Goal: Task Accomplishment & Management: Manage account settings

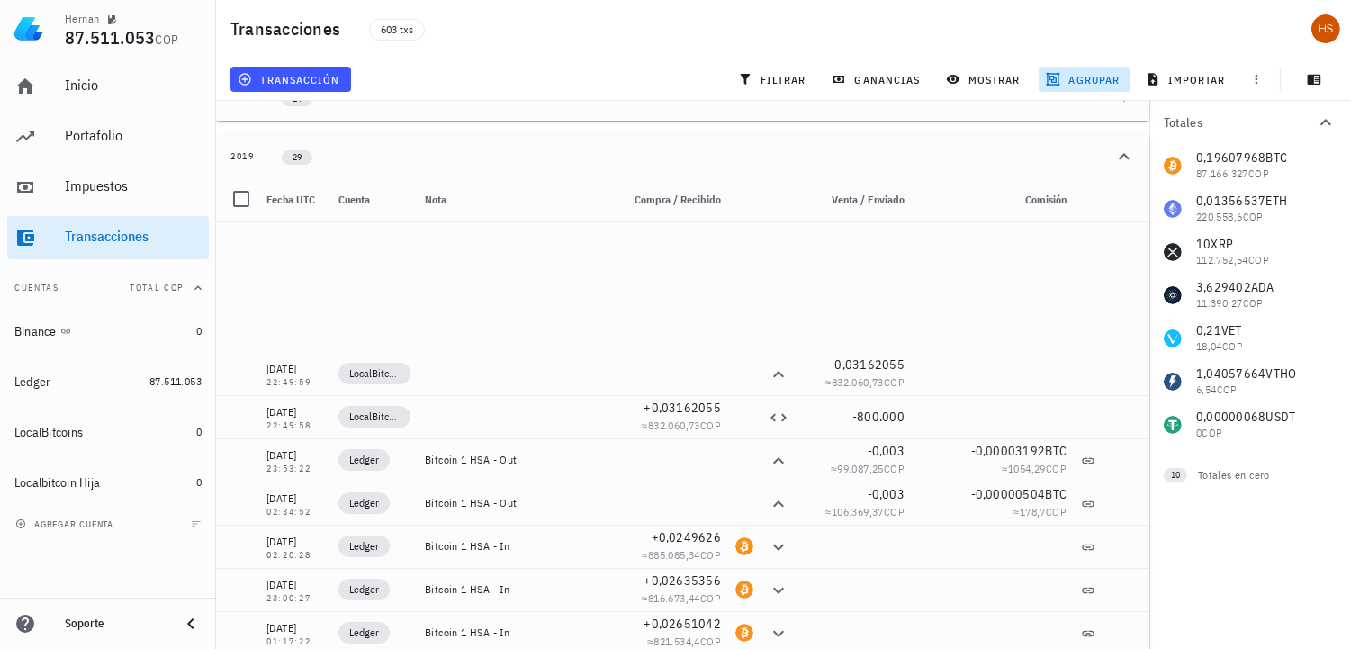
scroll to position [320, 0]
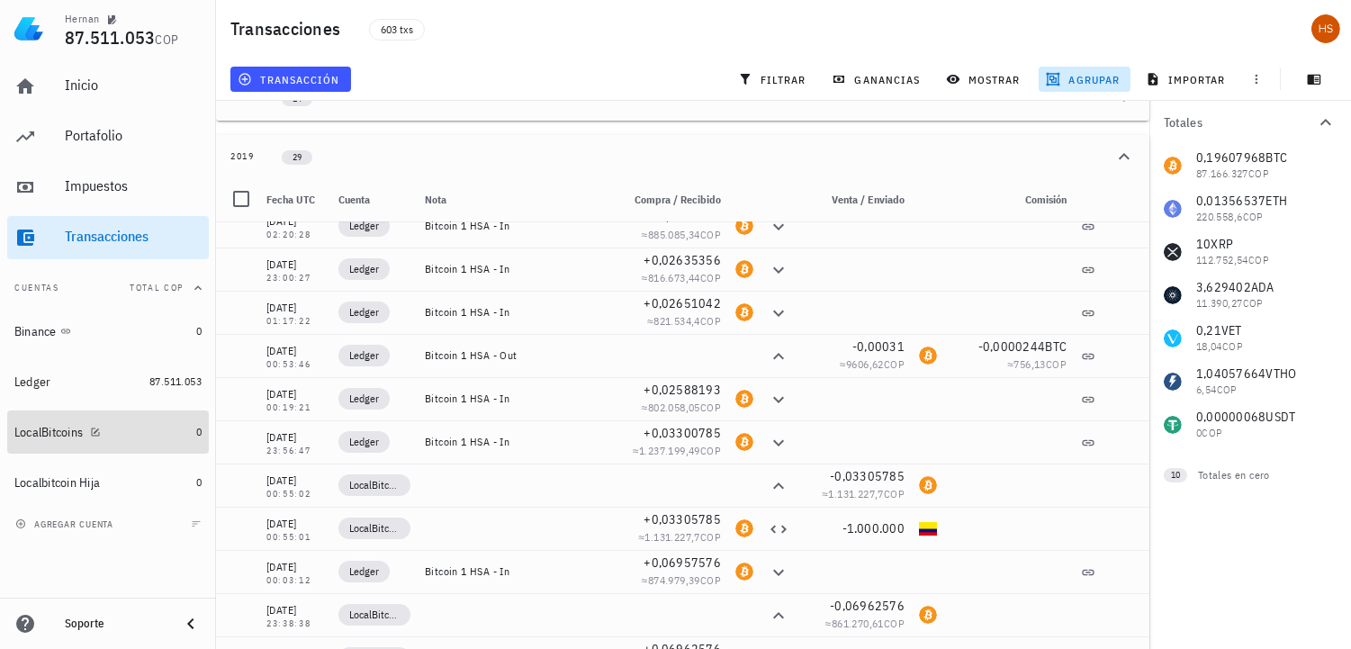
click at [69, 427] on div "LocalBitcoins" at bounding box center [48, 432] width 68 height 15
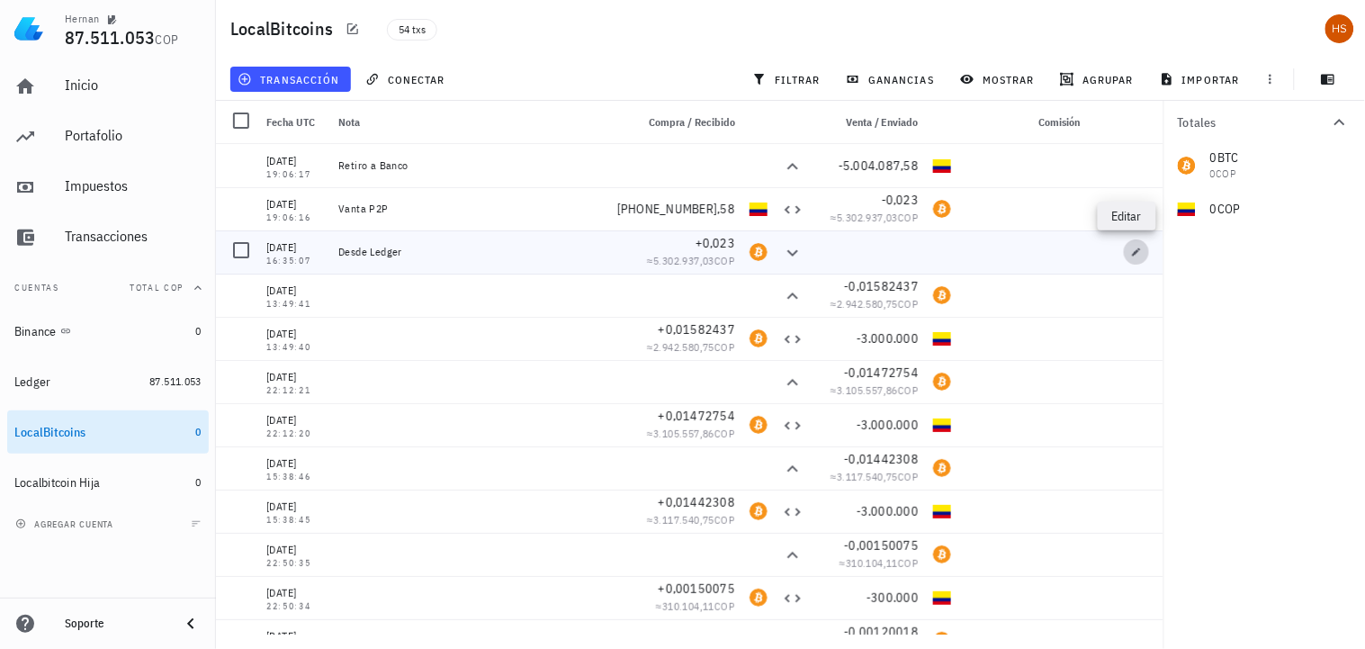
click at [1133, 253] on icon "button" at bounding box center [1137, 251] width 8 height 8
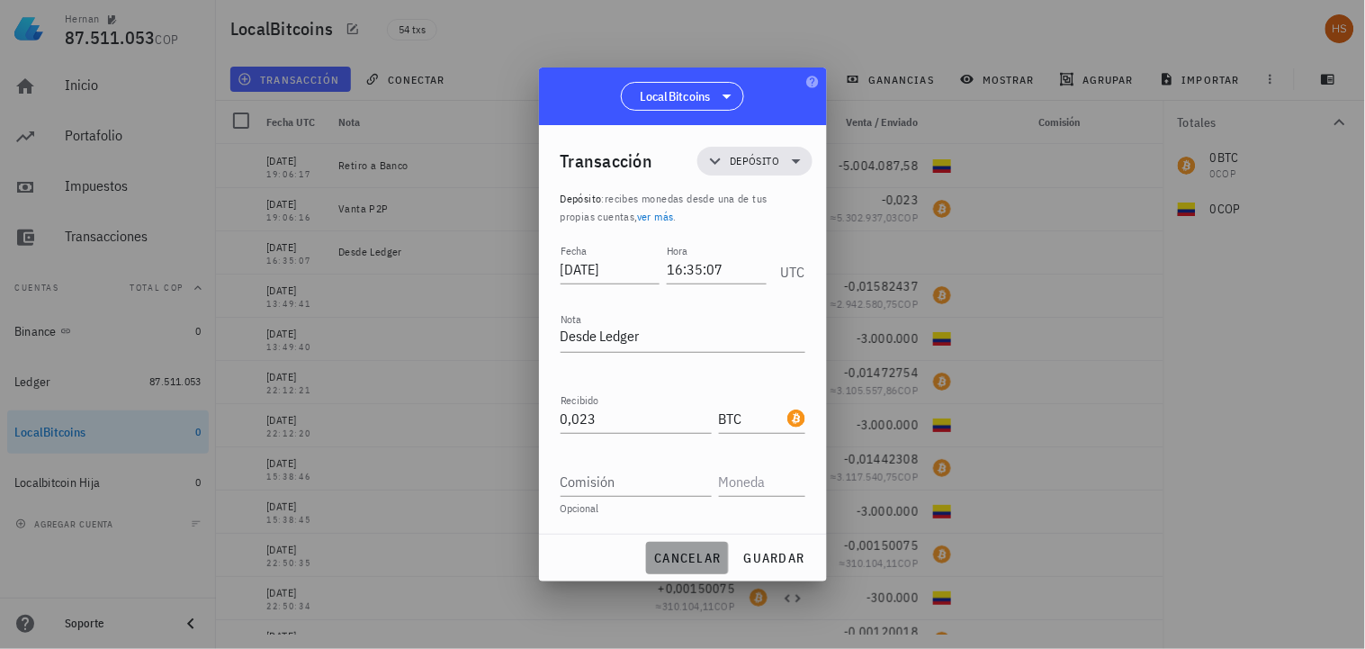
click at [668, 561] on span "cancelar" at bounding box center [686, 558] width 67 height 16
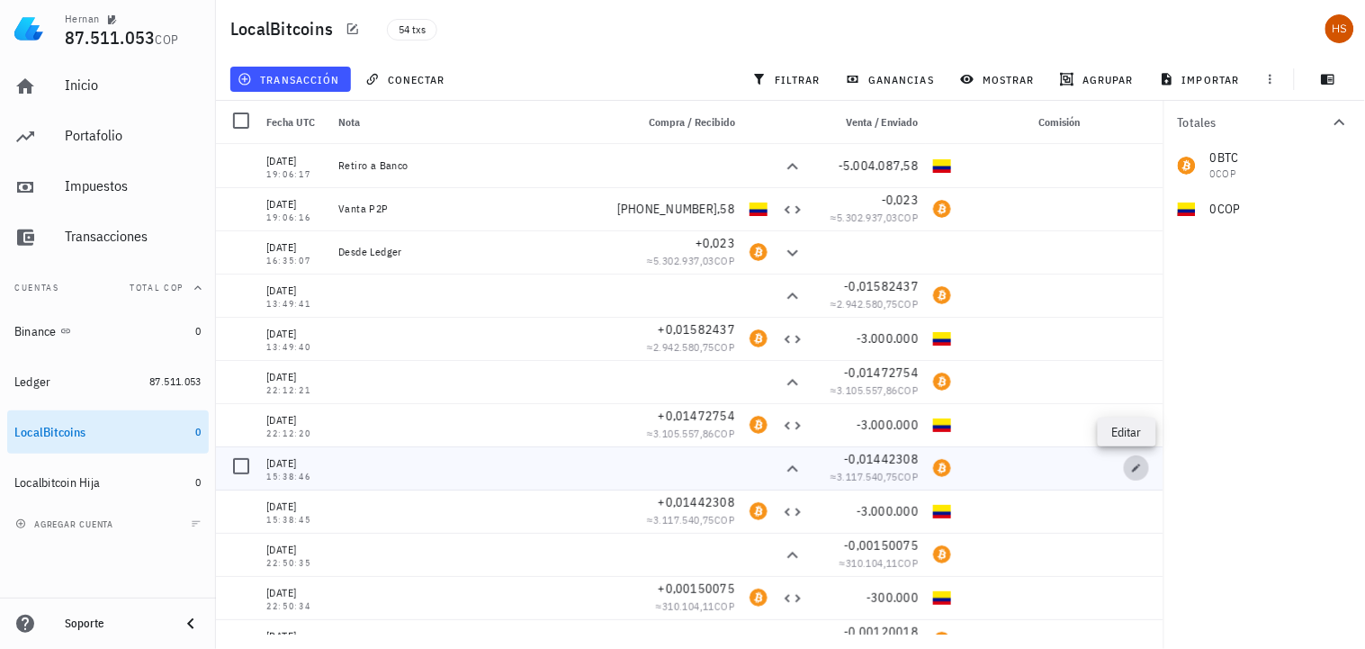
click at [1133, 466] on icon "button" at bounding box center [1137, 467] width 8 height 8
type input "[DATE]"
type input "15:38:46"
type input "0,01442308"
type input "BTC"
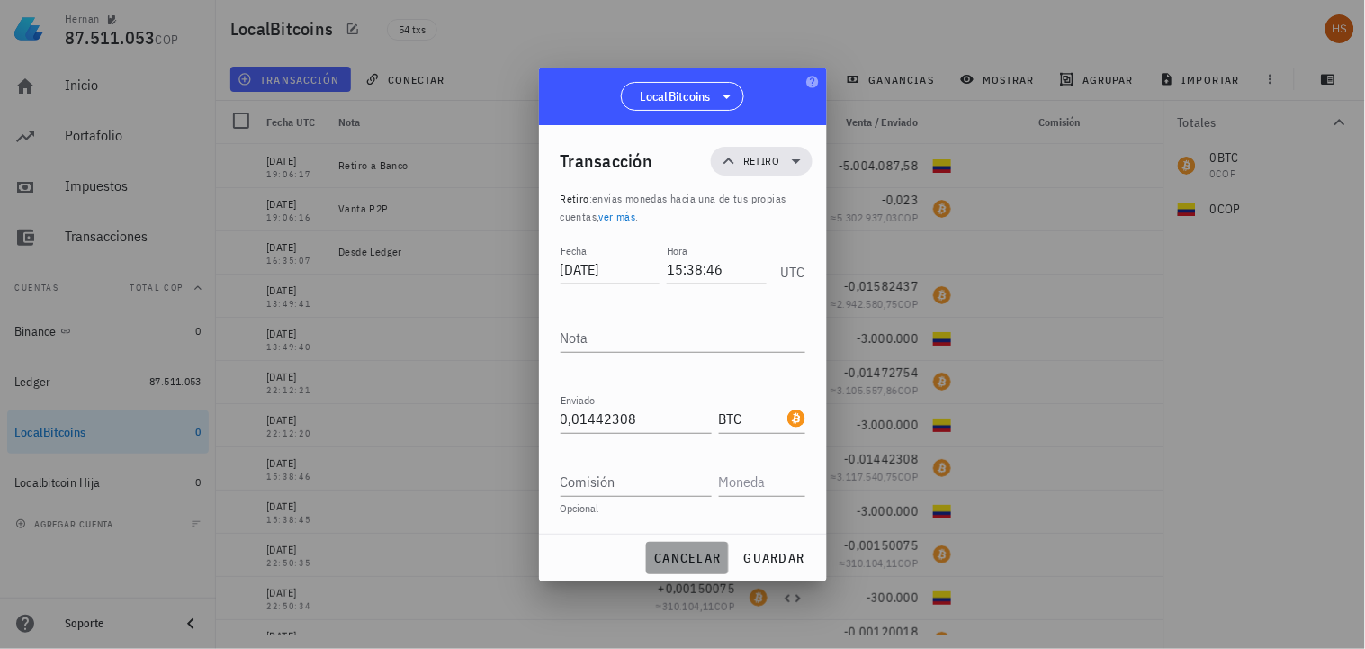
click at [693, 559] on span "cancelar" at bounding box center [686, 558] width 67 height 16
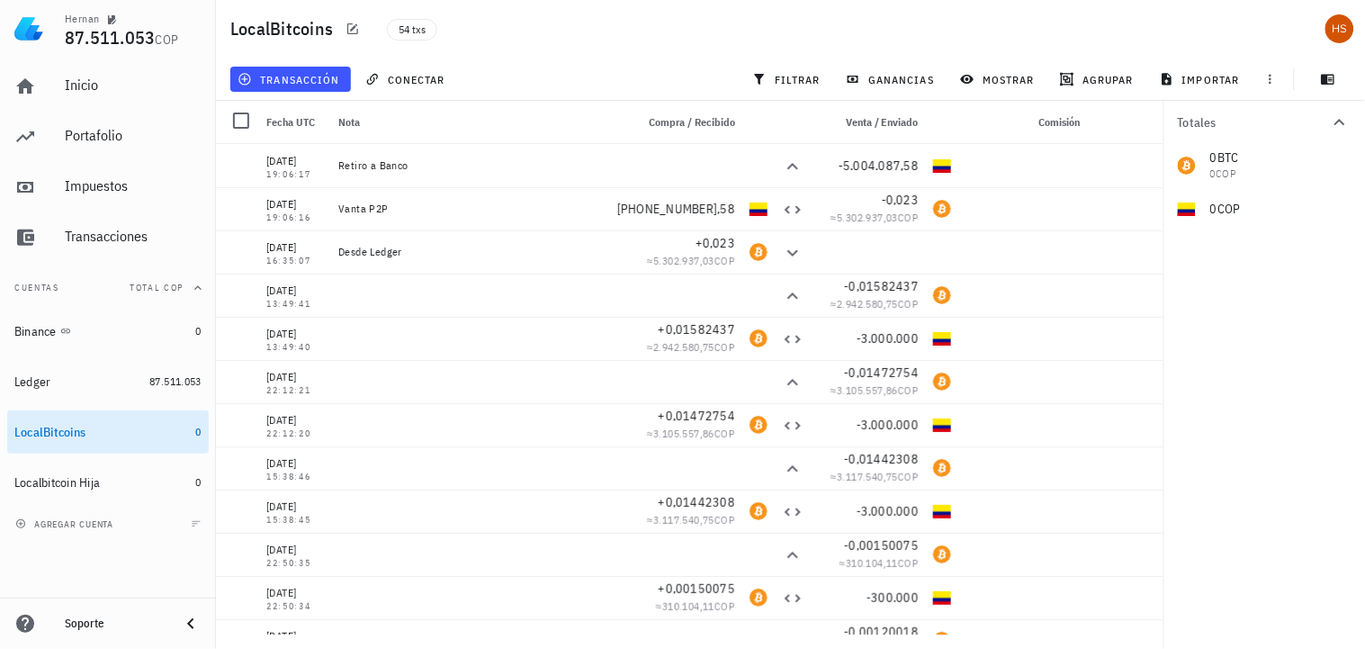
click at [1350, 582] on div "Totales 0 BTC 0 COP 0 COP" at bounding box center [1264, 375] width 202 height 548
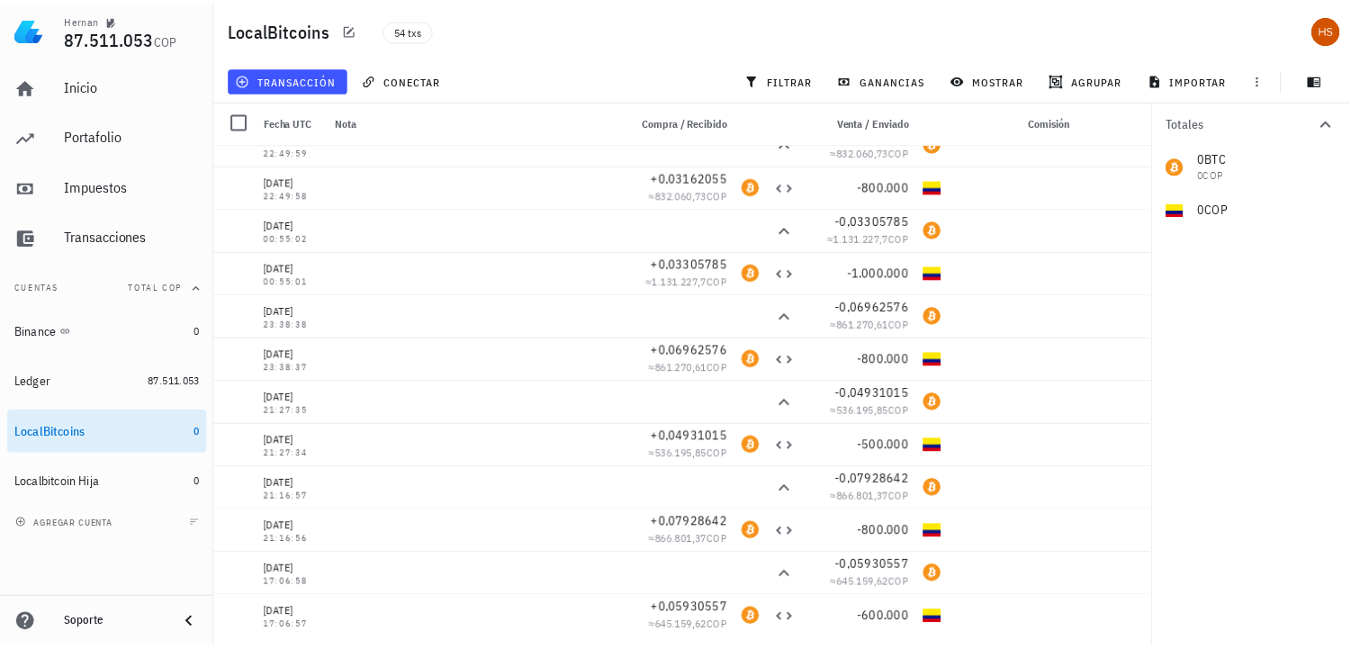
scroll to position [1841, 0]
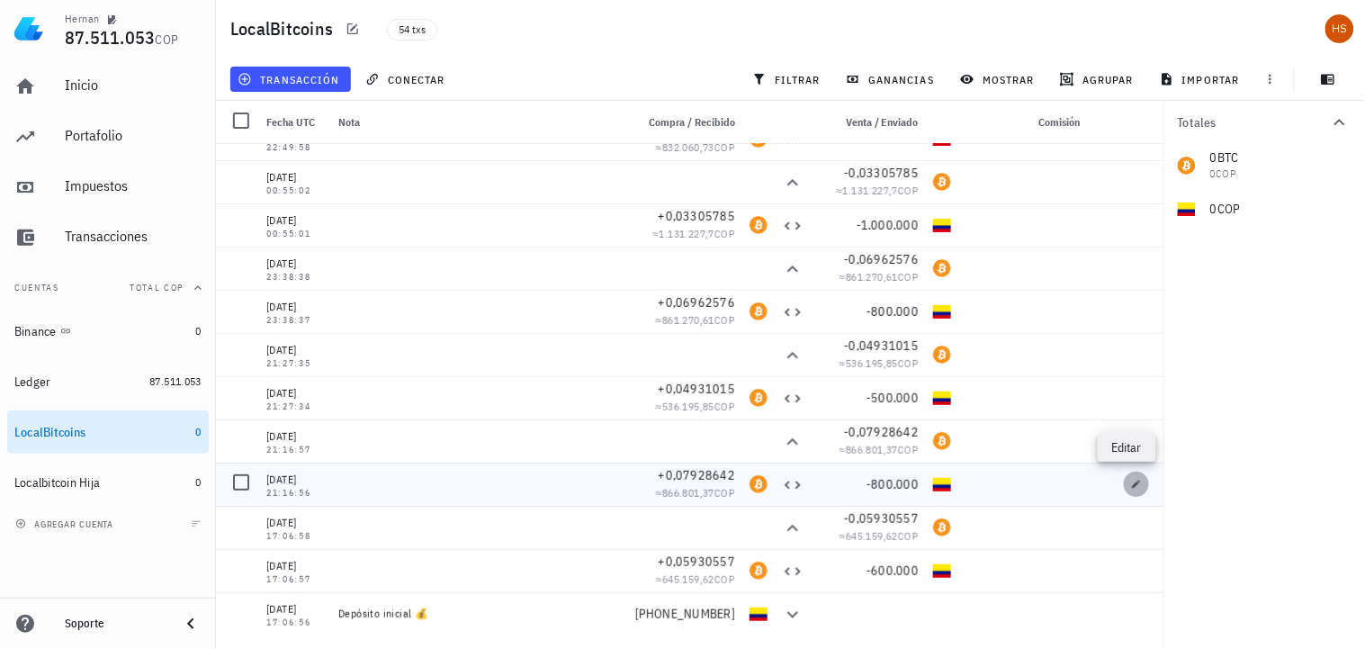
click at [1124, 481] on span "button" at bounding box center [1136, 484] width 25 height 11
type input "[DATE]"
type input "21:16:56"
type input "0,07928642"
type input "BTC"
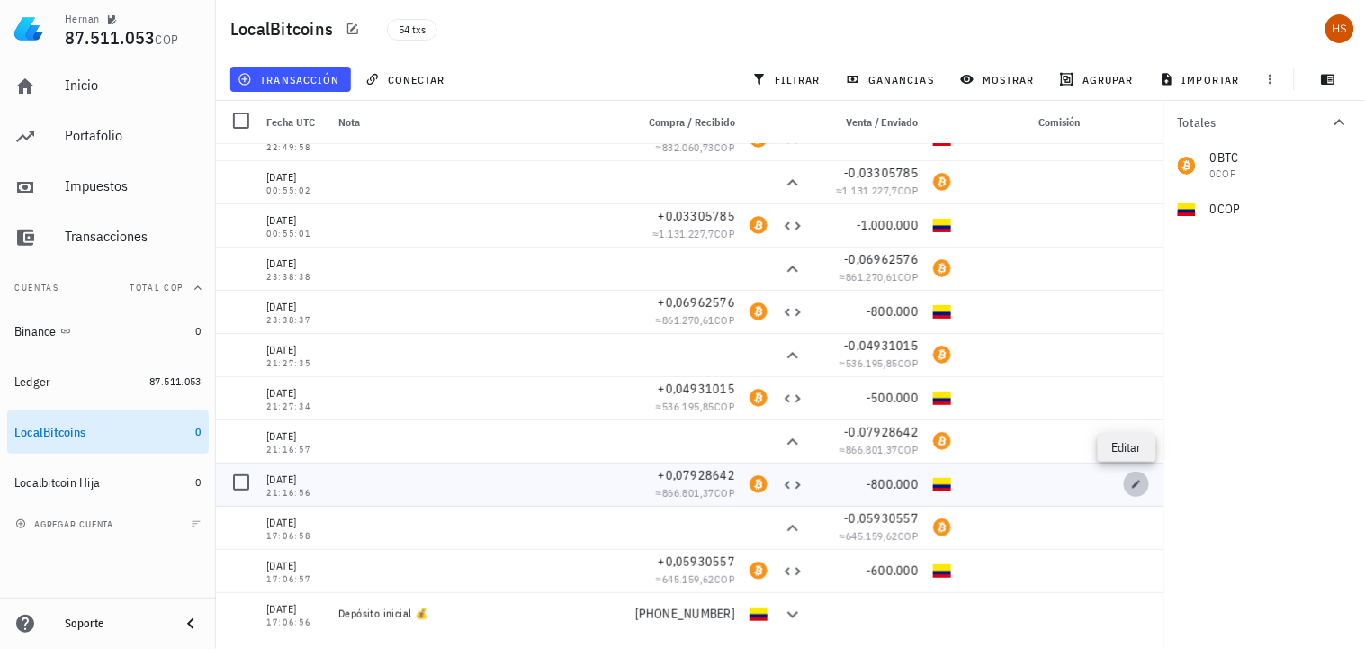
type input "800.000"
type input "COP"
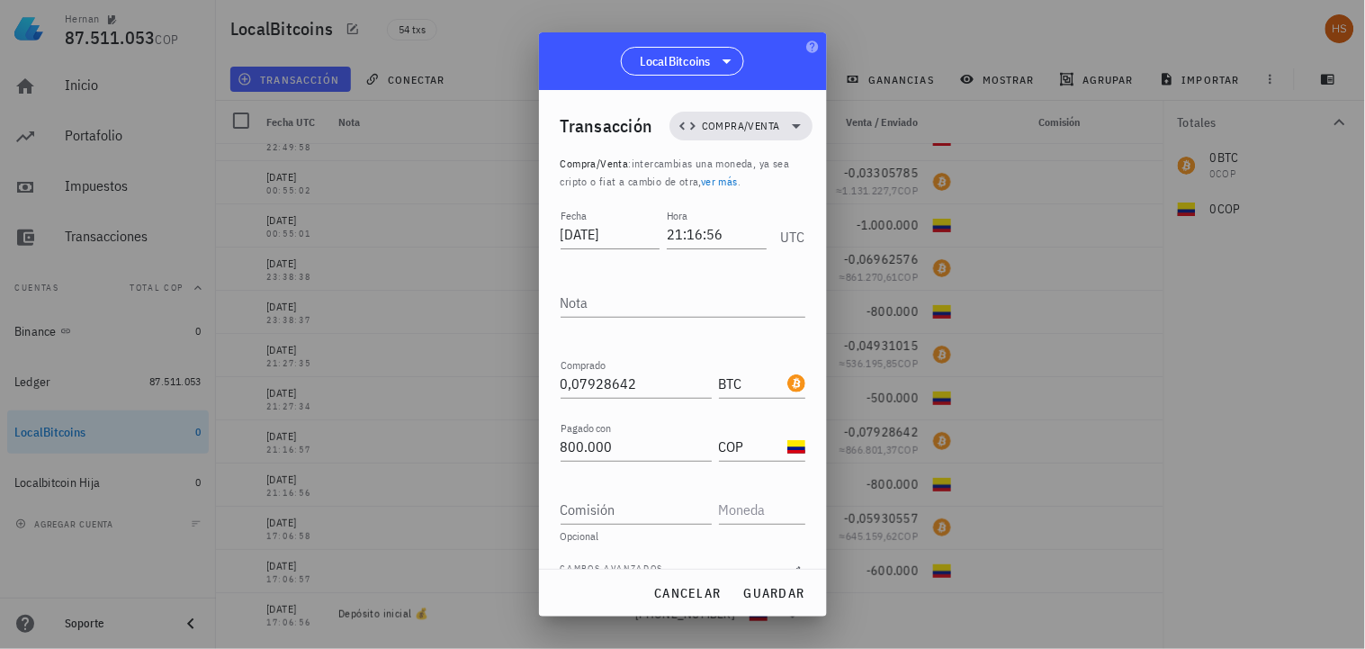
click at [1058, 562] on div at bounding box center [682, 324] width 1365 height 649
click at [696, 591] on span "cancelar" at bounding box center [686, 593] width 67 height 16
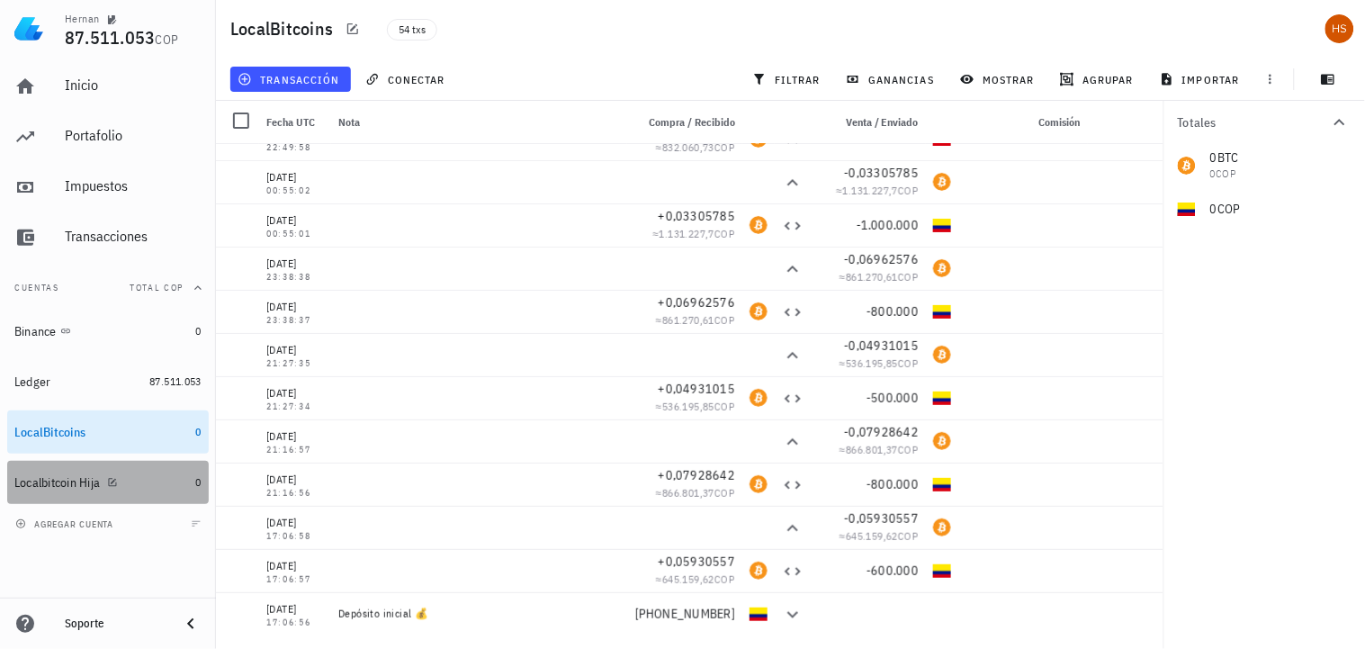
click at [99, 481] on div "Localbitcoin Hija" at bounding box center [56, 482] width 85 height 15
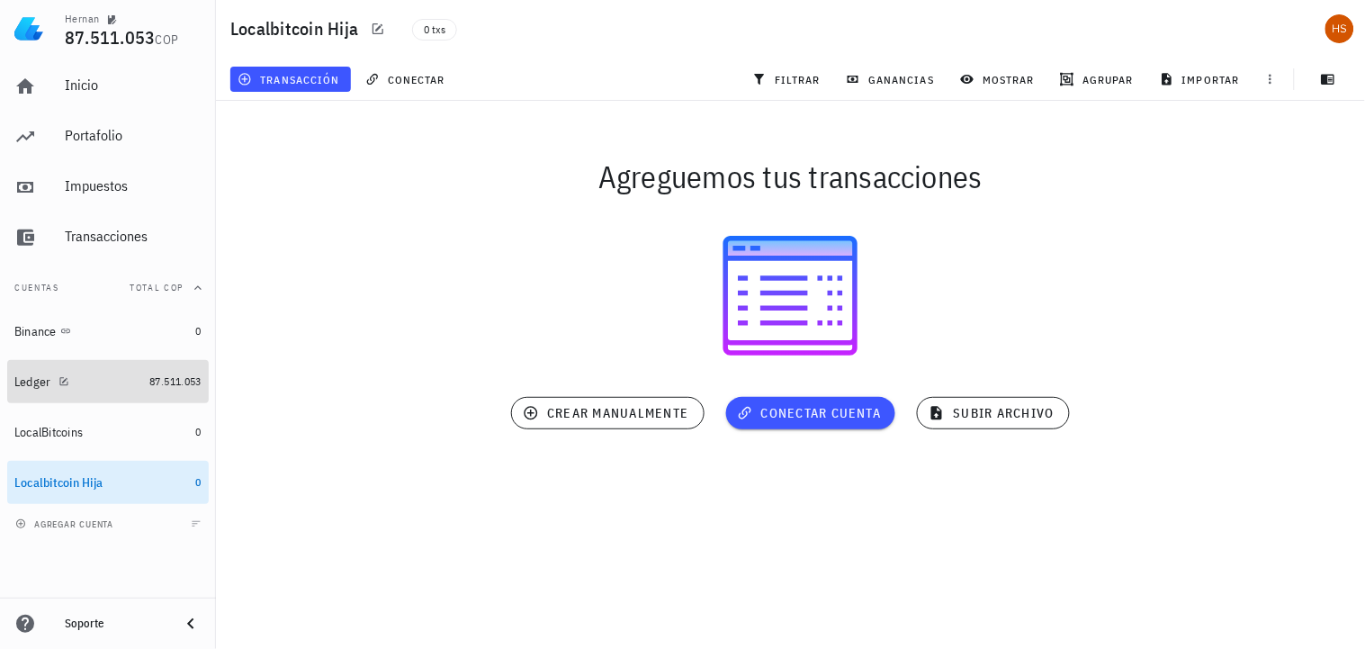
click at [30, 382] on div "Ledger" at bounding box center [32, 381] width 37 height 15
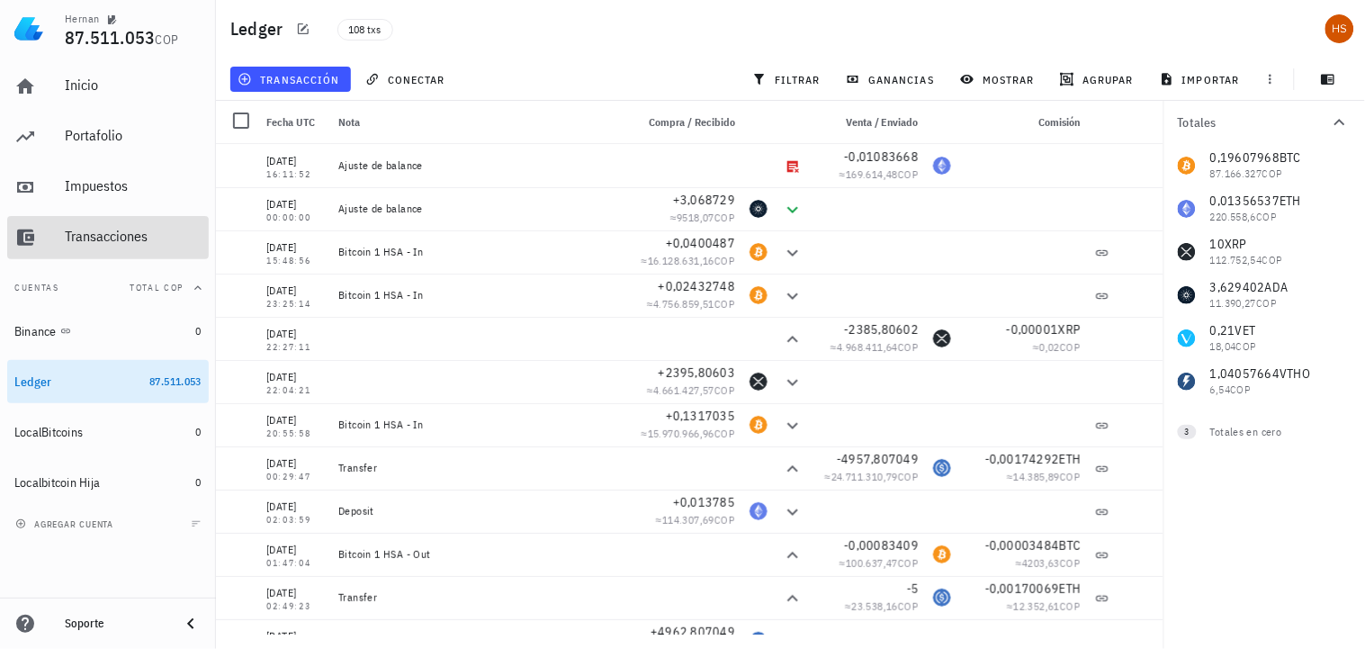
click at [82, 228] on div "Transacciones" at bounding box center [133, 236] width 137 height 17
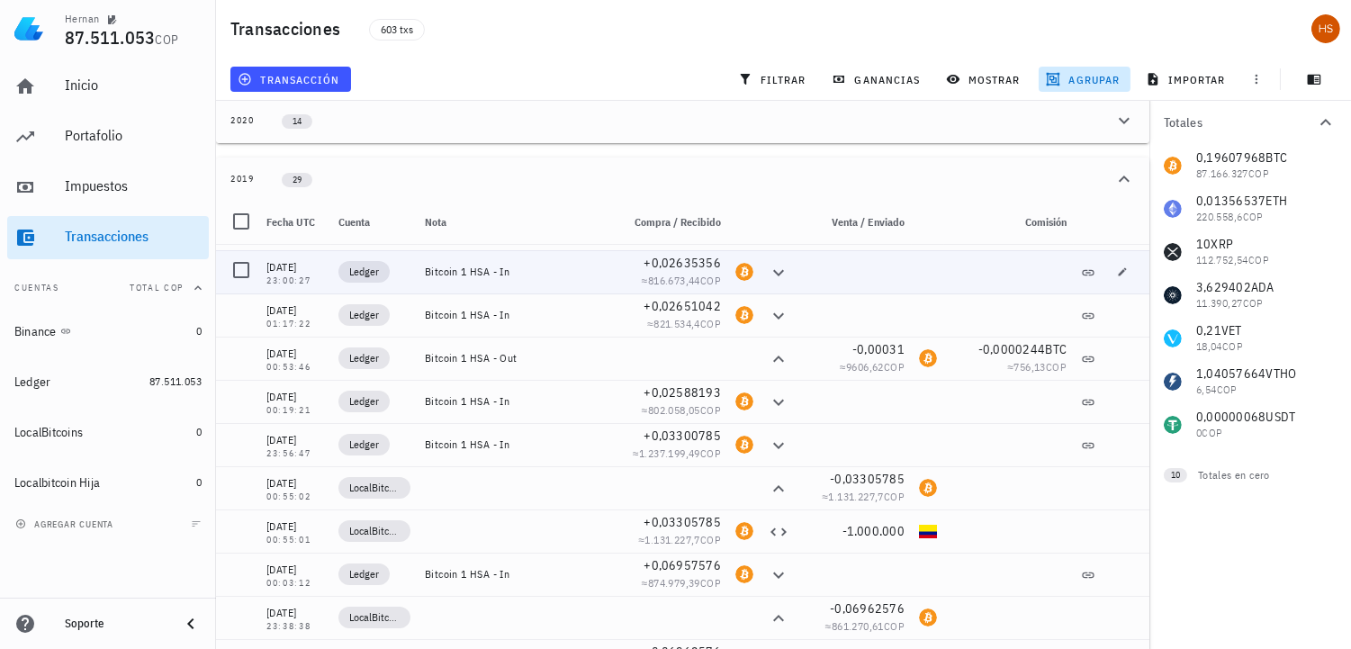
scroll to position [246, 0]
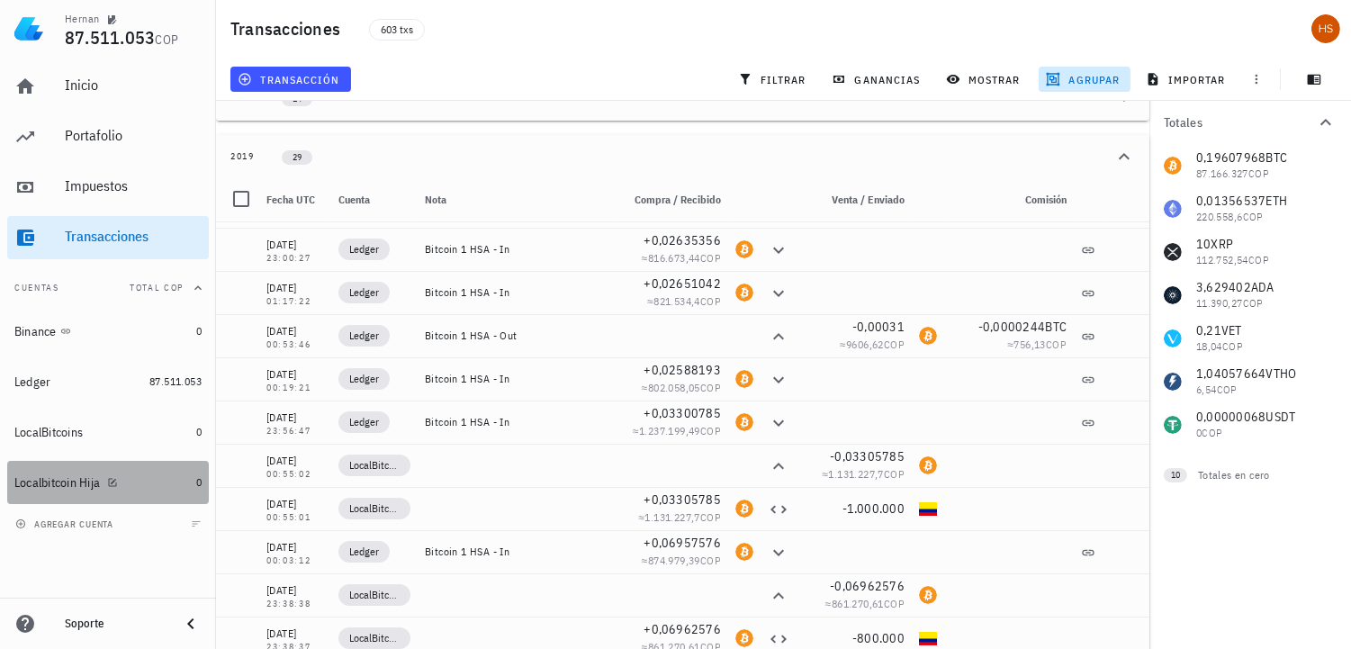
drag, startPoint x: 92, startPoint y: 486, endPoint x: 58, endPoint y: 492, distance: 34.8
click at [58, 492] on div "Localbitcoin Hija" at bounding box center [101, 482] width 175 height 39
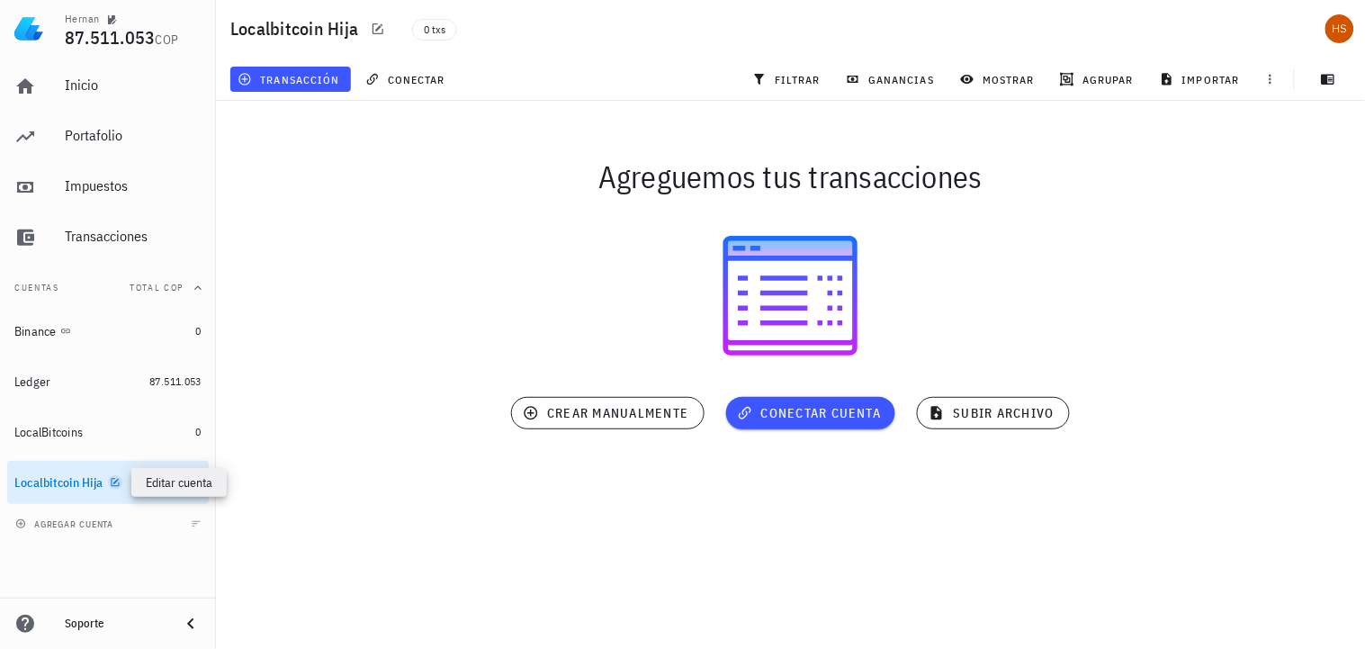
click at [115, 480] on icon "button" at bounding box center [115, 482] width 11 height 11
type textarea "Localbitcoin Hija"
type textarea "Transferencia BTC a Ledger fria"
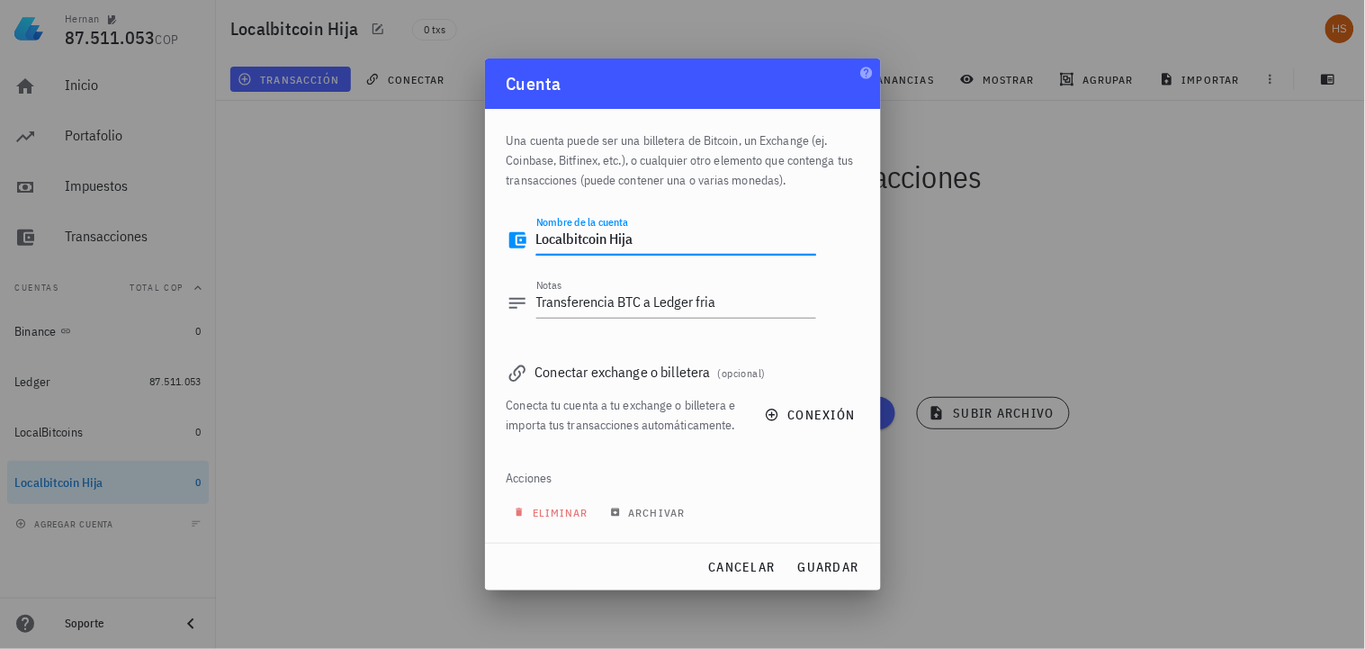
click at [644, 240] on textarea "Localbitcoin Hija" at bounding box center [676, 240] width 280 height 29
drag, startPoint x: 639, startPoint y: 239, endPoint x: 609, endPoint y: 246, distance: 30.4
click at [609, 246] on textarea "Localbitcoin Hija" at bounding box center [676, 240] width 280 height 29
click at [536, 237] on textarea "Localbitcoin" at bounding box center [676, 240] width 280 height 29
paste textarea "Hija"
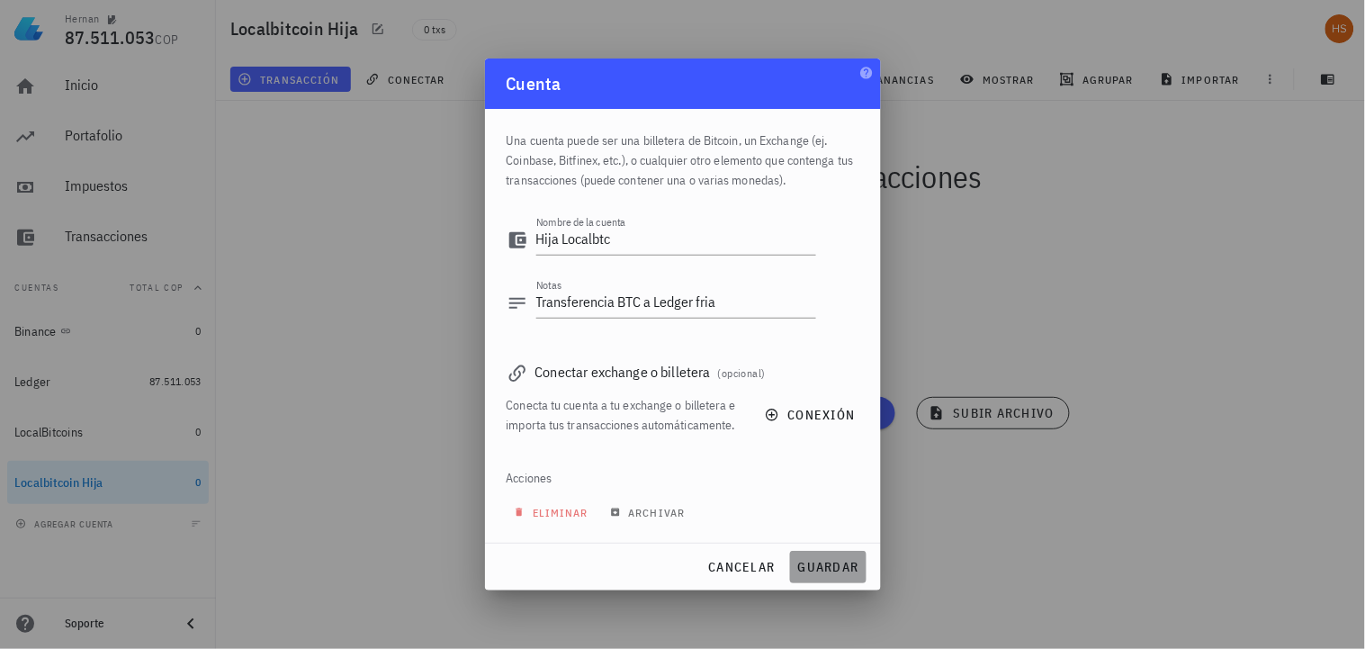
click at [830, 568] on span "guardar" at bounding box center [828, 567] width 62 height 16
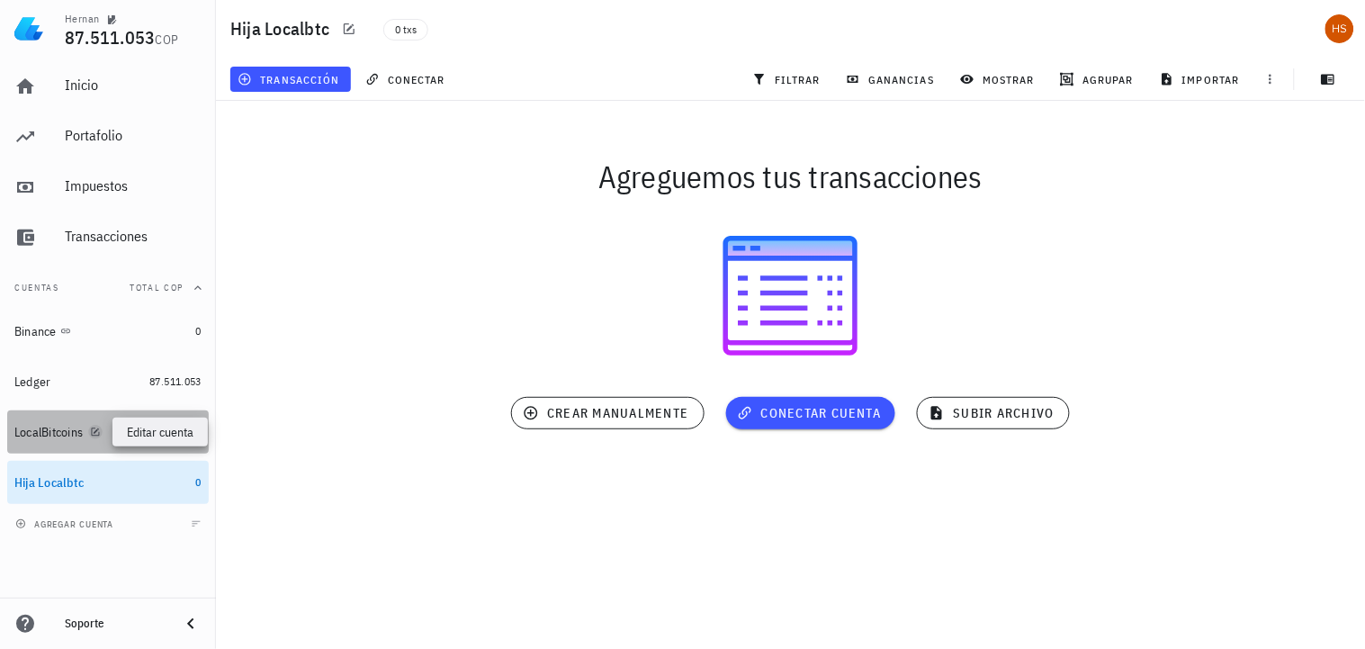
click at [92, 428] on icon "button" at bounding box center [95, 432] width 11 height 11
type textarea "LocalBitcoins"
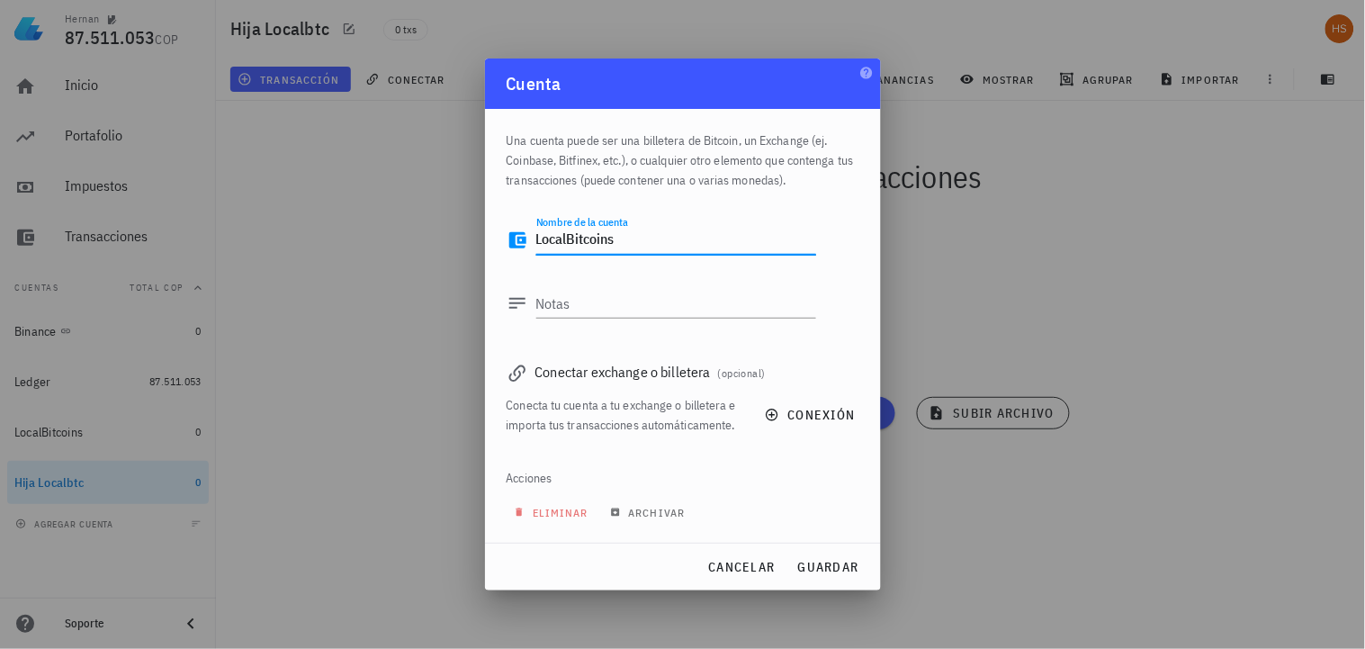
drag, startPoint x: 639, startPoint y: 243, endPoint x: 518, endPoint y: 248, distance: 120.7
click at [518, 248] on div "Nombre de la cuenta LocalBitcoins" at bounding box center [662, 244] width 310 height 59
click at [534, 238] on div "Nombre de la cuenta LocalBitcoins" at bounding box center [662, 244] width 310 height 59
click at [653, 238] on textarea "LocalBitcoins" at bounding box center [676, 240] width 280 height 29
click at [543, 236] on textarea "LocalBitcoins" at bounding box center [676, 240] width 280 height 29
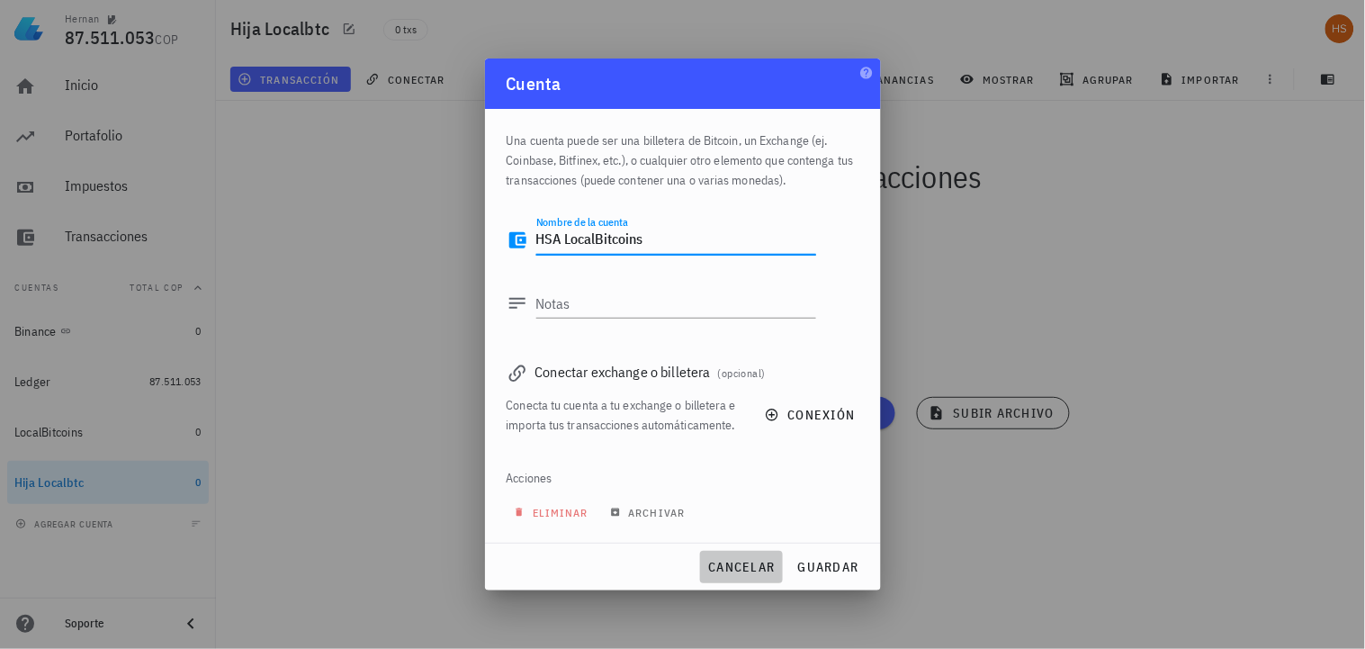
click at [732, 558] on button "cancelar" at bounding box center [741, 567] width 82 height 32
type textarea "LocalBitcoins"
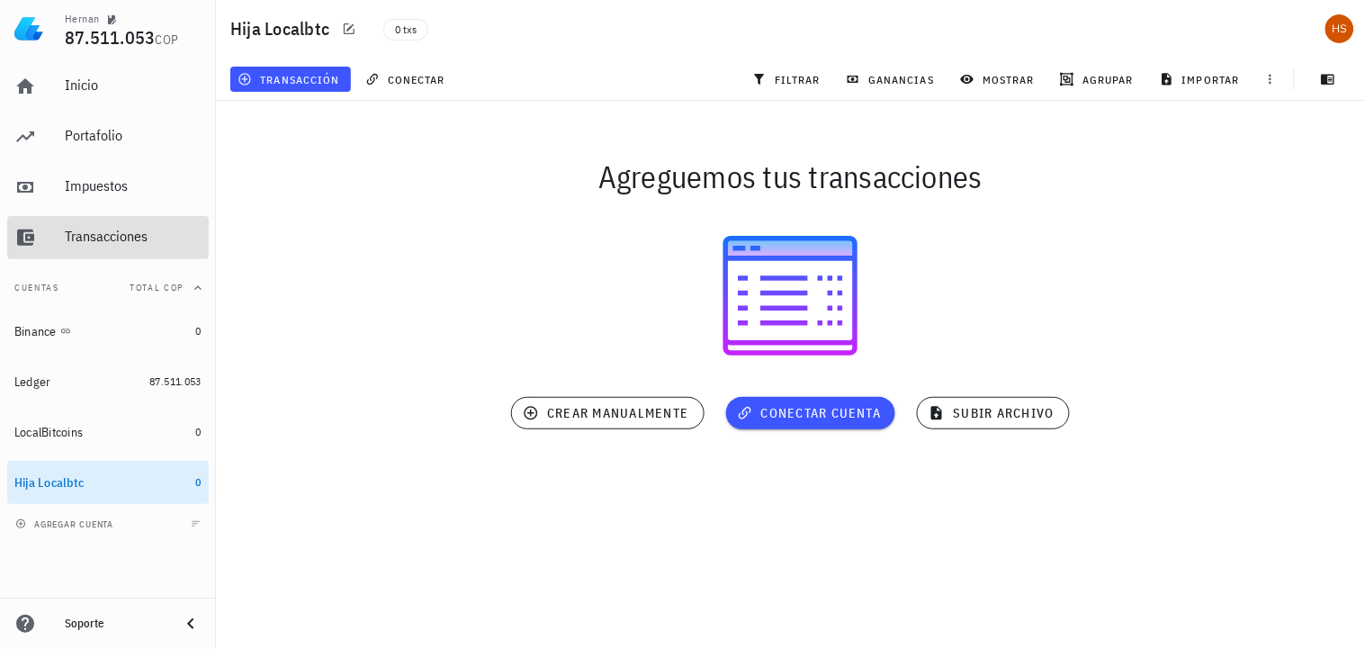
drag, startPoint x: 102, startPoint y: 227, endPoint x: 601, endPoint y: 267, distance: 501.0
click at [102, 228] on div "Transacciones" at bounding box center [133, 236] width 137 height 17
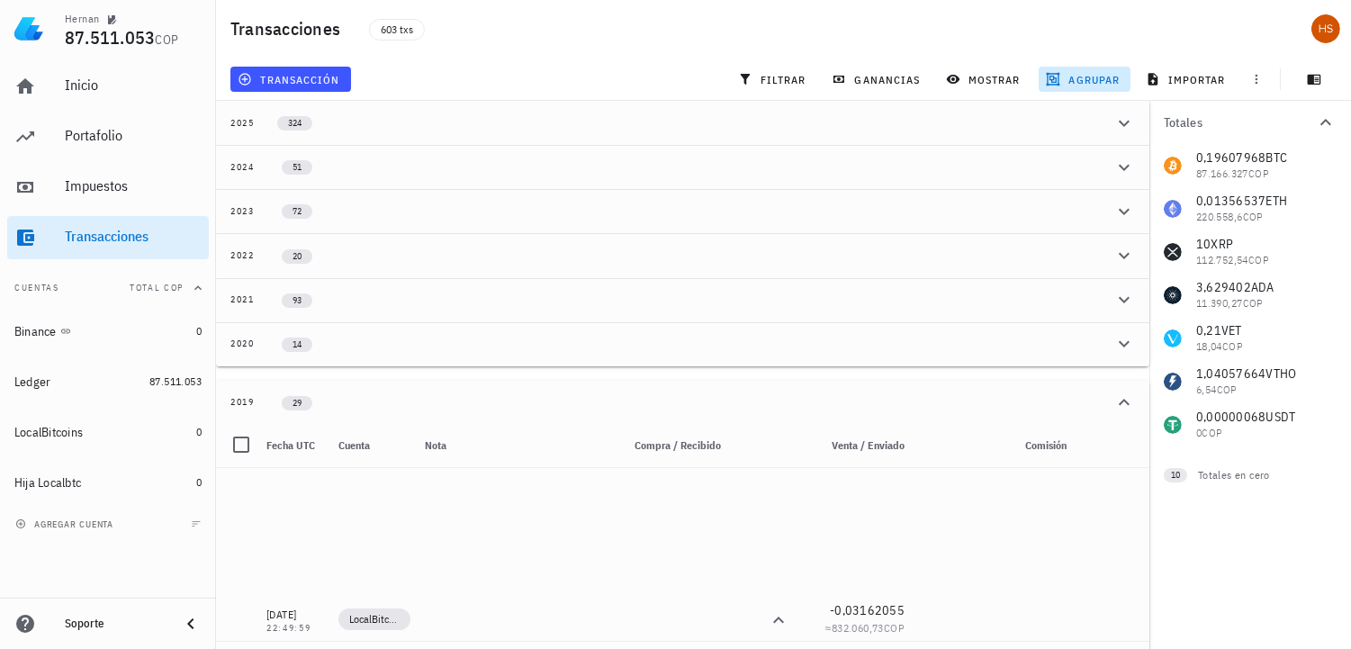
scroll to position [340, 0]
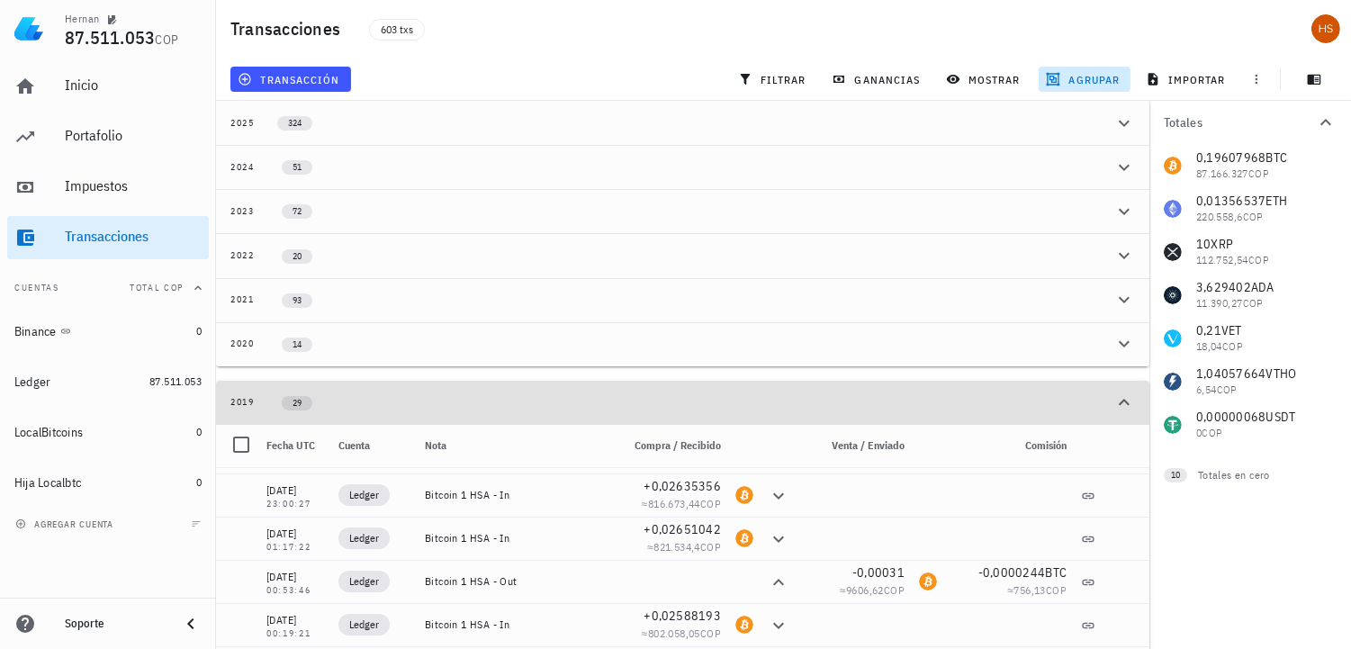
click at [234, 398] on div "2019" at bounding box center [242, 402] width 24 height 14
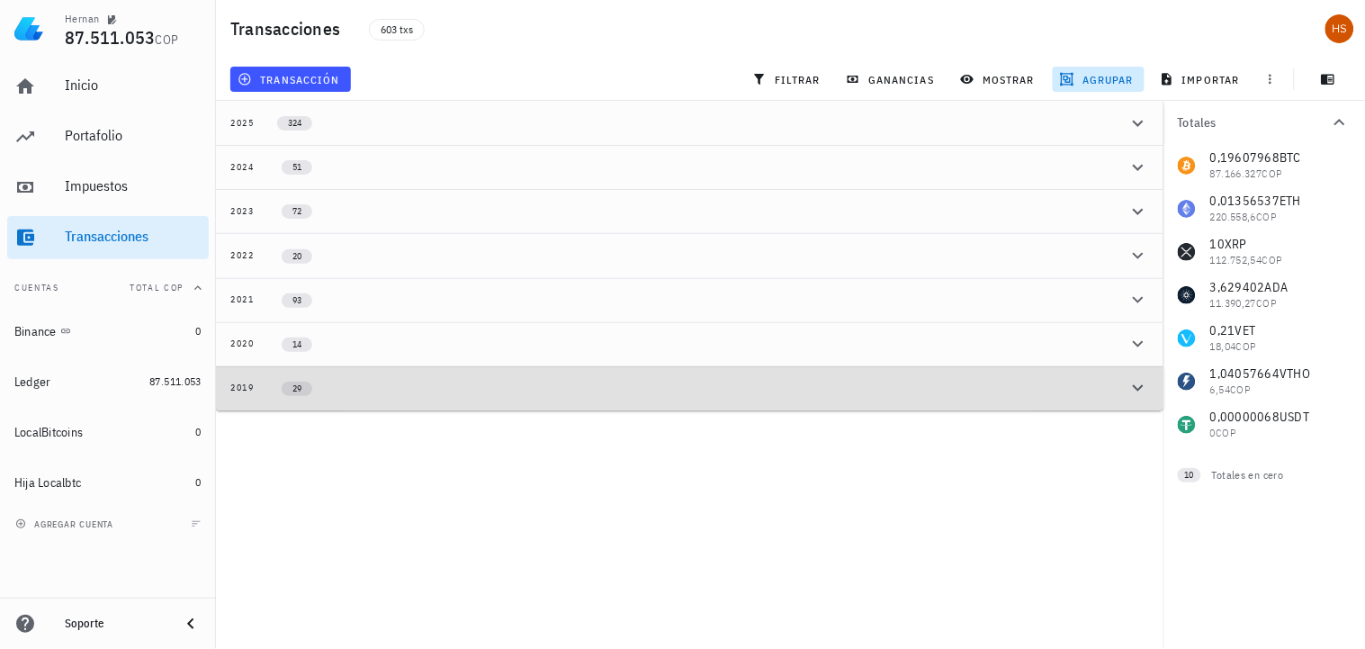
click at [245, 384] on div "2019" at bounding box center [242, 388] width 24 height 14
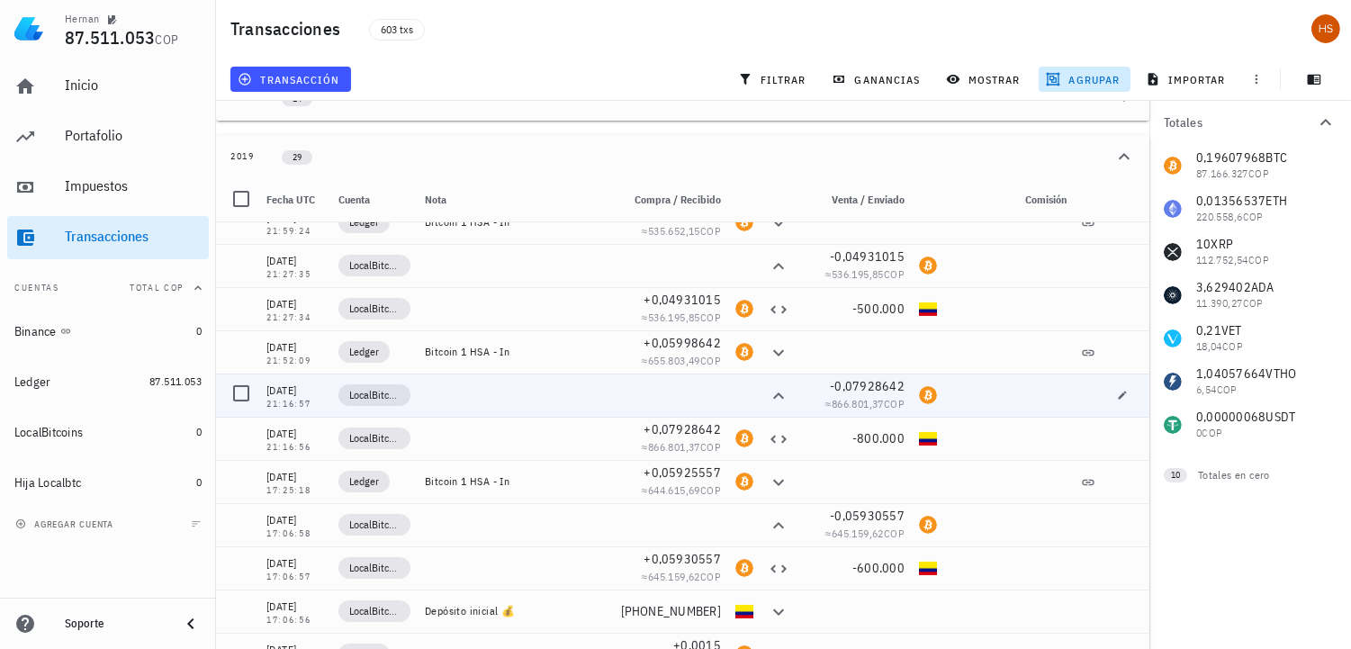
scroll to position [821, 0]
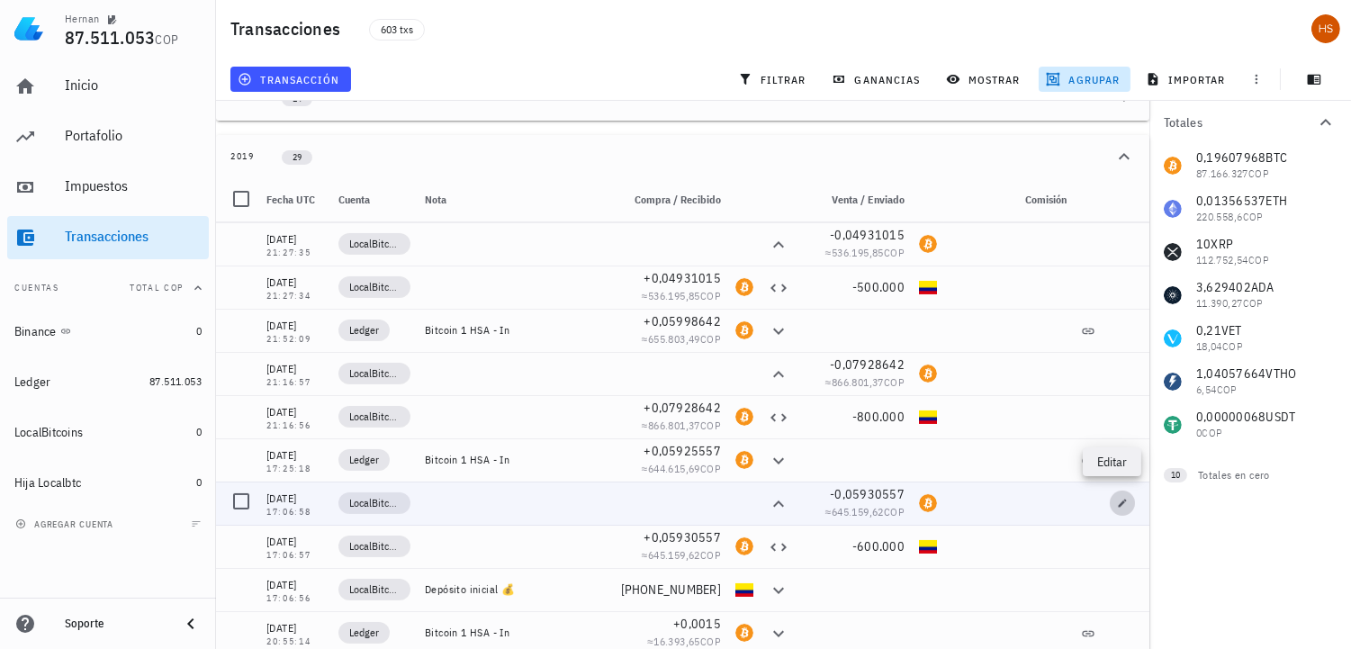
click at [1110, 505] on button "button" at bounding box center [1121, 502] width 25 height 25
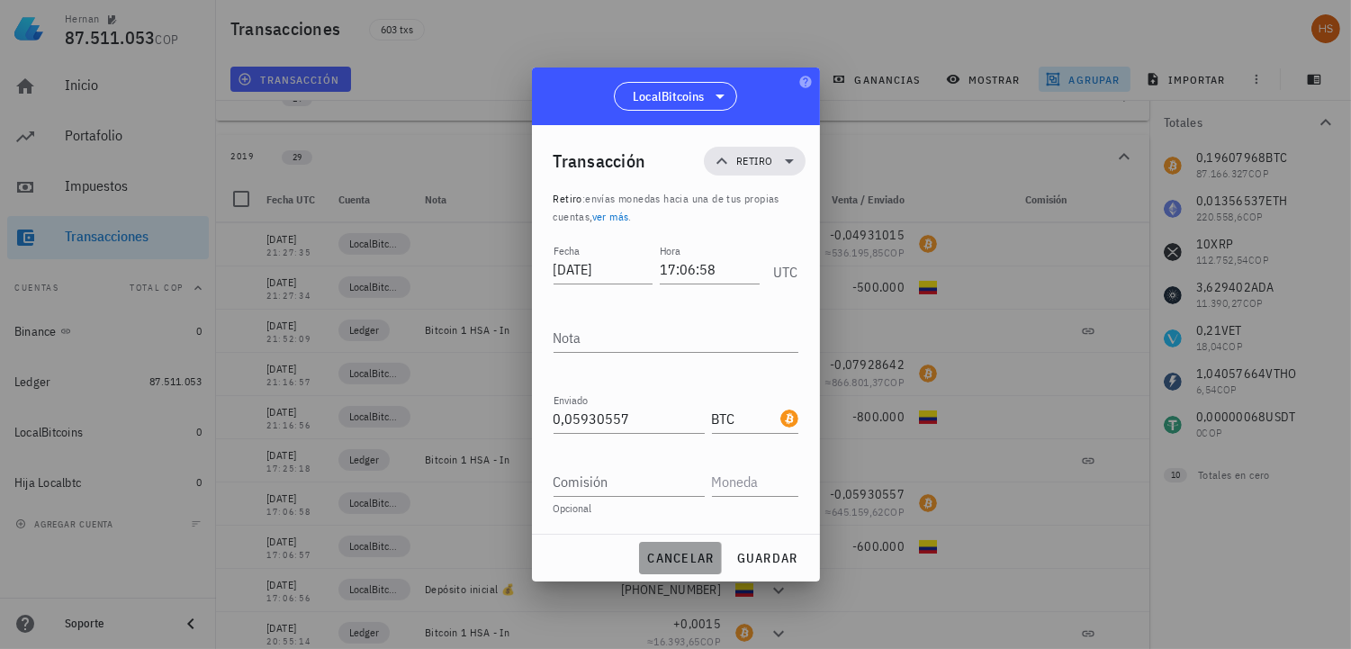
click at [696, 552] on span "cancelar" at bounding box center [679, 558] width 67 height 16
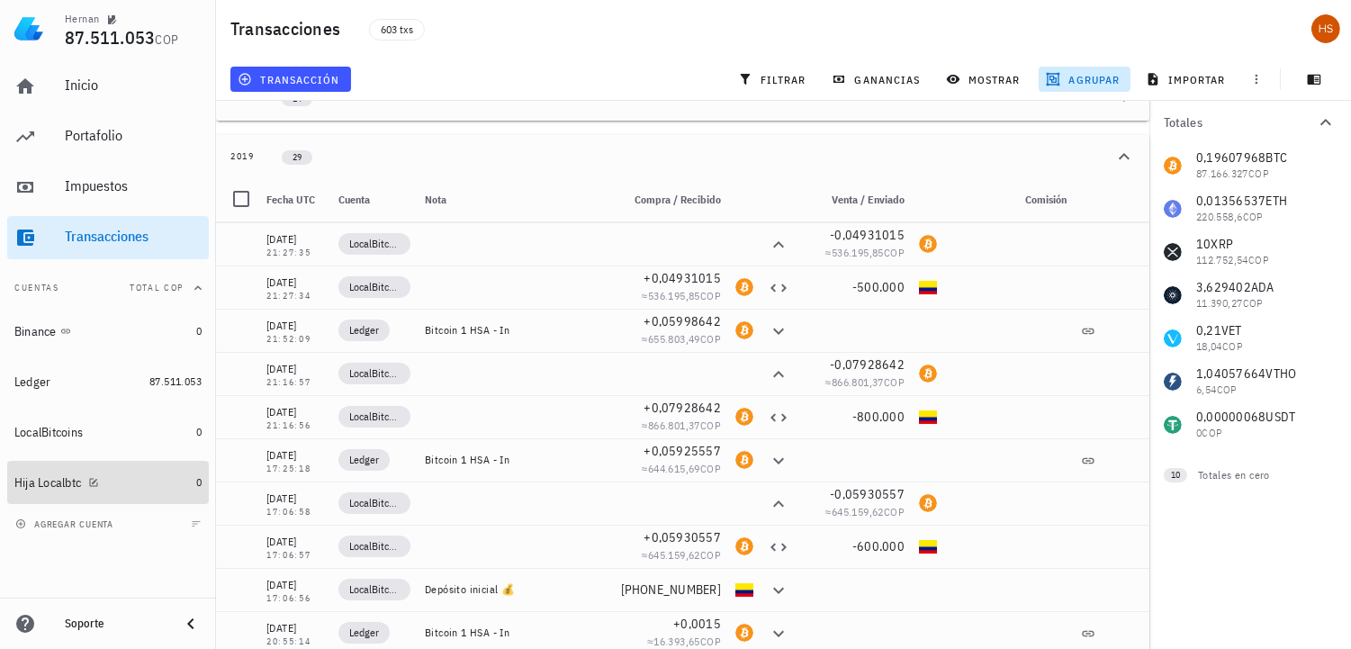
click at [76, 475] on div "Hija Localbtc" at bounding box center [47, 482] width 67 height 15
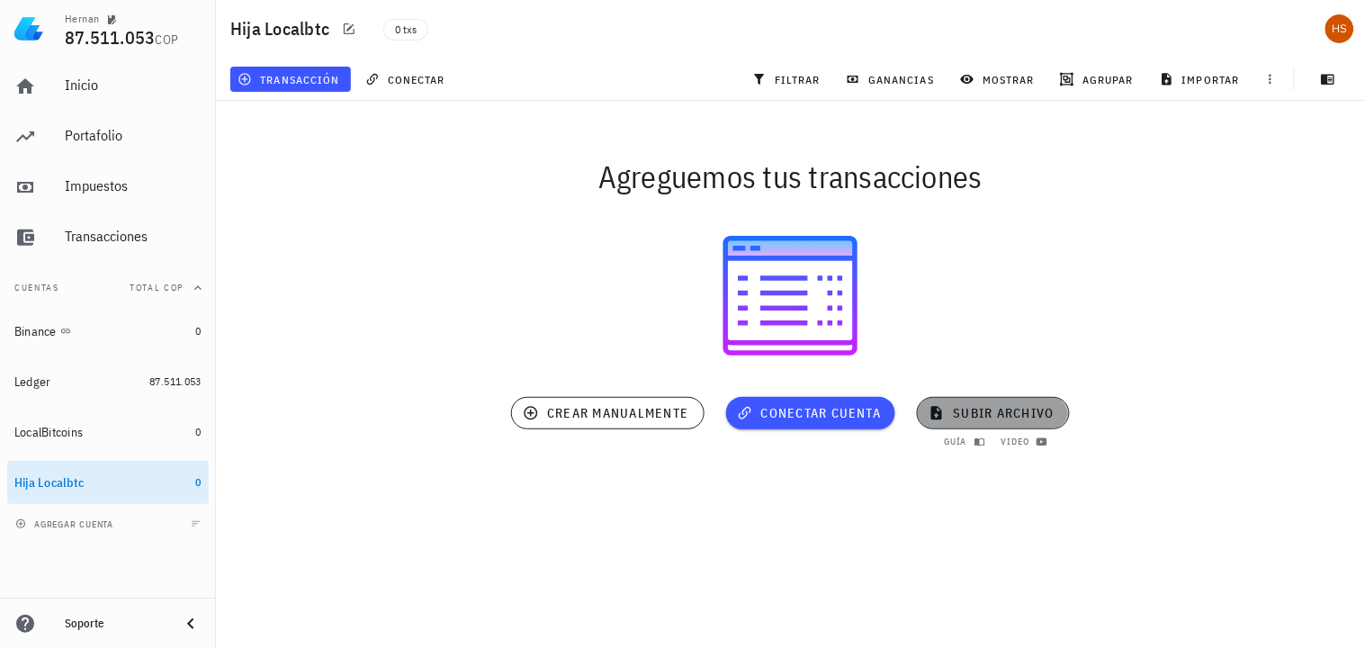
click at [1009, 415] on span "subir archivo" at bounding box center [992, 413] width 121 height 16
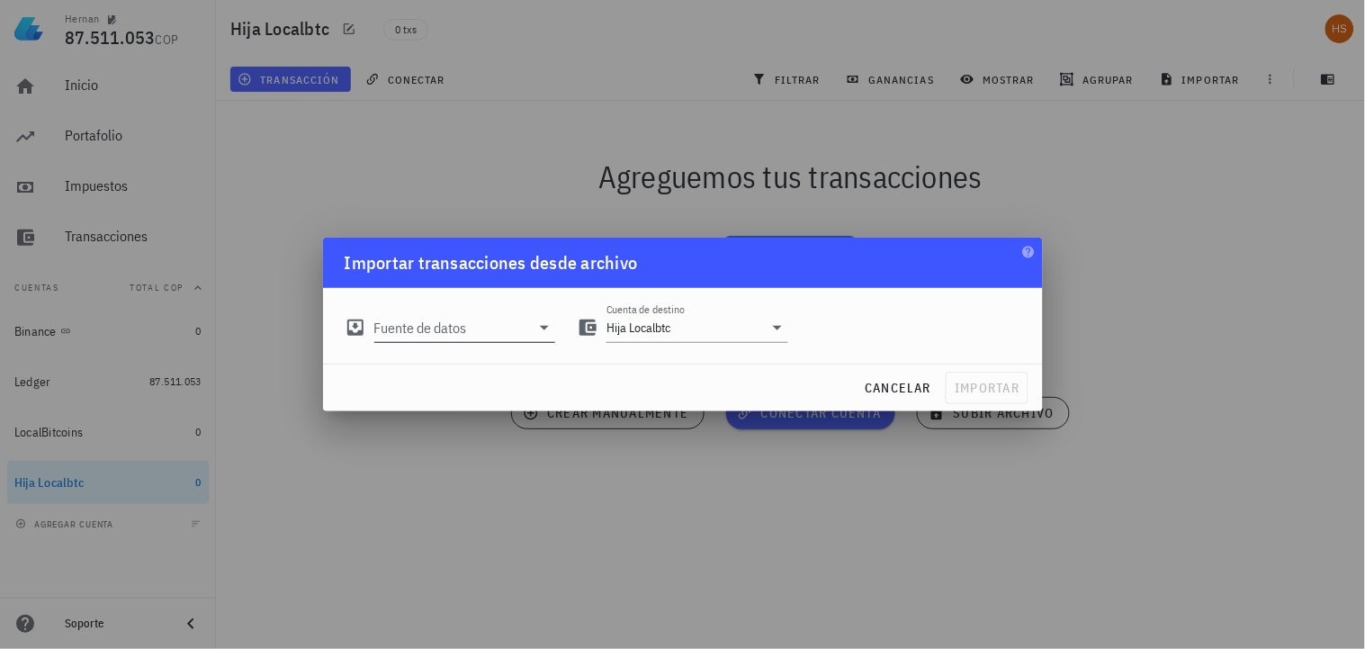
click at [464, 330] on input "Fuente de datos" at bounding box center [452, 327] width 157 height 29
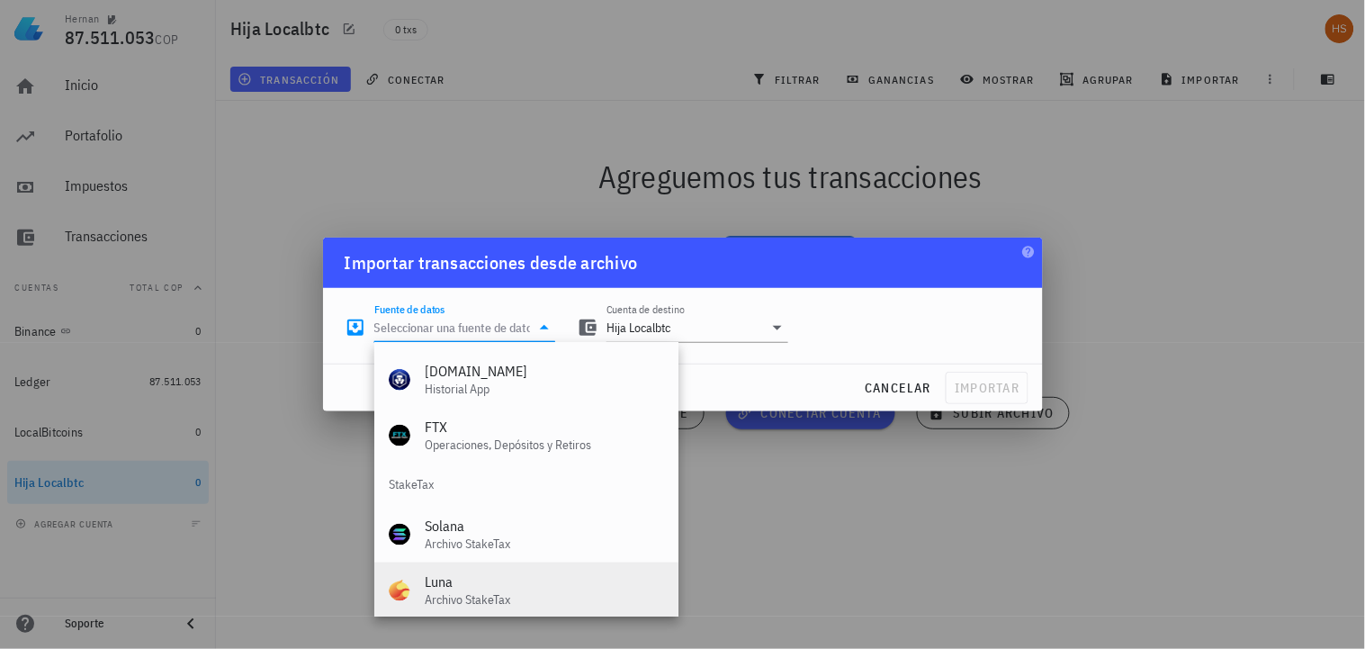
scroll to position [750, 0]
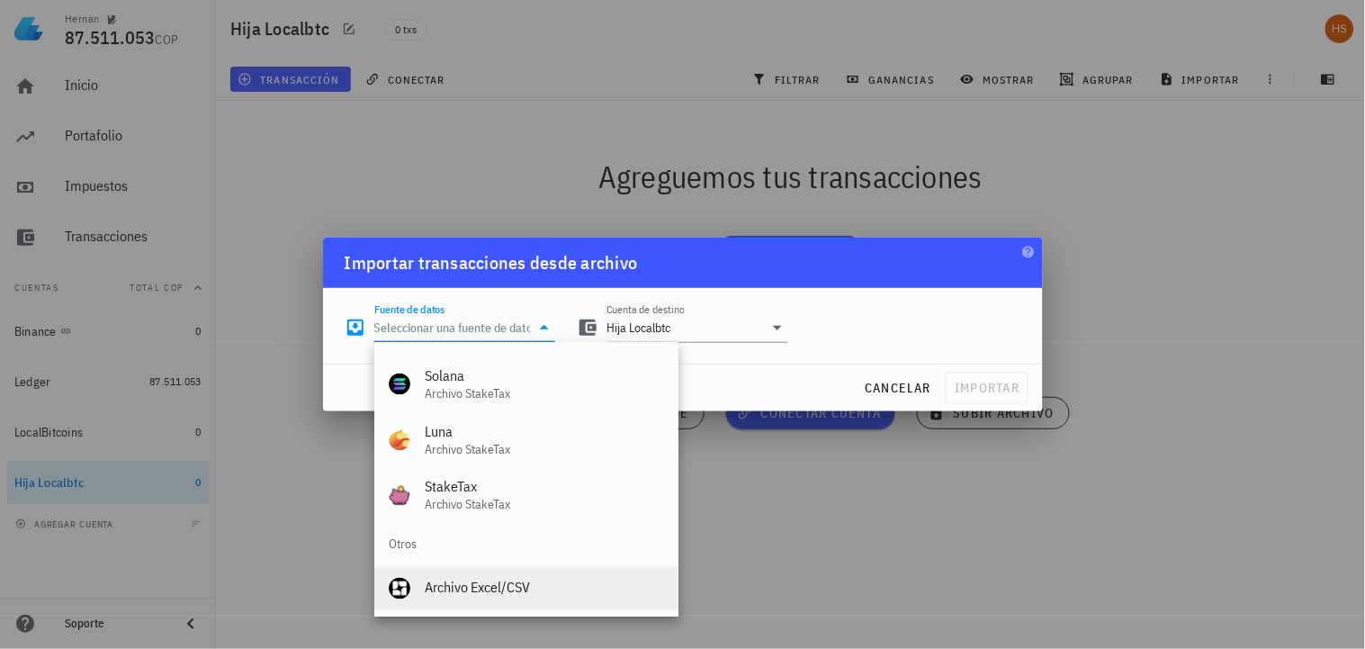
click at [481, 586] on div "Archivo Excel/CSV" at bounding box center [544, 587] width 239 height 17
type input "Archivo Excel/CSV"
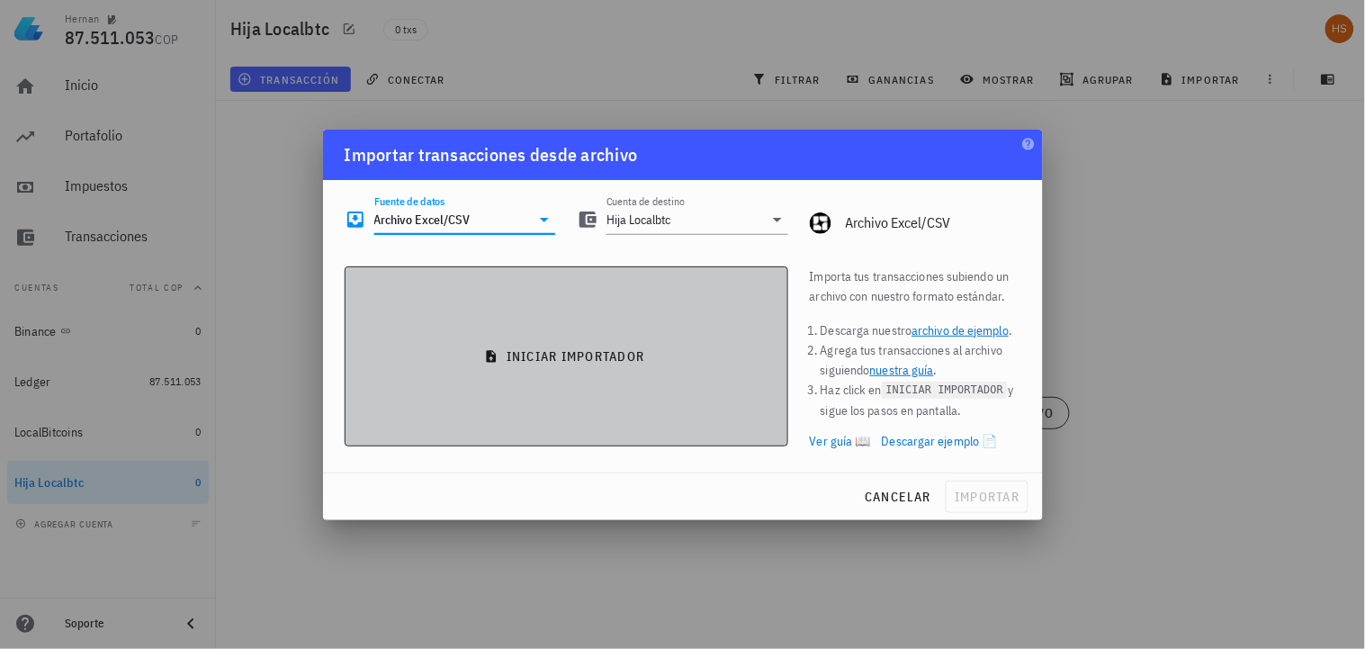
click at [623, 351] on span "iniciar importador" at bounding box center [566, 356] width 413 height 16
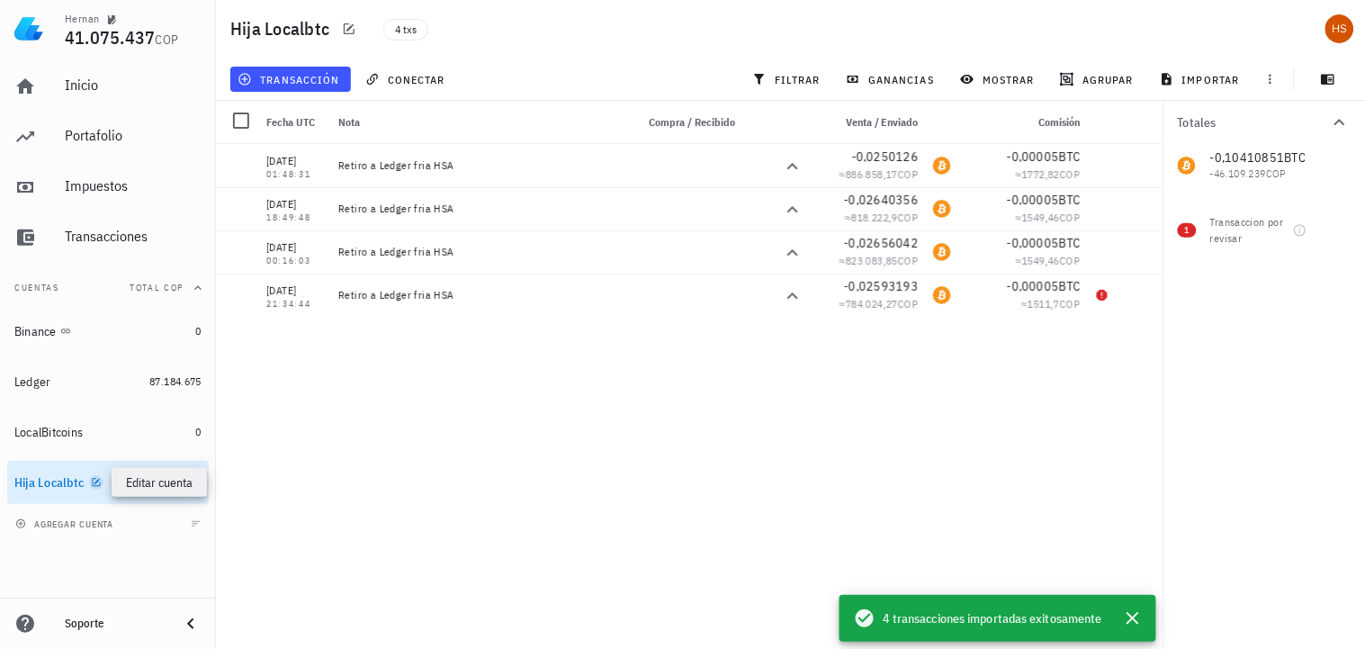
click at [94, 481] on icon "button" at bounding box center [96, 482] width 11 height 11
type textarea "Hija Localbtc"
type textarea "Transferencia BTC a Ledger fria"
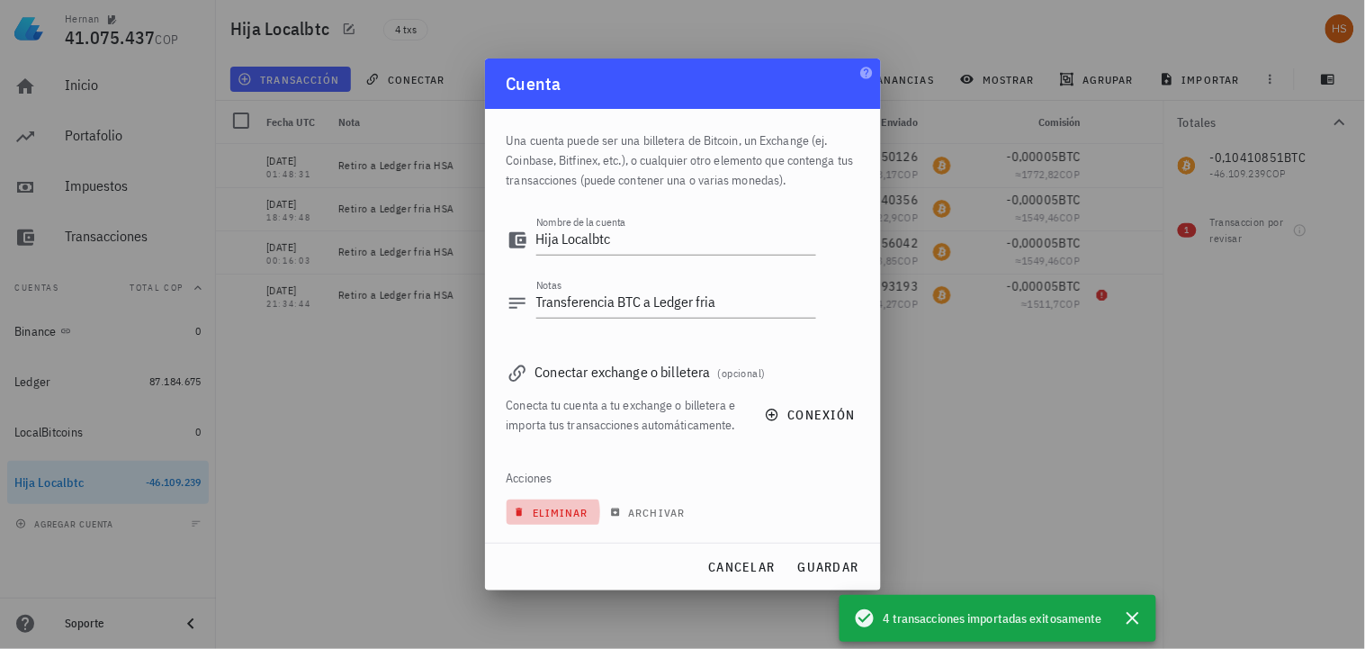
click at [559, 513] on span "eliminar" at bounding box center [552, 512] width 71 height 13
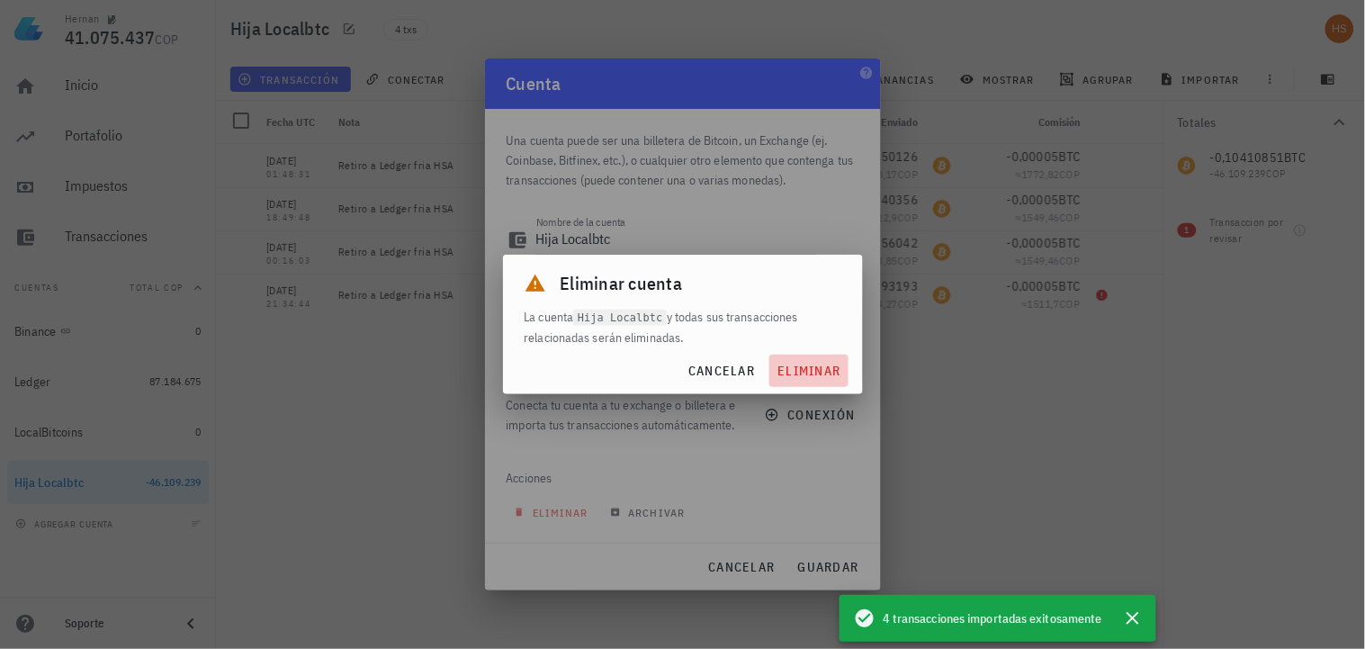
click at [825, 369] on span "eliminar" at bounding box center [809, 371] width 64 height 16
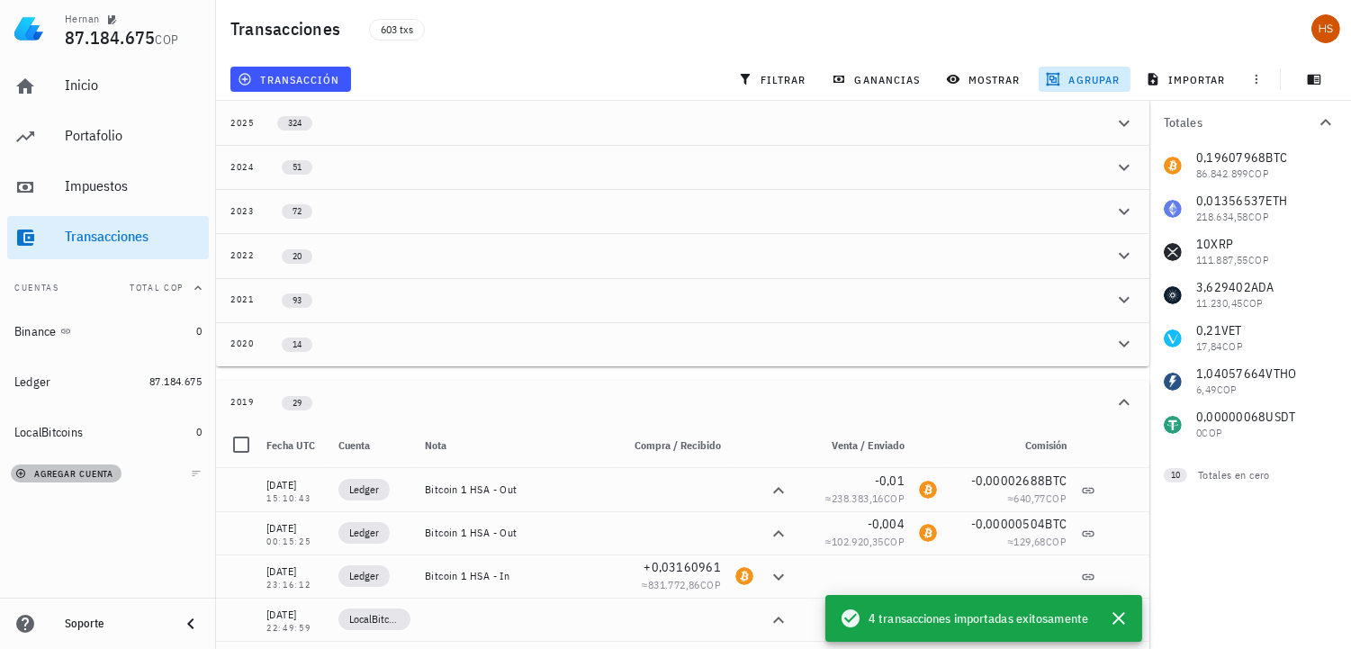
click at [60, 468] on span "agregar cuenta" at bounding box center [66, 474] width 94 height 12
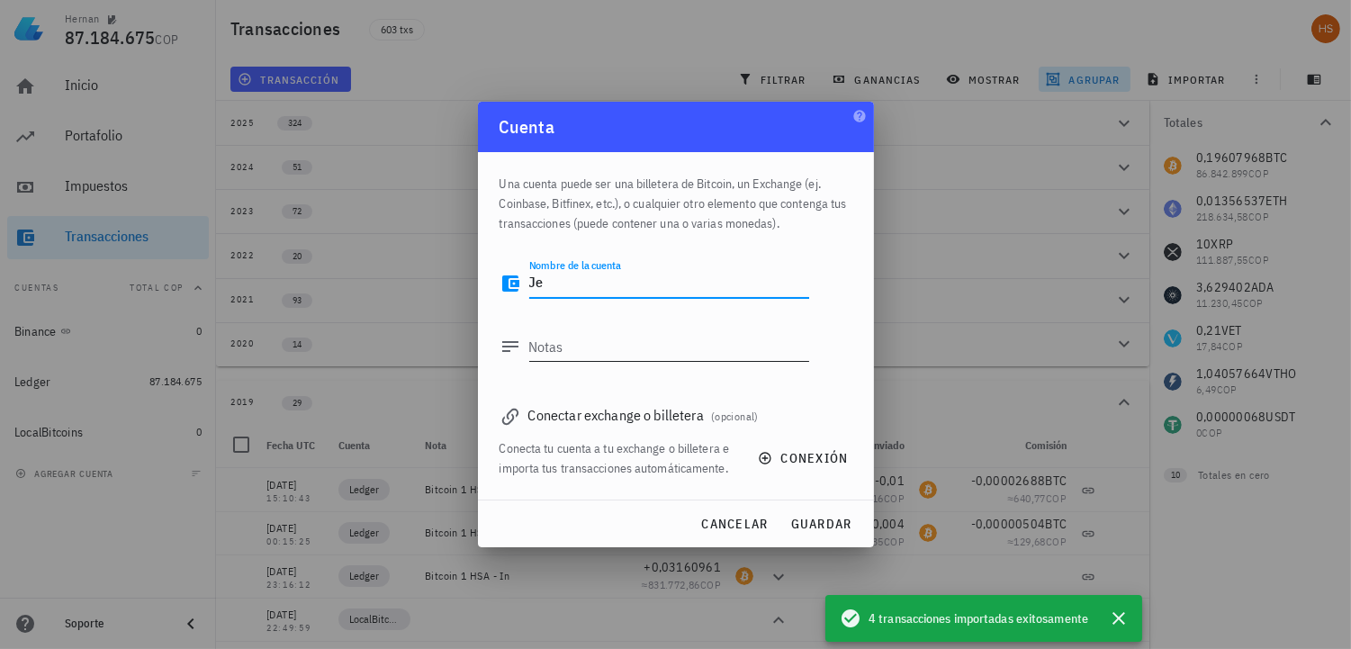
type textarea "J"
type textarea "Hija Localbtc"
click at [821, 528] on span "guardar" at bounding box center [821, 524] width 62 height 16
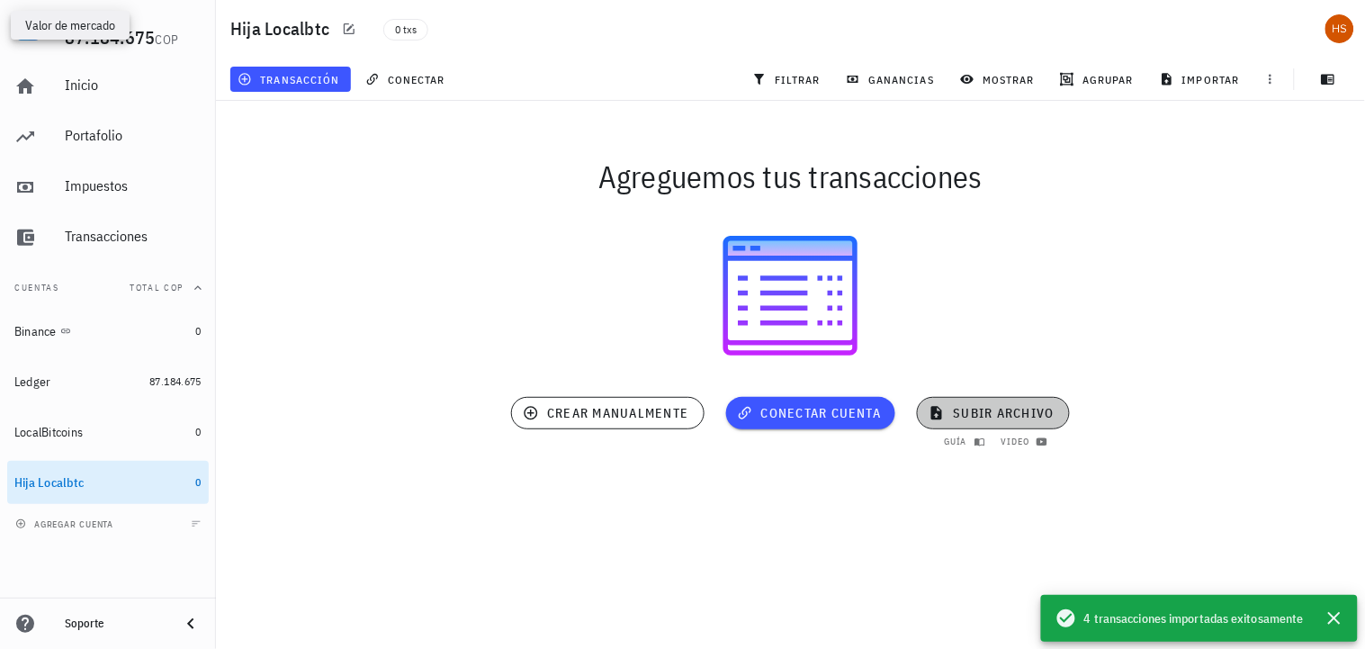
click at [1017, 411] on span "subir archivo" at bounding box center [992, 413] width 121 height 16
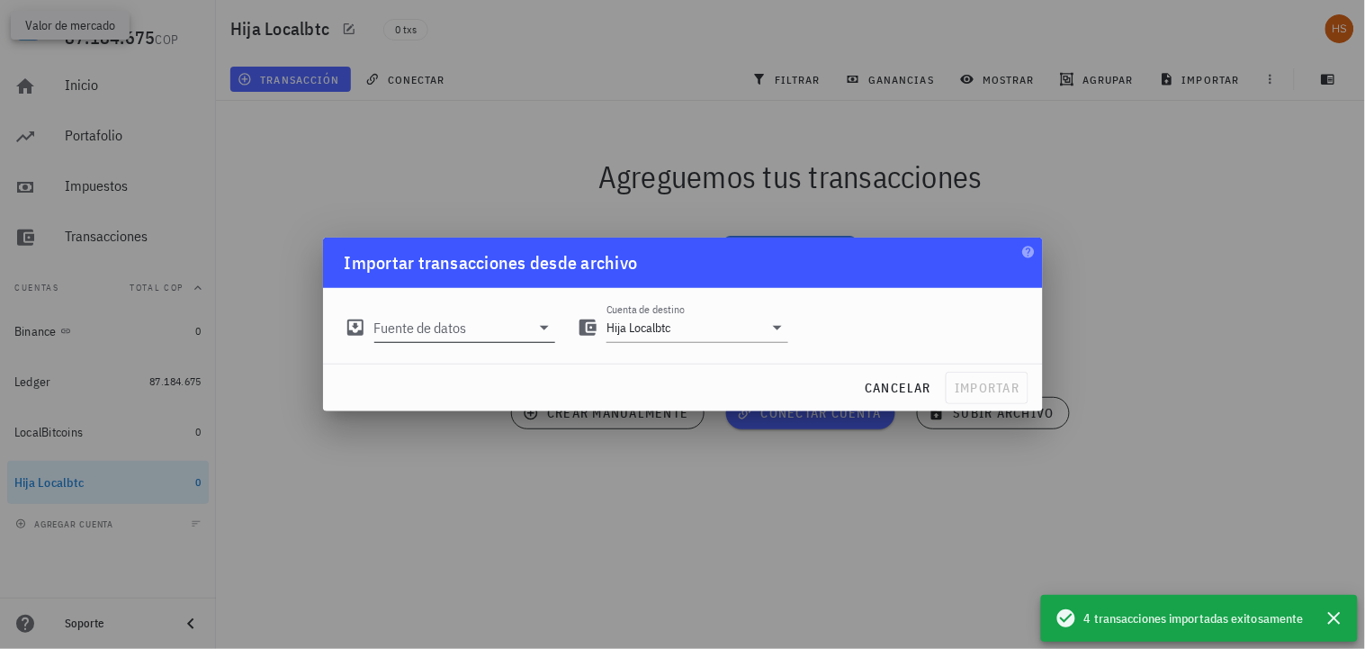
click at [480, 326] on input "Fuente de datos" at bounding box center [452, 327] width 157 height 29
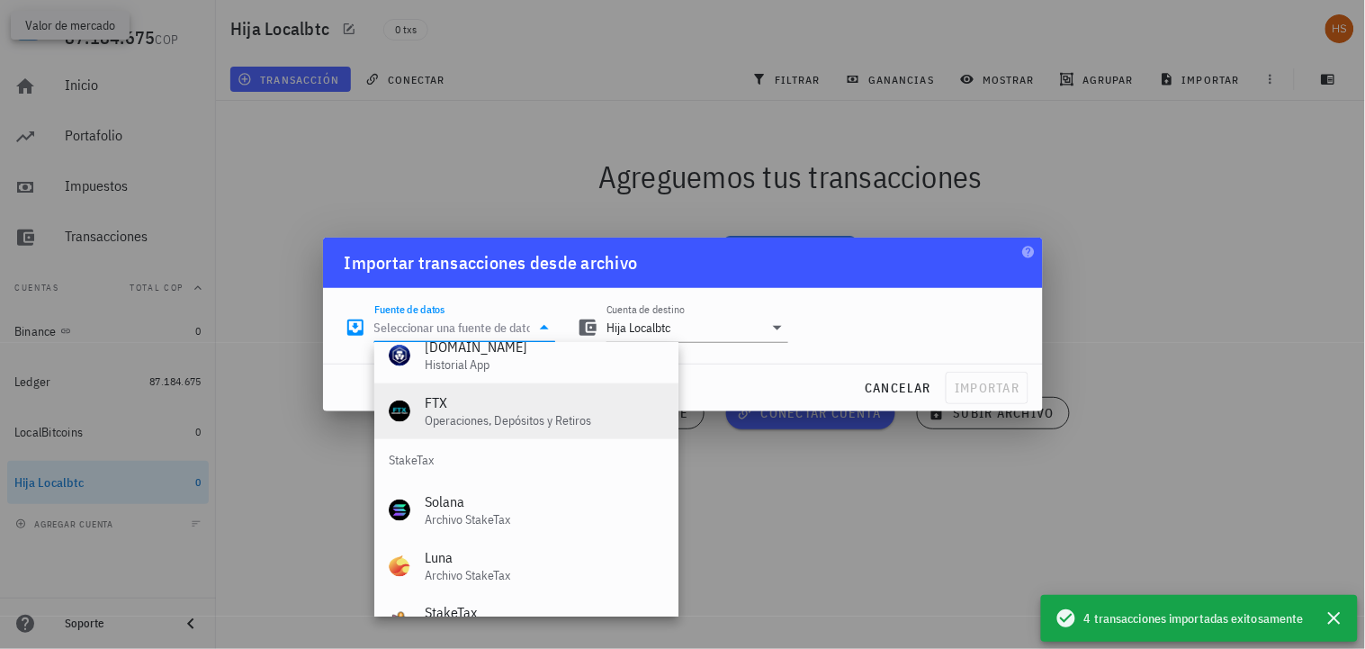
scroll to position [750, 0]
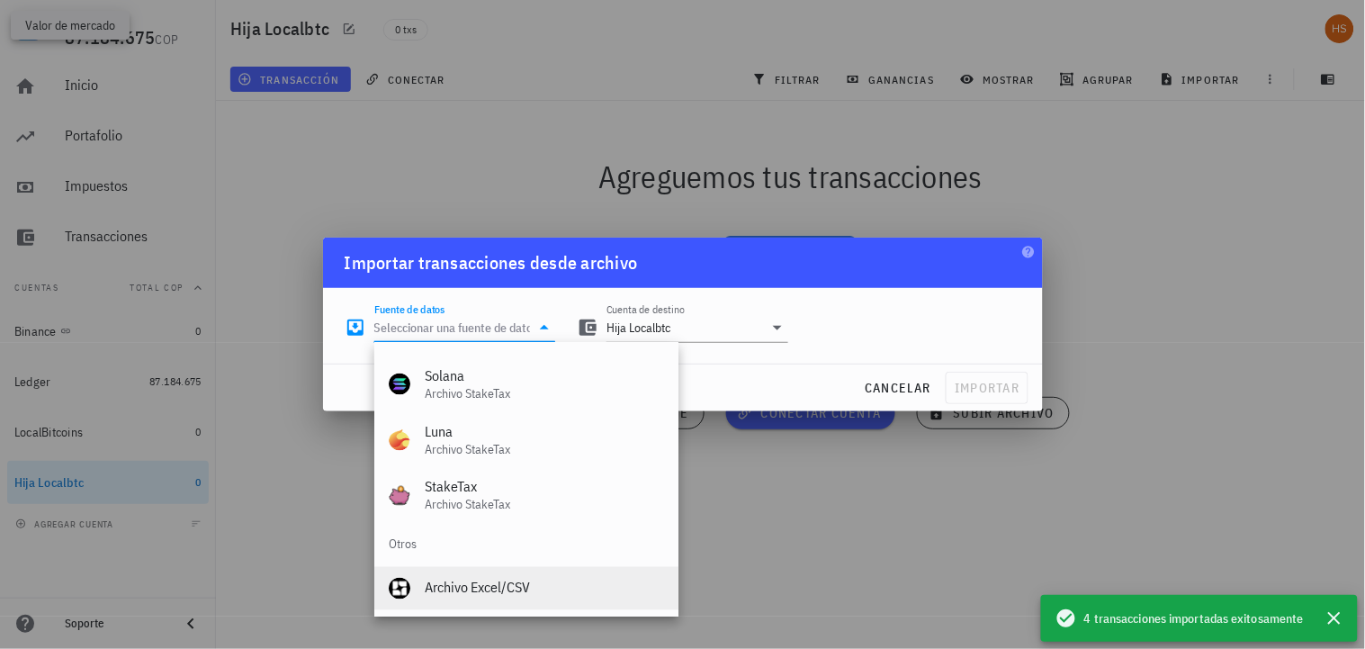
click at [481, 579] on div "Archivo Excel/CSV" at bounding box center [544, 587] width 239 height 17
type input "Archivo Excel/CSV"
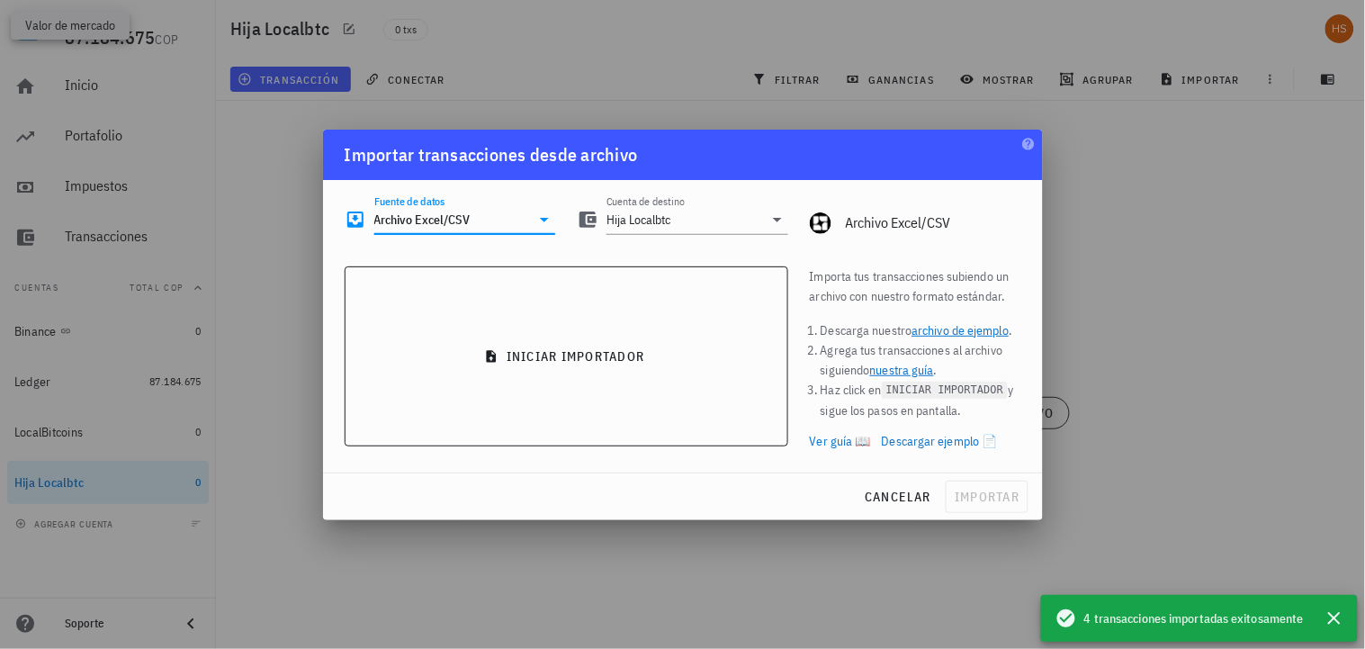
click at [848, 436] on link "Ver guía 📖" at bounding box center [840, 441] width 61 height 20
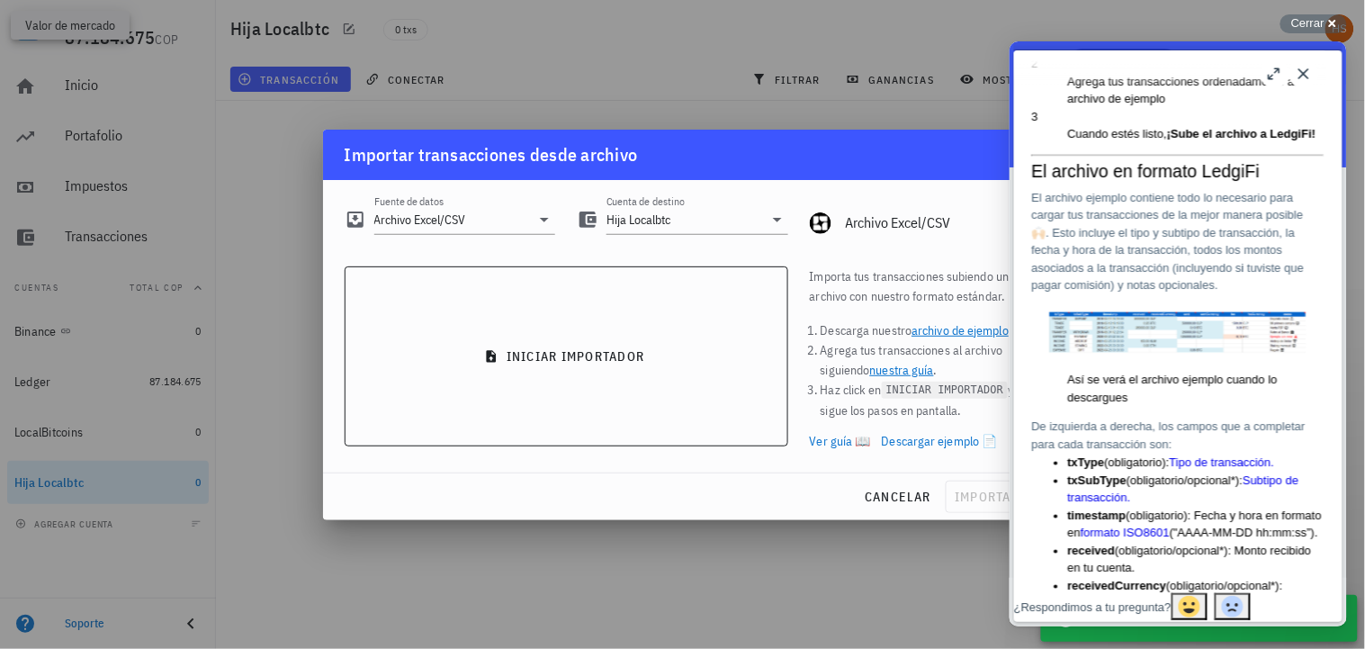
scroll to position [400, 0]
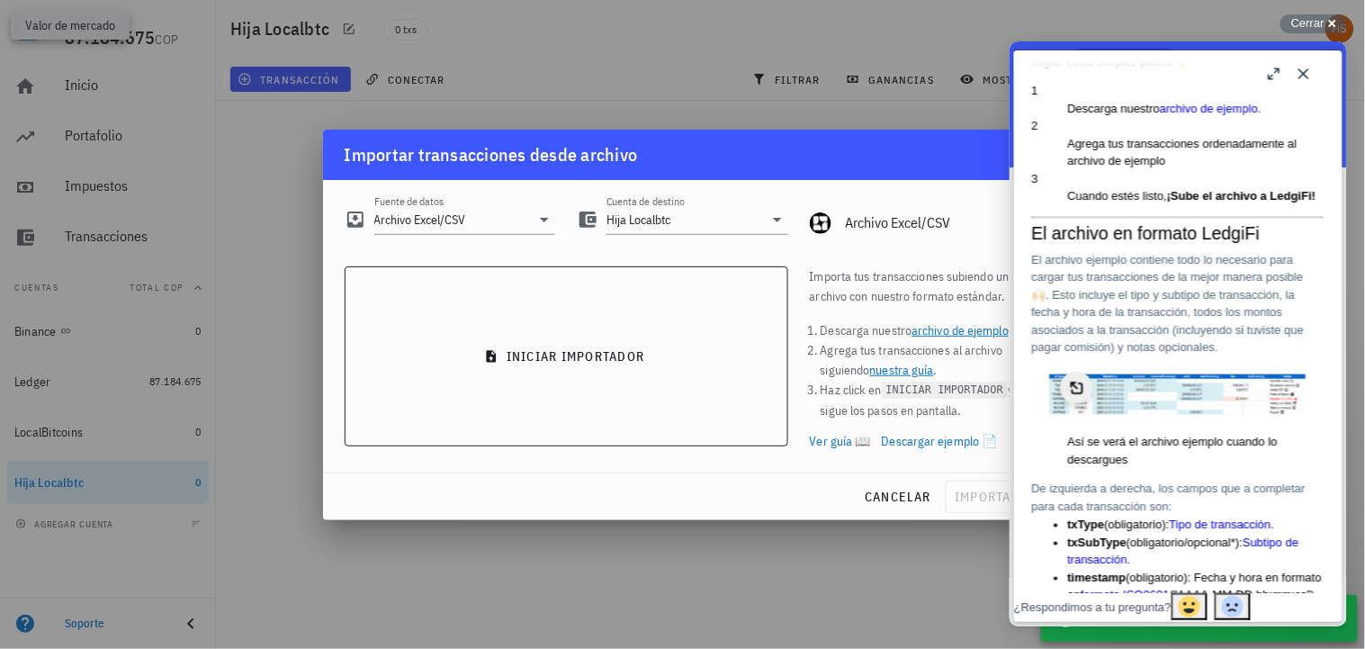
click at [1128, 373] on img "Image preview. Open larger image in dialog window." at bounding box center [1177, 393] width 256 height 40
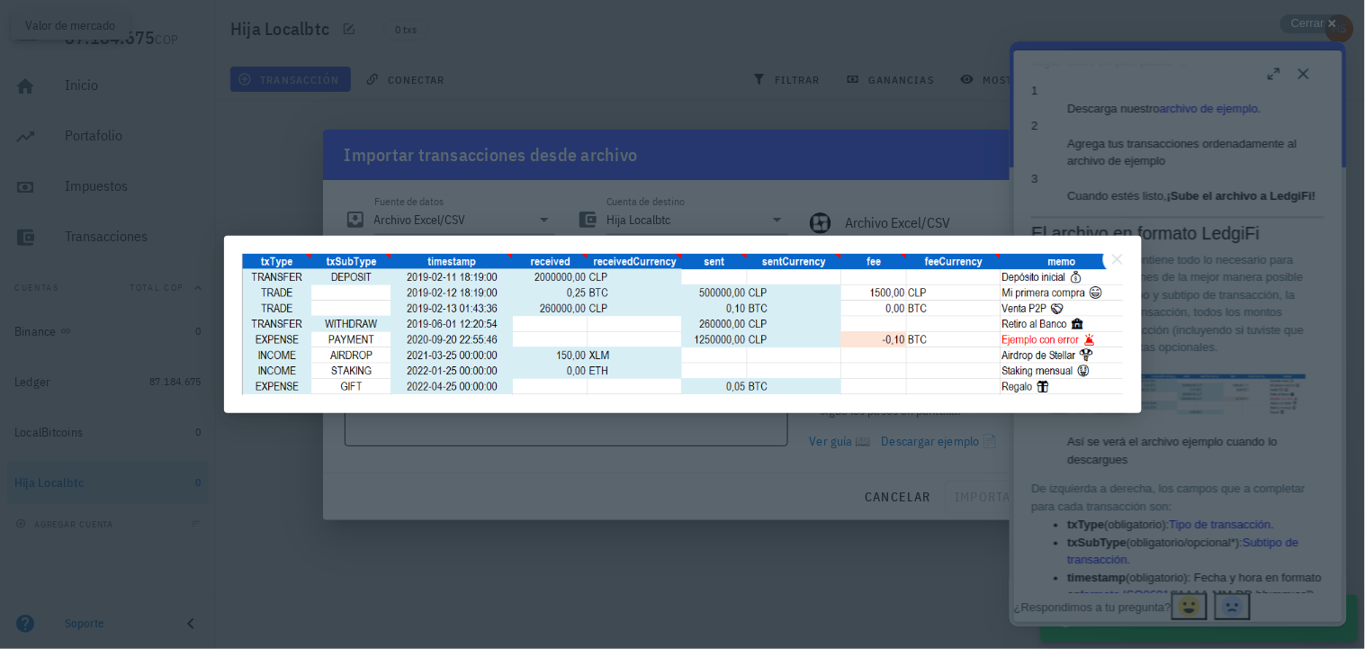
scroll to position [0, 0]
click at [1120, 257] on button "Close" at bounding box center [1117, 259] width 29 height 29
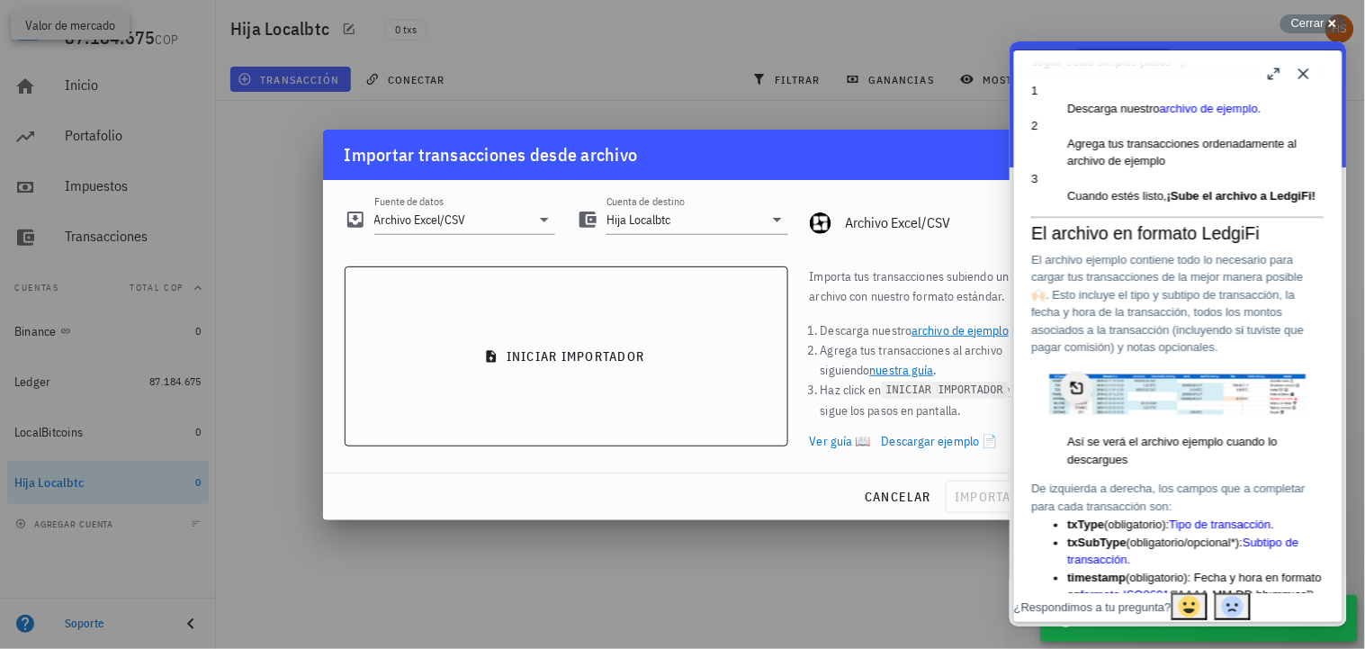
click at [1140, 373] on img "Image preview. Open larger image in dialog window." at bounding box center [1177, 393] width 256 height 40
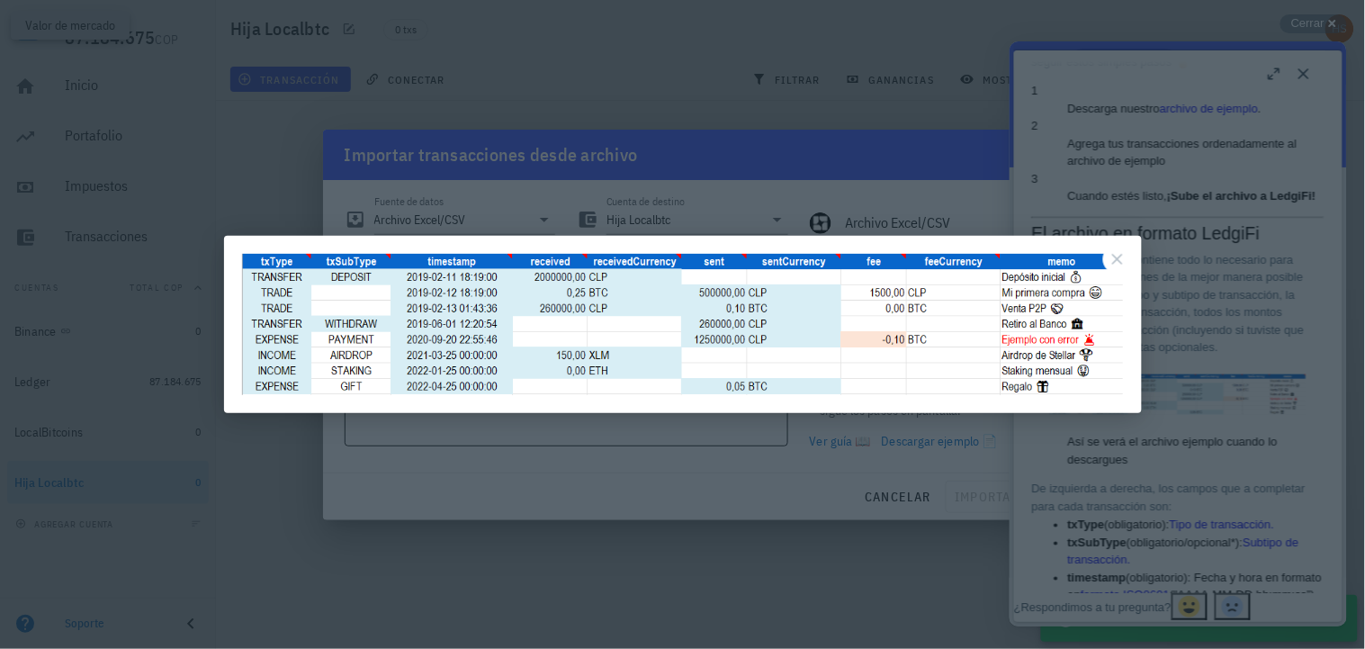
click at [1123, 253] on button "Close" at bounding box center [1117, 259] width 29 height 29
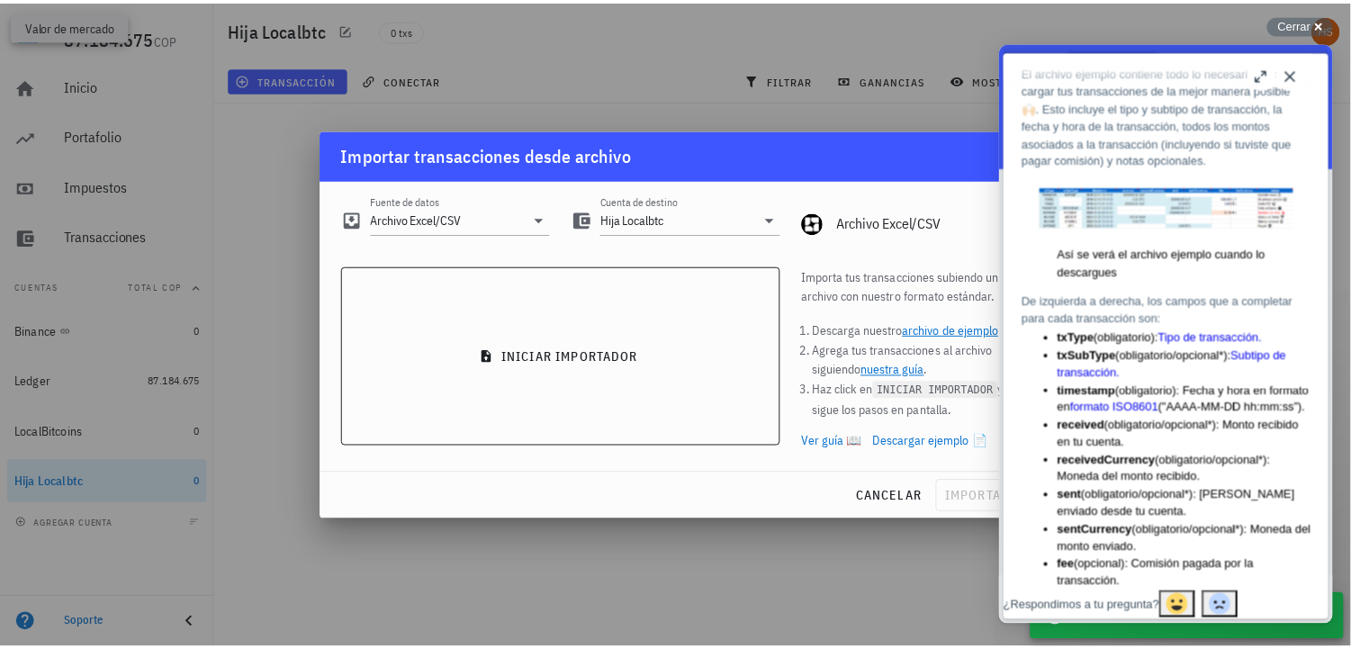
scroll to position [599, 0]
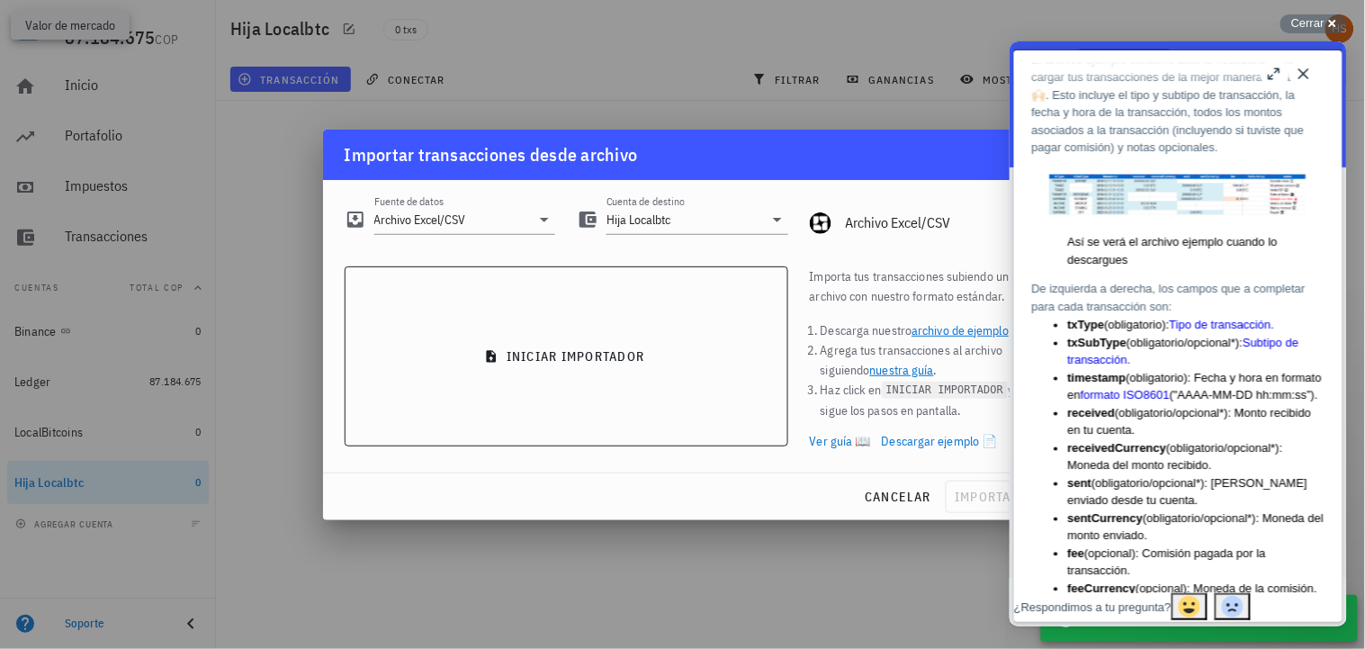
click at [1297, 72] on button "Close" at bounding box center [1303, 72] width 29 height 29
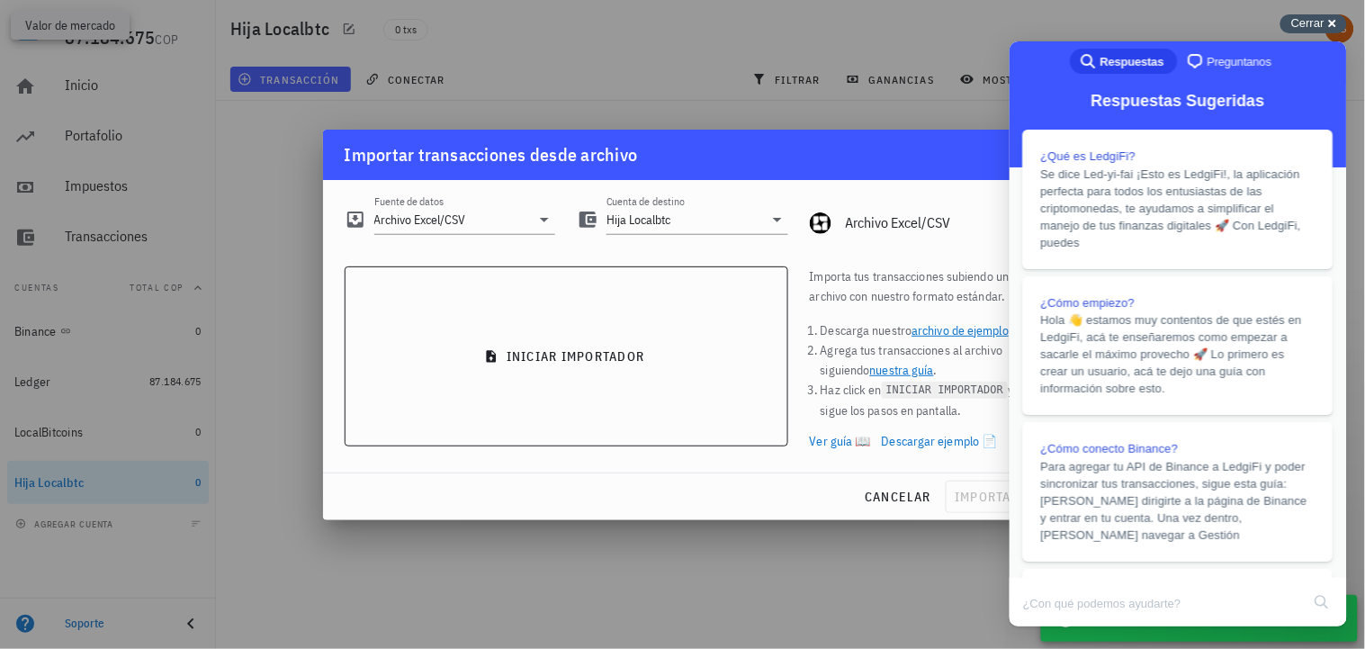
click at [1334, 22] on div "Cerrar cross-small" at bounding box center [1313, 23] width 67 height 19
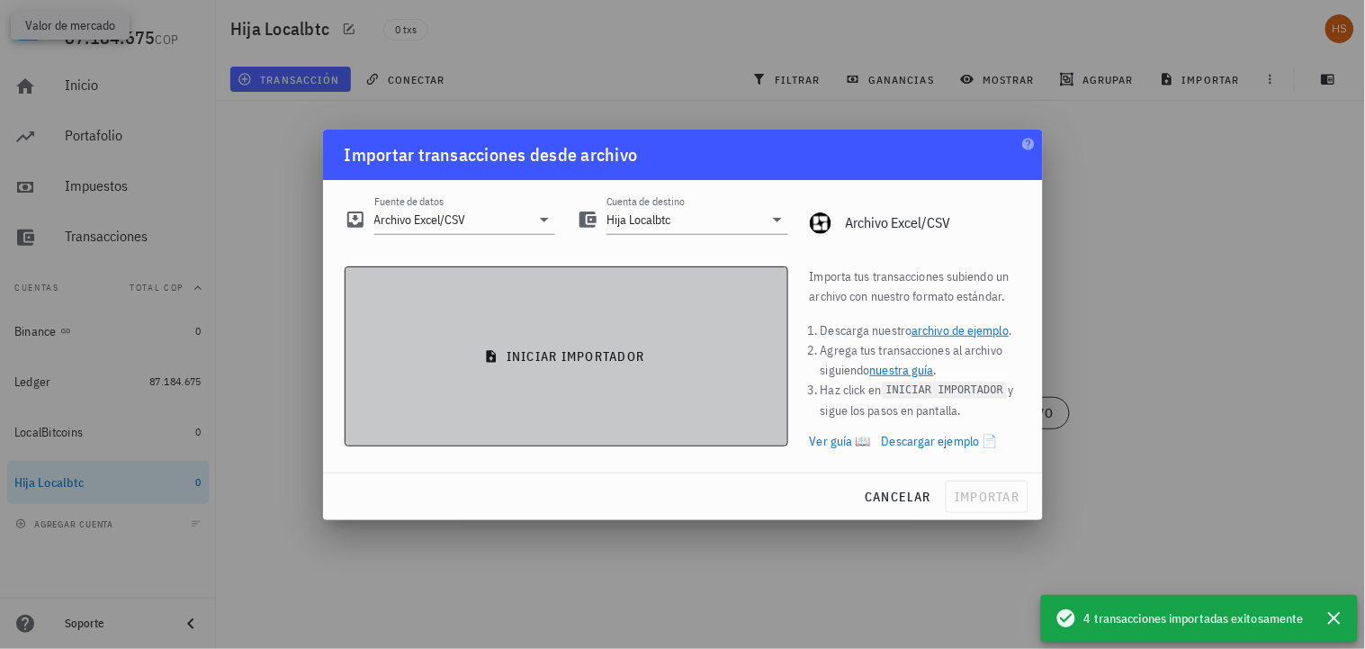
click at [490, 353] on icon "button" at bounding box center [491, 356] width 14 height 14
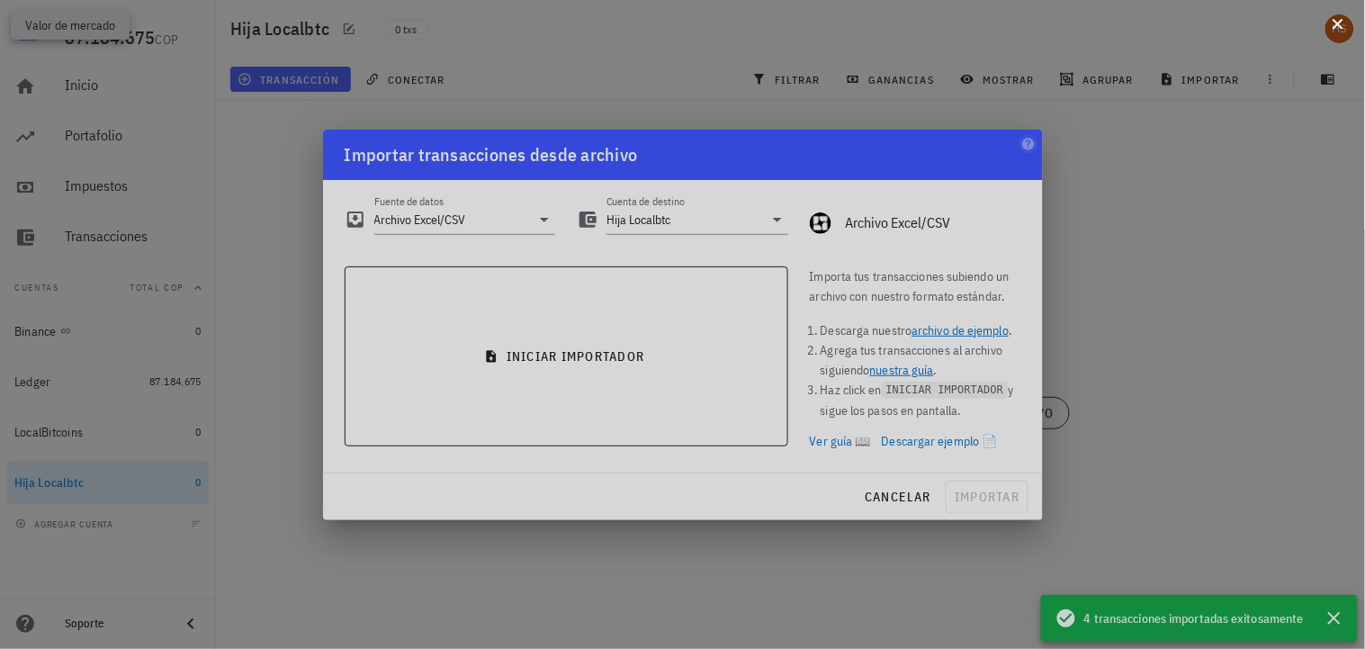
click at [1335, 24] on button at bounding box center [1338, 22] width 18 height 18
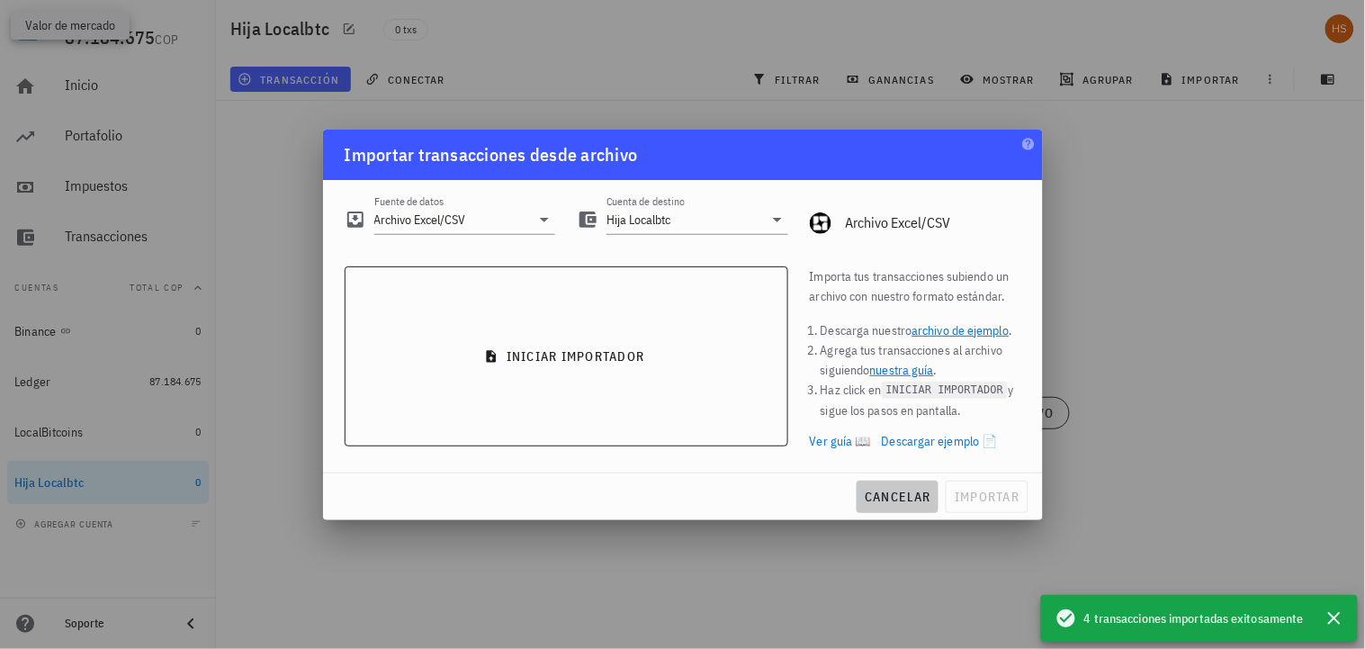
click at [871, 498] on span "cancelar" at bounding box center [897, 497] width 67 height 16
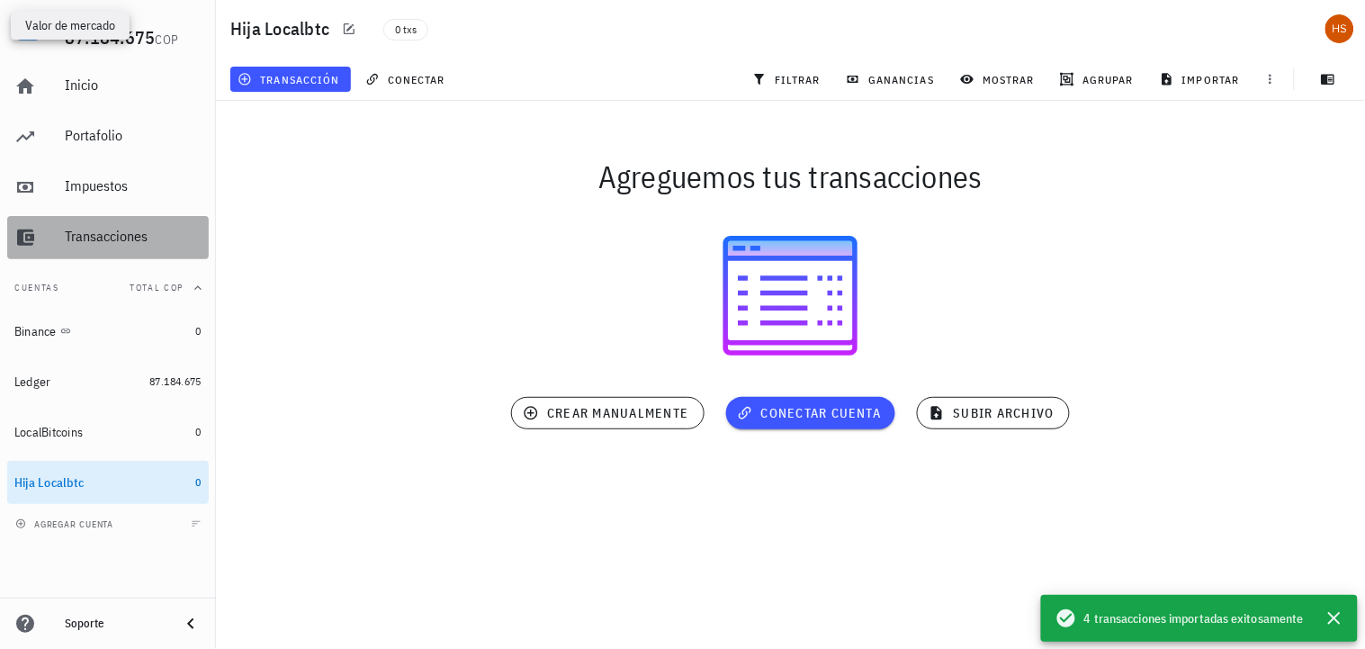
click at [96, 241] on div "Transacciones" at bounding box center [133, 236] width 137 height 17
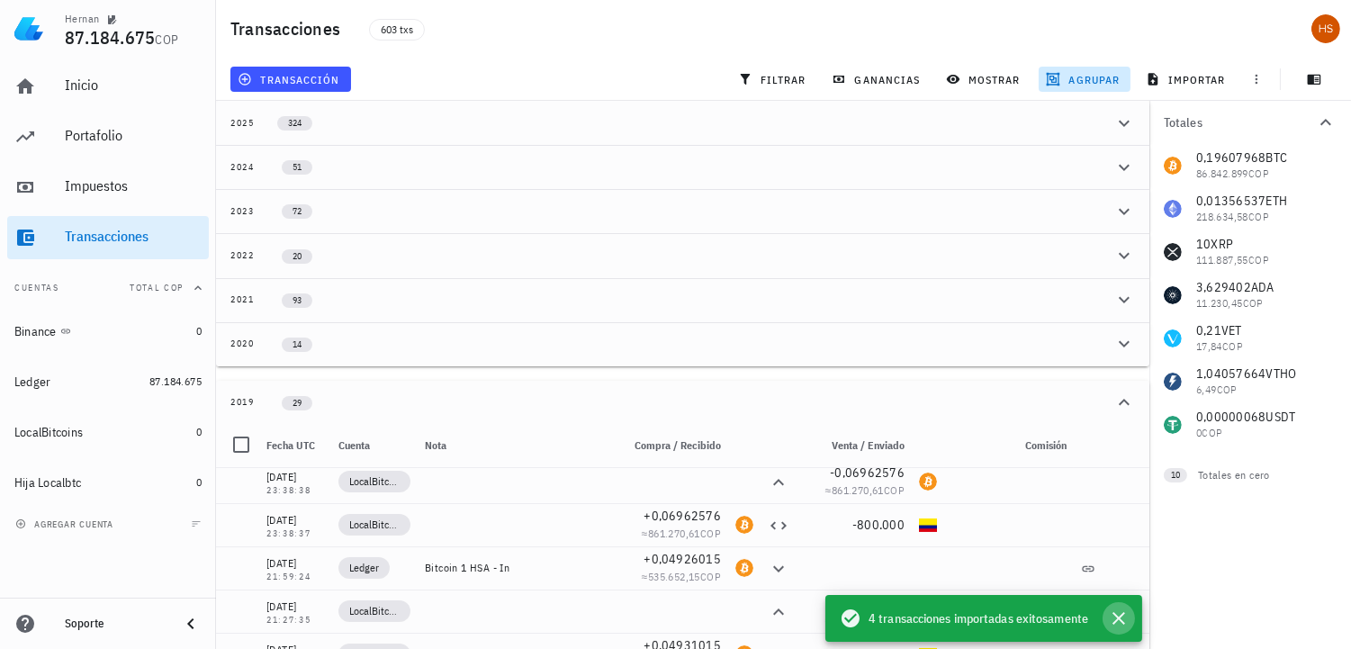
click at [1110, 612] on icon "button" at bounding box center [1119, 618] width 22 height 22
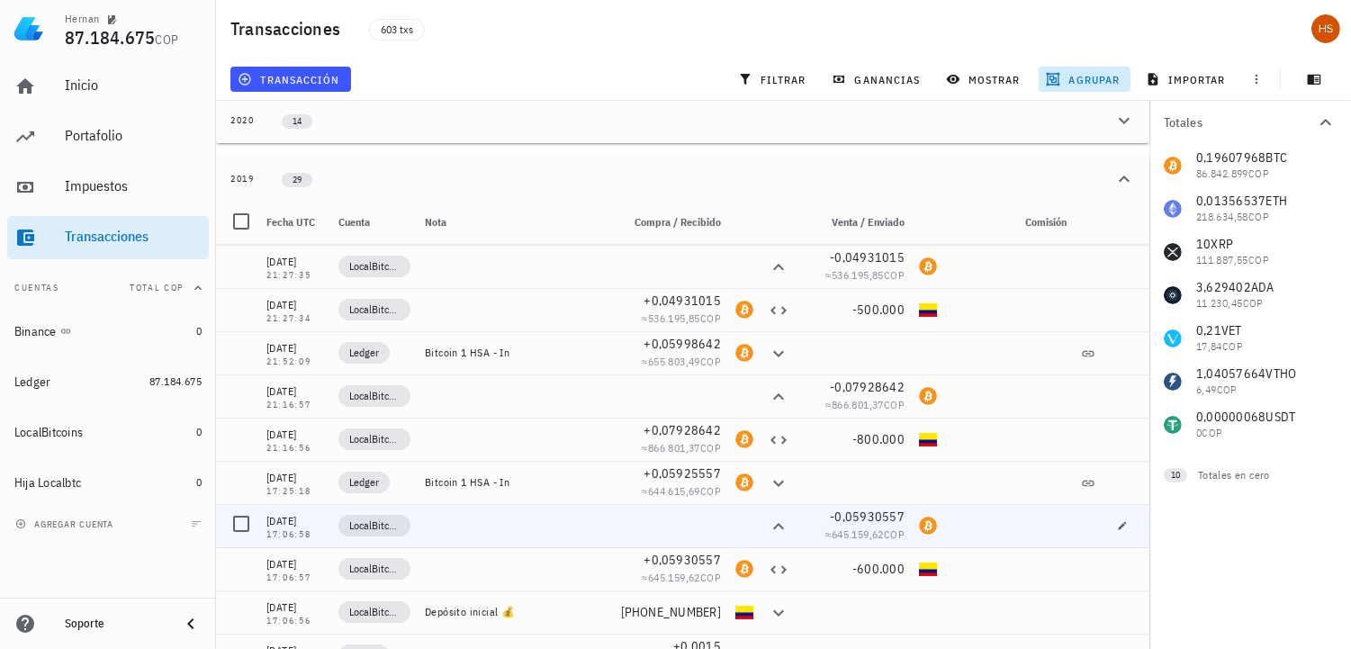
scroll to position [246, 0]
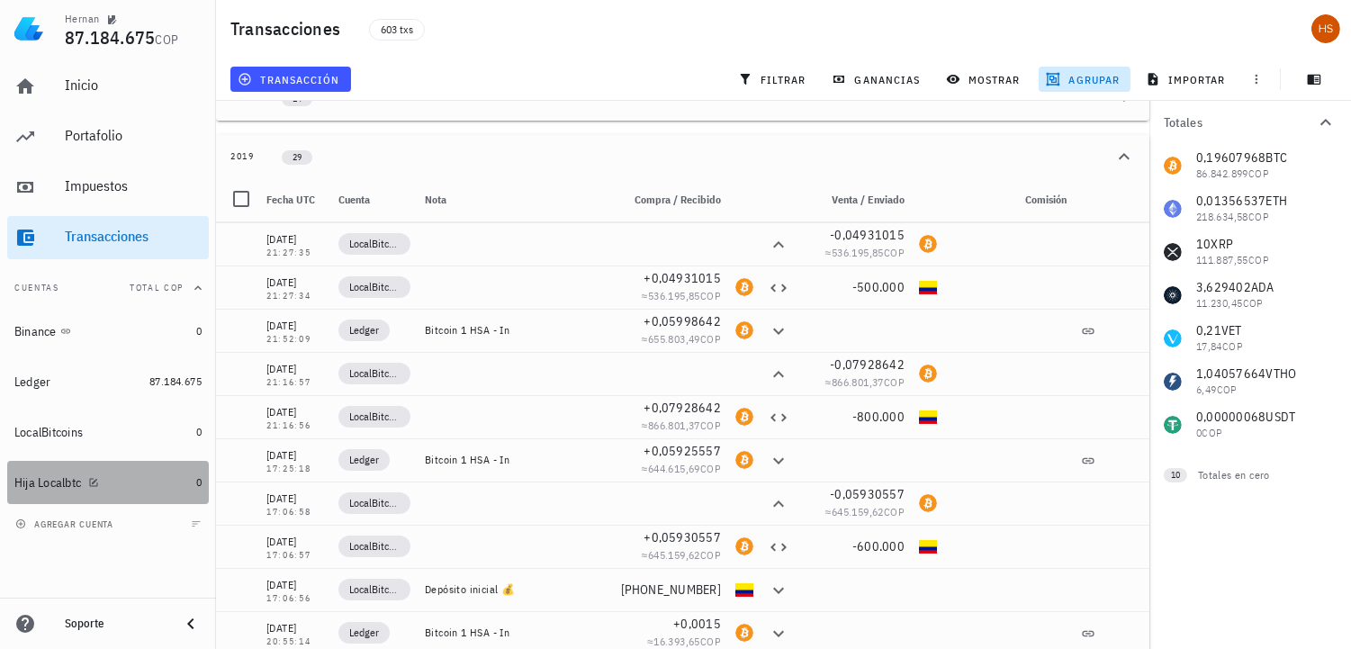
click at [67, 480] on div "Hija Localbtc" at bounding box center [47, 482] width 67 height 15
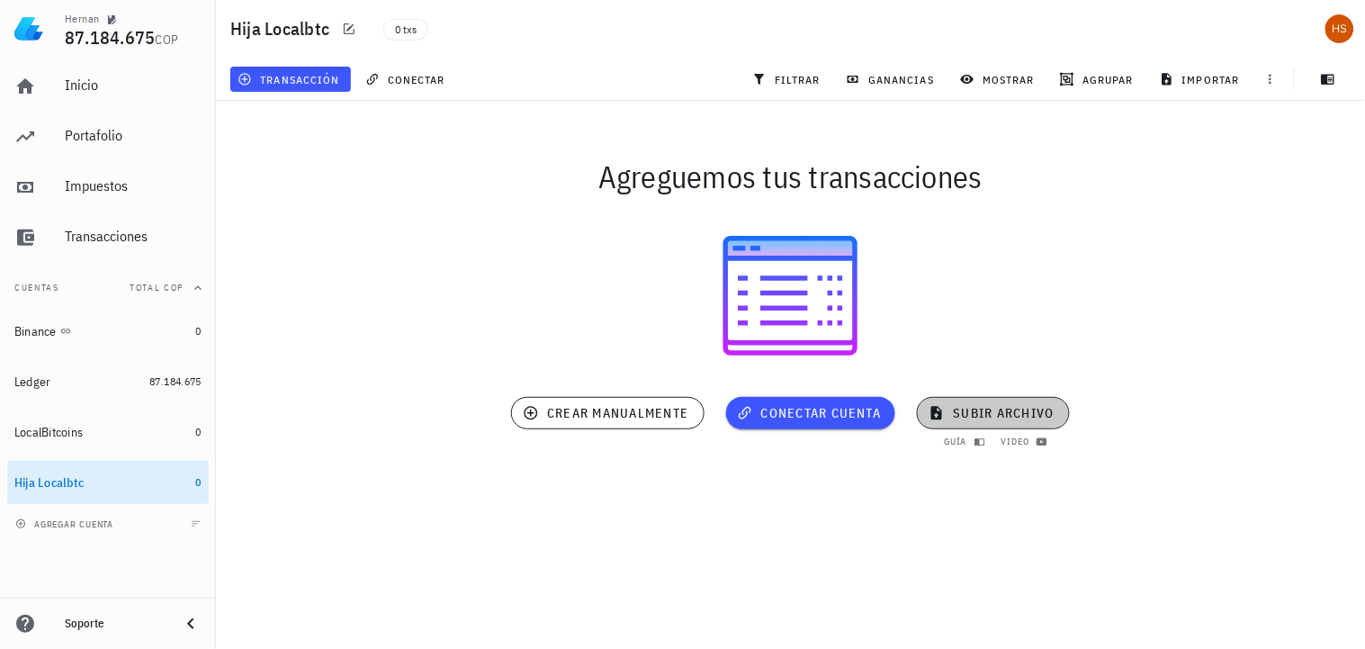
click at [963, 407] on span "subir archivo" at bounding box center [992, 413] width 121 height 16
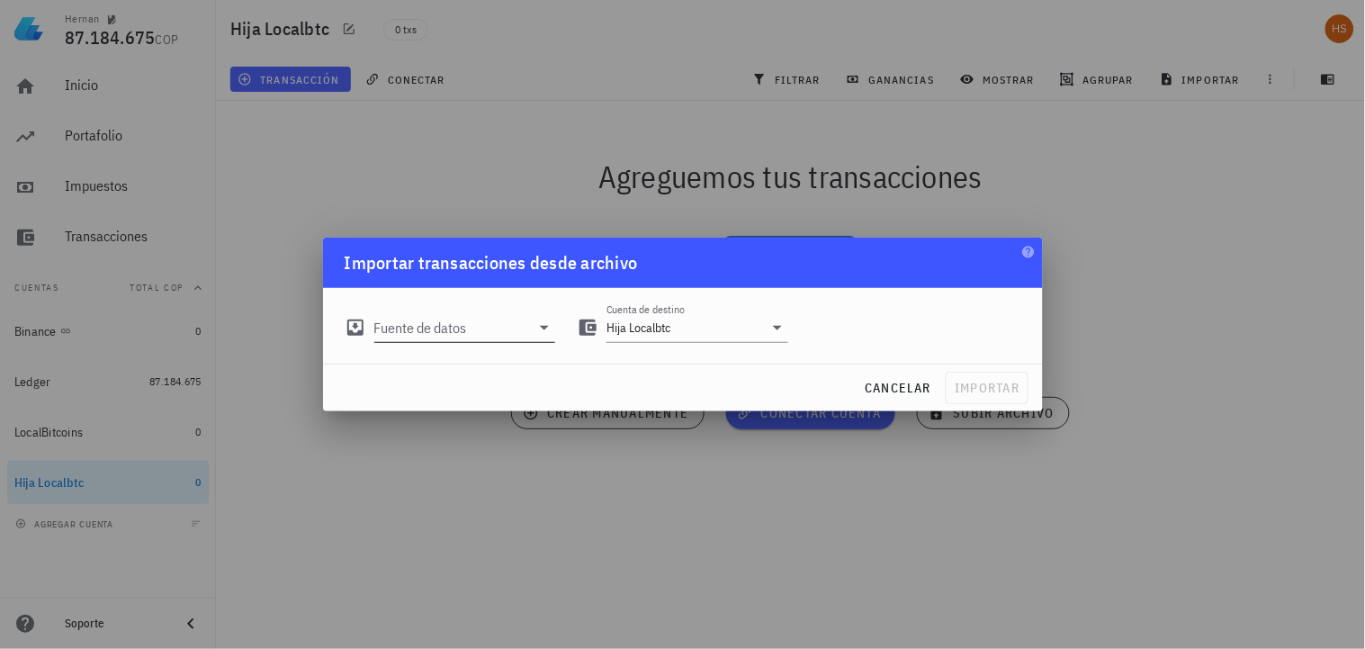
click at [454, 328] on input "Fuente de datos" at bounding box center [452, 327] width 157 height 29
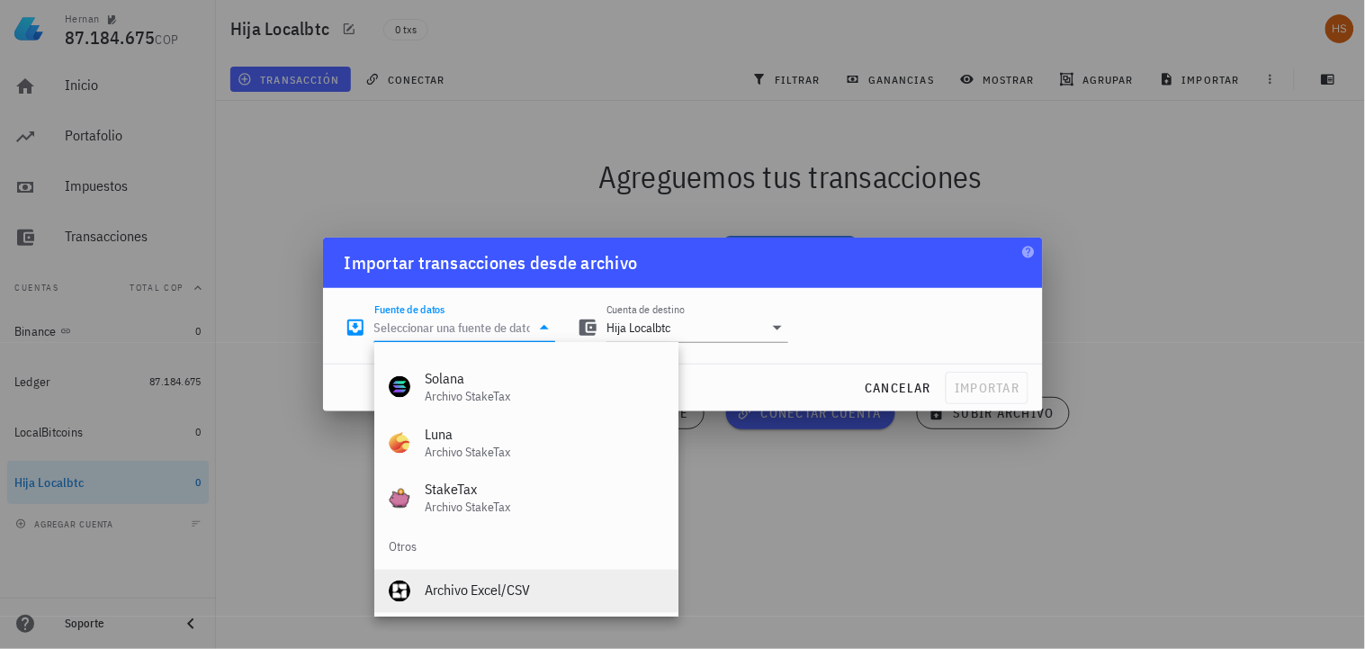
scroll to position [750, 0]
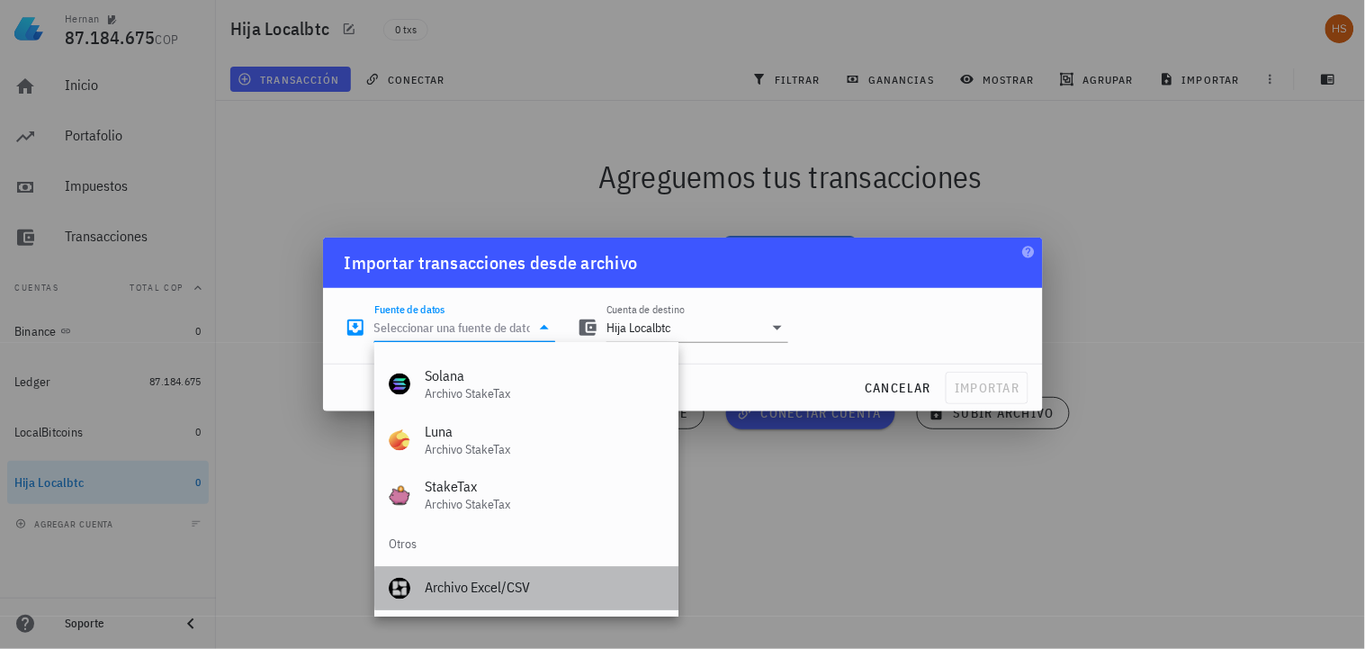
click at [468, 588] on div "Archivo Excel/CSV" at bounding box center [544, 587] width 239 height 17
type input "Archivo Excel/CSV"
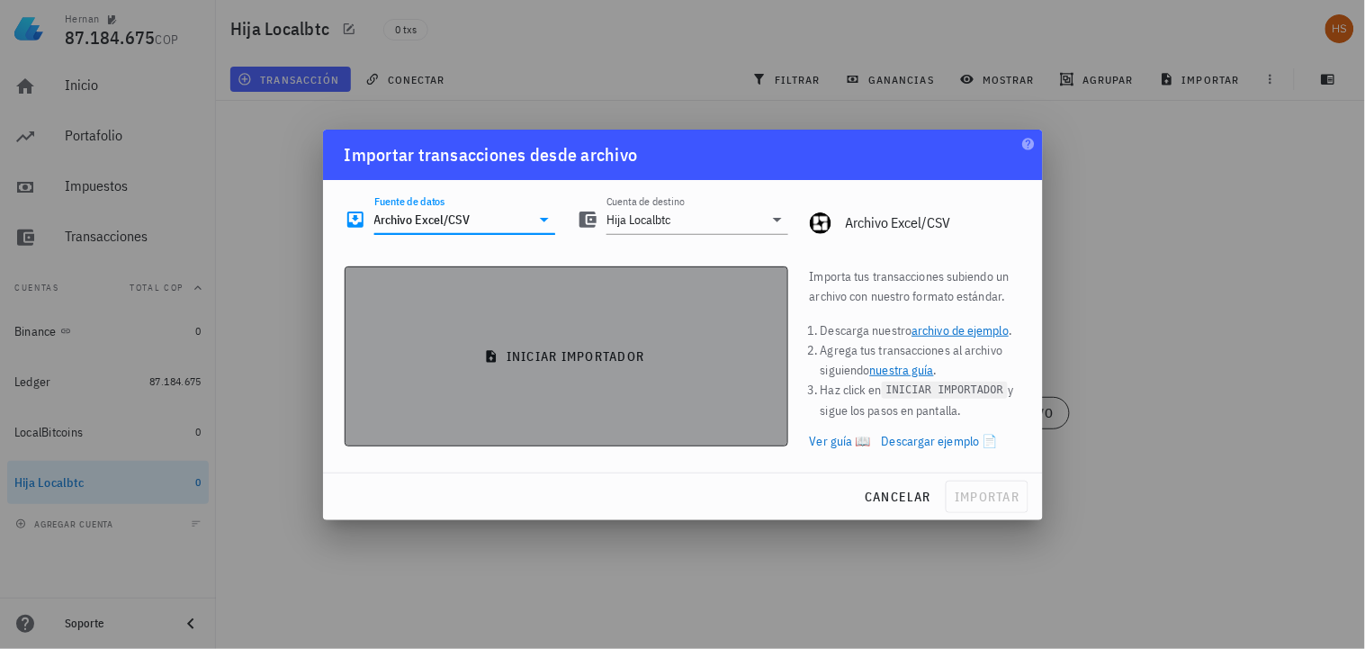
click at [628, 352] on span "iniciar importador" at bounding box center [566, 356] width 413 height 16
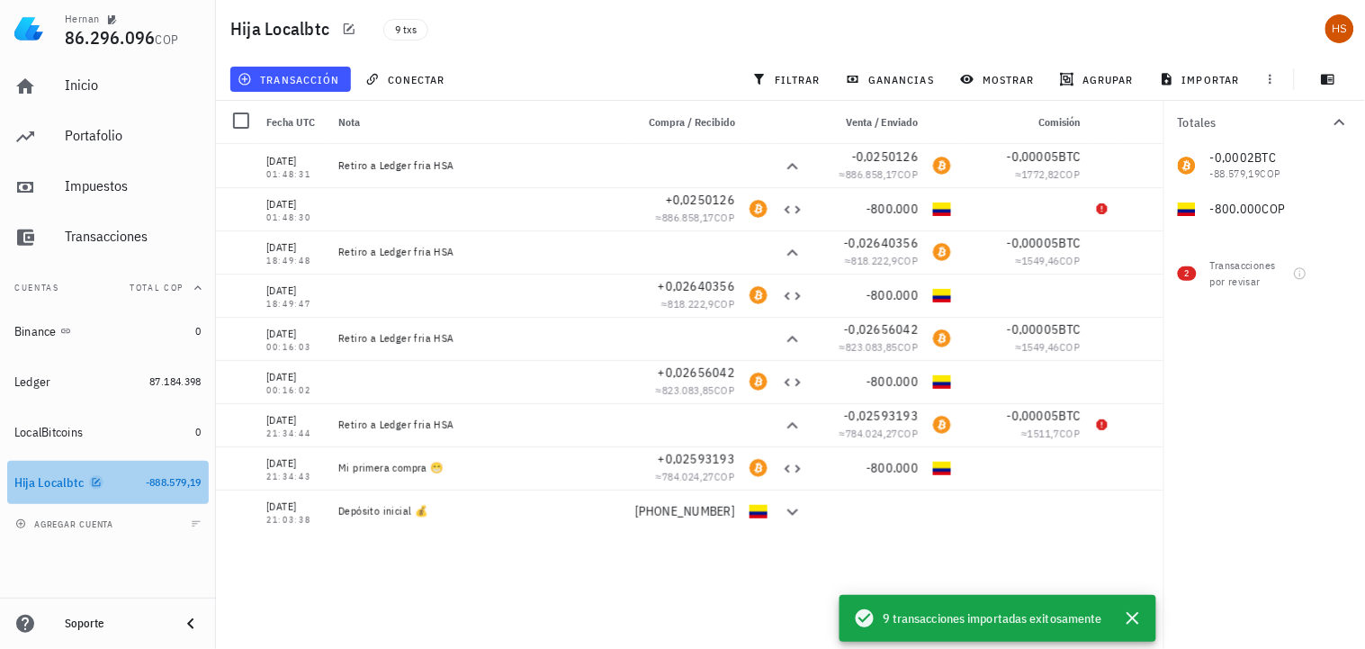
click at [94, 481] on icon "button" at bounding box center [96, 482] width 11 height 11
type textarea "Hija Localbtc"
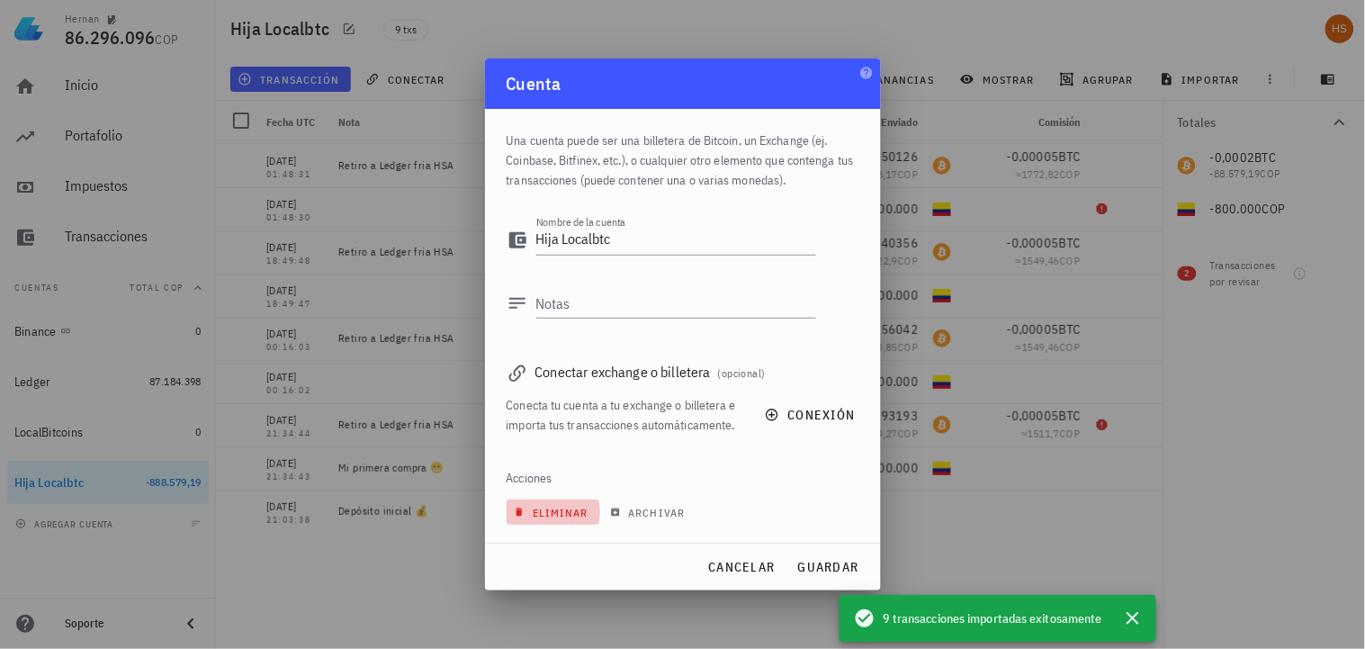
click at [573, 511] on span "eliminar" at bounding box center [552, 512] width 71 height 13
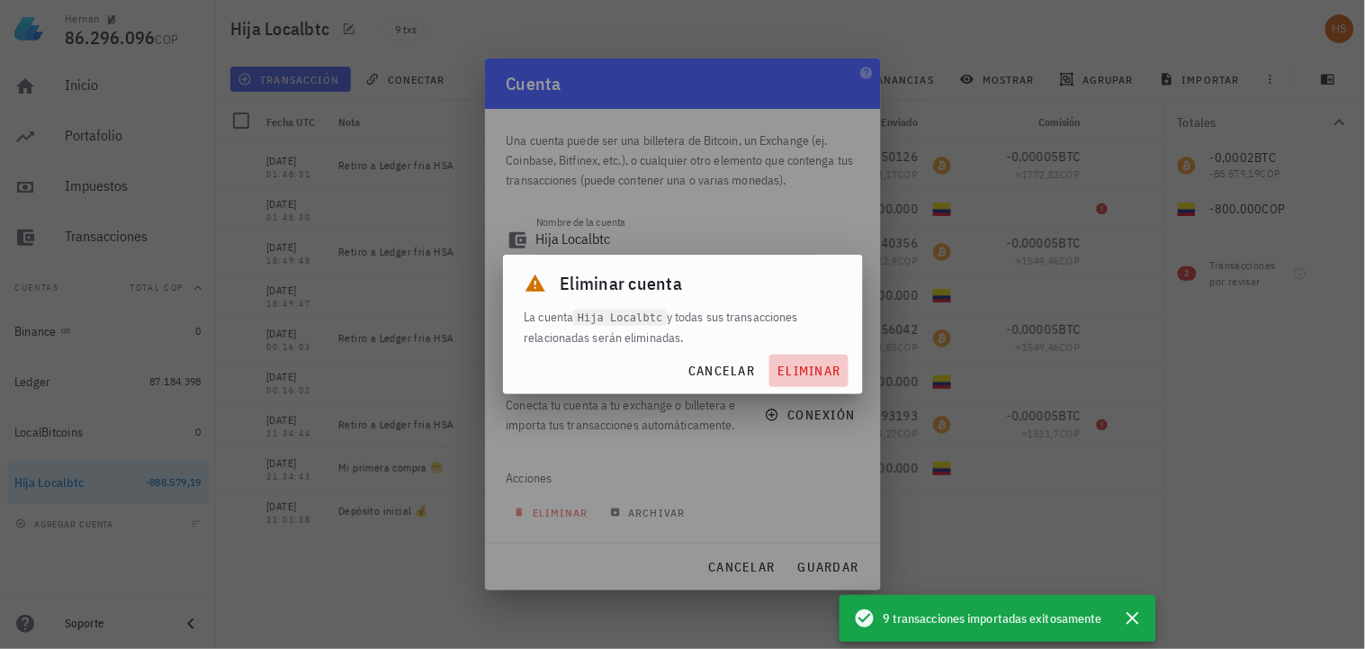
click at [795, 371] on span "eliminar" at bounding box center [809, 371] width 64 height 16
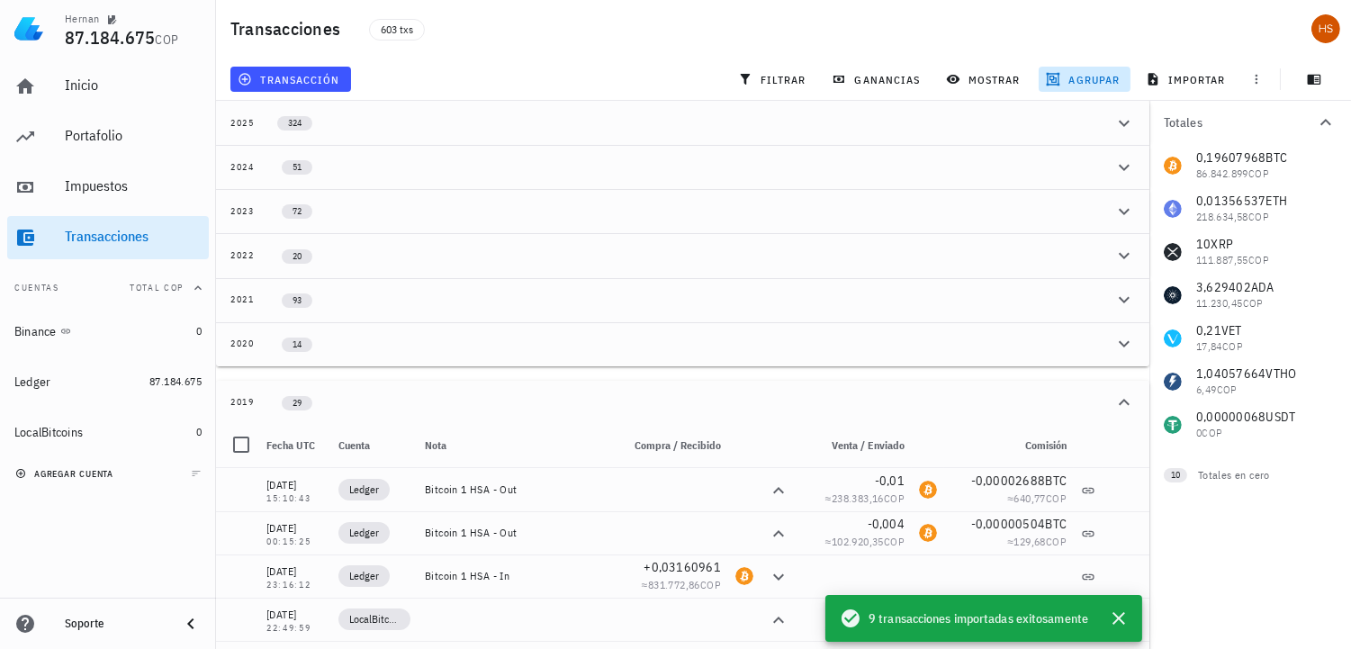
click at [76, 473] on span "agregar cuenta" at bounding box center [66, 474] width 94 height 12
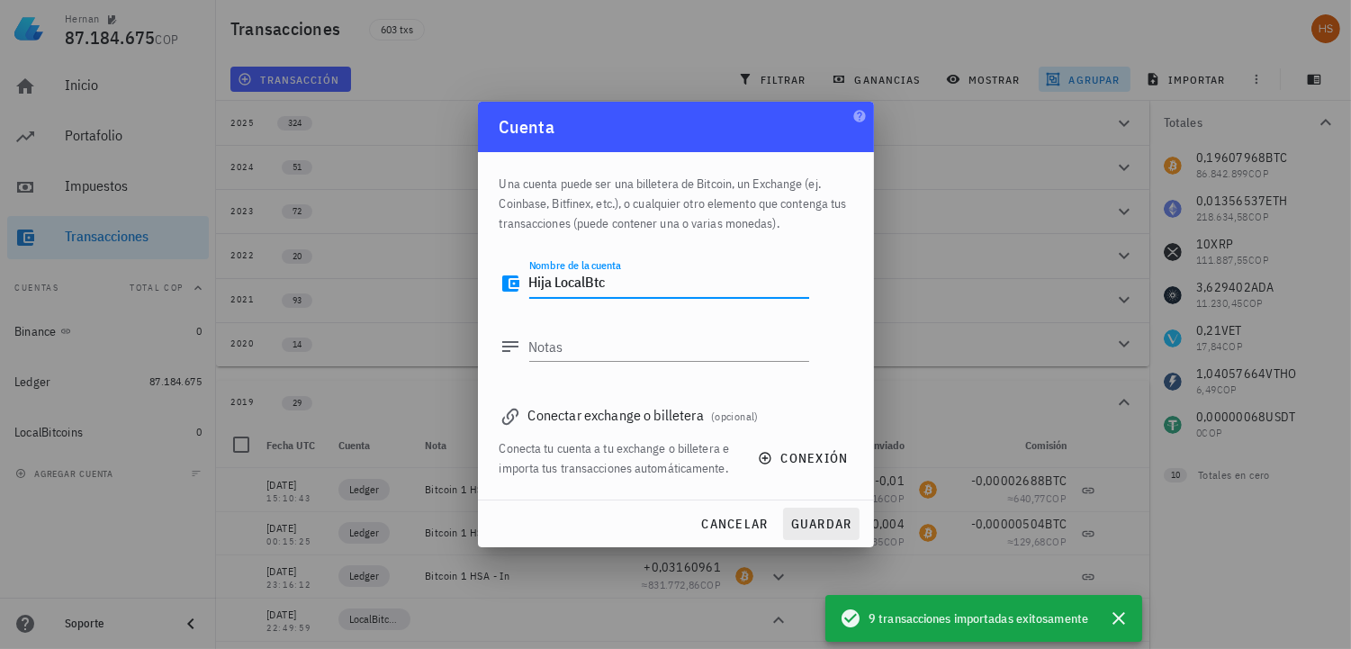
type textarea "Hija LocalBtc"
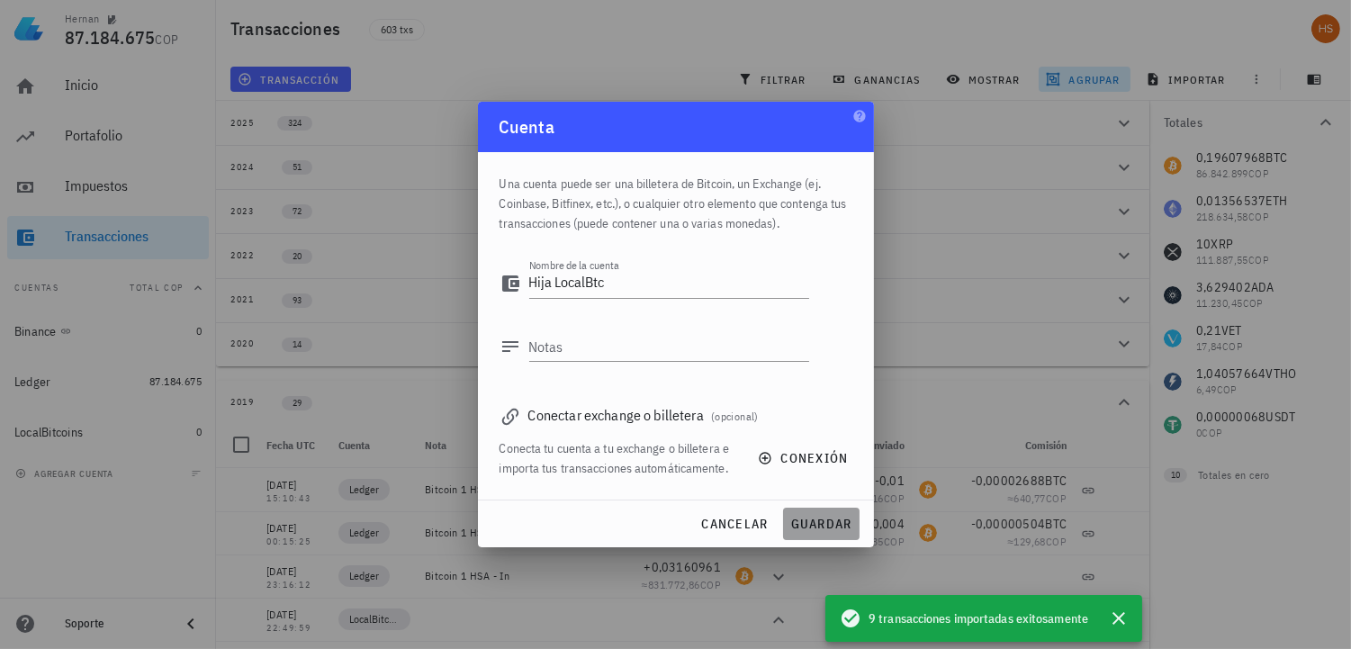
click at [815, 526] on span "guardar" at bounding box center [821, 524] width 62 height 16
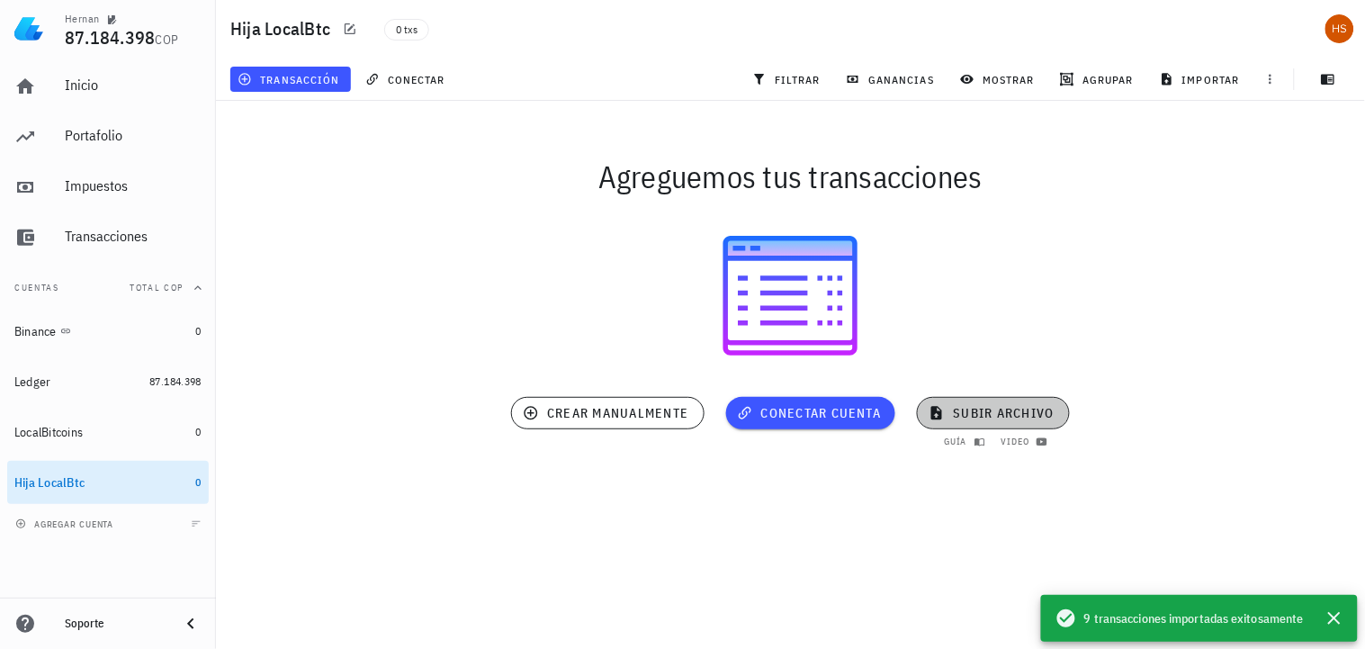
click at [1009, 411] on span "subir archivo" at bounding box center [992, 413] width 121 height 16
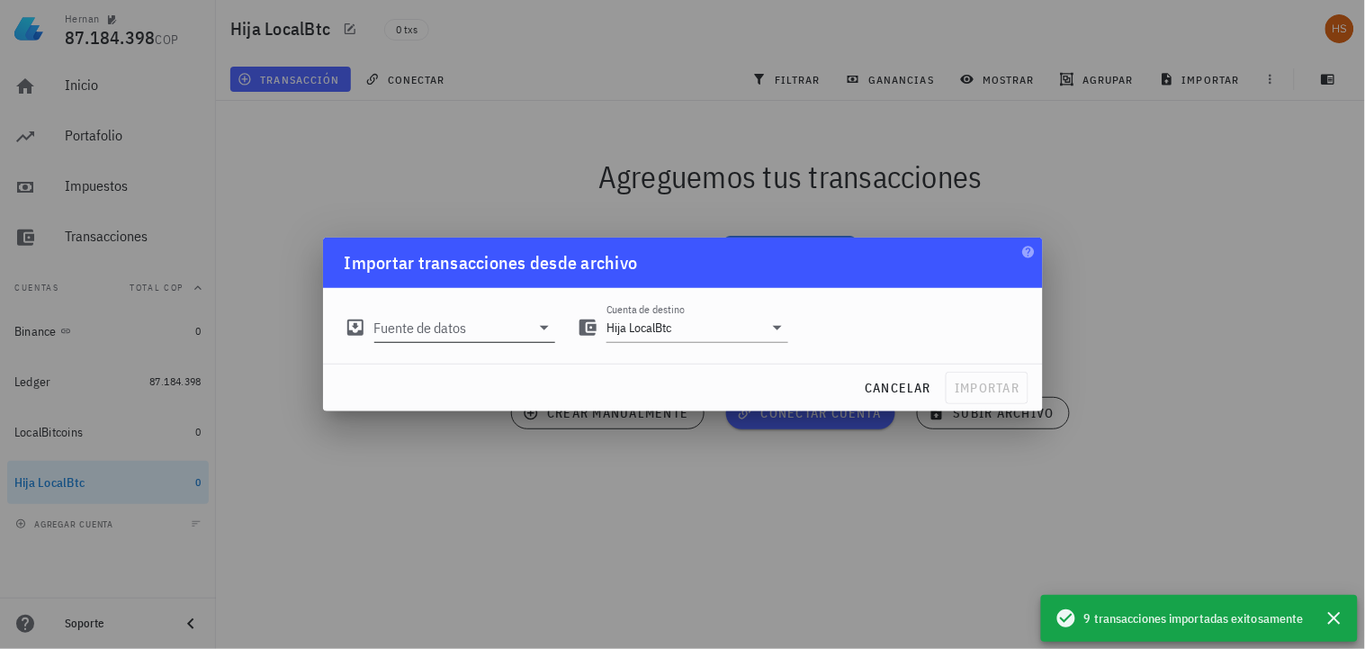
click at [450, 327] on input "Fuente de datos" at bounding box center [452, 327] width 157 height 29
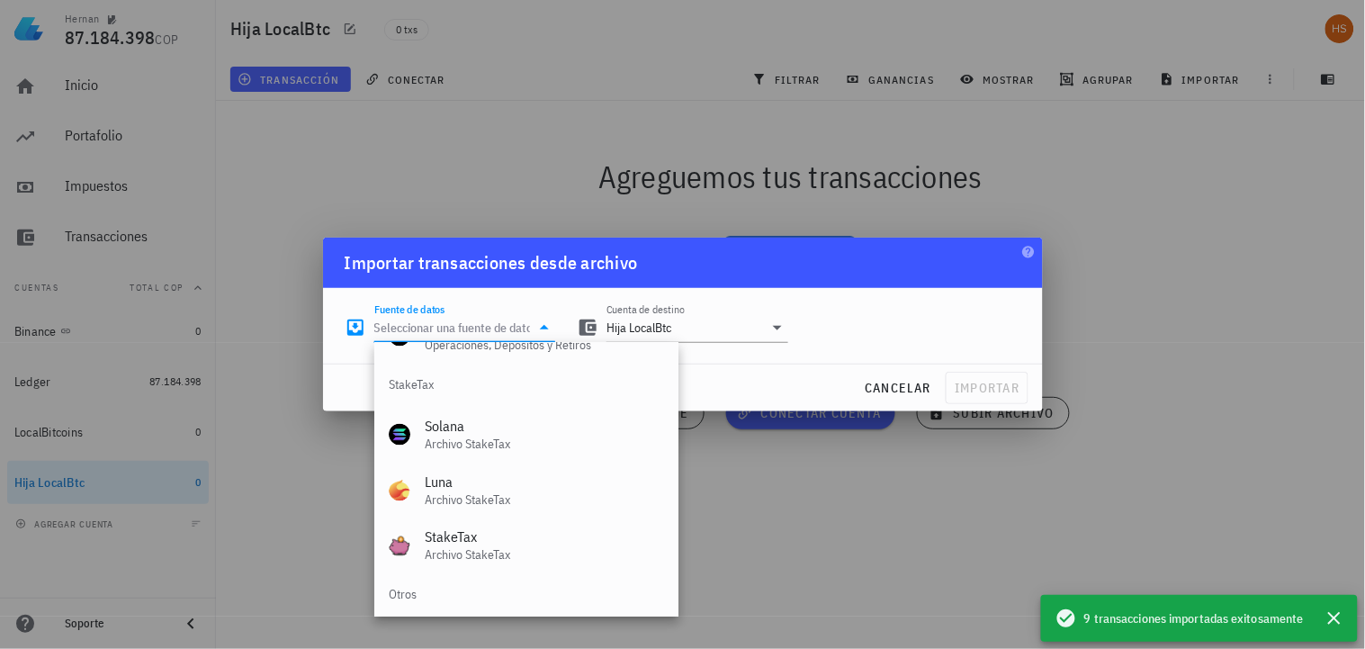
scroll to position [750, 0]
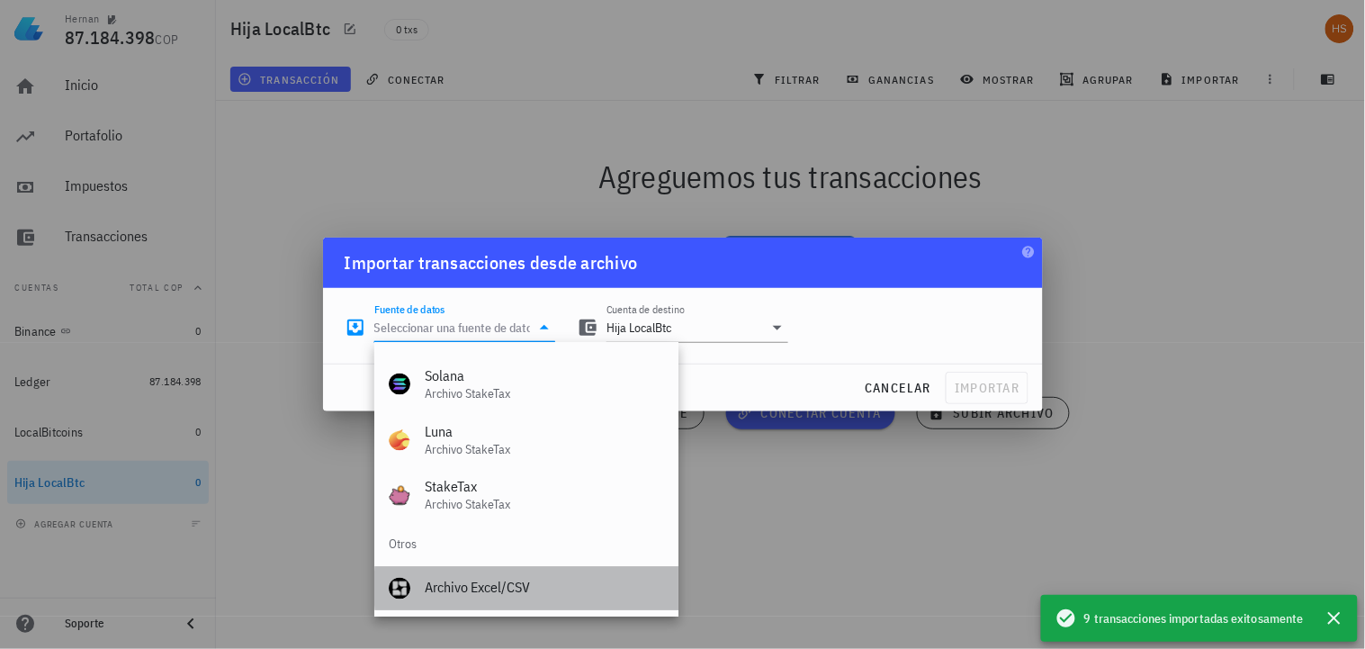
click at [506, 574] on div "Archivo Excel/CSV" at bounding box center [544, 588] width 239 height 39
type input "Archivo Excel/CSV"
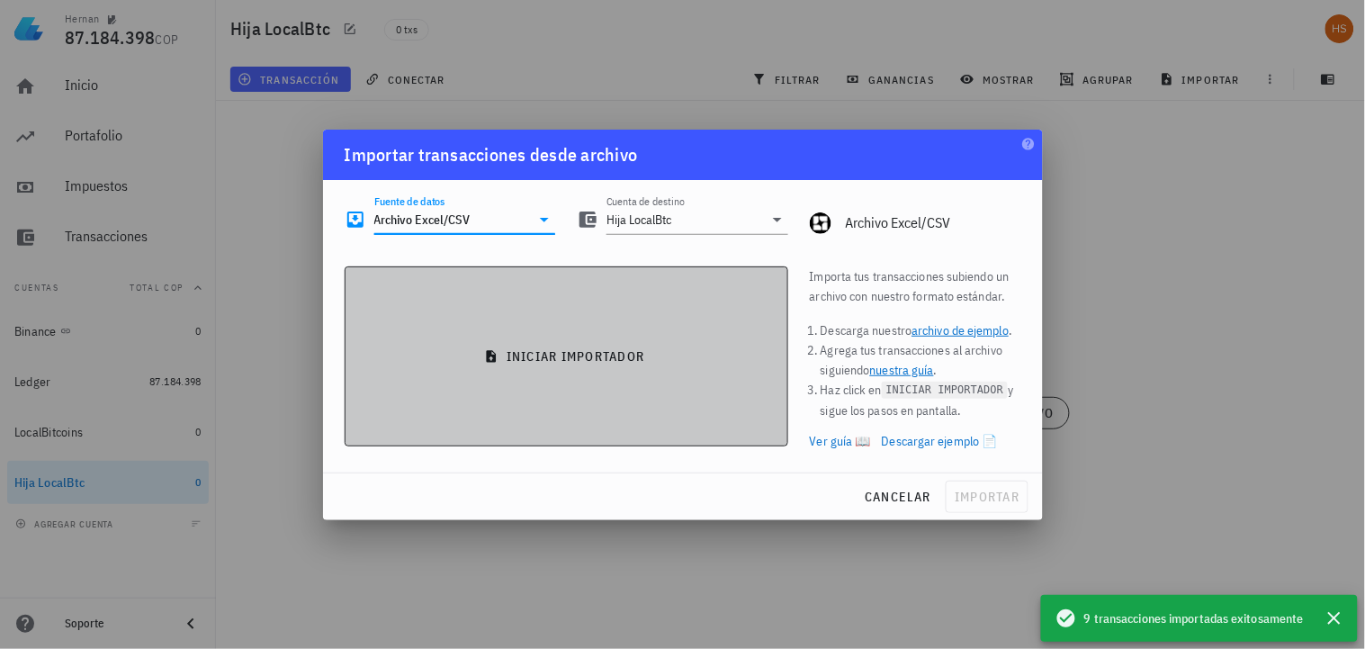
click at [563, 361] on span "iniciar importador" at bounding box center [566, 356] width 413 height 16
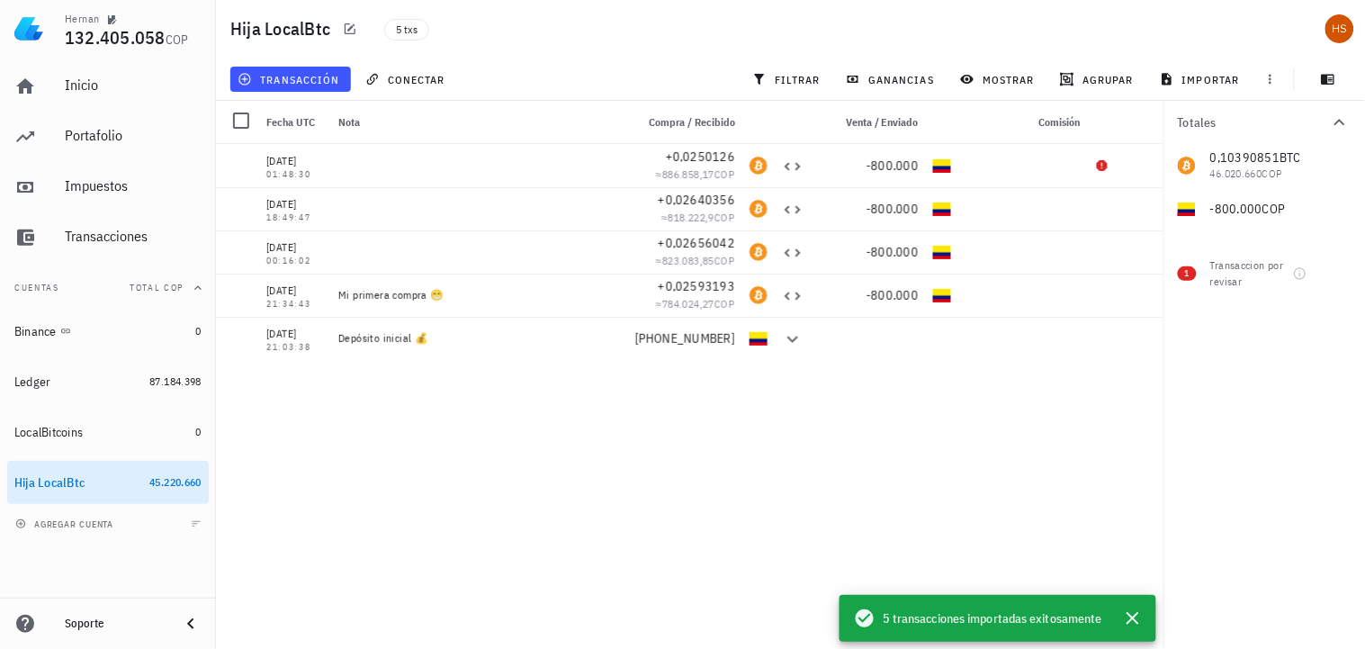
drag, startPoint x: 94, startPoint y: 479, endPoint x: 372, endPoint y: 525, distance: 282.0
click at [372, 525] on div "[DATE] 01:48:30 +0,0250126 ≈ 886.858,17 COP -800.000 [DATE] 18:49:47 +0,0264035…" at bounding box center [690, 389] width 948 height 490
click at [93, 481] on icon "button" at bounding box center [97, 482] width 11 height 11
type textarea "Hija LocalBtc"
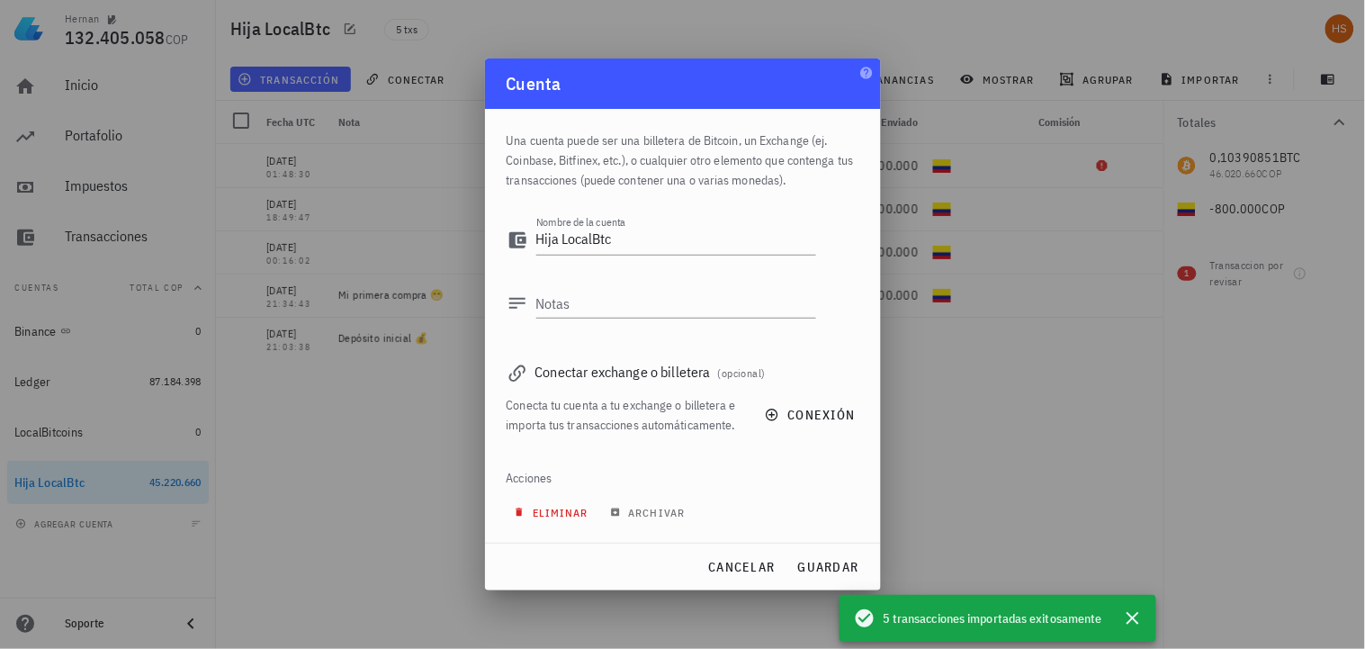
click at [552, 509] on span "eliminar" at bounding box center [552, 512] width 71 height 13
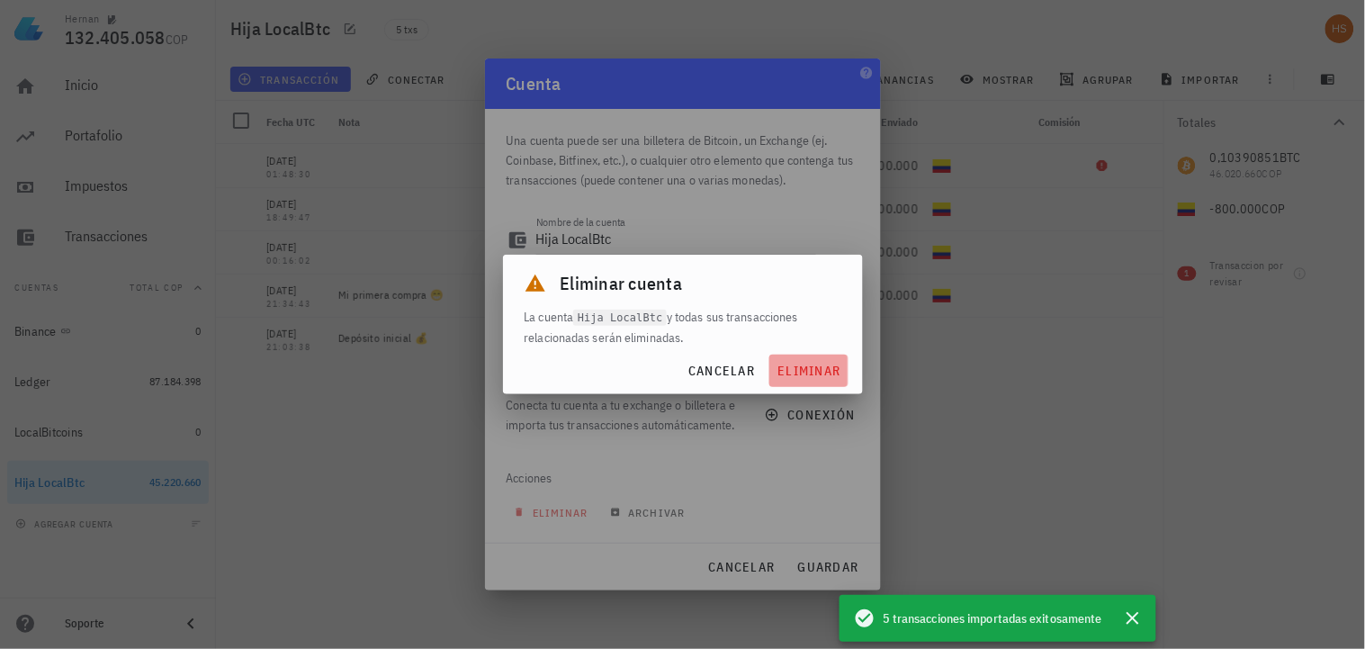
click at [802, 369] on span "eliminar" at bounding box center [809, 371] width 64 height 16
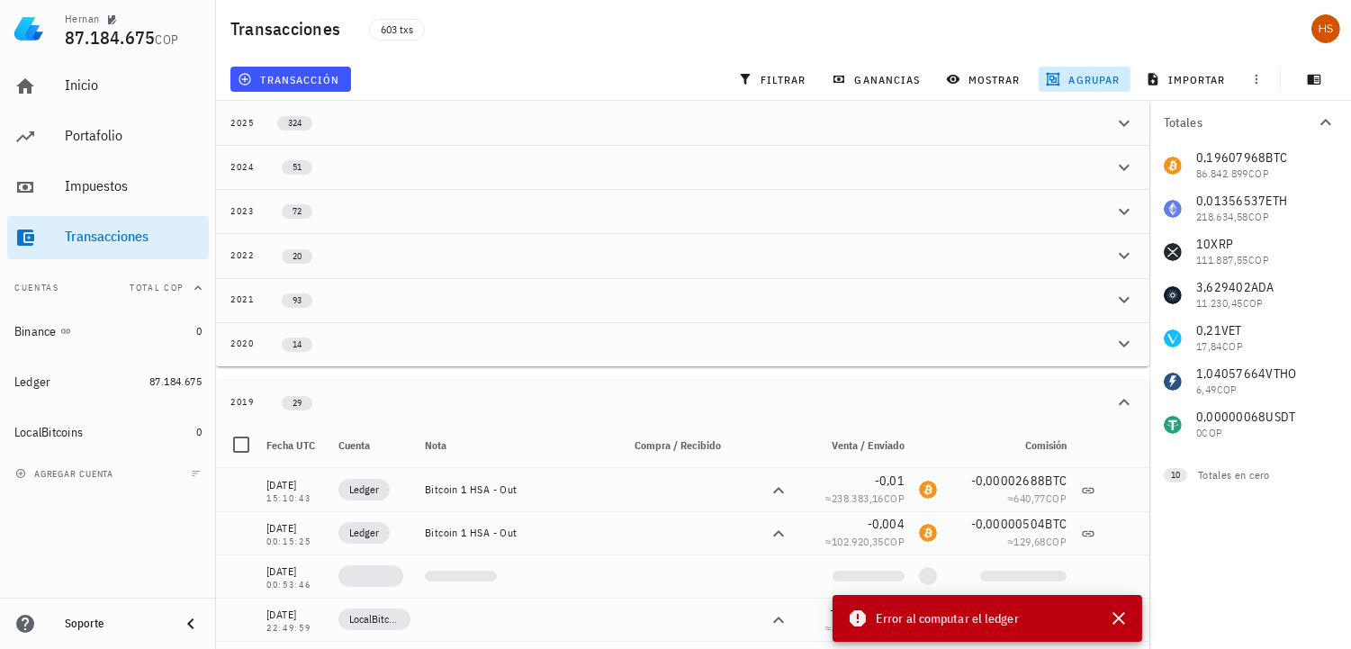
click at [1014, 616] on span "Error al computar el ledger" at bounding box center [947, 618] width 143 height 20
click at [75, 432] on div "LocalBitcoins" at bounding box center [48, 432] width 68 height 15
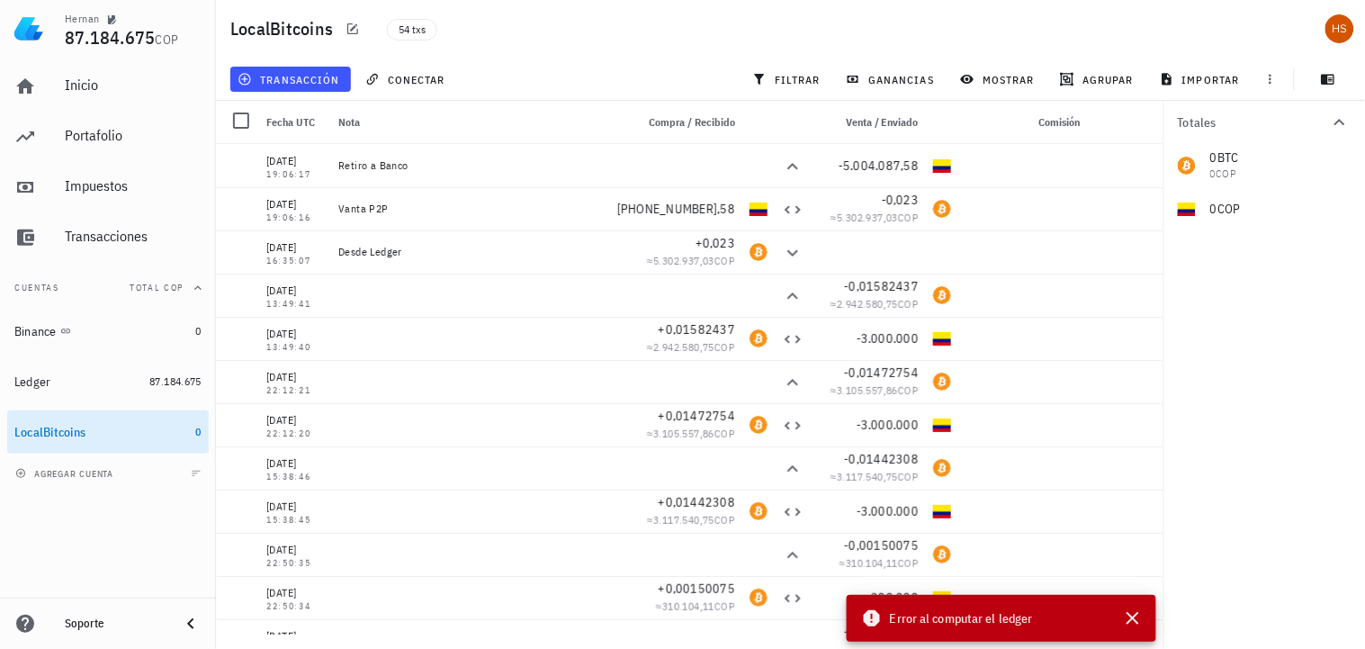
click at [916, 612] on span "Error al computar el ledger" at bounding box center [961, 618] width 143 height 20
click at [1127, 619] on icon "button" at bounding box center [1133, 618] width 22 height 22
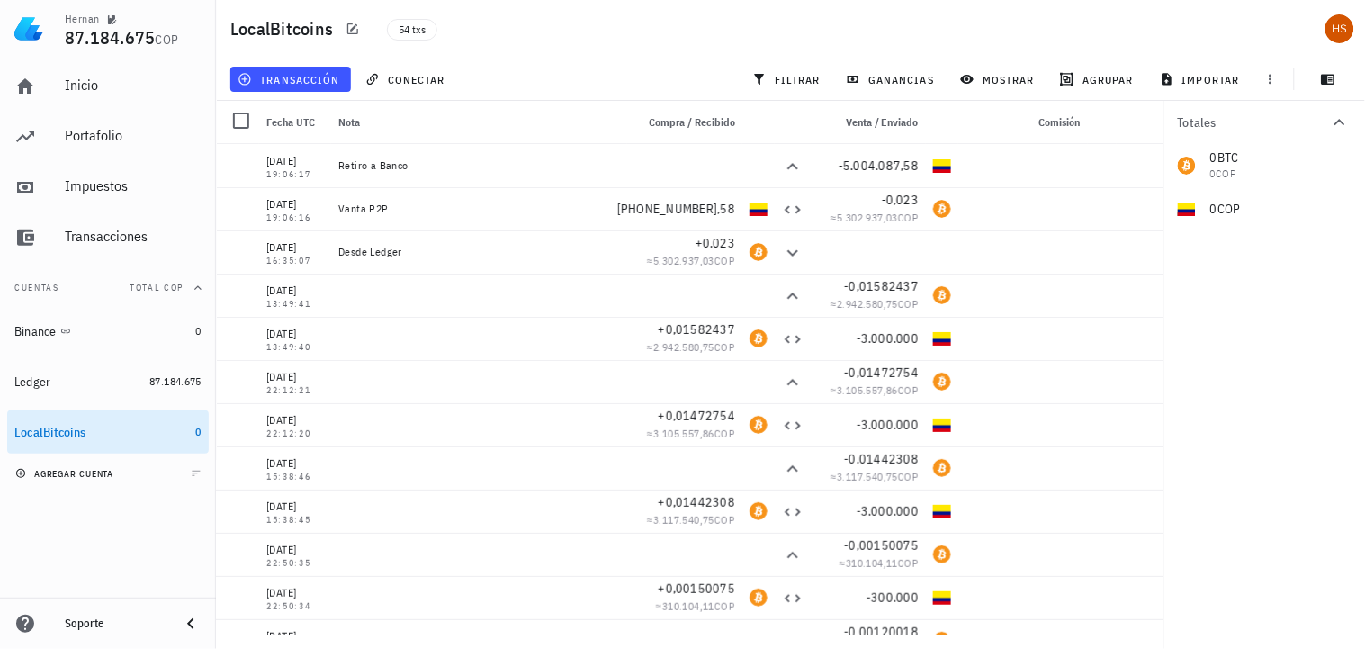
click at [74, 464] on button "agregar cuenta" at bounding box center [66, 473] width 111 height 18
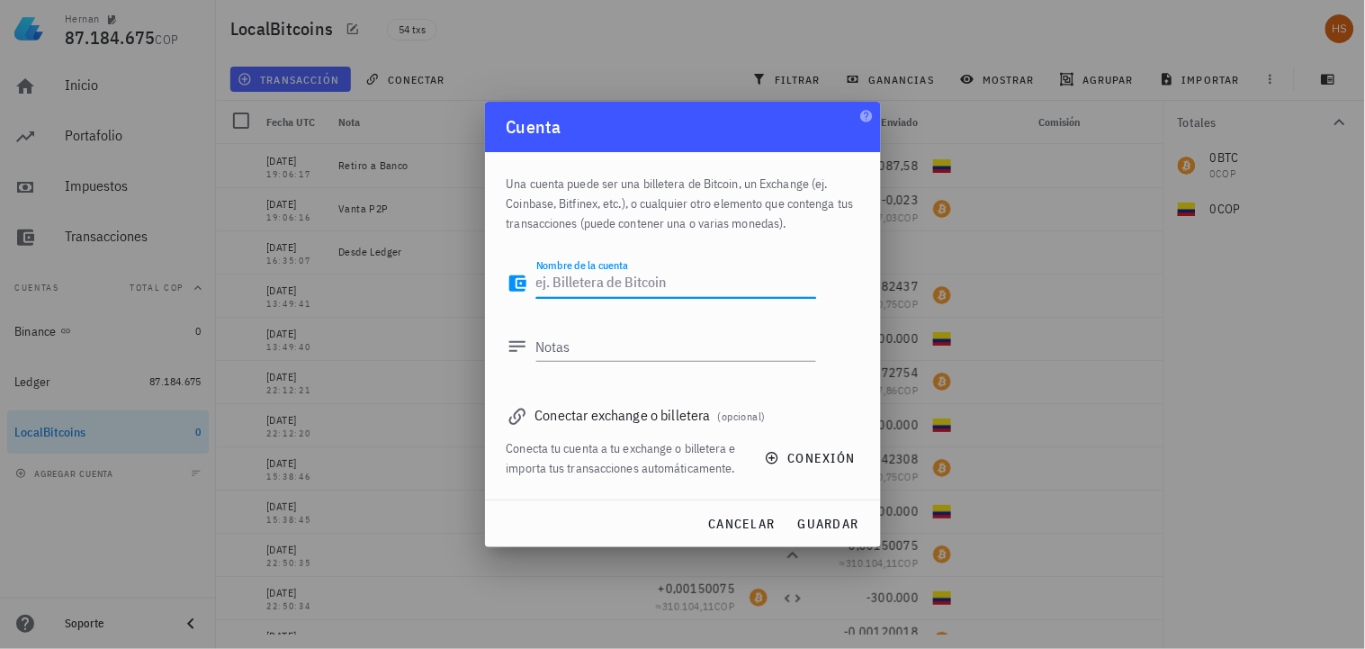
click at [570, 276] on textarea "Nombre de la cuenta" at bounding box center [676, 283] width 280 height 29
type textarea "Hija Localbtc"
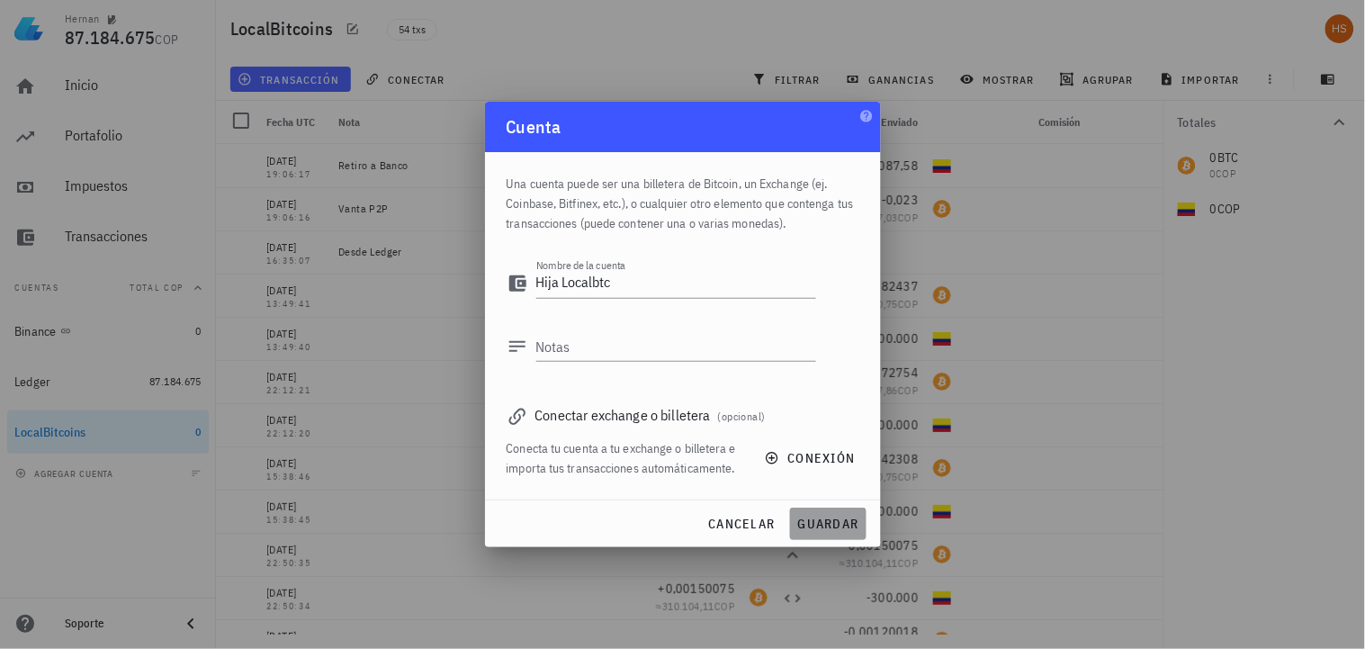
click at [817, 519] on span "guardar" at bounding box center [828, 524] width 62 height 16
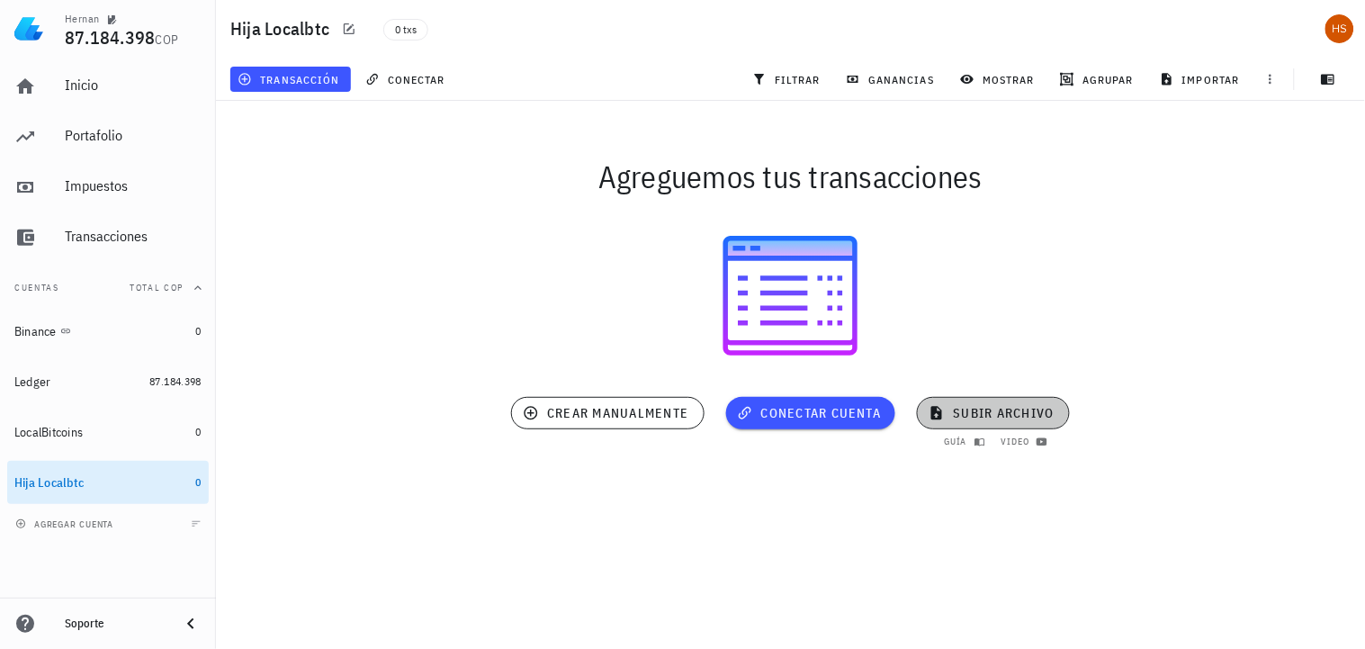
click at [1015, 409] on span "subir archivo" at bounding box center [992, 413] width 121 height 16
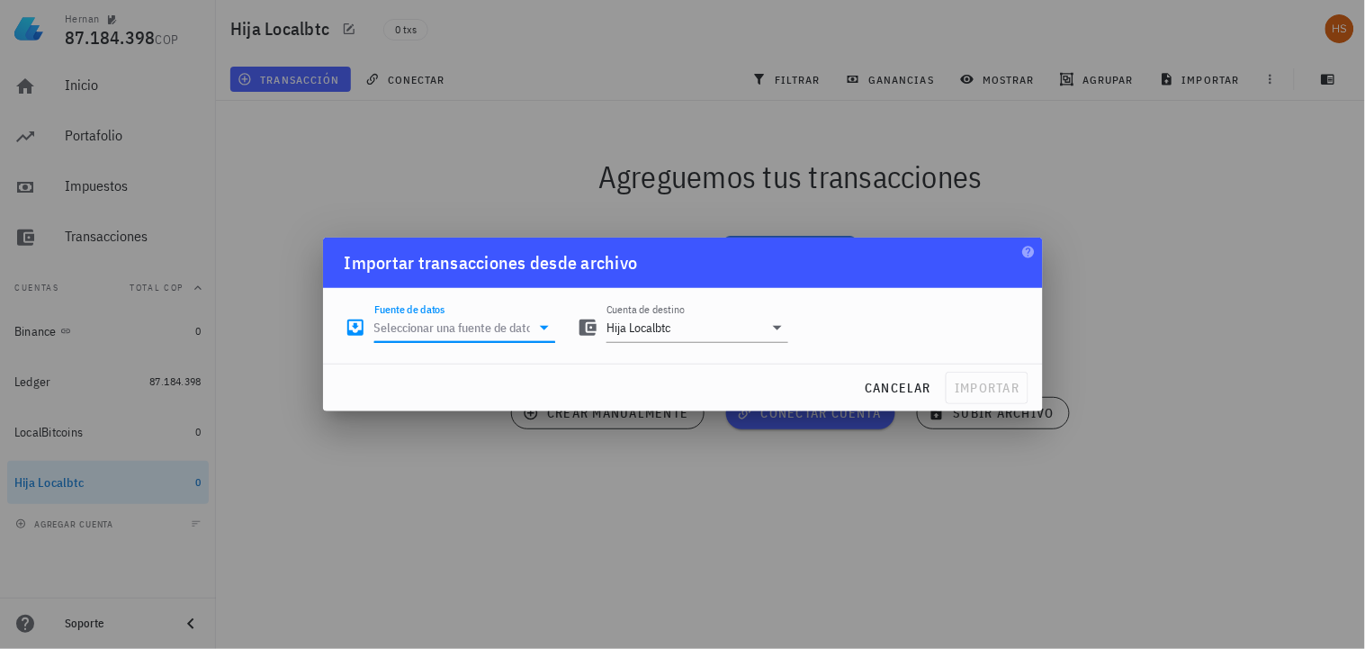
click at [416, 318] on input "Fuente de datos" at bounding box center [452, 327] width 157 height 29
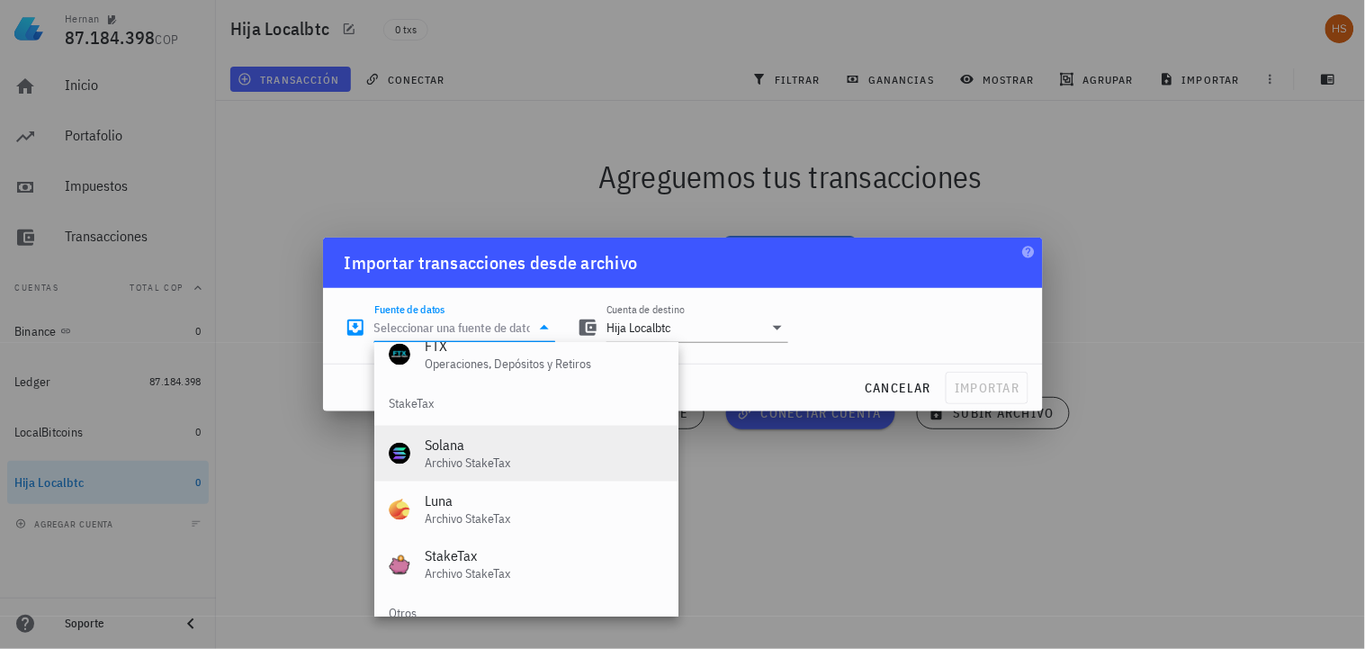
scroll to position [750, 0]
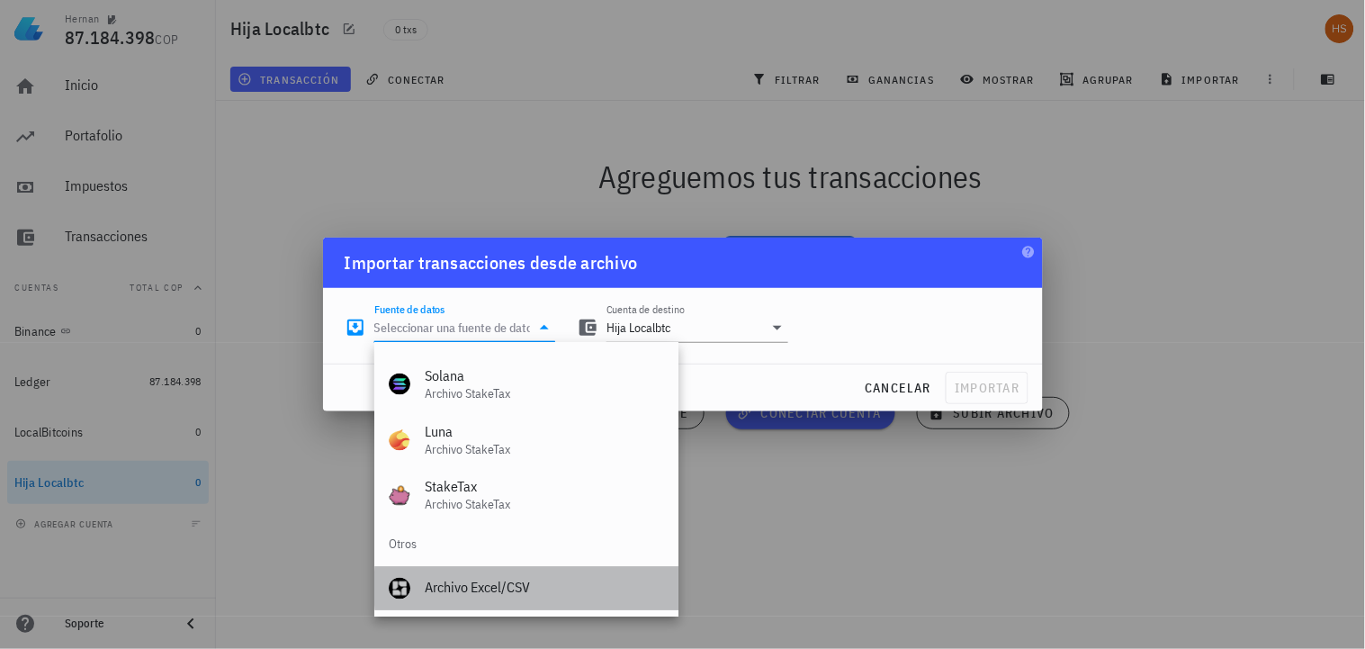
click at [490, 586] on div "Archivo Excel/CSV" at bounding box center [544, 587] width 239 height 17
type input "Archivo Excel/CSV"
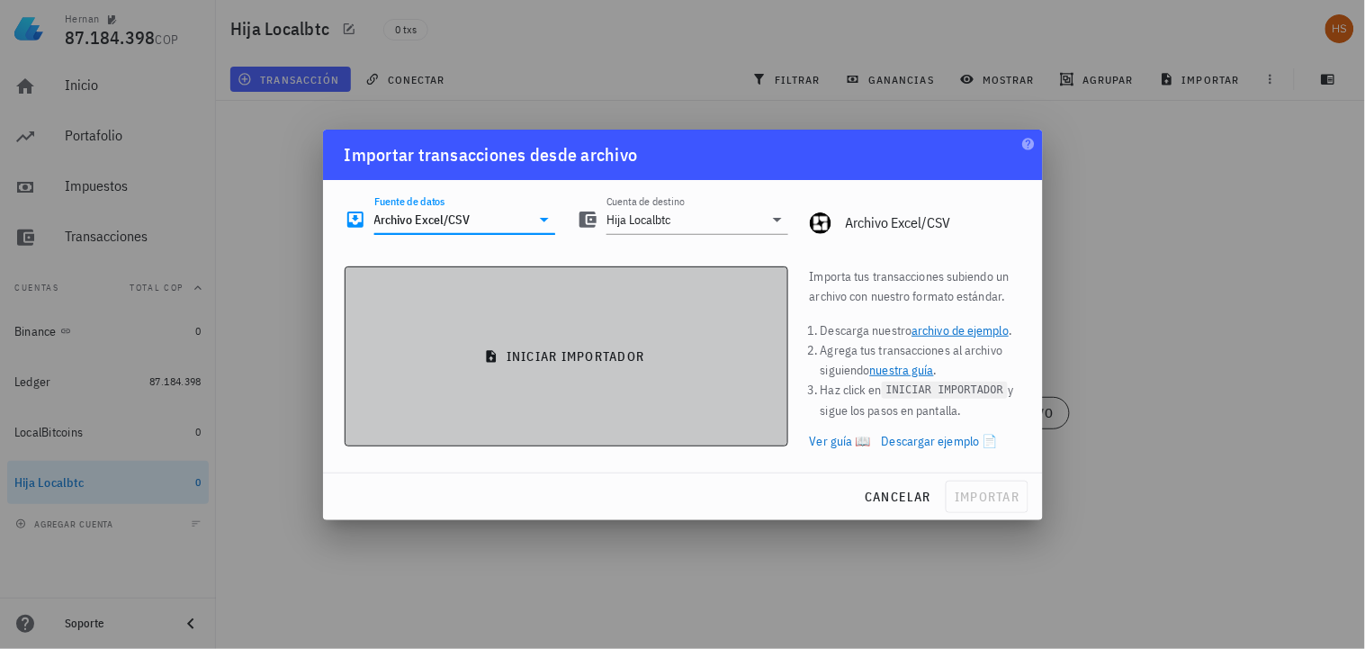
click at [662, 361] on span "iniciar importador" at bounding box center [566, 356] width 413 height 16
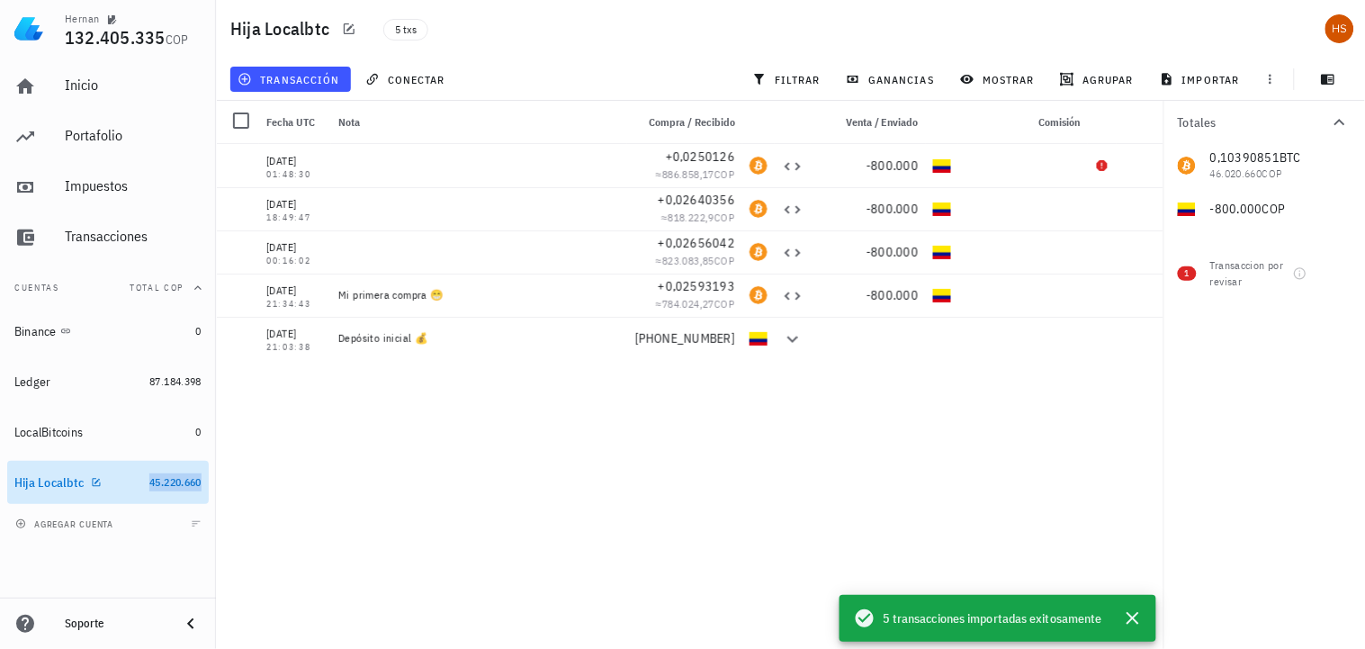
drag, startPoint x: 175, startPoint y: 478, endPoint x: 100, endPoint y: 475, distance: 74.7
click at [100, 475] on div at bounding box center [93, 481] width 18 height 15
click at [102, 479] on icon "button" at bounding box center [96, 482] width 11 height 11
type textarea "Hija Localbtc"
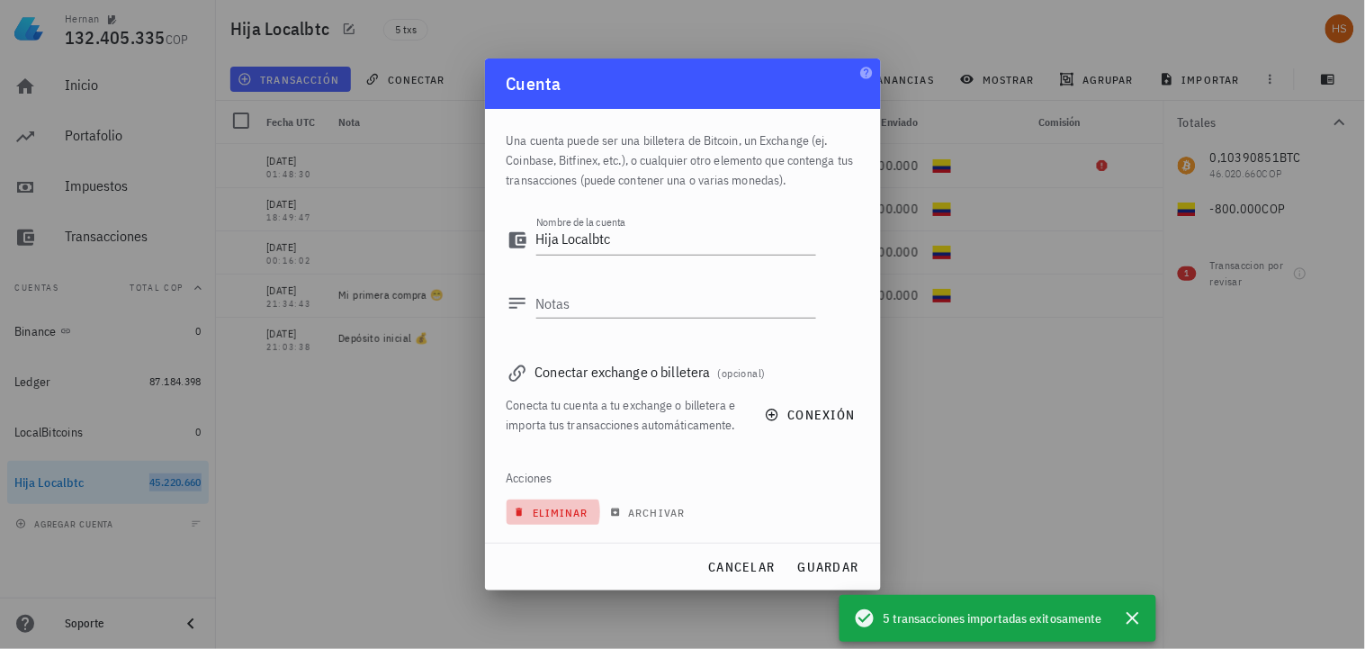
click at [581, 508] on span "eliminar" at bounding box center [552, 512] width 71 height 13
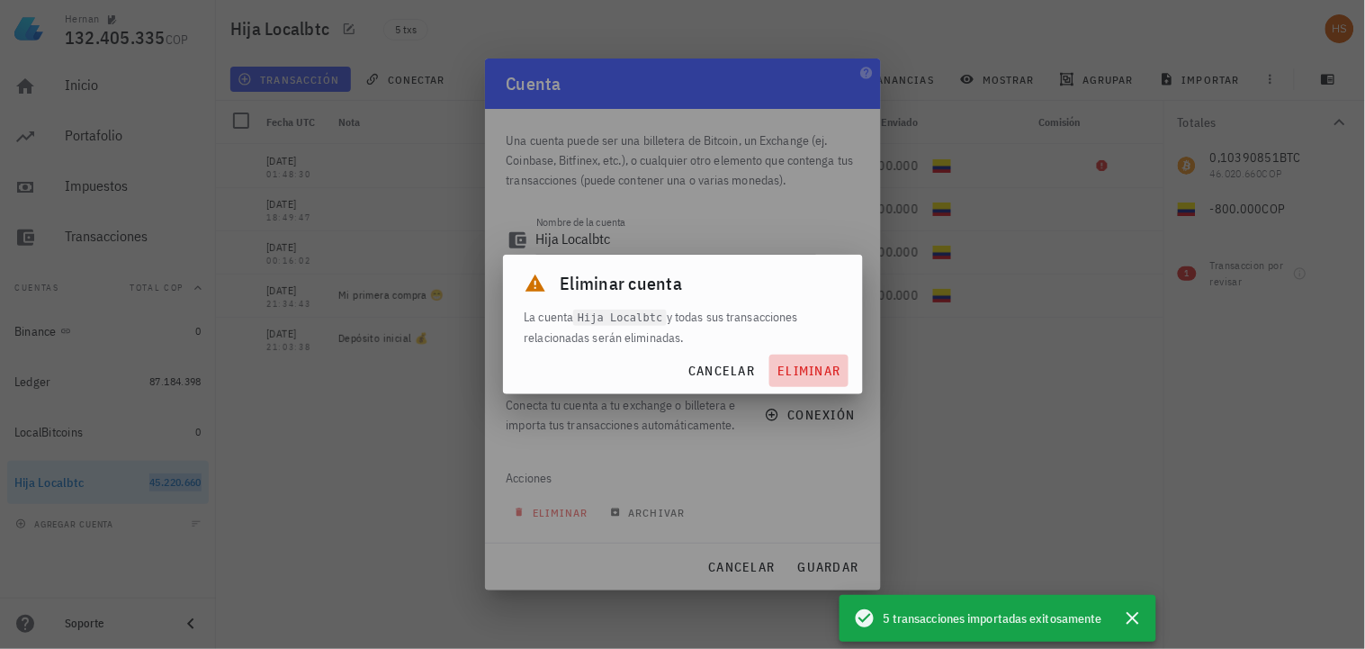
click at [822, 375] on span "eliminar" at bounding box center [809, 371] width 64 height 16
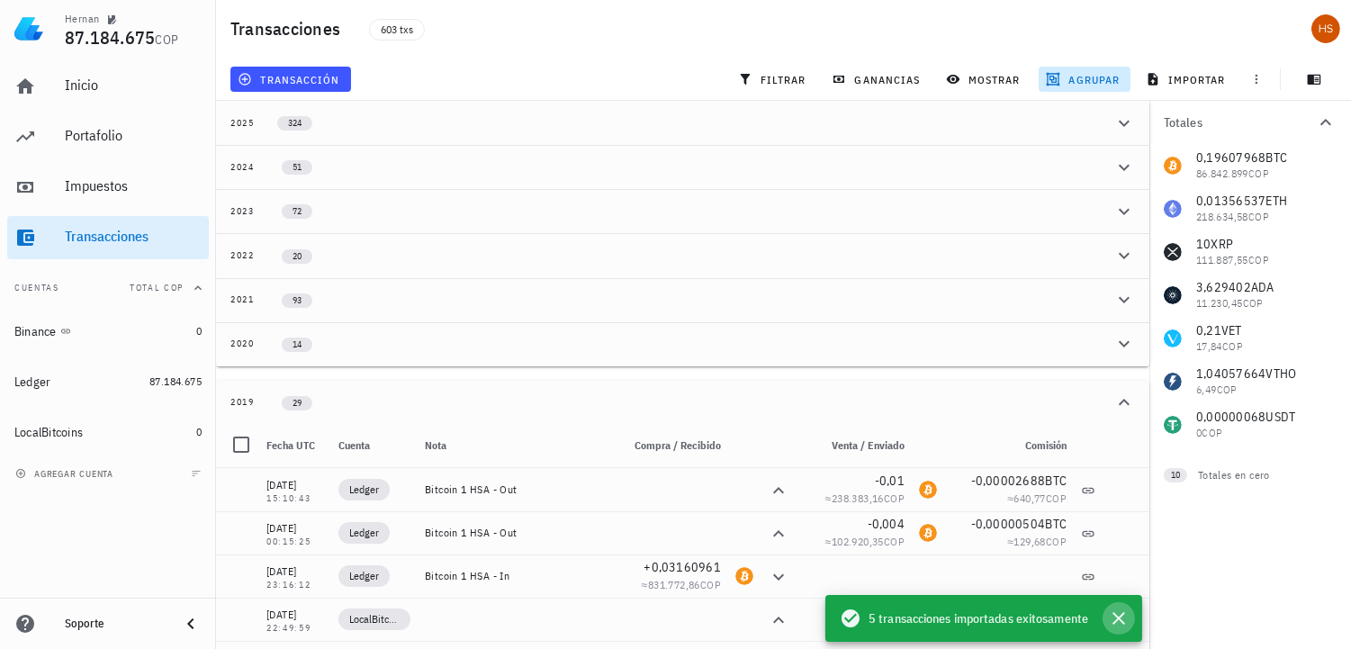
click at [1121, 614] on icon "button" at bounding box center [1118, 618] width 13 height 13
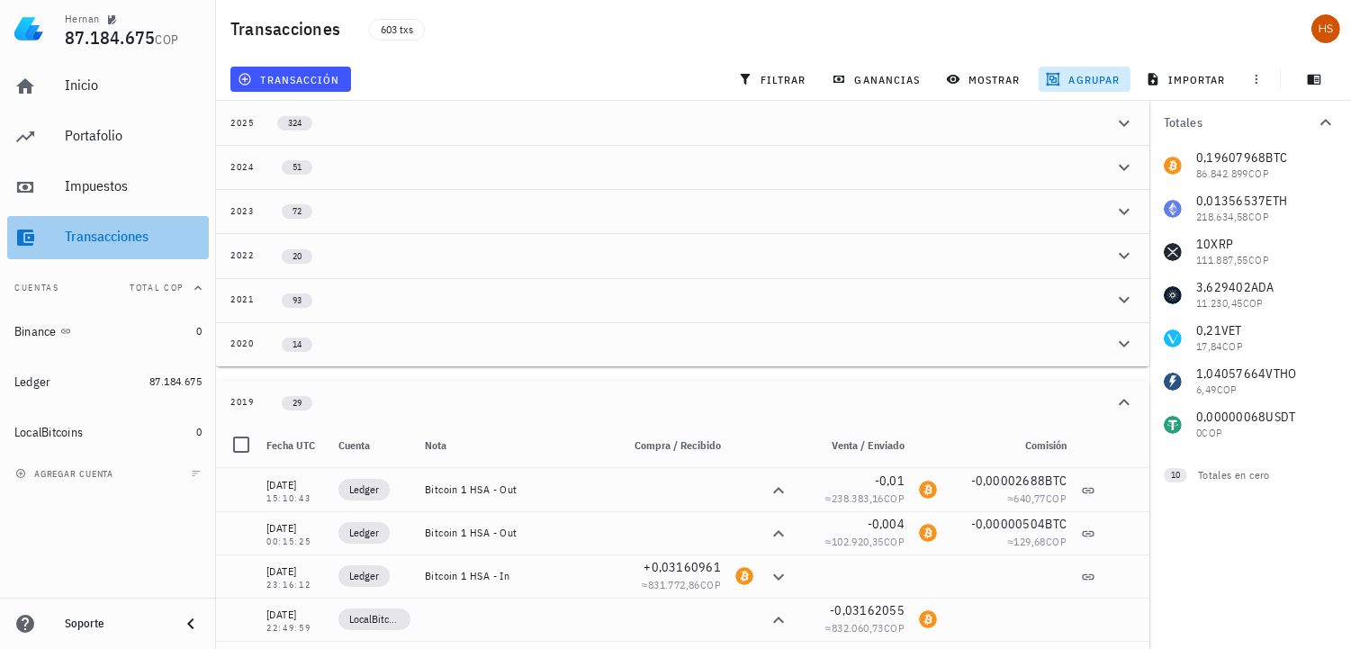
click at [100, 228] on div "Transacciones" at bounding box center [133, 236] width 137 height 17
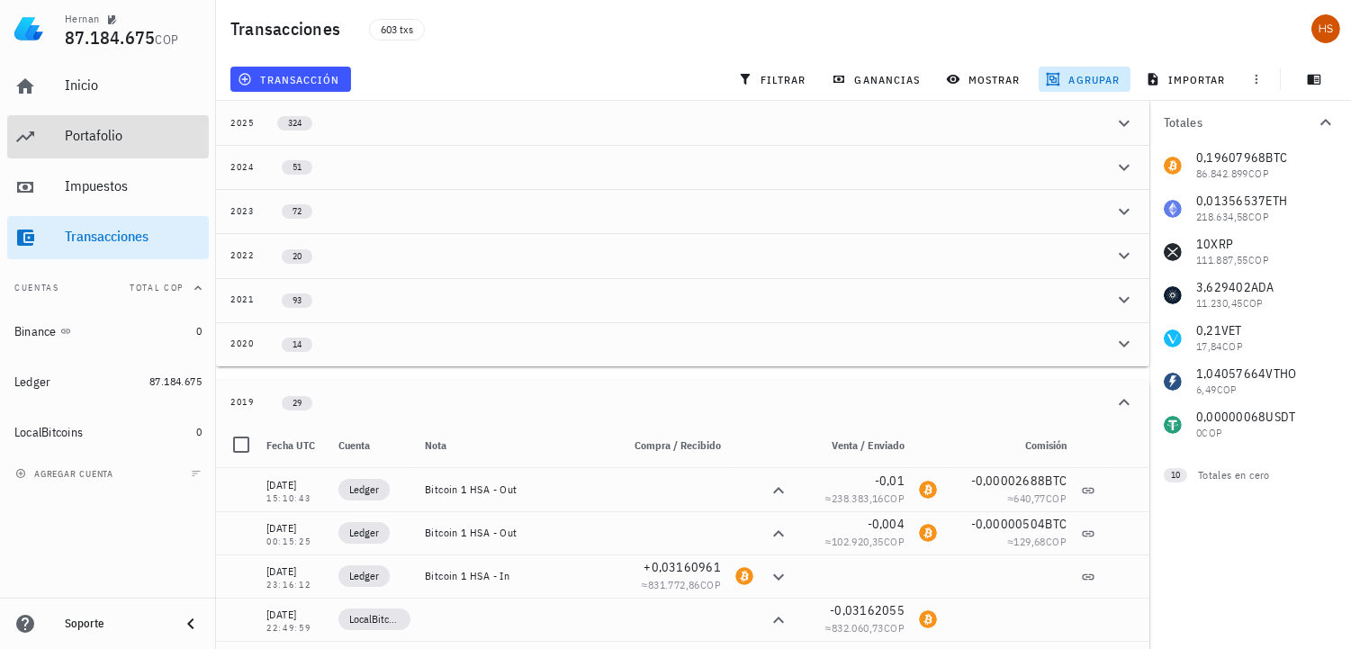
click at [96, 139] on div "Portafolio" at bounding box center [133, 135] width 137 height 17
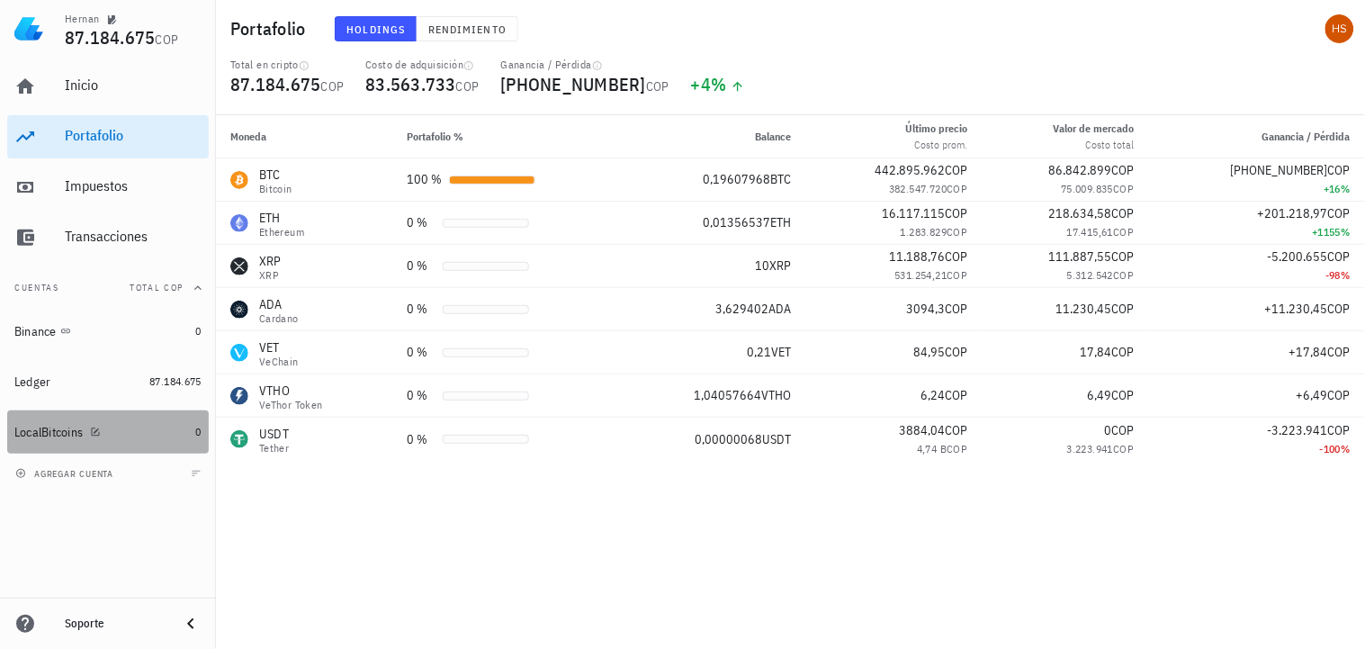
click at [39, 430] on div "LocalBitcoins" at bounding box center [48, 432] width 68 height 15
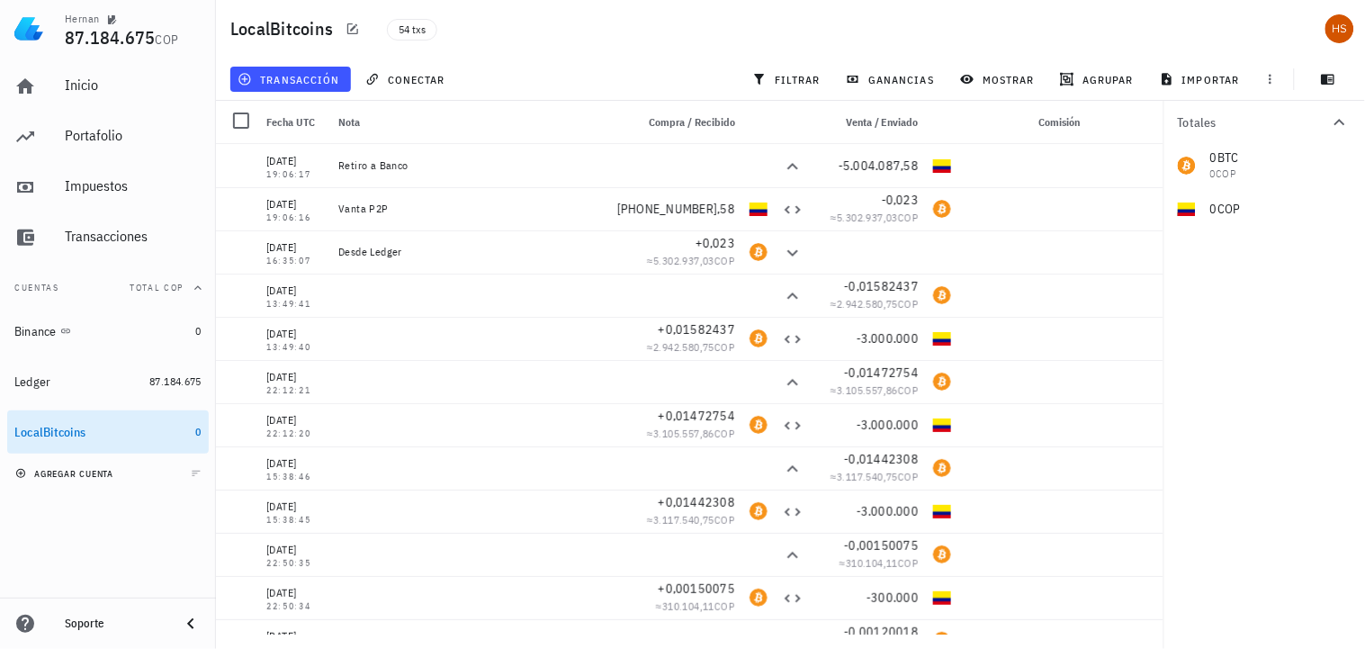
click at [60, 469] on span "agregar cuenta" at bounding box center [66, 474] width 94 height 12
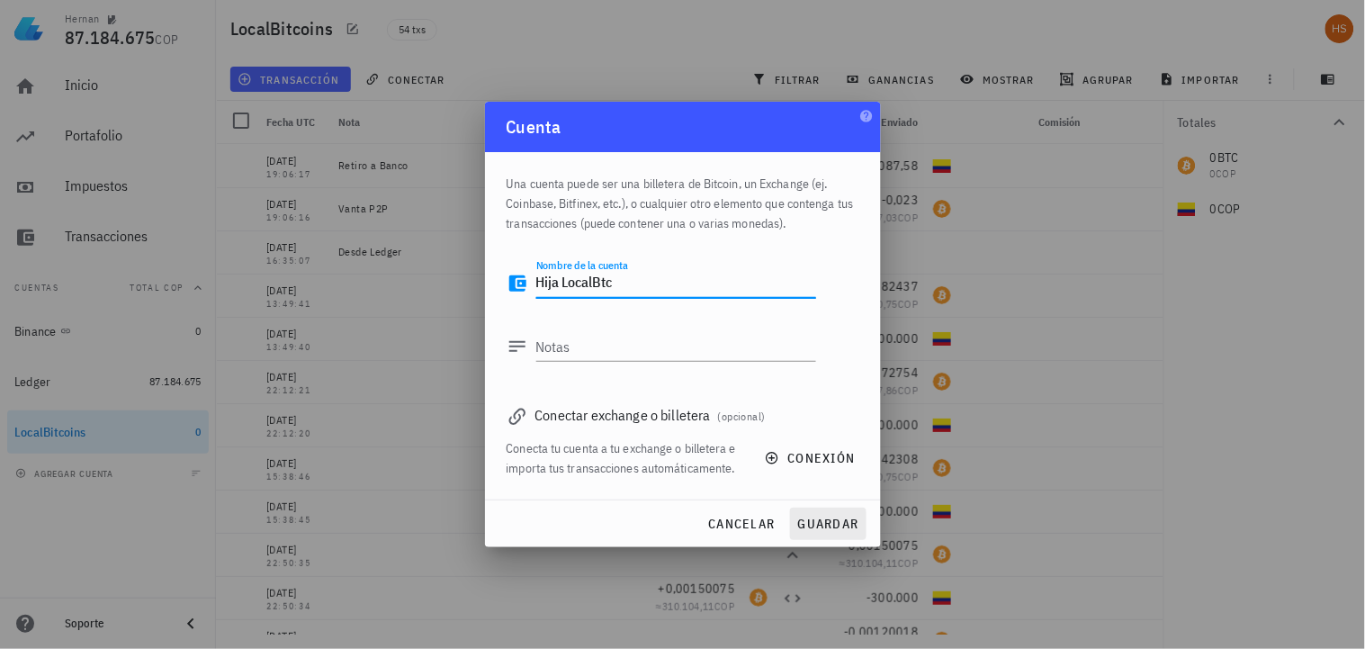
type textarea "Hija LocalBtc"
click at [830, 527] on span "guardar" at bounding box center [828, 524] width 62 height 16
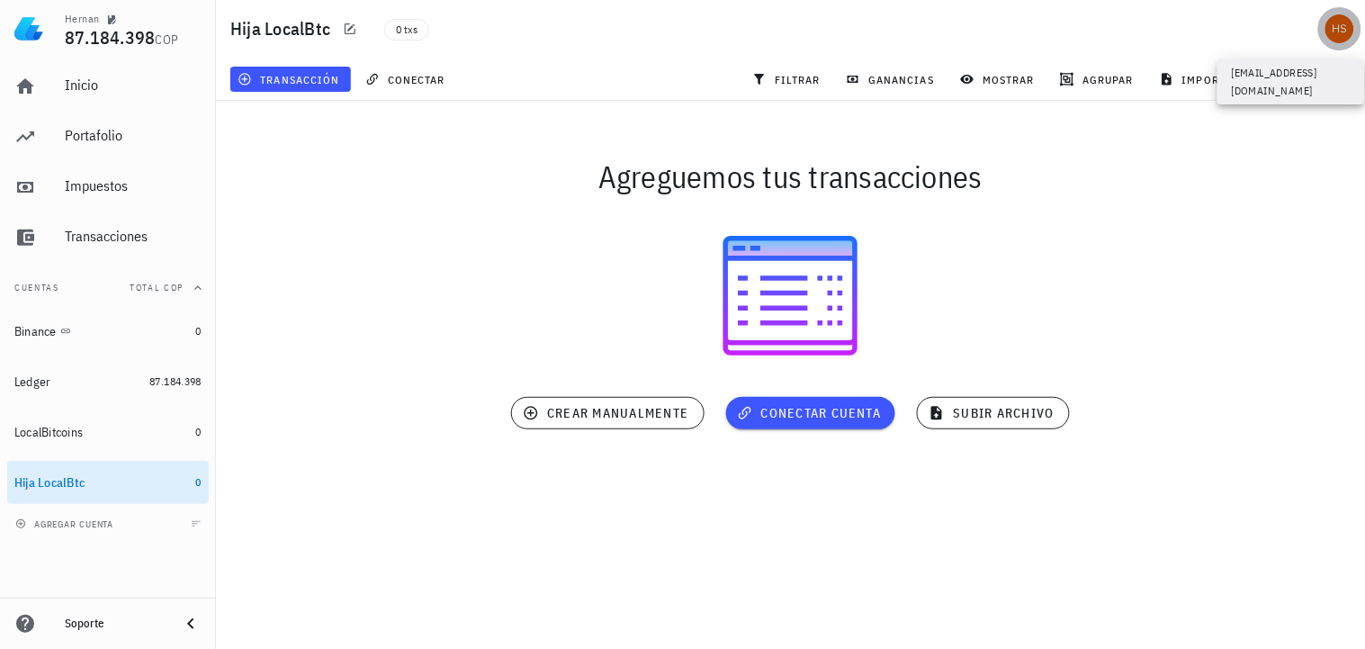
click at [1350, 24] on div "avatar" at bounding box center [1339, 28] width 29 height 29
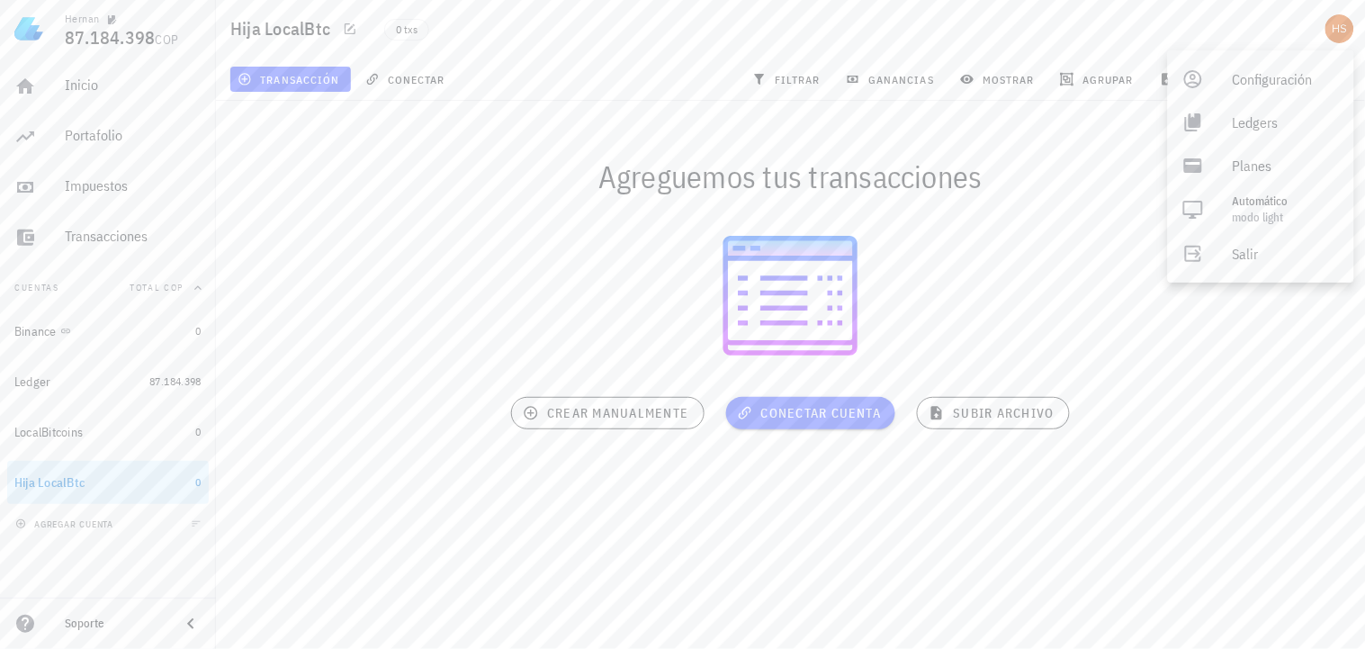
click at [588, 109] on div "Agreguemos tus transacciones [GEOGRAPHIC_DATA] cuenta crear manualmente subir a…" at bounding box center [790, 299] width 1171 height 418
click at [93, 619] on div "Soporte" at bounding box center [115, 623] width 101 height 14
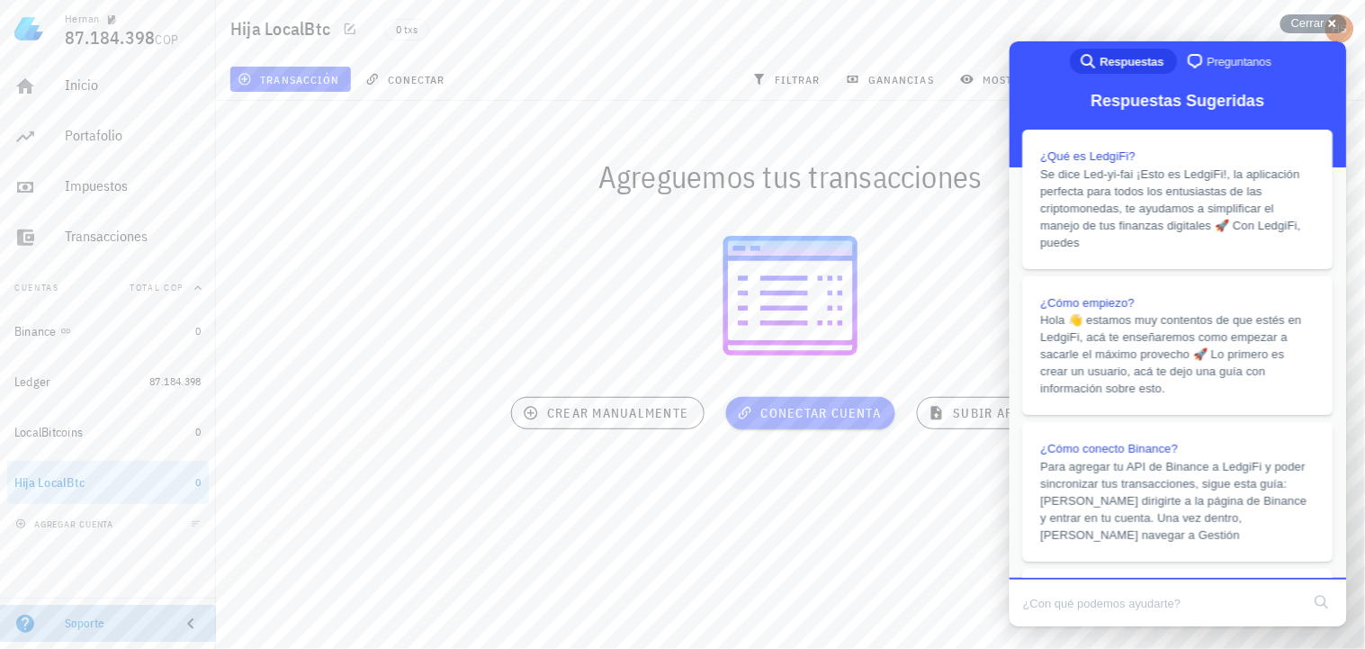
click at [22, 624] on icon at bounding box center [25, 624] width 18 height 18
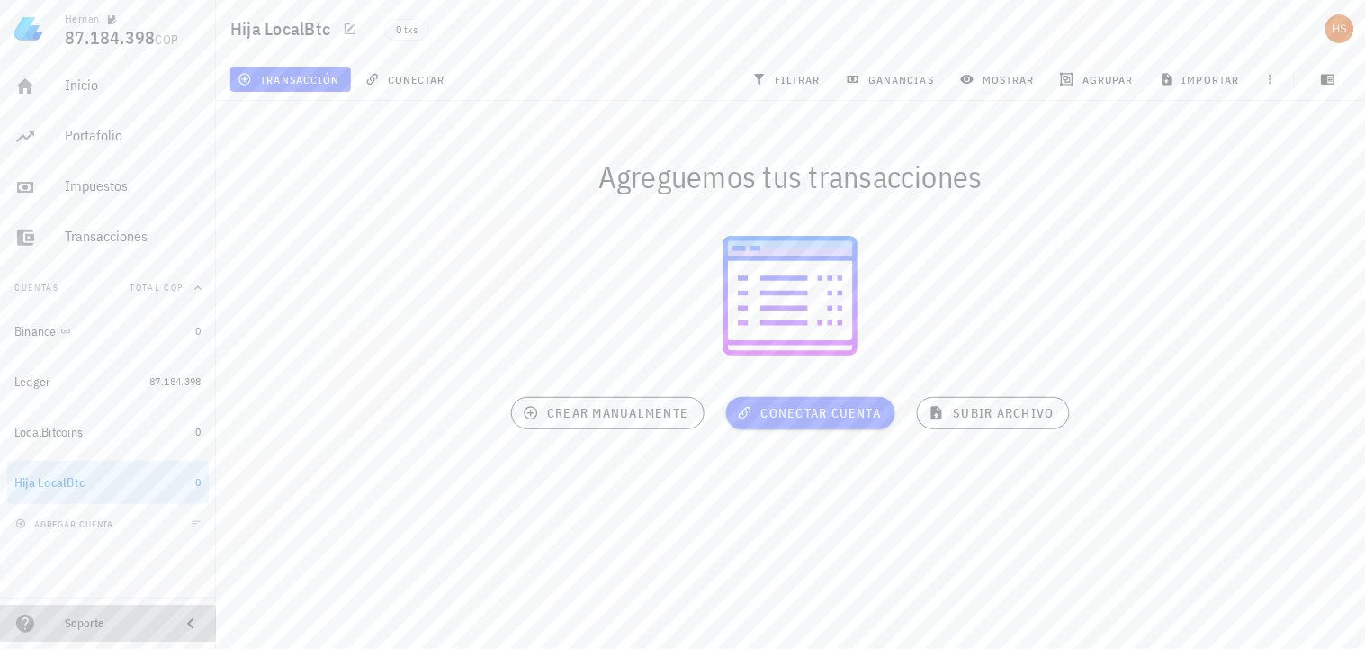
click at [22, 624] on icon at bounding box center [25, 624] width 18 height 18
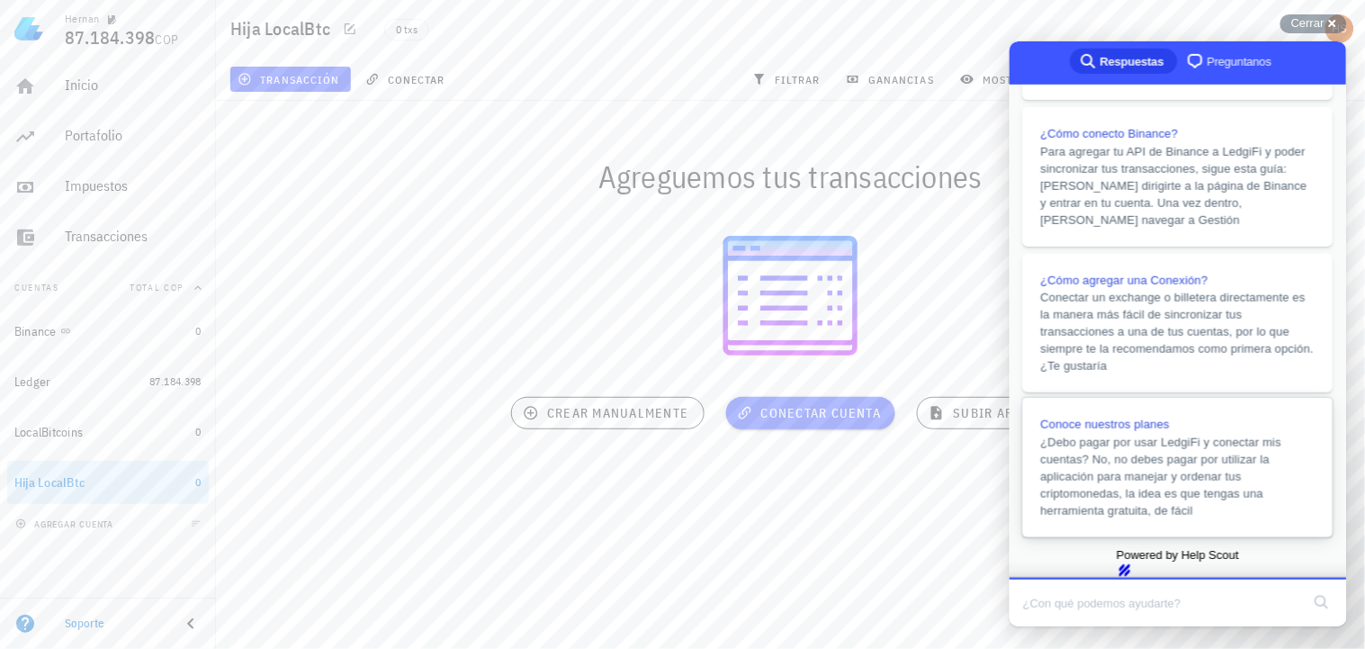
scroll to position [381, 0]
click at [1212, 65] on span "Preguntanos" at bounding box center [1239, 61] width 65 height 18
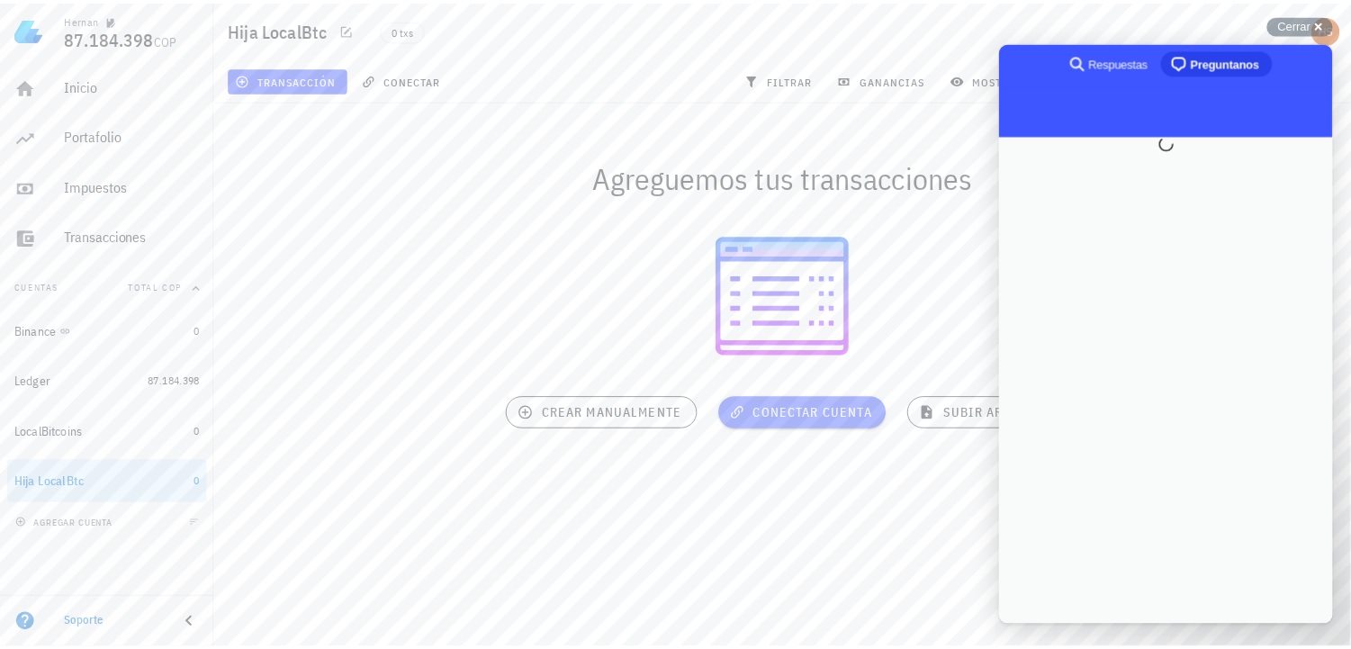
scroll to position [0, 0]
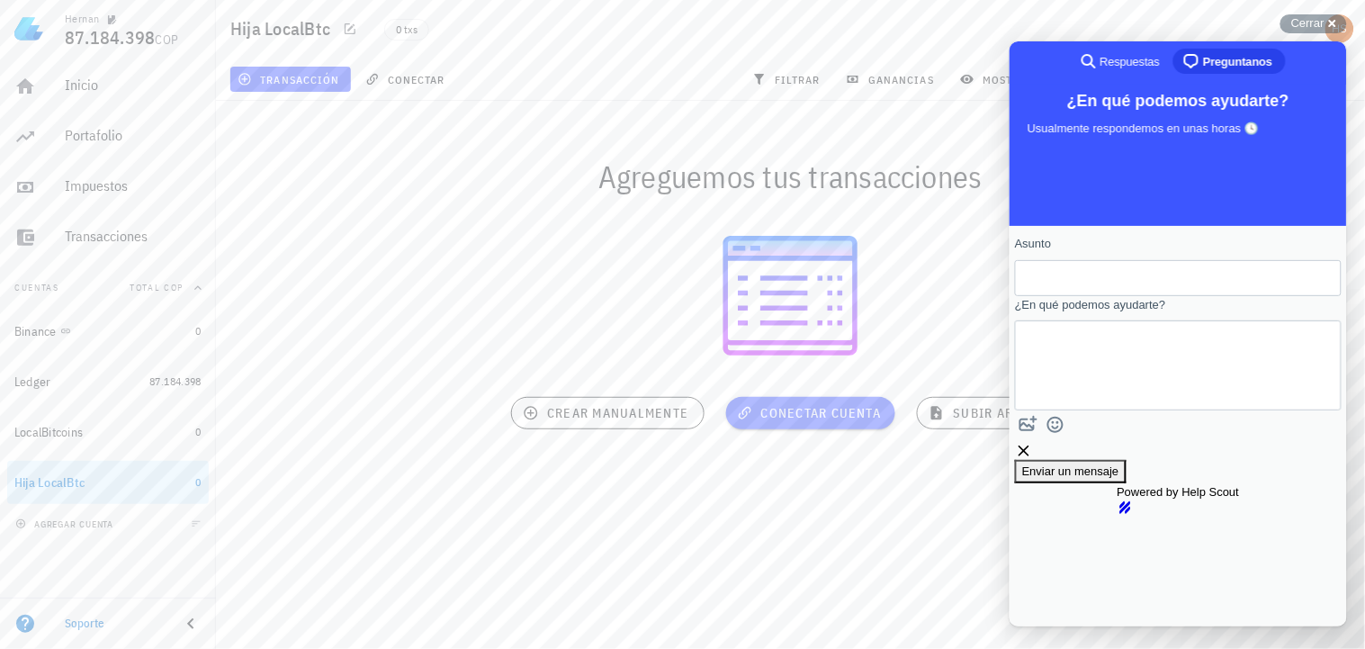
click at [1100, 283] on input "Asunto" at bounding box center [1177, 277] width 298 height 32
type input "Y"
drag, startPoint x: 1121, startPoint y: 282, endPoint x: 992, endPoint y: 279, distance: 129.6
click at [1009, 279] on html "search-medium Respuestas chat-square Preguntanos ¿En qué podemos ayudarte? Usua…" at bounding box center [1177, 332] width 337 height 585
type input "Subir archivos los archivos"
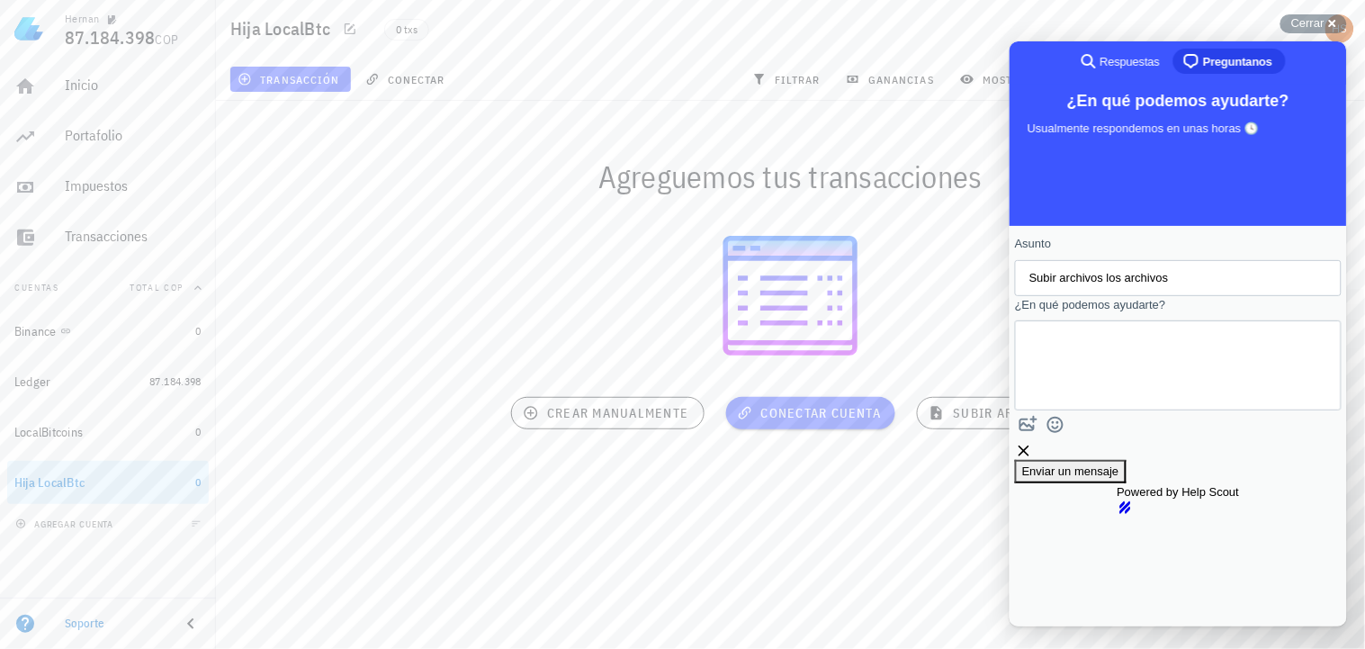
drag, startPoint x: 1125, startPoint y: 342, endPoint x: 1119, endPoint y: 375, distance: 33.7
click at [1119, 375] on textarea "Buenas tardes, no veo la conexion a la billetera de Ledger" at bounding box center [1080, 364] width 105 height 72
type textarea "Buenas tardes, No he podido subir los archivos de Localbitcoin de mi hija"
click at [1118, 468] on span "Enviar un mensaje" at bounding box center [1069, 469] width 97 height 13
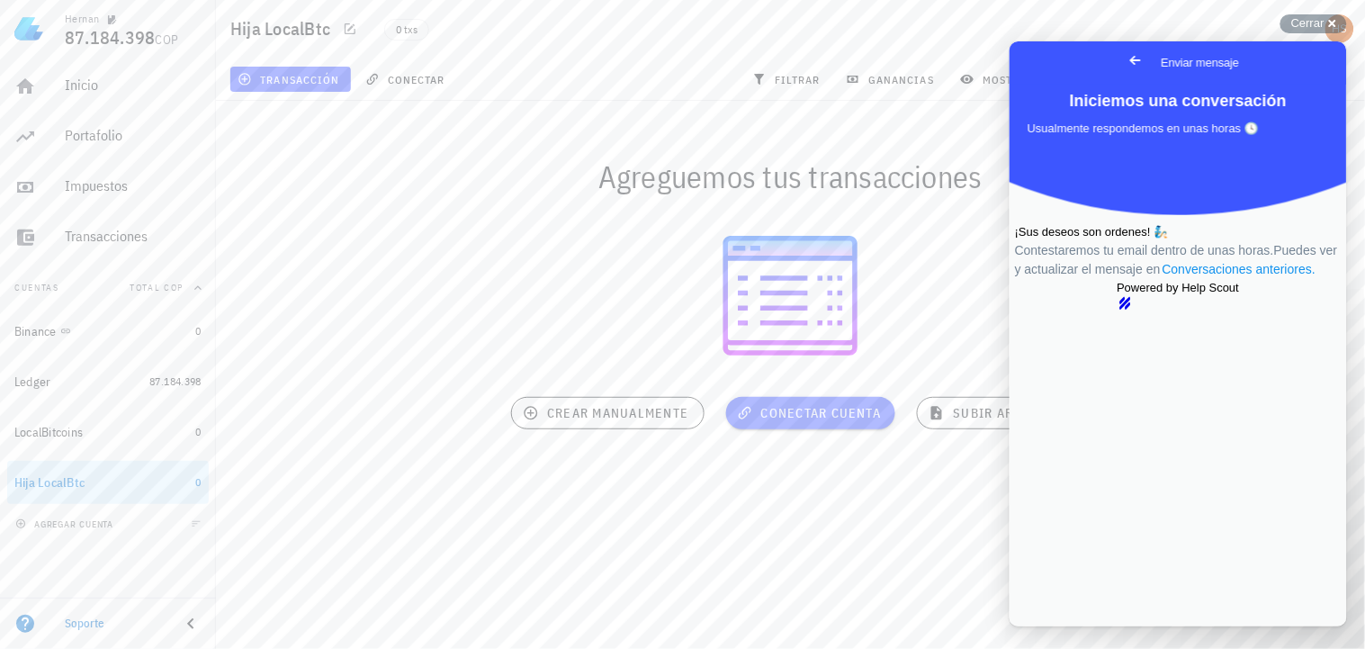
click at [1189, 278] on link "Conversaciones anteriores ." at bounding box center [1238, 268] width 157 height 19
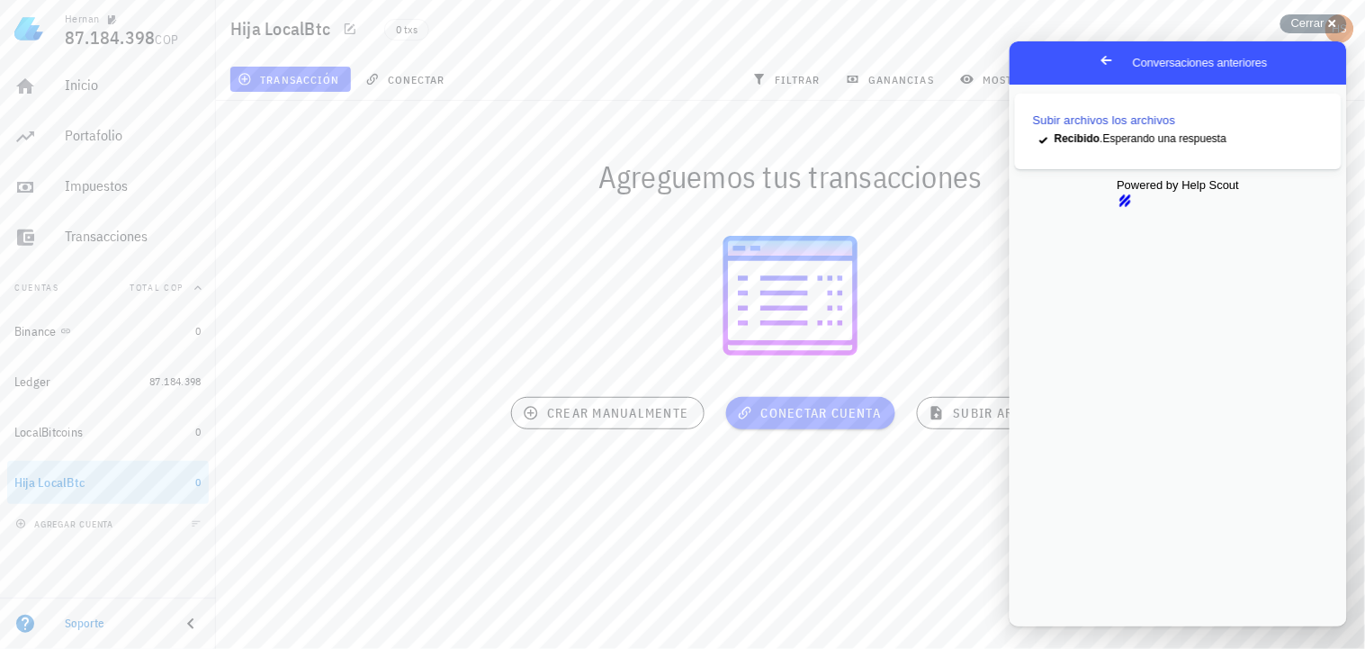
click at [1095, 58] on span "Go back" at bounding box center [1106, 60] width 22 height 22
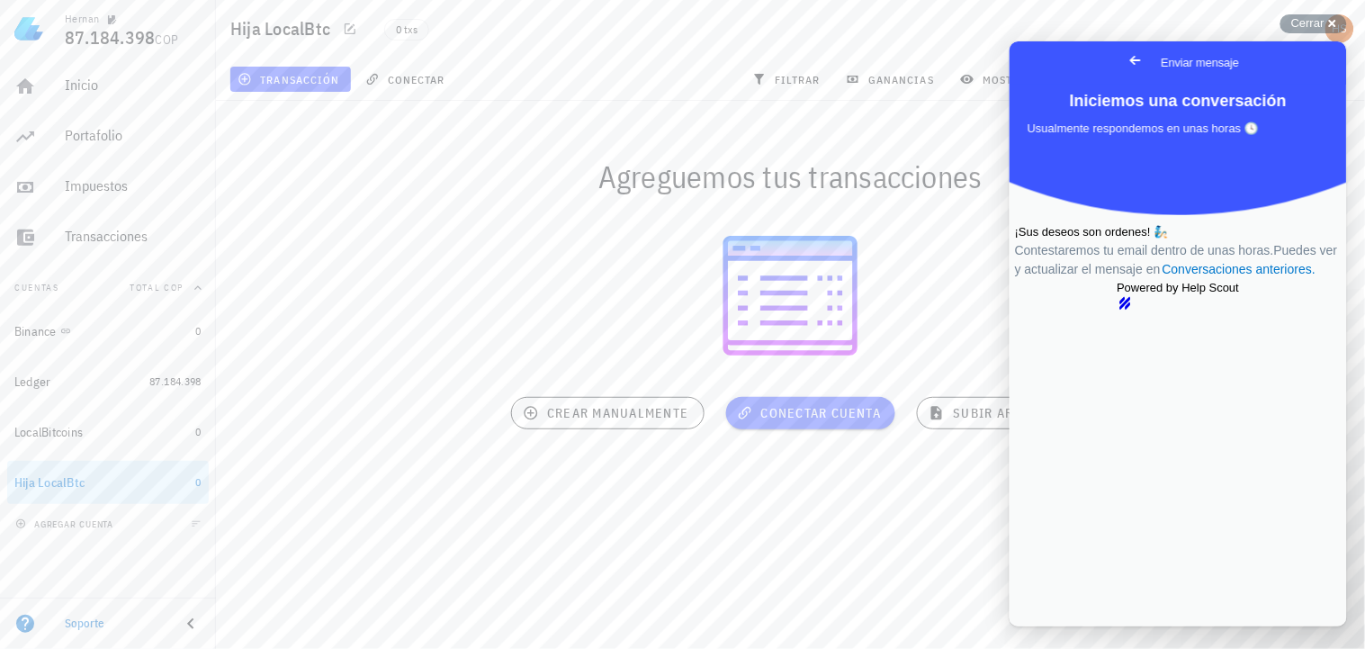
click at [921, 25] on div "Hija LocalBtc 0 txs" at bounding box center [790, 29] width 1149 height 58
click at [1124, 58] on span "Go back" at bounding box center [1135, 60] width 22 height 22
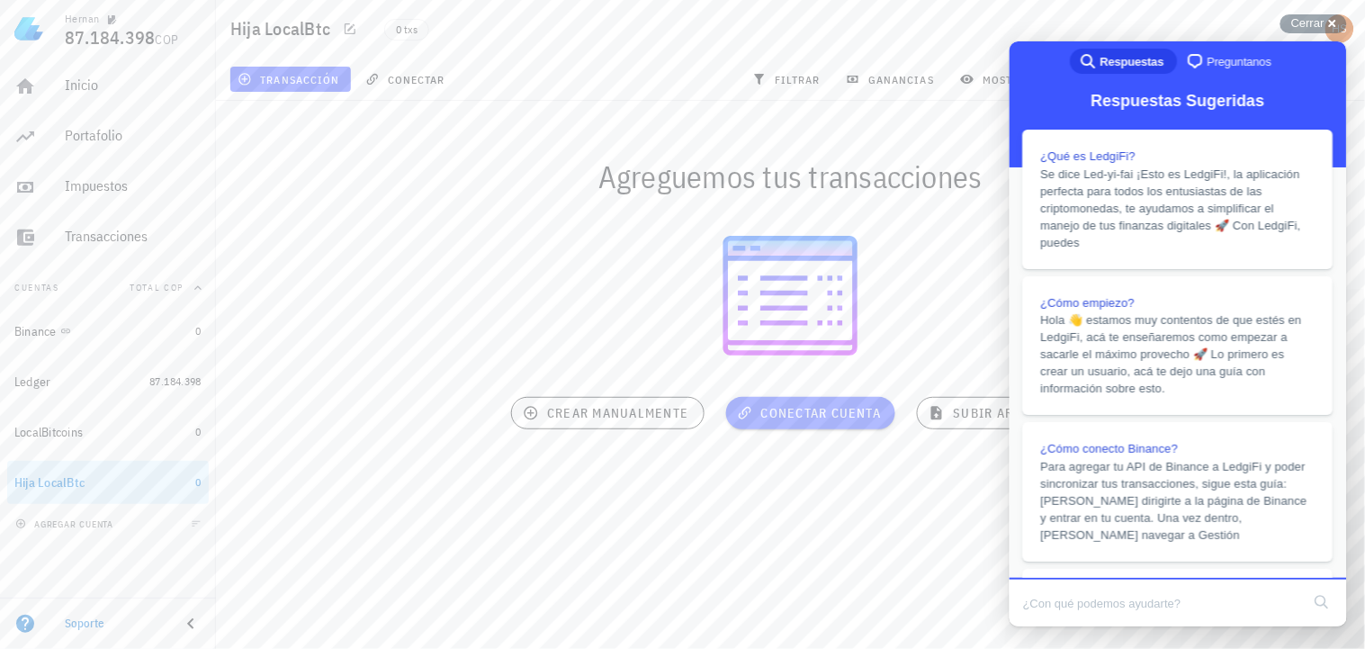
click at [651, 516] on div "[PERSON_NAME] 87.184.398 COP Inicio [GEOGRAPHIC_DATA] Impuestos [GEOGRAPHIC_DAT…" at bounding box center [682, 324] width 1365 height 649
click at [967, 223] on div at bounding box center [790, 295] width 1149 height 159
click at [1299, 21] on span "Cerrar" at bounding box center [1307, 22] width 33 height 13
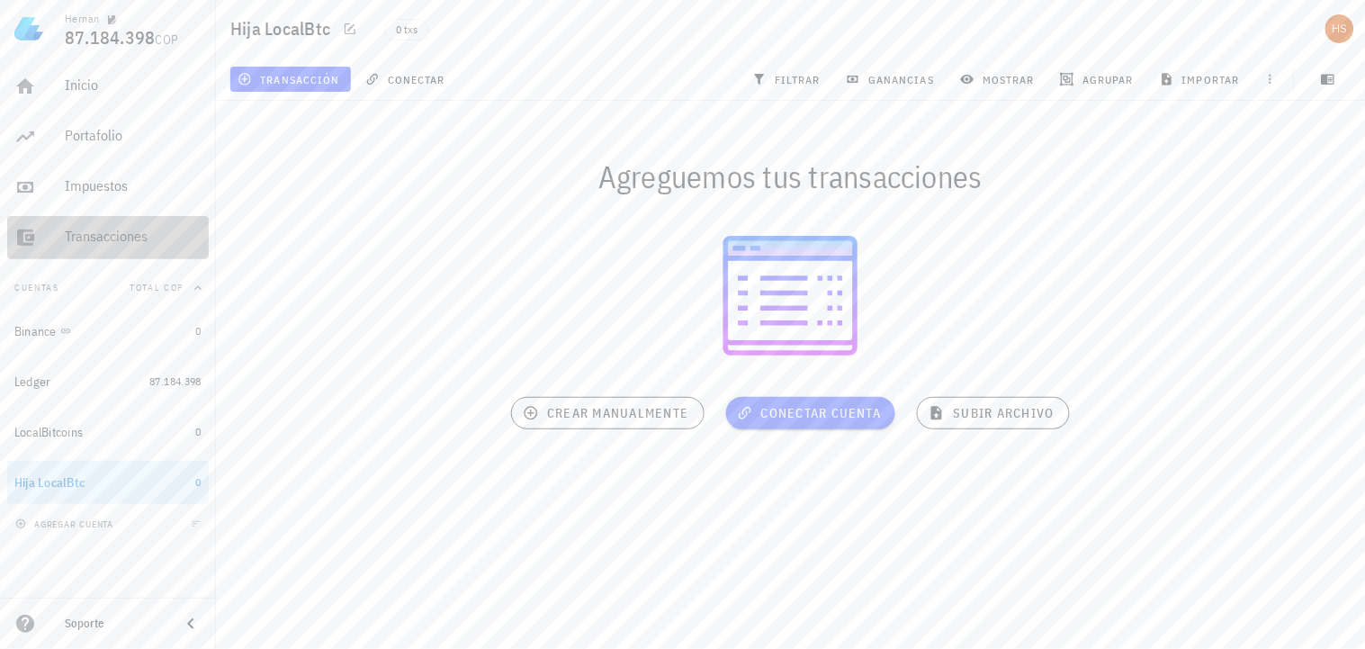
drag, startPoint x: 96, startPoint y: 230, endPoint x: 483, endPoint y: 318, distance: 396.6
click at [96, 230] on div "Transacciones" at bounding box center [133, 236] width 137 height 17
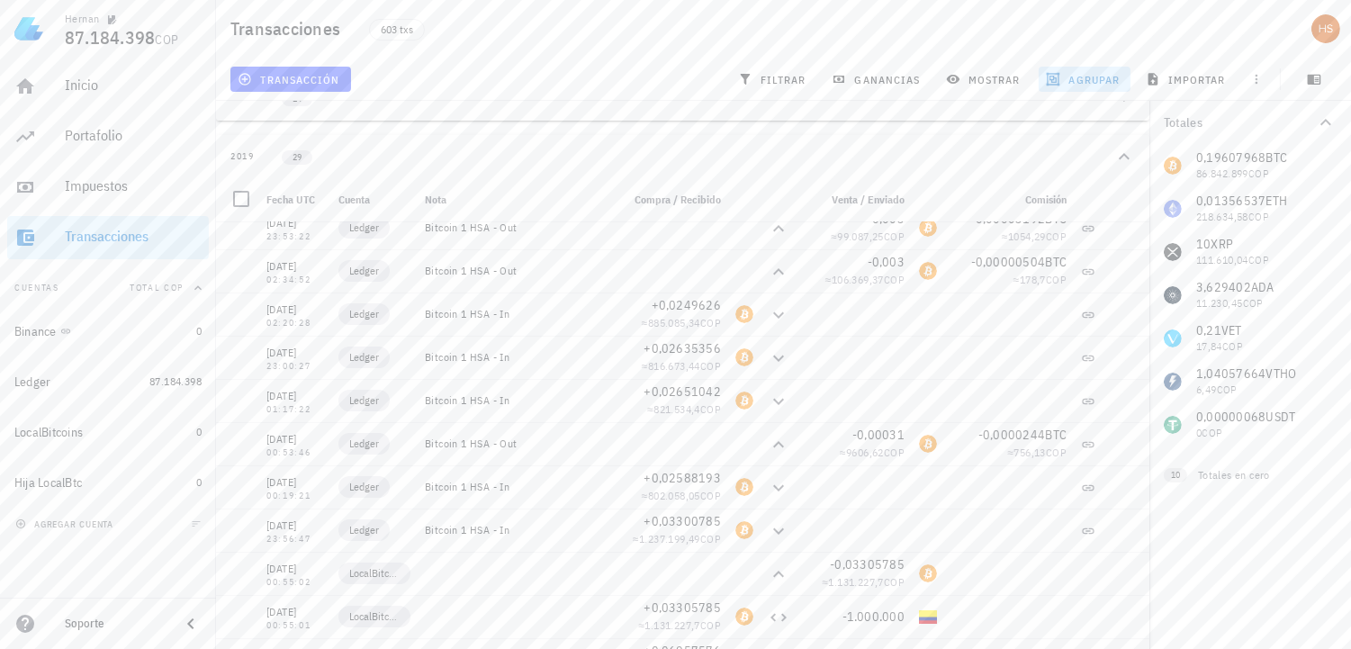
scroll to position [220, 0]
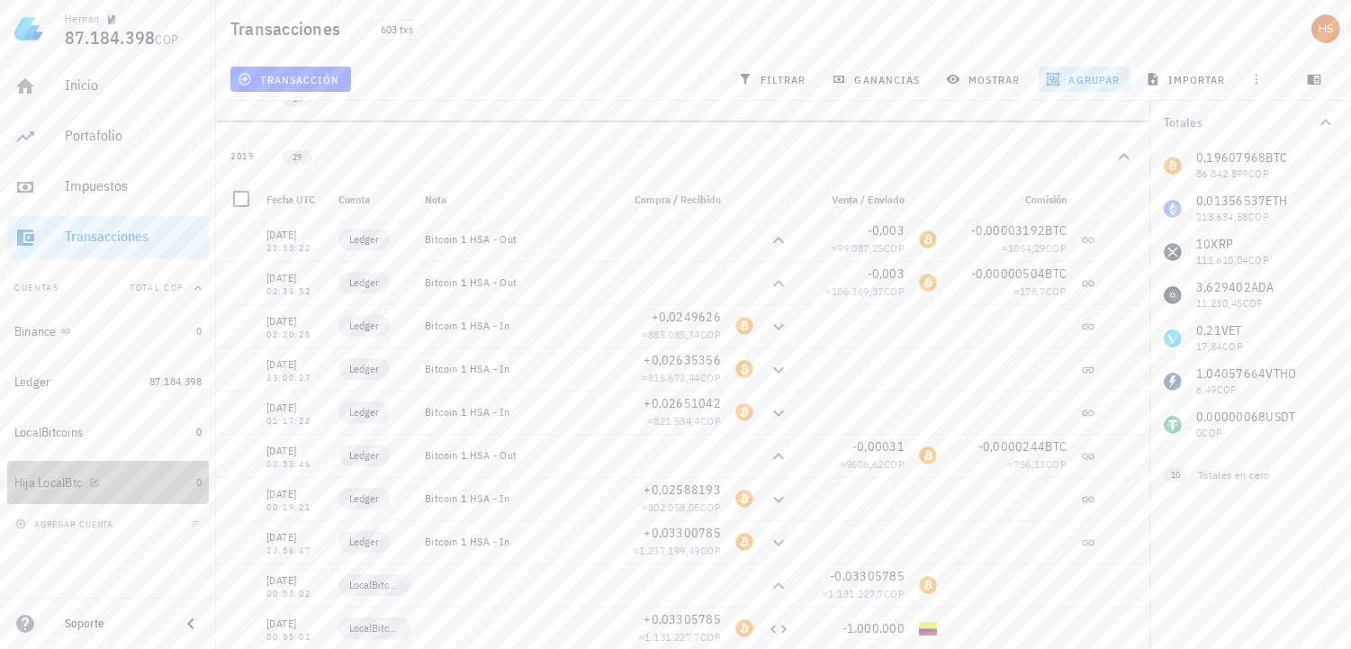
click at [57, 483] on div "Hija LocalBtc" at bounding box center [47, 482] width 67 height 15
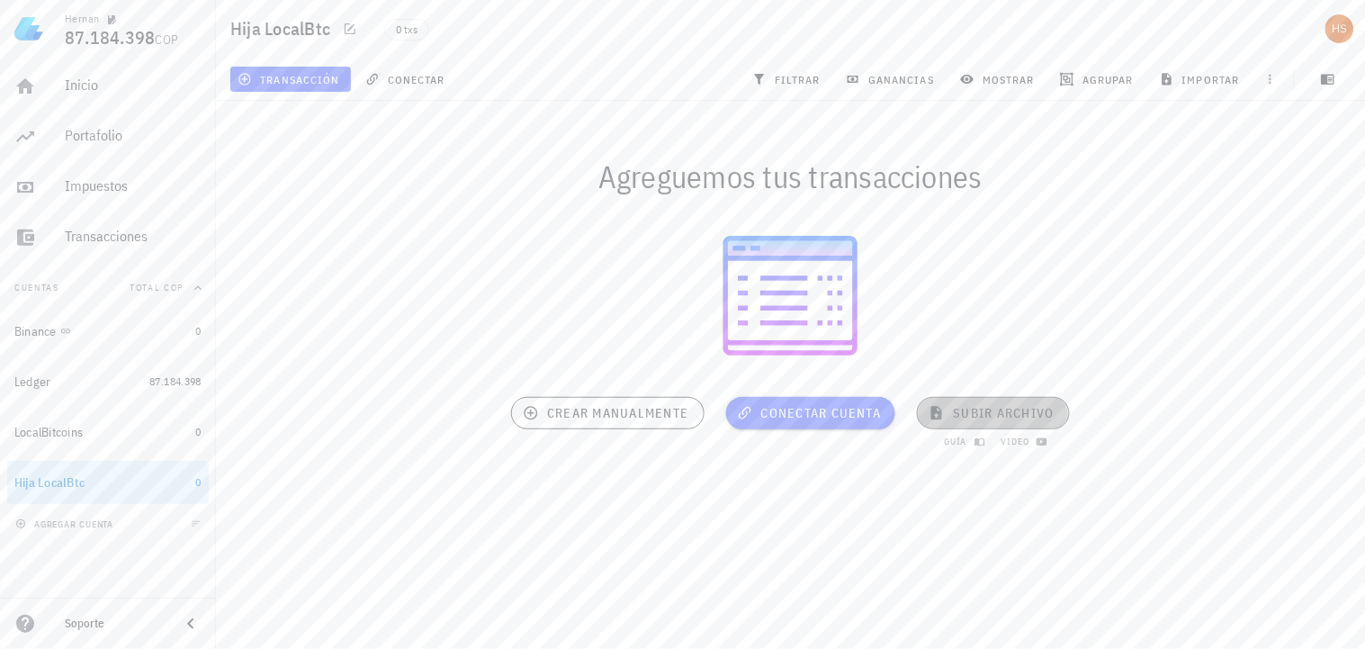
click at [994, 407] on span "subir archivo" at bounding box center [992, 413] width 121 height 16
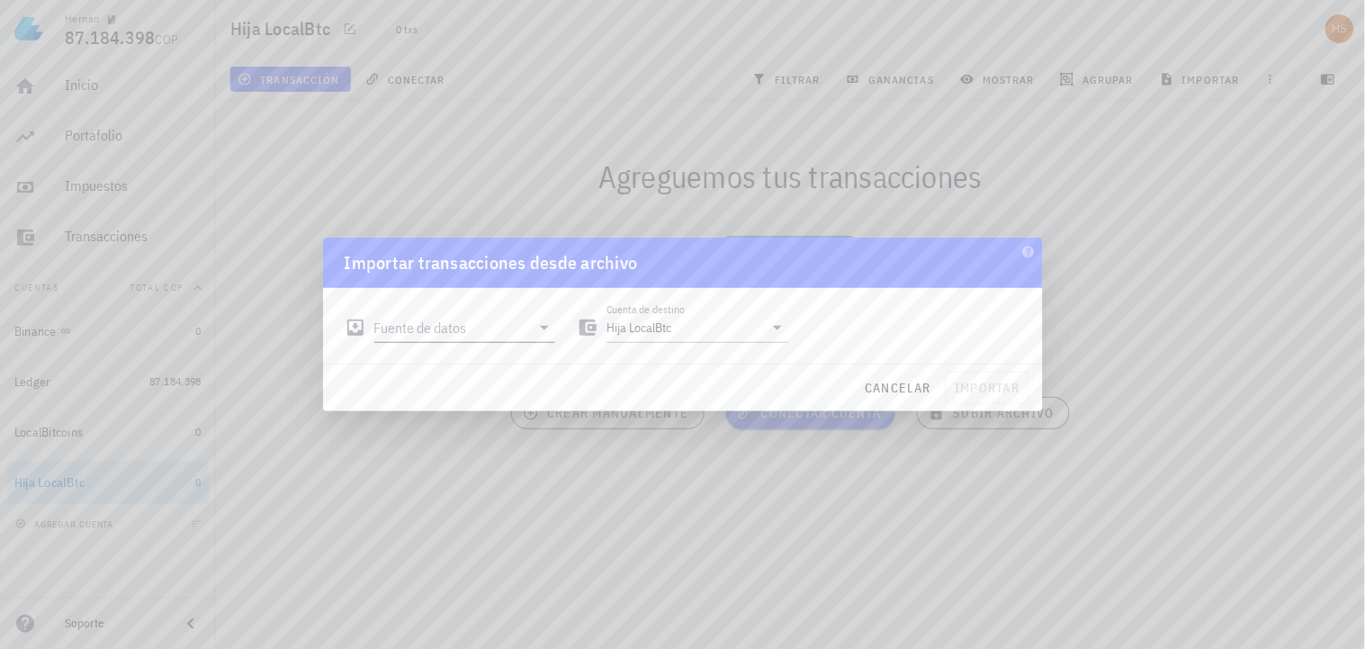
click at [460, 324] on input "Fuente de datos" at bounding box center [452, 327] width 157 height 29
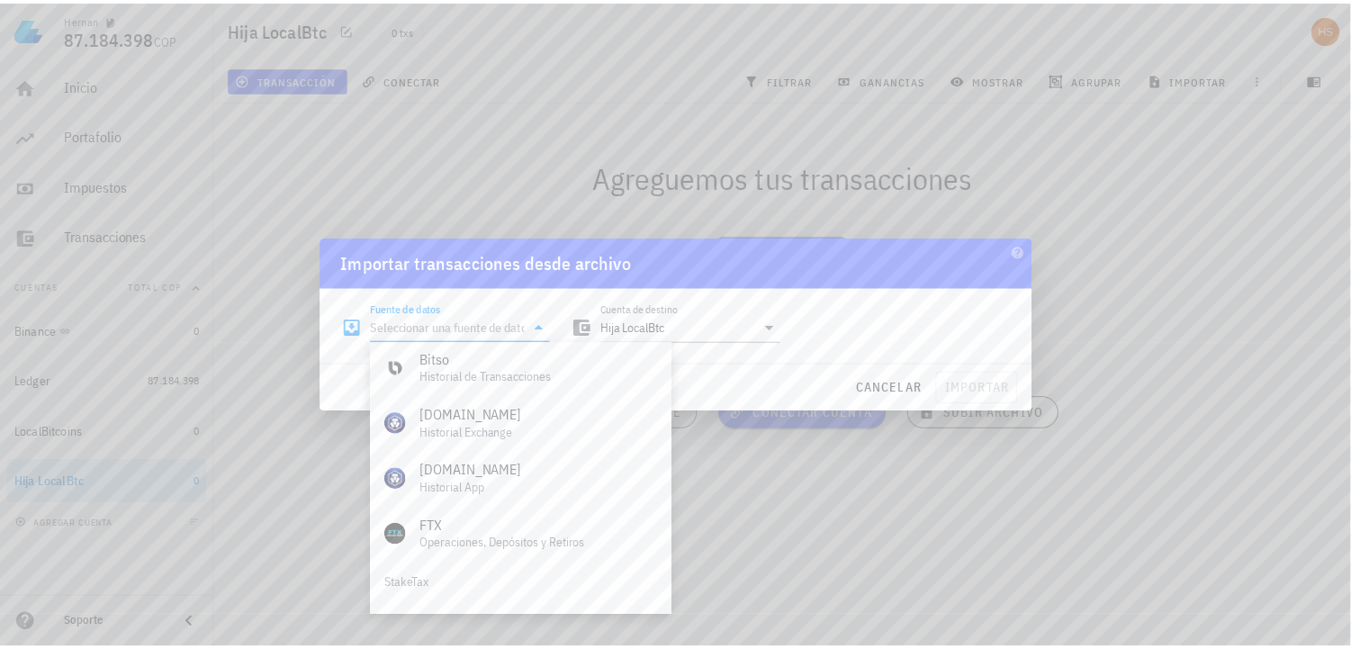
scroll to position [750, 0]
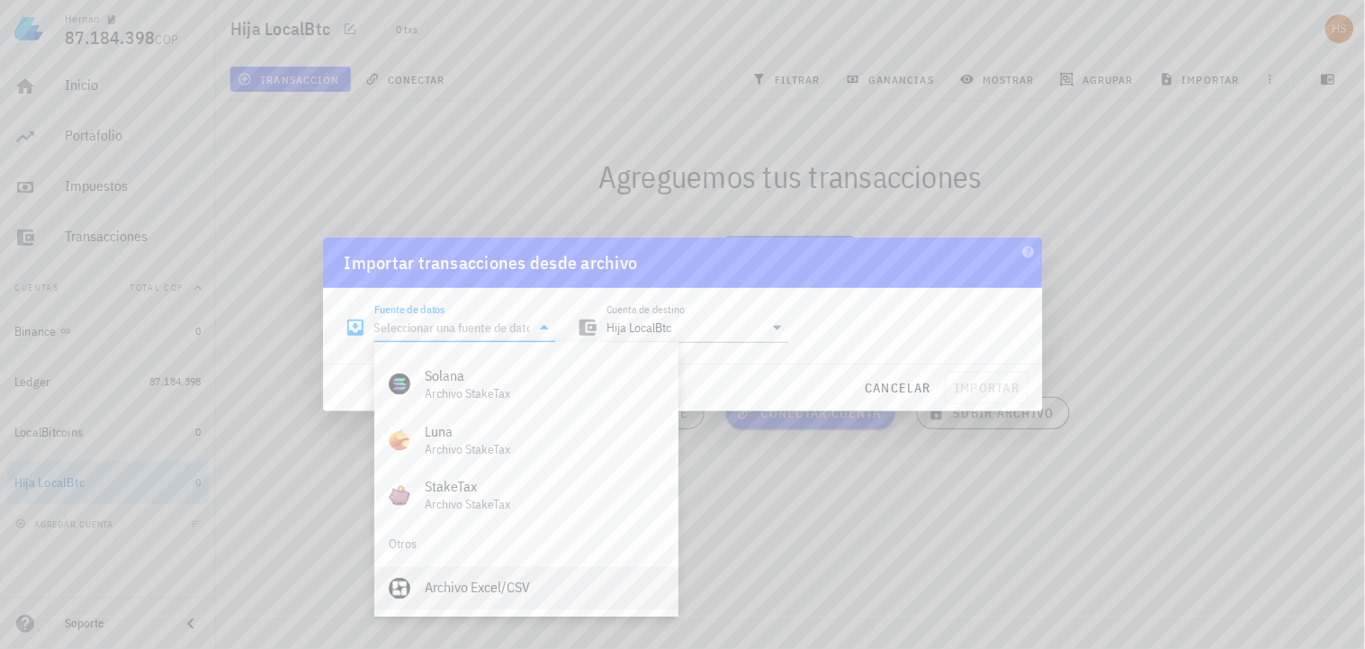
click at [514, 587] on div "Archivo Excel/CSV" at bounding box center [544, 587] width 239 height 17
type input "Archivo Excel/CSV"
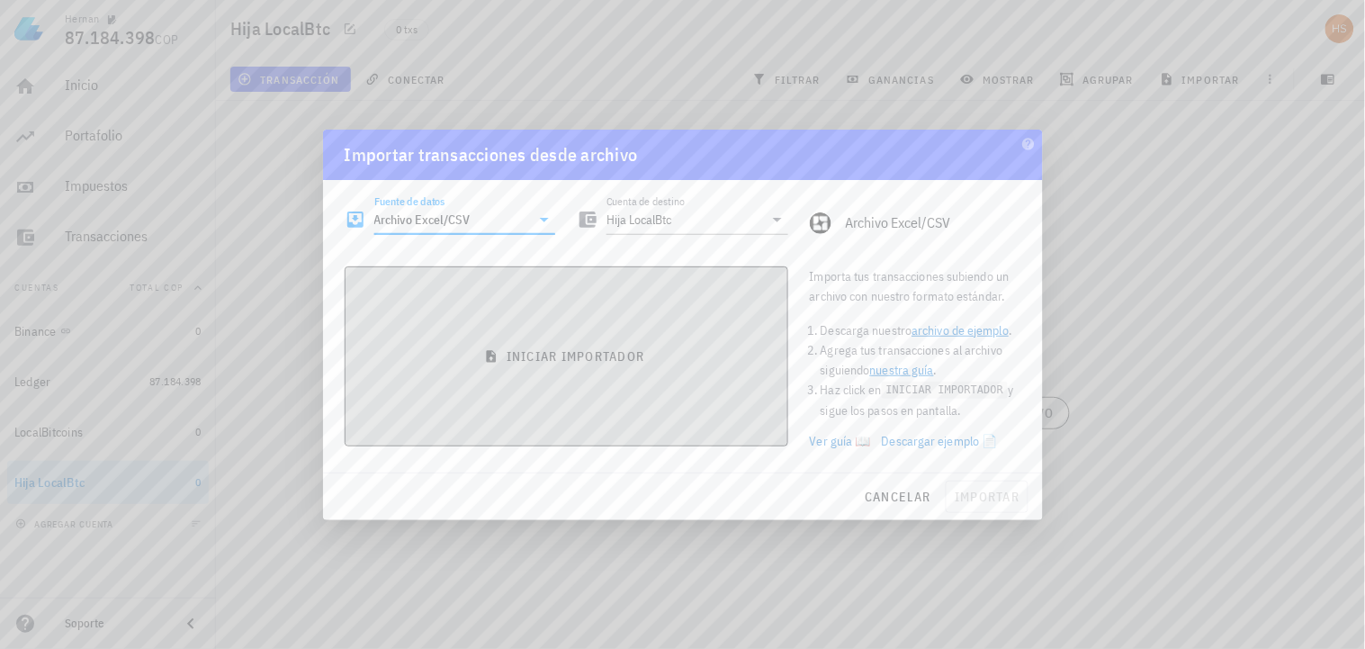
click at [603, 361] on span "iniciar importador" at bounding box center [566, 356] width 413 height 16
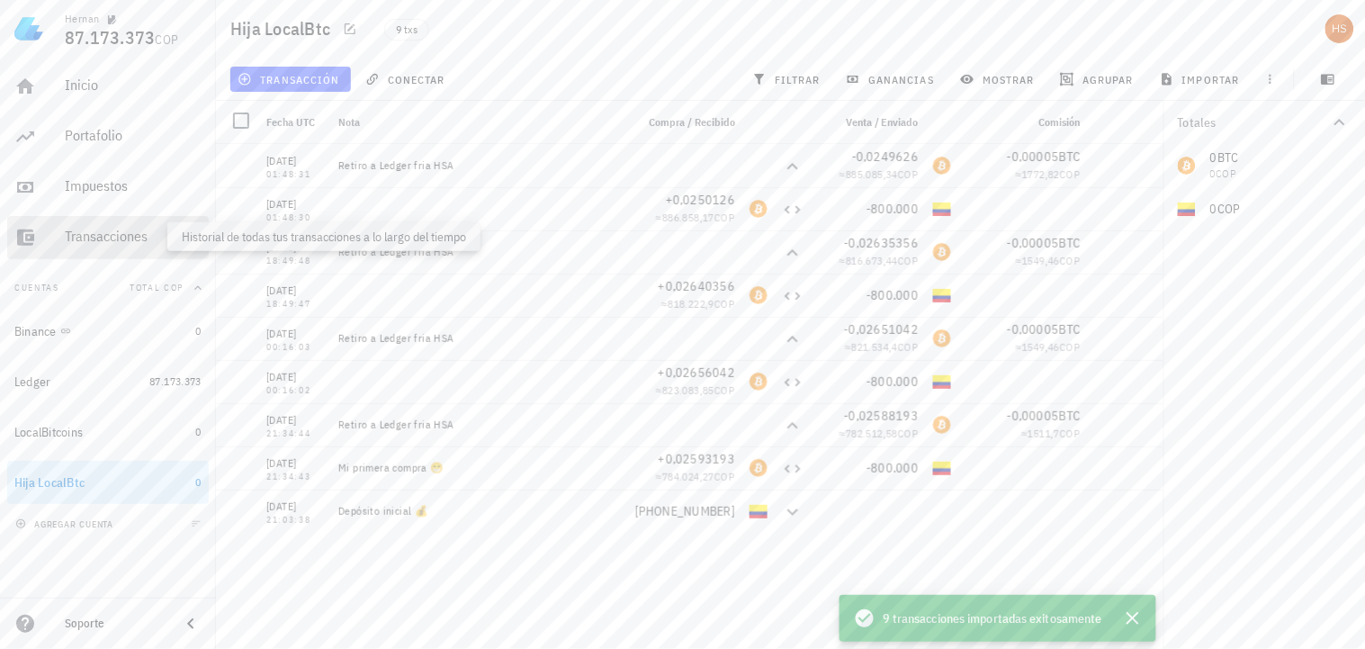
click at [136, 239] on div "Transacciones" at bounding box center [133, 236] width 137 height 17
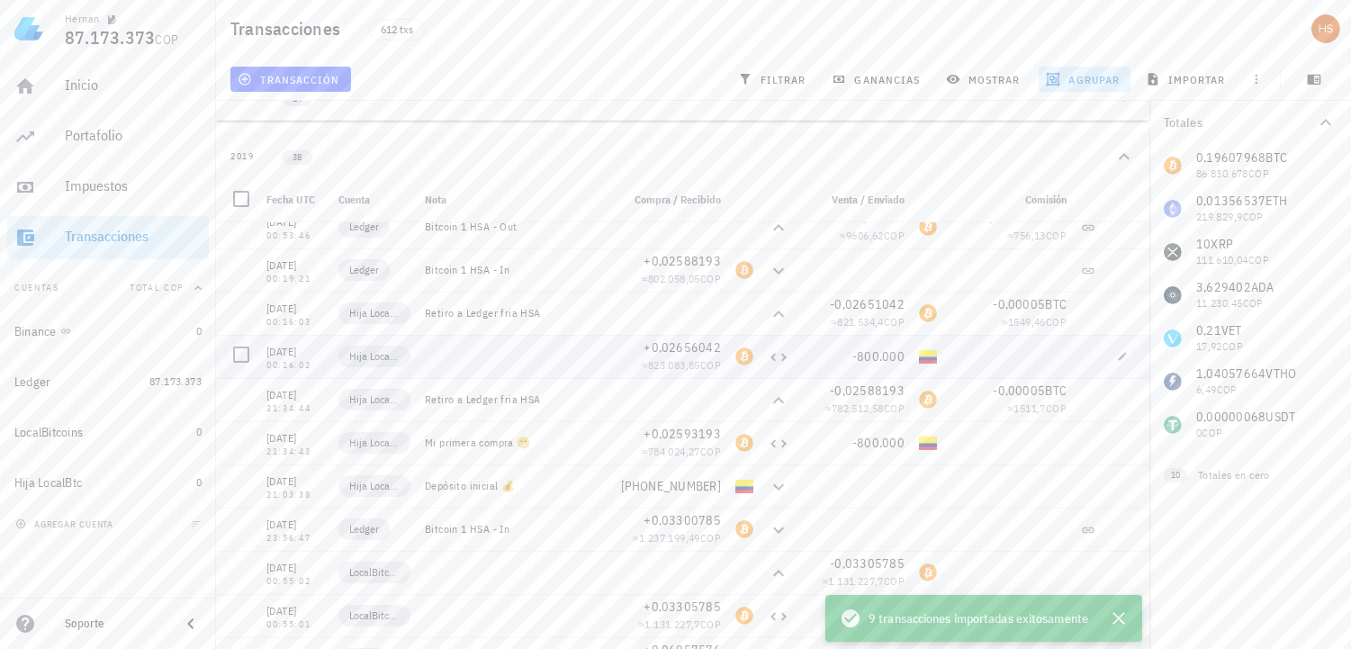
scroll to position [599, 0]
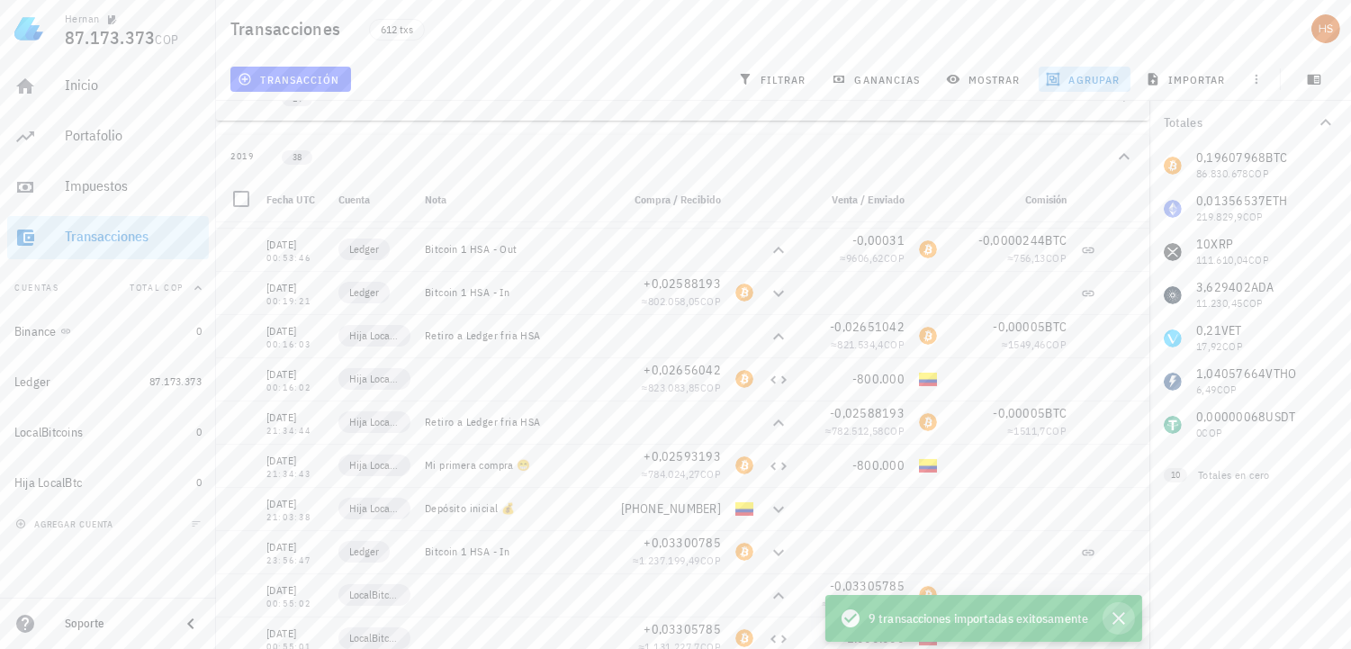
click at [1118, 621] on icon "button" at bounding box center [1119, 618] width 22 height 22
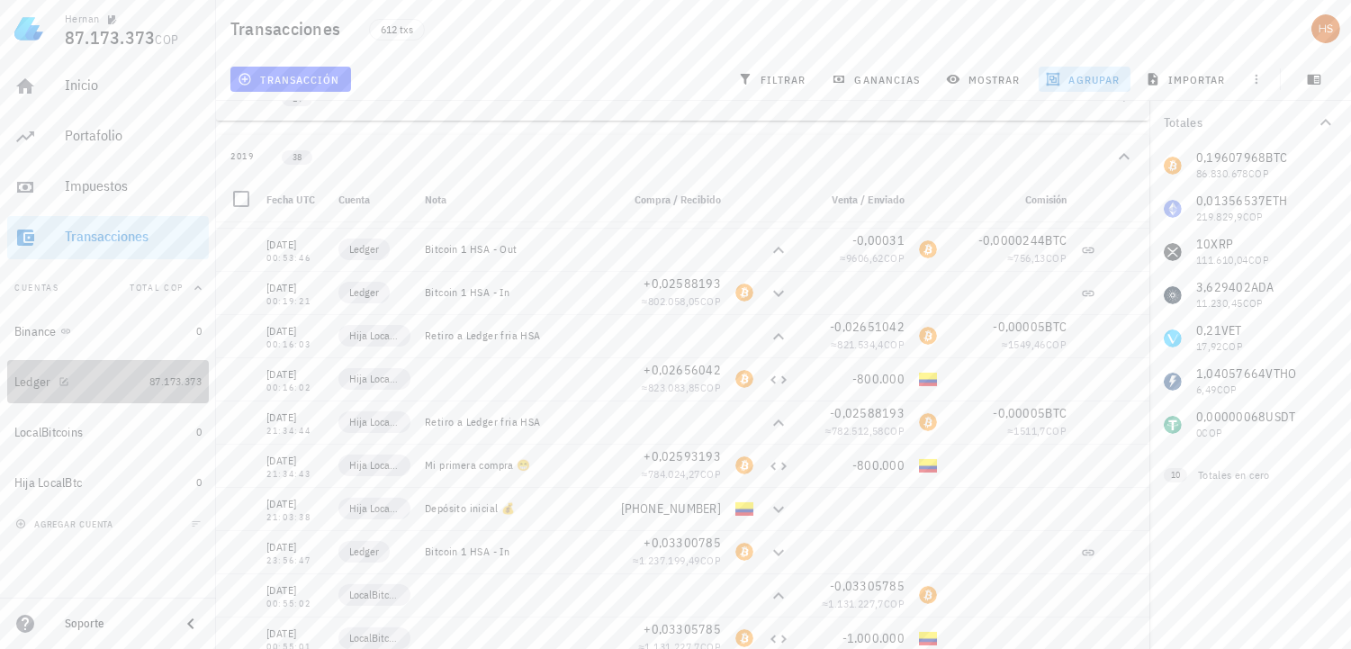
click at [42, 382] on div "Ledger" at bounding box center [32, 381] width 37 height 15
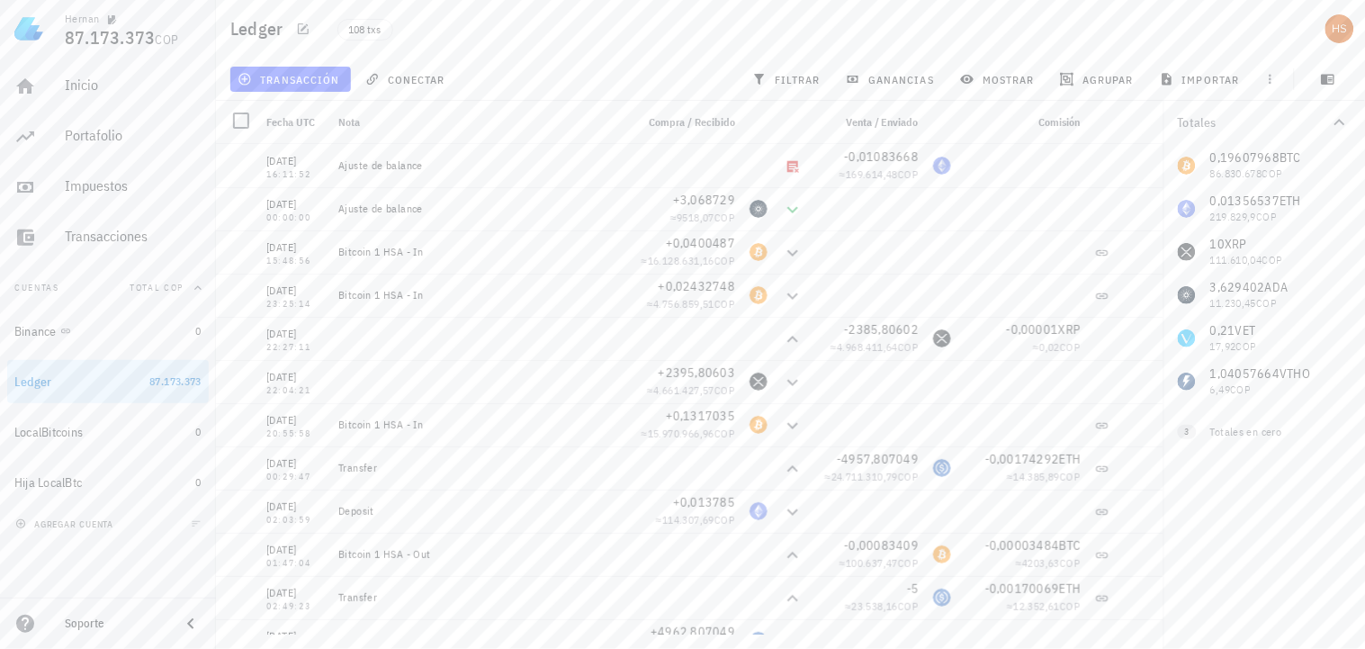
click at [1235, 336] on div "0,19607968 BTC 86.830.678 COP 0,01356537 ETH 219.829,9 COP 10 XRP 111.610,04 CO…" at bounding box center [1264, 273] width 202 height 259
click at [1102, 76] on span "agrupar" at bounding box center [1099, 79] width 70 height 14
click at [797, 75] on span "filtrar" at bounding box center [788, 79] width 65 height 14
click at [1343, 339] on div at bounding box center [1340, 338] width 31 height 31
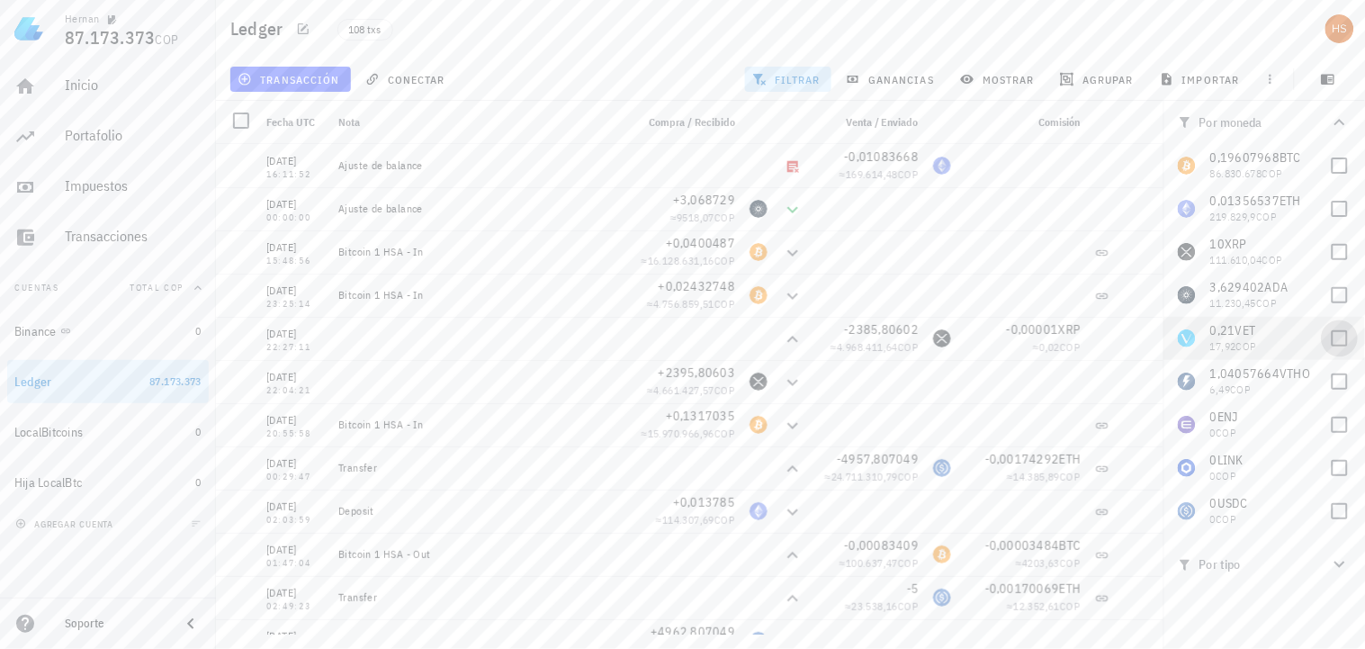
checkbox input "true"
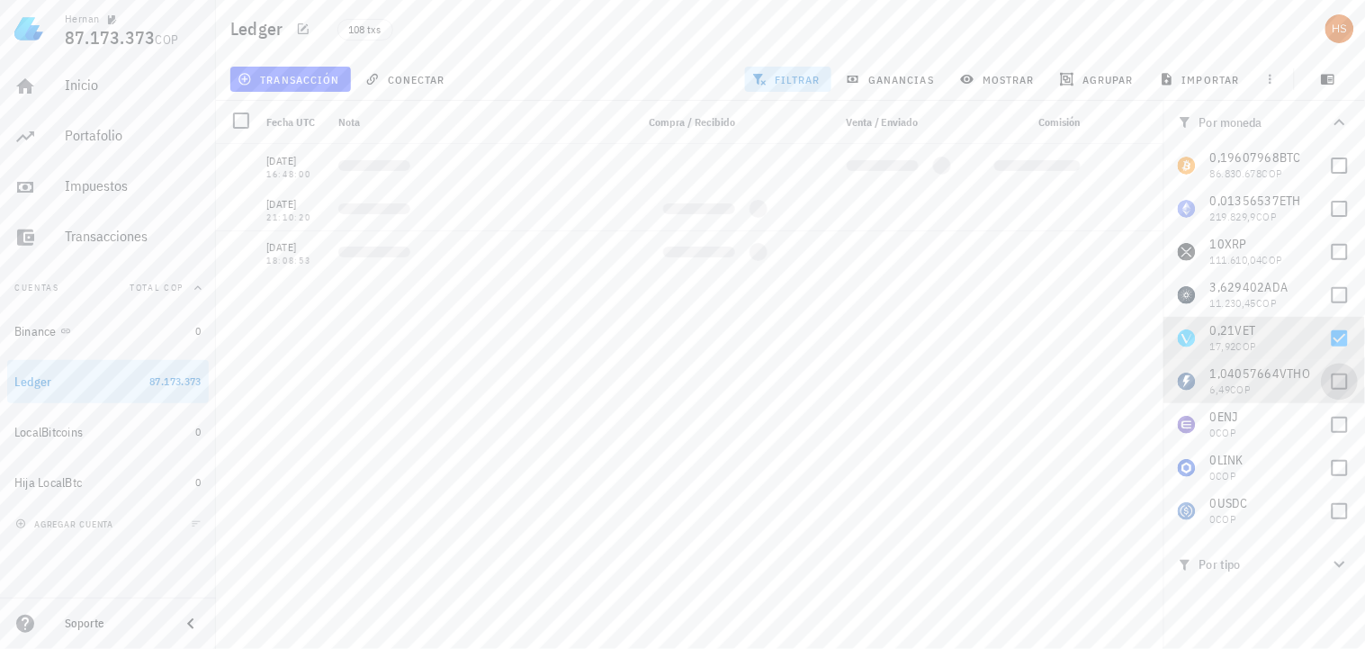
click at [1342, 379] on div at bounding box center [1340, 381] width 31 height 31
click at [877, 486] on div "[DATE] 16:11:52 Ajuste de balance -0,01083668 ≈ 169.614,48 COP [DATE] 00:00:00 …" at bounding box center [690, 389] width 948 height 490
click at [1339, 382] on div at bounding box center [1340, 381] width 31 height 31
checkbox input "false"
click at [1138, 254] on icon "button" at bounding box center [1136, 252] width 11 height 11
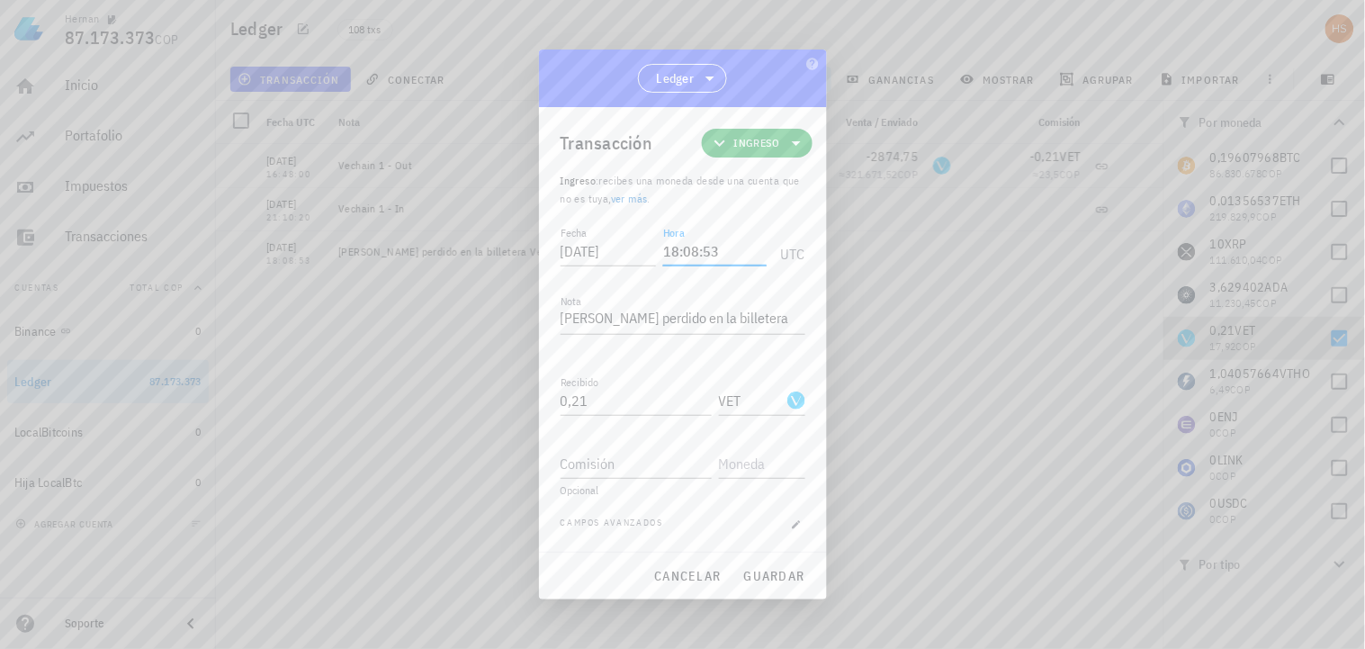
click at [739, 252] on input "18:08:53" at bounding box center [714, 251] width 103 height 29
click at [712, 577] on span "cancelar" at bounding box center [686, 576] width 67 height 16
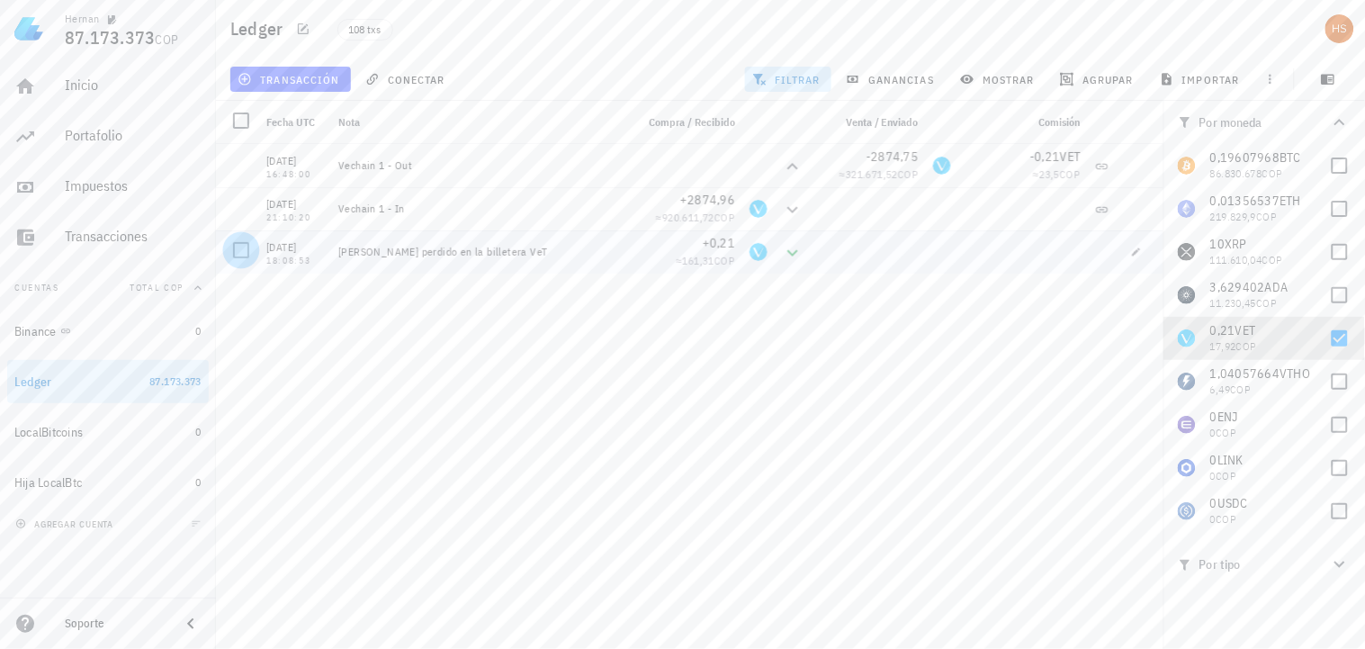
click at [238, 257] on div at bounding box center [241, 250] width 31 height 31
click at [1135, 247] on icon "button" at bounding box center [1136, 252] width 11 height 11
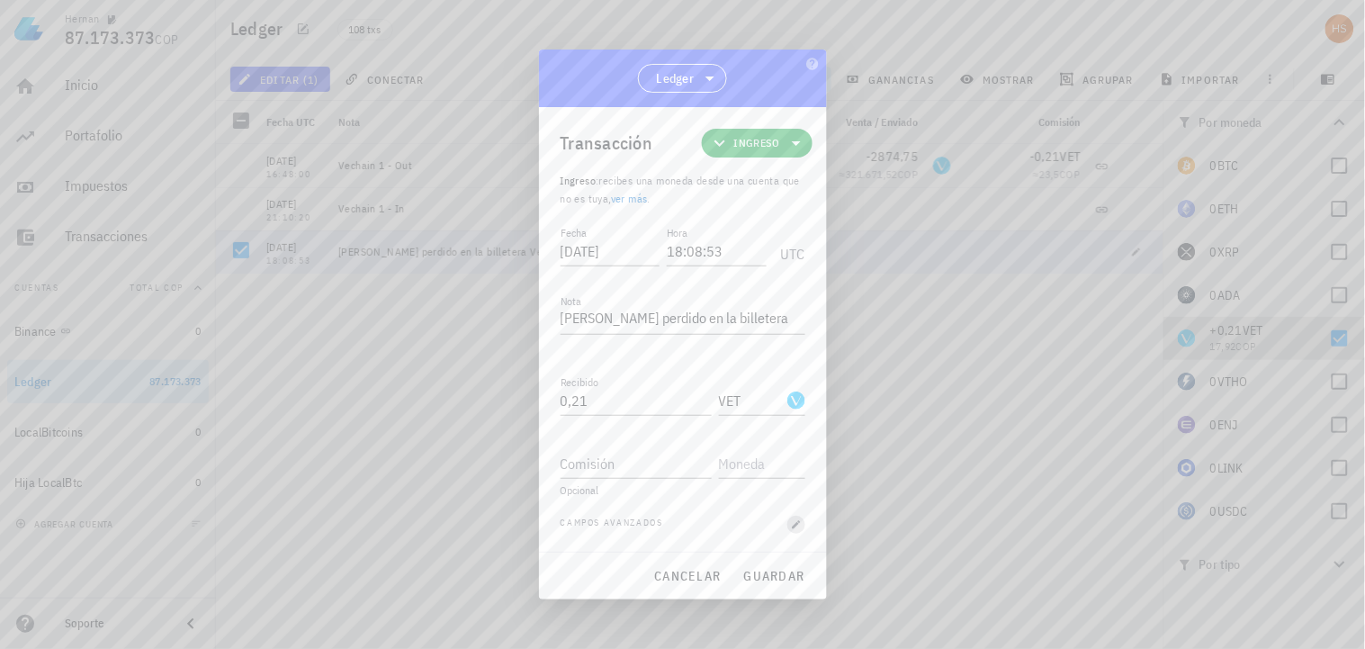
click at [796, 523] on icon "button" at bounding box center [796, 524] width 8 height 8
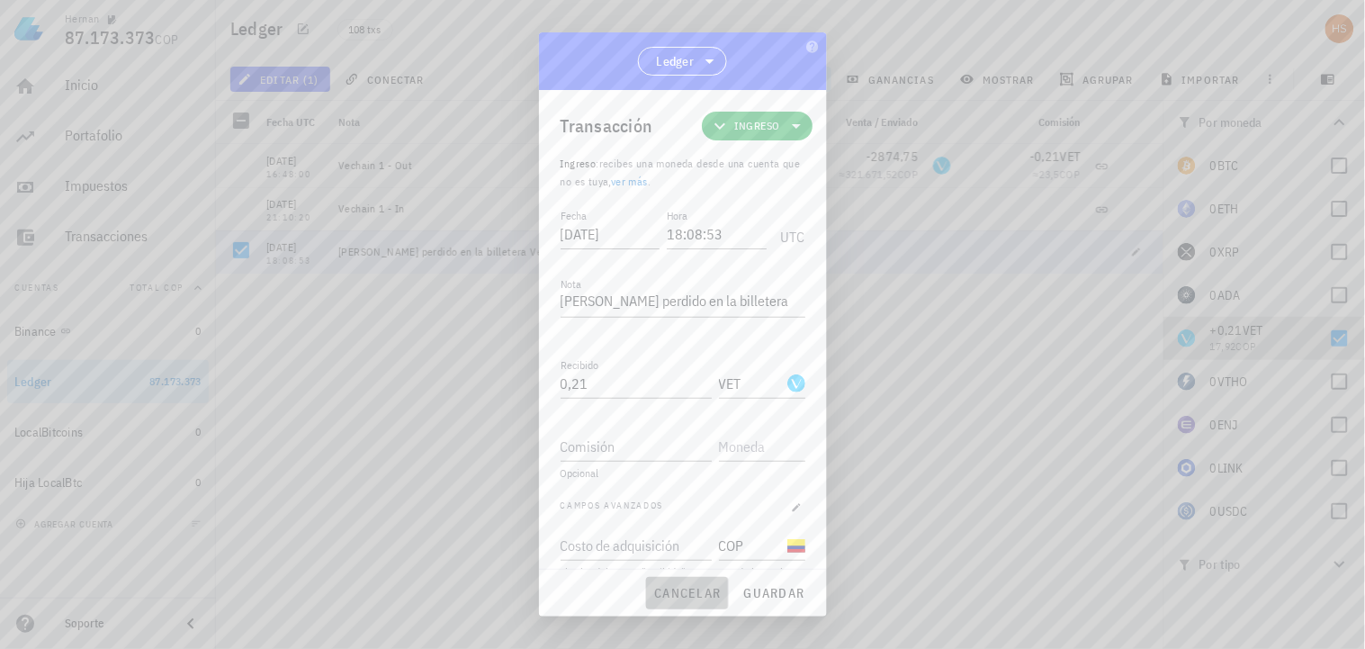
click at [702, 586] on span "cancelar" at bounding box center [686, 593] width 67 height 16
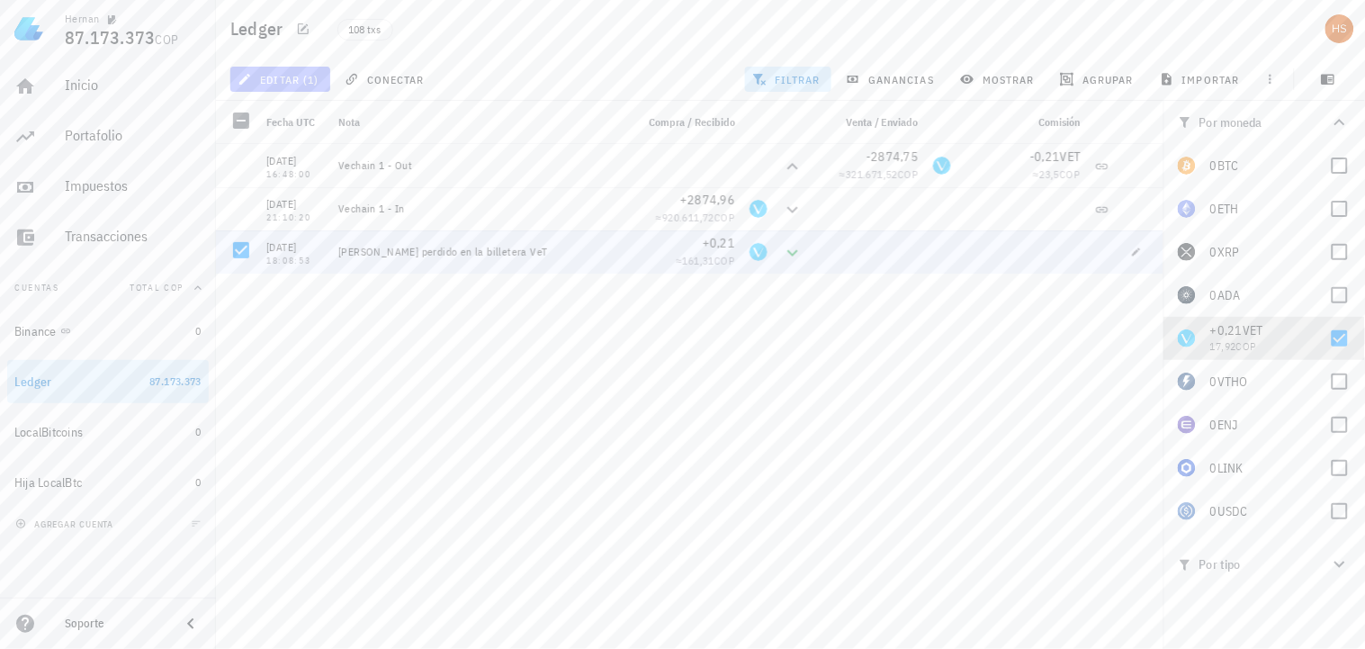
click at [294, 74] on span "editar (1)" at bounding box center [279, 79] width 77 height 14
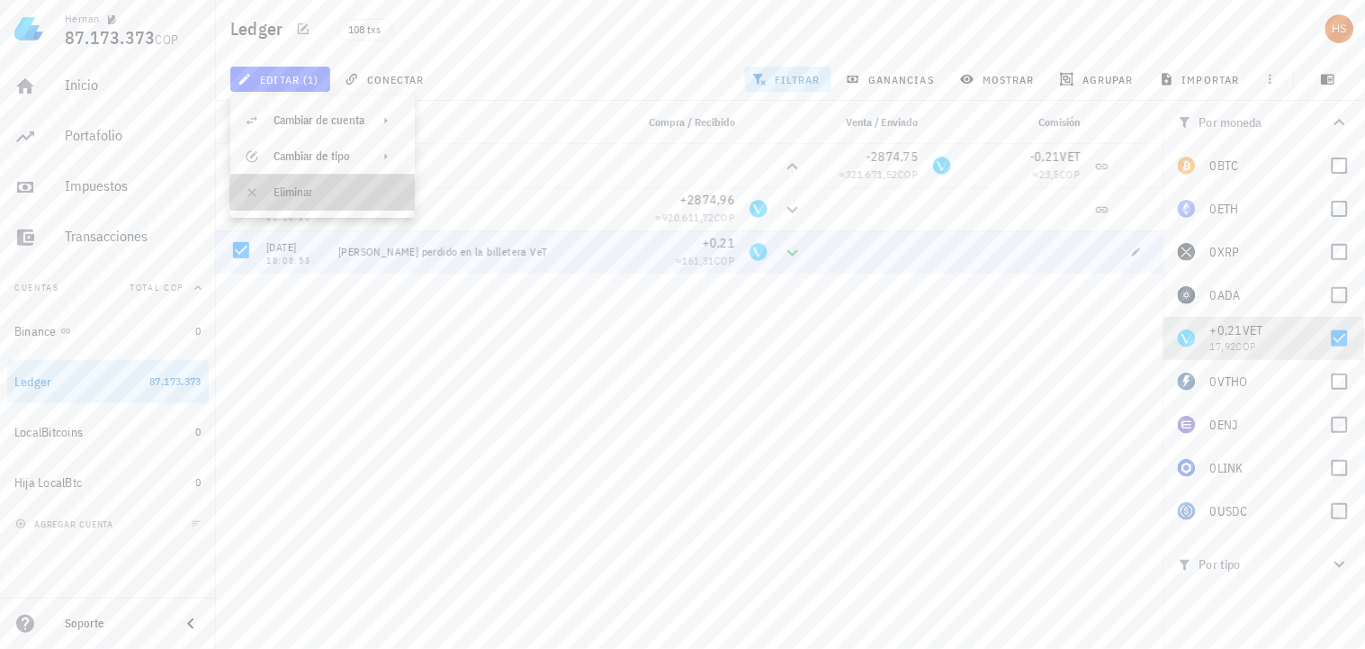
click at [284, 191] on div "Eliminar" at bounding box center [337, 192] width 127 height 14
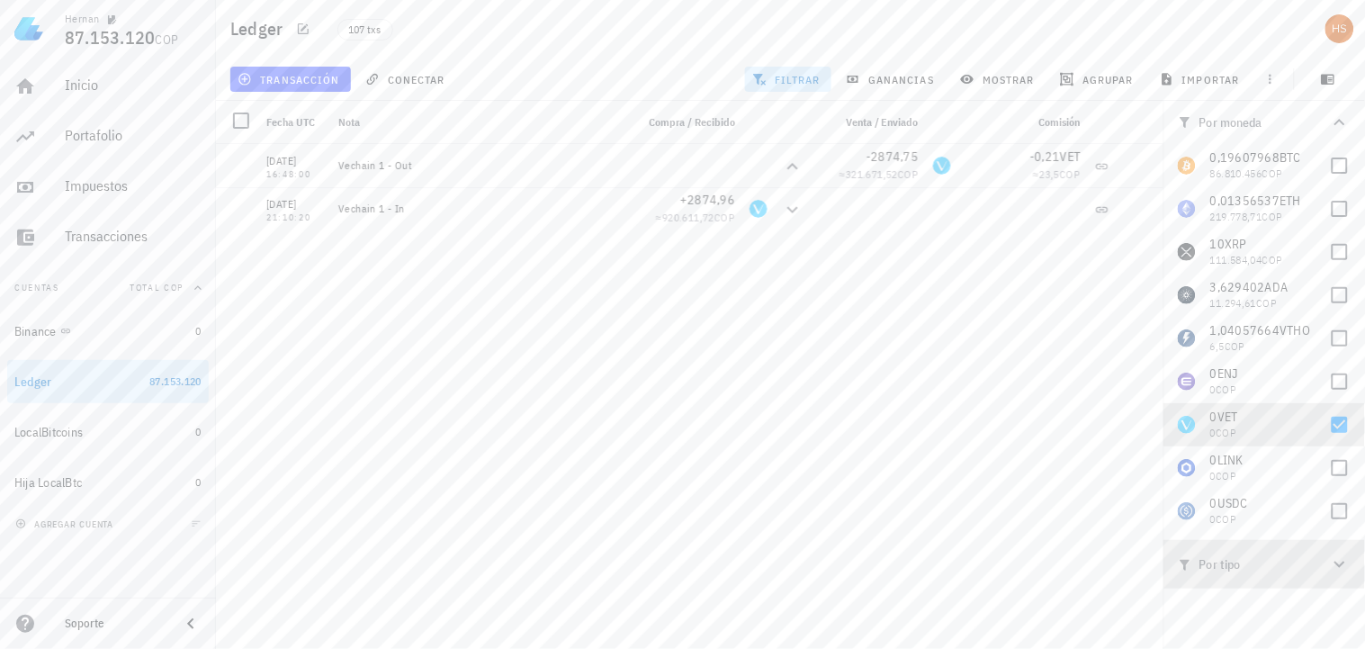
click at [1343, 563] on icon "button" at bounding box center [1339, 564] width 11 height 6
click at [700, 325] on div "[DATE] 16:11:52 Ajuste de balance -0,01083668 ≈ 169.614,48 COP [DATE] 00:00:00 …" at bounding box center [690, 389] width 948 height 490
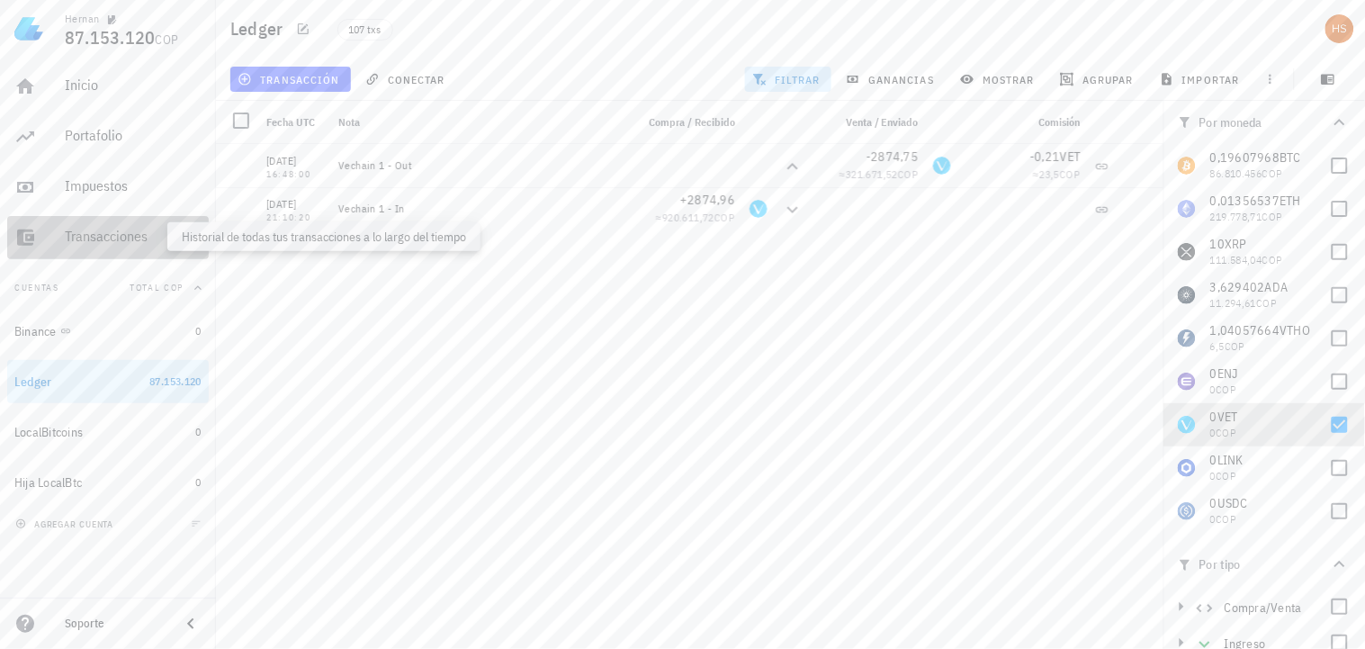
click at [127, 230] on div "Transacciones" at bounding box center [133, 236] width 137 height 17
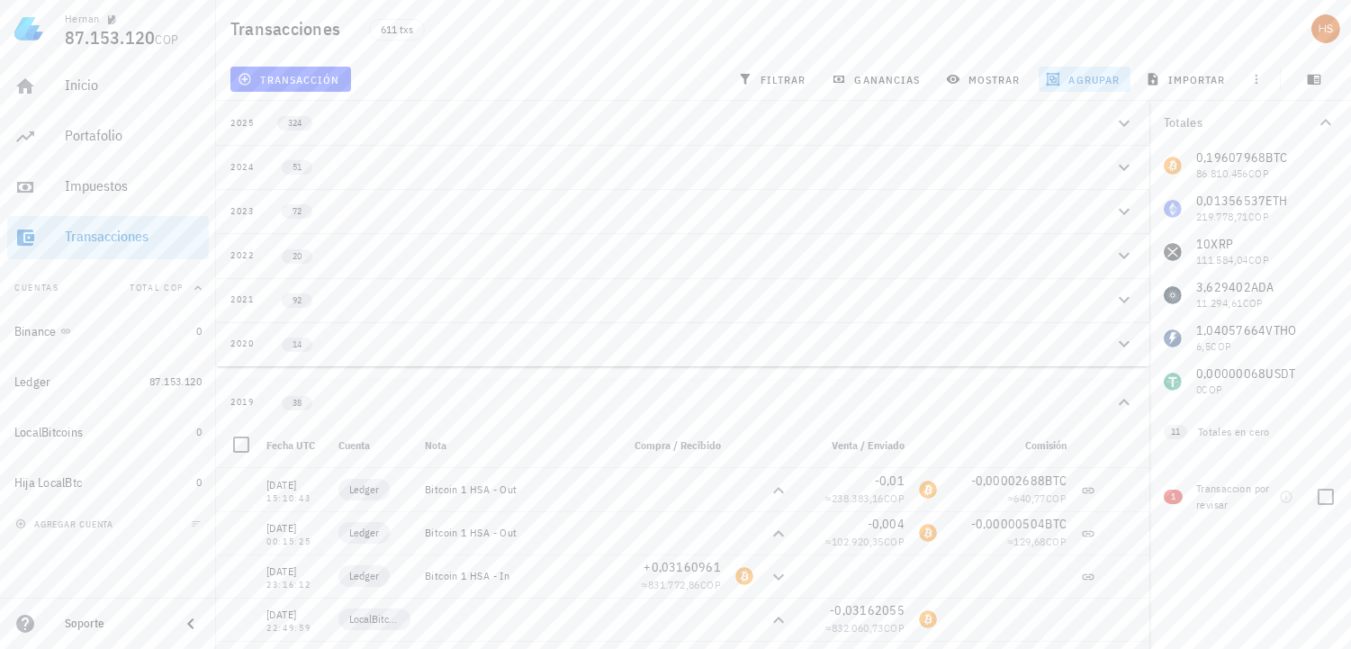
click at [1176, 490] on span "1" at bounding box center [1172, 497] width 19 height 14
click at [1328, 493] on div at bounding box center [1325, 496] width 31 height 31
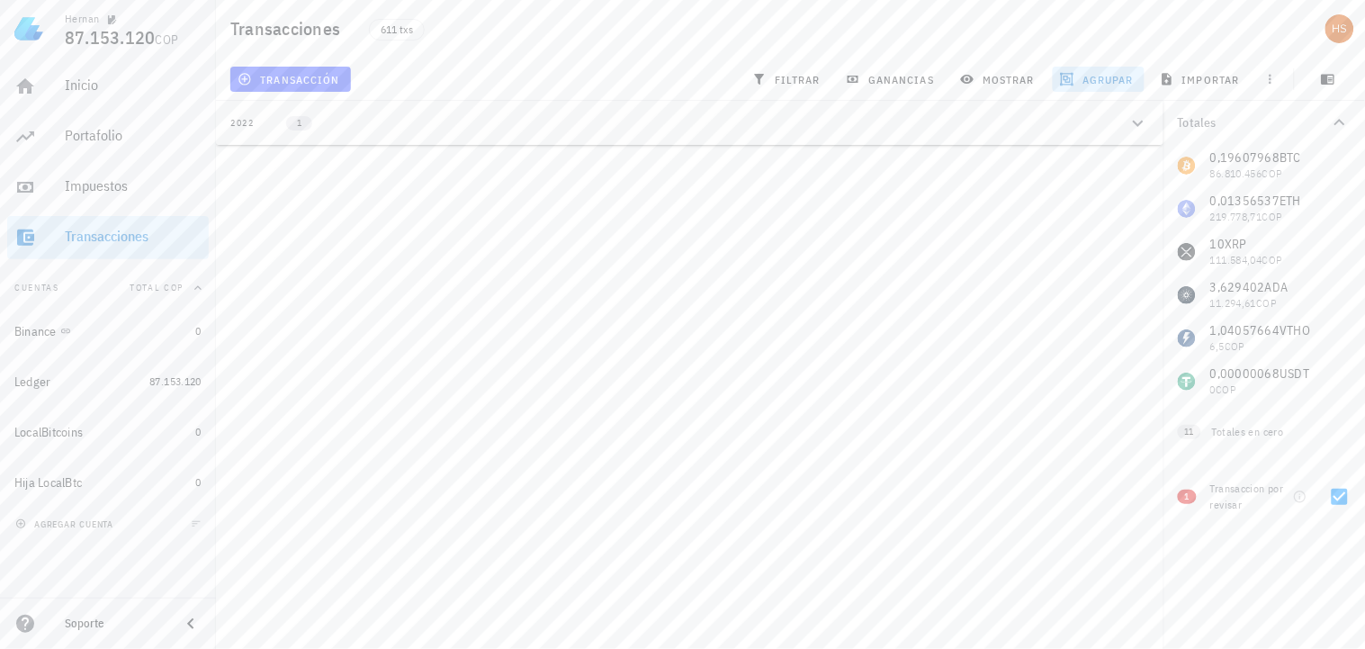
click at [1137, 115] on icon "button" at bounding box center [1138, 123] width 22 height 22
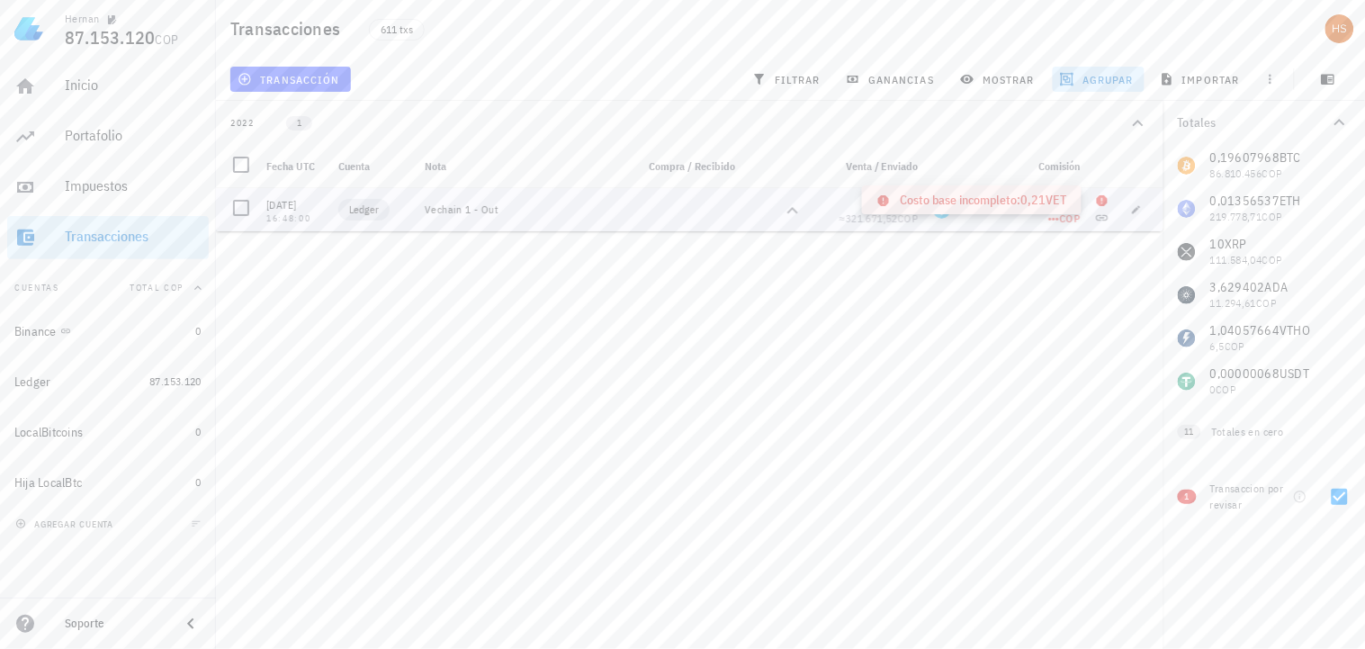
click at [1103, 198] on icon at bounding box center [1102, 200] width 11 height 11
drag, startPoint x: 1336, startPoint y: 497, endPoint x: 1272, endPoint y: 533, distance: 73.3
click at [1336, 497] on div at bounding box center [1340, 496] width 31 height 31
checkbox input "false"
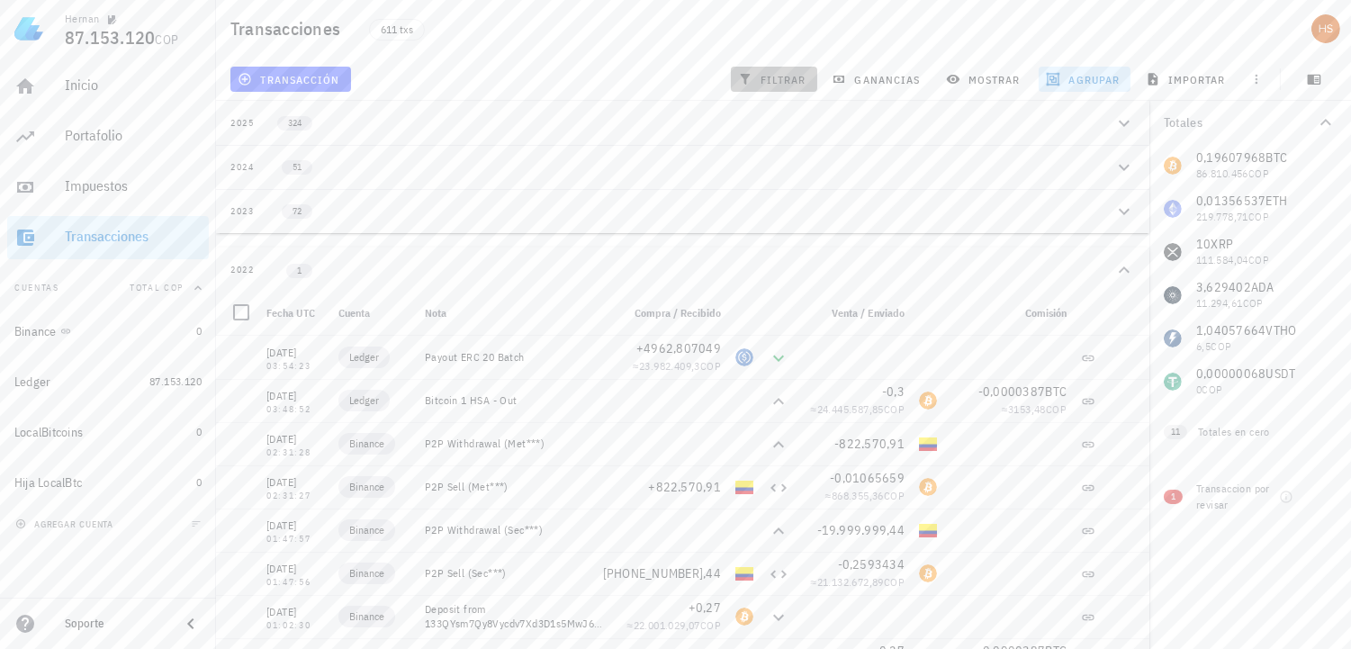
click at [788, 77] on span "filtrar" at bounding box center [773, 79] width 65 height 14
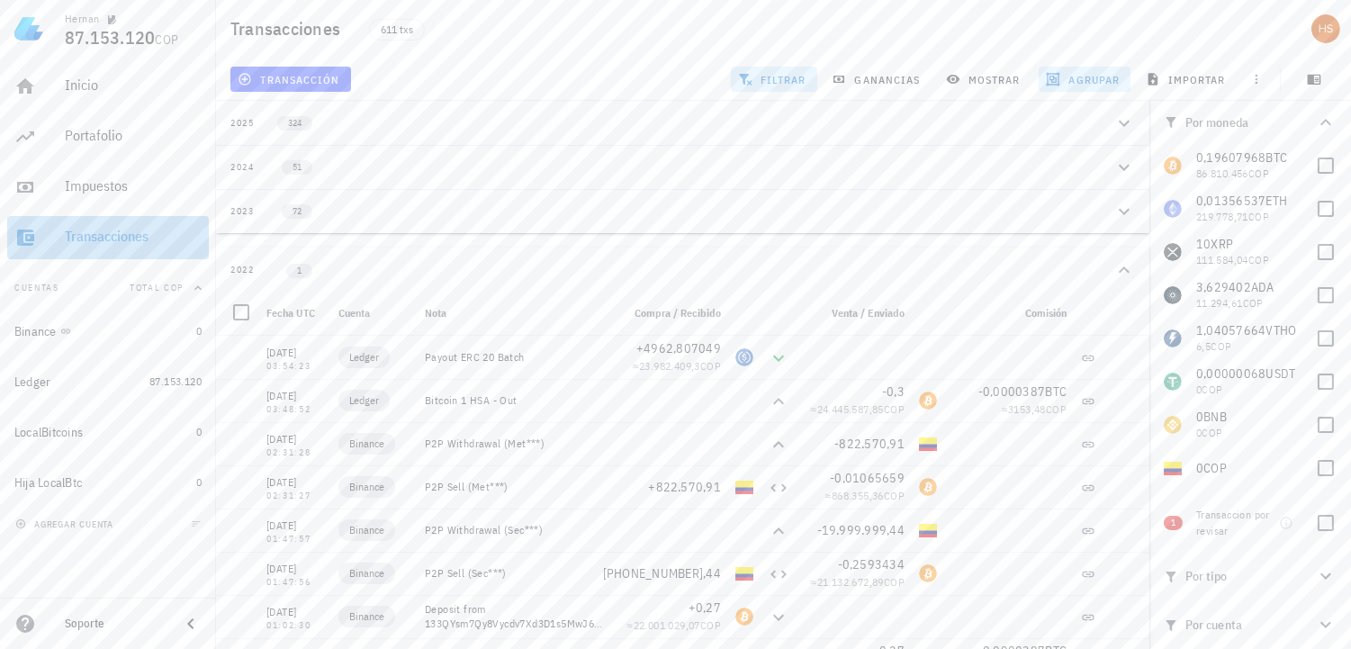
click at [122, 236] on div "Transacciones" at bounding box center [133, 236] width 137 height 17
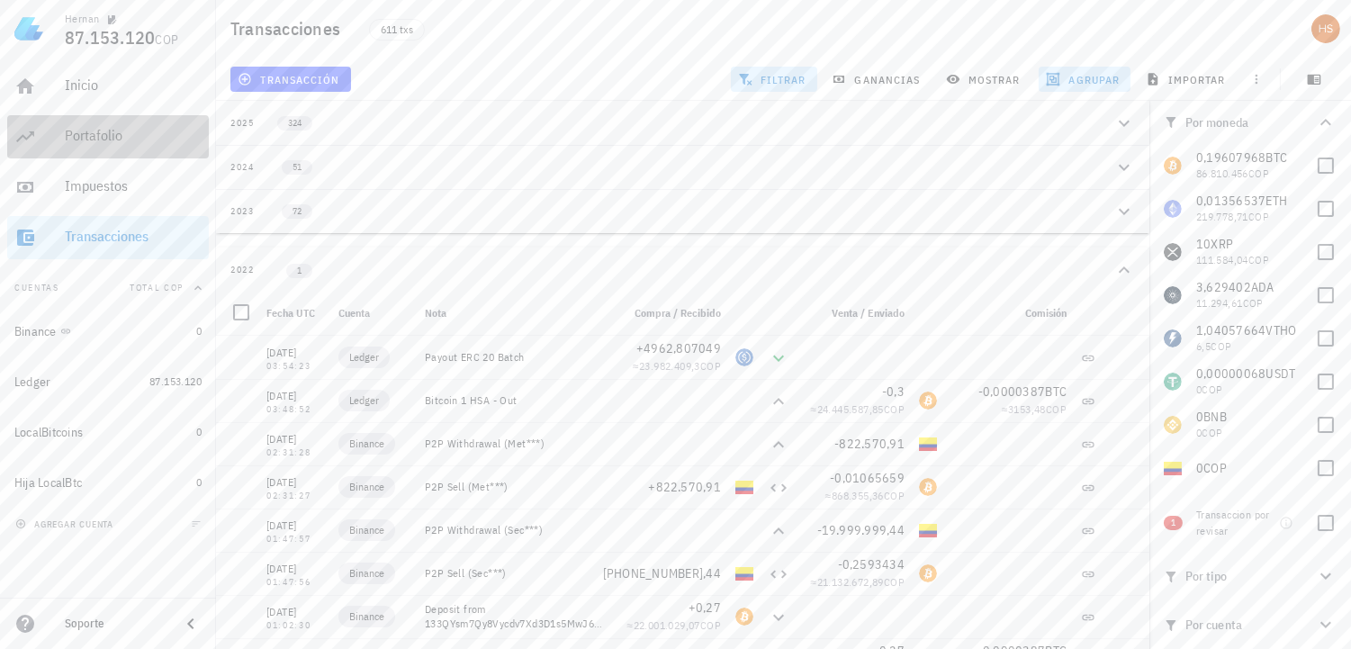
click at [109, 142] on div "Portafolio" at bounding box center [133, 135] width 137 height 17
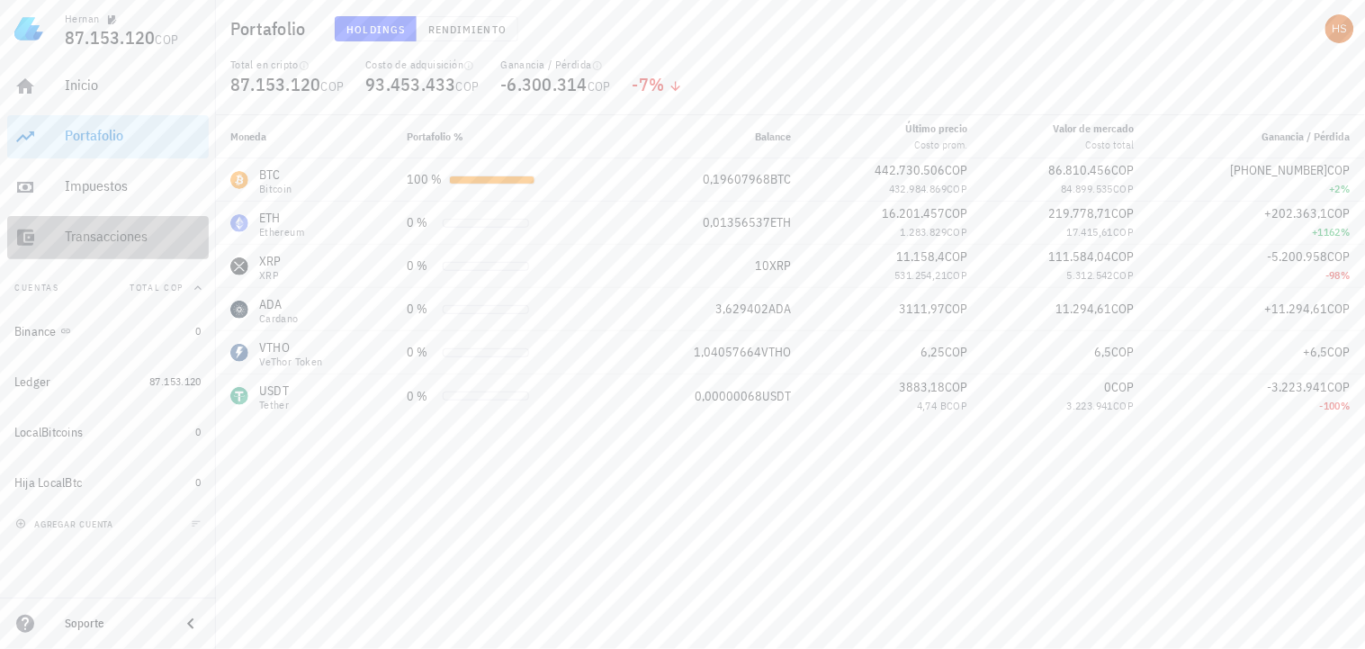
click at [139, 236] on div "Transacciones" at bounding box center [133, 236] width 137 height 17
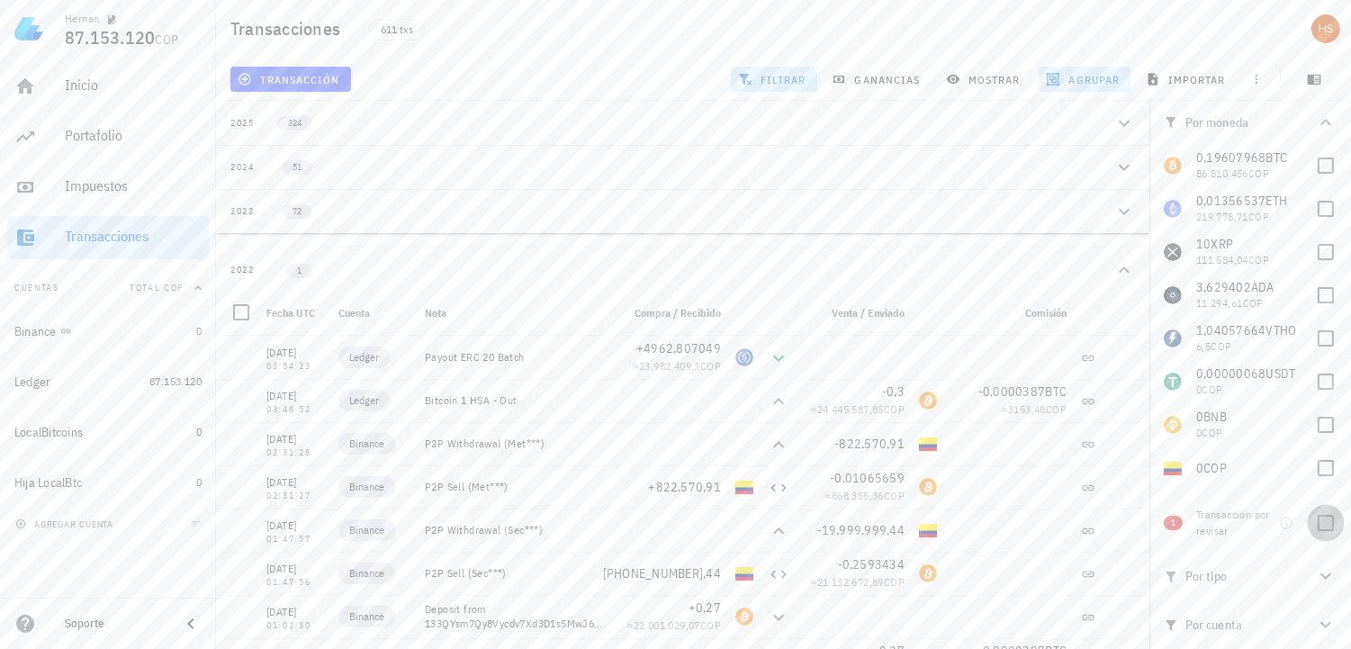
click at [1323, 525] on div at bounding box center [1325, 523] width 31 height 31
checkbox input "true"
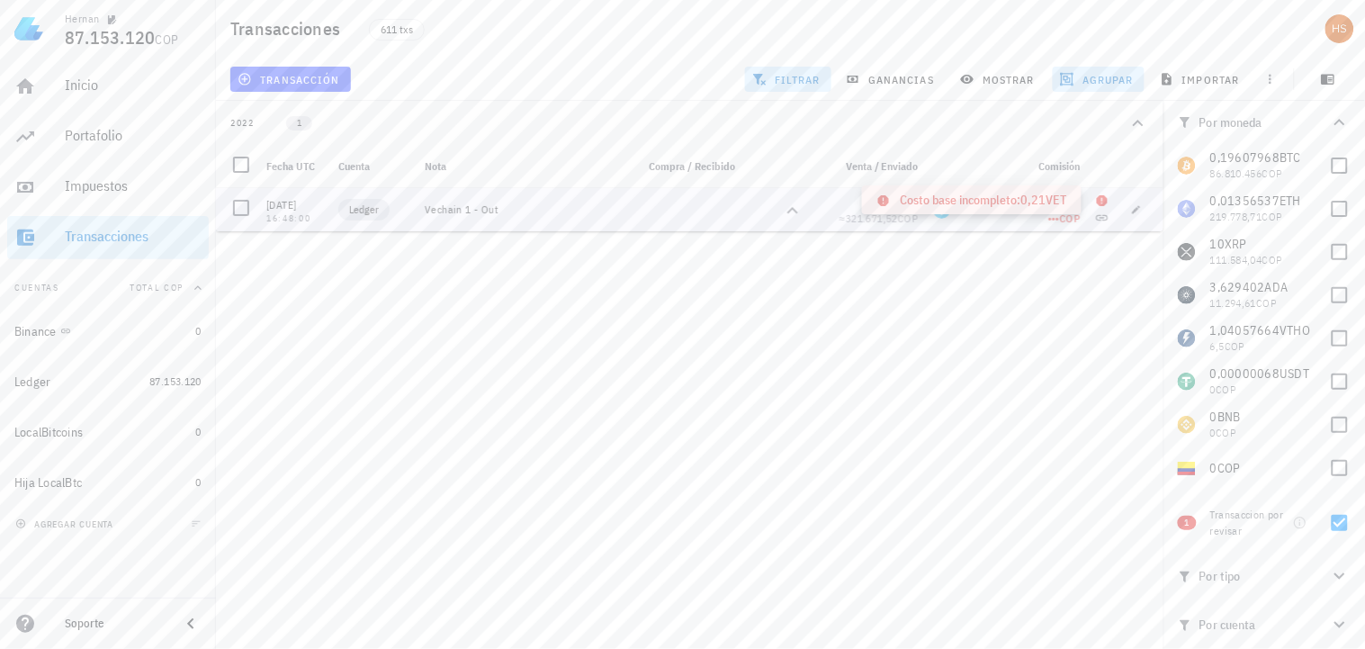
click at [1101, 196] on icon at bounding box center [1102, 200] width 11 height 11
click at [1139, 209] on icon "button" at bounding box center [1136, 209] width 11 height 11
type input "[DATE]"
type input "16:48:00"
type textarea "Vechain 1 - Out"
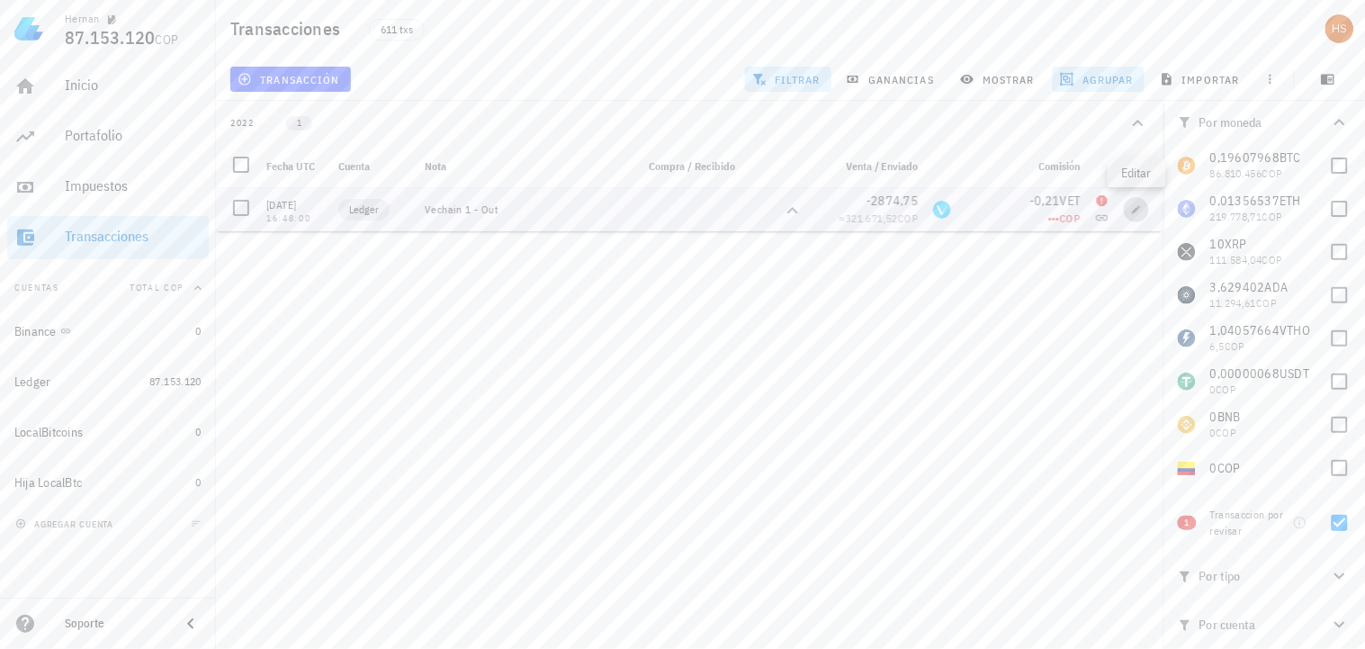
type input "2.874,75"
type input "VET"
type input "0,21"
type input "VET"
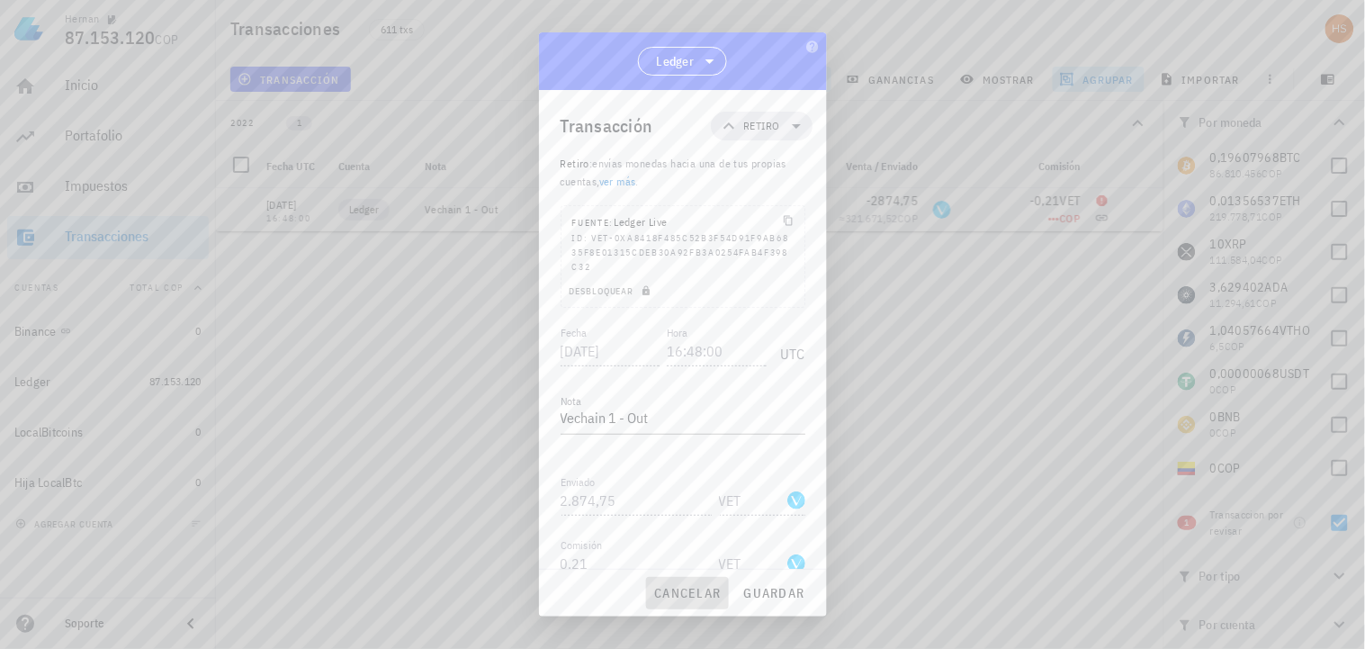
click at [695, 597] on span "cancelar" at bounding box center [686, 593] width 67 height 16
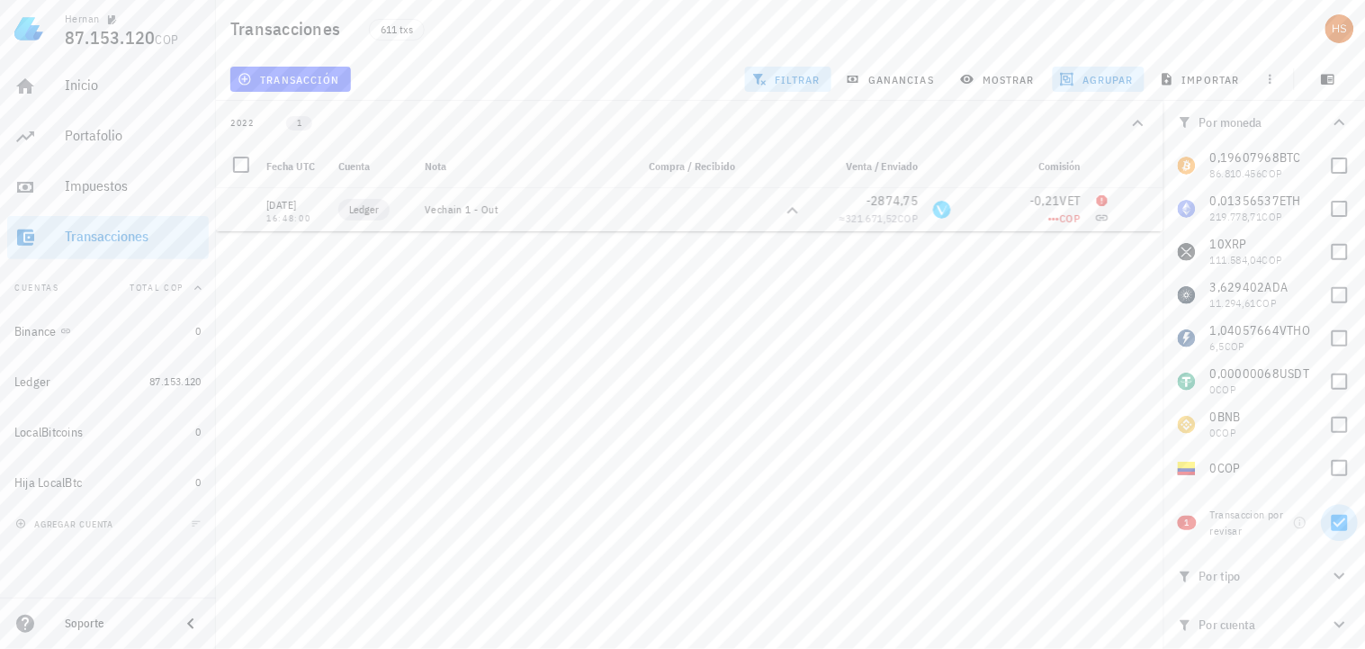
click at [1342, 516] on div at bounding box center [1340, 523] width 31 height 31
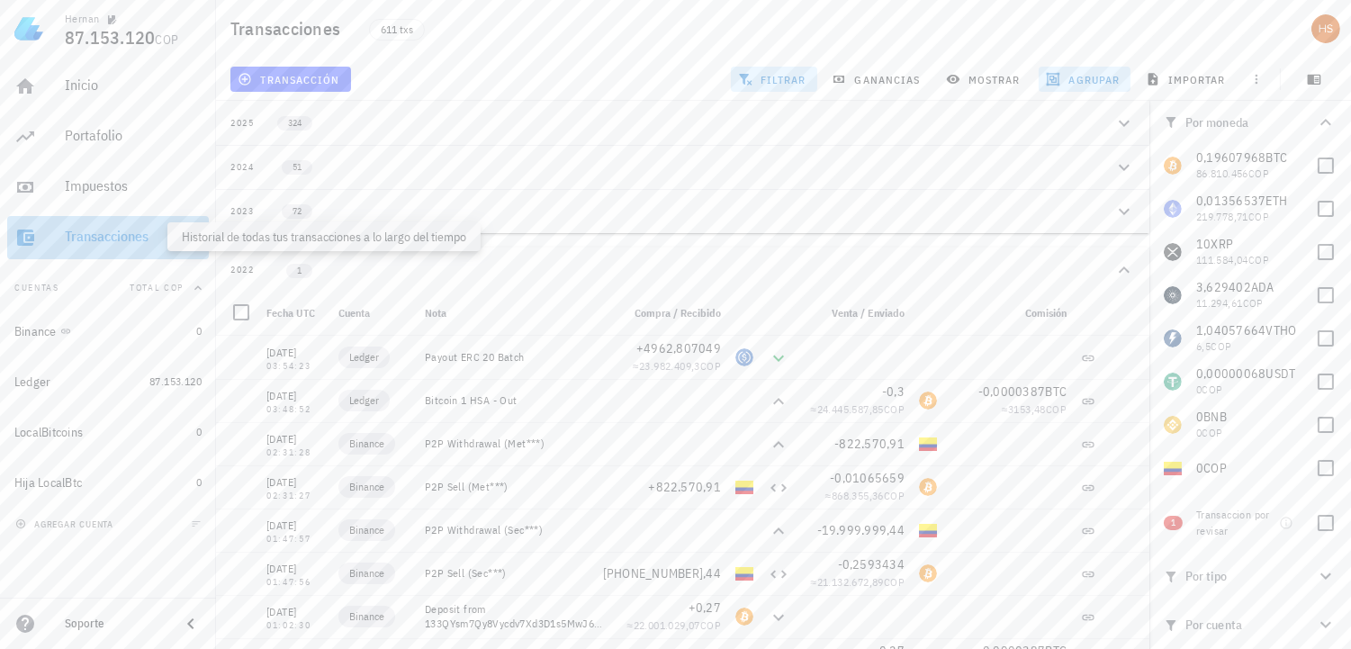
click at [147, 237] on div "Transacciones" at bounding box center [133, 236] width 137 height 17
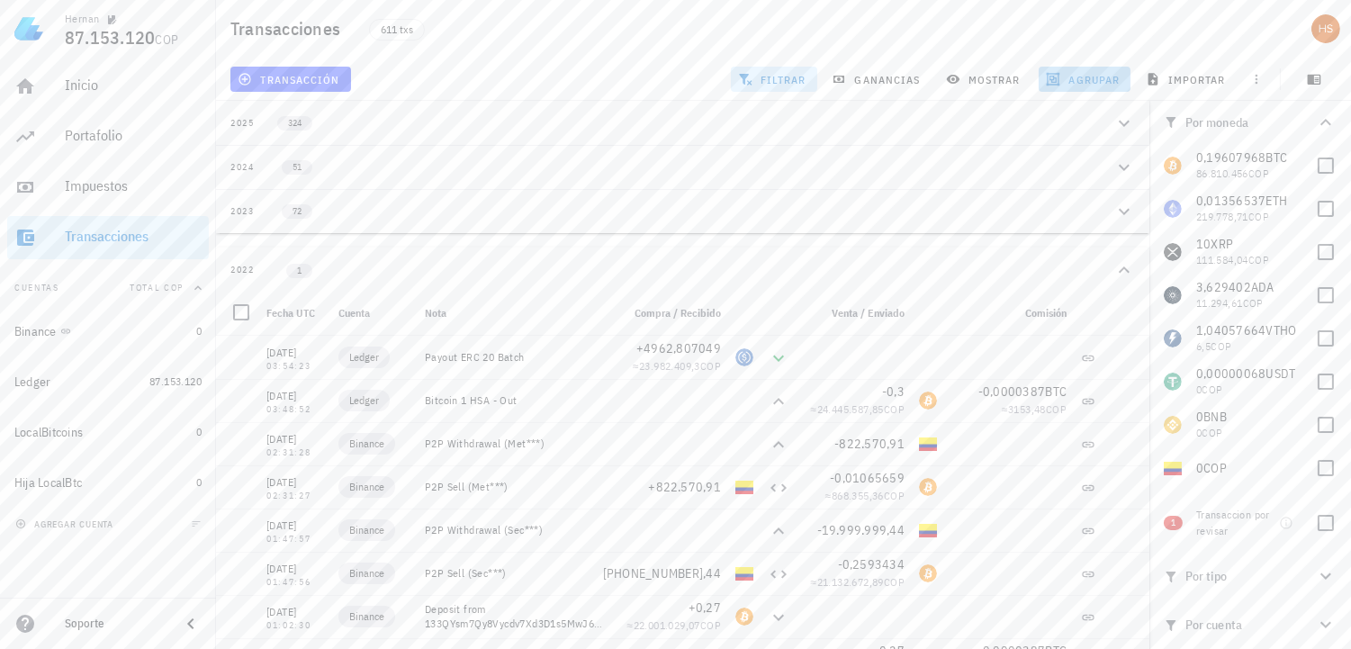
click at [1086, 76] on span "agrupar" at bounding box center [1084, 79] width 70 height 14
click at [1118, 308] on span "resetear" at bounding box center [1109, 307] width 46 height 12
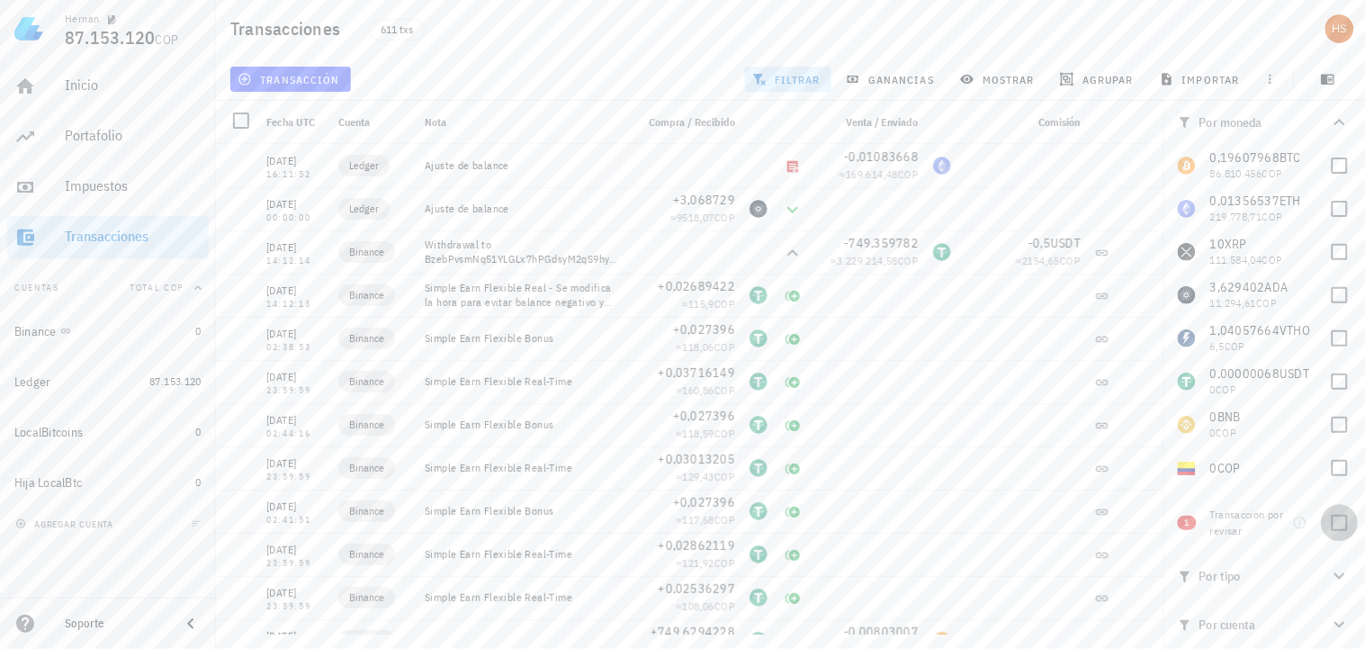
click at [1341, 527] on div at bounding box center [1340, 523] width 31 height 31
checkbox input "true"
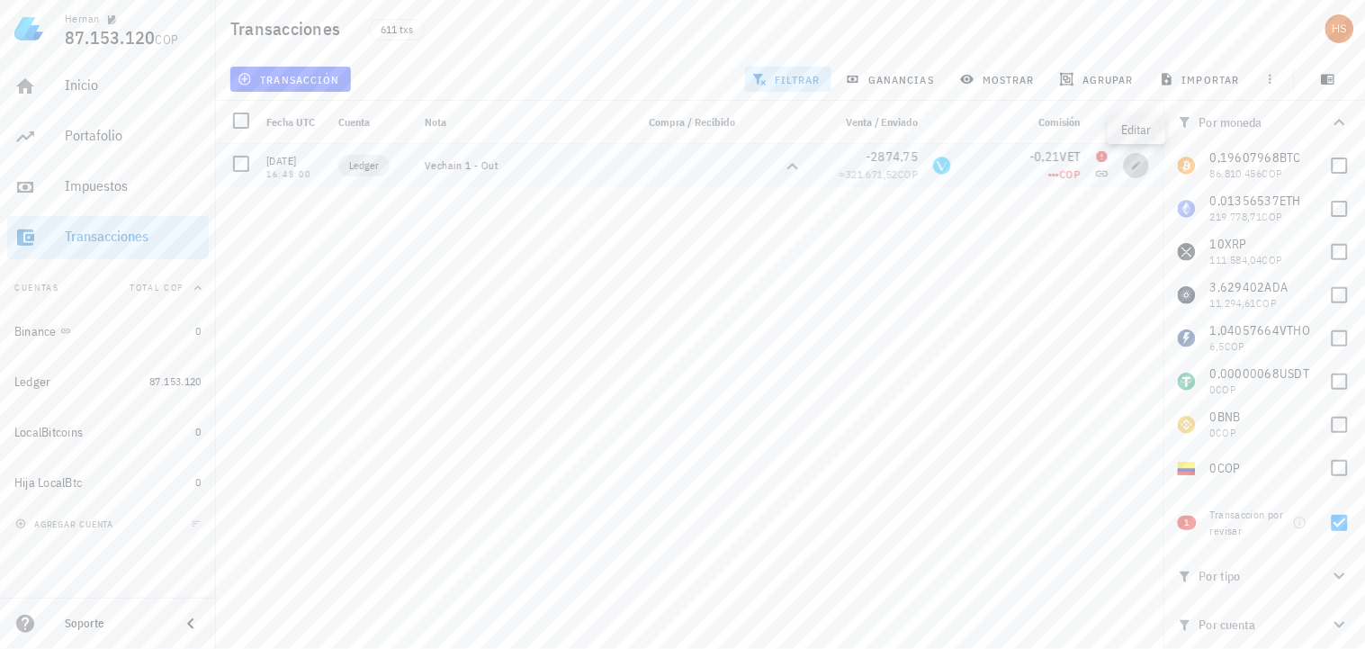
click at [1132, 165] on icon "button" at bounding box center [1136, 165] width 11 height 11
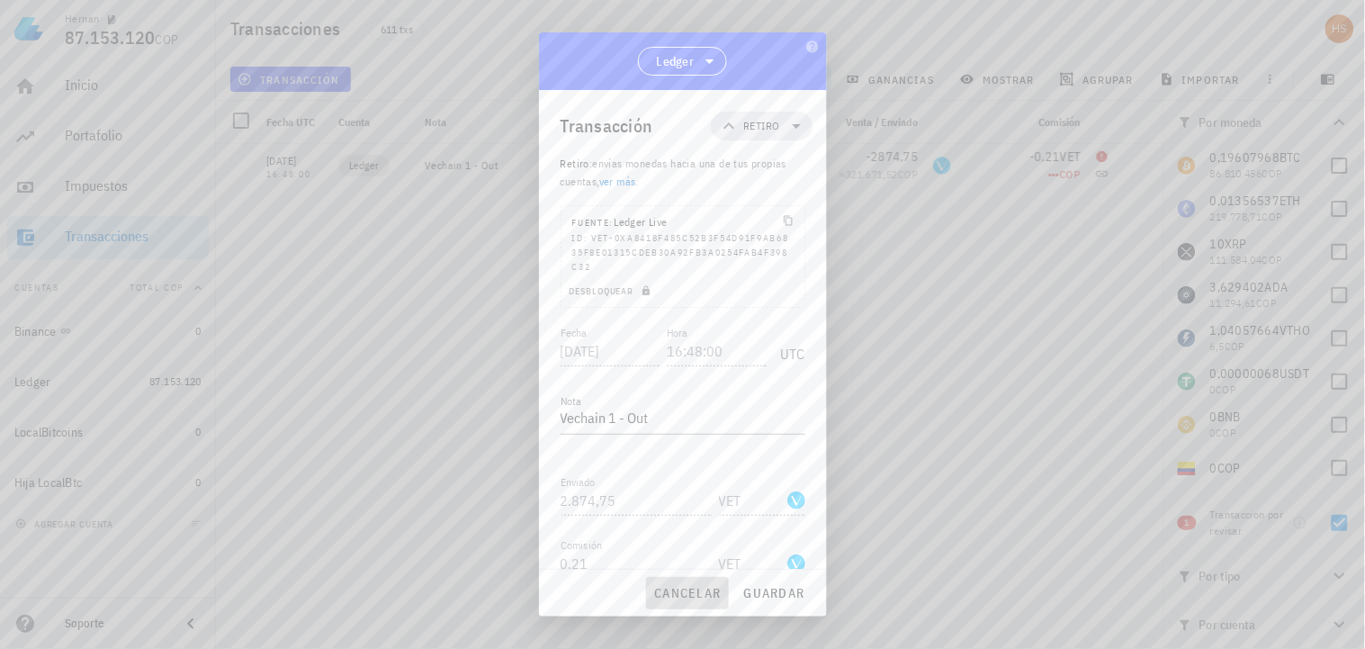
click at [670, 594] on span "cancelar" at bounding box center [686, 593] width 67 height 16
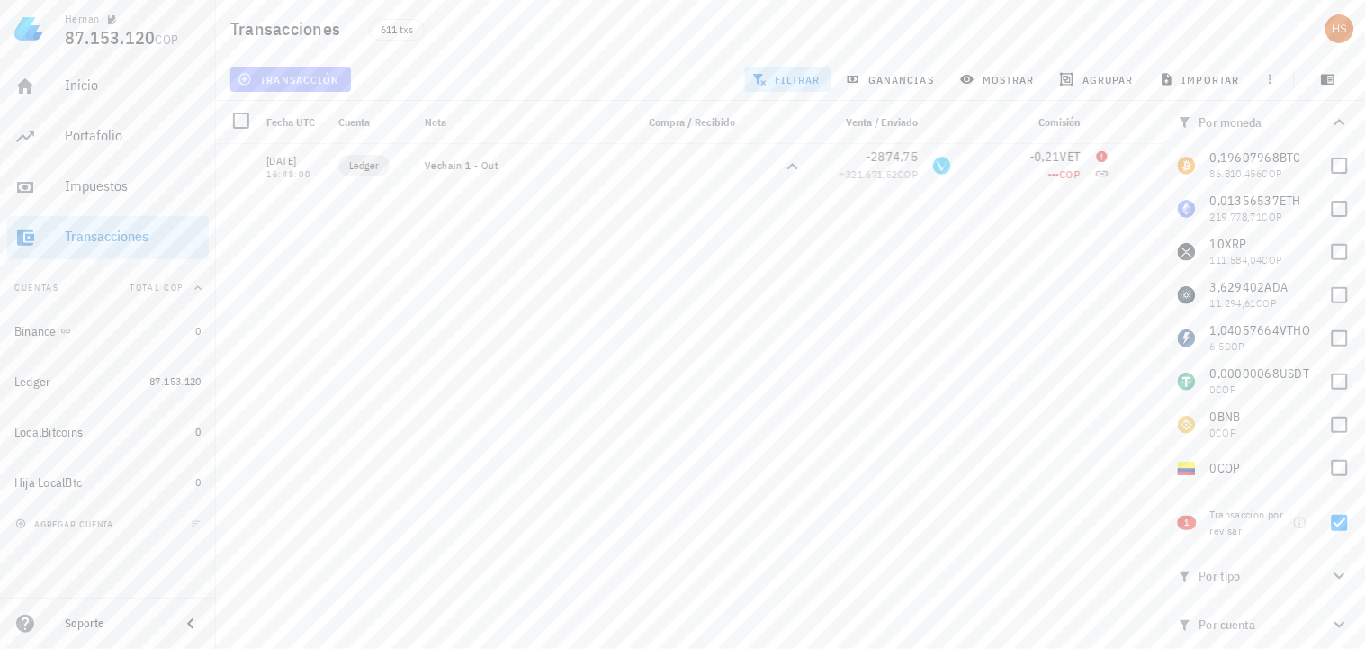
click at [304, 79] on span "transacción" at bounding box center [290, 79] width 98 height 14
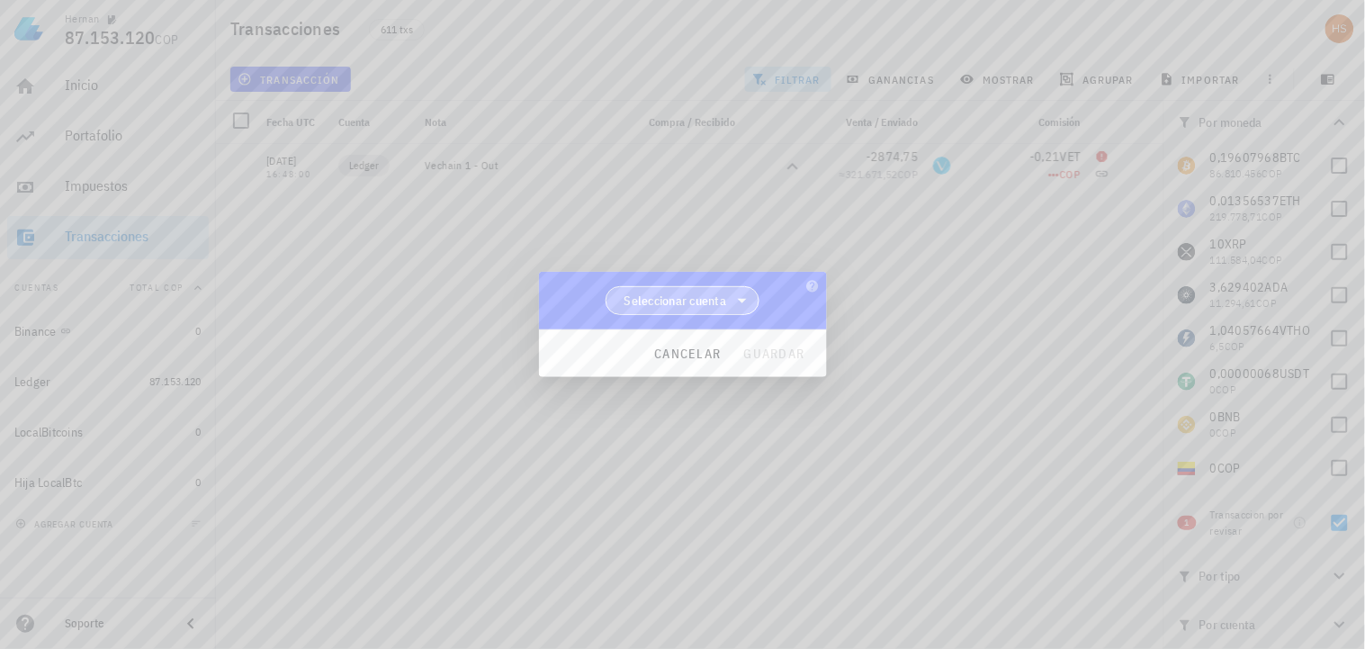
click at [685, 294] on span "Seleccionar cuenta" at bounding box center [675, 301] width 103 height 18
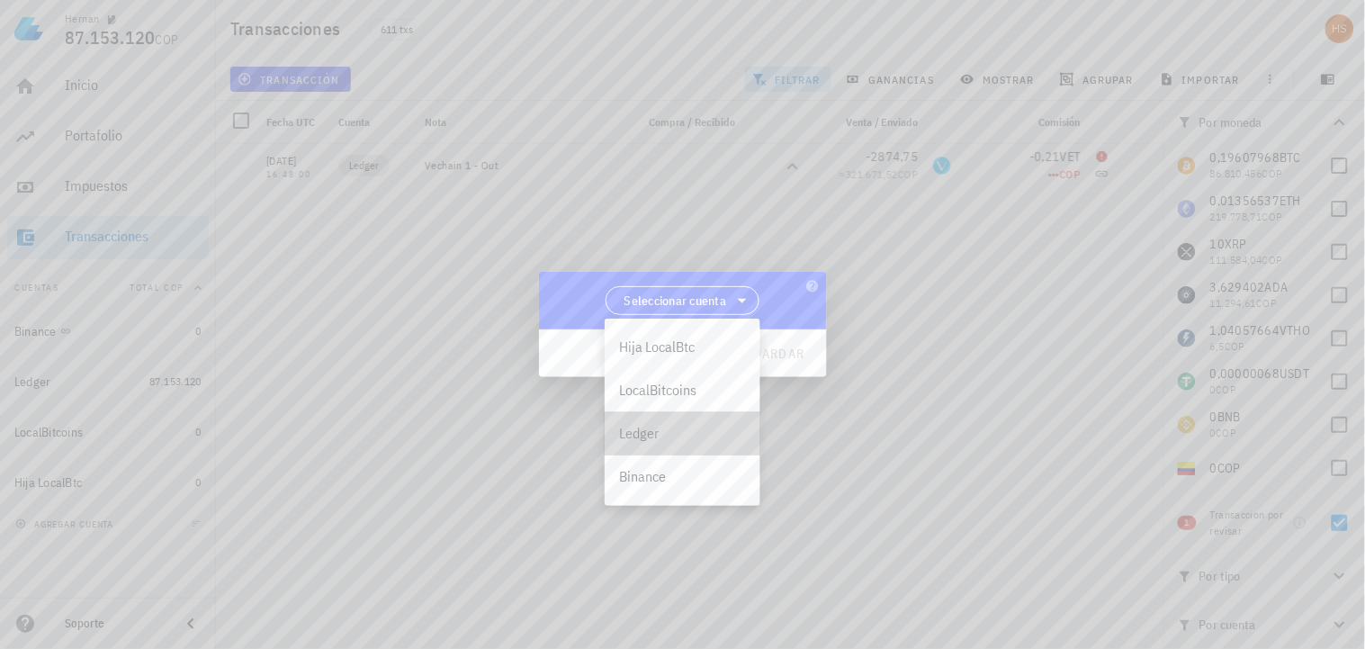
click at [652, 428] on div "Ledger" at bounding box center [682, 433] width 127 height 17
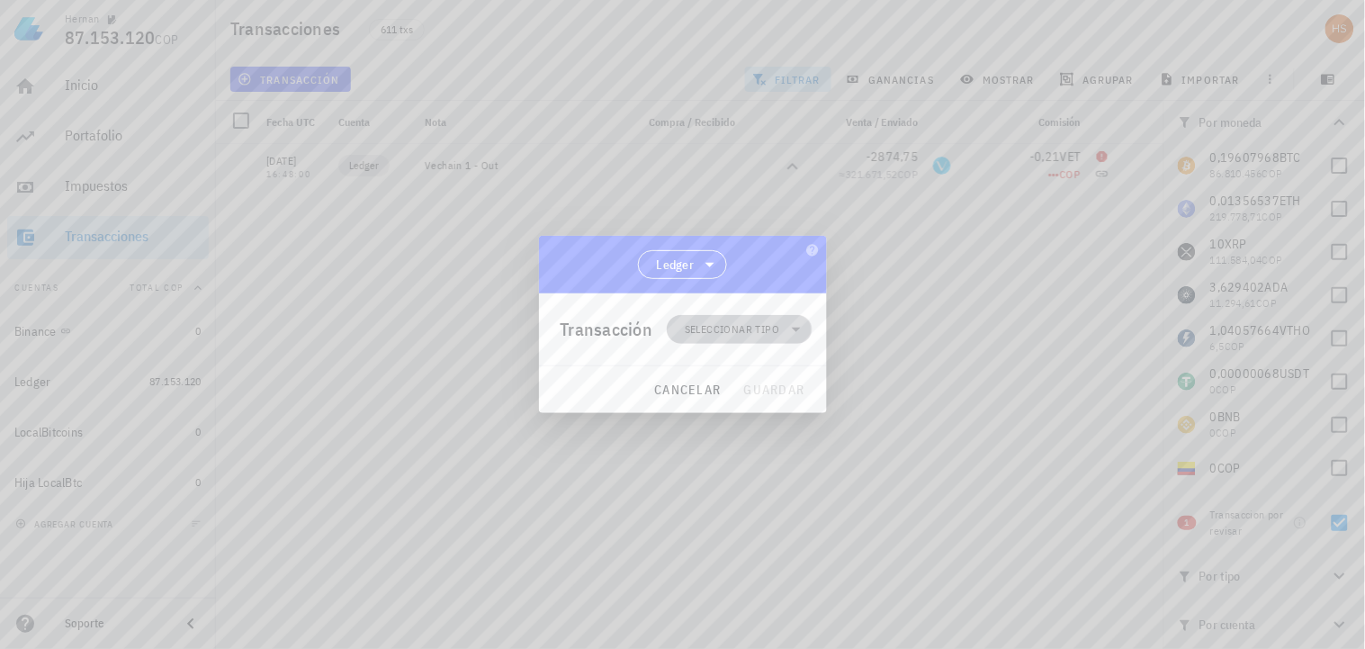
click at [763, 324] on span "Seleccionar tipo" at bounding box center [732, 329] width 94 height 18
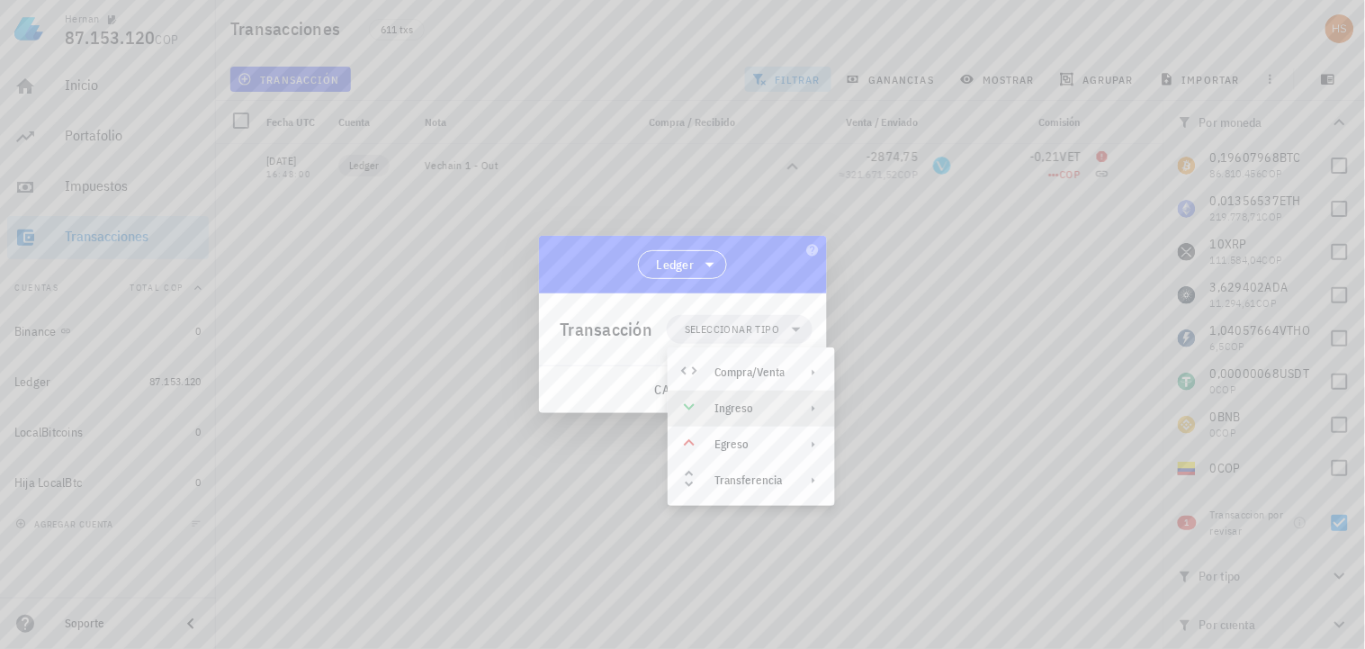
click at [754, 406] on div "Ingreso" at bounding box center [749, 408] width 70 height 14
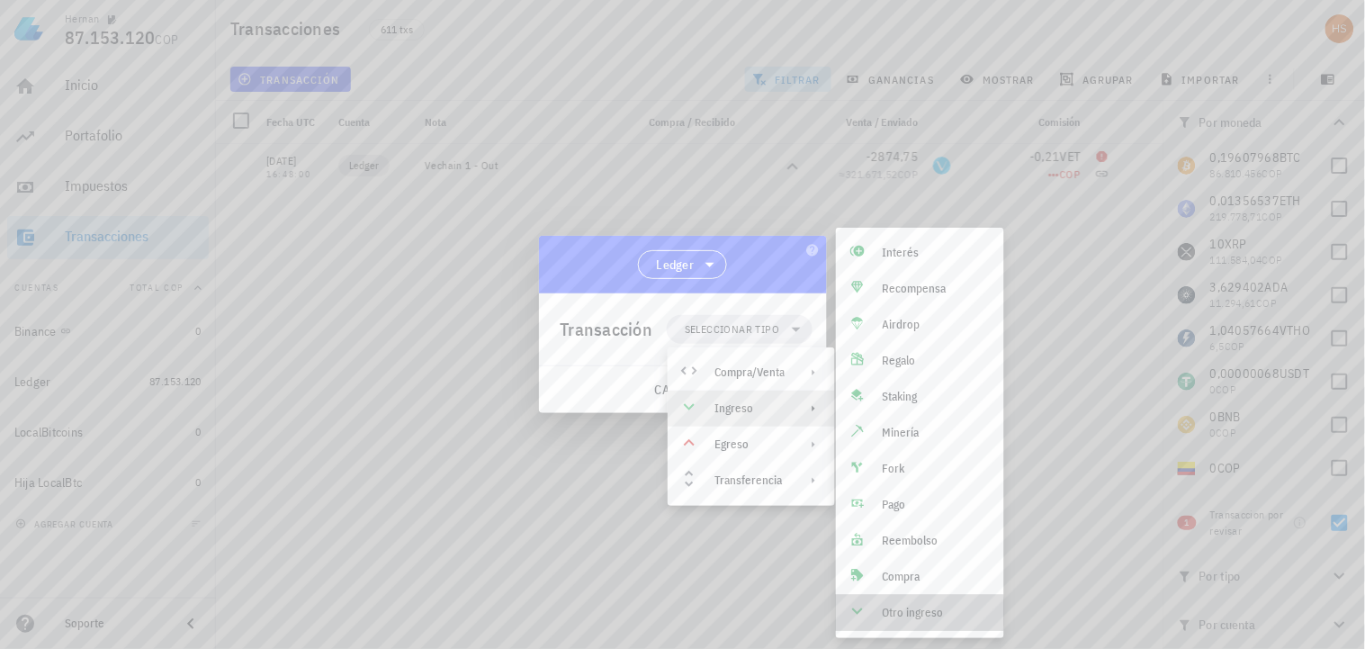
click at [912, 609] on div "Otro ingreso" at bounding box center [936, 613] width 107 height 14
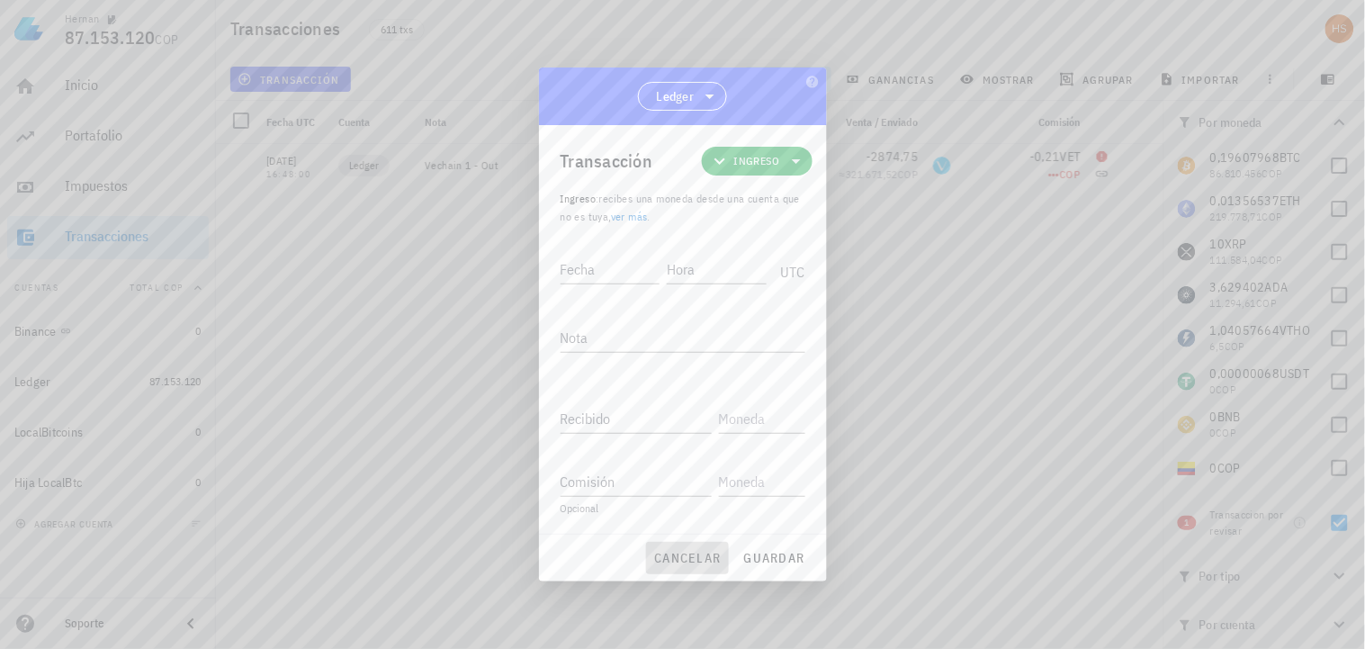
click at [698, 553] on span "cancelar" at bounding box center [686, 558] width 67 height 16
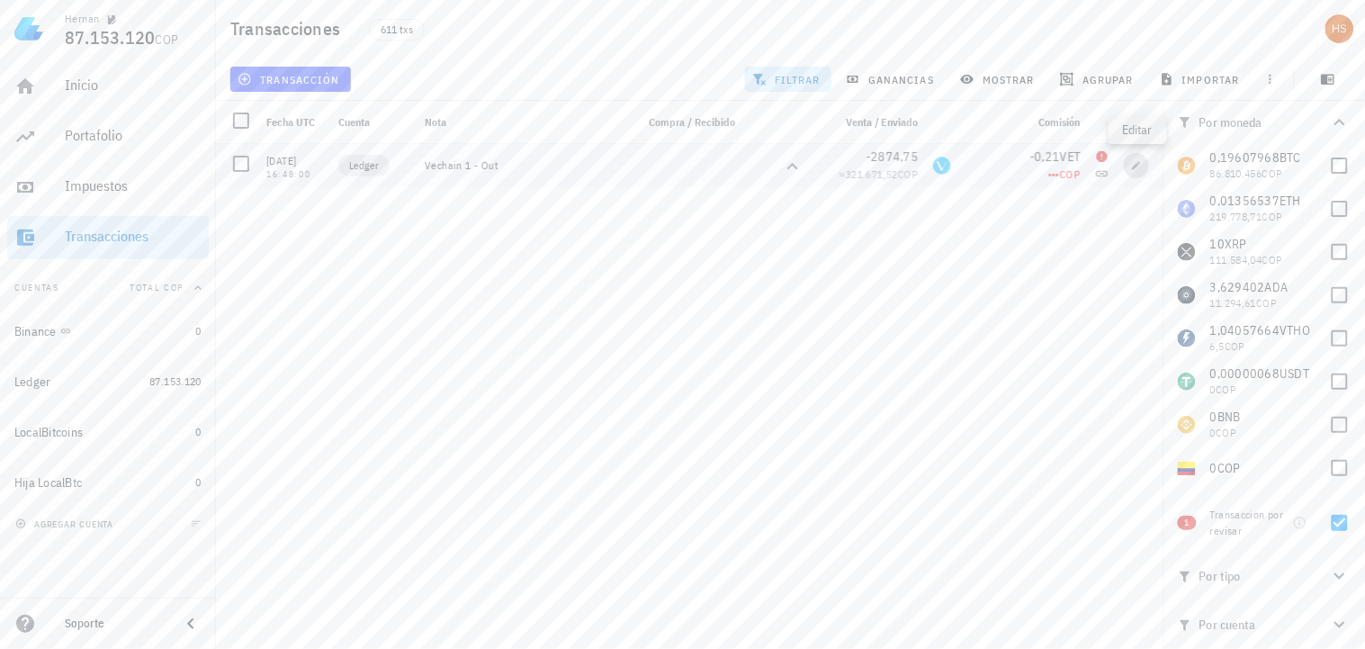
click at [1135, 172] on button "button" at bounding box center [1136, 165] width 25 height 25
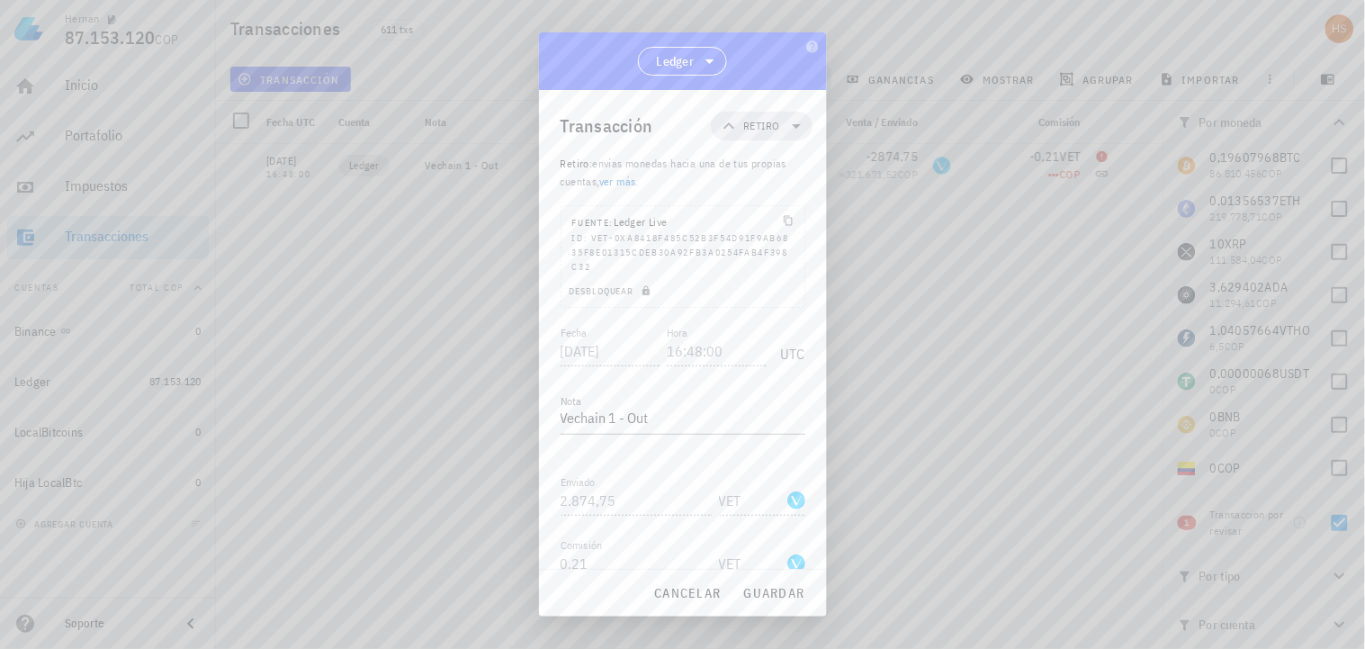
click at [966, 282] on div at bounding box center [682, 324] width 1365 height 649
click at [694, 596] on span "cancelar" at bounding box center [686, 593] width 67 height 16
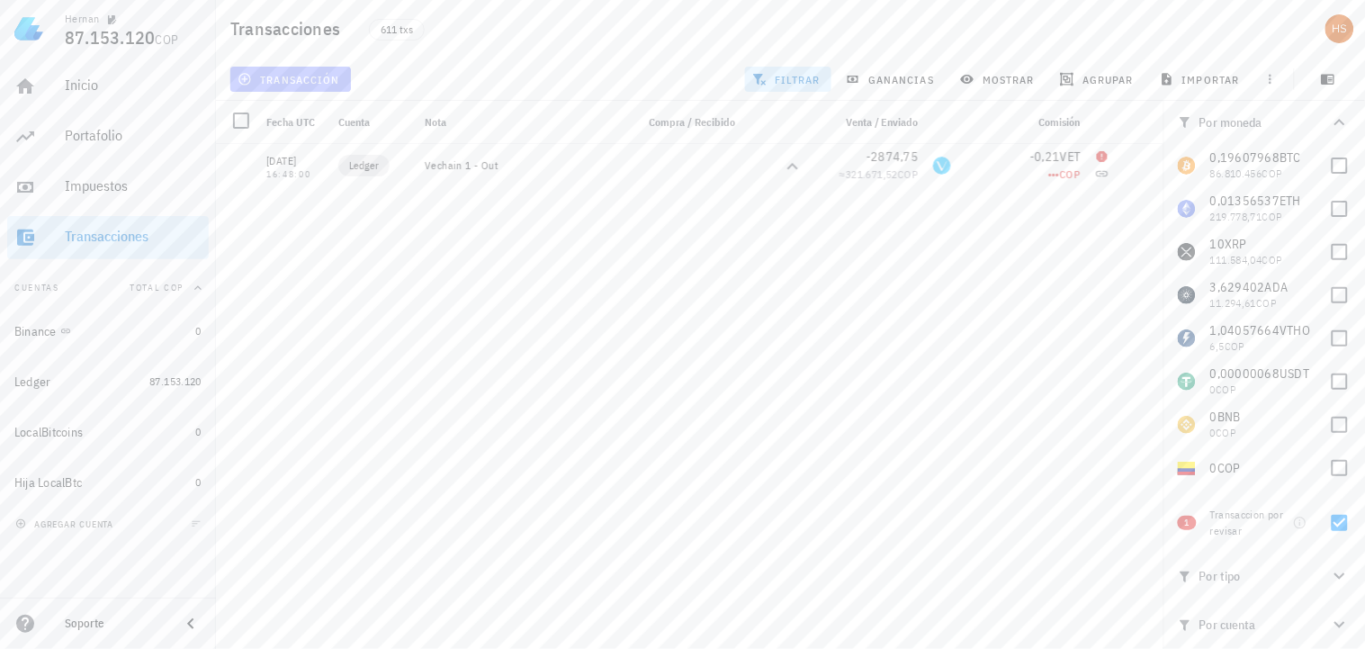
click at [310, 78] on span "transacción" at bounding box center [290, 79] width 98 height 14
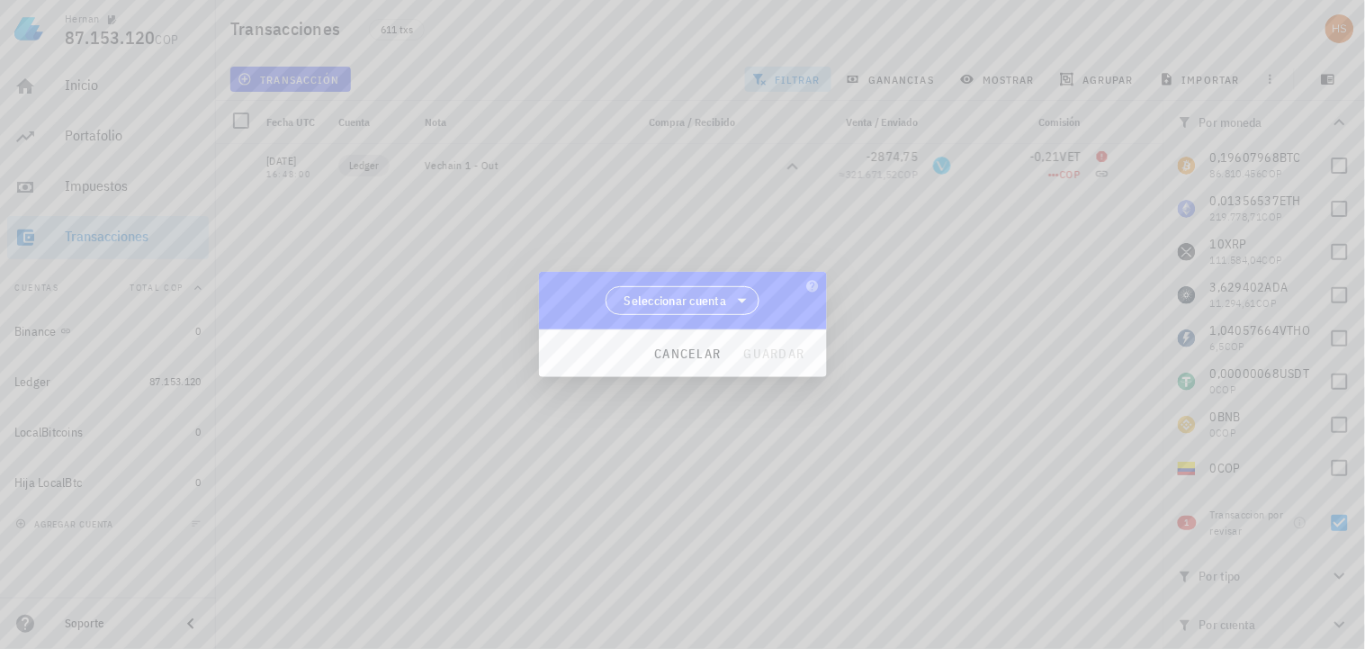
click at [707, 295] on span "Seleccionar cuenta" at bounding box center [675, 301] width 103 height 18
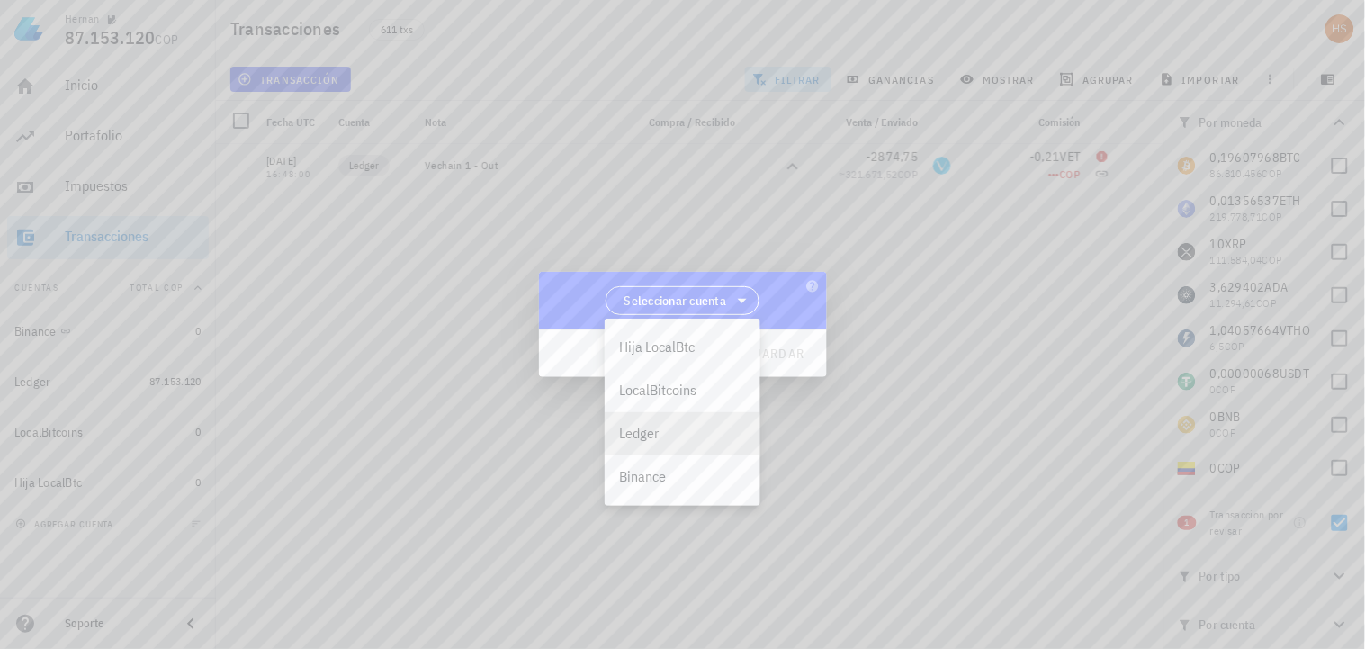
click at [652, 430] on div "Ledger" at bounding box center [682, 433] width 127 height 17
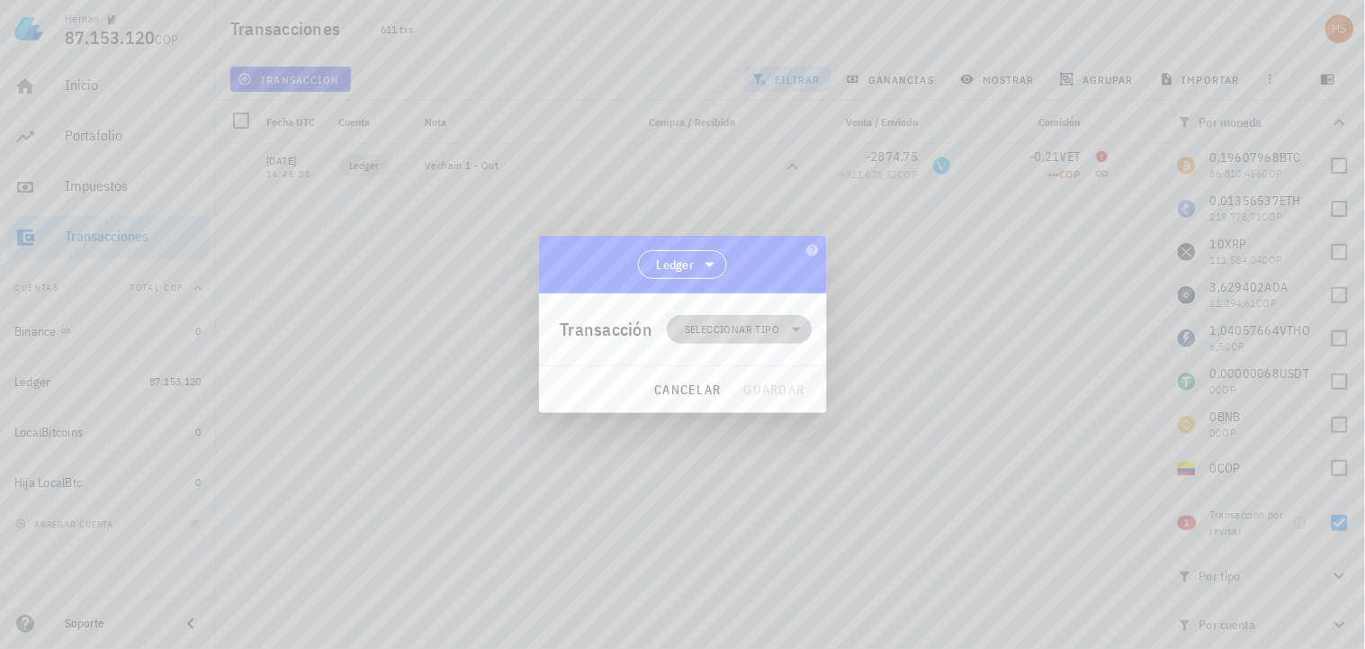
click at [714, 321] on span "Seleccionar tipo" at bounding box center [732, 329] width 94 height 18
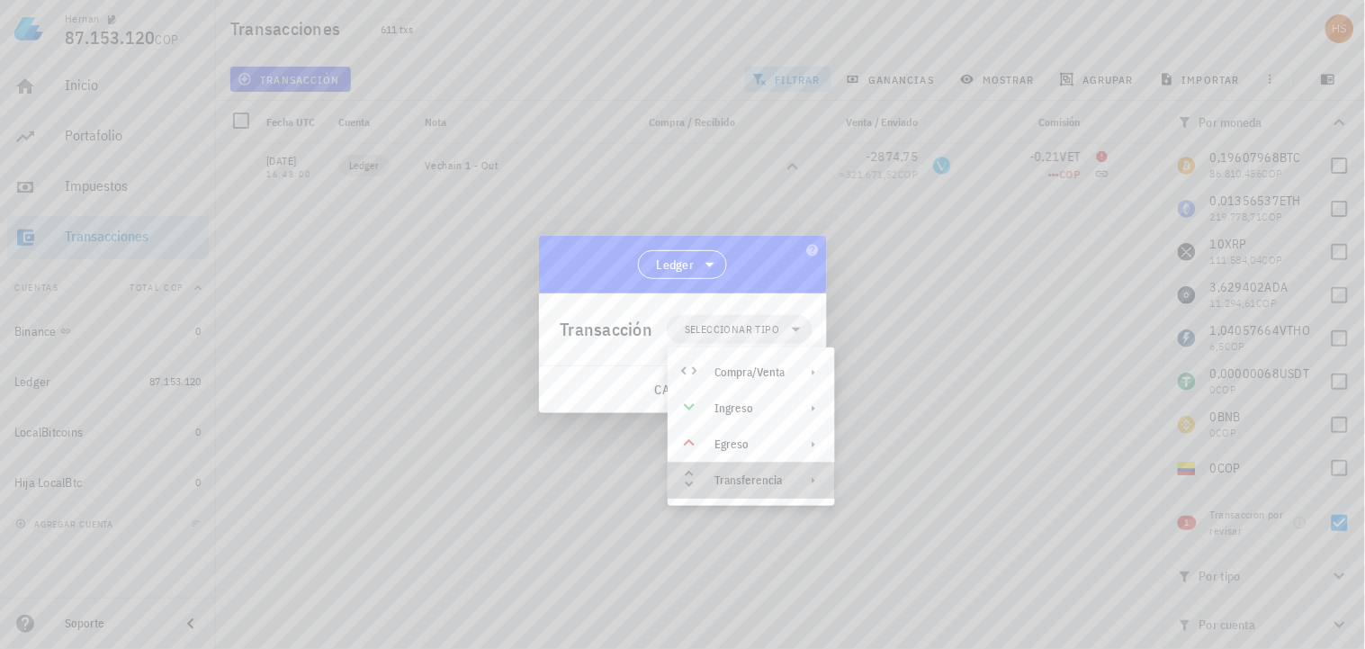
click at [815, 487] on icon at bounding box center [813, 480] width 14 height 14
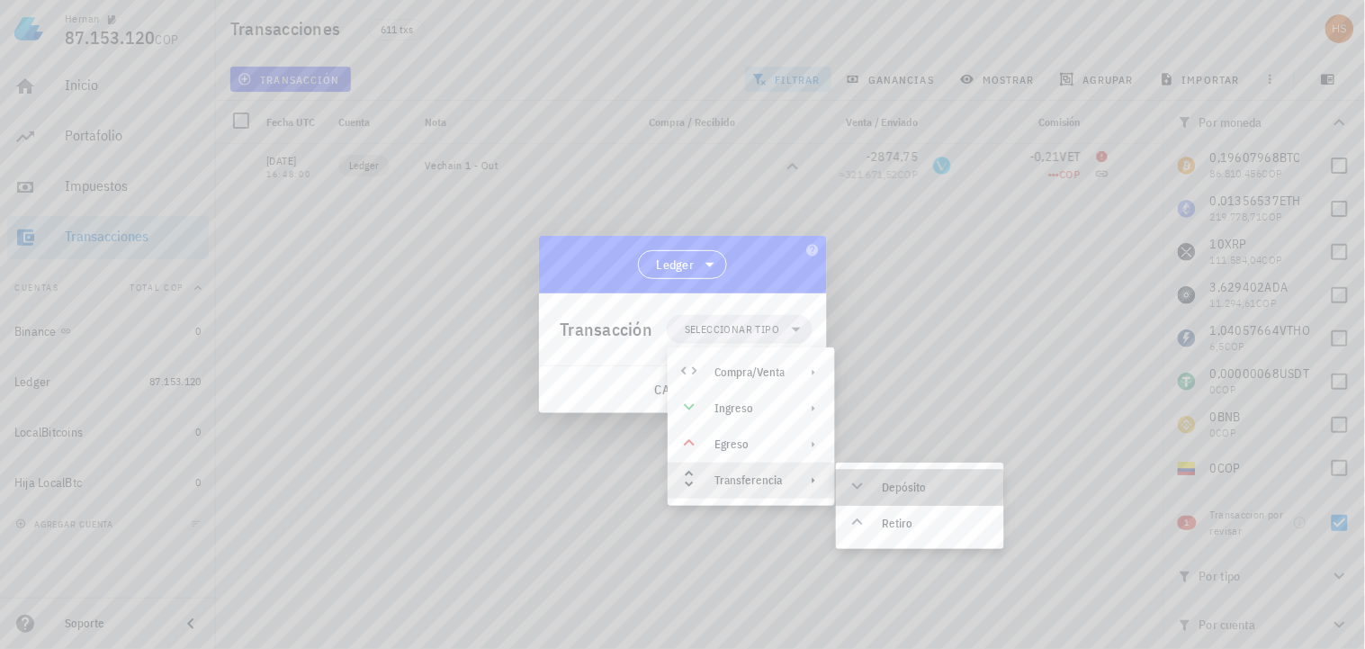
click at [922, 490] on div "Depósito" at bounding box center [936, 488] width 107 height 14
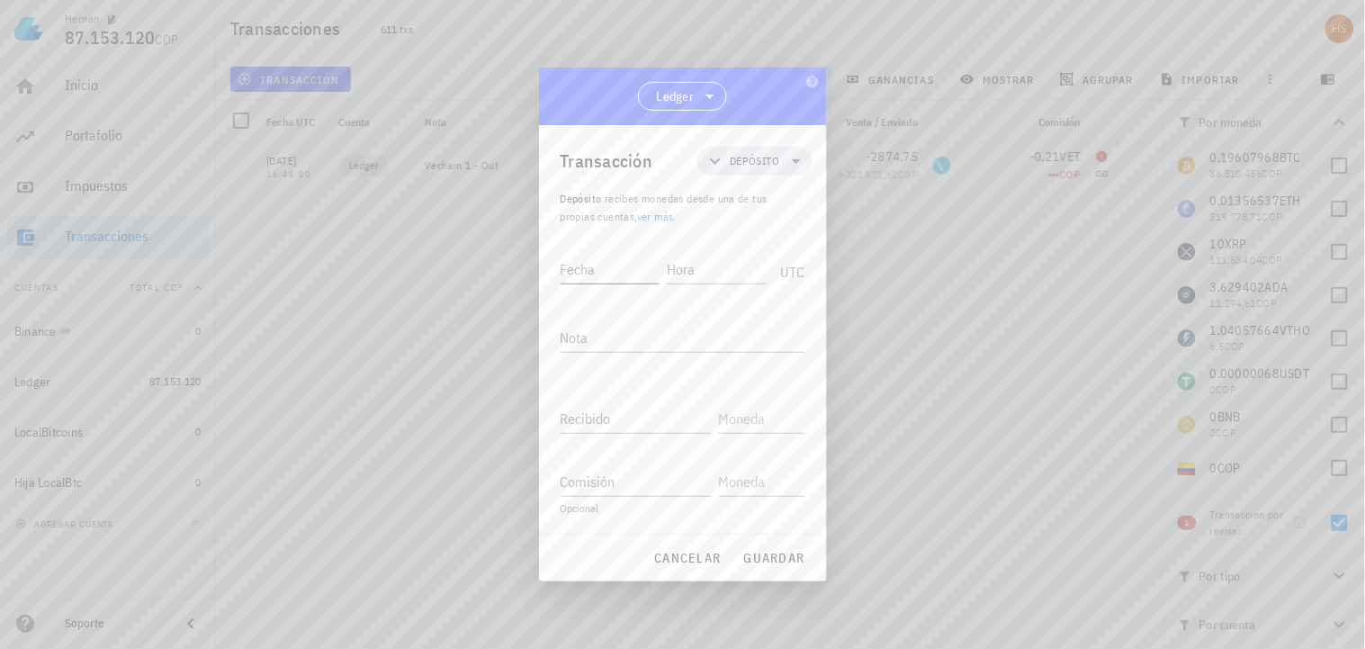
click at [572, 271] on input "Fecha" at bounding box center [611, 269] width 100 height 29
type input "[DATE]"
click at [675, 266] on input "Hora" at bounding box center [718, 269] width 96 height 29
type input "16:10:50"
click at [576, 334] on div "Nota" at bounding box center [683, 337] width 245 height 29
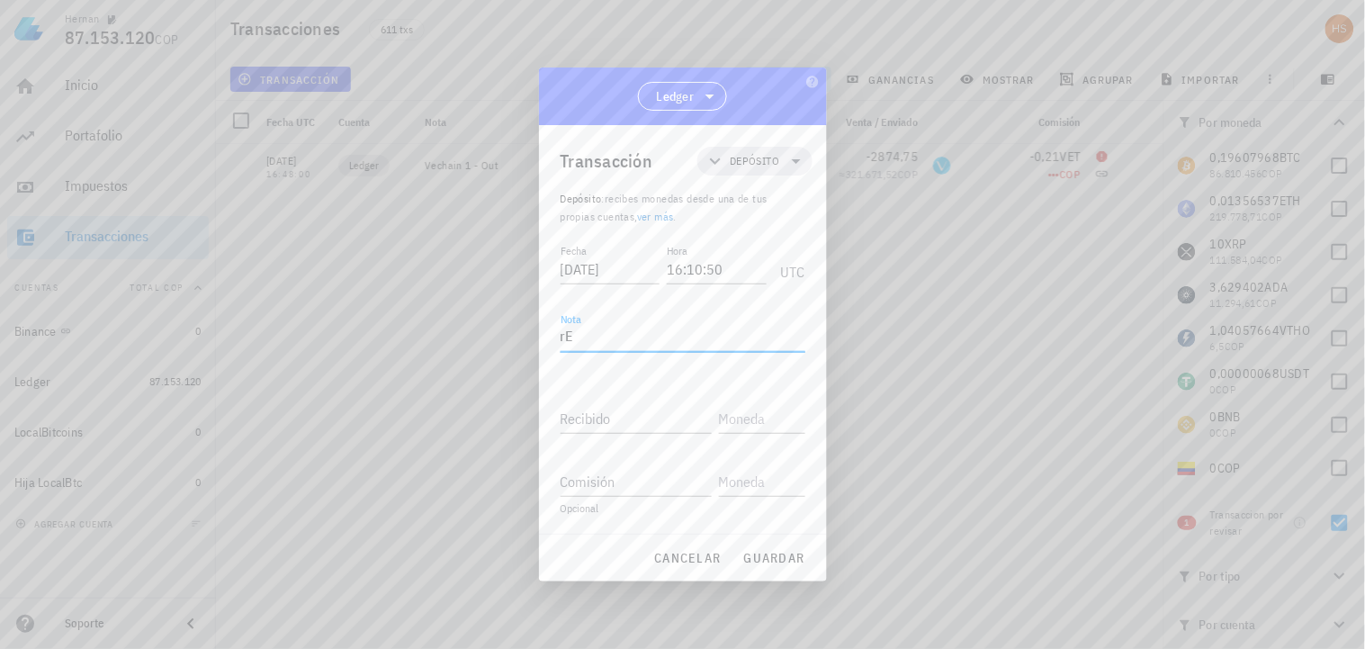
type textarea "r"
type textarea "Vetchain 1 - In"
click at [616, 418] on input "Recibido" at bounding box center [636, 418] width 151 height 29
click at [592, 407] on label "Recibido" at bounding box center [581, 399] width 40 height 13
click at [592, 415] on input "Recibido" at bounding box center [636, 418] width 151 height 29
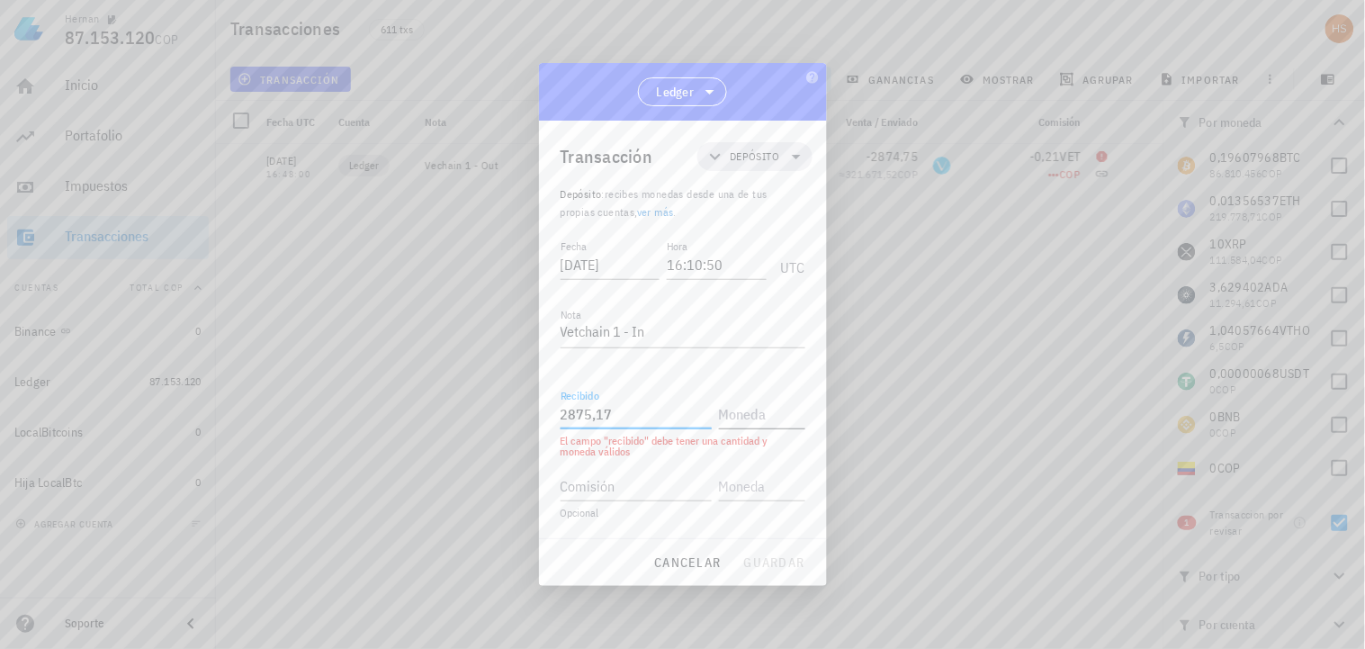
type input "2.875,17"
click at [733, 406] on input "text" at bounding box center [760, 414] width 83 height 29
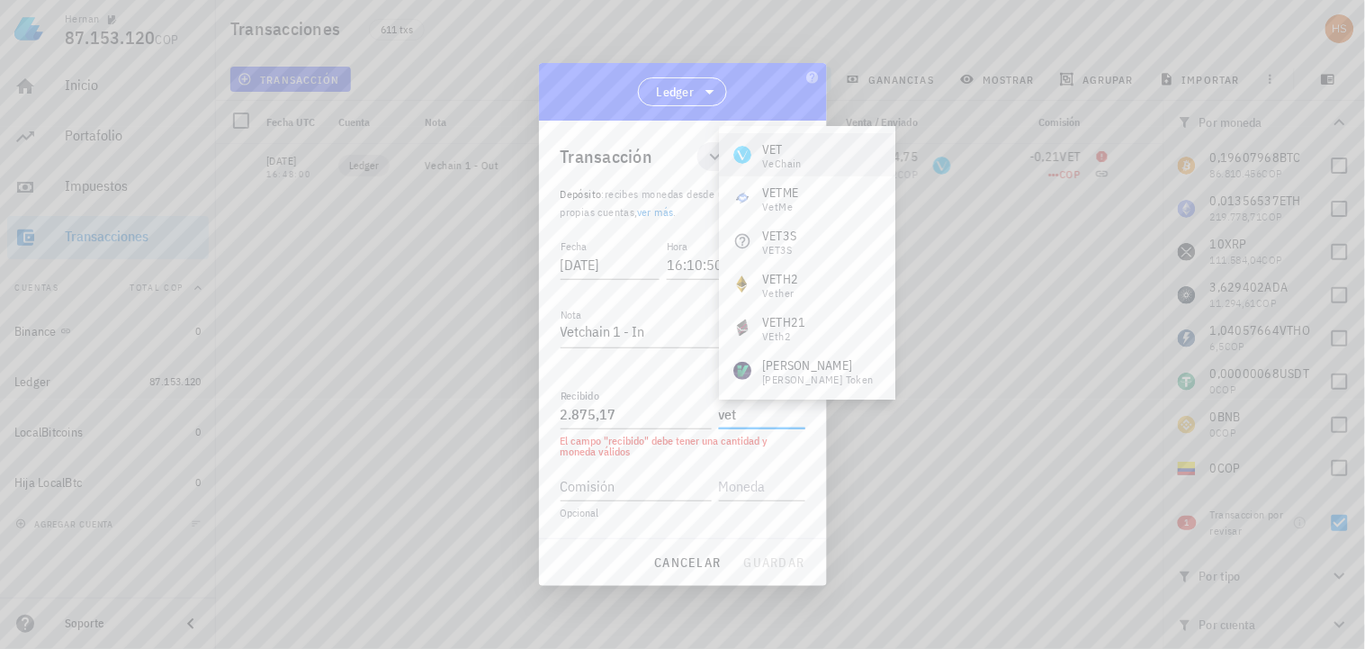
click at [817, 146] on div "VET VeChain" at bounding box center [807, 154] width 176 height 43
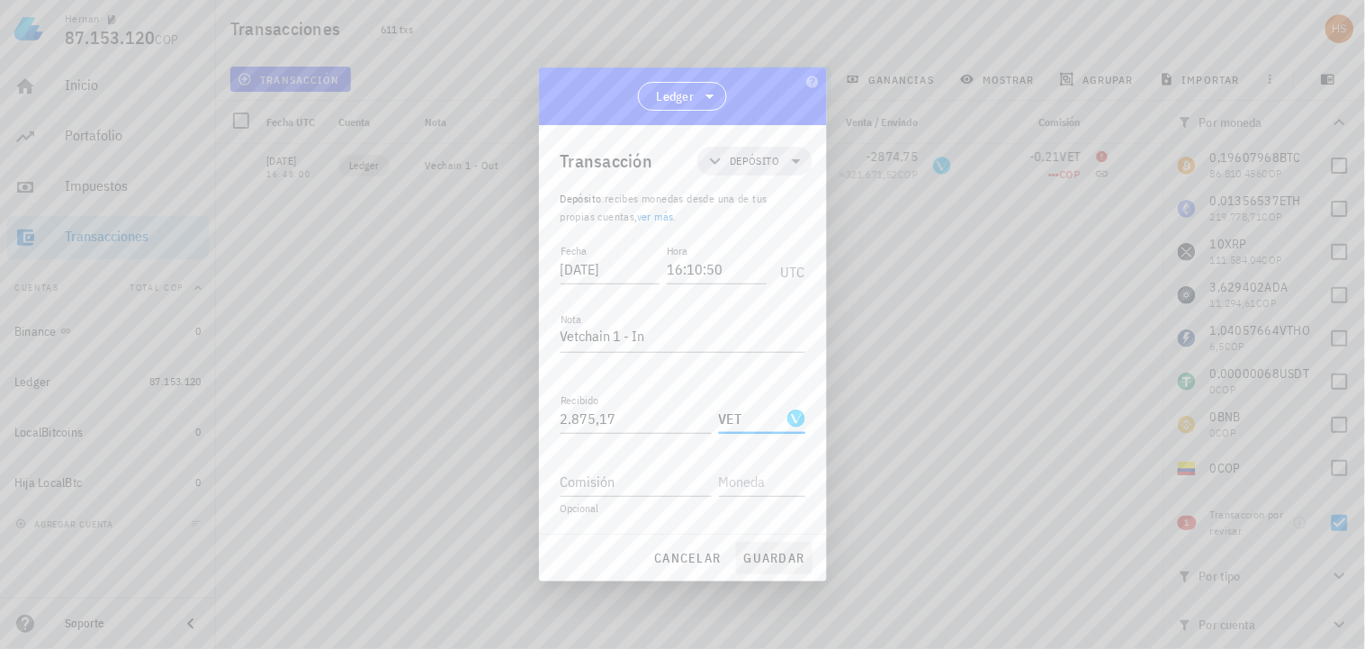
type input "VET"
click at [789, 559] on span "guardar" at bounding box center [774, 558] width 62 height 16
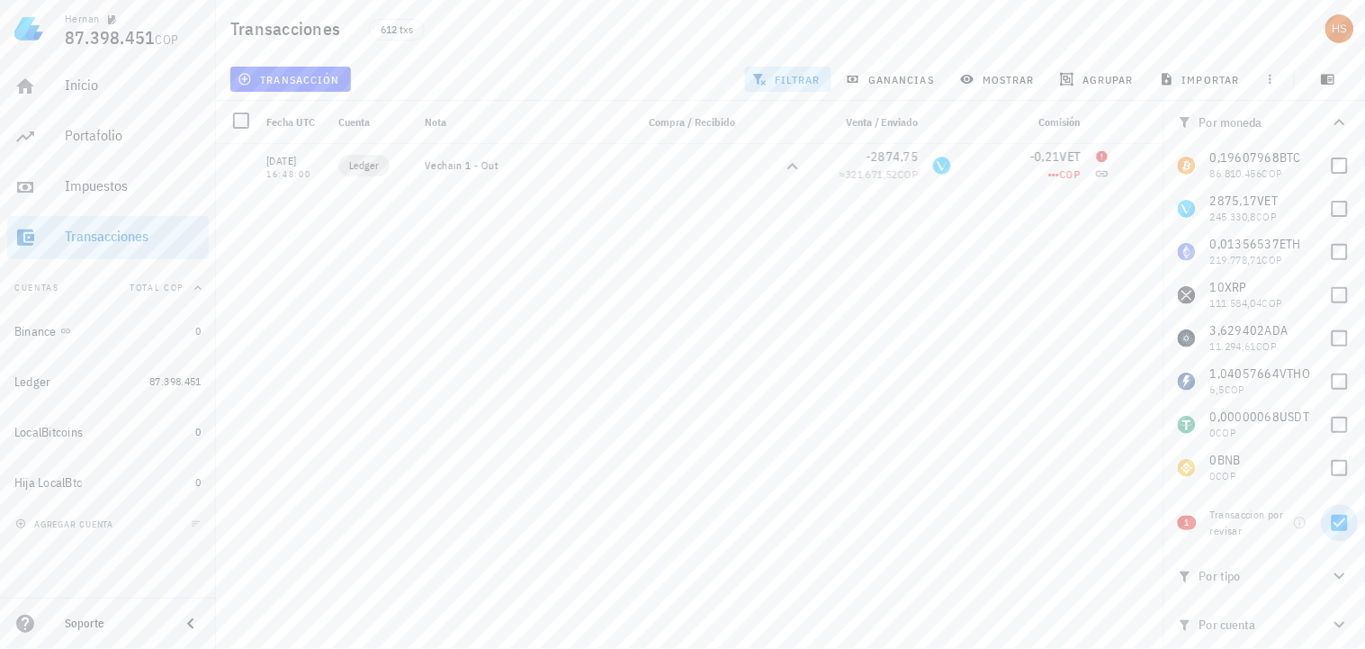
click at [1347, 527] on div at bounding box center [1340, 523] width 31 height 31
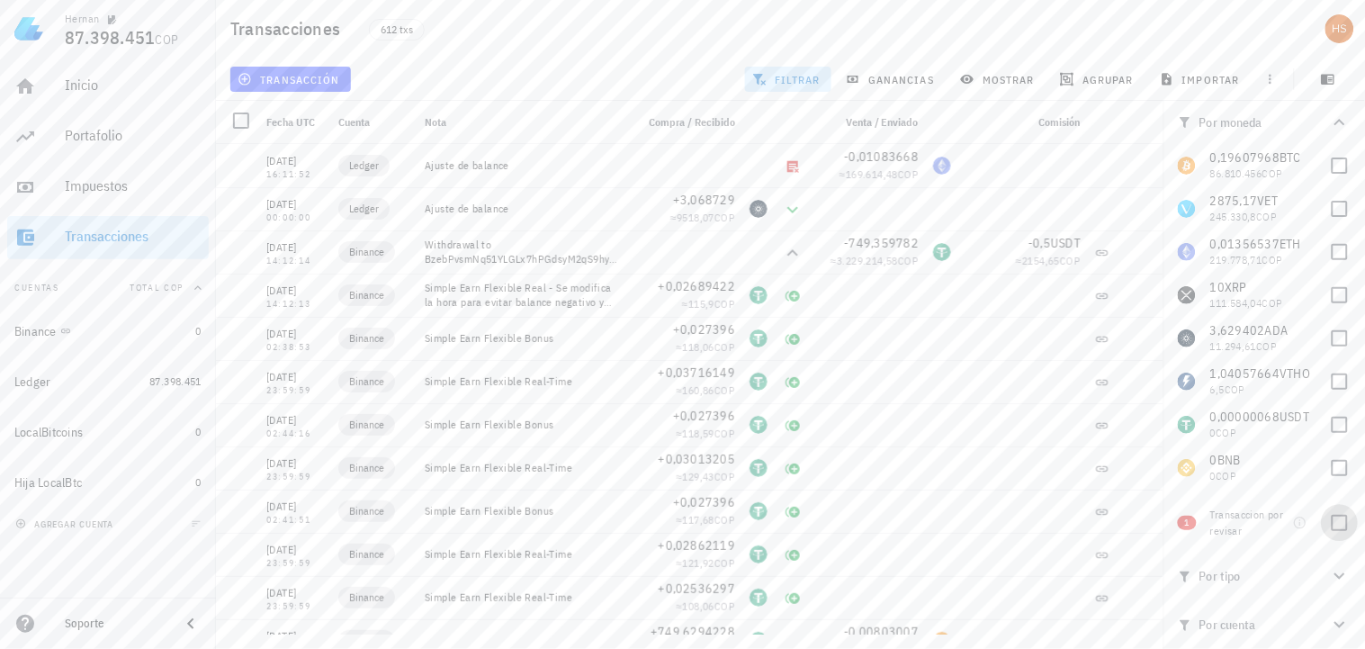
click at [1344, 527] on div at bounding box center [1340, 523] width 31 height 31
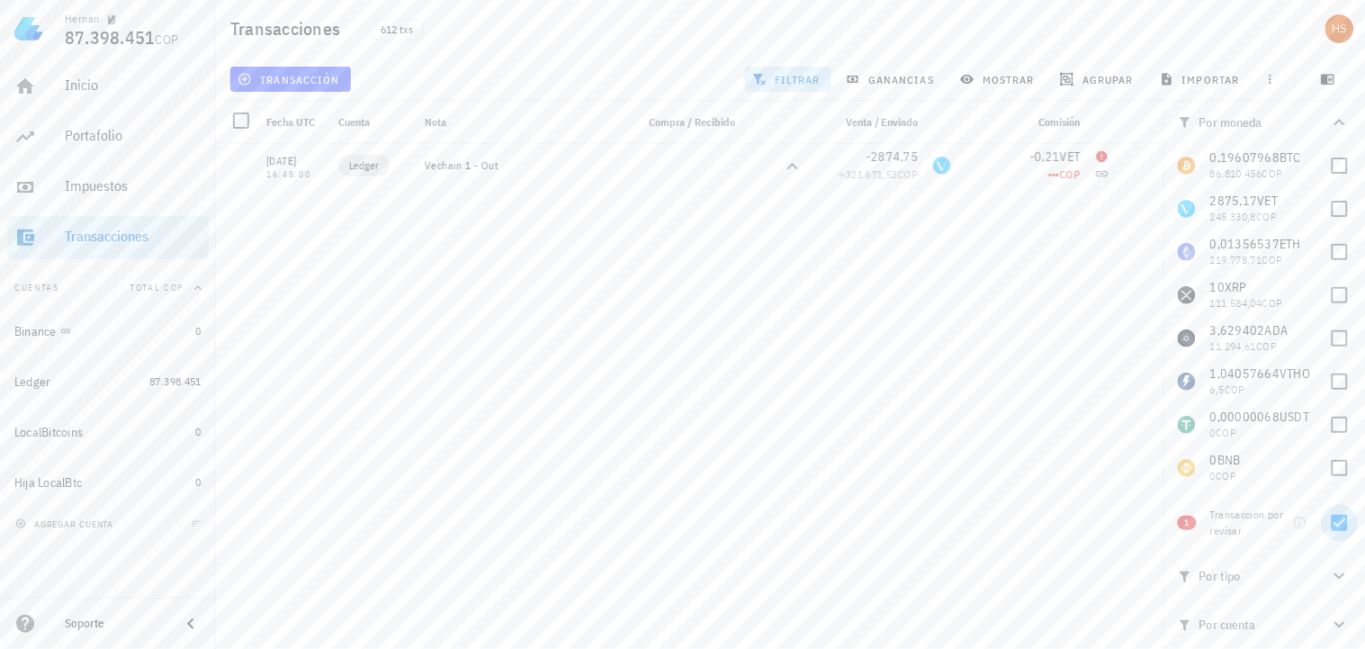
click at [1344, 527] on div at bounding box center [1340, 523] width 31 height 31
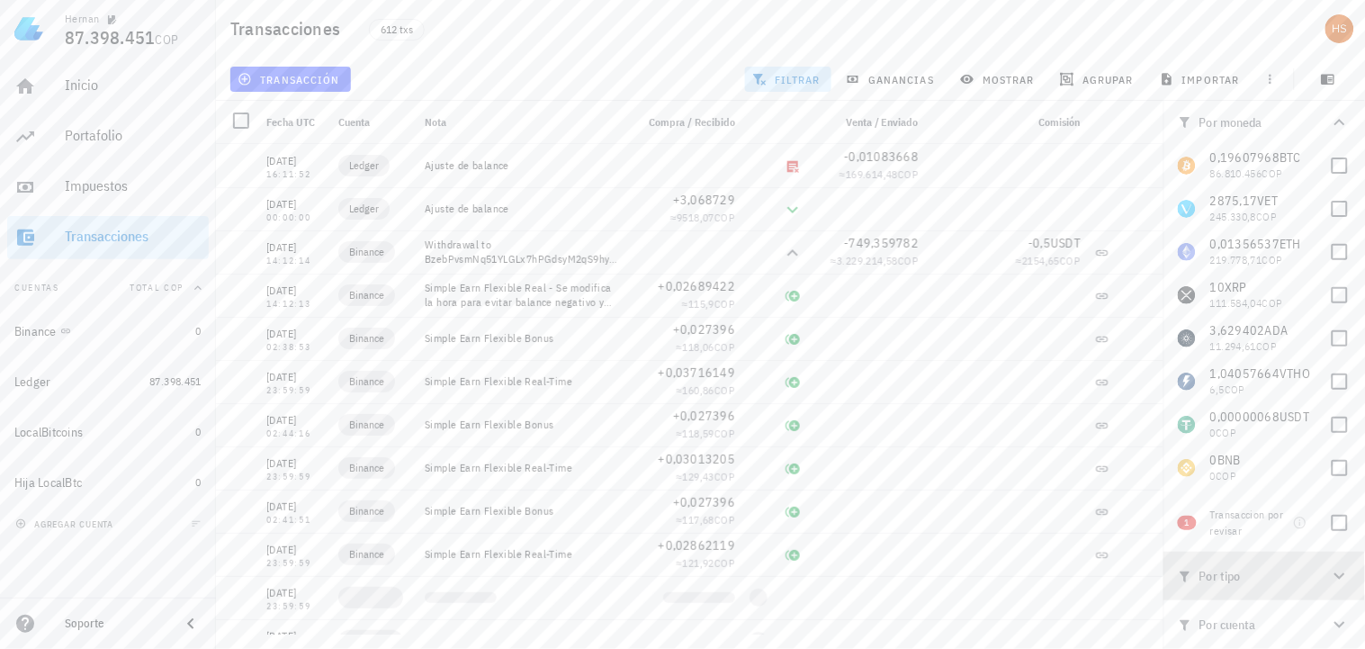
click at [1346, 573] on icon "button" at bounding box center [1340, 576] width 22 height 22
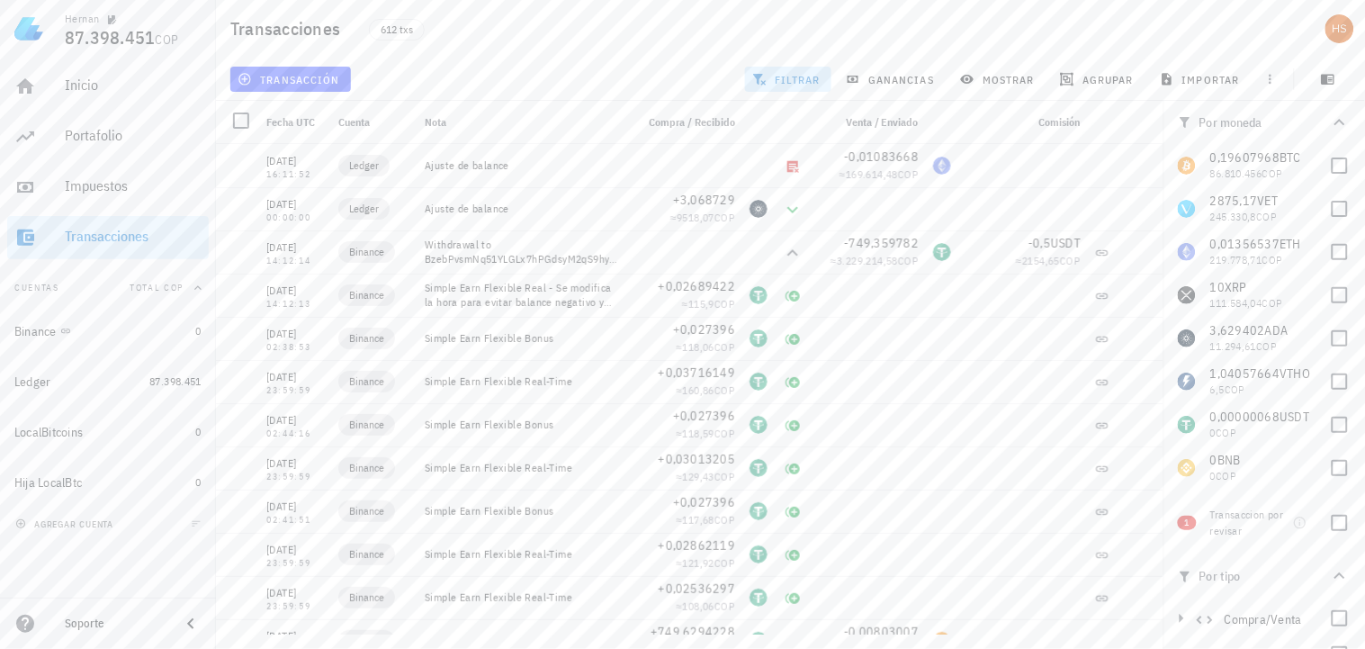
click at [1329, 574] on icon "button" at bounding box center [1340, 576] width 22 height 22
click at [1343, 520] on div at bounding box center [1340, 523] width 31 height 31
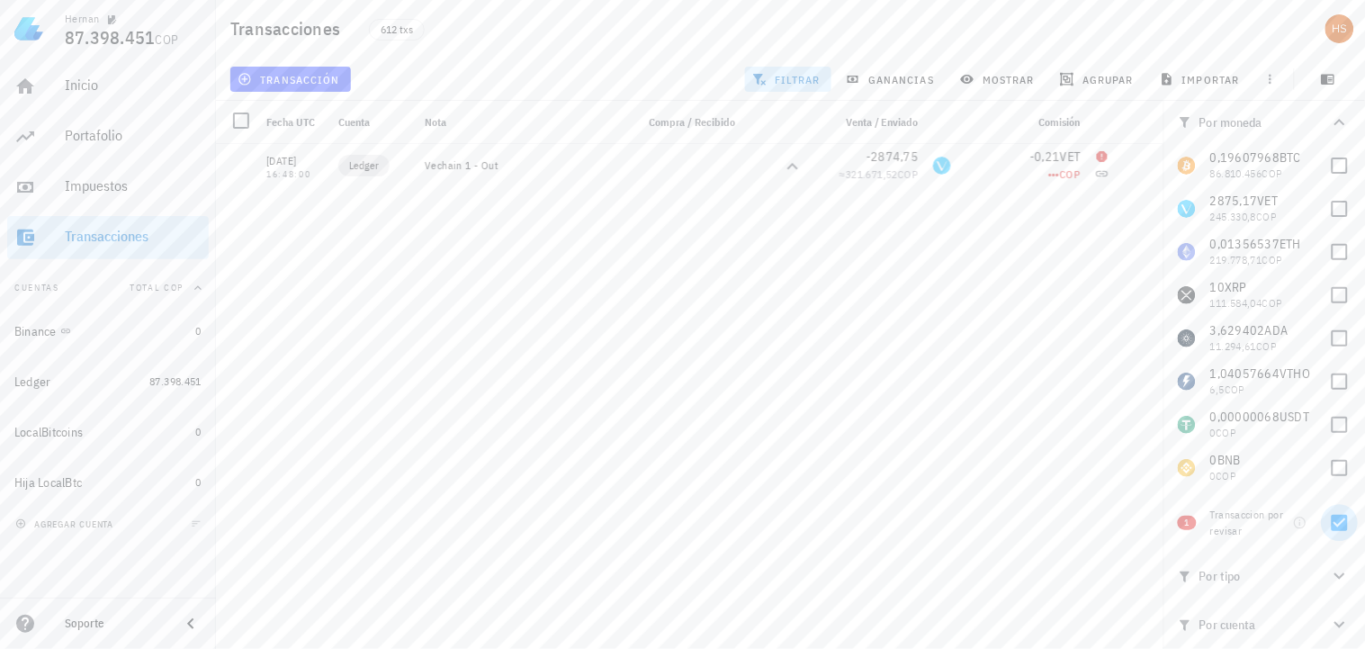
click at [1343, 520] on div at bounding box center [1340, 523] width 31 height 31
checkbox input "false"
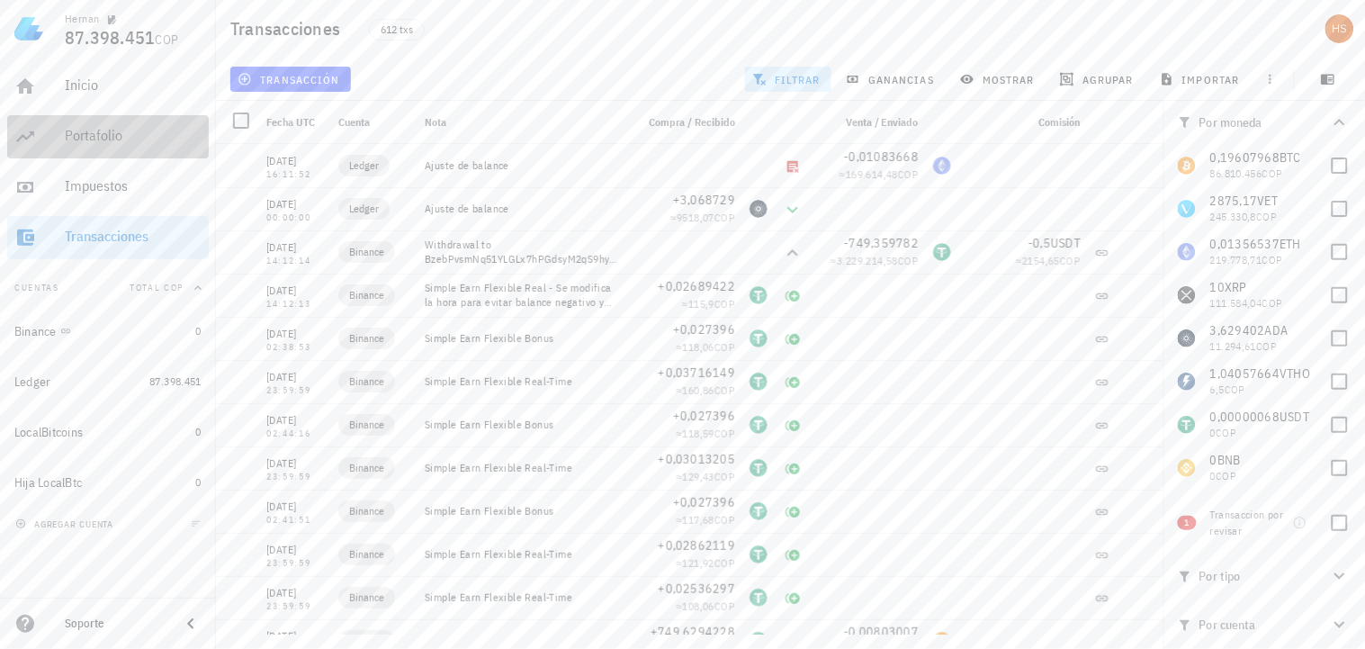
click at [122, 140] on div "Portafolio" at bounding box center [133, 135] width 137 height 17
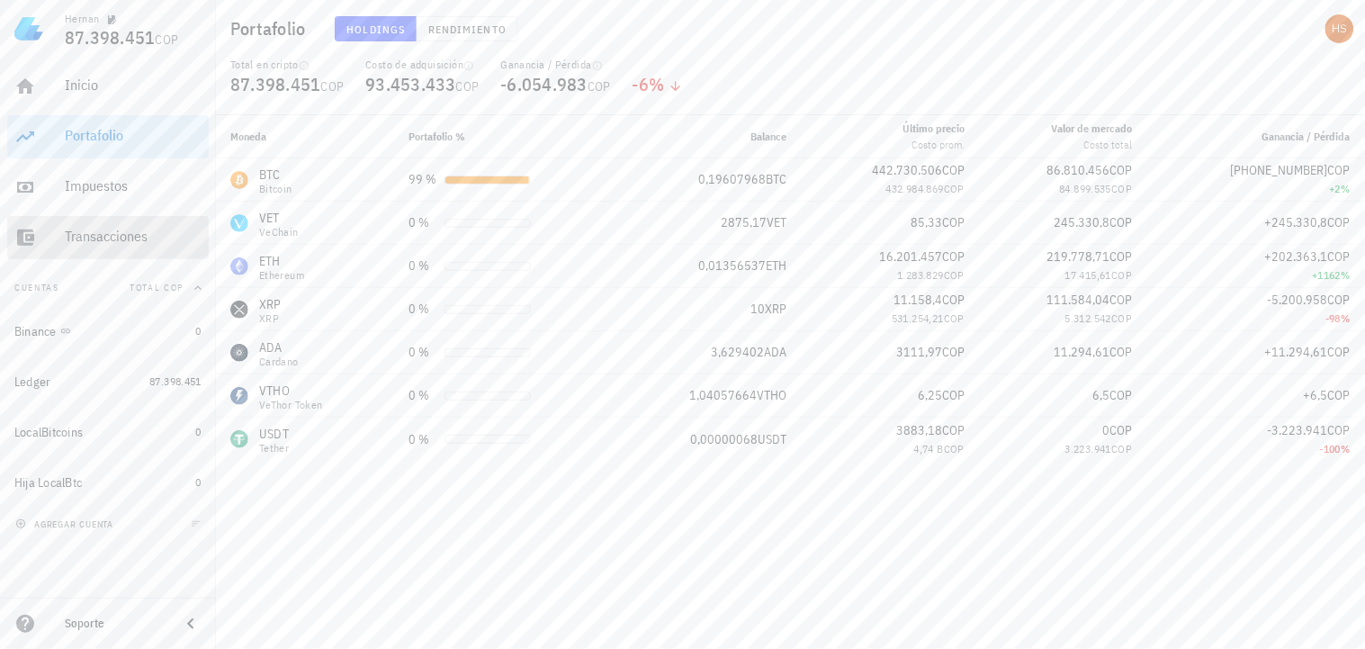
click at [103, 234] on div "Transacciones" at bounding box center [133, 236] width 137 height 17
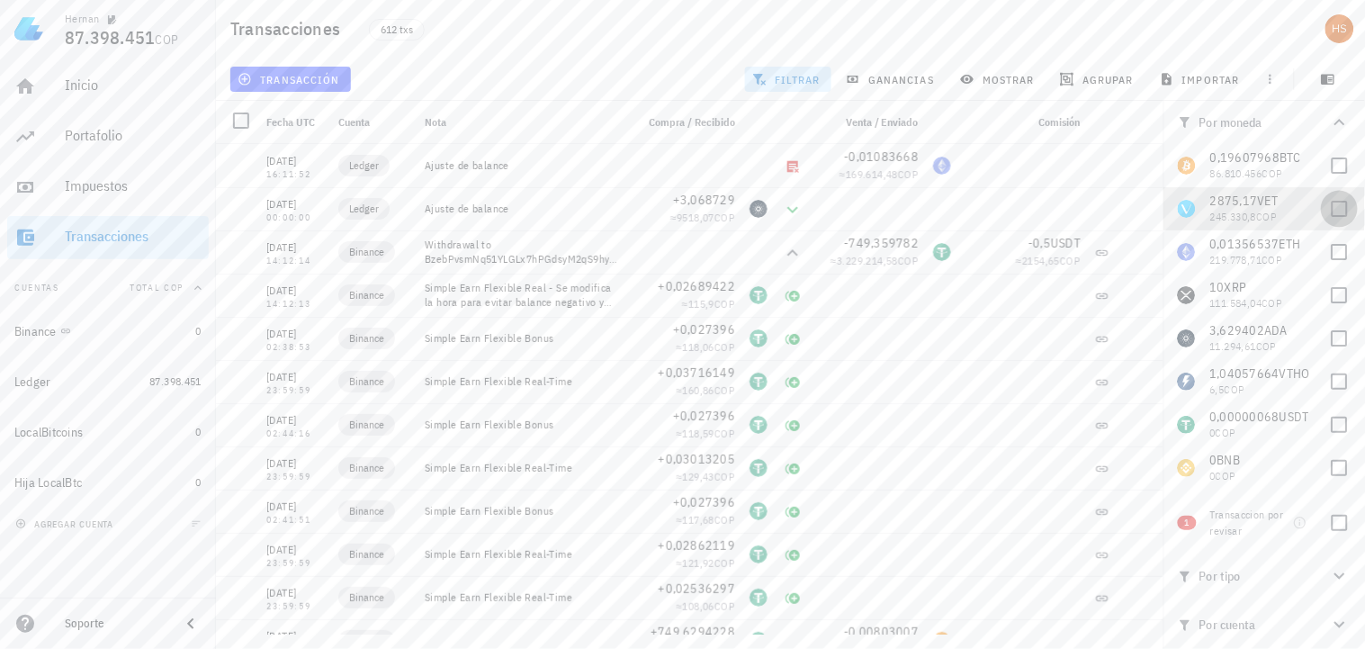
click at [1330, 214] on div at bounding box center [1340, 208] width 31 height 31
checkbox input "true"
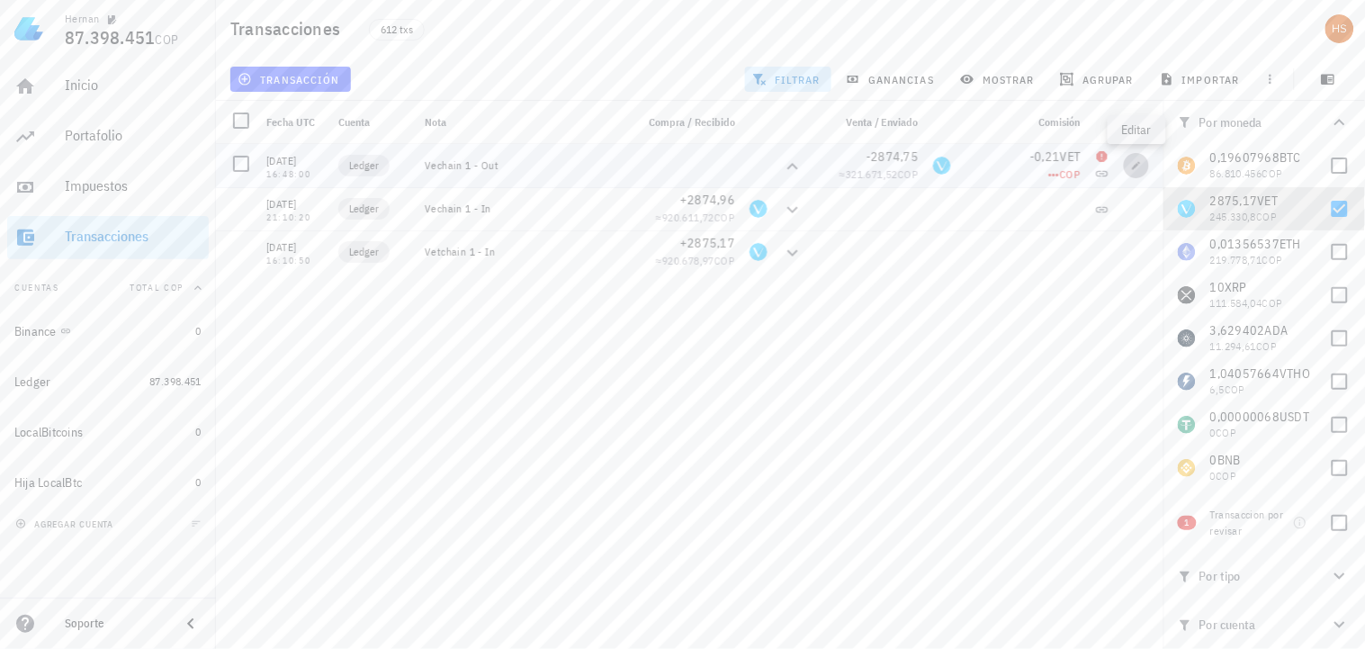
click at [1136, 164] on icon "button" at bounding box center [1136, 165] width 11 height 11
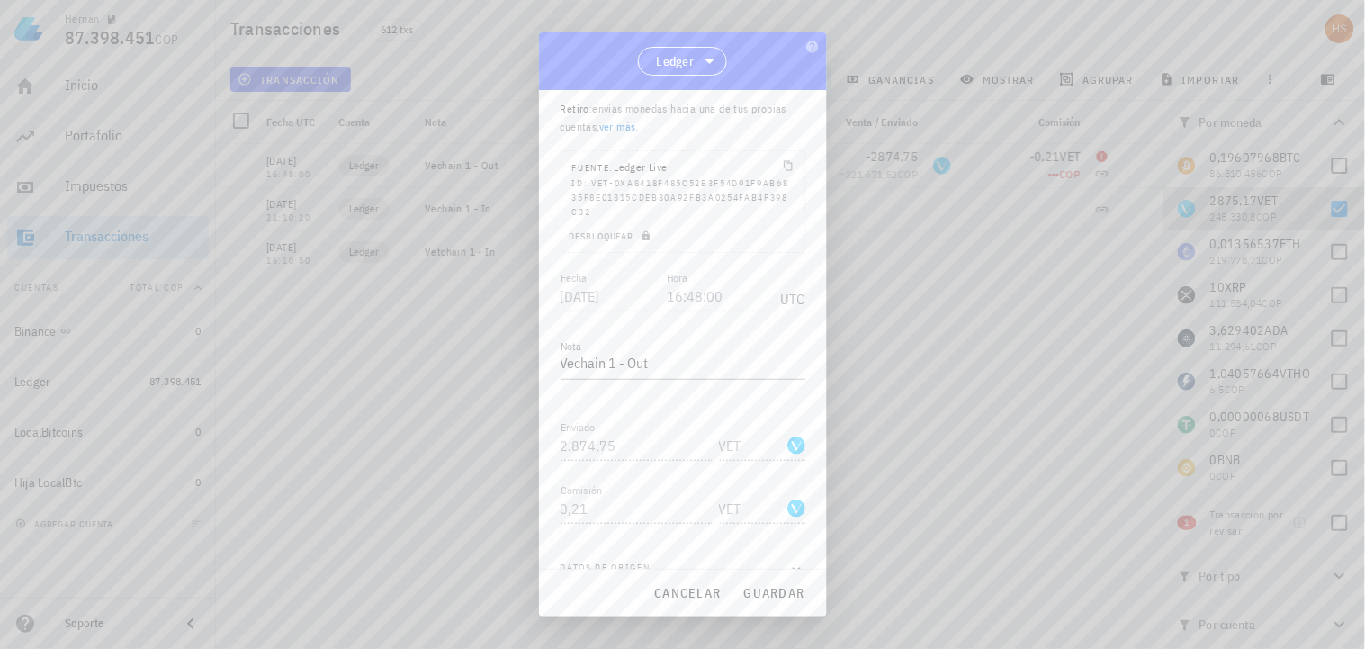
scroll to position [83, 0]
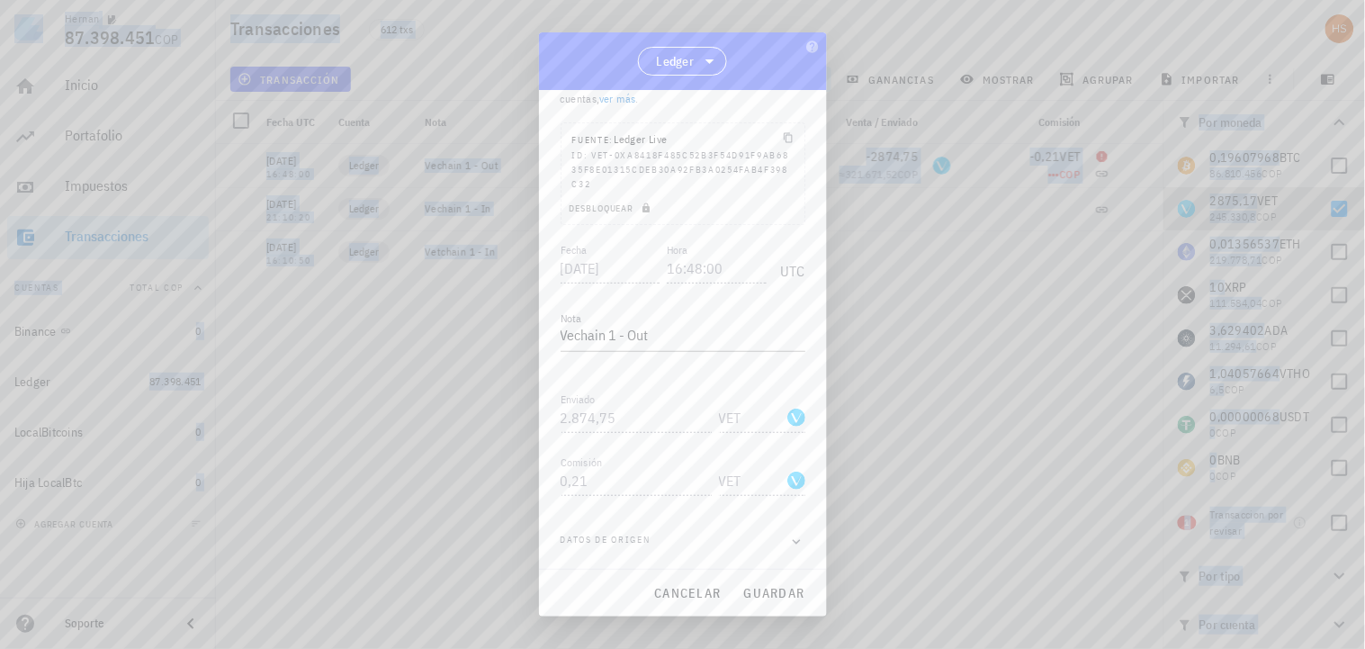
drag, startPoint x: 624, startPoint y: 48, endPoint x: 860, endPoint y: 103, distance: 243.1
click at [860, 103] on div "[PERSON_NAME] 87.398.451 COP Inicio [GEOGRAPHIC_DATA] Impuestos [GEOGRAPHIC_DAT…" at bounding box center [682, 324] width 1365 height 649
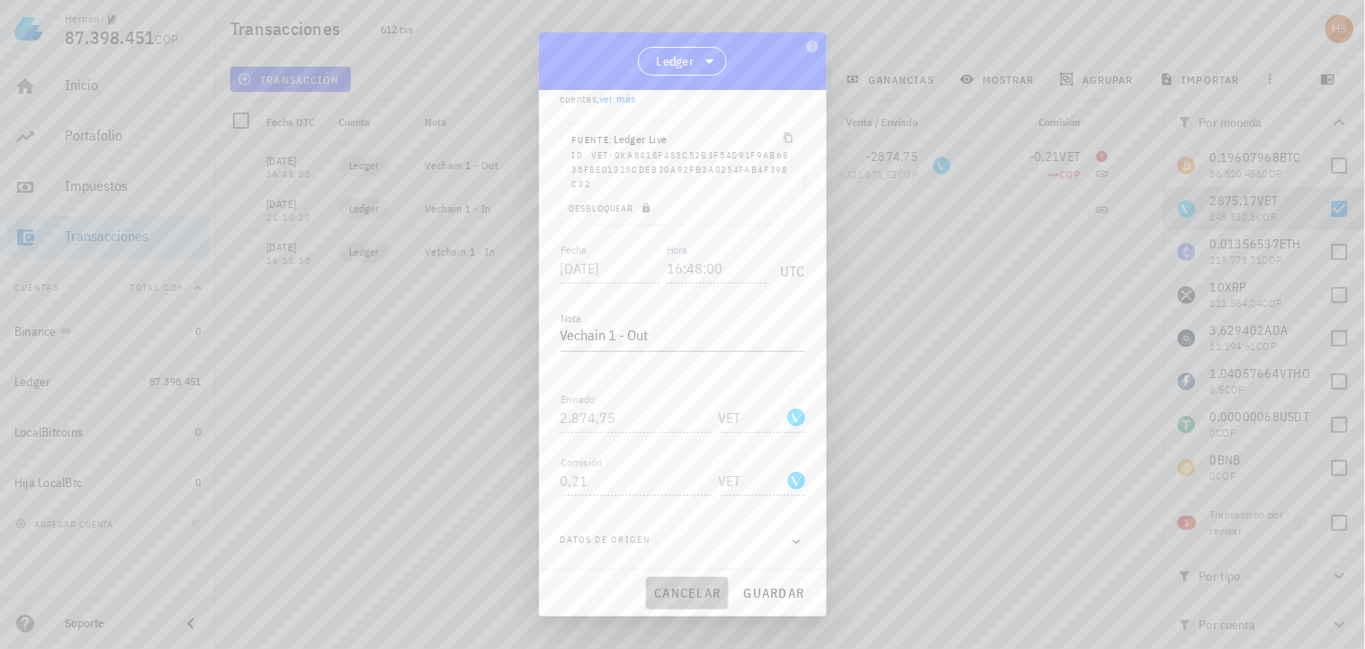
click at [670, 589] on span "cancelar" at bounding box center [686, 593] width 67 height 16
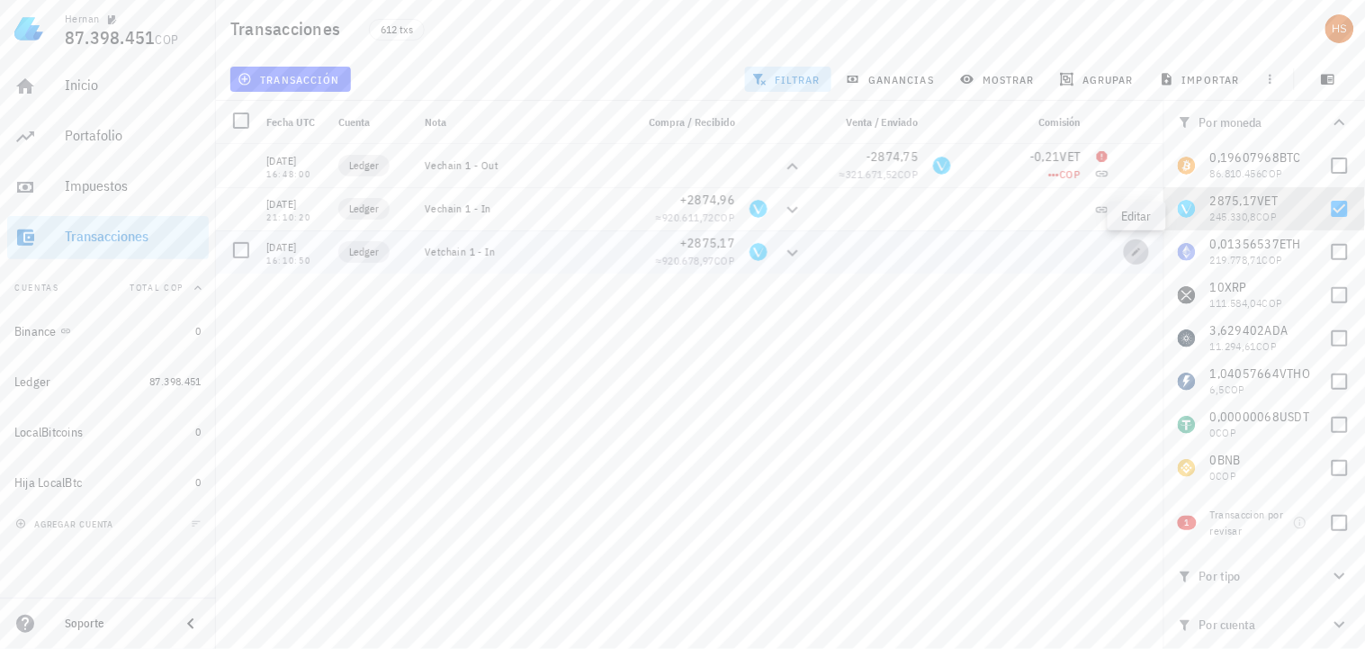
click at [1131, 250] on icon "button" at bounding box center [1136, 252] width 11 height 11
type input "[DATE]"
type input "16:10:50"
type textarea "Vetchain 1 - In"
type input "2.875,17"
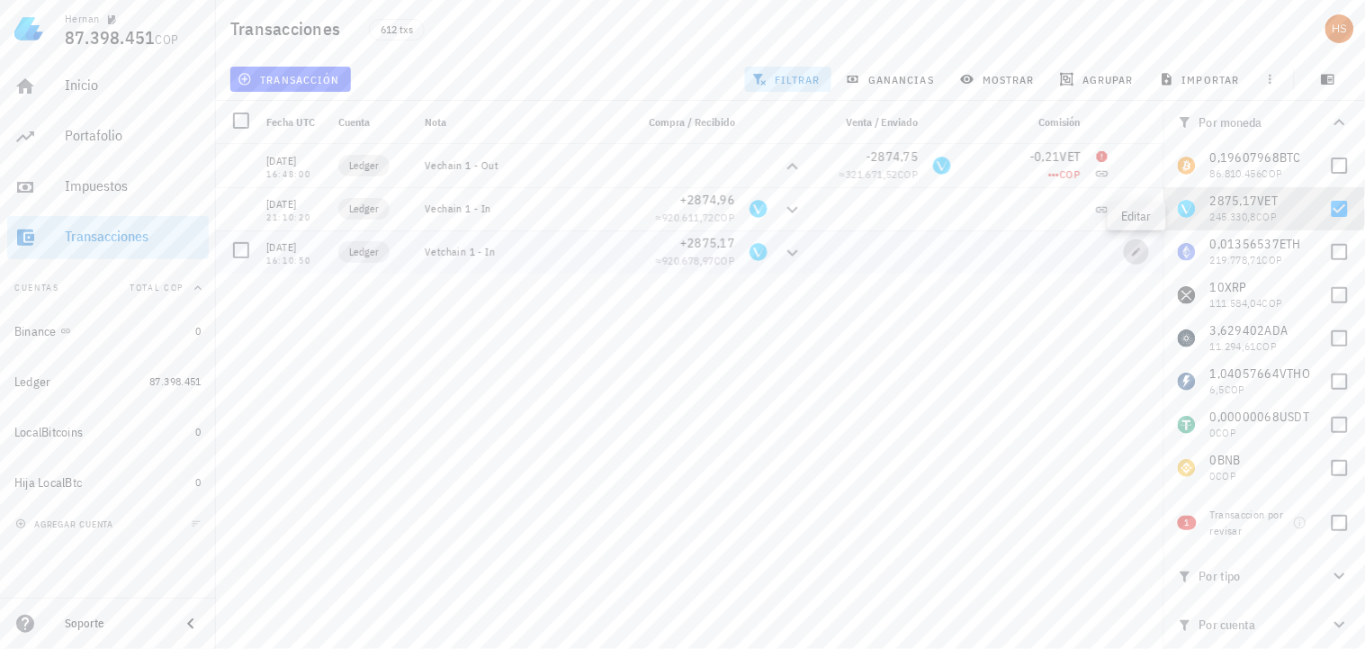
type input "VET"
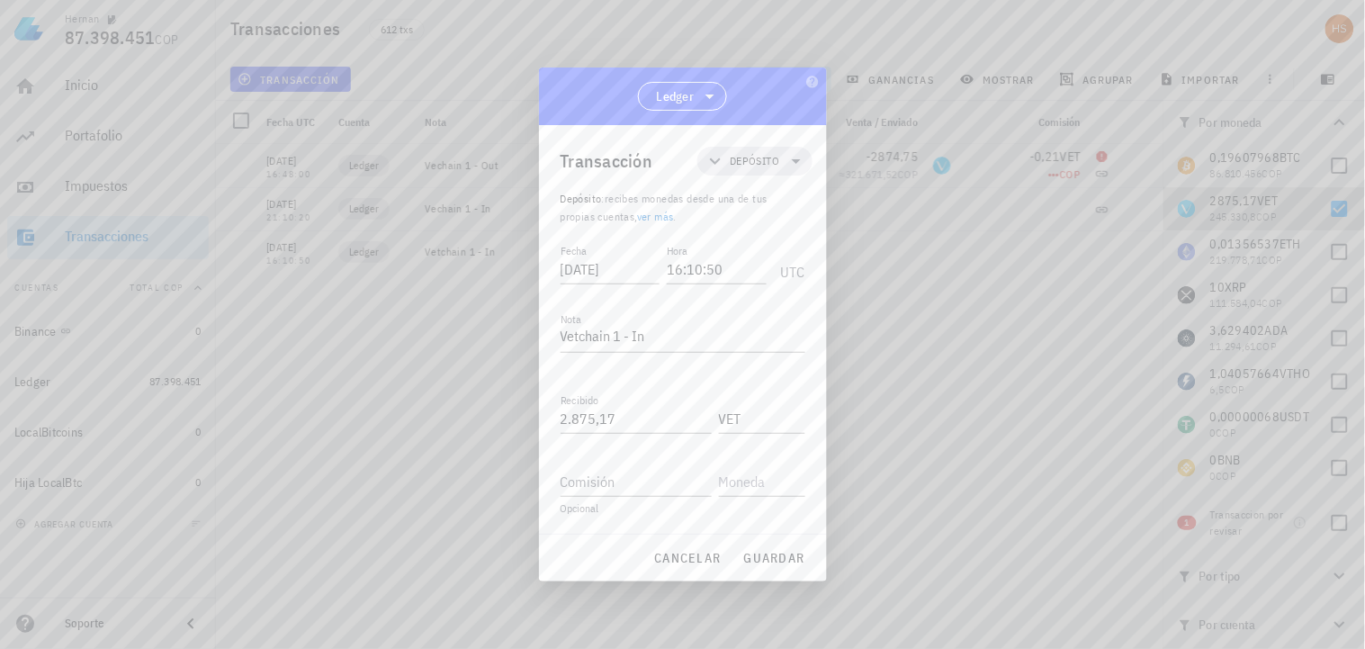
scroll to position [0, 0]
click at [681, 556] on span "cancelar" at bounding box center [686, 558] width 67 height 16
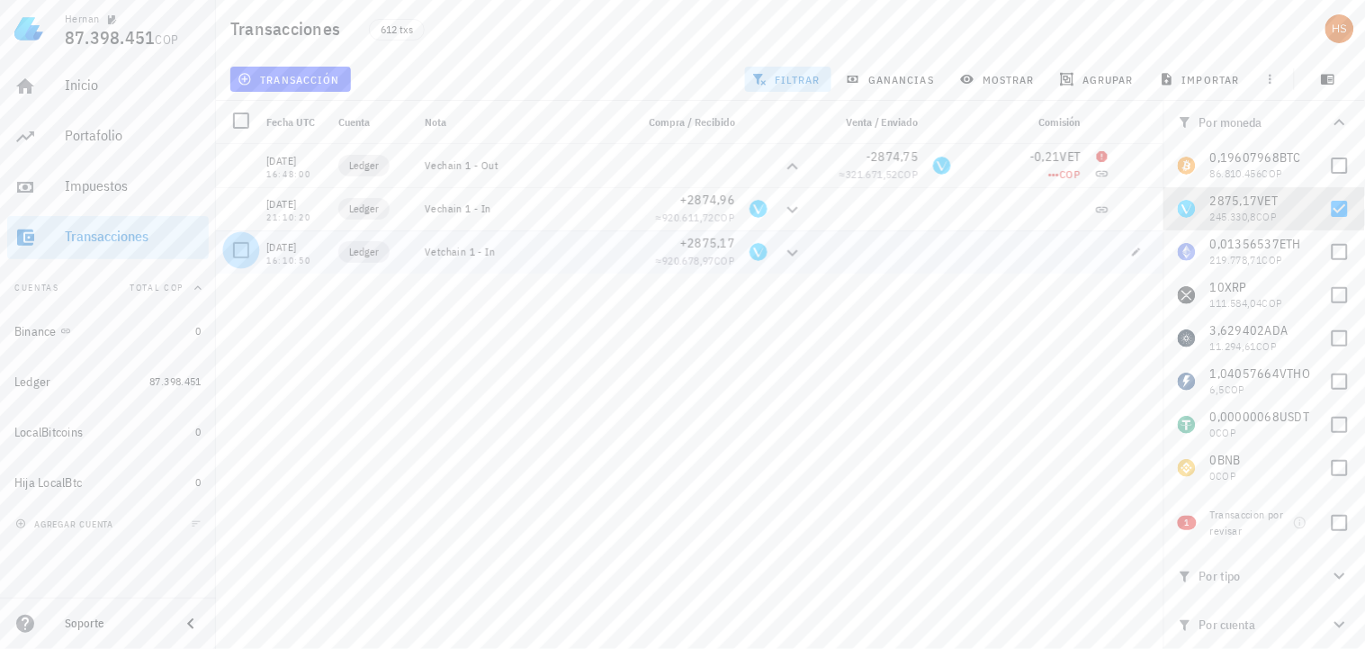
click at [243, 253] on div at bounding box center [241, 250] width 31 height 31
click at [286, 77] on span "editar (1)" at bounding box center [279, 79] width 77 height 14
click at [275, 193] on div "Eliminar" at bounding box center [337, 192] width 127 height 14
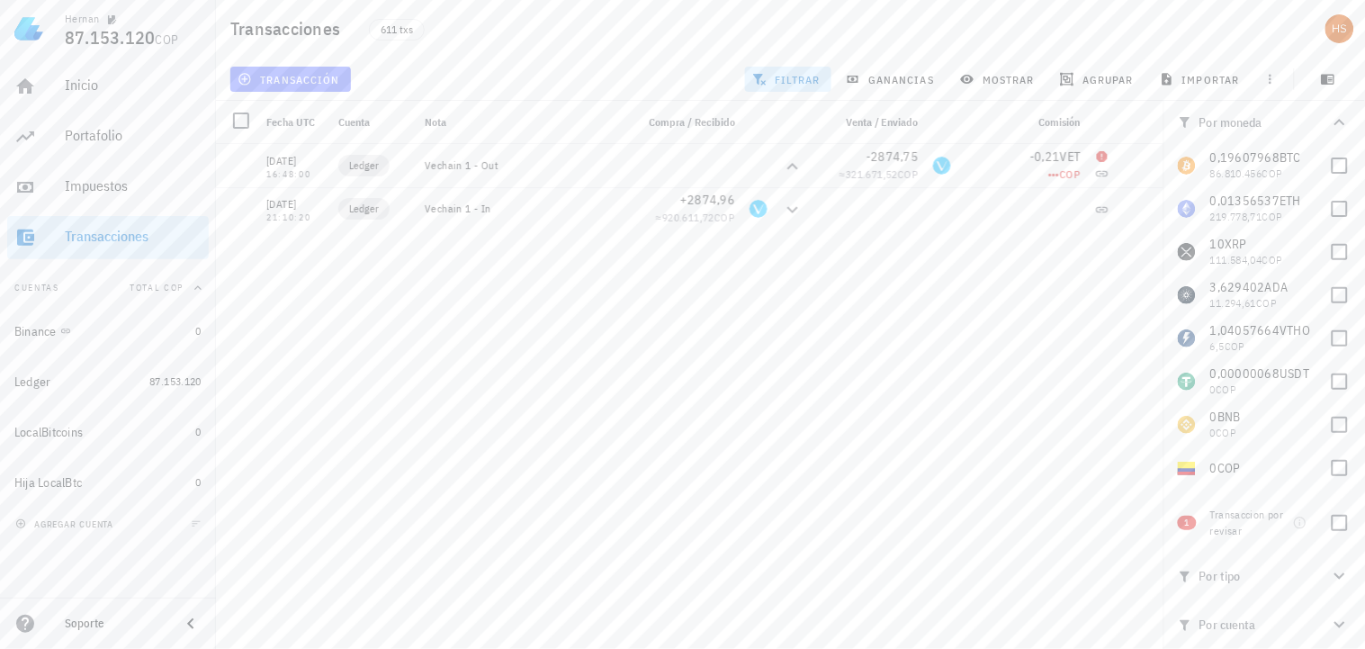
click at [316, 76] on span "transacción" at bounding box center [290, 79] width 98 height 14
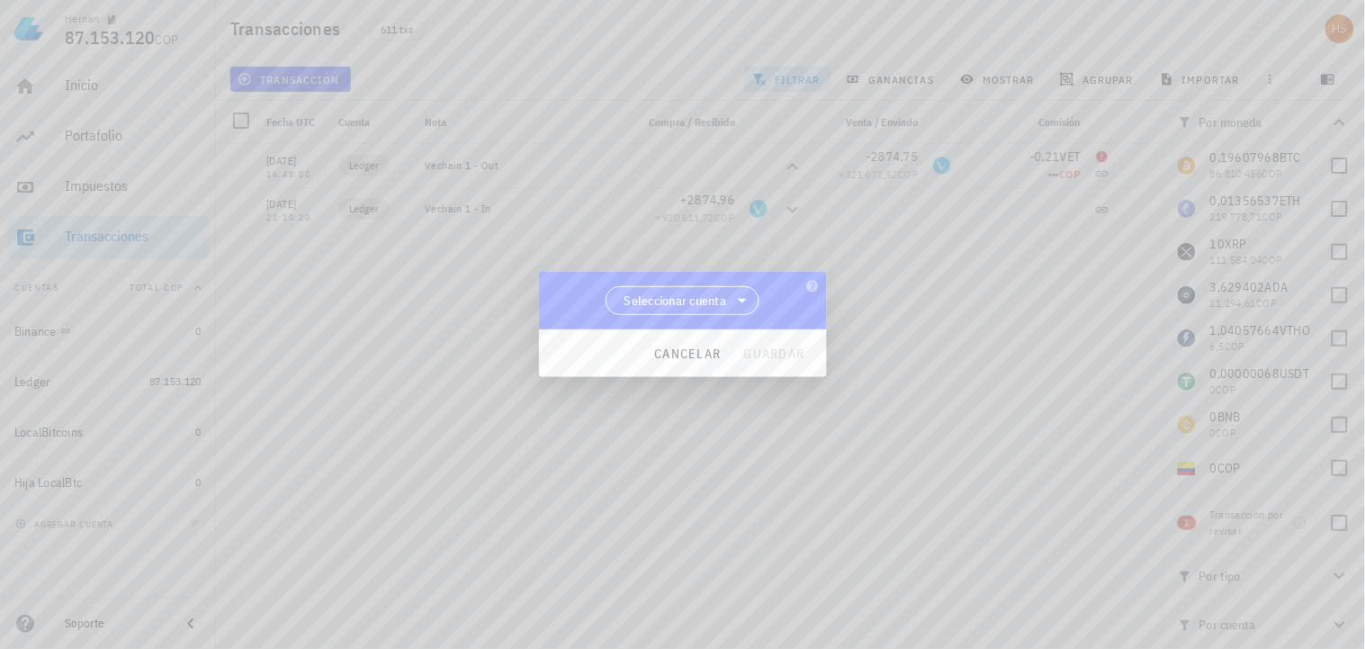
click at [696, 300] on span "Seleccionar cuenta" at bounding box center [675, 301] width 103 height 18
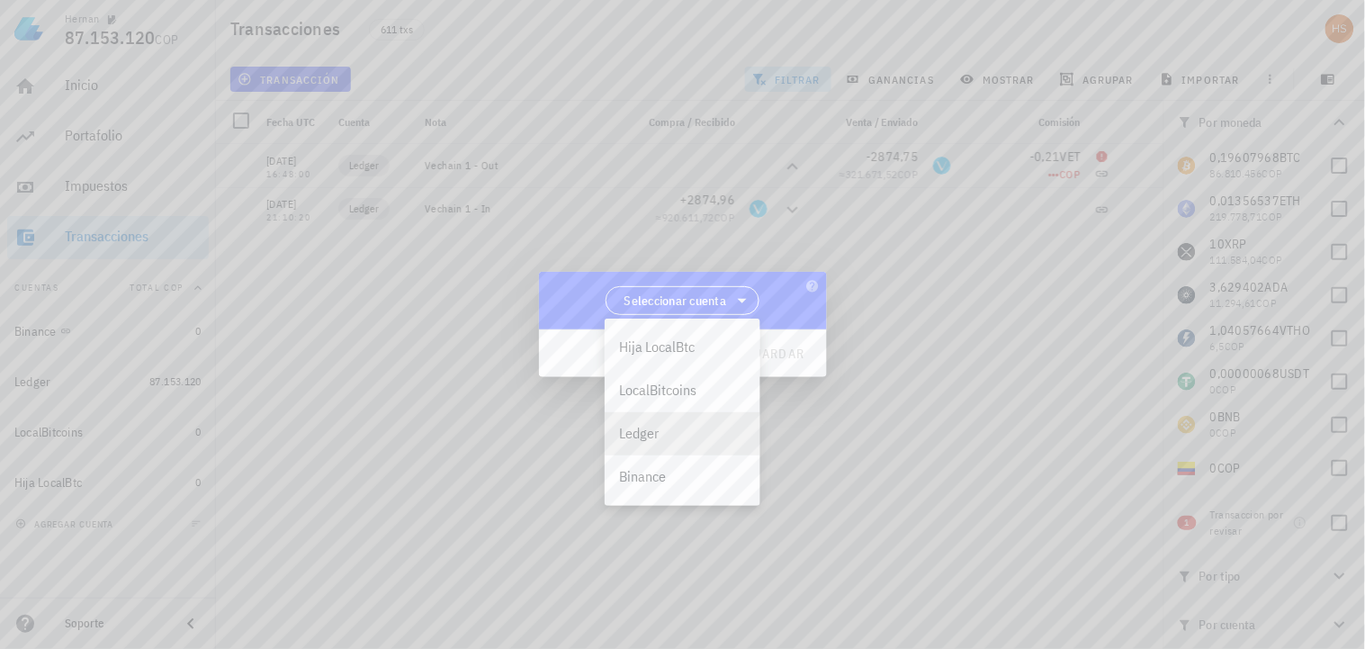
click at [648, 436] on div "Ledger" at bounding box center [682, 433] width 127 height 17
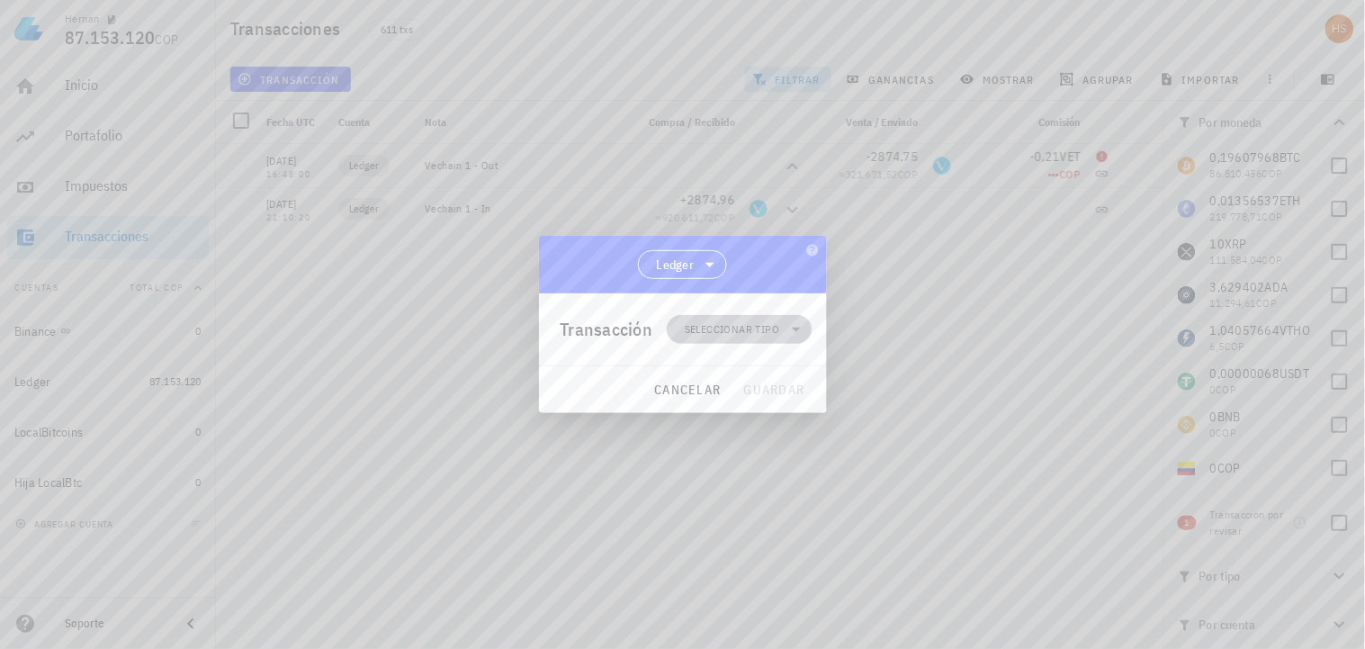
click at [733, 328] on span "Seleccionar tipo" at bounding box center [732, 329] width 94 height 18
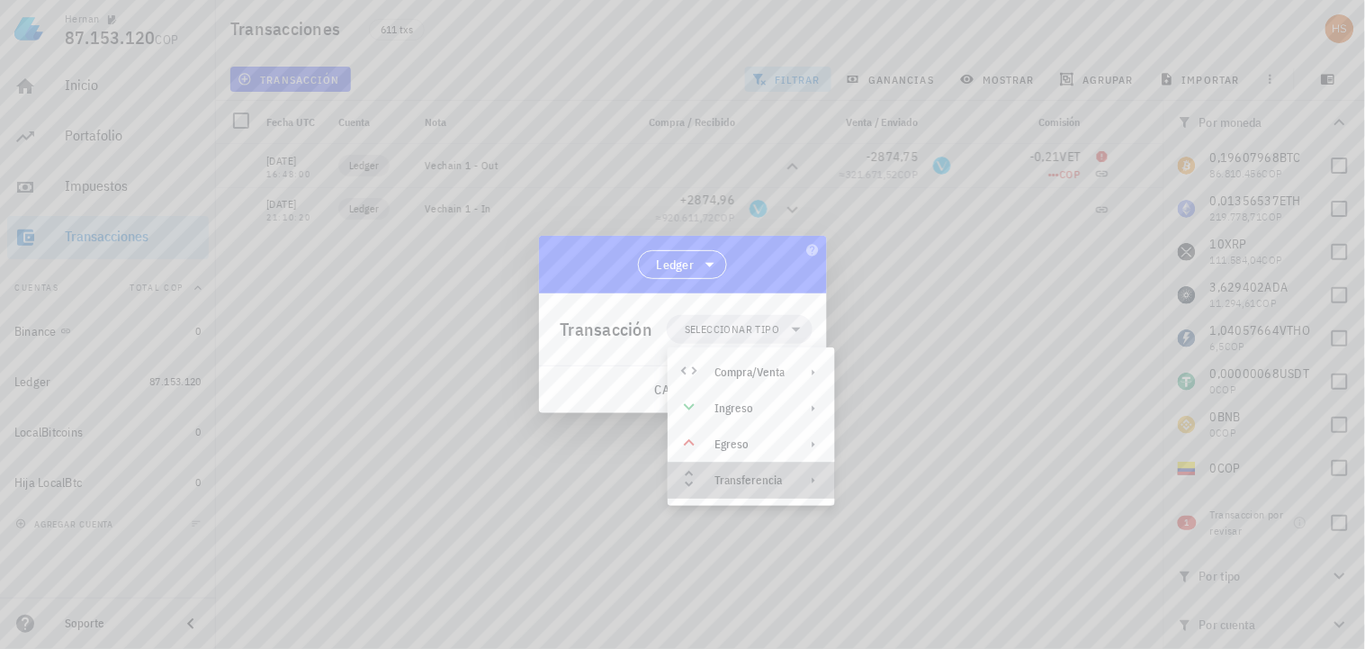
click at [781, 469] on div "Transferencia" at bounding box center [751, 481] width 167 height 36
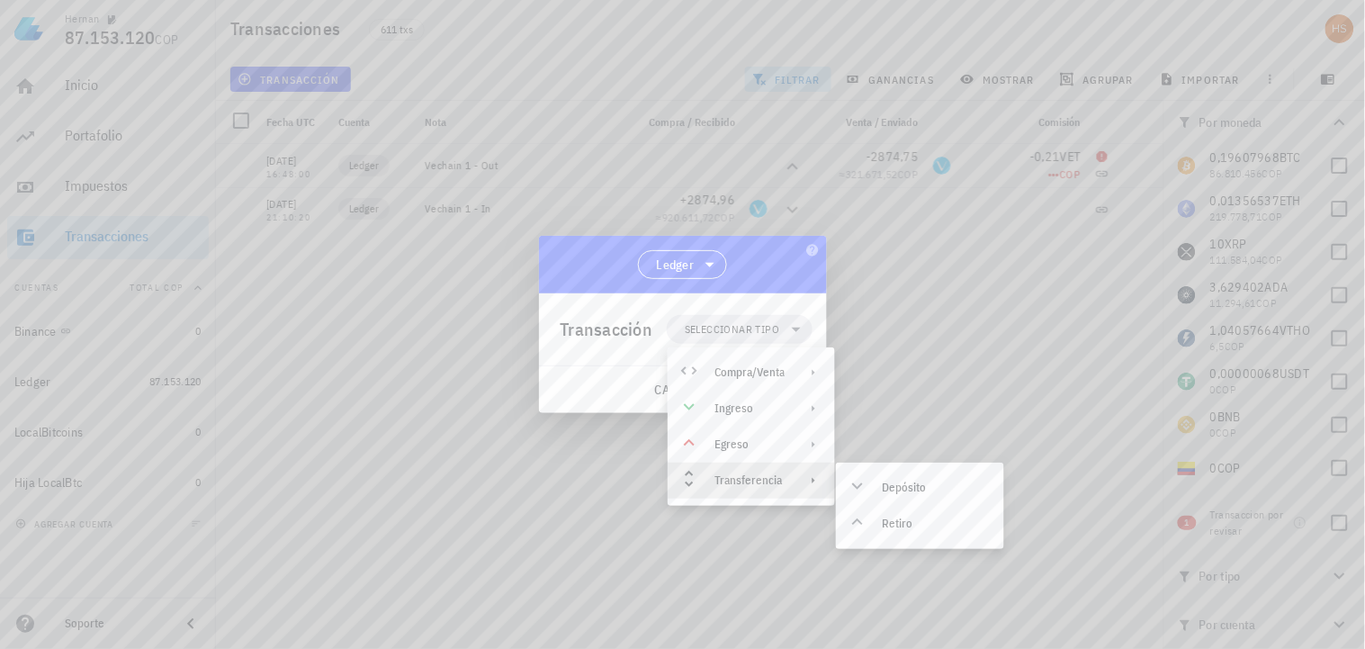
click at [945, 325] on div at bounding box center [682, 324] width 1365 height 649
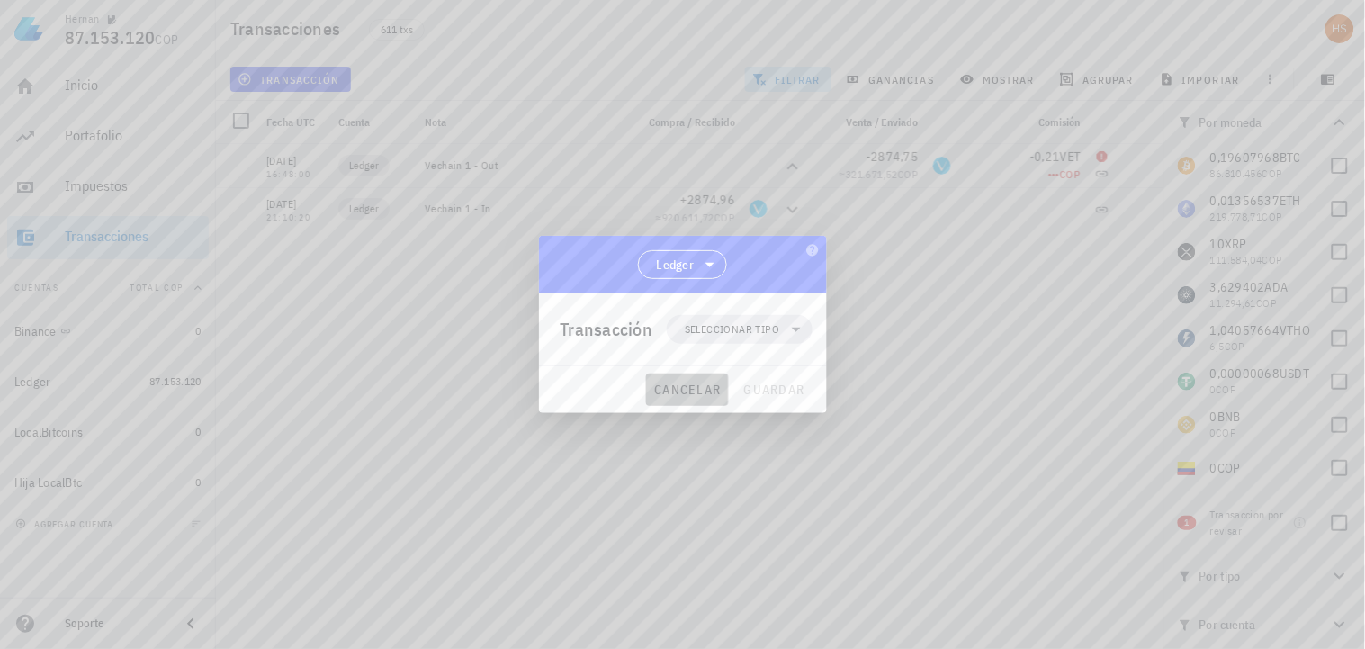
click at [678, 382] on span "cancelar" at bounding box center [686, 390] width 67 height 16
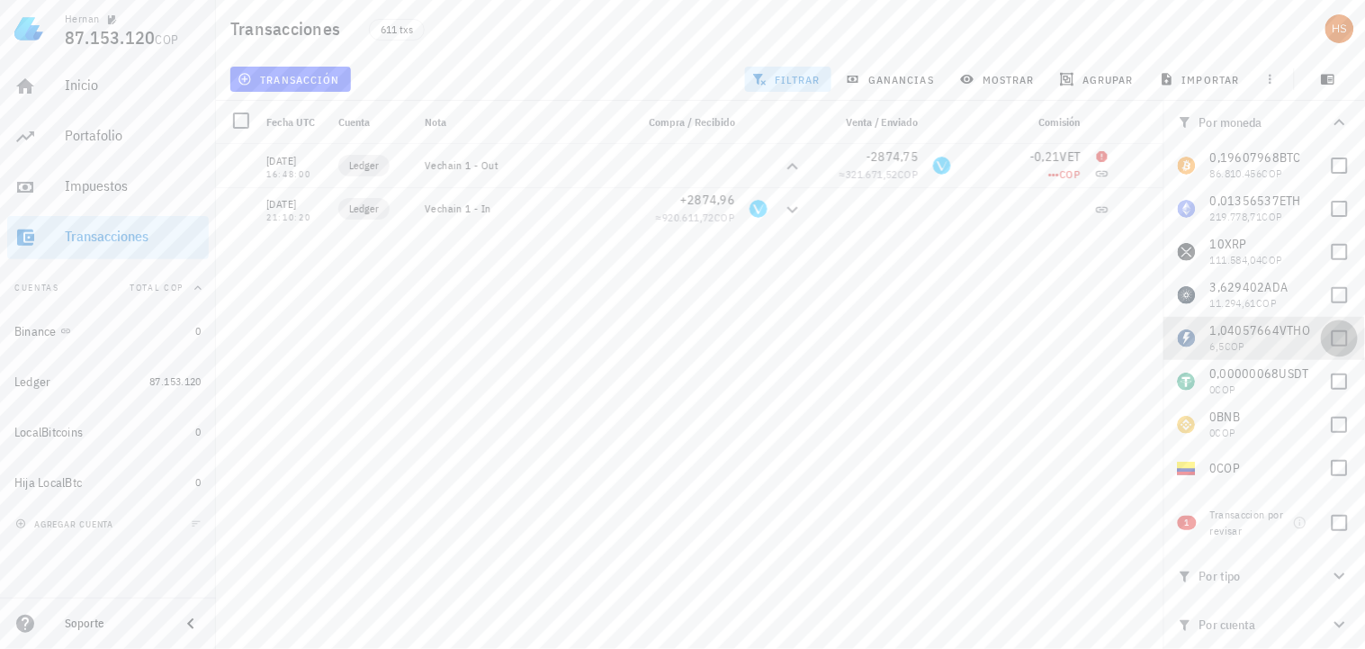
click at [1333, 346] on div at bounding box center [1340, 338] width 31 height 31
checkbox input "true"
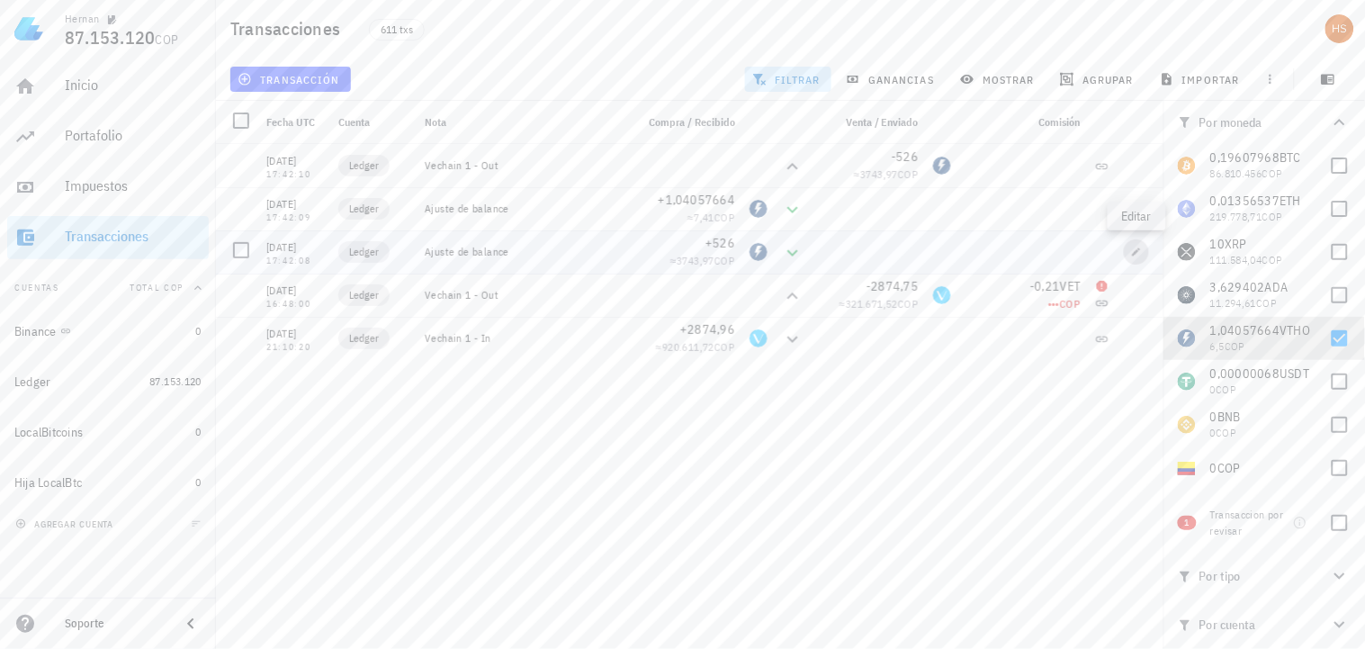
click at [1140, 248] on icon "button" at bounding box center [1137, 251] width 8 height 8
type input "[DATE]"
type input "17:42:08"
type textarea "Ajuste de balance"
type input "526"
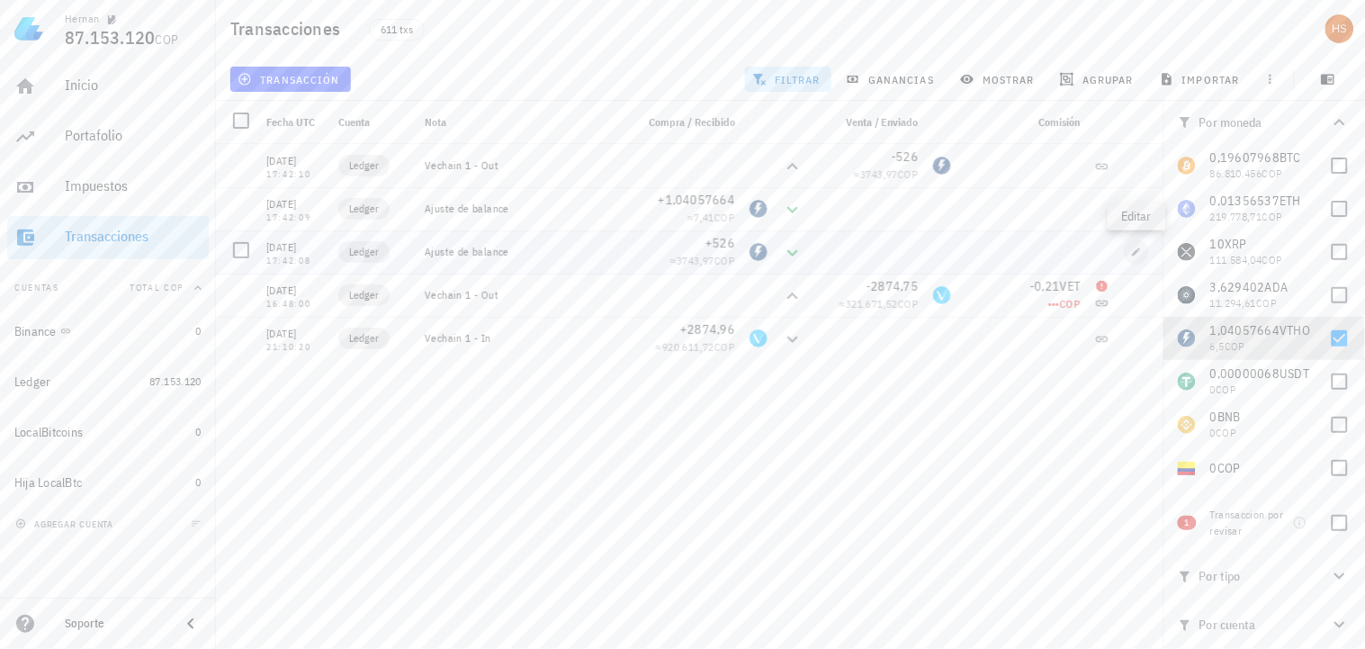
type input "VTHO"
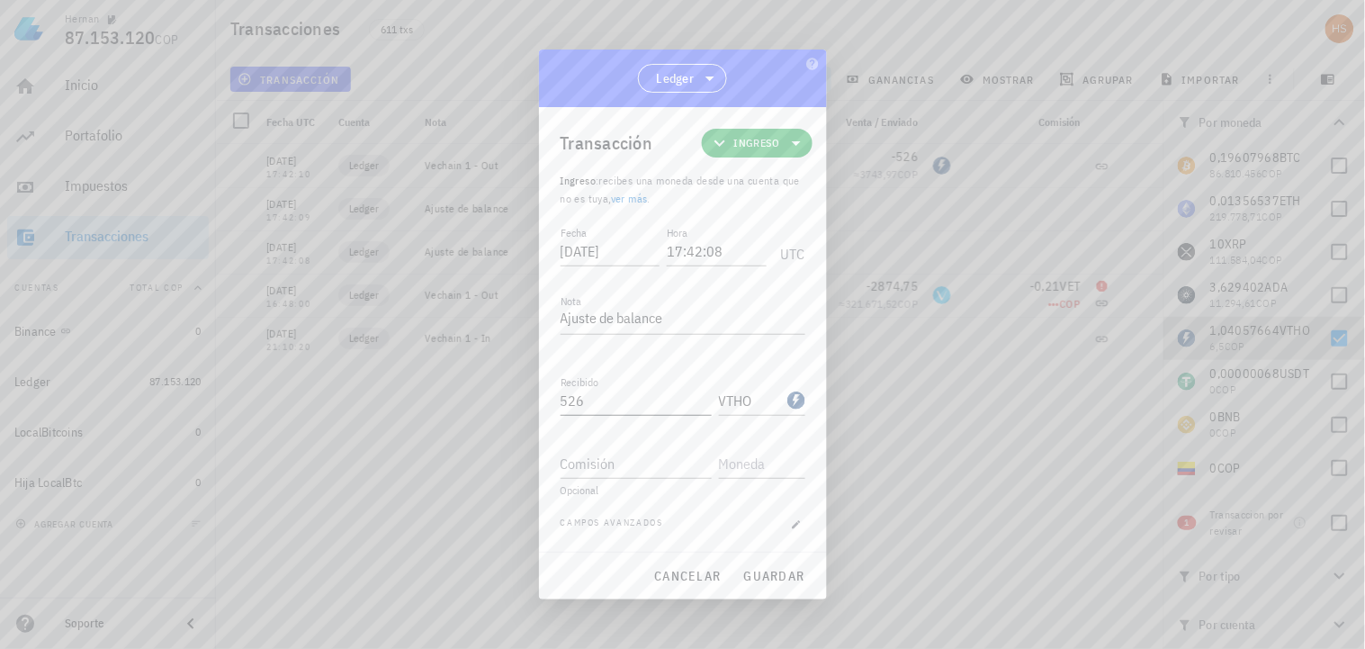
drag, startPoint x: 597, startPoint y: 81, endPoint x: 596, endPoint y: 400, distance: 318.5
click at [470, 67] on div "[PERSON_NAME] 87.153.120 COP Inicio [GEOGRAPHIC_DATA] Impuestos [GEOGRAPHIC_DAT…" at bounding box center [682, 324] width 1365 height 649
click at [596, 400] on input "526" at bounding box center [636, 400] width 151 height 29
drag, startPoint x: 588, startPoint y: 76, endPoint x: 625, endPoint y: 83, distance: 38.3
click at [625, 83] on div "Ledger" at bounding box center [683, 78] width 288 height 58
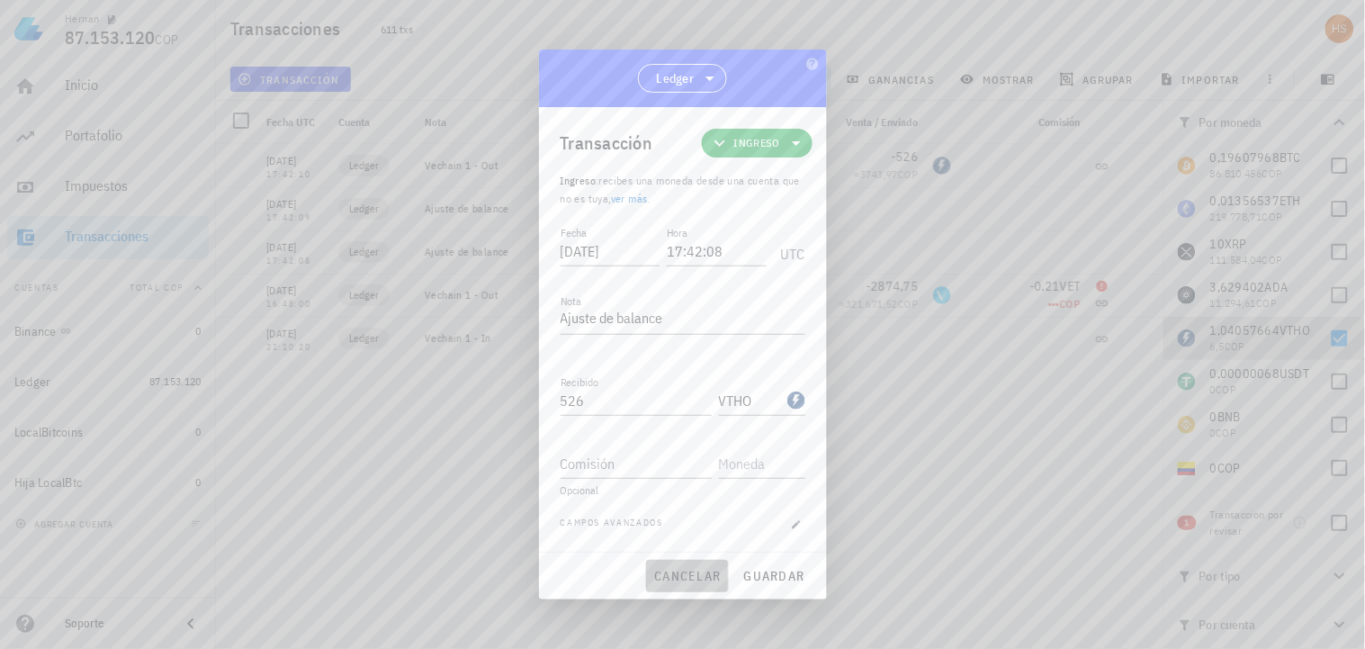
click at [703, 570] on span "cancelar" at bounding box center [686, 576] width 67 height 16
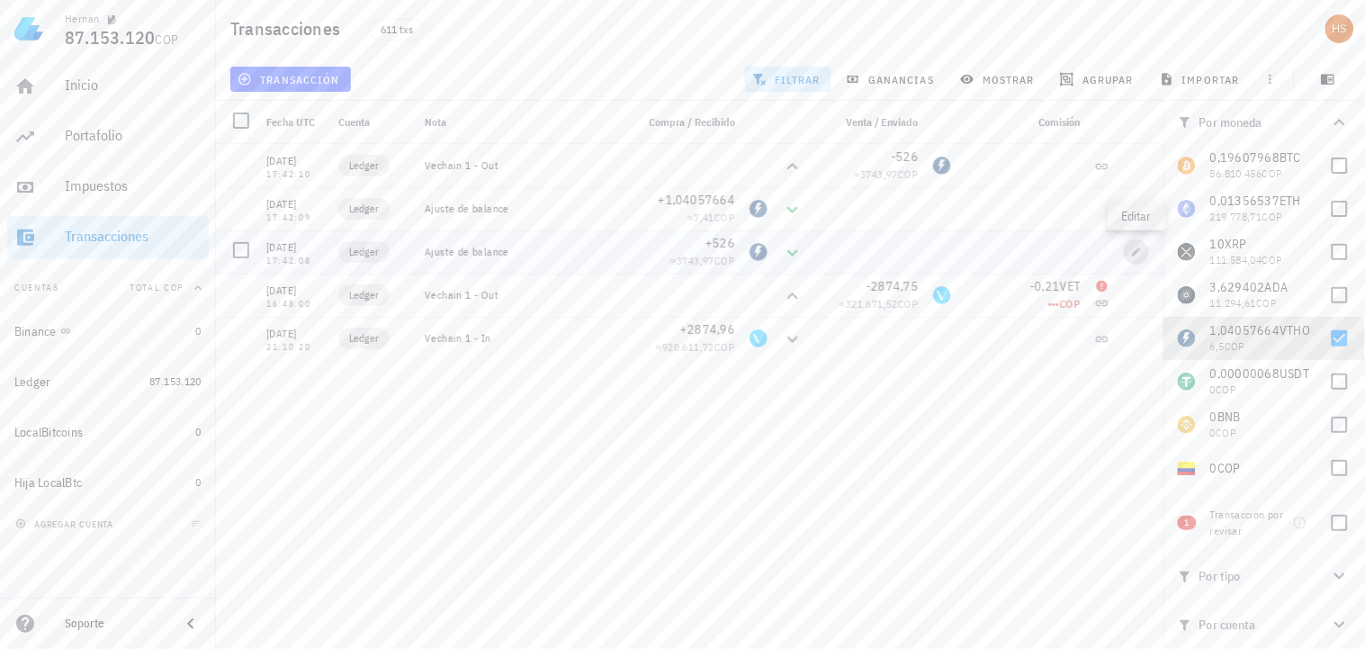
click at [1136, 250] on icon "button" at bounding box center [1136, 252] width 11 height 11
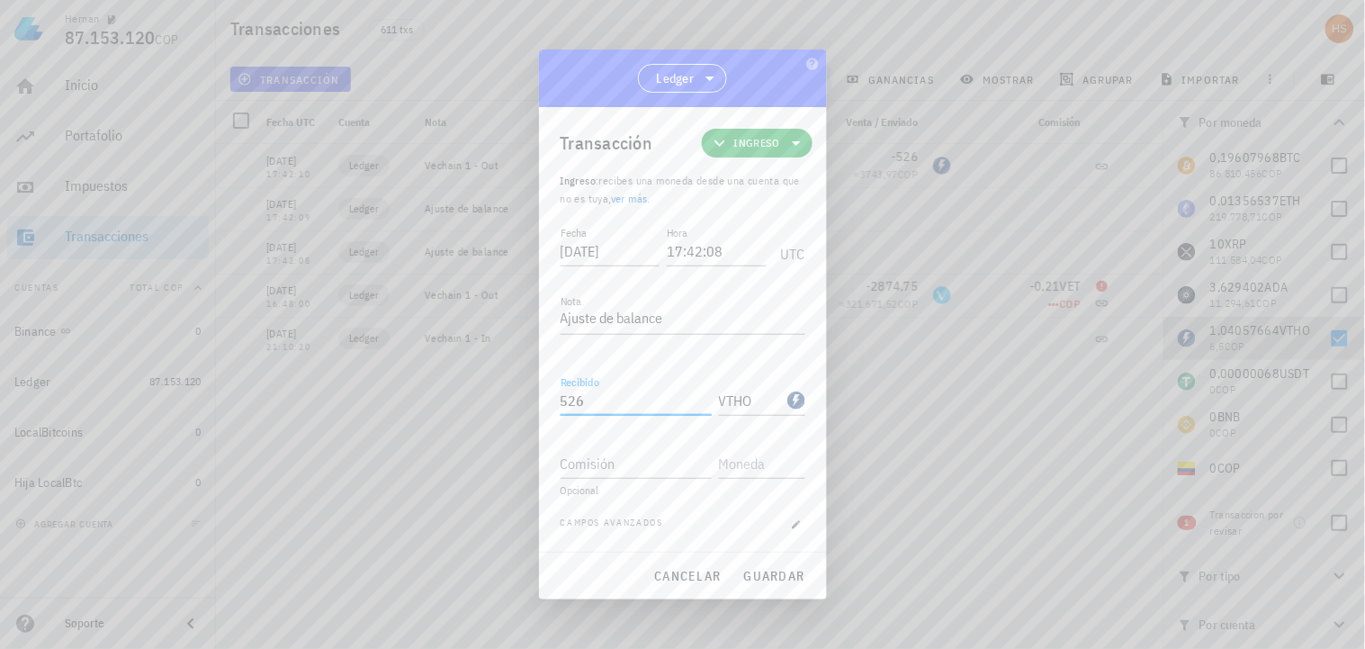
click at [595, 391] on input "526" at bounding box center [636, 400] width 151 height 29
type input "527,04057664"
click at [786, 578] on span "guardar" at bounding box center [774, 576] width 62 height 16
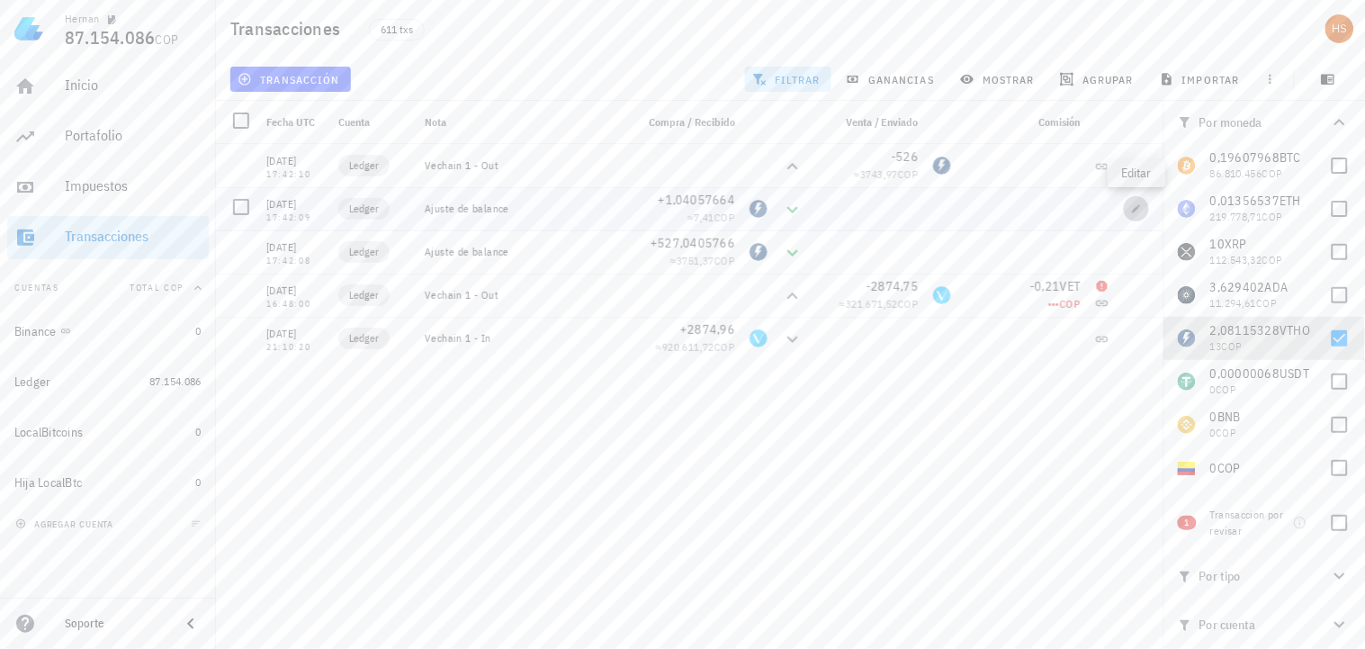
click at [1140, 208] on icon "button" at bounding box center [1136, 208] width 11 height 11
type input "17:42:09"
type input "1,04057664"
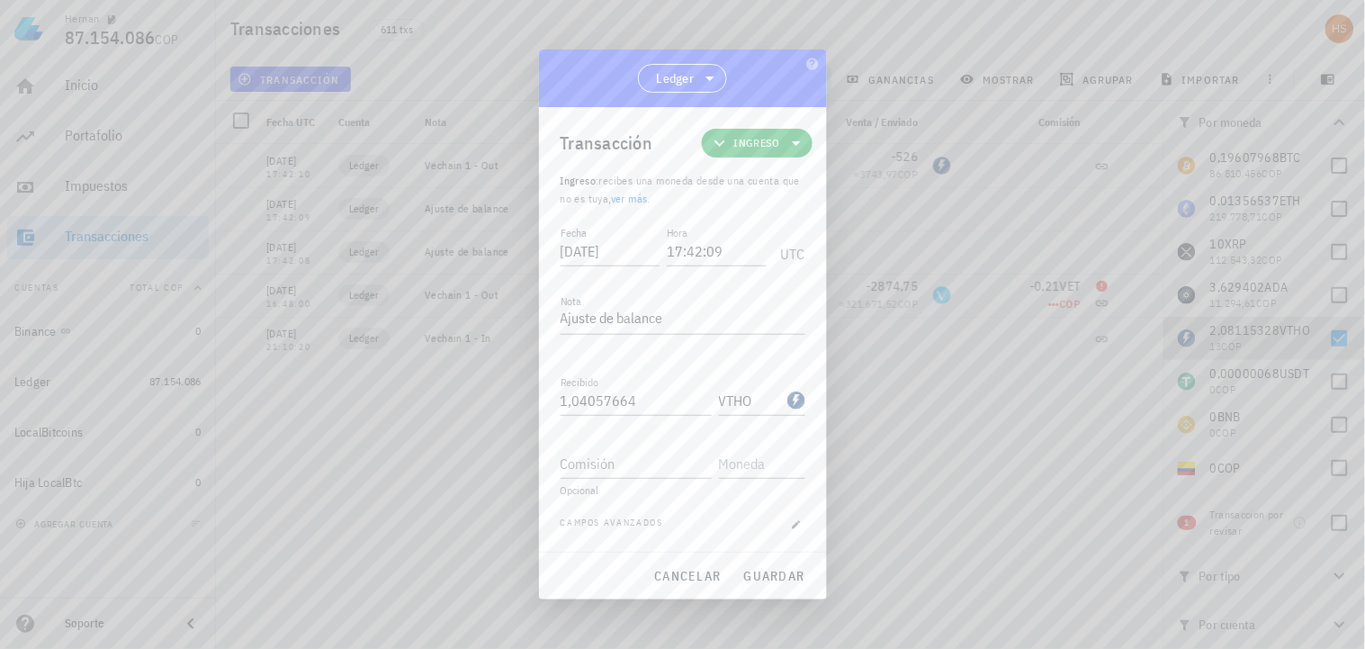
click at [956, 435] on div at bounding box center [682, 324] width 1365 height 649
click at [681, 574] on span "cancelar" at bounding box center [686, 576] width 67 height 16
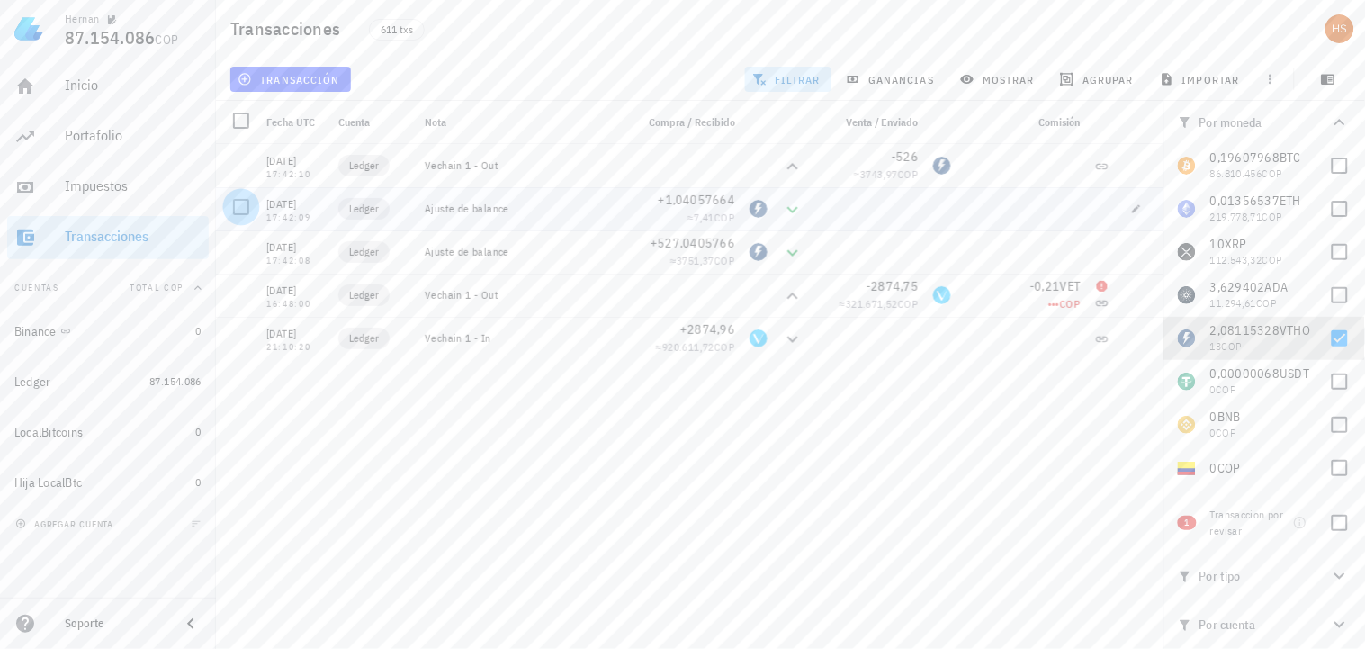
click at [237, 204] on div at bounding box center [241, 207] width 31 height 31
click at [270, 74] on span "editar (1)" at bounding box center [279, 79] width 77 height 14
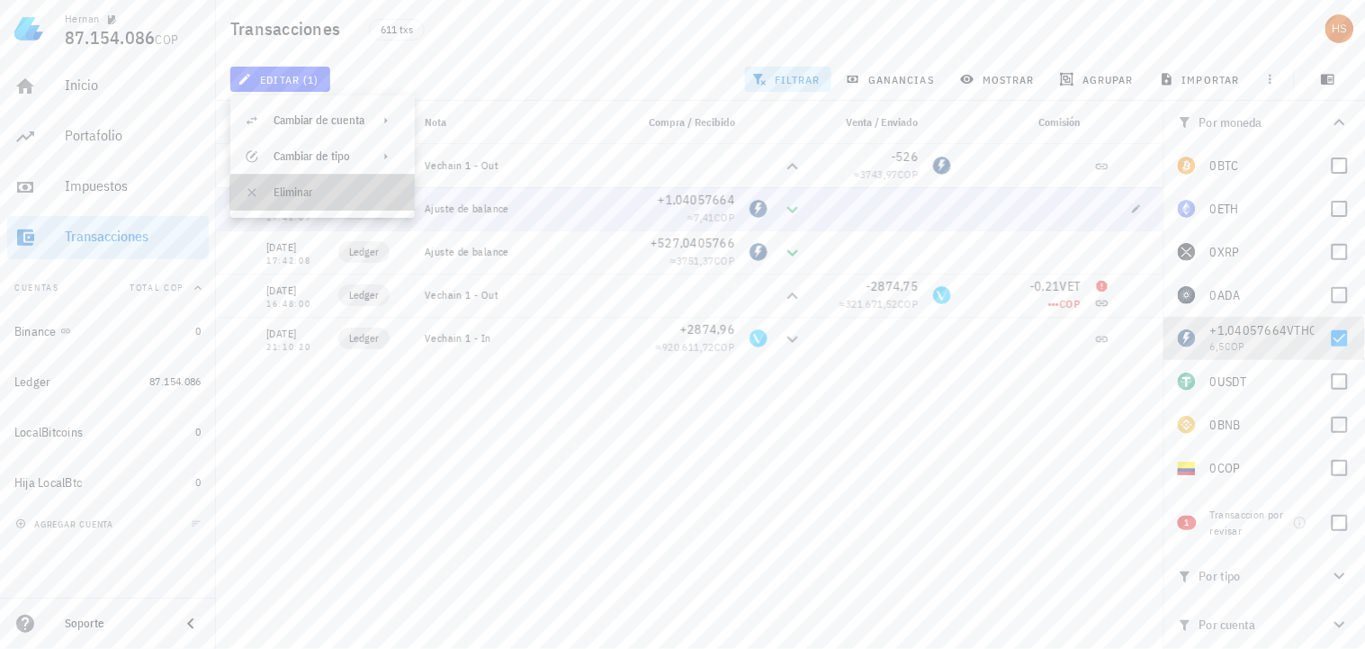
click at [274, 191] on div "Eliminar" at bounding box center [337, 192] width 127 height 14
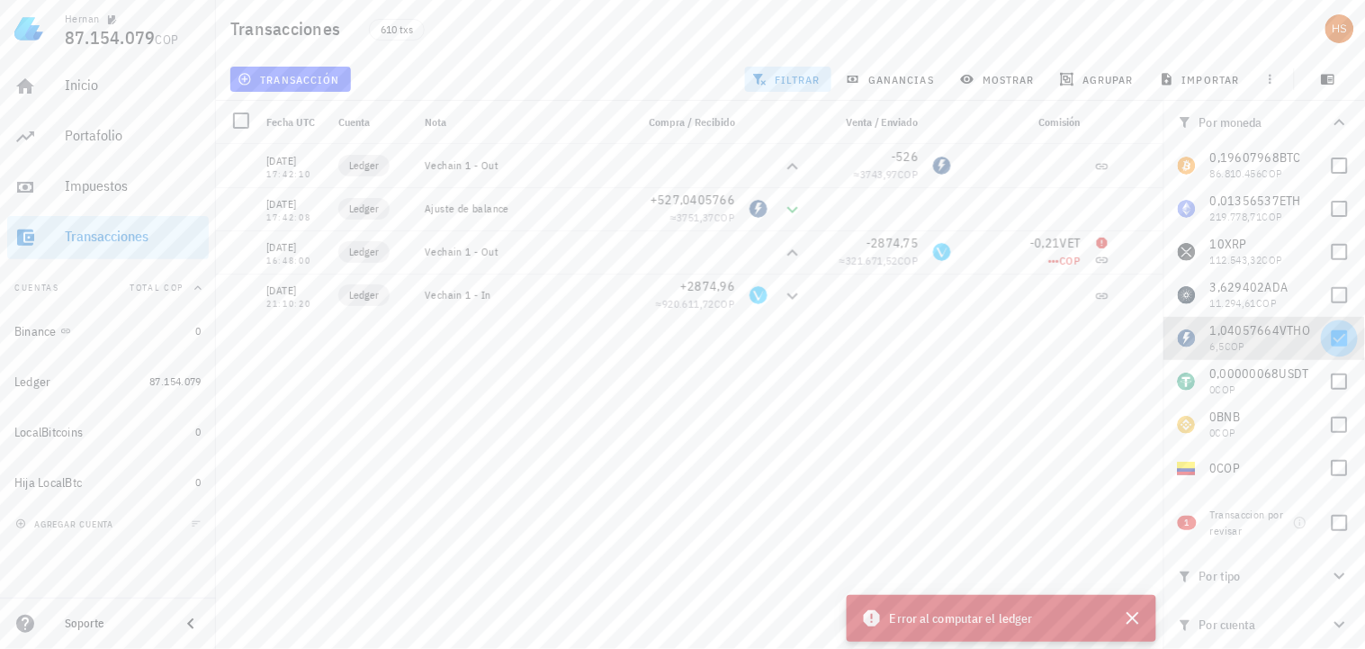
click at [1327, 340] on div at bounding box center [1340, 338] width 31 height 31
click at [1330, 337] on div at bounding box center [1340, 338] width 31 height 31
checkbox input "true"
click at [1134, 628] on icon "button" at bounding box center [1133, 618] width 22 height 22
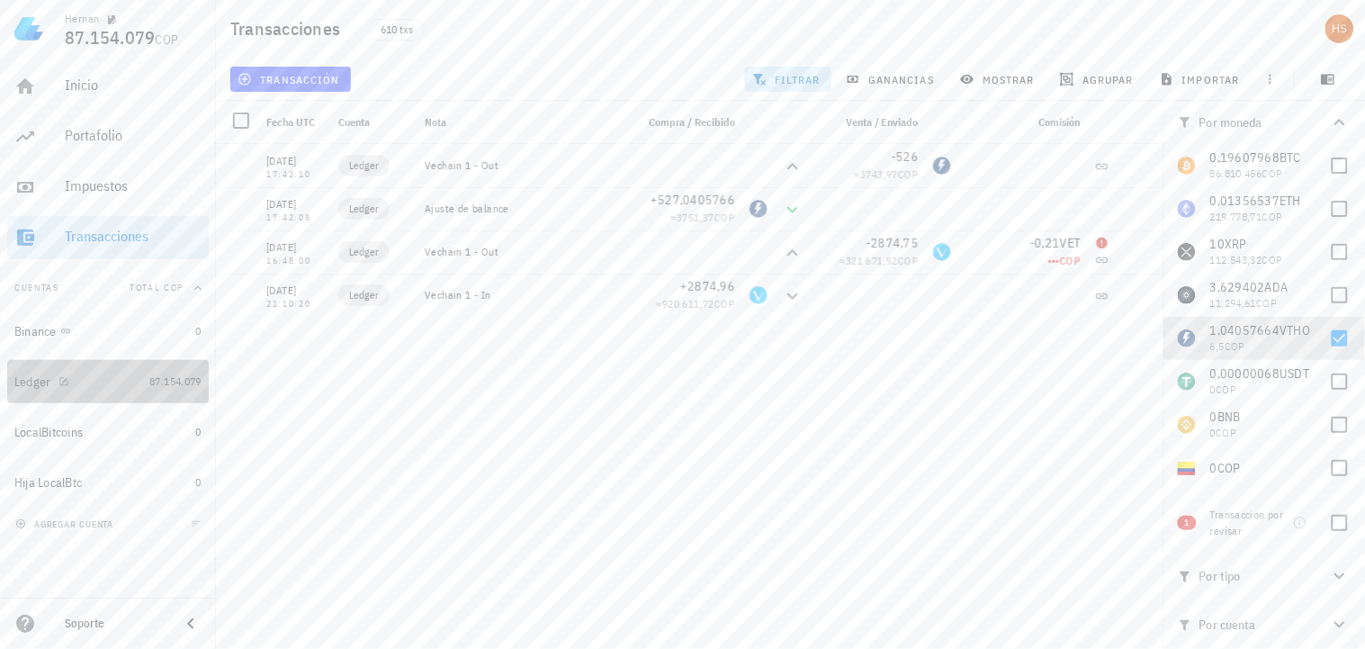
click at [64, 391] on div "Ledger" at bounding box center [78, 382] width 128 height 39
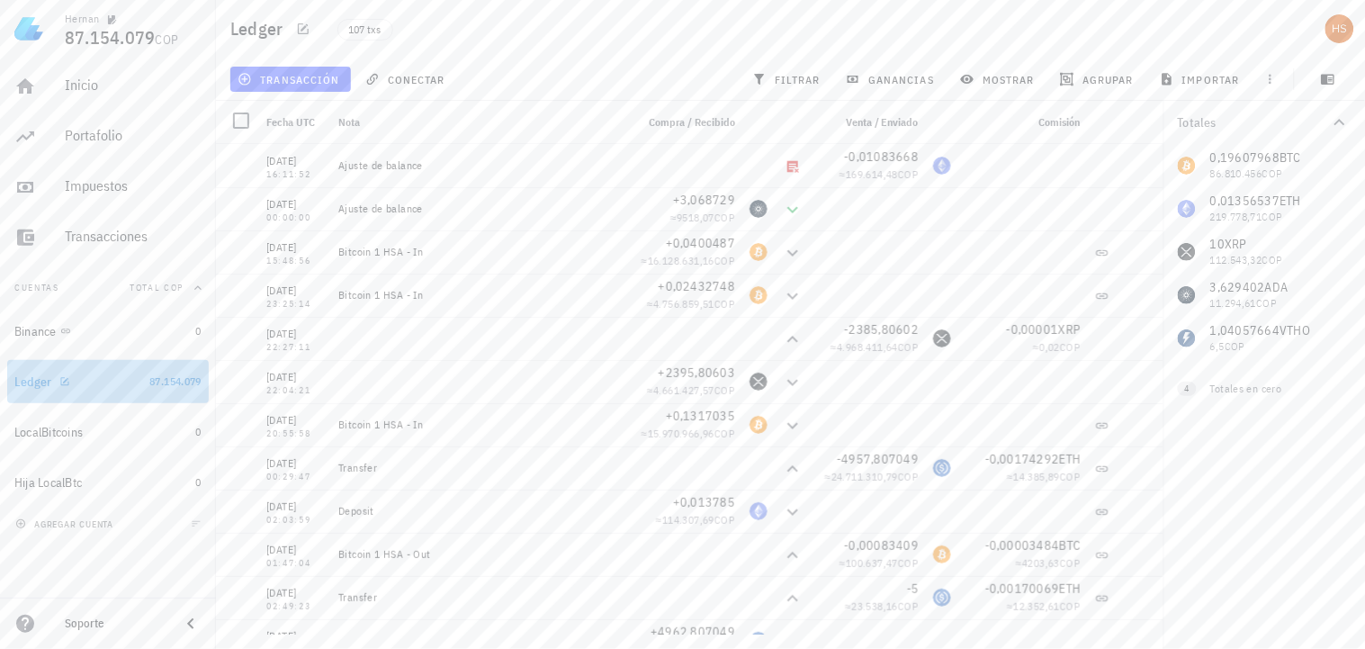
click at [23, 378] on div "Ledger" at bounding box center [33, 381] width 38 height 15
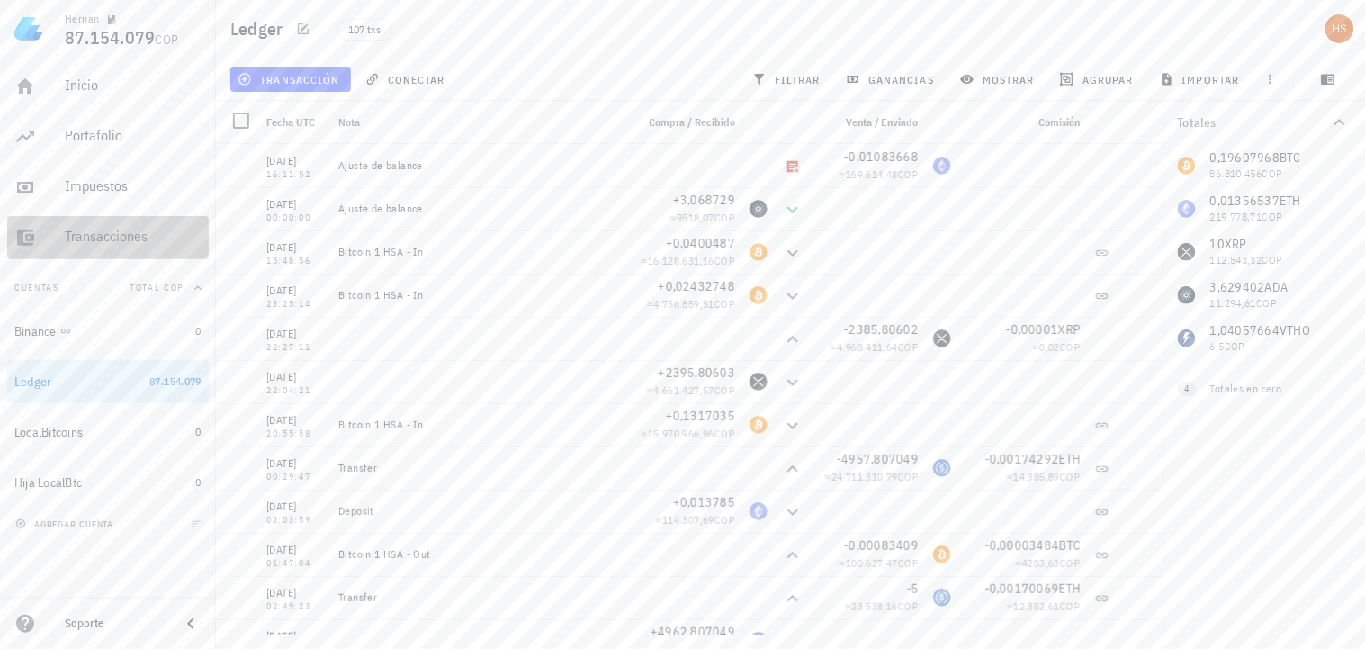
click at [99, 235] on div "Transacciones" at bounding box center [133, 236] width 137 height 17
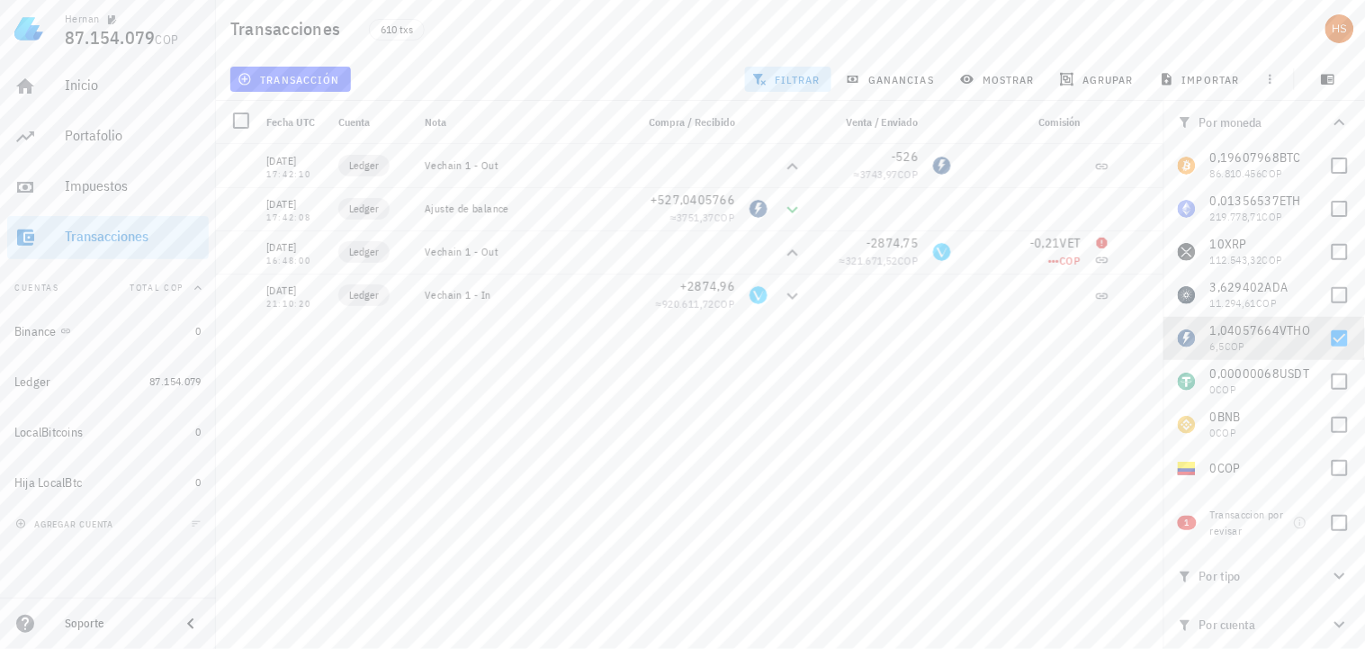
drag, startPoint x: 1134, startPoint y: 212, endPoint x: 959, endPoint y: 439, distance: 286.2
click at [959, 439] on div "[DATE] 16:11:52 Ledger Ajuste de balance -0,01083668 ≈ 169.614,48 COP [DATE] 00…" at bounding box center [690, 389] width 948 height 490
click at [241, 210] on div at bounding box center [241, 207] width 31 height 31
click at [295, 74] on span "editar (1)" at bounding box center [279, 79] width 77 height 14
click at [437, 432] on div "[DATE] 16:11:52 Ledger Ajuste de balance -0,01083668 ≈ 169.614,48 COP [DATE] 00…" at bounding box center [690, 389] width 948 height 490
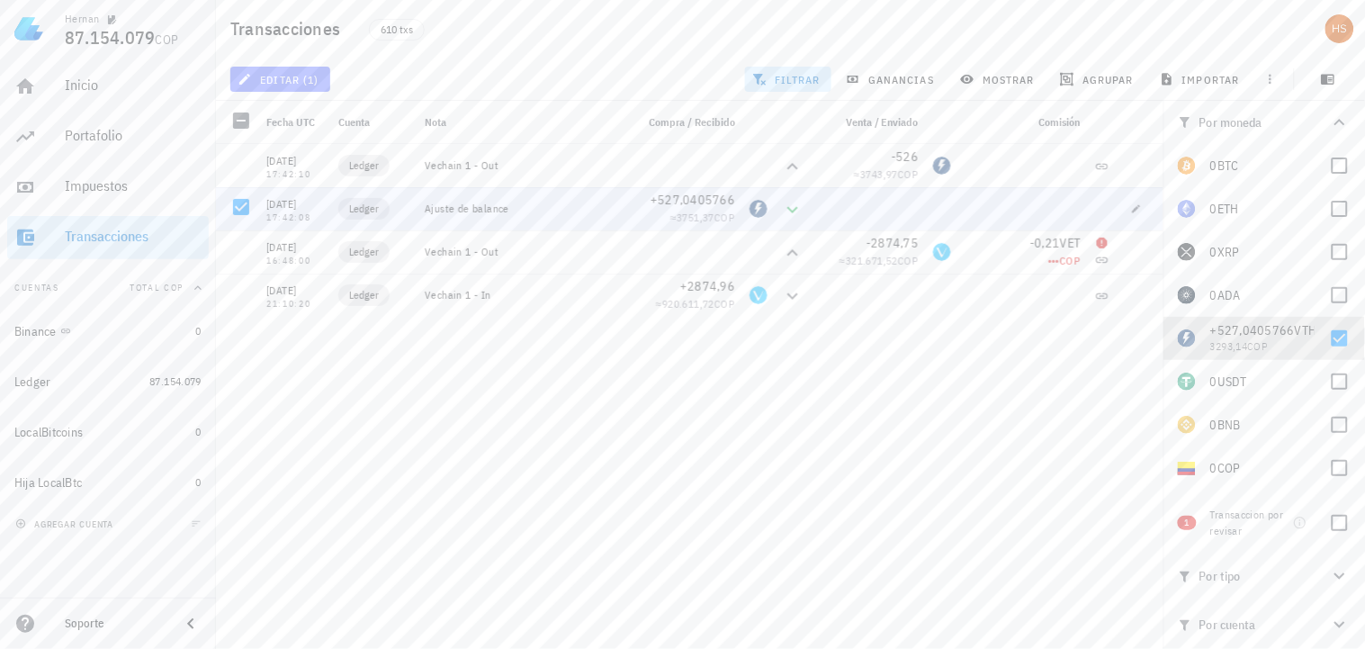
click at [309, 78] on span "editar (1)" at bounding box center [279, 79] width 77 height 14
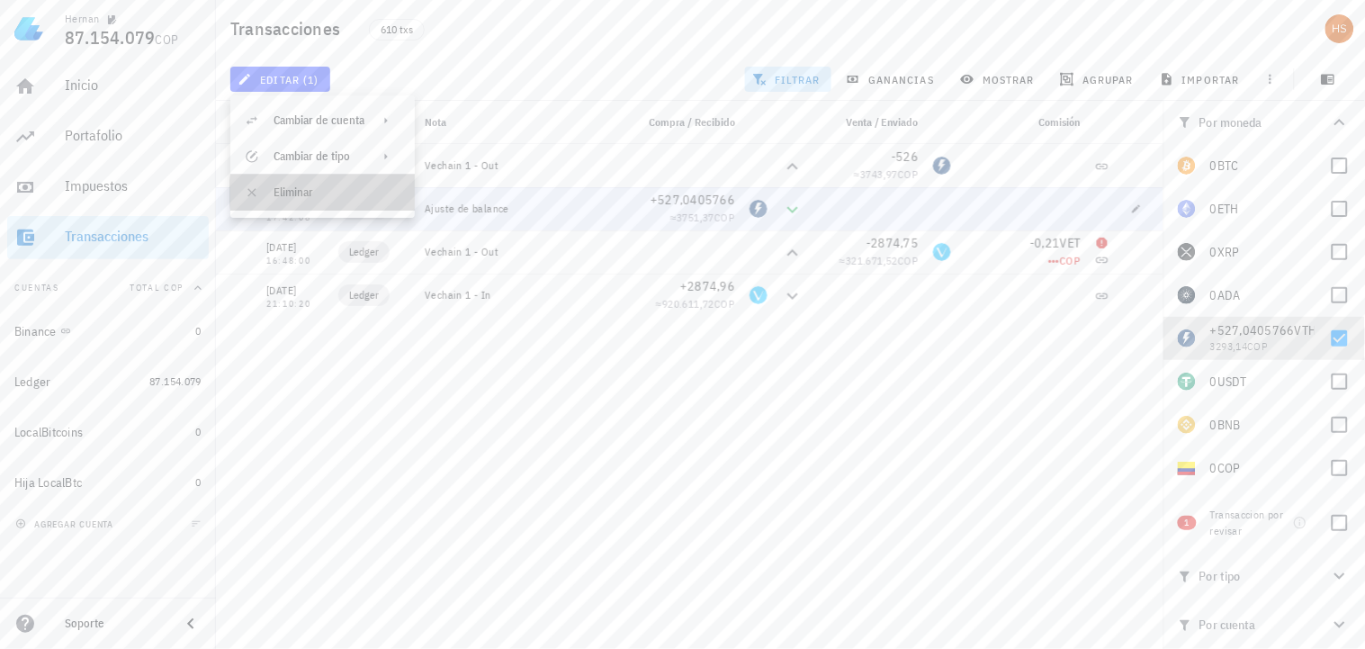
click at [281, 193] on div "Eliminar" at bounding box center [337, 192] width 127 height 14
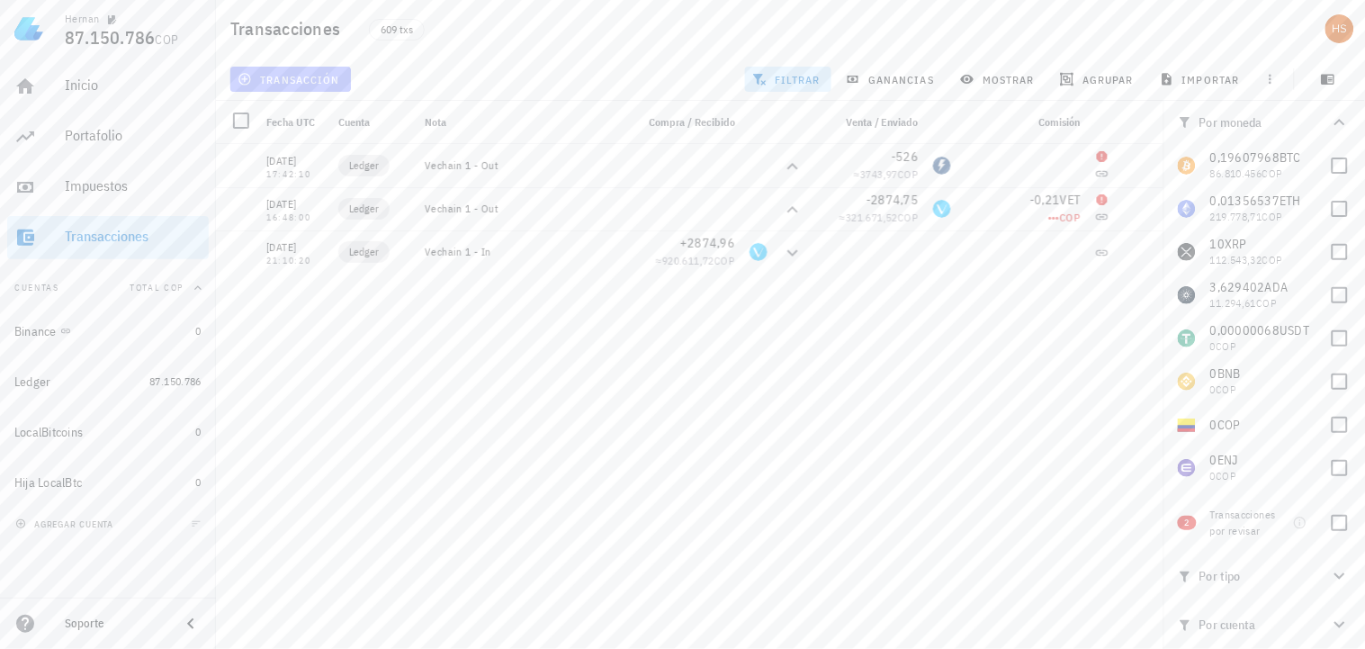
click at [297, 77] on span "transacción" at bounding box center [290, 79] width 98 height 14
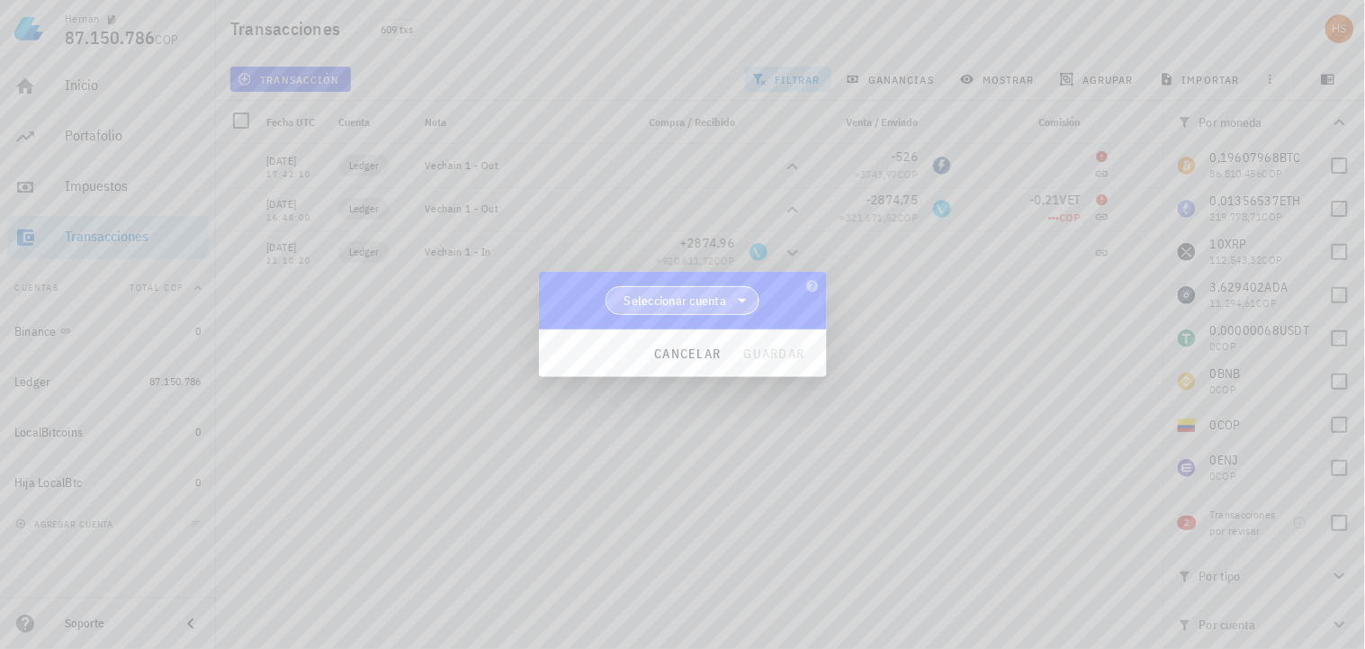
click at [700, 301] on span "Seleccionar cuenta" at bounding box center [675, 301] width 103 height 18
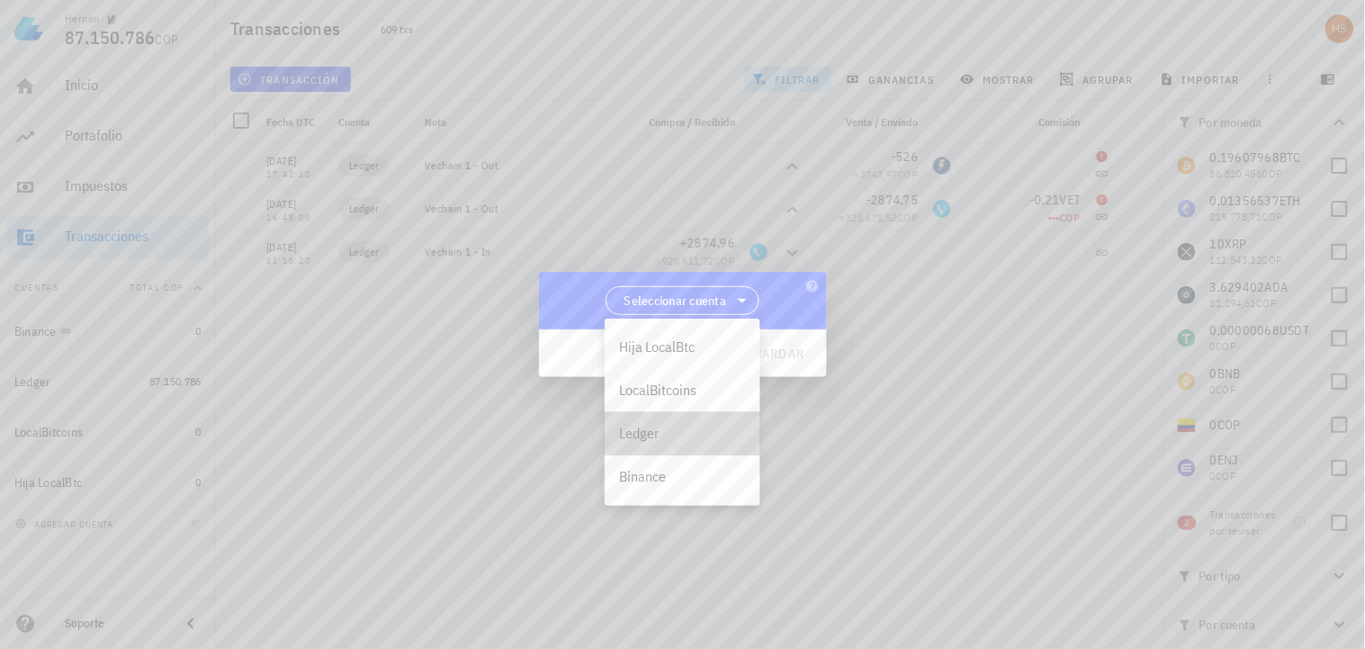
click at [643, 435] on div "Ledger" at bounding box center [682, 433] width 127 height 17
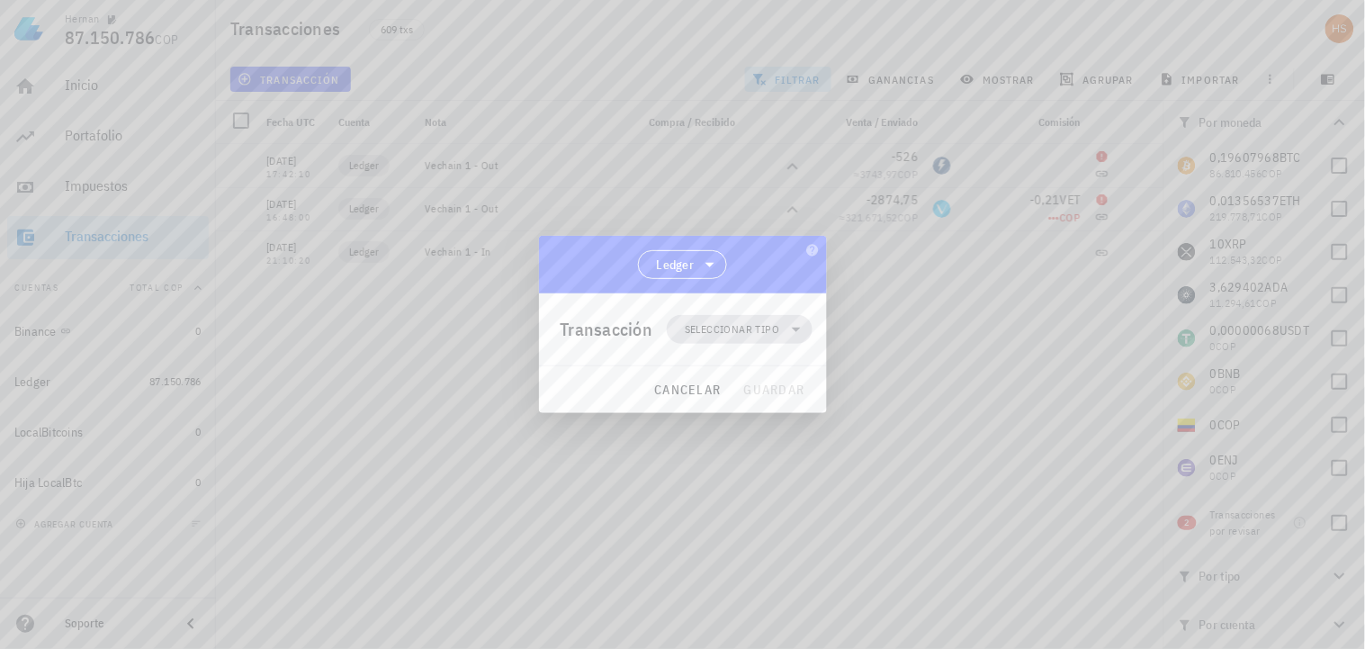
click at [743, 324] on span "Seleccionar tipo" at bounding box center [732, 329] width 94 height 18
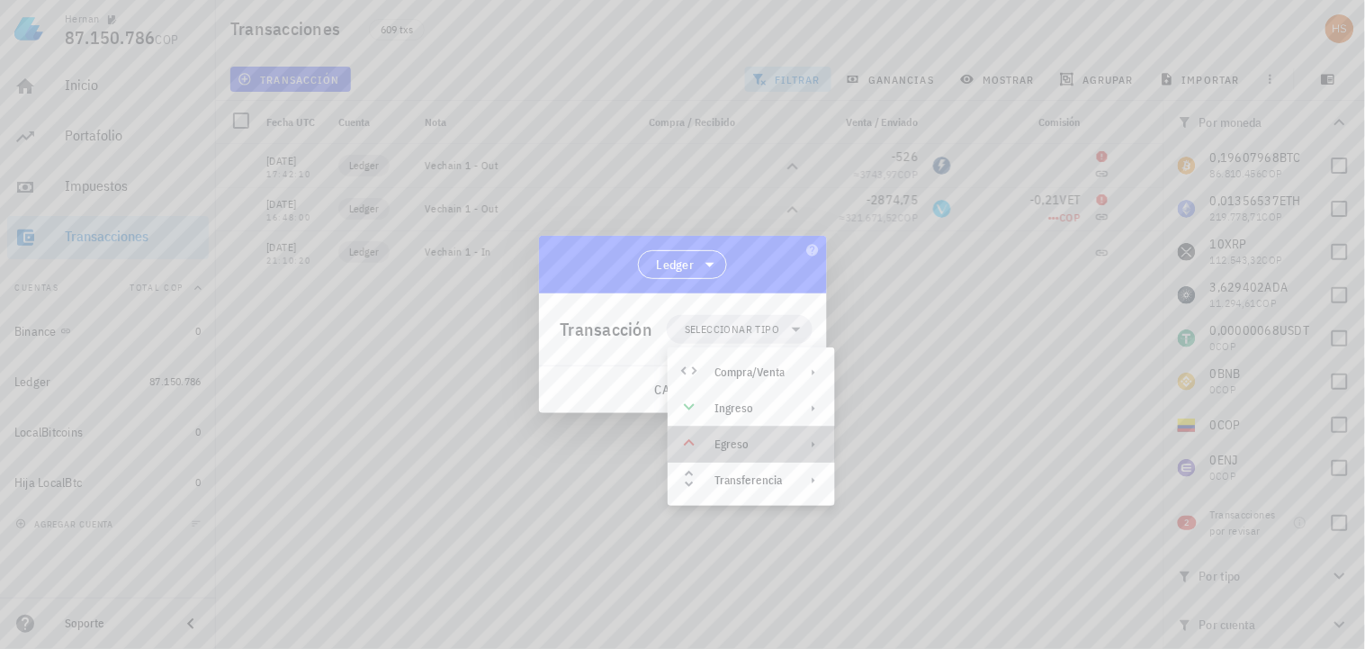
click at [747, 438] on div "Egreso" at bounding box center [749, 444] width 70 height 14
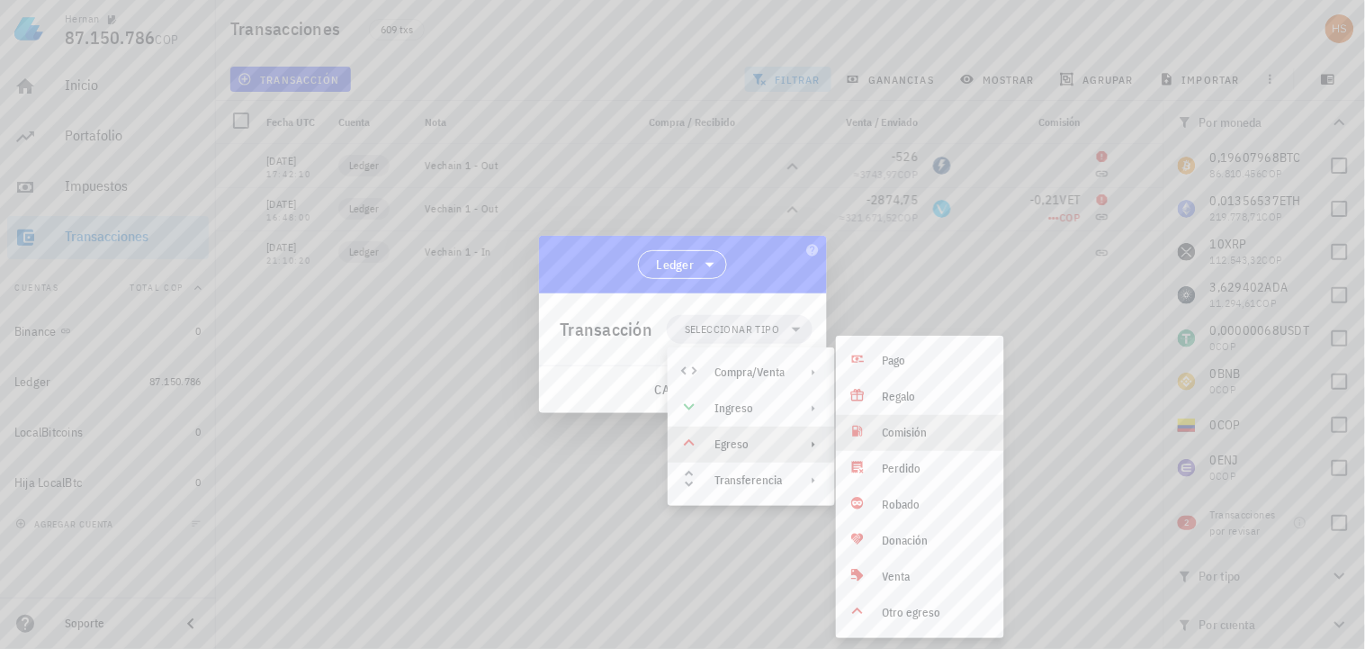
click at [915, 430] on div "Comisión" at bounding box center [936, 433] width 107 height 14
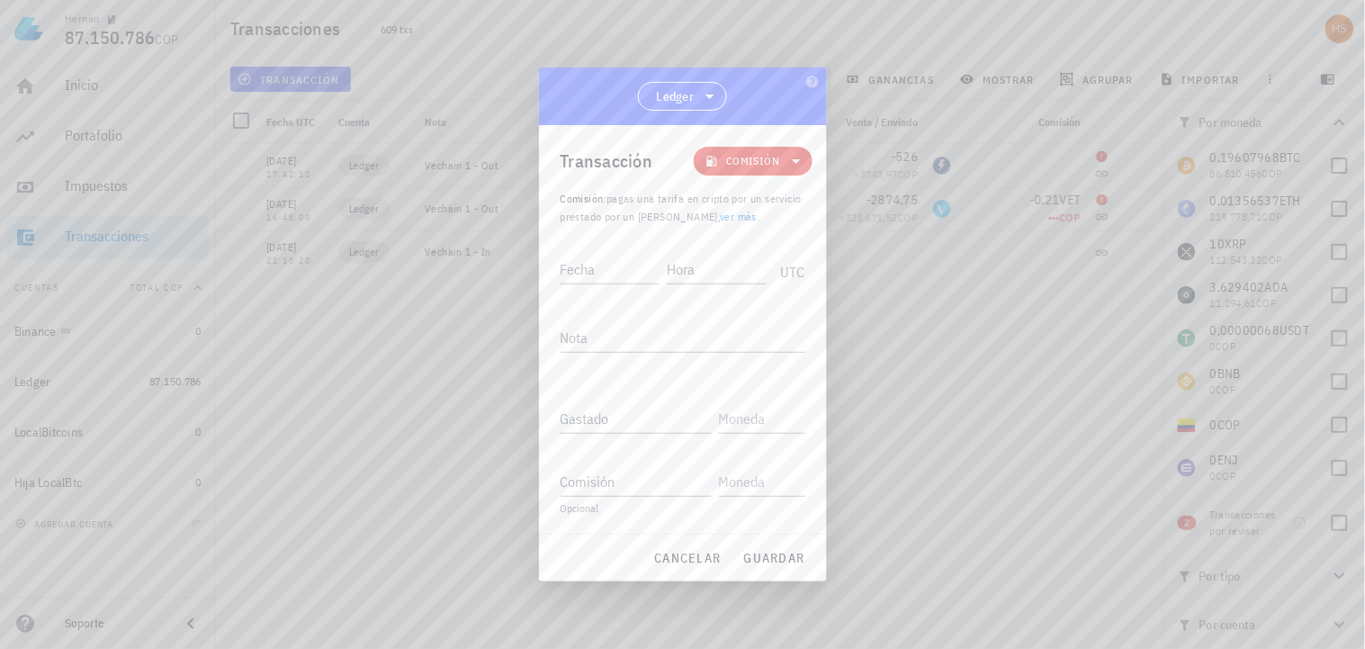
drag, startPoint x: 751, startPoint y: 91, endPoint x: 792, endPoint y: 115, distance: 47.2
click at [792, 115] on div "Ledger" at bounding box center [683, 96] width 288 height 58
click at [581, 263] on div "Fecha" at bounding box center [611, 269] width 100 height 29
type input "[DATE]"
click at [675, 273] on input "Hora" at bounding box center [718, 269] width 96 height 29
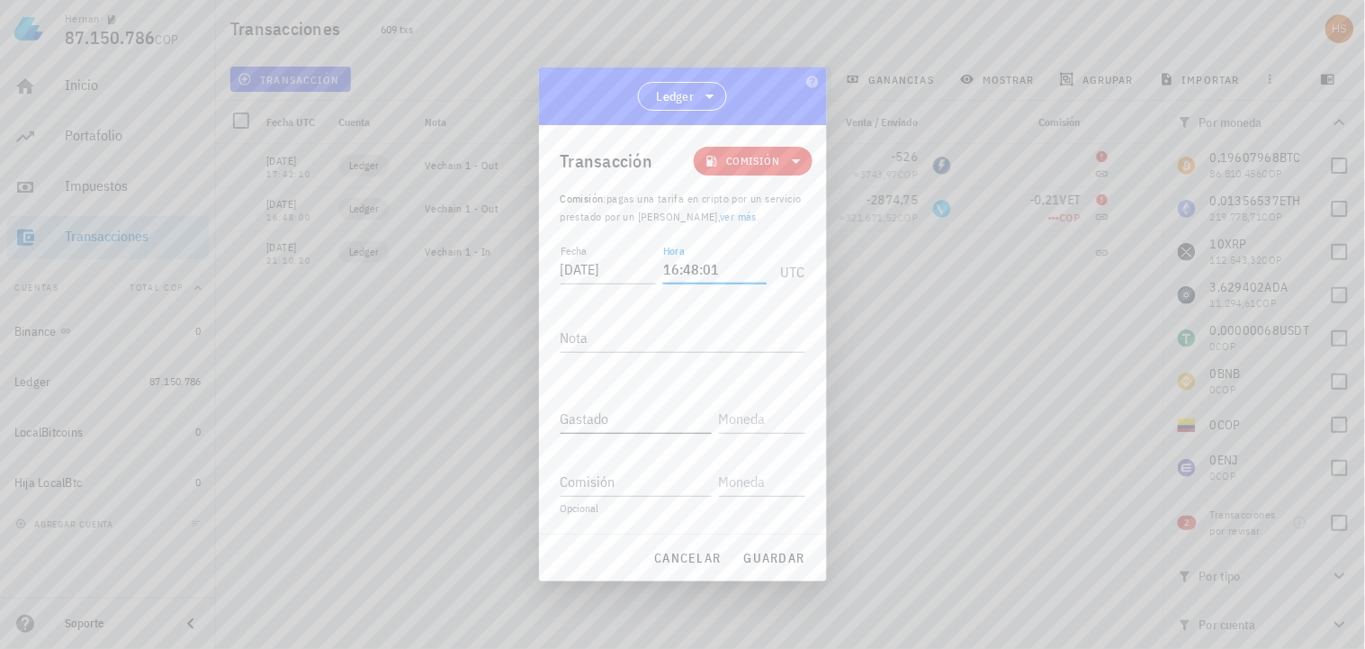
type input "16:48:01"
click at [580, 421] on input "Gastado" at bounding box center [636, 418] width 151 height 29
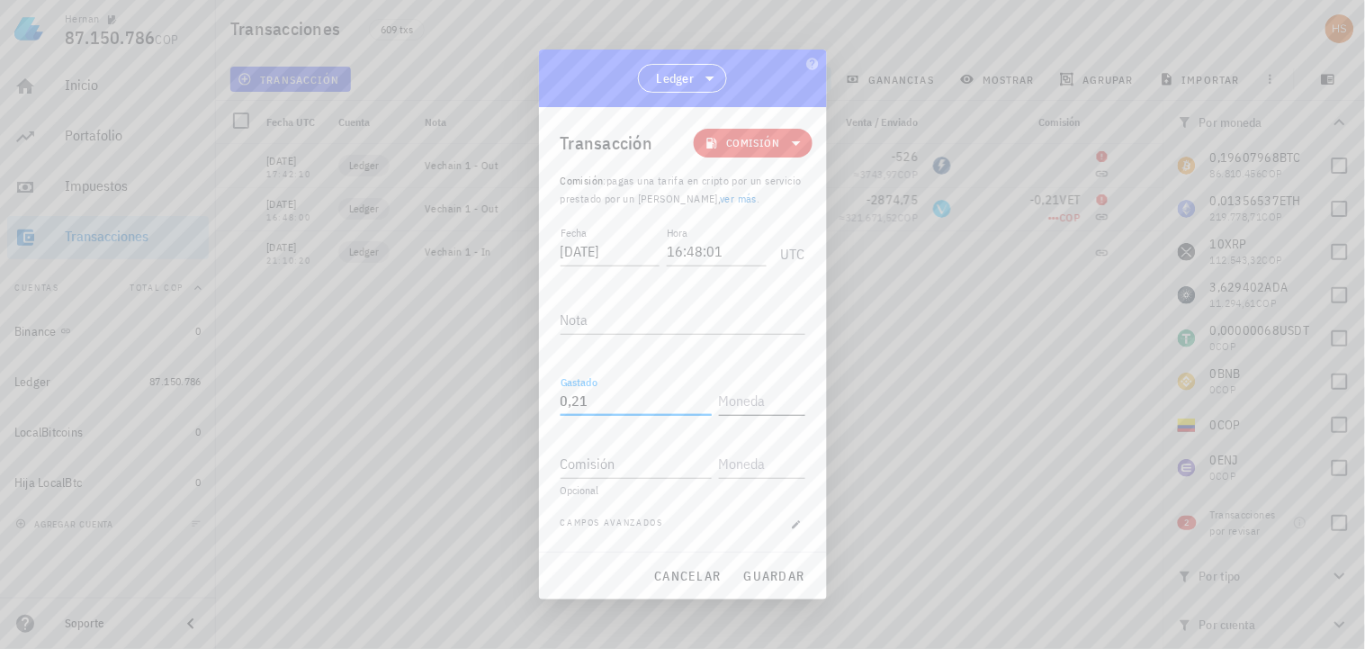
type input "0,21"
click at [727, 397] on input "text" at bounding box center [760, 400] width 83 height 29
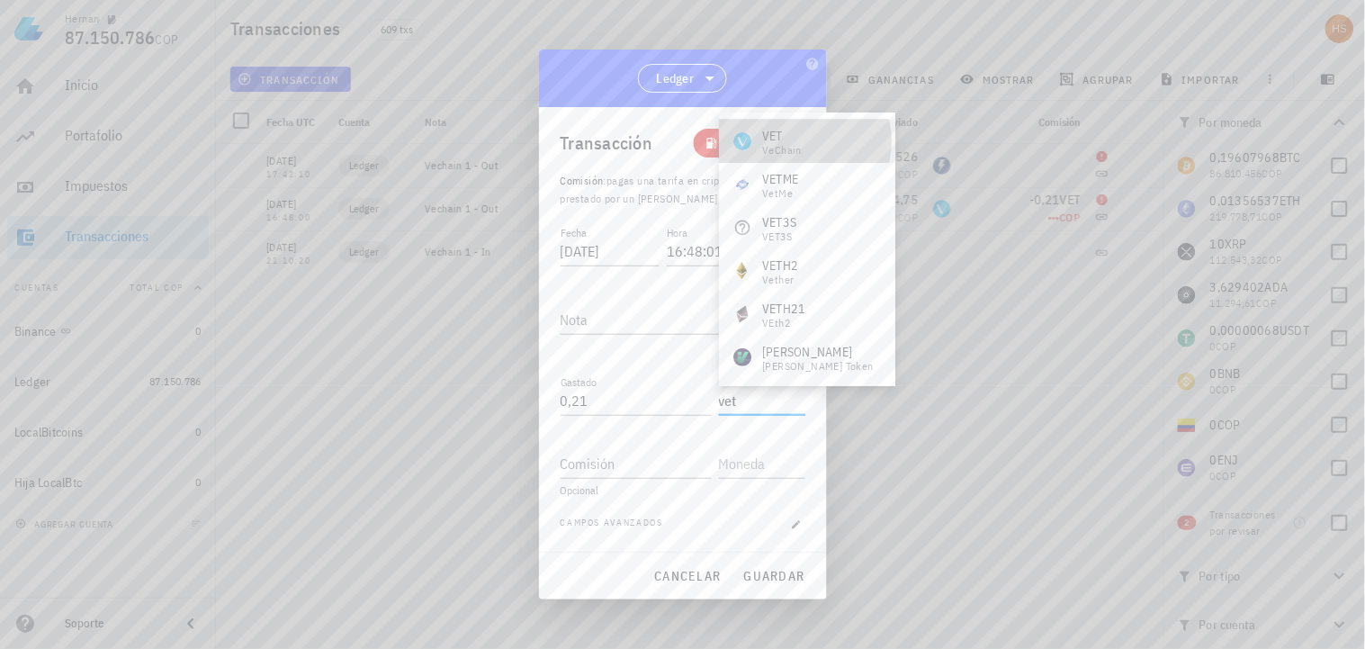
click at [812, 132] on div "VET VeChain" at bounding box center [807, 141] width 176 height 43
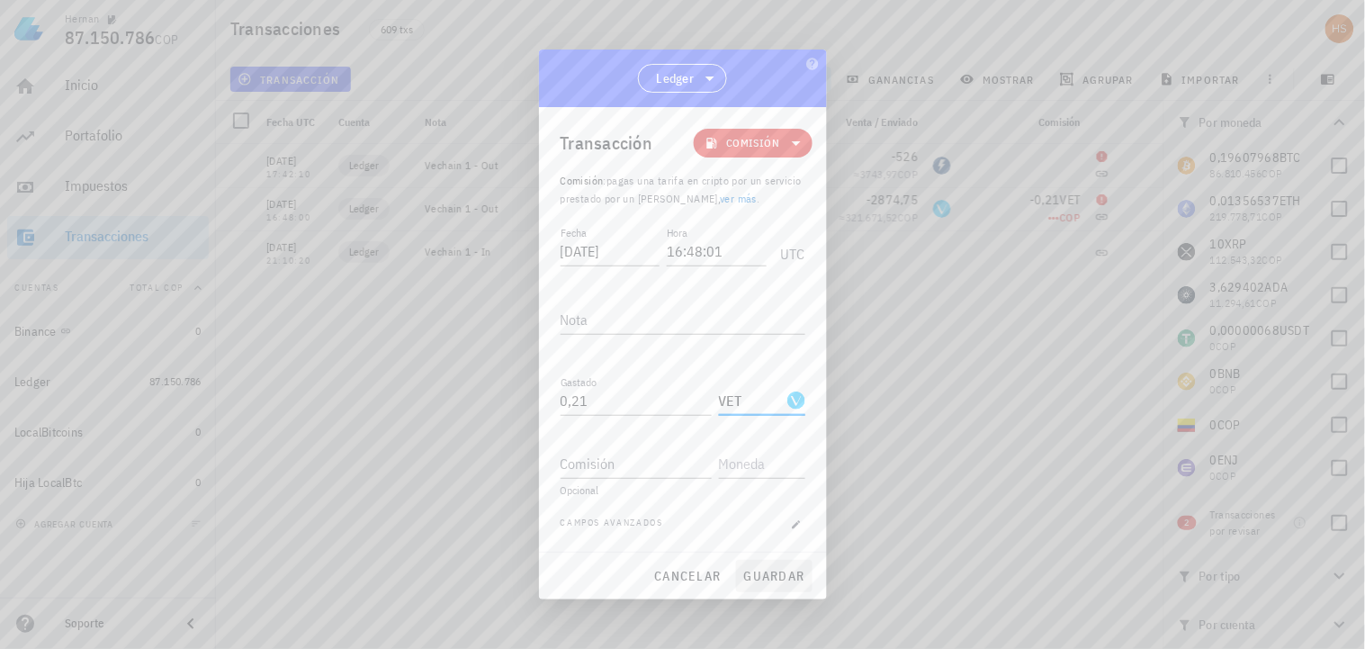
type input "VET"
click at [795, 579] on span "guardar" at bounding box center [774, 576] width 62 height 16
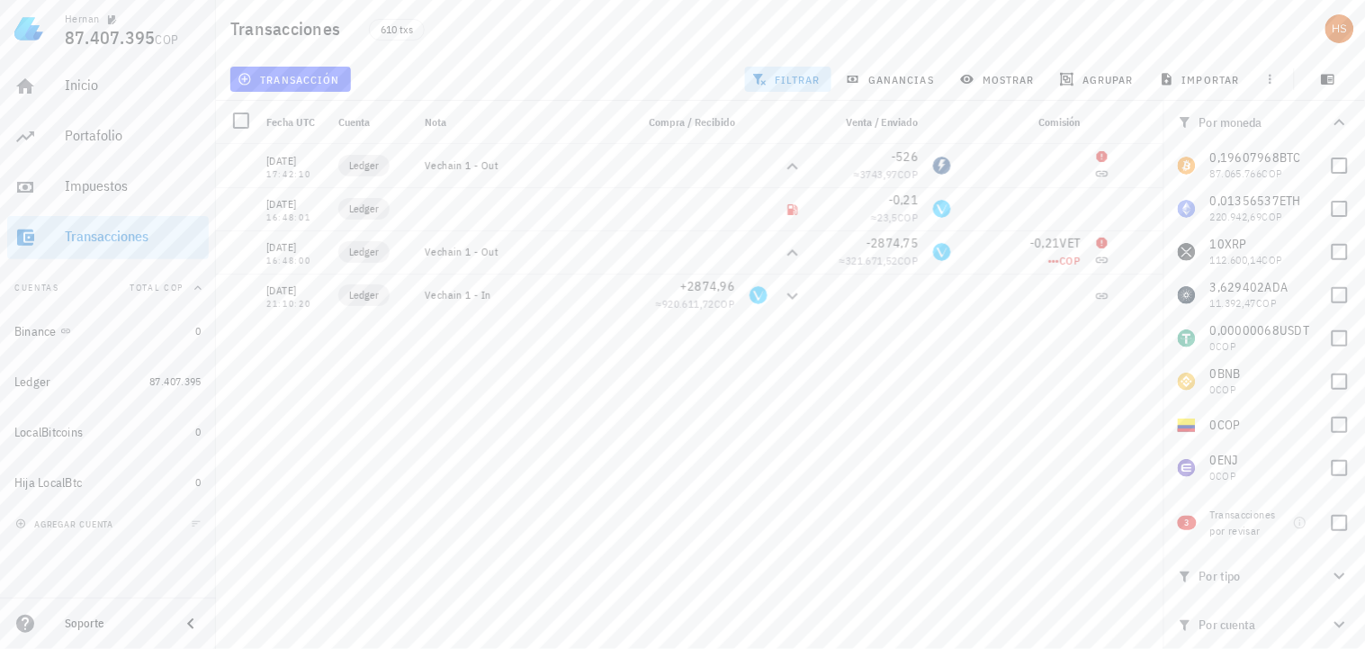
drag, startPoint x: 391, startPoint y: 355, endPoint x: 333, endPoint y: 360, distance: 58.7
click at [333, 360] on div "[DATE] 16:11:52 Ledger Ajuste de balance -0,01083668 ≈ 169.614,48 COP [DATE] 00…" at bounding box center [690, 389] width 948 height 490
drag, startPoint x: 1101, startPoint y: 155, endPoint x: 1122, endPoint y: 129, distance: 33.3
click at [1122, 129] on div at bounding box center [1140, 122] width 47 height 43
click at [284, 79] on span "transacción" at bounding box center [290, 79] width 98 height 14
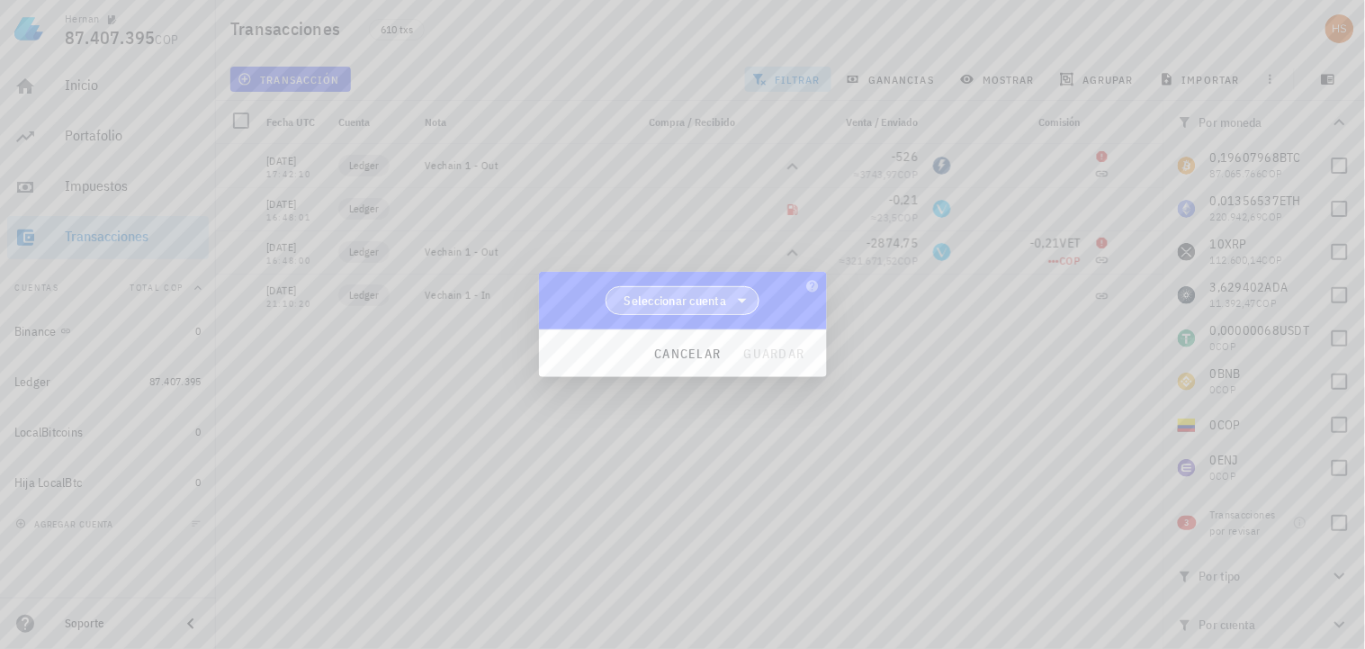
click at [689, 300] on span "Seleccionar cuenta" at bounding box center [675, 301] width 103 height 18
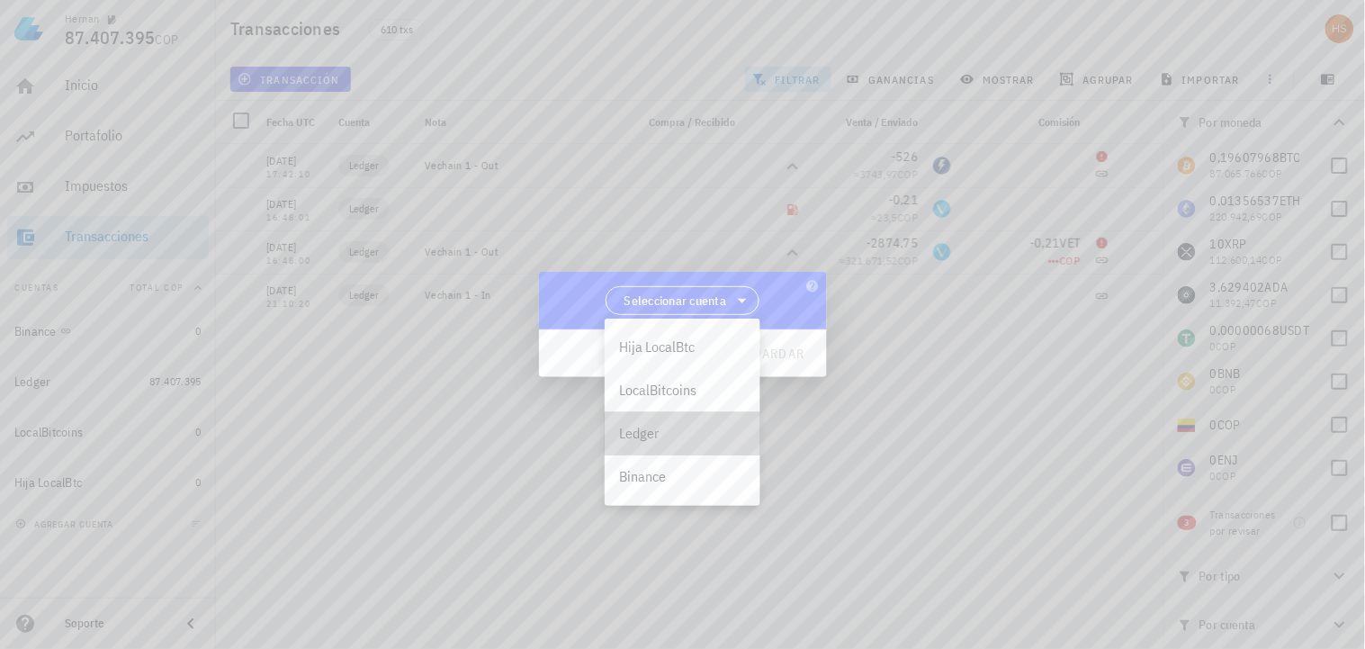
click at [643, 428] on div "Ledger" at bounding box center [682, 433] width 127 height 17
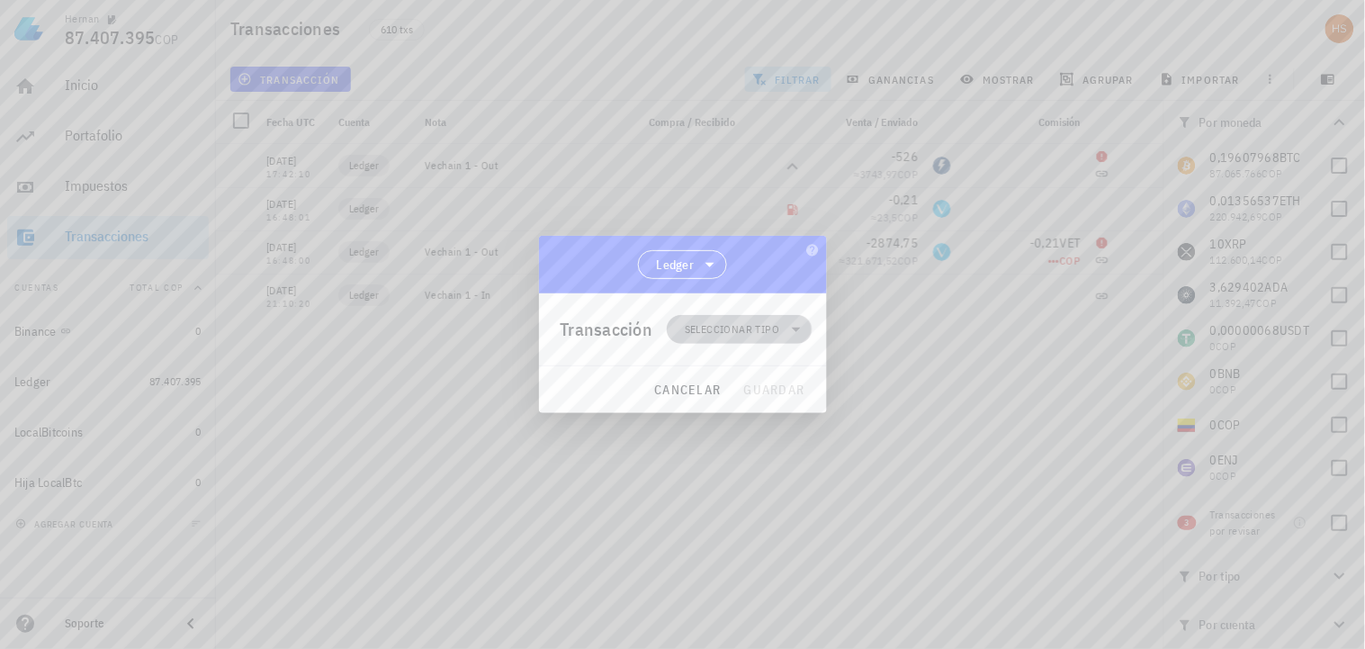
click at [727, 328] on span "Seleccionar tipo" at bounding box center [732, 329] width 94 height 18
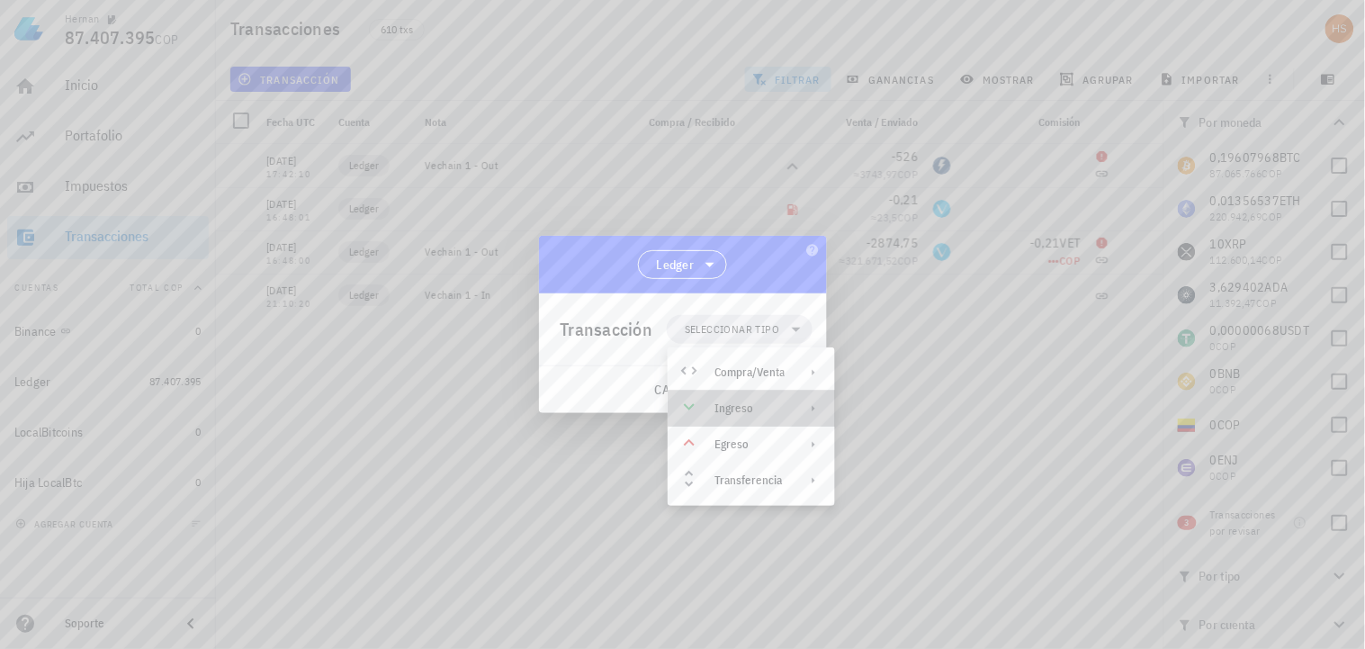
click at [714, 406] on div "Ingreso" at bounding box center [749, 408] width 70 height 14
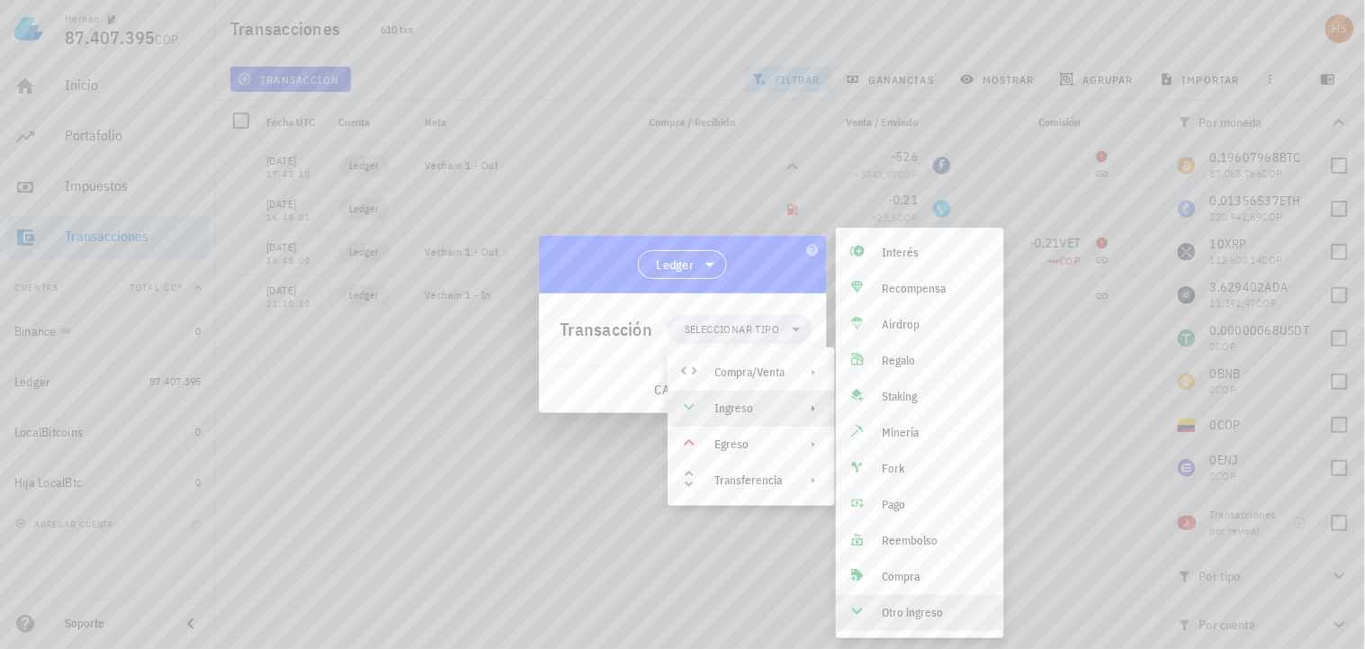
click at [920, 607] on div "Otro ingreso" at bounding box center [936, 613] width 107 height 14
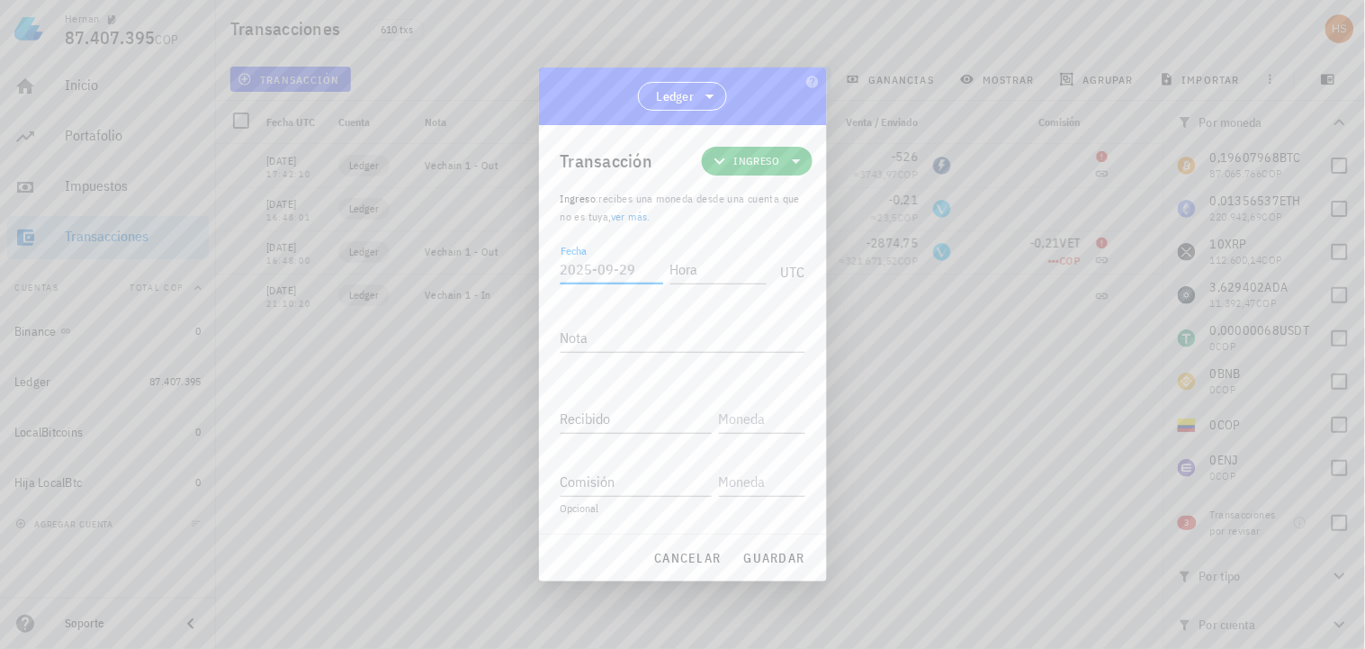
click at [615, 274] on input "Fecha" at bounding box center [612, 269] width 103 height 29
type input "[DATE]"
click at [670, 273] on input "Hora" at bounding box center [718, 269] width 96 height 29
type input "17:42:05"
click at [569, 337] on textarea "Nota" at bounding box center [683, 337] width 245 height 29
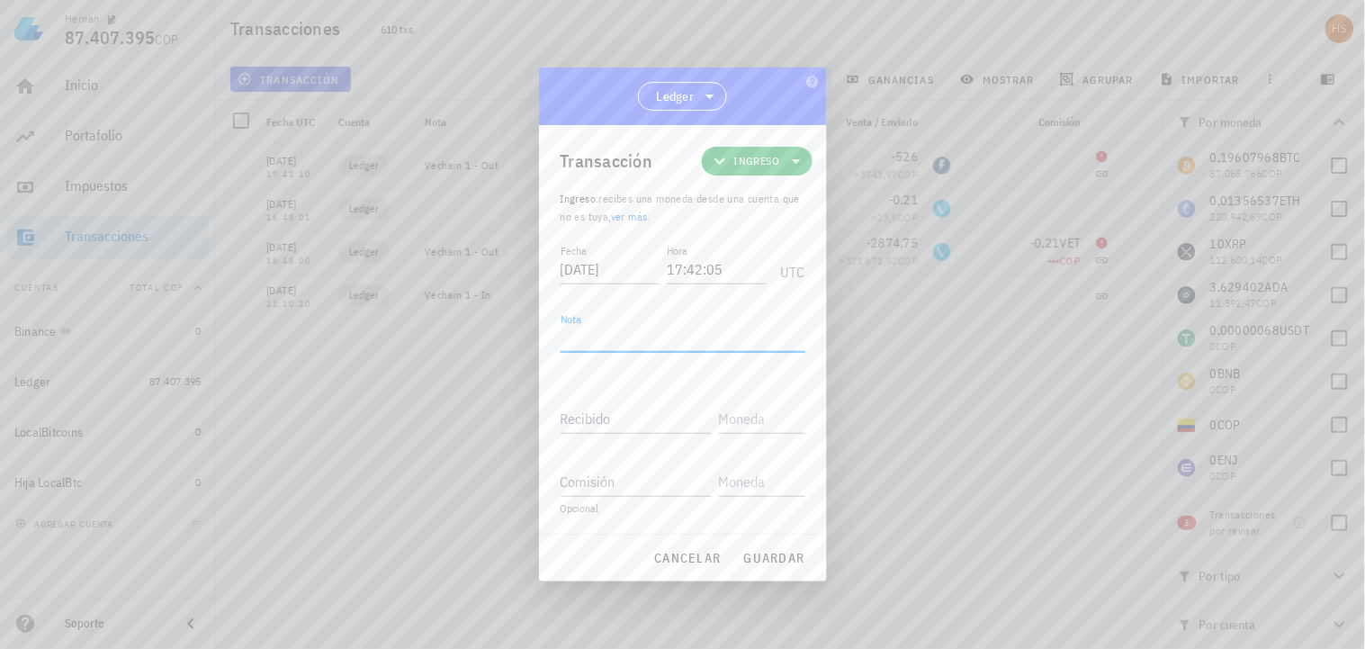
paste textarea "Remanente de generación por holding de VET"
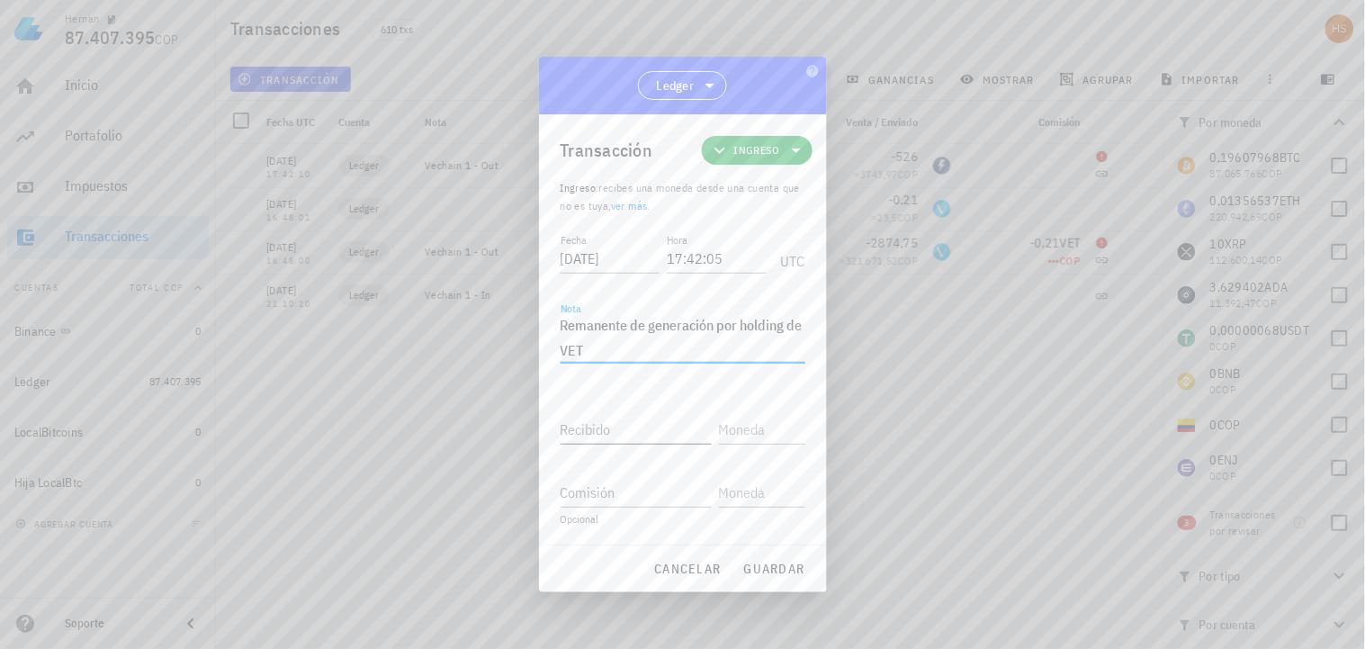
type textarea "Remanente de generación por holding de VET"
click at [614, 429] on input "Recibido" at bounding box center [636, 429] width 151 height 29
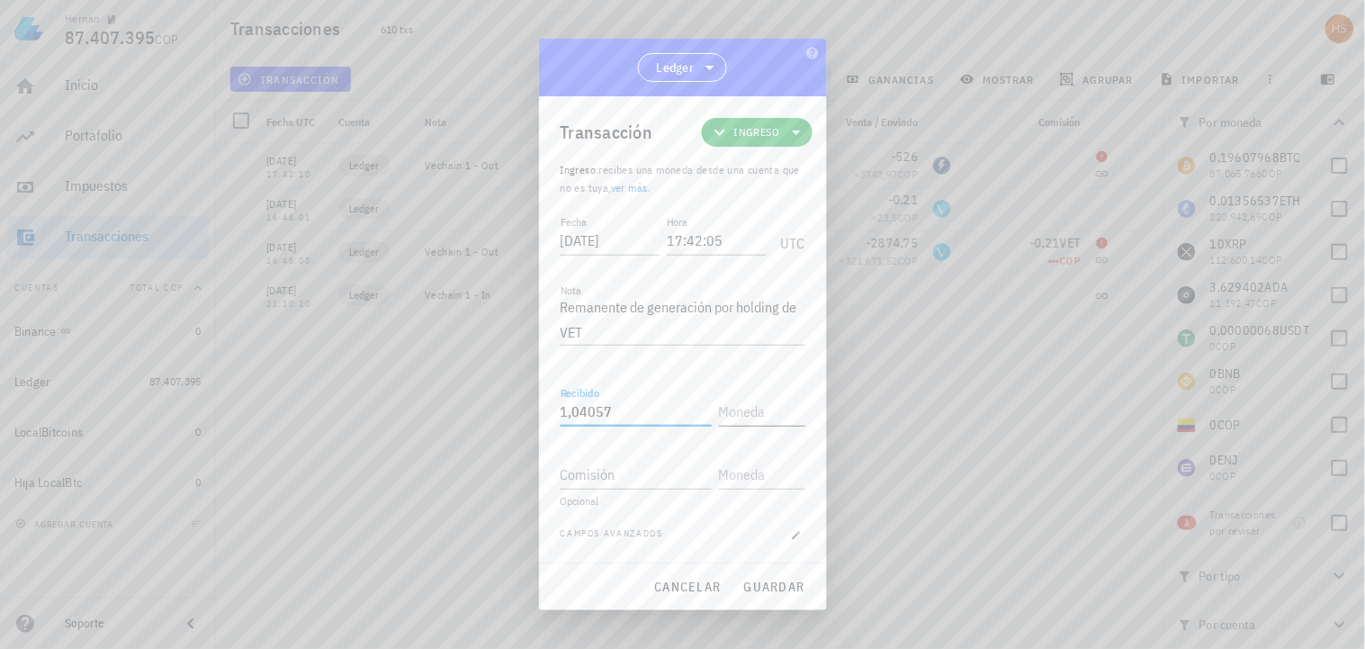
type input "1,04057"
click at [745, 412] on input "text" at bounding box center [760, 411] width 83 height 29
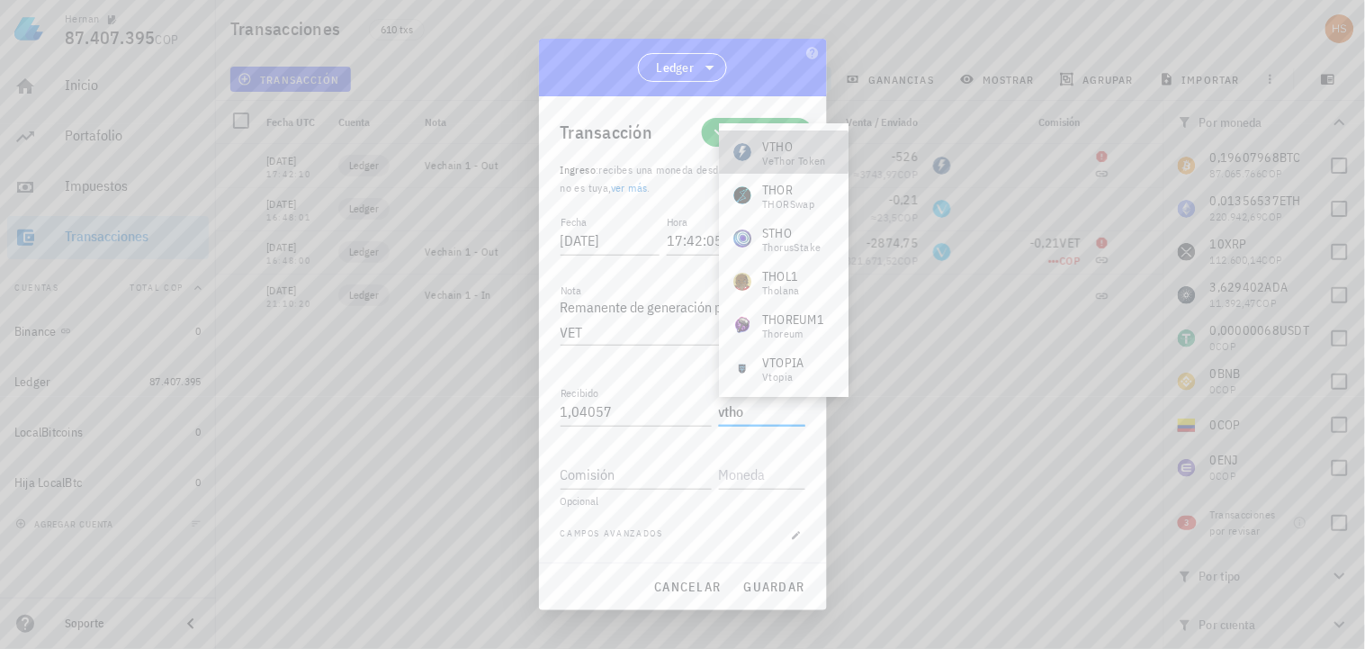
click at [779, 151] on div "VTHO" at bounding box center [794, 147] width 64 height 18
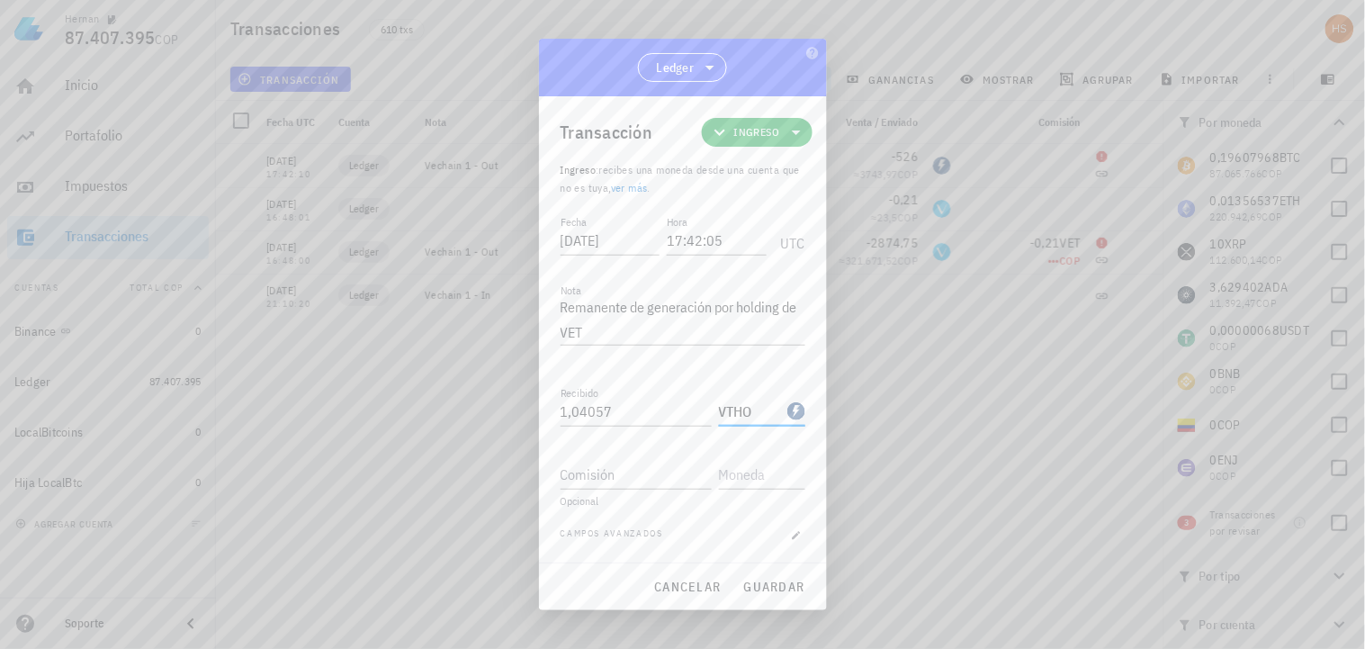
type input "VTHO"
drag, startPoint x: 723, startPoint y: 238, endPoint x: 706, endPoint y: 241, distance: 16.6
click at [706, 241] on input "17:42:05" at bounding box center [714, 240] width 103 height 29
type input "17:42:10"
click at [761, 586] on span "guardar" at bounding box center [774, 587] width 62 height 16
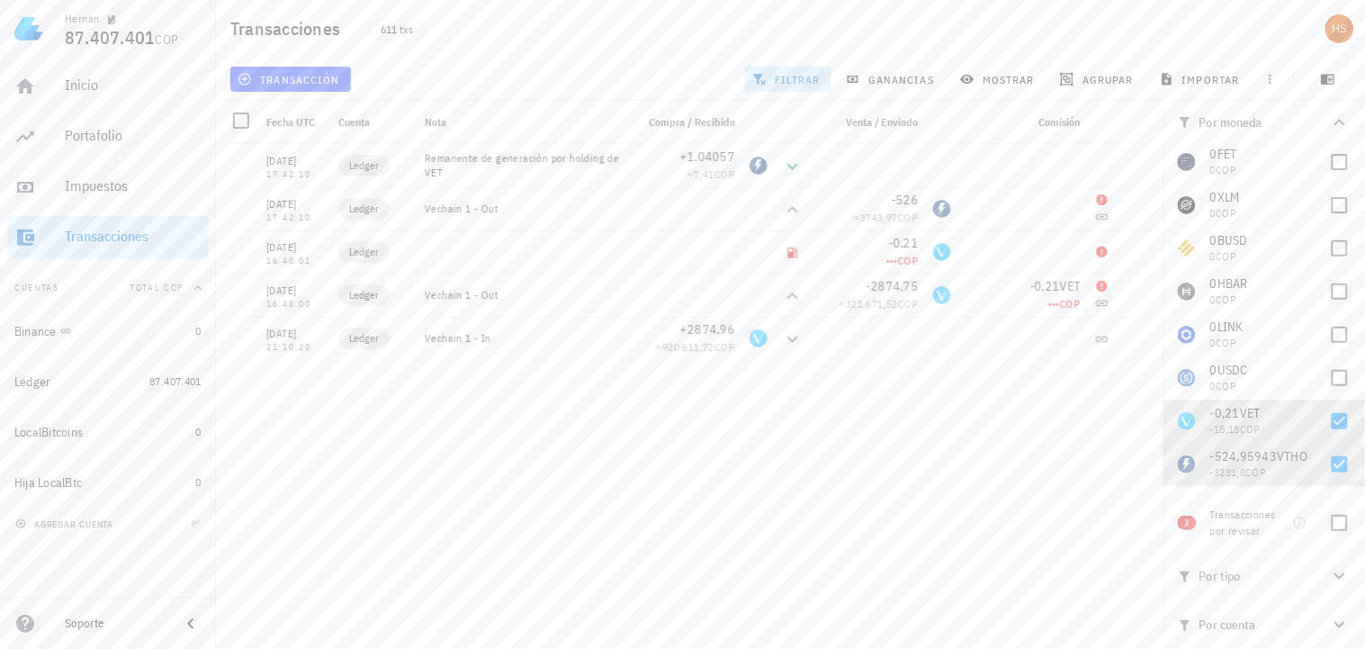
scroll to position [398, 0]
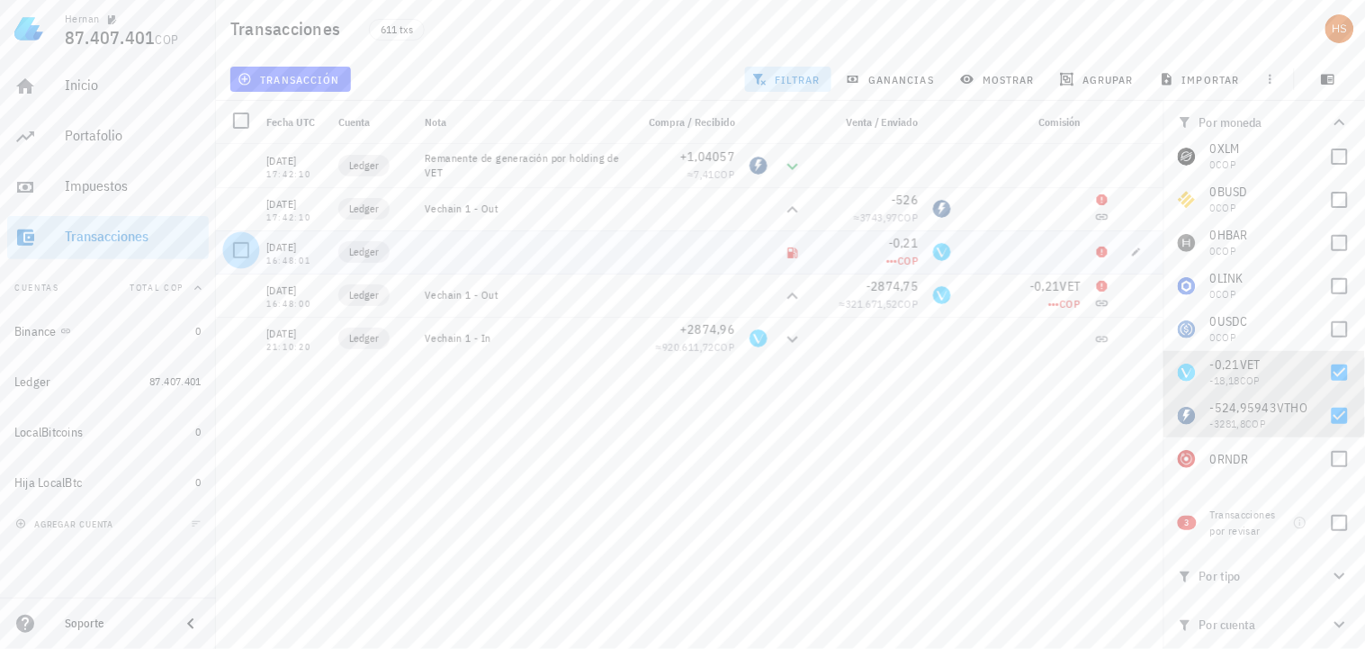
click at [246, 249] on div at bounding box center [241, 250] width 31 height 31
click at [309, 72] on span "editar (1)" at bounding box center [279, 79] width 77 height 14
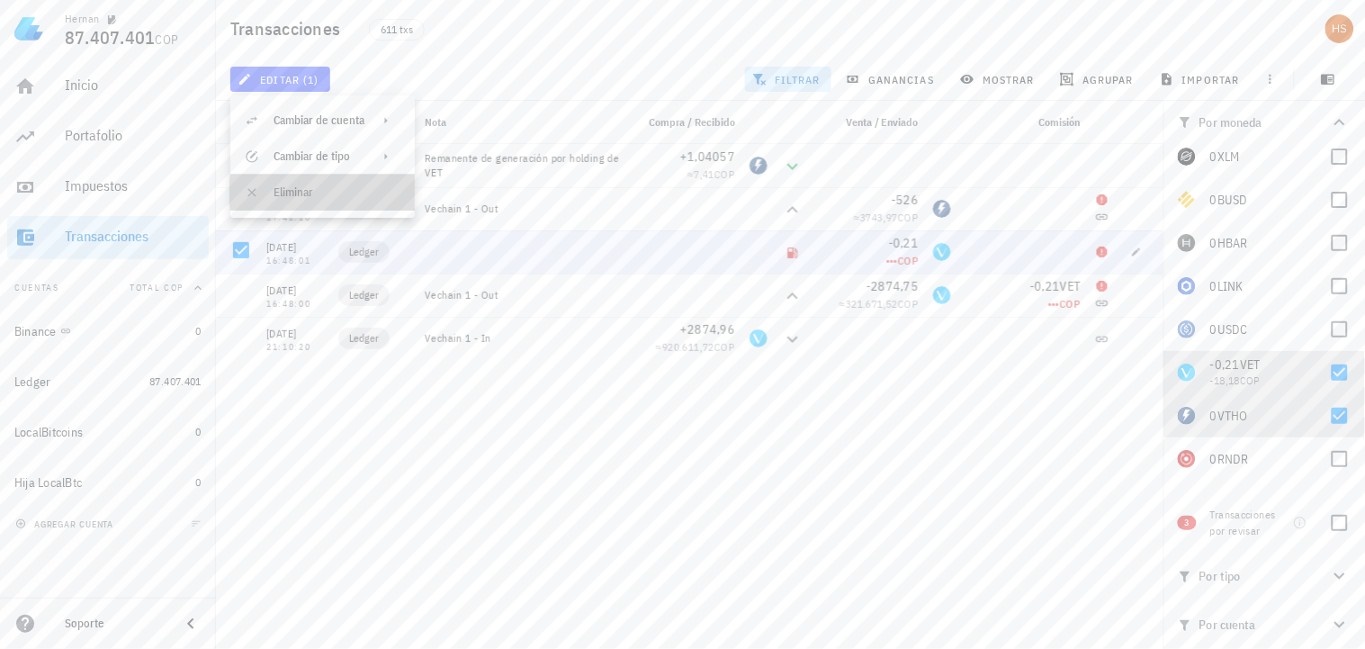
click at [294, 189] on div "Eliminar" at bounding box center [337, 192] width 127 height 14
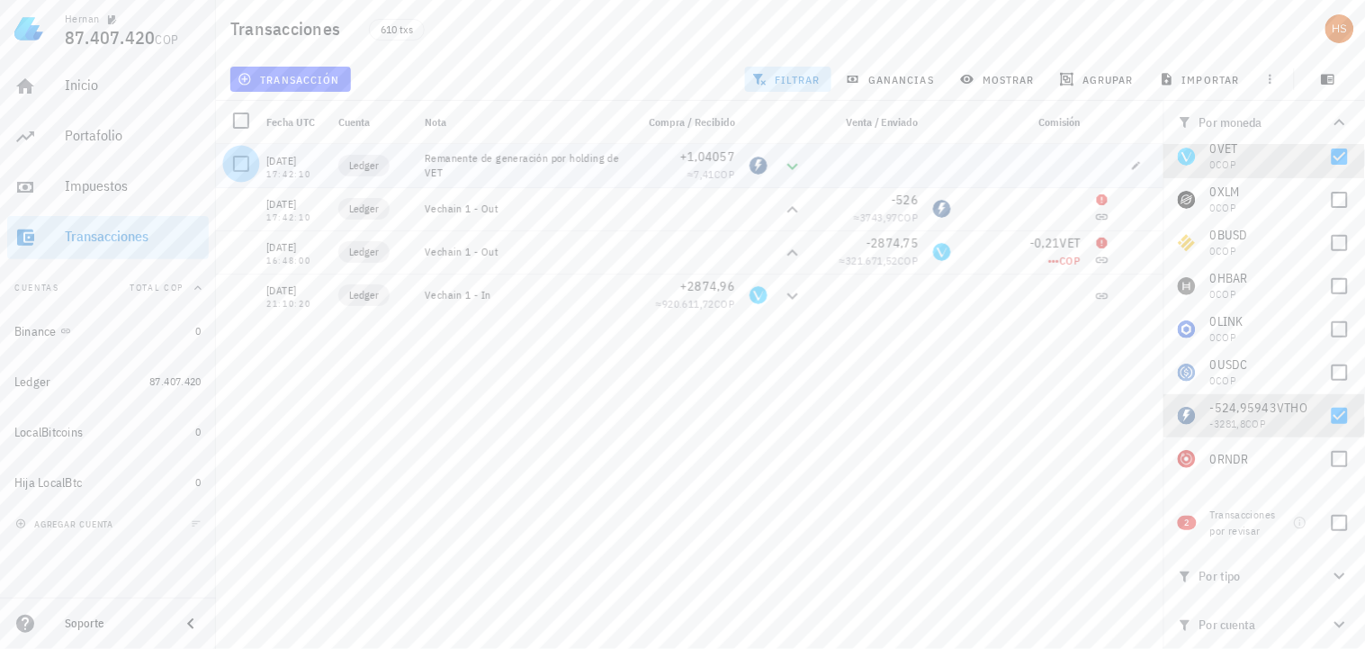
click at [240, 159] on div at bounding box center [241, 163] width 31 height 31
click at [300, 79] on span "editar (1)" at bounding box center [279, 79] width 77 height 14
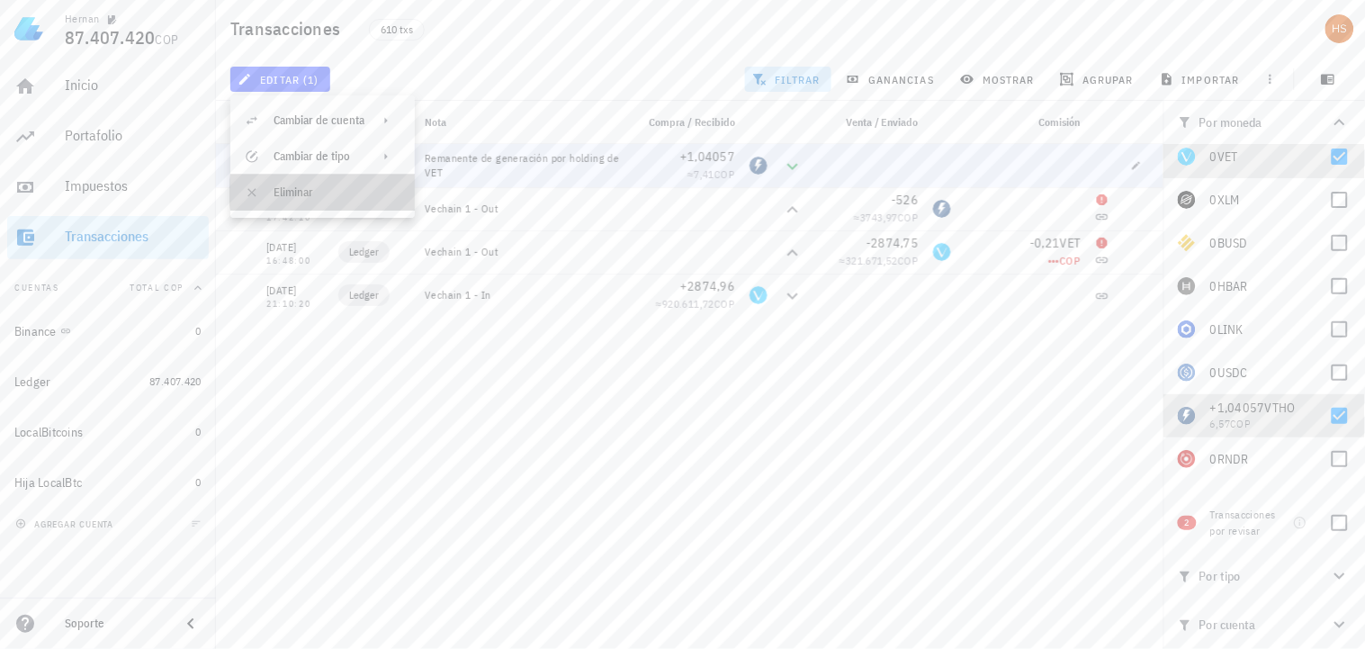
click at [285, 189] on div "Eliminar" at bounding box center [337, 192] width 127 height 14
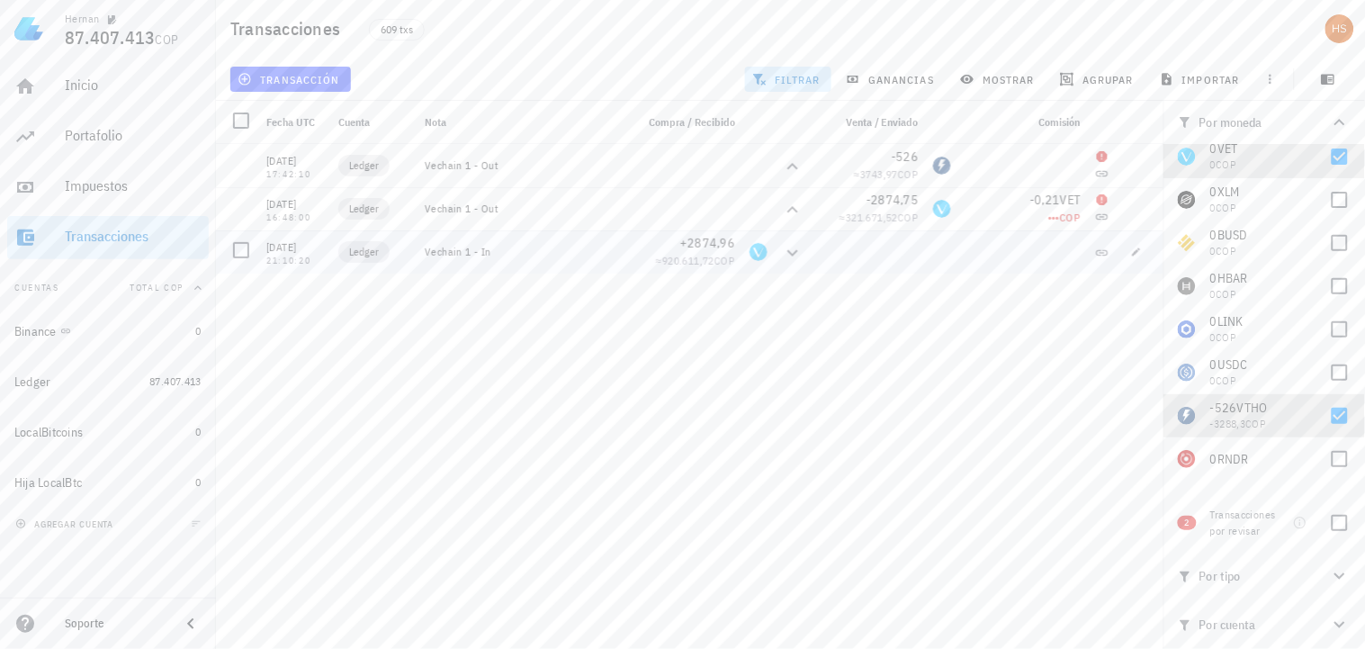
click at [1055, 262] on div at bounding box center [1023, 251] width 130 height 43
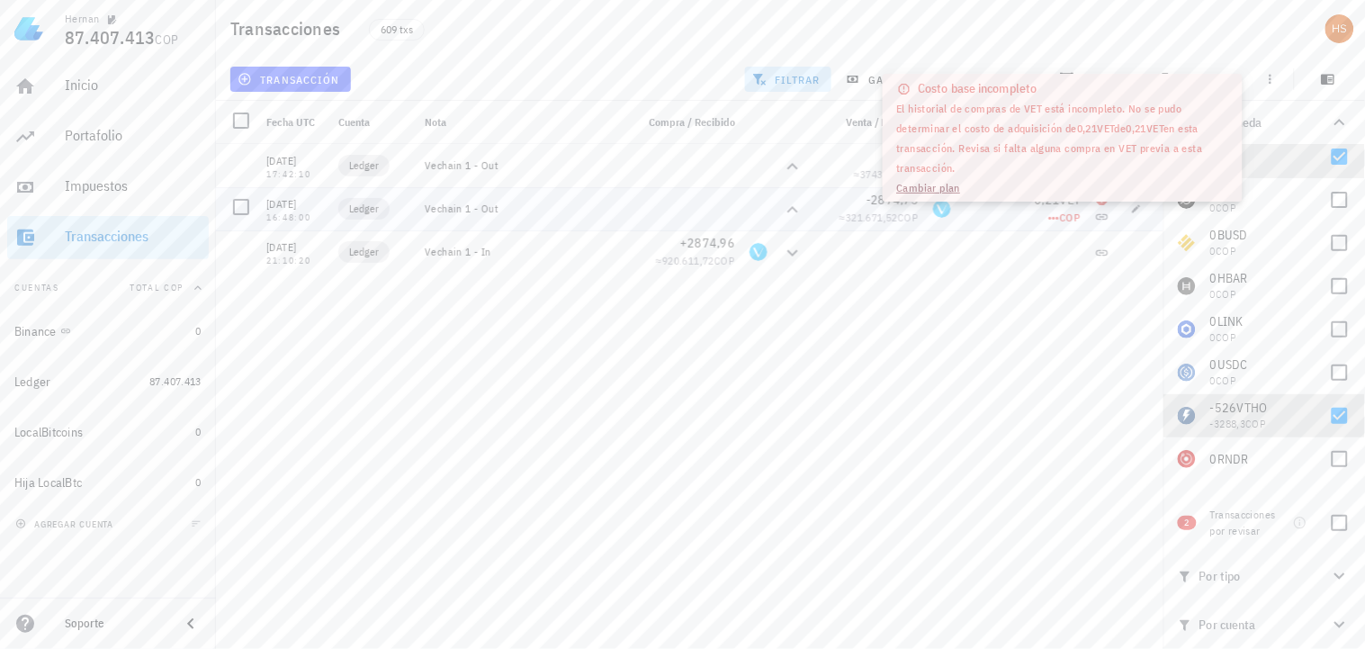
click at [1048, 218] on span "•••" at bounding box center [1054, 217] width 12 height 13
click at [1046, 224] on div at bounding box center [1046, 224] width 0 height 0
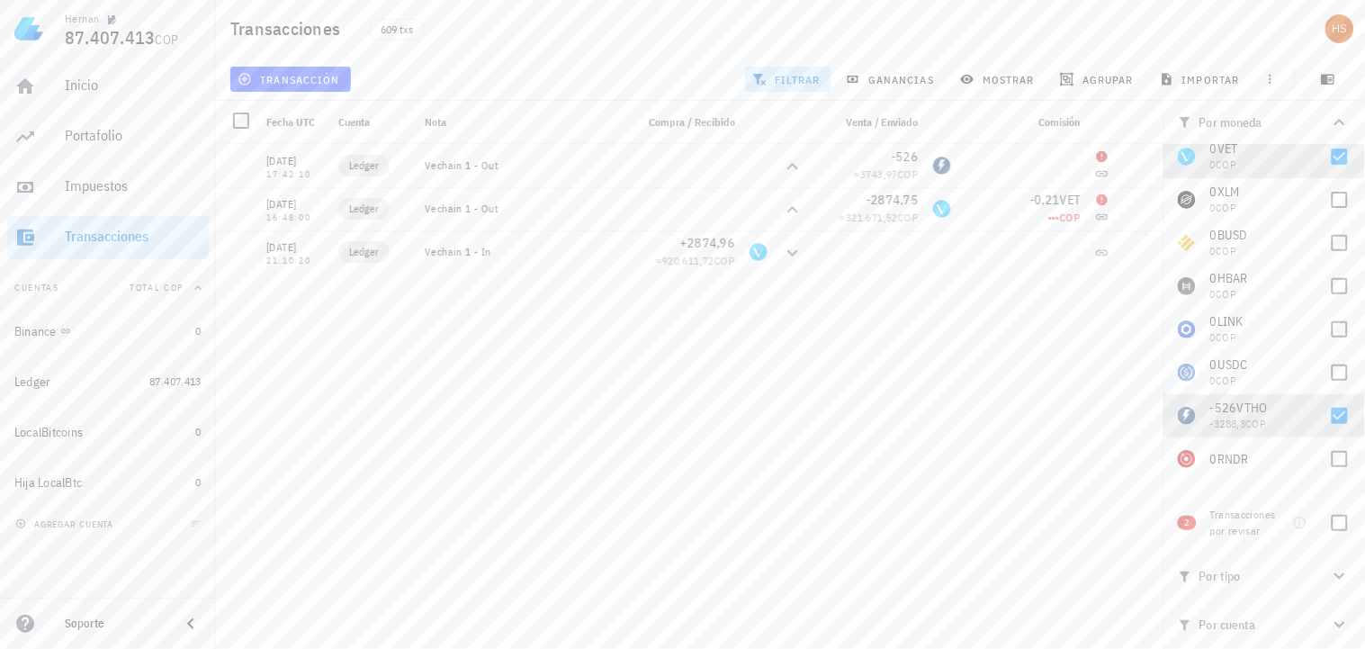
click at [1046, 224] on div at bounding box center [1046, 224] width 0 height 0
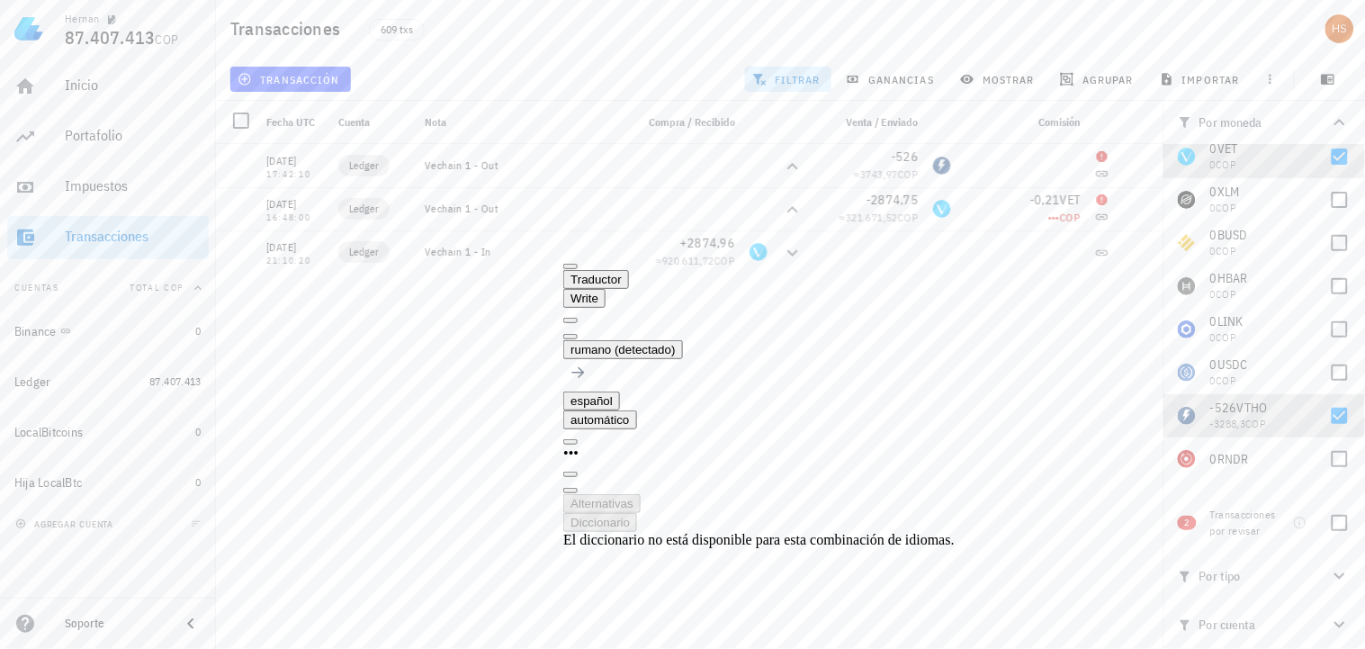
click at [578, 334] on button at bounding box center [570, 336] width 14 height 5
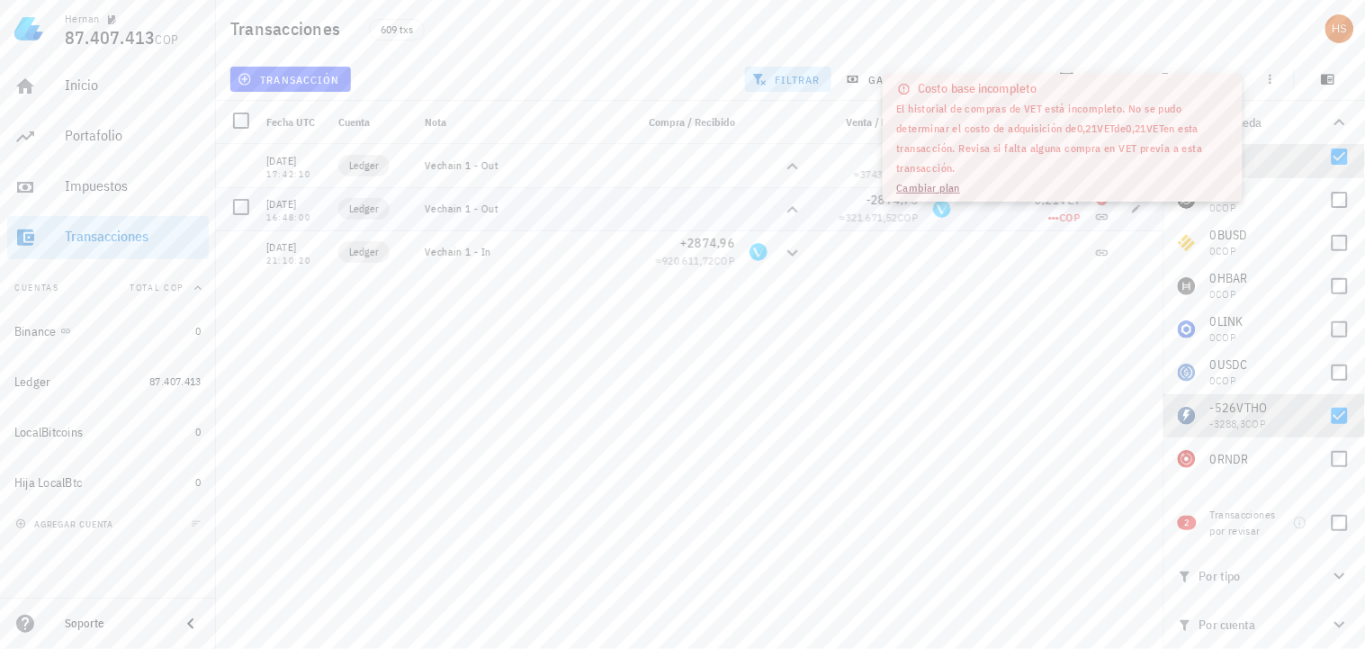
copy span "•••"
click at [1017, 357] on div "[DATE] 16:11:52 Ledger Ajuste de balance -0,01083668 ≈ 169.614,48 COP [DATE] 00…" at bounding box center [690, 389] width 948 height 490
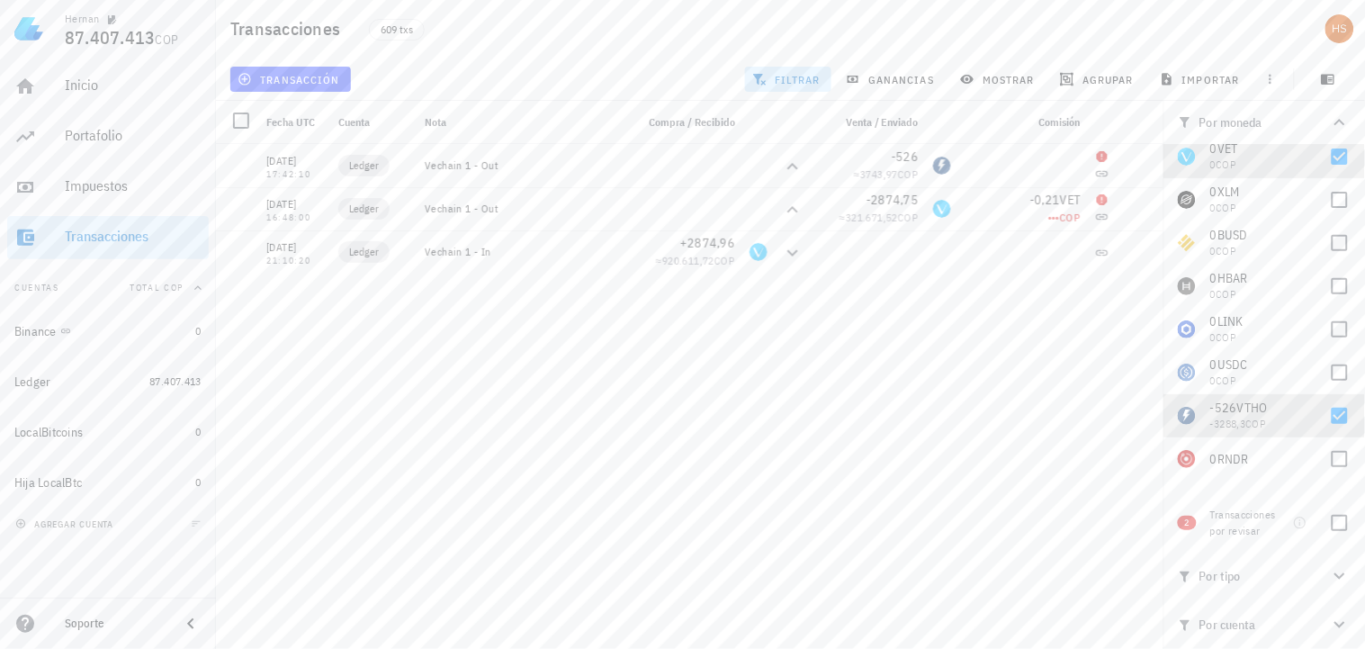
drag, startPoint x: 487, startPoint y: 317, endPoint x: 400, endPoint y: 325, distance: 87.7
click at [400, 325] on div "[DATE] 16:11:52 Ledger Ajuste de balance -0,01083668 ≈ 169.614,48 COP [DATE] 00…" at bounding box center [690, 389] width 948 height 490
click at [306, 68] on button "transacción" at bounding box center [290, 79] width 121 height 25
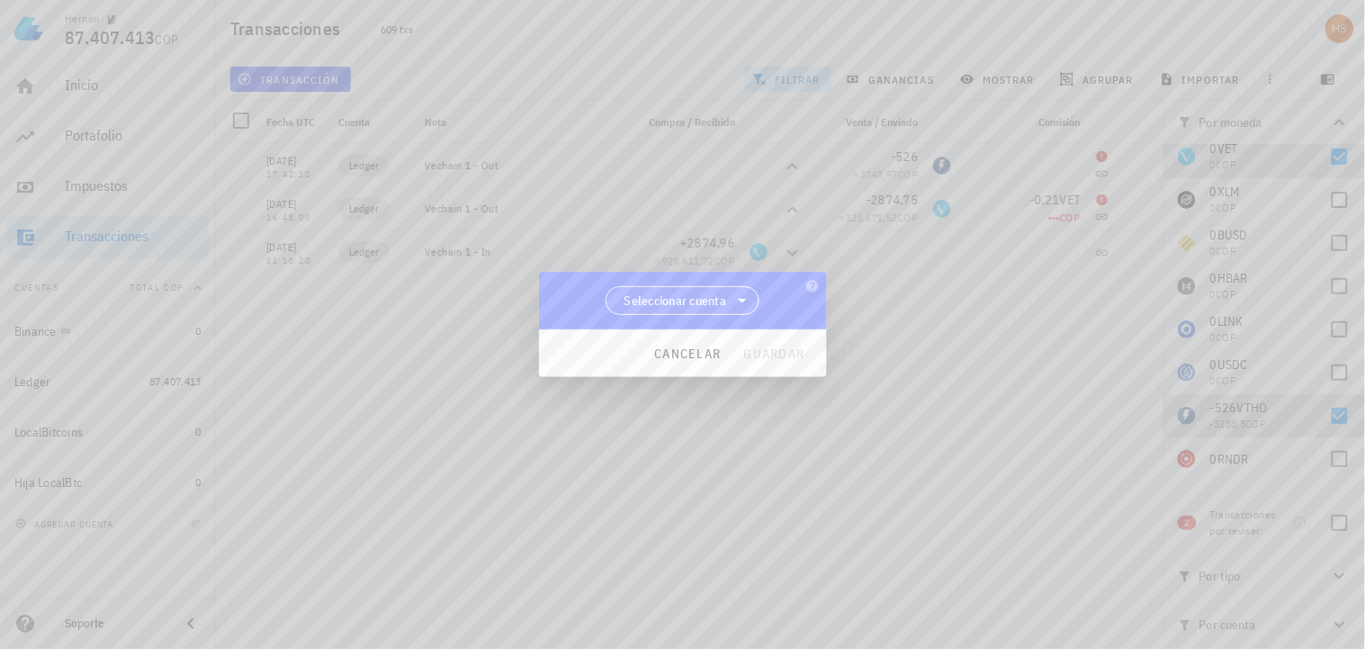
click at [718, 301] on span "Seleccionar cuenta" at bounding box center [675, 301] width 103 height 18
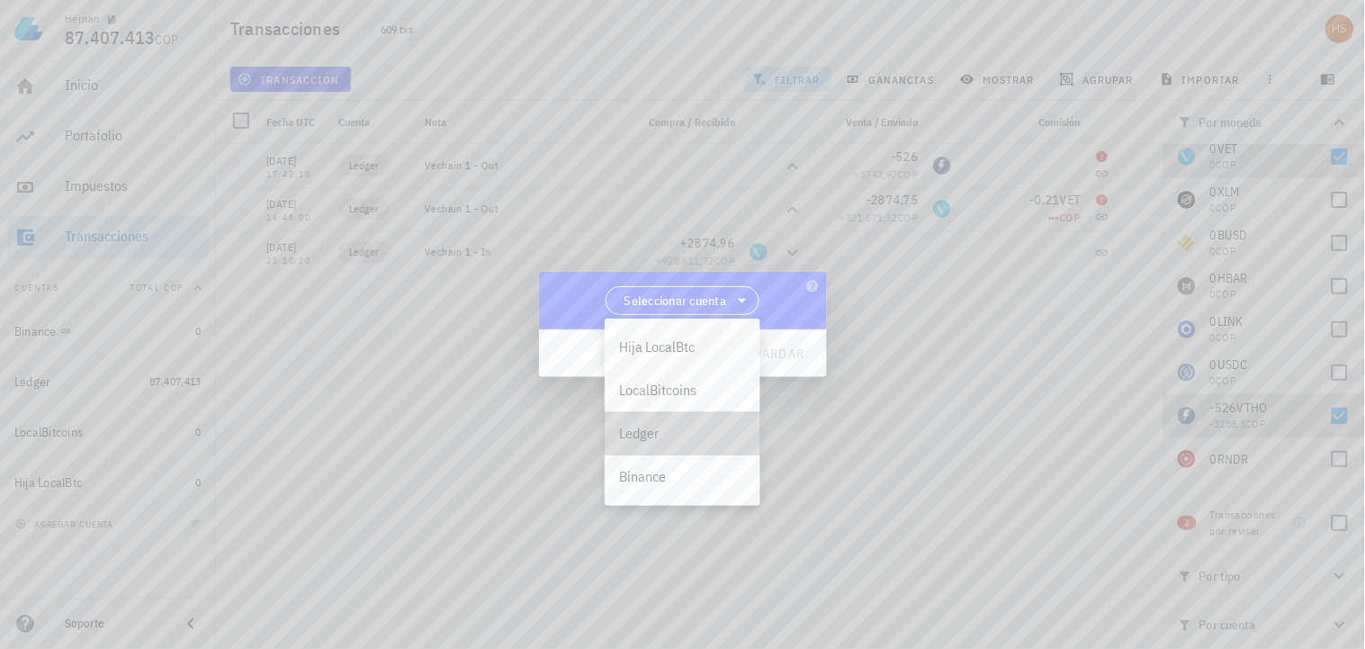
click at [652, 432] on div "Ledger" at bounding box center [682, 433] width 127 height 17
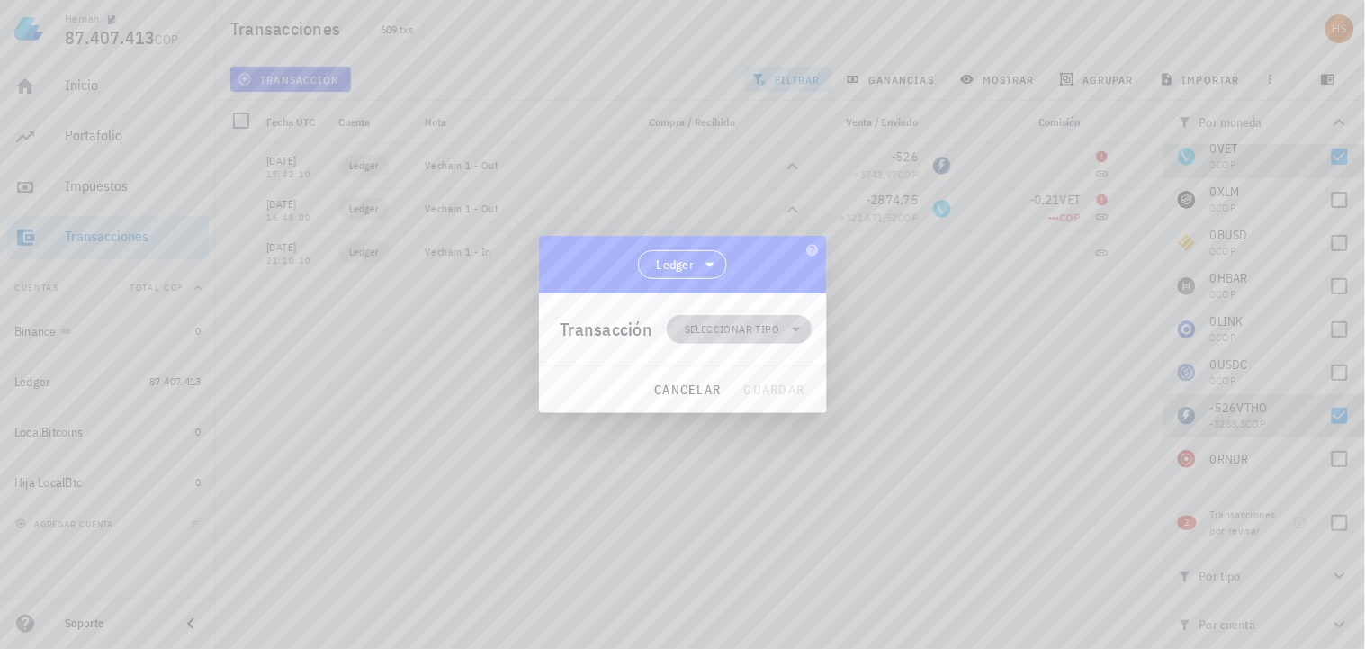
click at [724, 326] on span "Seleccionar tipo" at bounding box center [732, 329] width 94 height 18
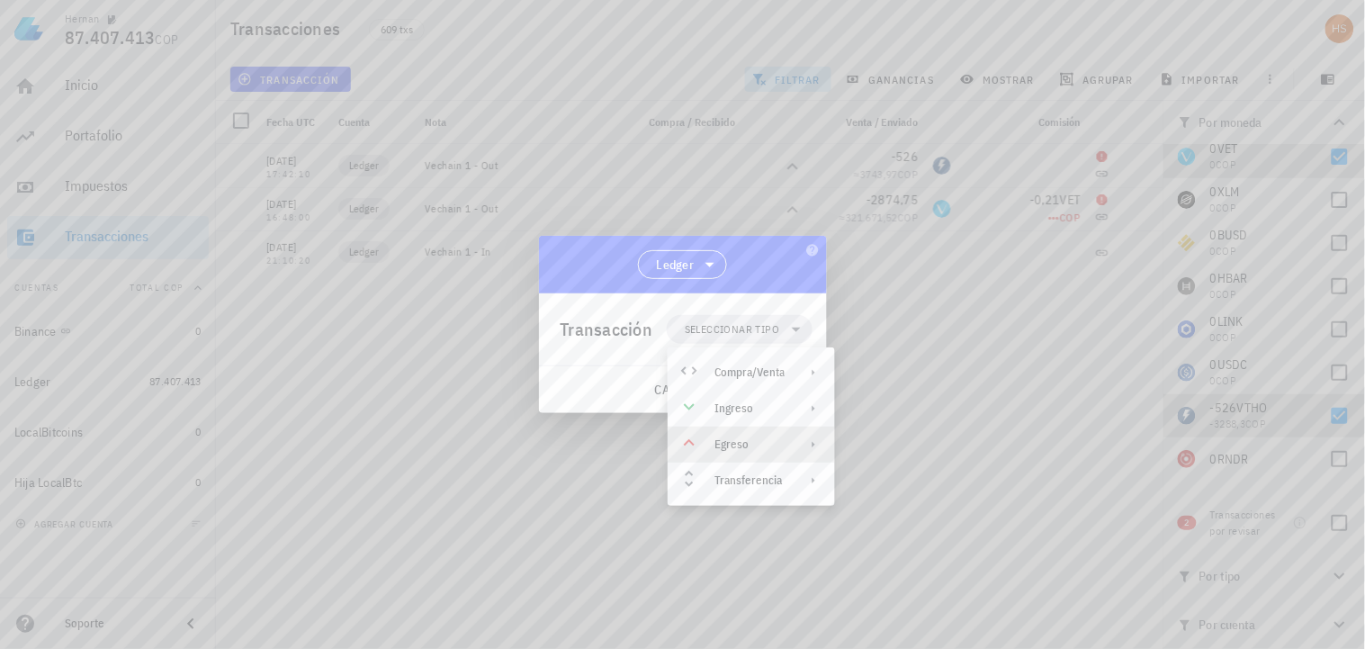
click at [820, 441] on icon at bounding box center [813, 444] width 14 height 14
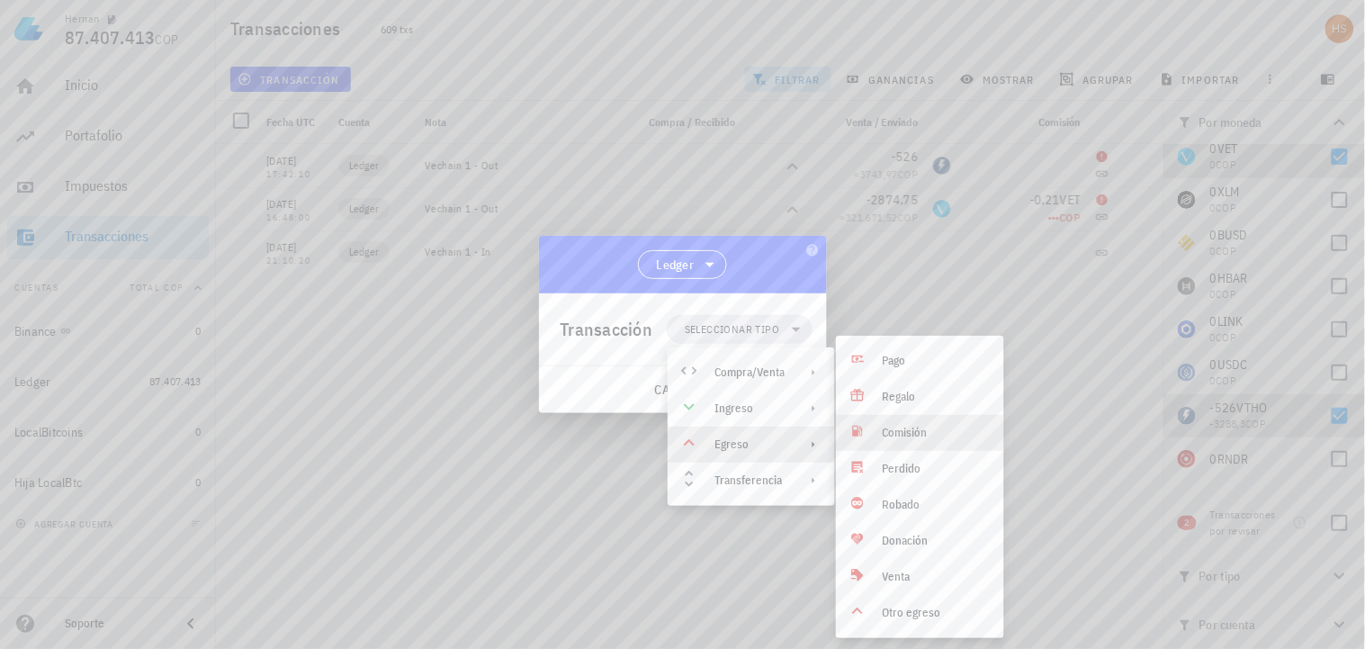
click at [860, 424] on icon at bounding box center [857, 431] width 14 height 14
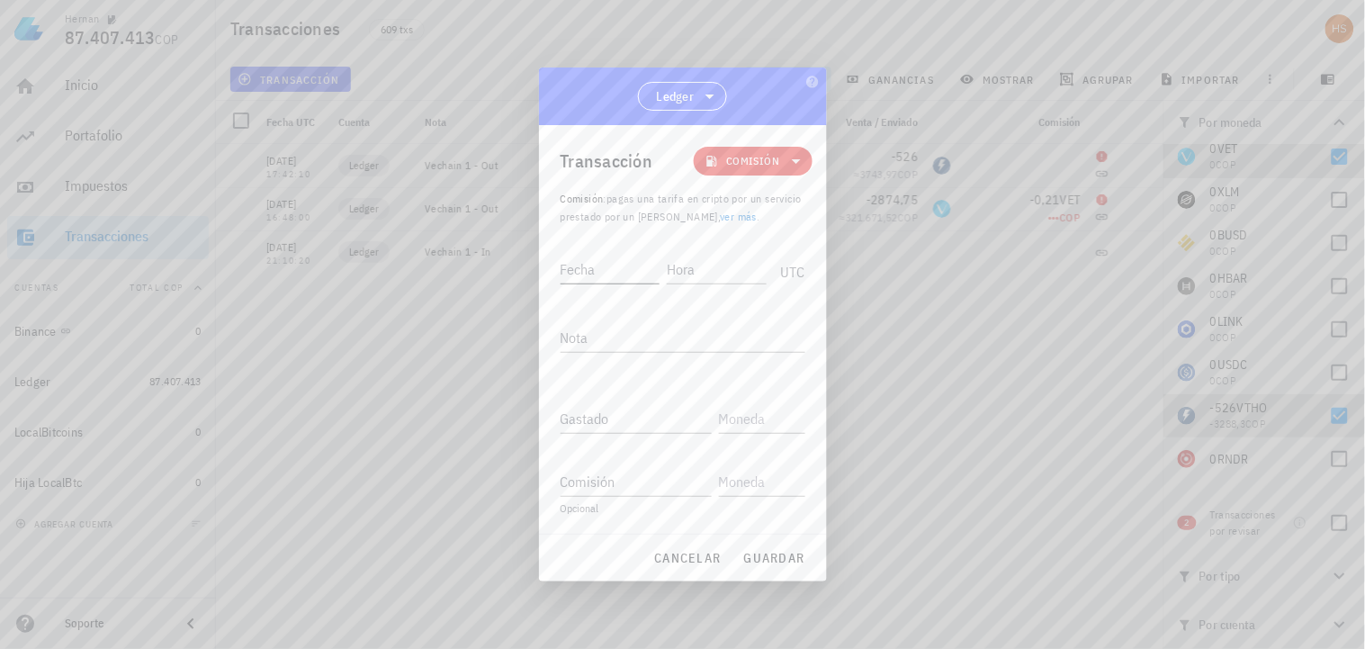
click at [617, 272] on input "Fecha" at bounding box center [611, 269] width 100 height 29
type input "[DATE]"
click at [681, 274] on input "Hora" at bounding box center [714, 269] width 103 height 29
drag, startPoint x: 729, startPoint y: 270, endPoint x: 660, endPoint y: 274, distance: 68.5
click at [660, 274] on div "Fecha [DATE] Hora 17:42:10 UTC" at bounding box center [683, 264] width 245 height 49
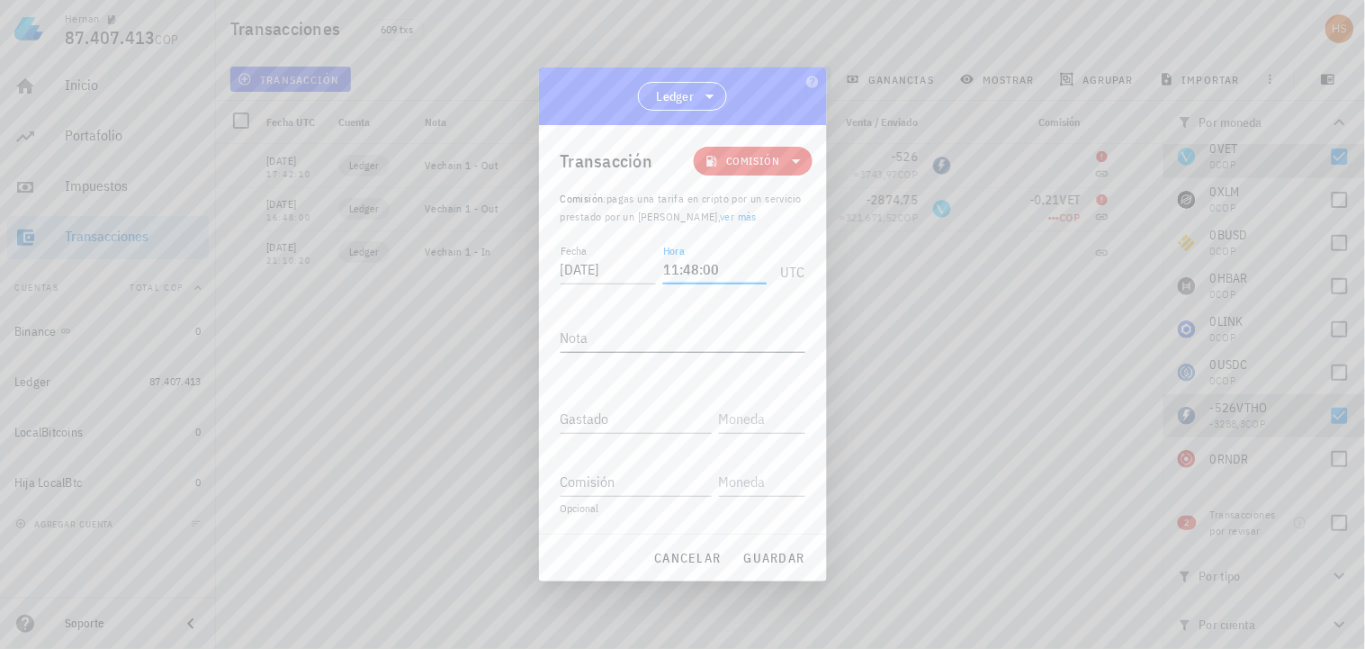
type input "11:48:00"
click at [604, 328] on textarea "Nota" at bounding box center [683, 337] width 245 height 29
click at [590, 342] on textarea "Nota" at bounding box center [683, 337] width 245 height 29
paste textarea "(gasto/comisión)"
type textarea "(gasto/comisión)"
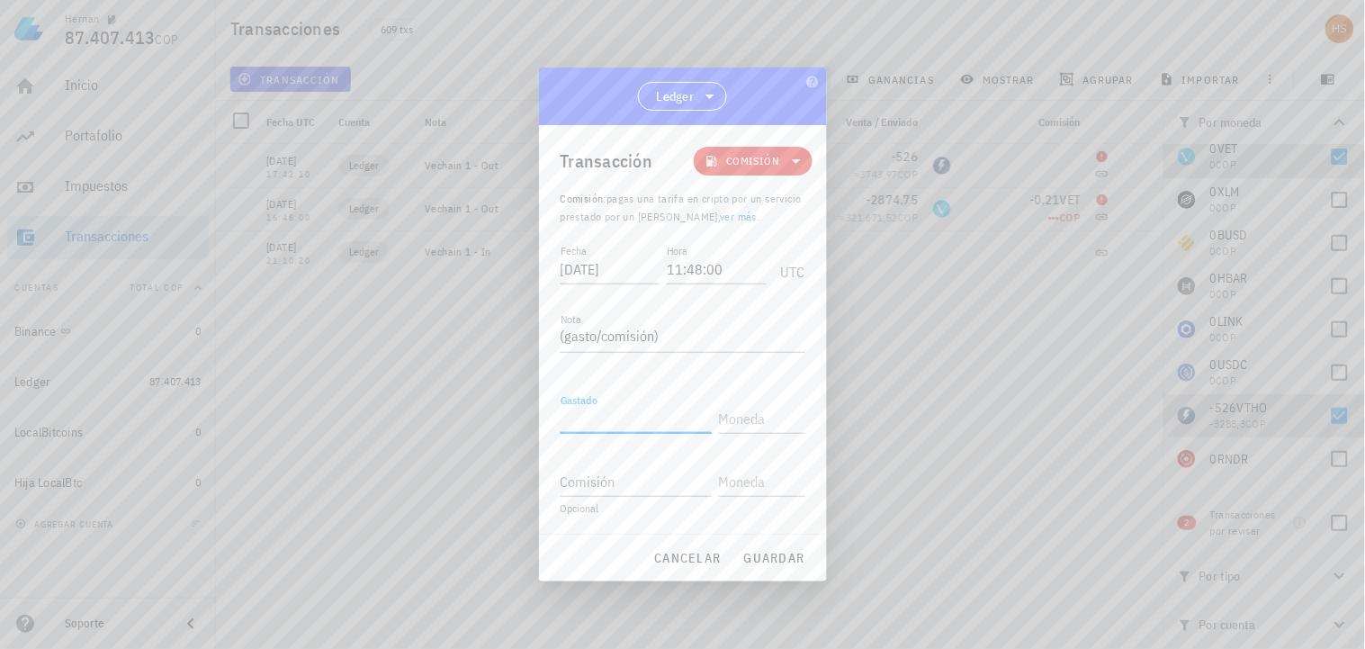
click at [590, 410] on div "Gastado" at bounding box center [636, 418] width 151 height 29
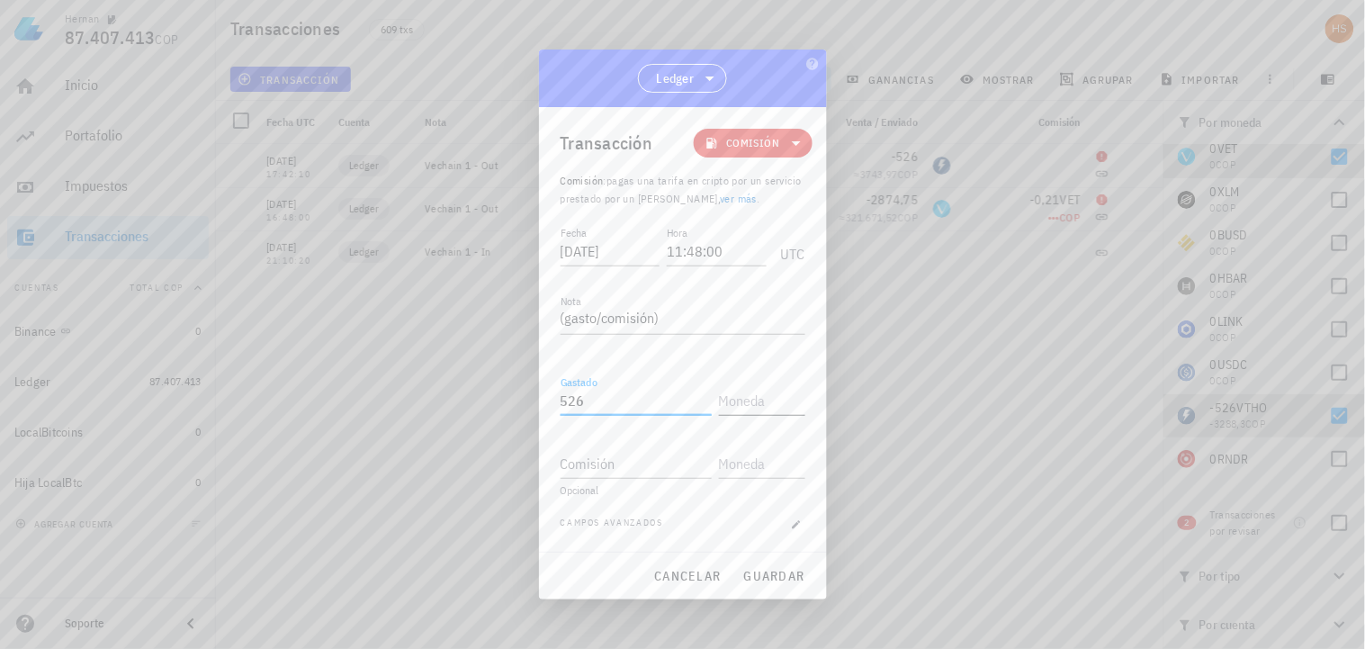
type input "526"
click at [726, 398] on input "text" at bounding box center [760, 400] width 83 height 29
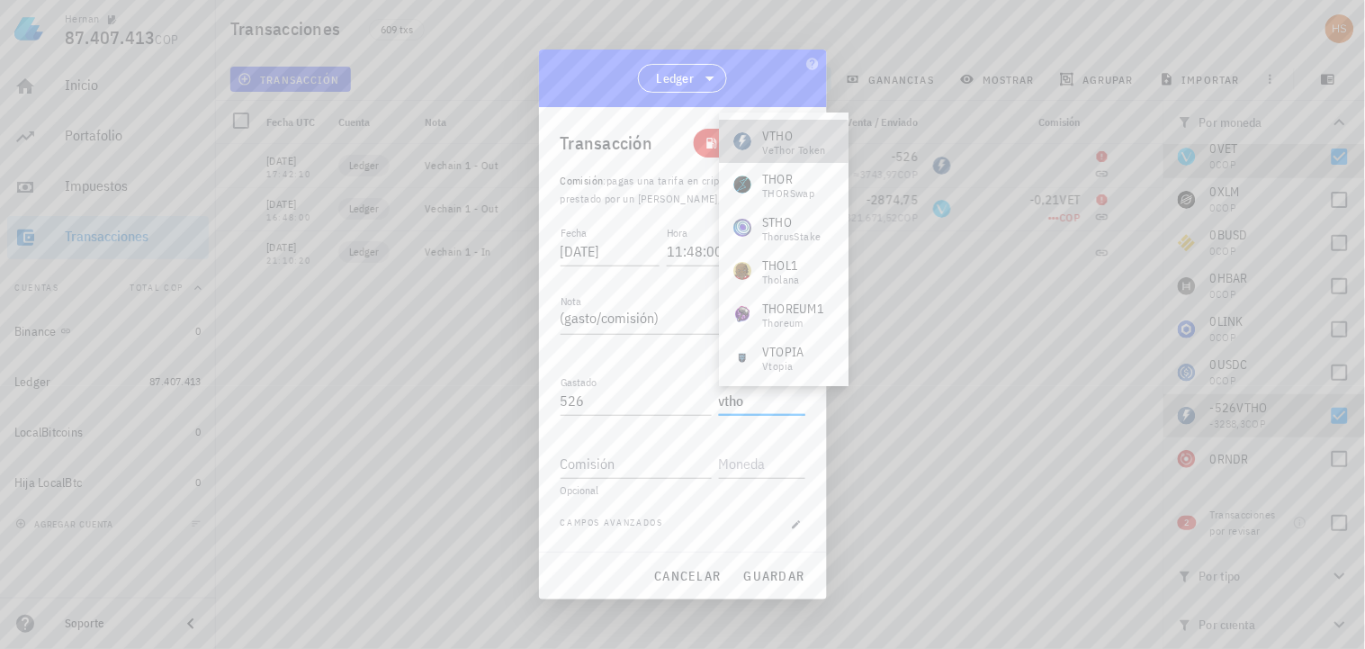
click at [786, 138] on div "VTHO" at bounding box center [794, 136] width 64 height 18
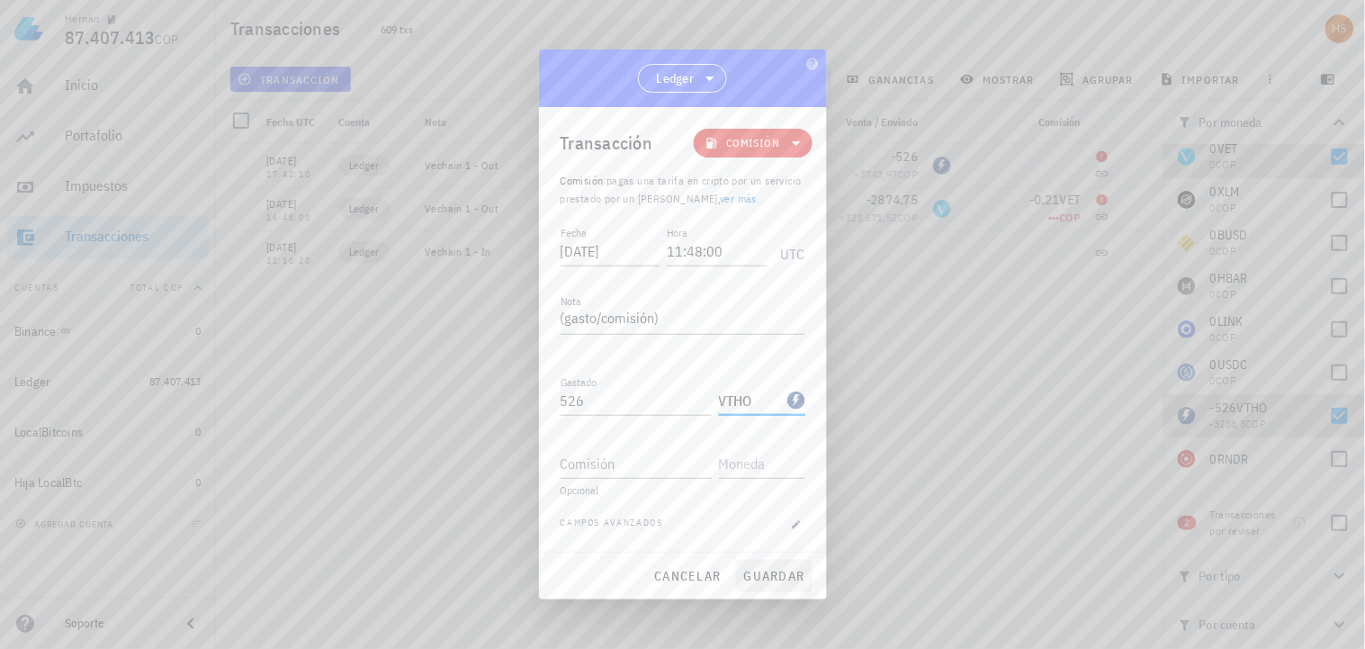
type input "VTHO"
click at [768, 576] on span "guardar" at bounding box center [774, 576] width 62 height 16
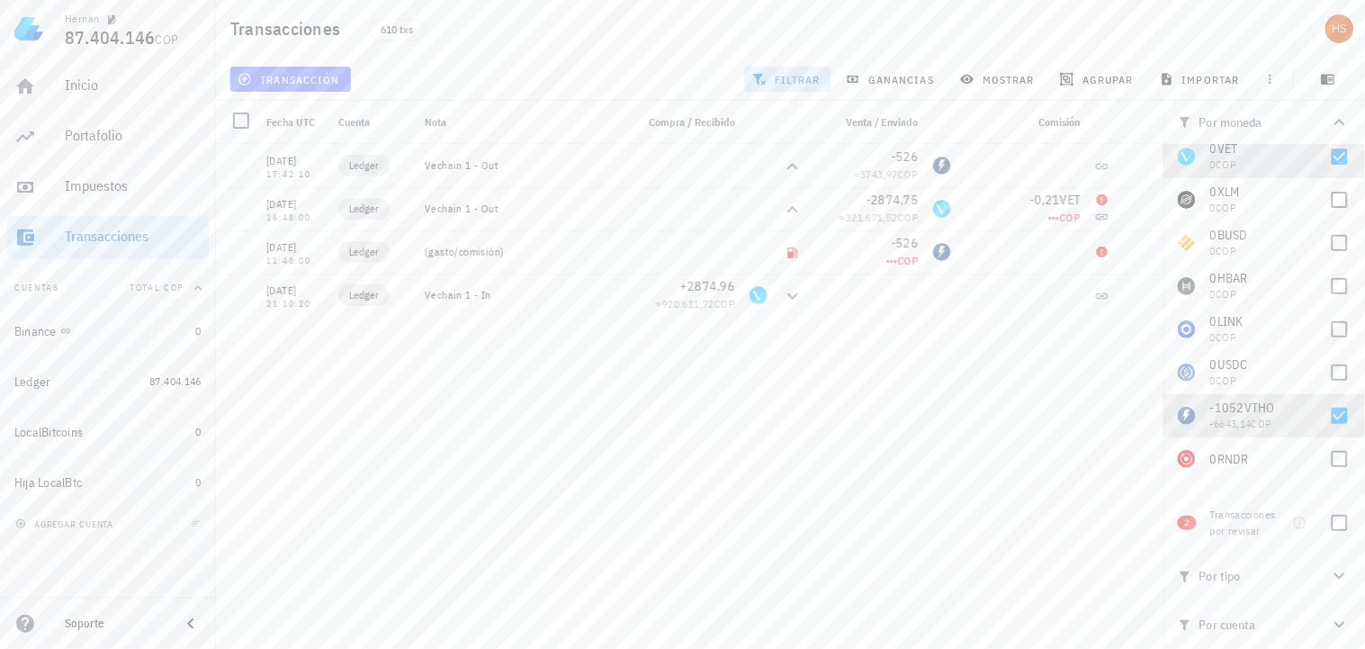
click at [292, 74] on span "transacción" at bounding box center [290, 79] width 98 height 14
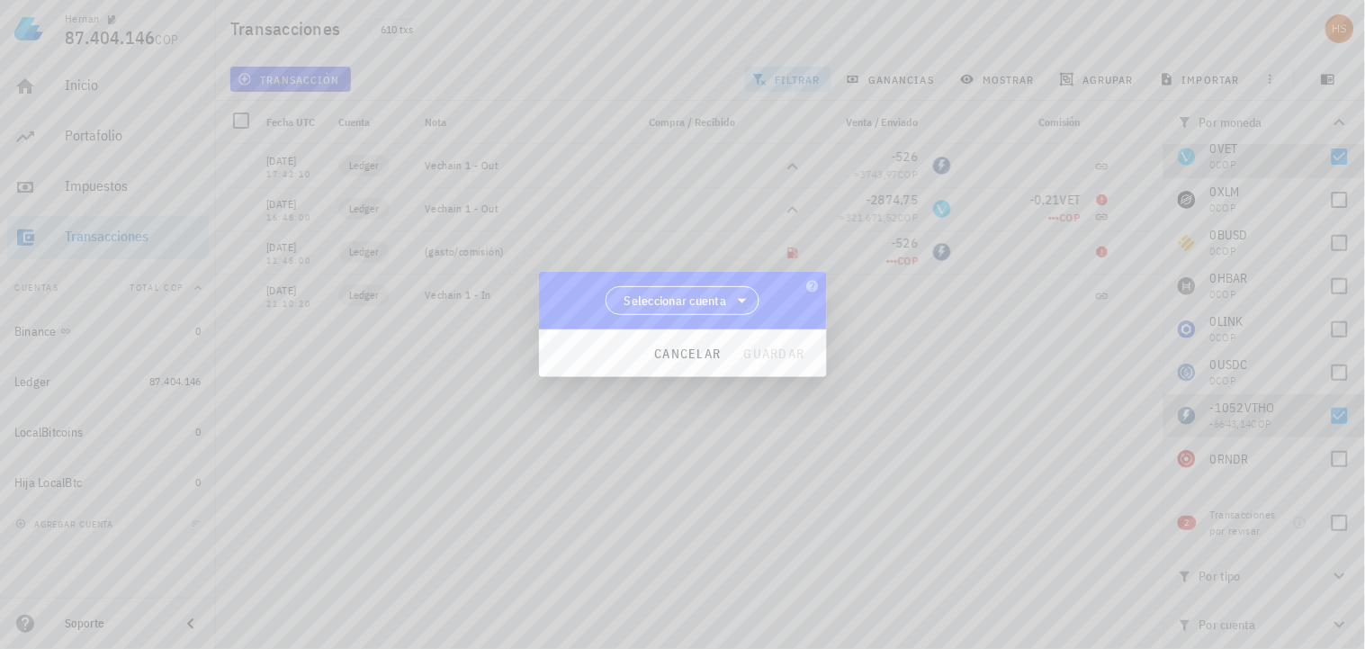
click at [682, 301] on span "Seleccionar cuenta" at bounding box center [675, 301] width 103 height 18
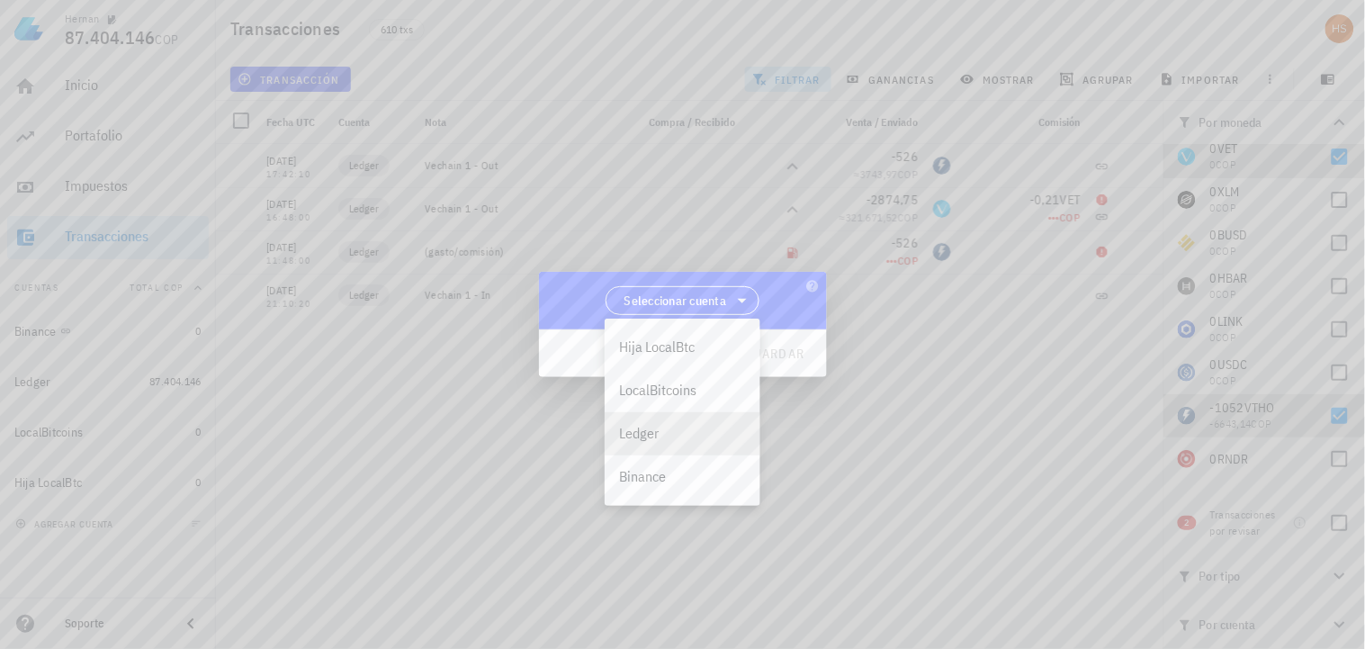
click at [658, 435] on div "Ledger" at bounding box center [682, 433] width 127 height 17
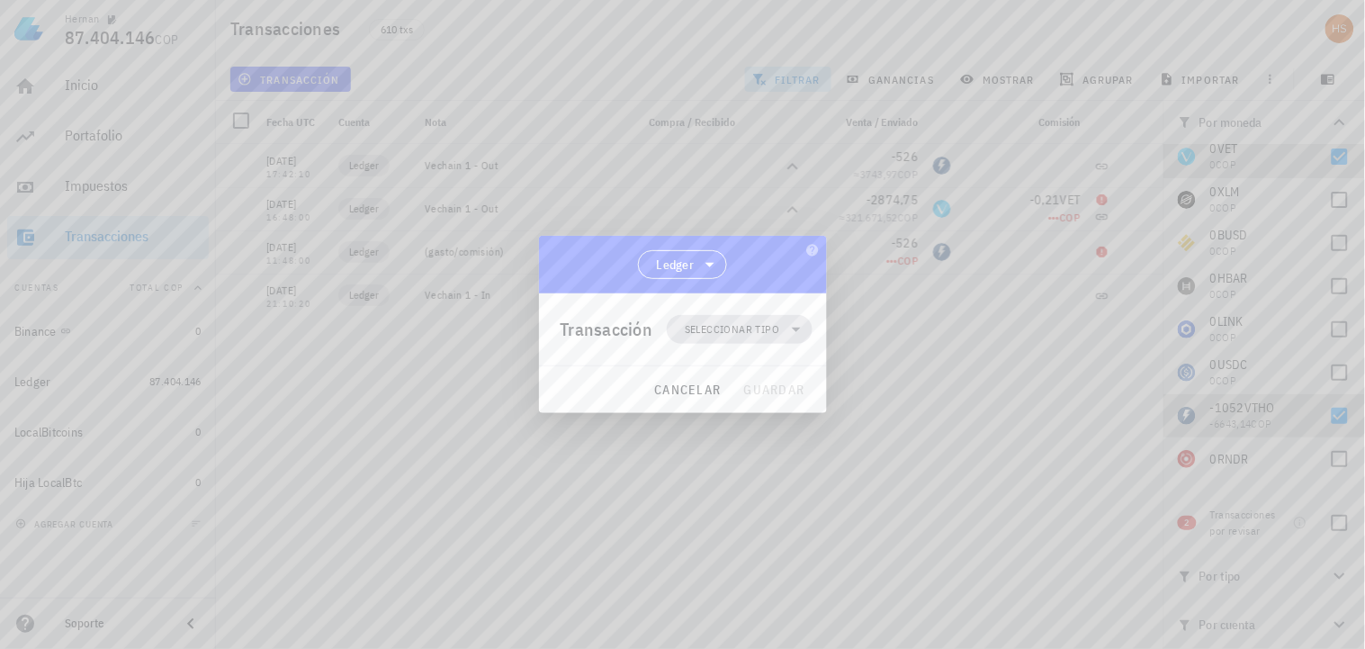
click at [745, 335] on span "Seleccionar tipo" at bounding box center [732, 329] width 94 height 18
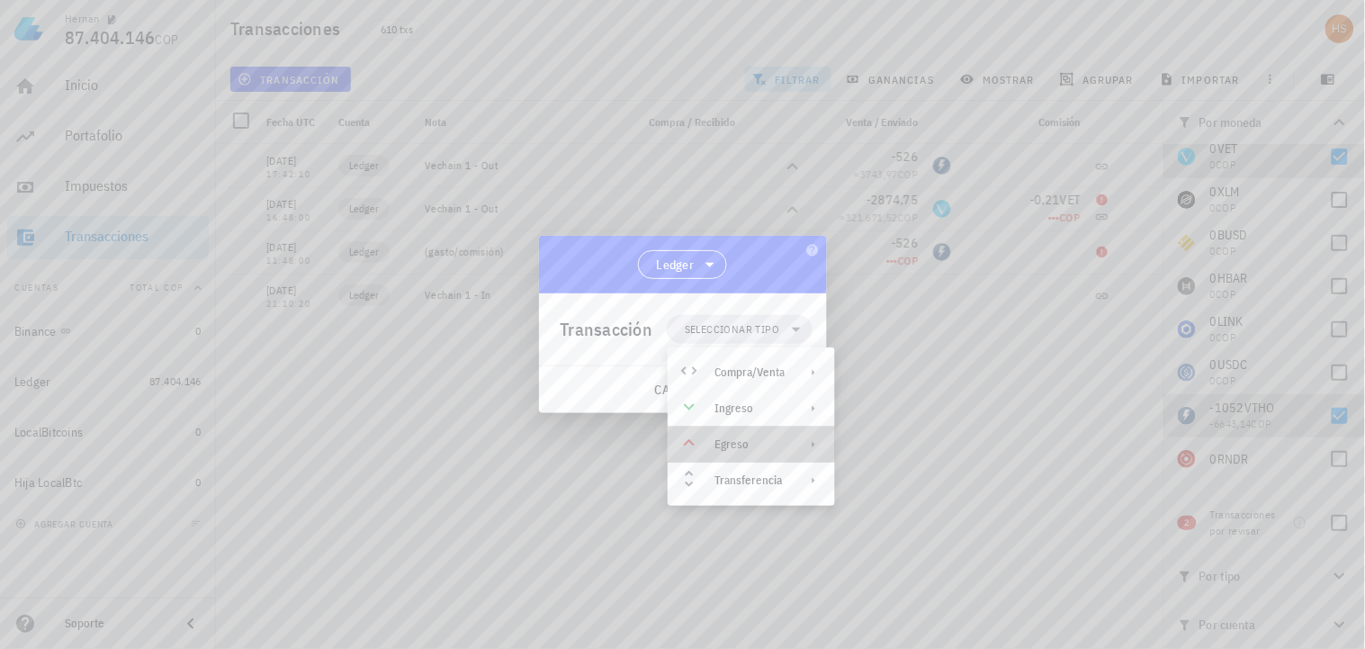
click at [742, 442] on div "Egreso" at bounding box center [749, 444] width 70 height 14
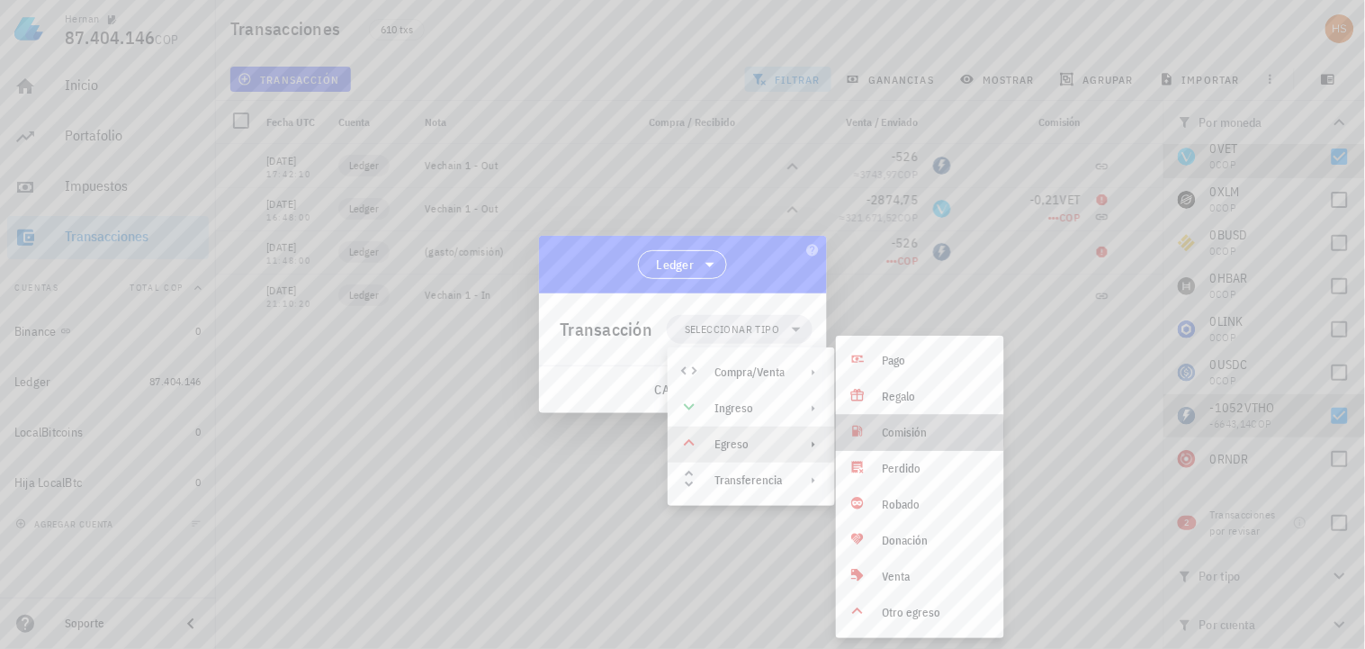
click at [913, 435] on div "Comisión" at bounding box center [936, 433] width 107 height 14
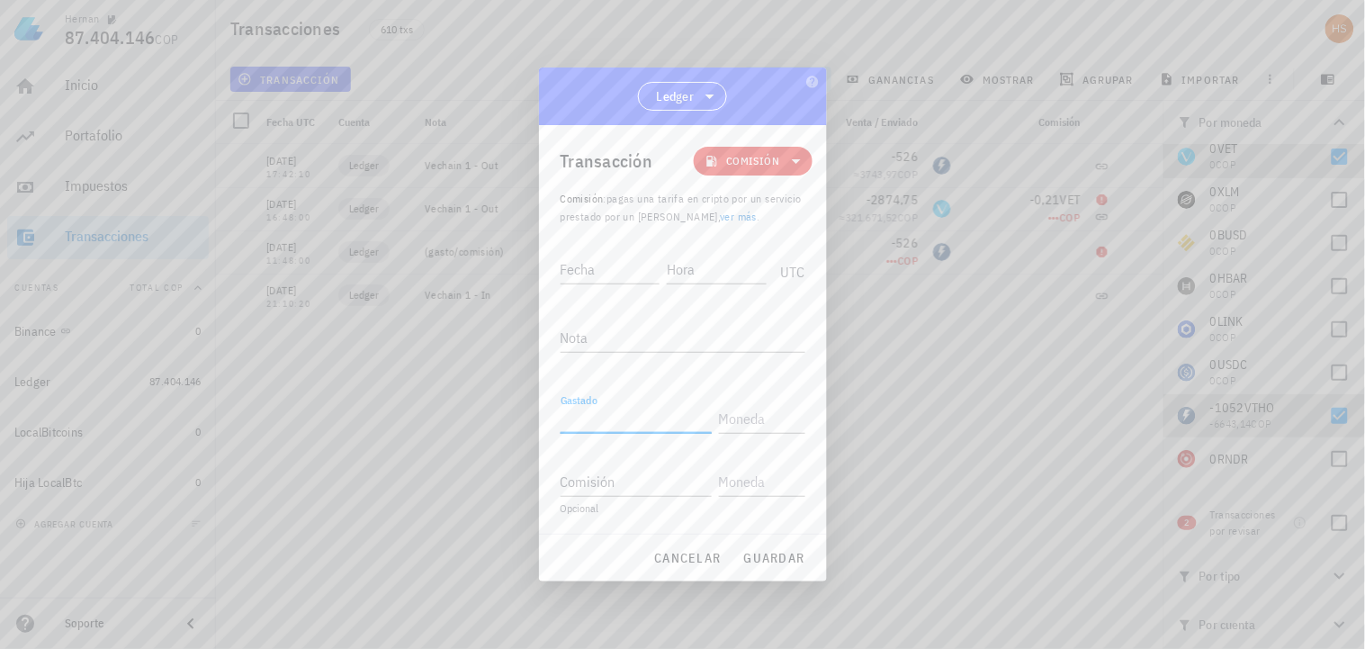
click at [594, 410] on div "Gastado" at bounding box center [636, 418] width 151 height 29
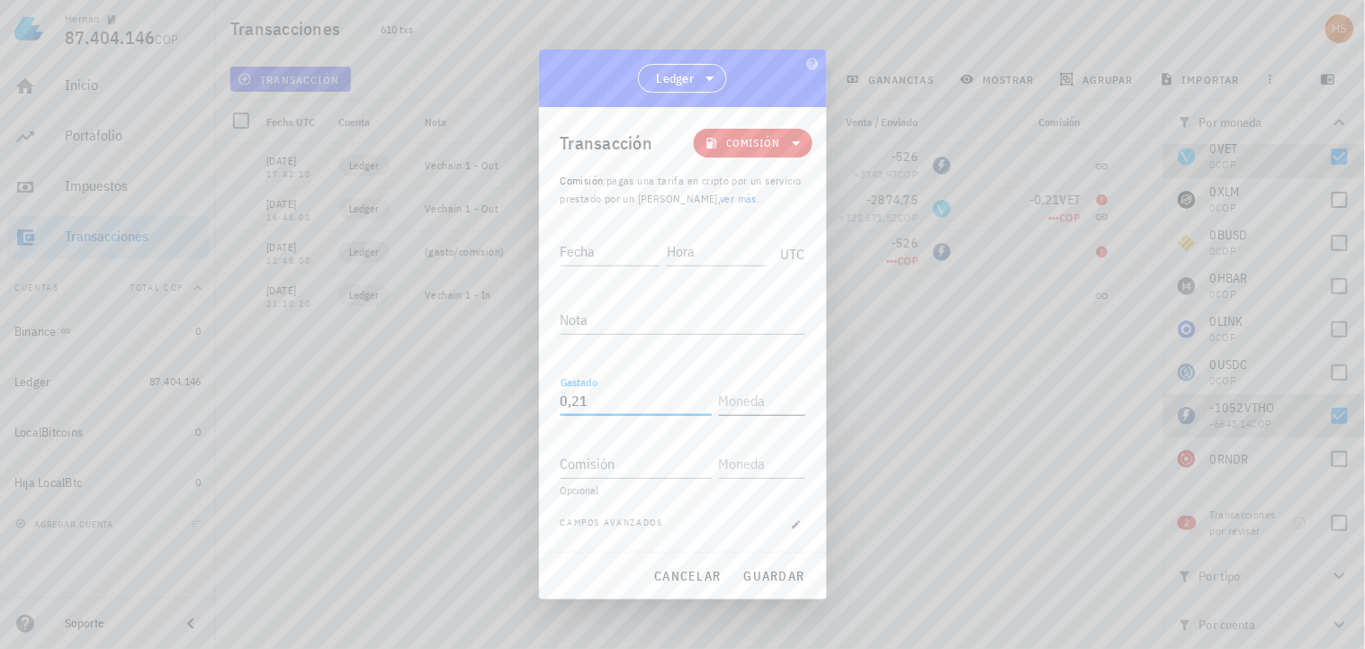
type input "0,21"
click at [744, 405] on input "text" at bounding box center [760, 400] width 83 height 29
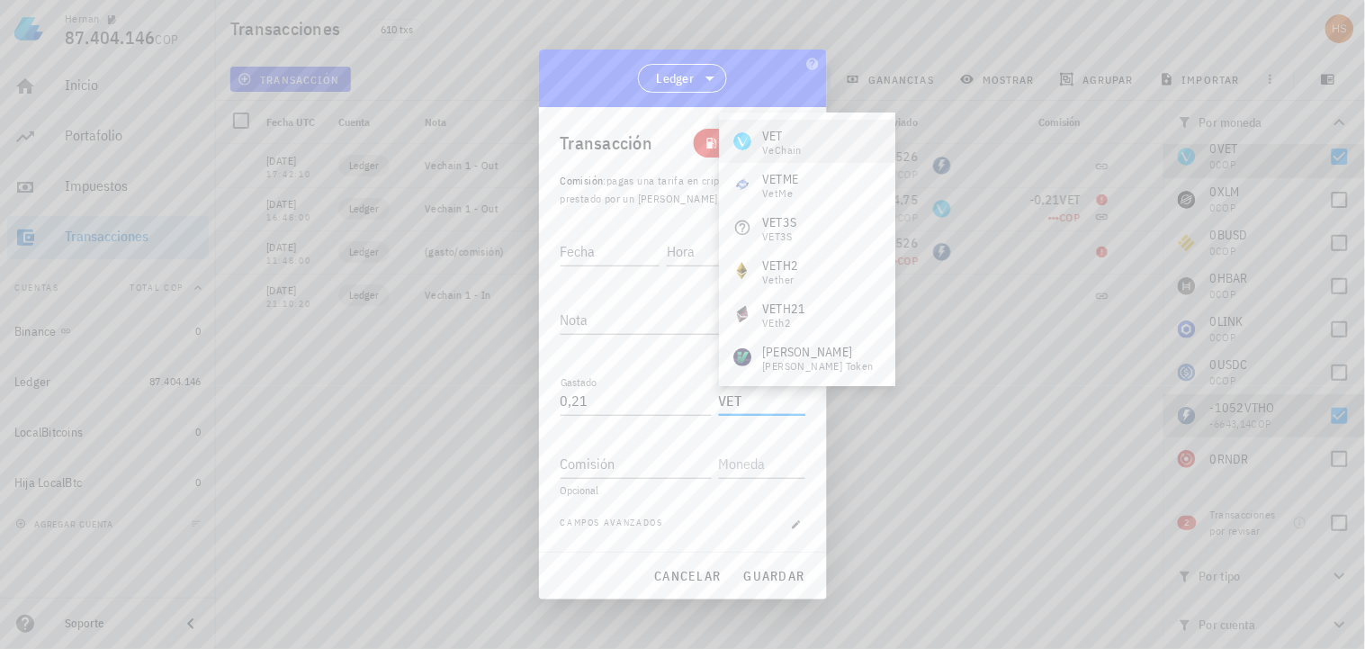
click at [831, 150] on div "VET VeChain" at bounding box center [807, 141] width 176 height 43
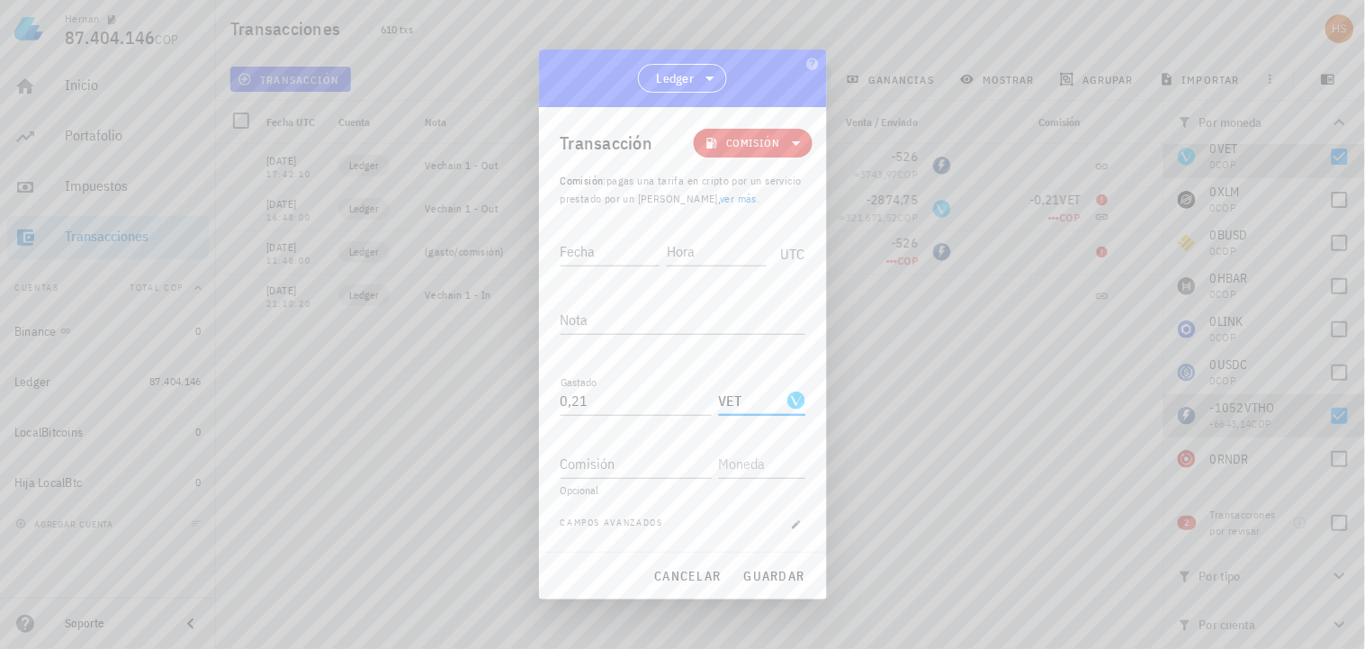
type input "VET"
click at [570, 254] on input "Fecha" at bounding box center [611, 251] width 100 height 29
type input "[DATE]"
click at [712, 259] on input "Hora" at bounding box center [714, 251] width 103 height 29
type input "16:48:00"
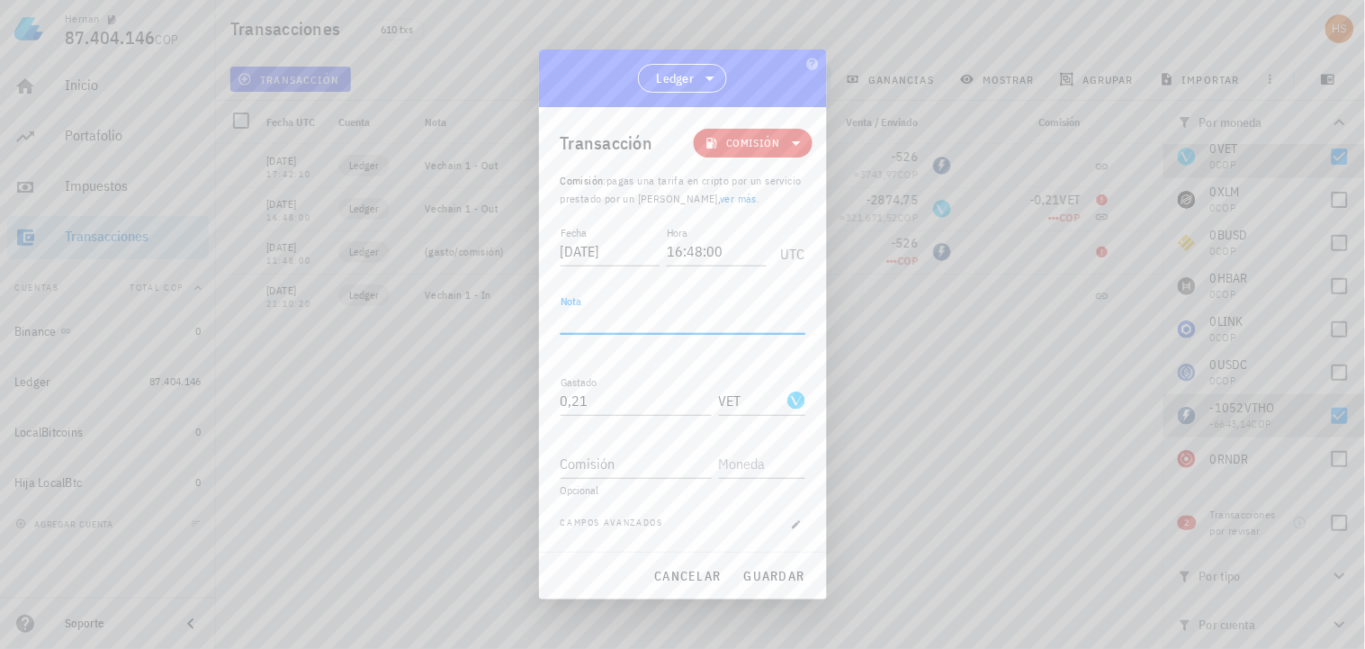
click at [570, 320] on textarea "Nota" at bounding box center [683, 319] width 245 height 29
paste textarea "(comisión) vinculada a la transacción de salida de 2874.75 VET del [DATE]."
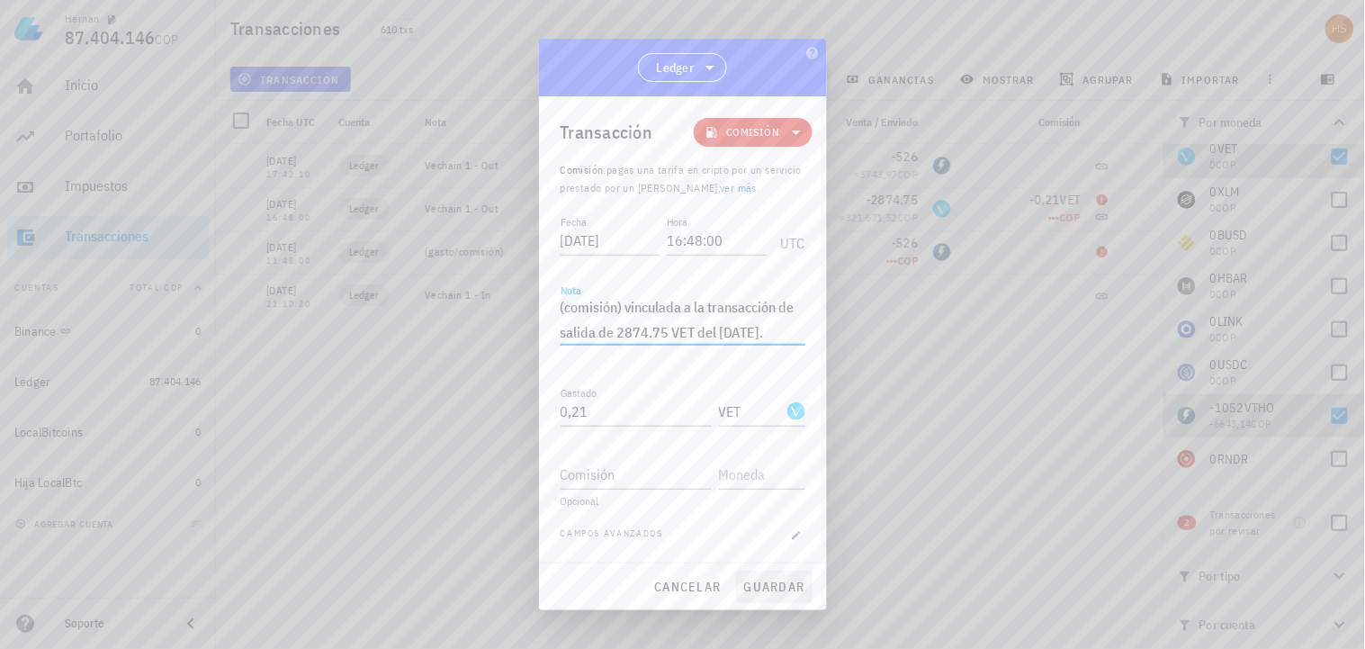
type textarea "(comisión) vinculada a la transacción de salida de 2874.75 VET del [DATE]."
click at [777, 582] on span "guardar" at bounding box center [774, 587] width 62 height 16
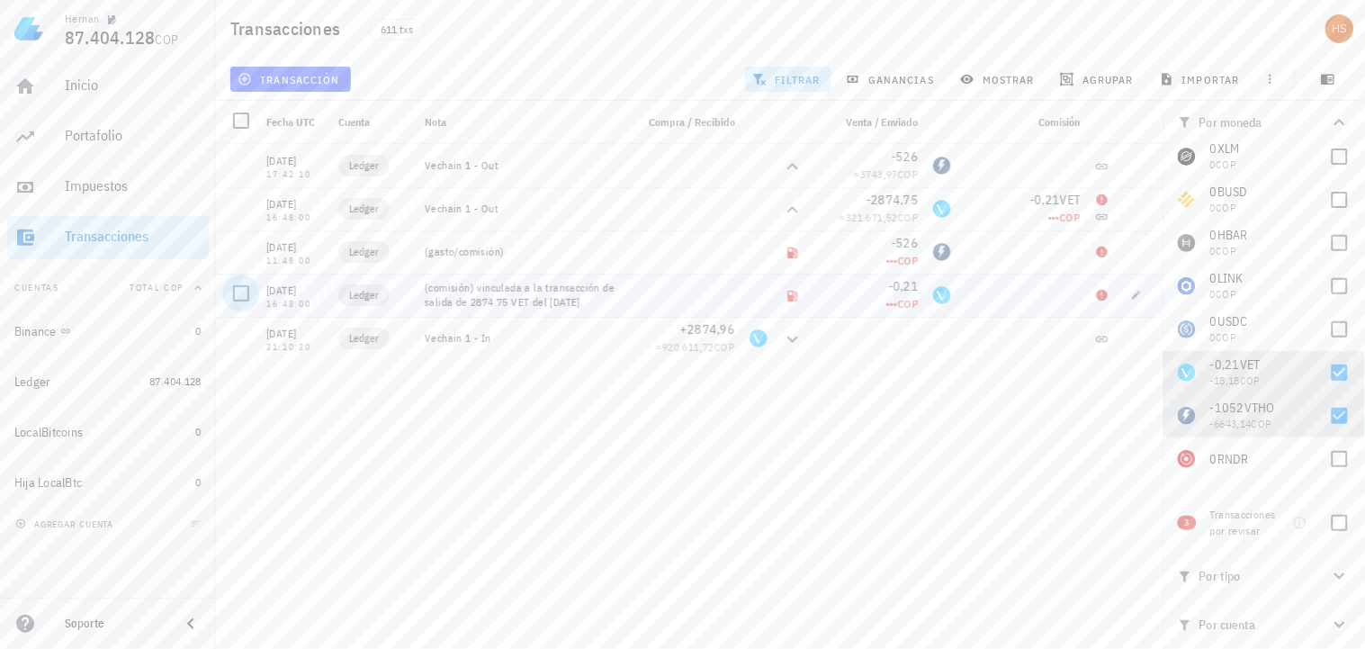
click at [238, 292] on div at bounding box center [241, 293] width 31 height 31
click at [247, 255] on div at bounding box center [241, 250] width 31 height 31
click at [283, 77] on span "editar (2)" at bounding box center [279, 79] width 77 height 14
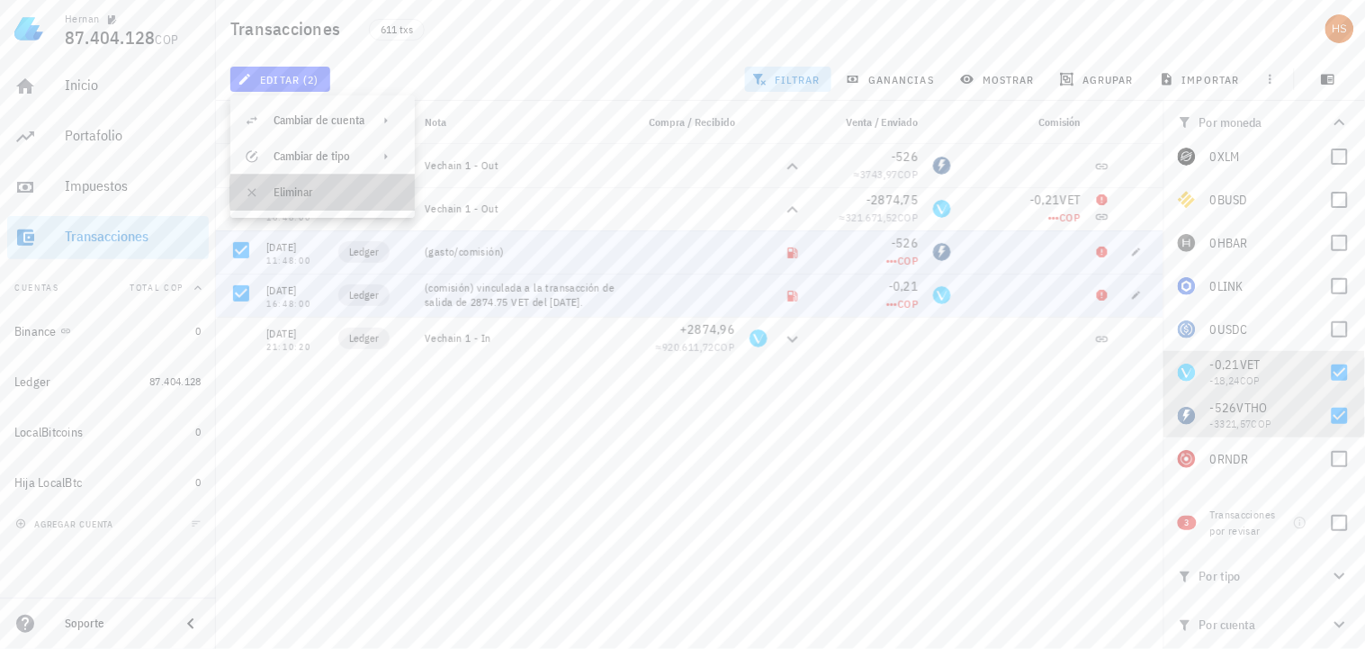
click at [276, 185] on div "Eliminar" at bounding box center [337, 192] width 127 height 14
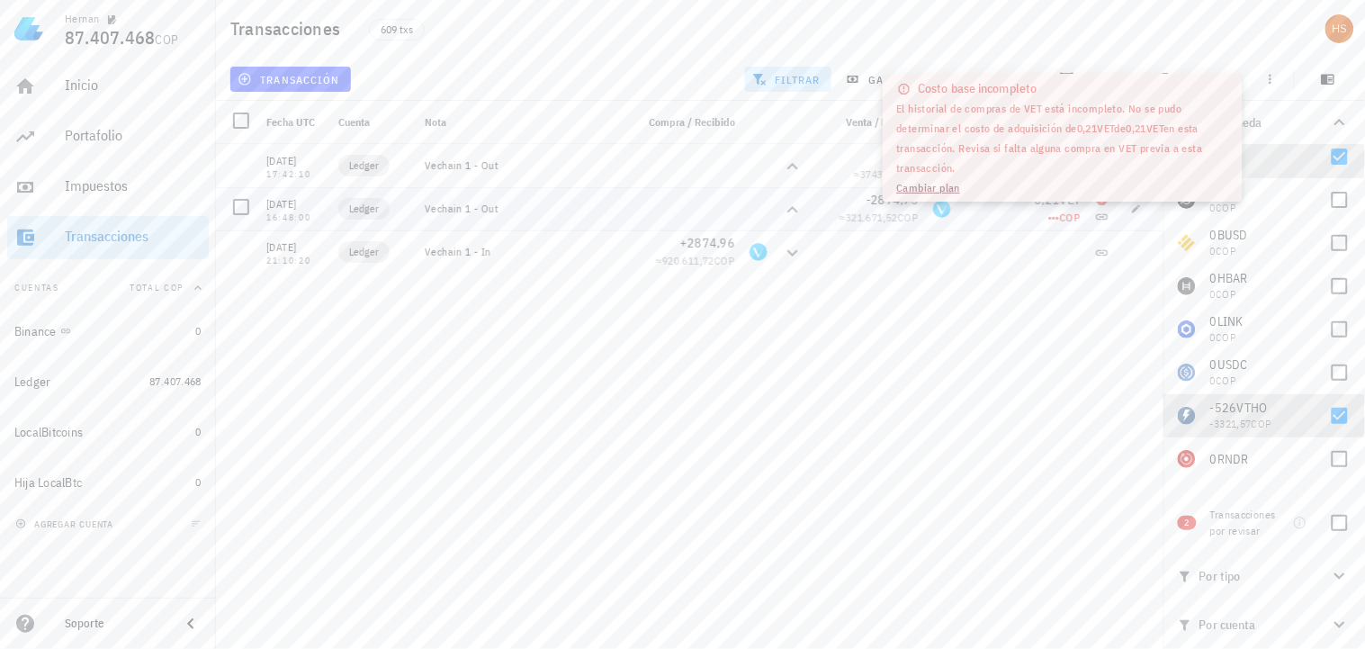
click at [1055, 220] on span "•••" at bounding box center [1054, 217] width 12 height 13
click at [994, 303] on div "[DATE] 16:11:52 Ledger Ajuste de balance -0,01083668 ≈ 169.614,48 COP [DATE] 00…" at bounding box center [690, 389] width 948 height 490
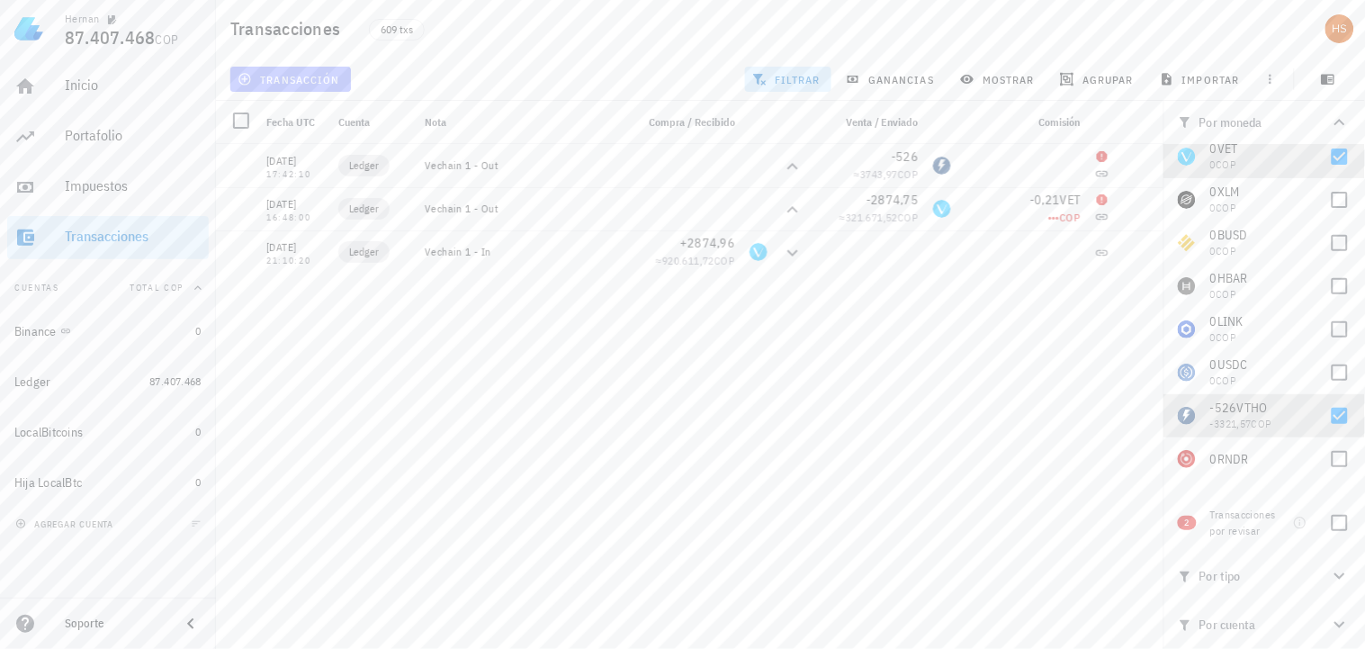
drag, startPoint x: 662, startPoint y: 343, endPoint x: 253, endPoint y: 76, distance: 488.4
click at [253, 76] on span "transacción" at bounding box center [290, 79] width 98 height 14
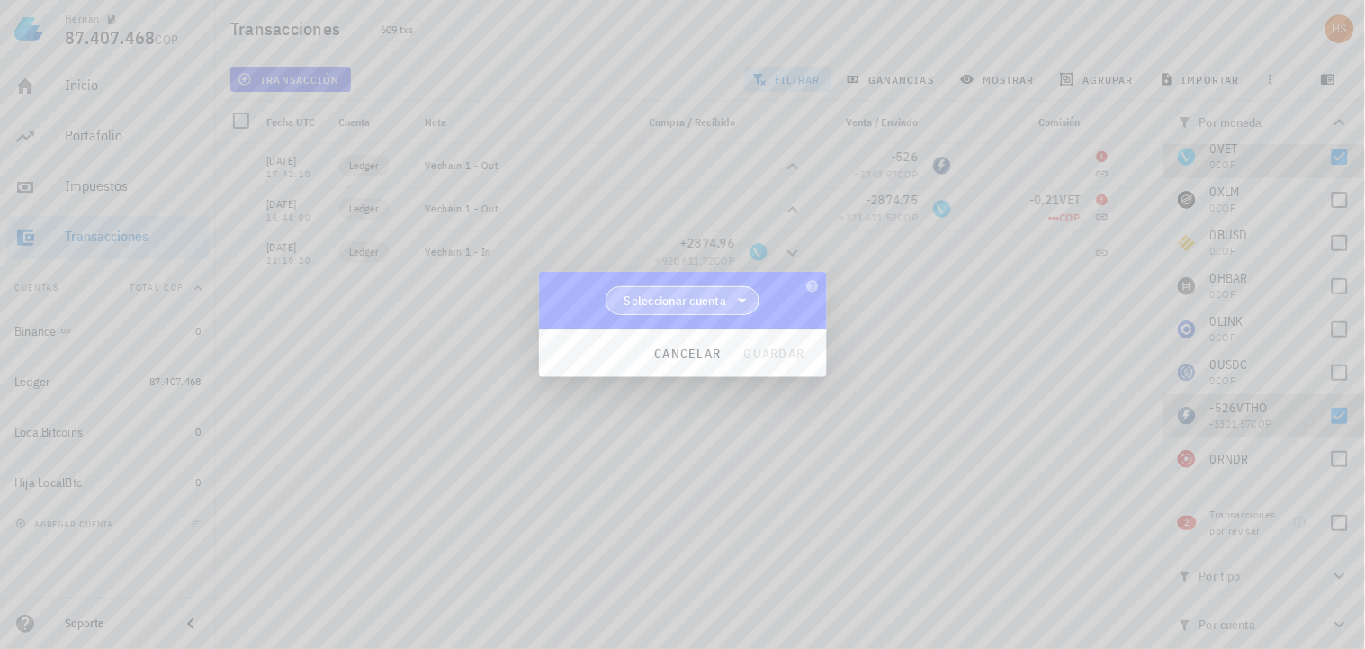
click at [711, 301] on span "Seleccionar cuenta" at bounding box center [675, 301] width 103 height 18
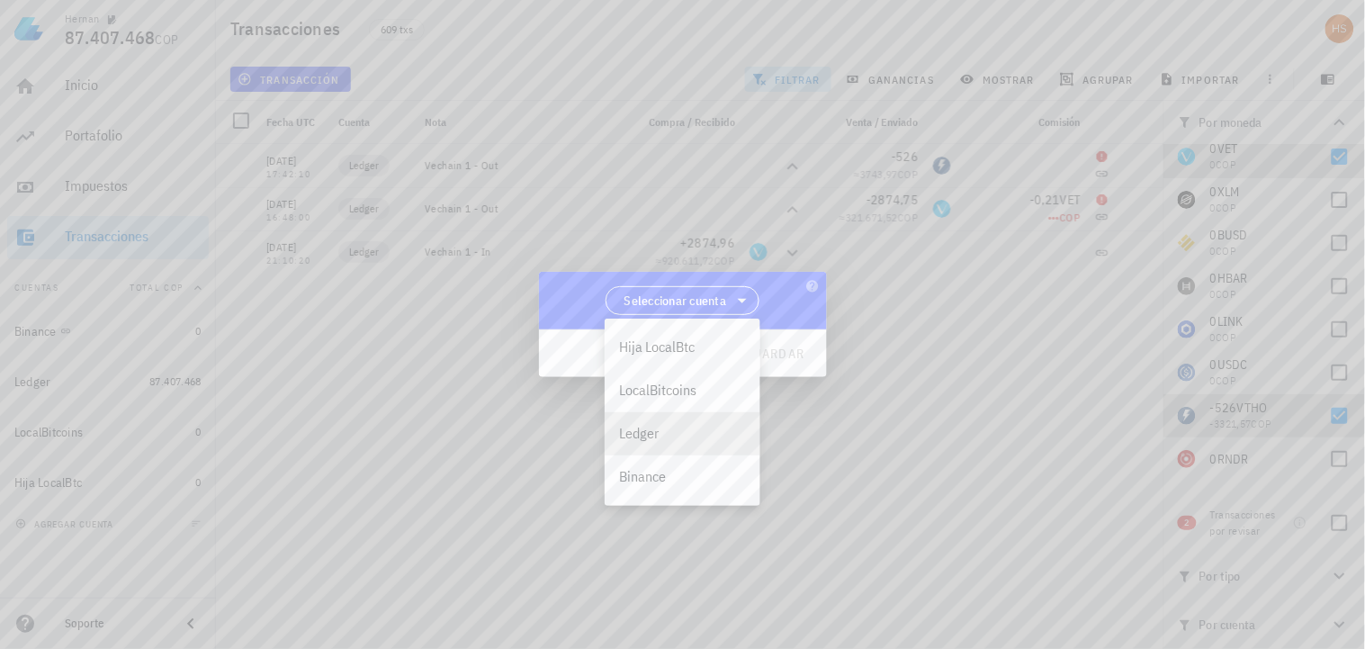
click at [659, 436] on div "Ledger" at bounding box center [682, 433] width 127 height 17
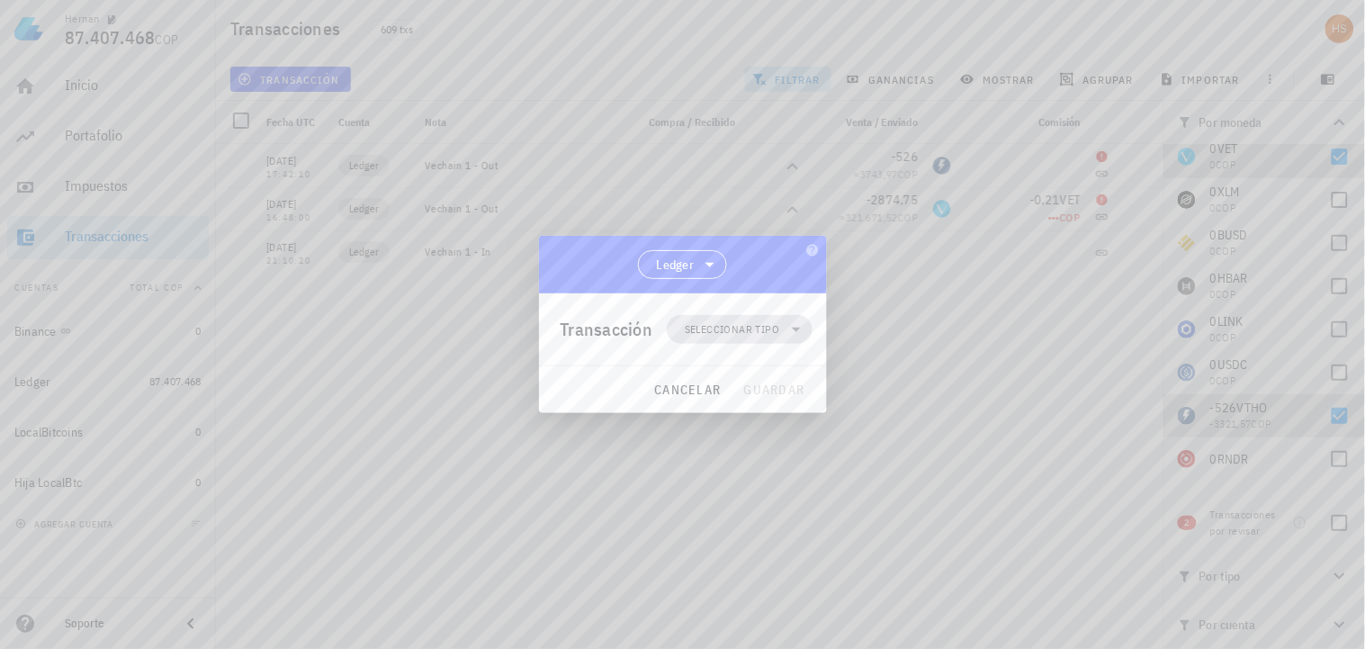
click at [723, 328] on span "Seleccionar tipo" at bounding box center [732, 329] width 94 height 18
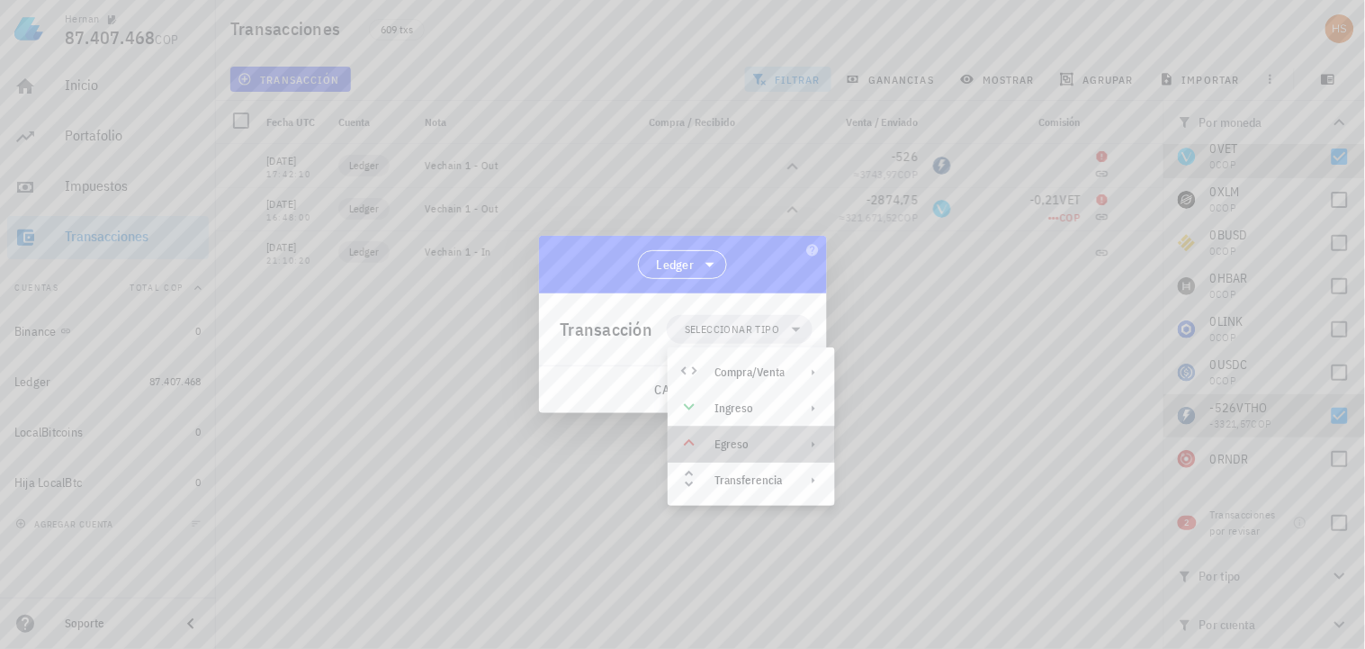
click at [729, 445] on div "Egreso" at bounding box center [749, 444] width 70 height 14
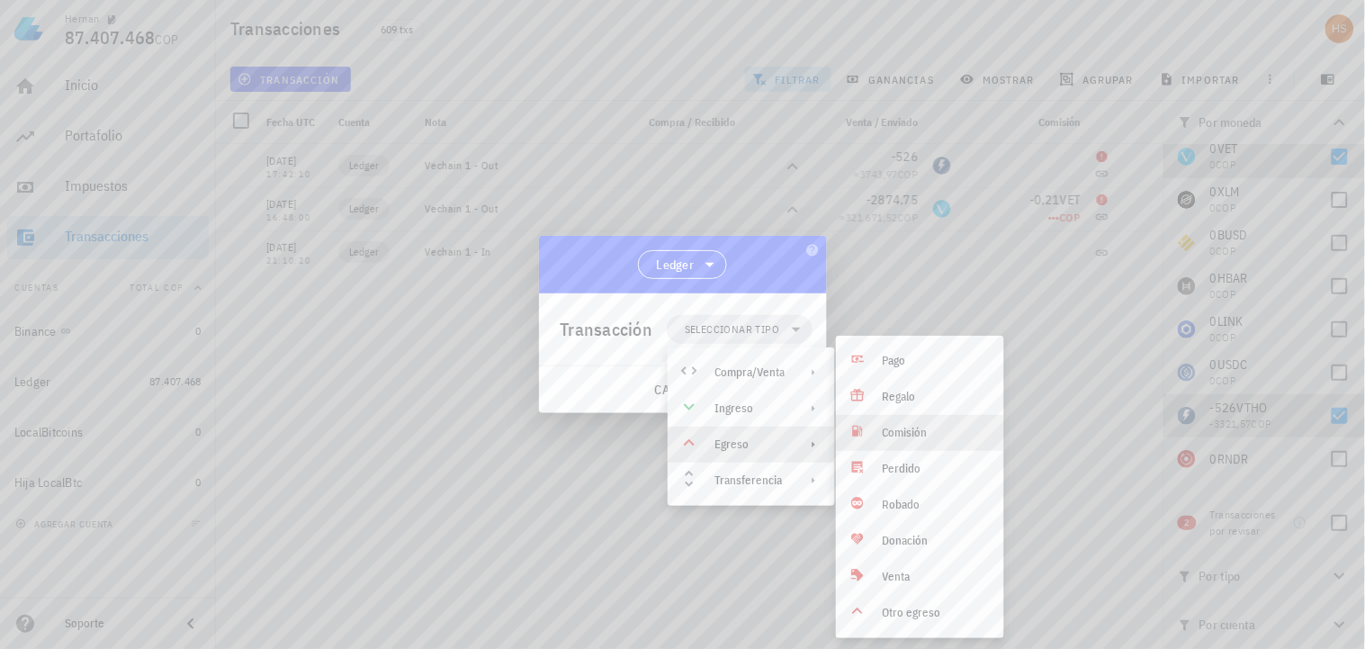
click at [898, 432] on div "Comisión" at bounding box center [936, 433] width 107 height 14
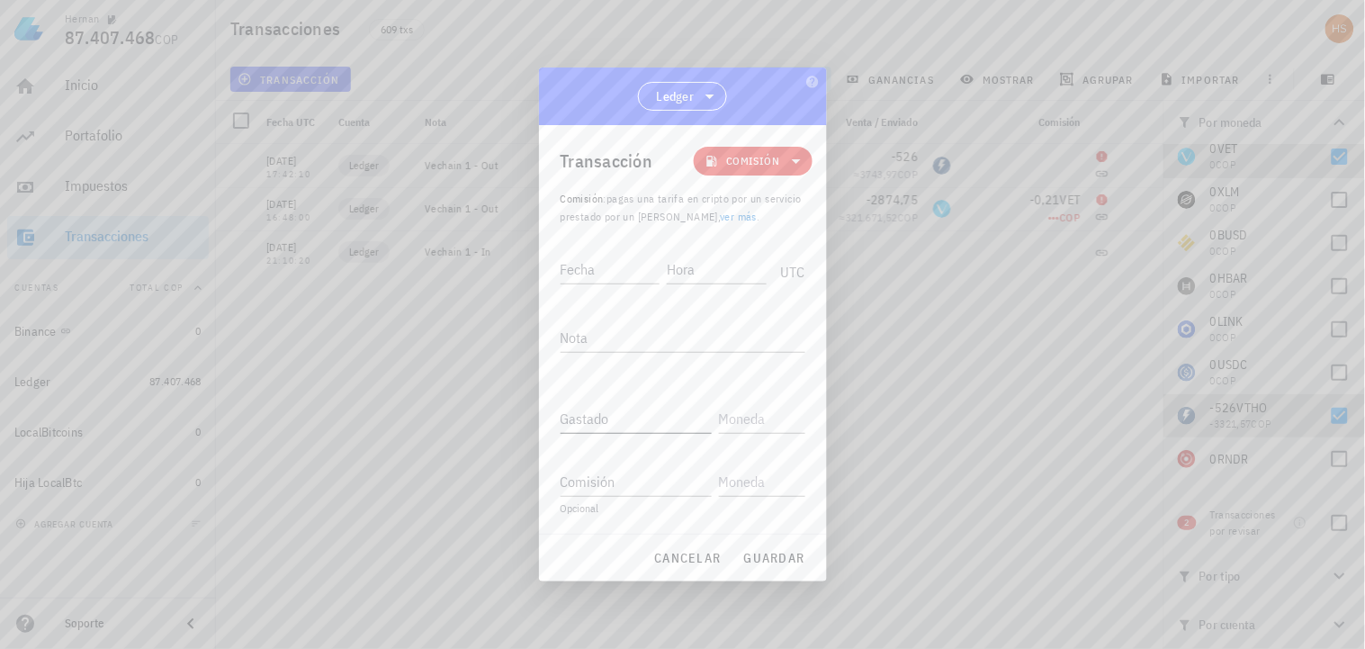
click at [610, 427] on input "Gastado" at bounding box center [636, 418] width 151 height 29
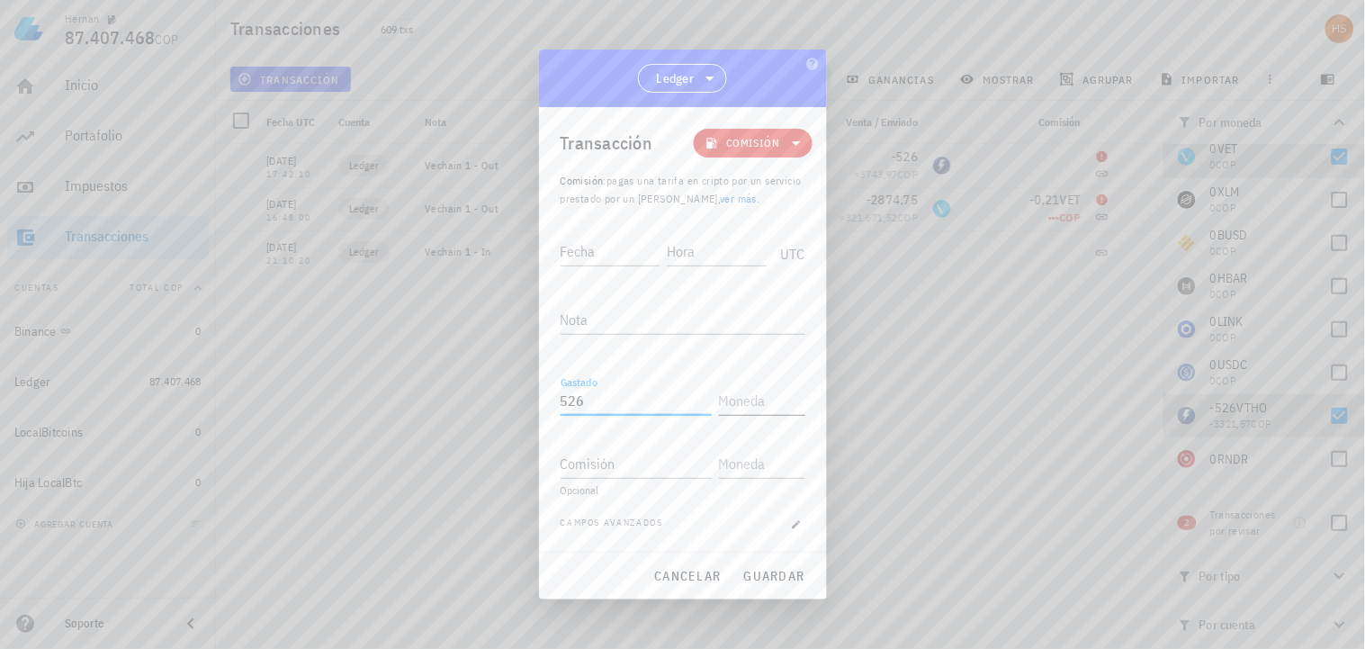
type input "526"
click at [753, 397] on input "text" at bounding box center [760, 400] width 83 height 29
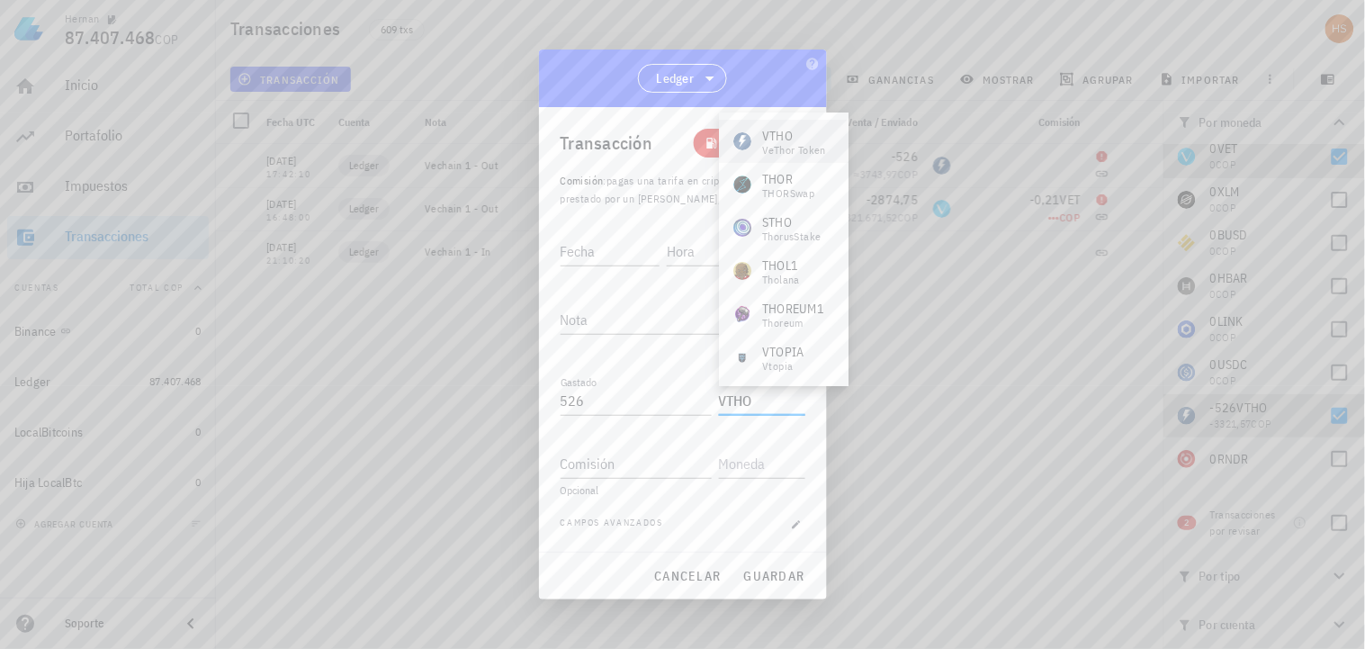
click at [807, 138] on div "VTHO" at bounding box center [794, 136] width 64 height 18
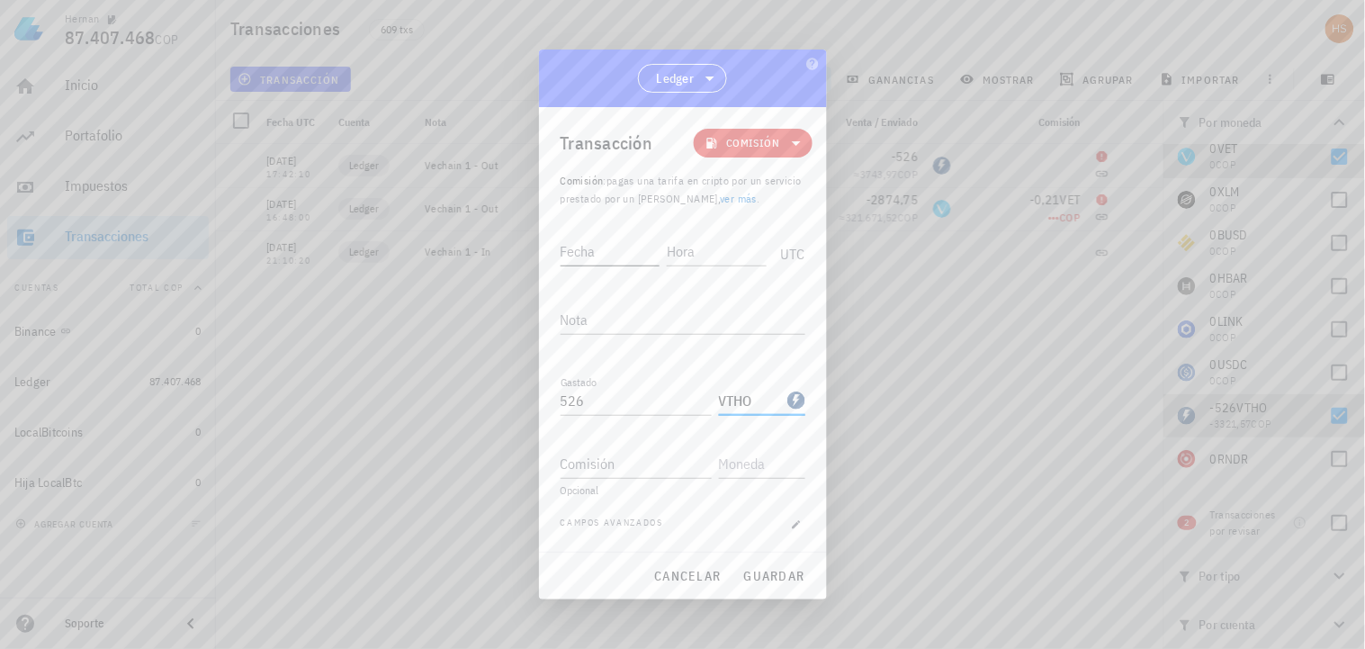
type input "VTHO"
click at [571, 238] on div "Fecha" at bounding box center [611, 251] width 100 height 29
click at [574, 261] on input "Fecha" at bounding box center [612, 251] width 103 height 29
type input "[DATE]"
click at [685, 244] on input "Hora" at bounding box center [718, 251] width 96 height 29
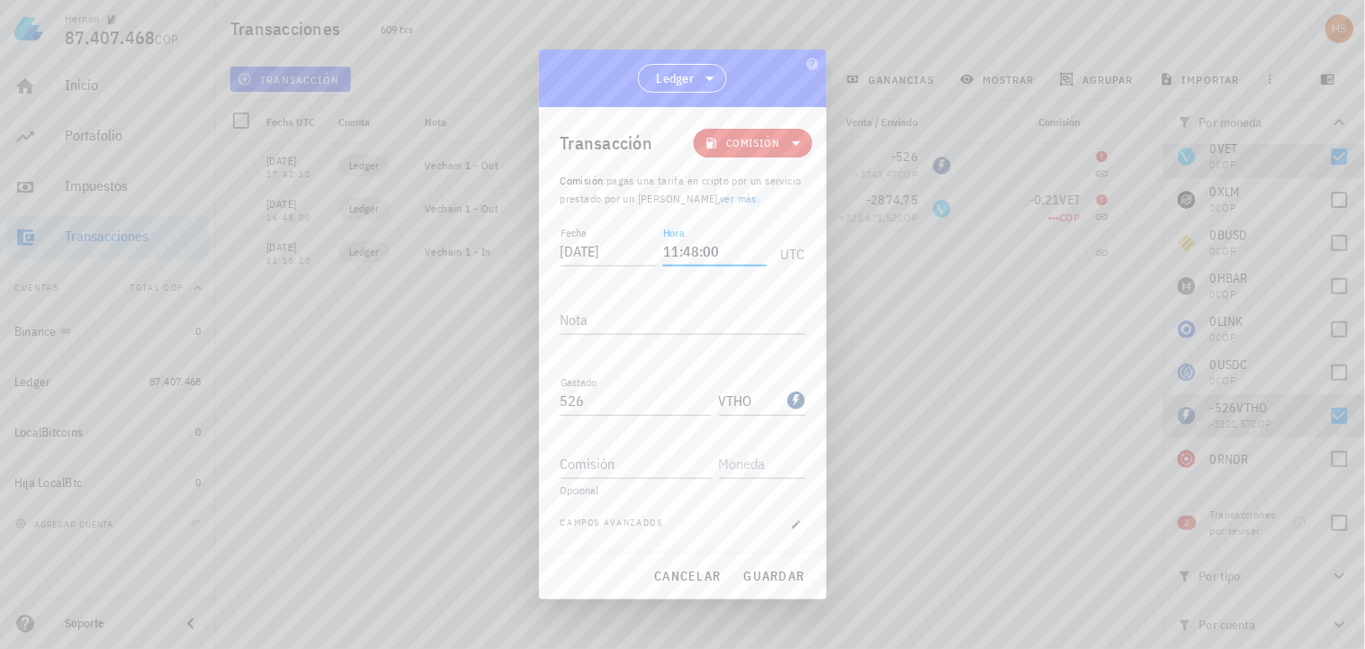
type input "11:48:00"
click at [598, 324] on textarea "Nota" at bounding box center [683, 319] width 245 height 29
paste textarea "asto/comisión relacionada con la transferencia de VET."
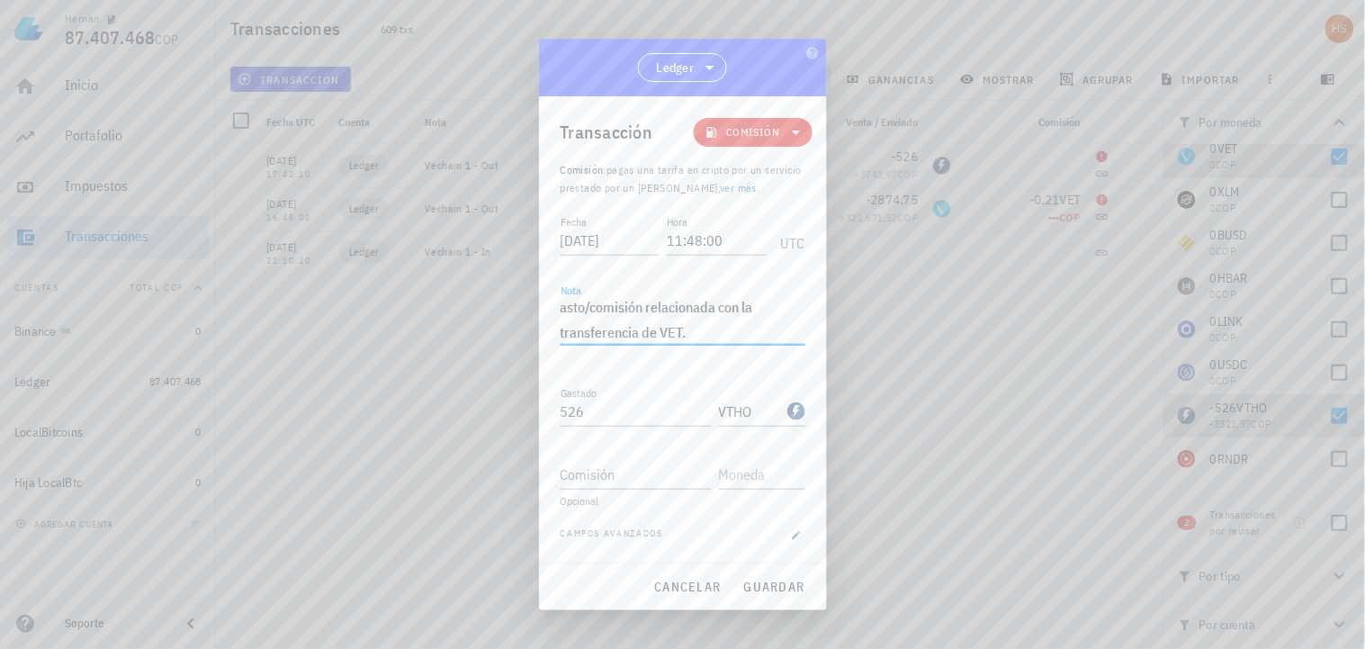
click at [561, 307] on textarea "asto/comisión relacionada con la transferencia de VET." at bounding box center [683, 319] width 245 height 50
type textarea "gasto/comisión relacionada con la transferencia de VET."
click at [775, 588] on span "guardar" at bounding box center [774, 587] width 62 height 16
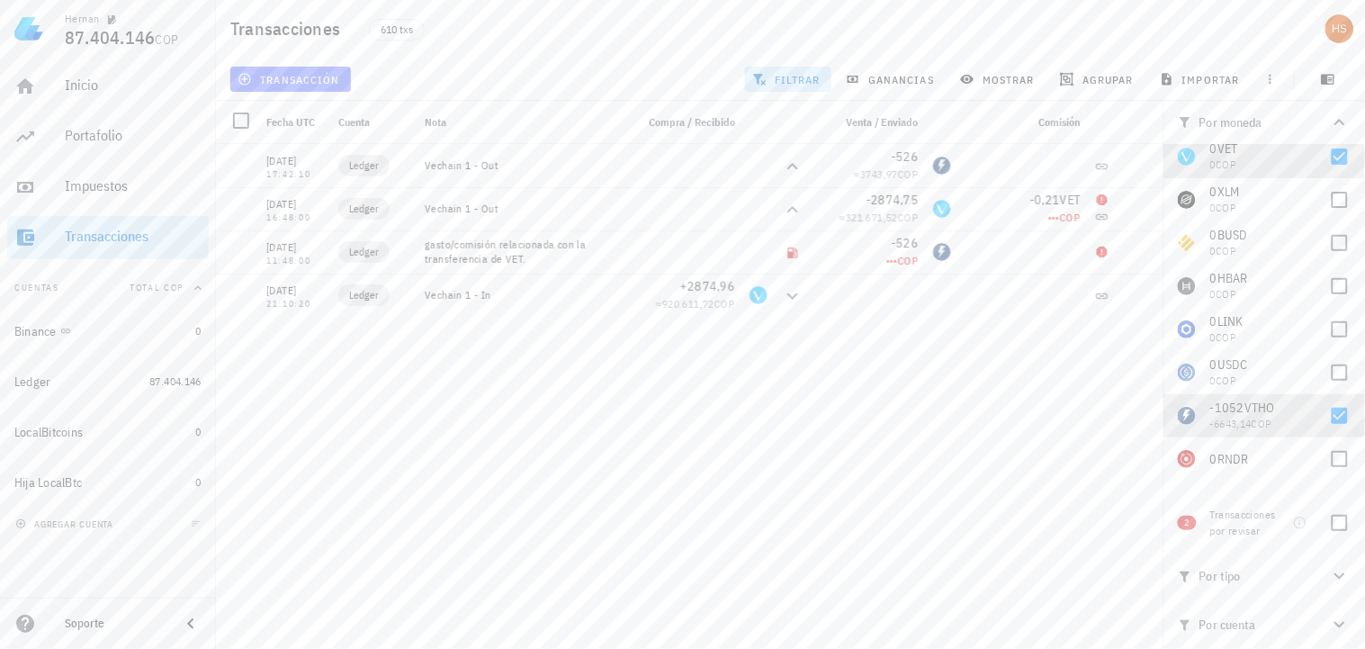
click at [297, 67] on button "transacción" at bounding box center [290, 79] width 121 height 25
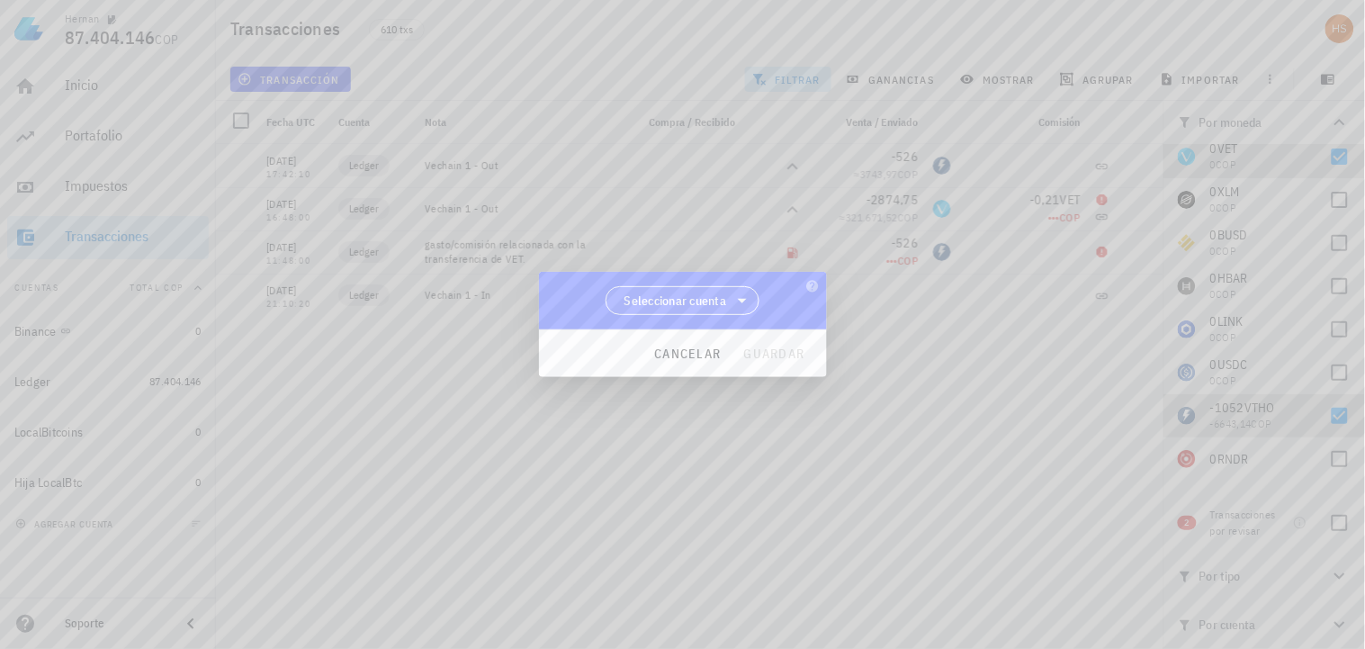
click at [685, 290] on span "Seleccionar cuenta" at bounding box center [682, 300] width 131 height 27
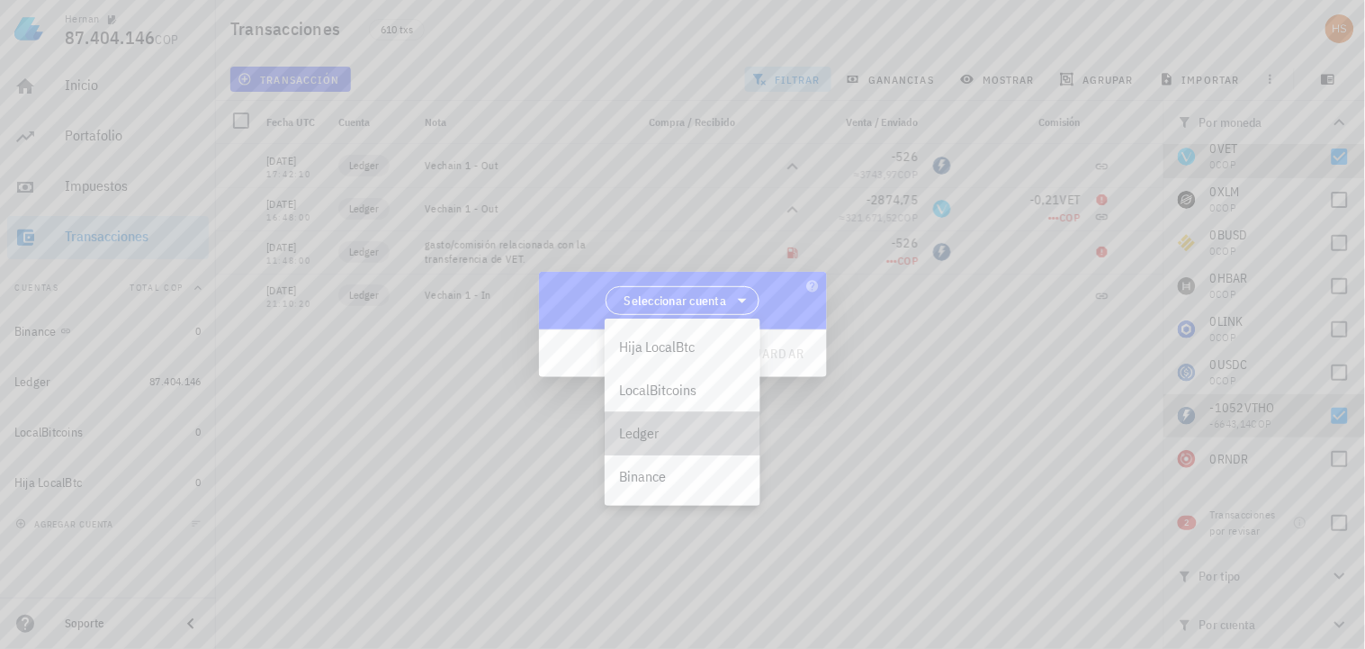
click at [657, 435] on div "Ledger" at bounding box center [682, 433] width 127 height 17
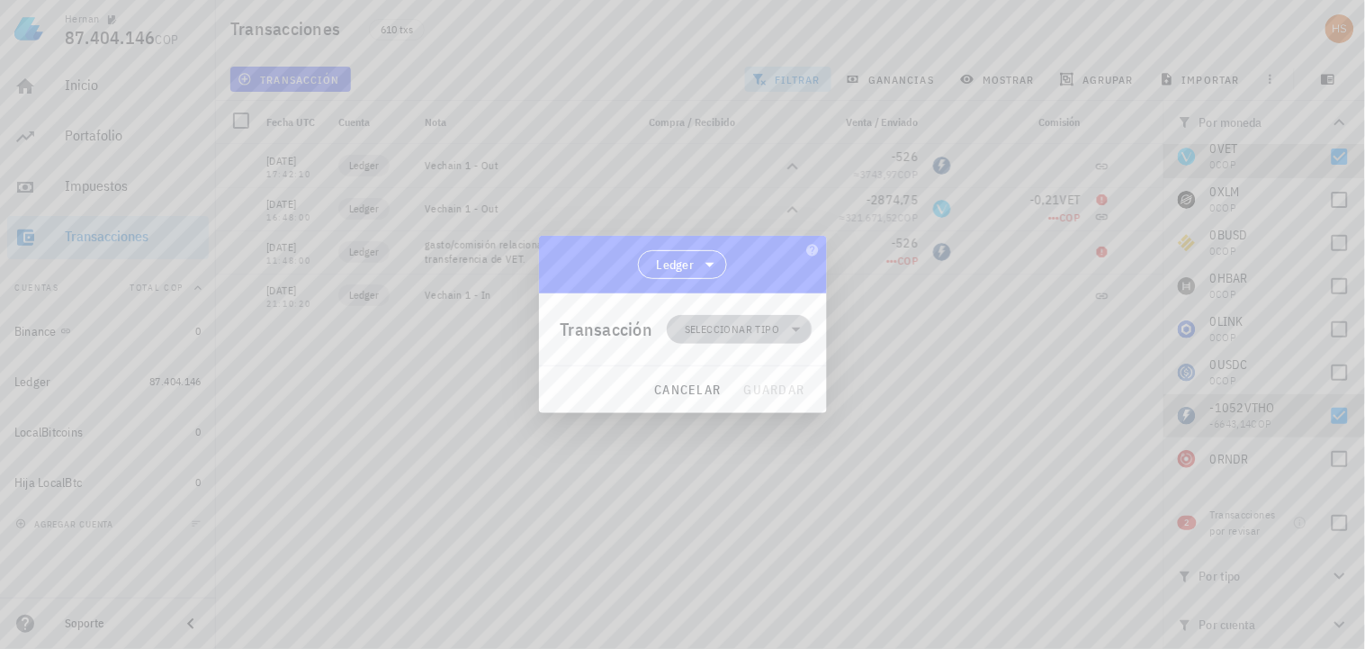
click at [718, 320] on span "Seleccionar tipo" at bounding box center [732, 329] width 94 height 18
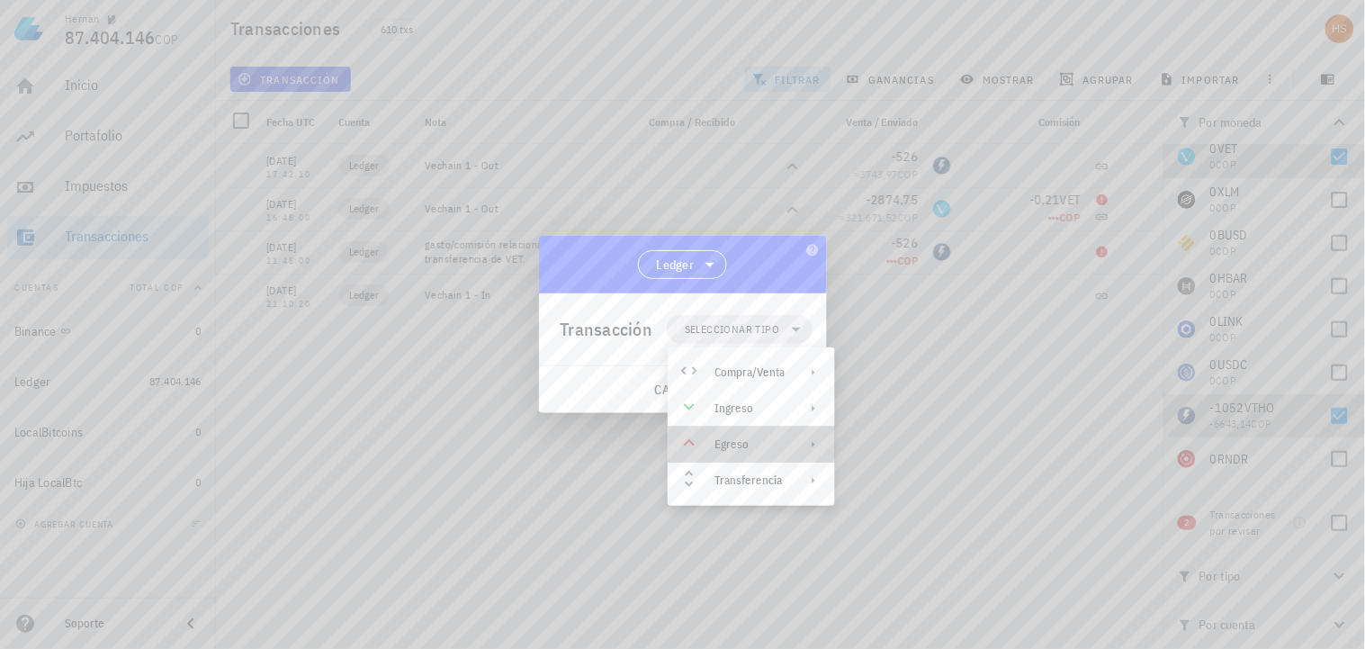
click at [807, 444] on icon at bounding box center [813, 444] width 14 height 14
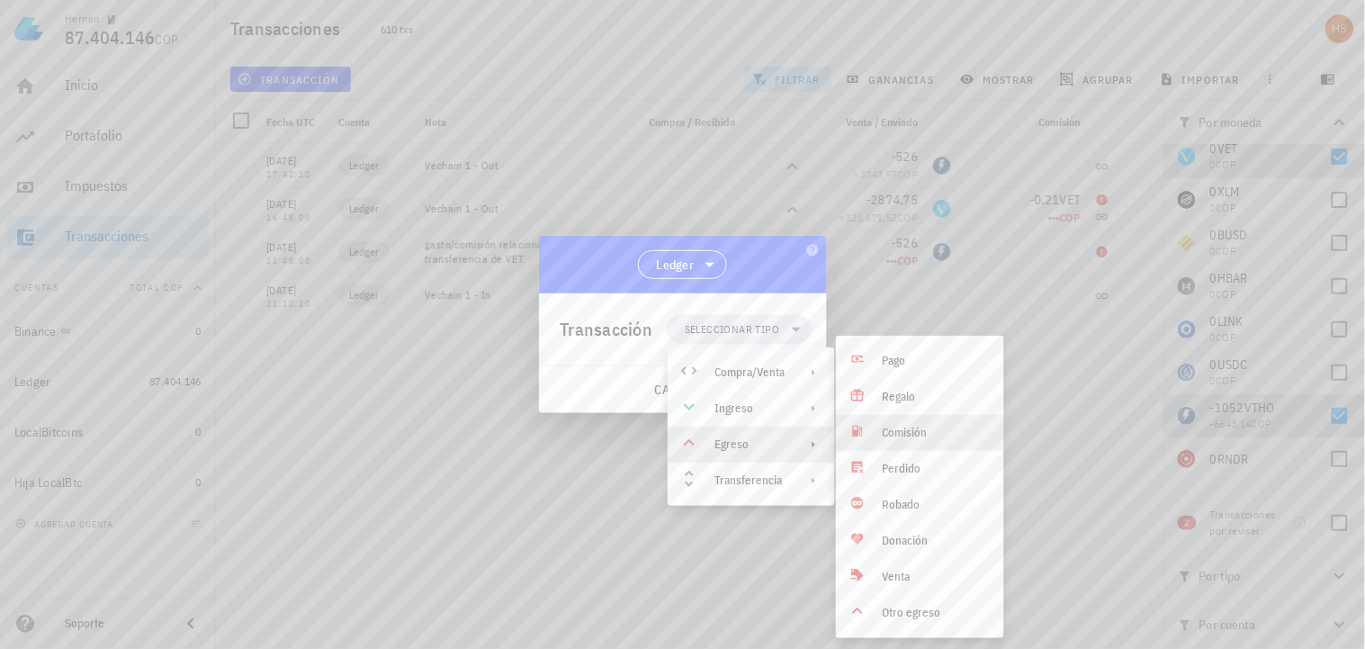
click at [914, 426] on div "Comisión" at bounding box center [936, 433] width 107 height 14
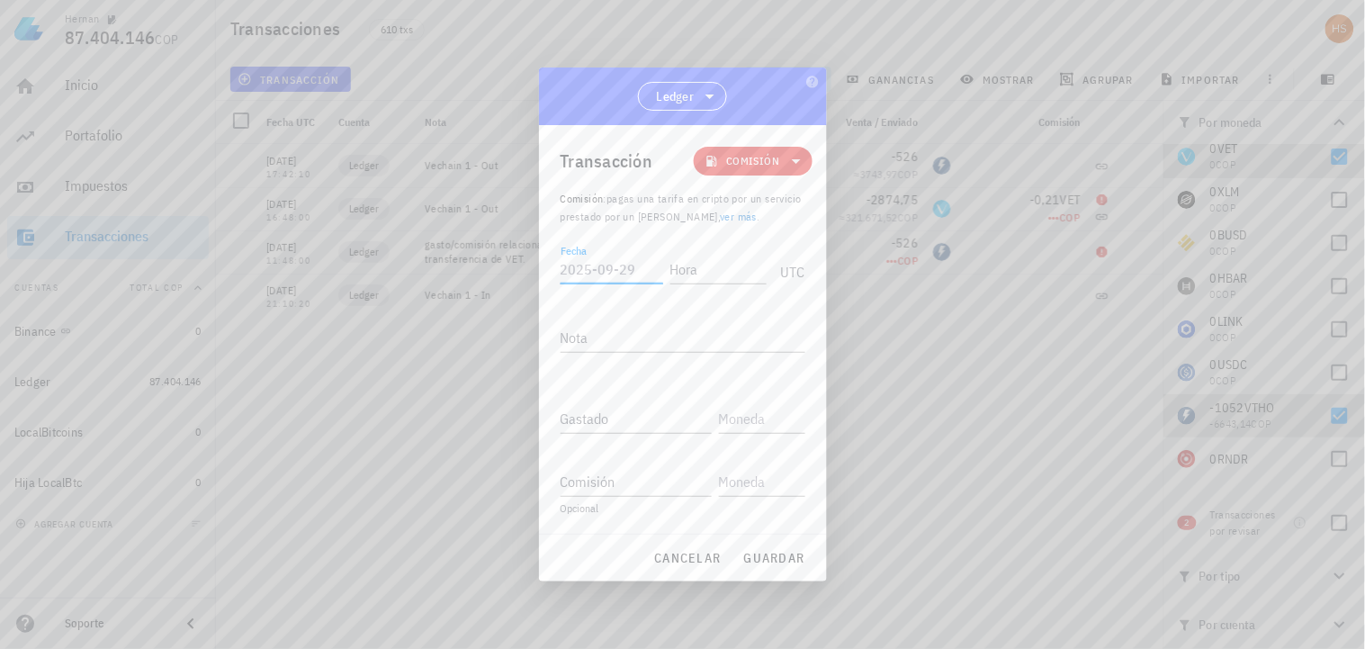
click at [574, 282] on input "Fecha" at bounding box center [612, 269] width 103 height 29
type input "[DATE]"
click at [672, 266] on input "Hora" at bounding box center [718, 269] width 96 height 29
type input "16:48:00"
click at [596, 327] on textarea "Nota" at bounding box center [683, 337] width 245 height 29
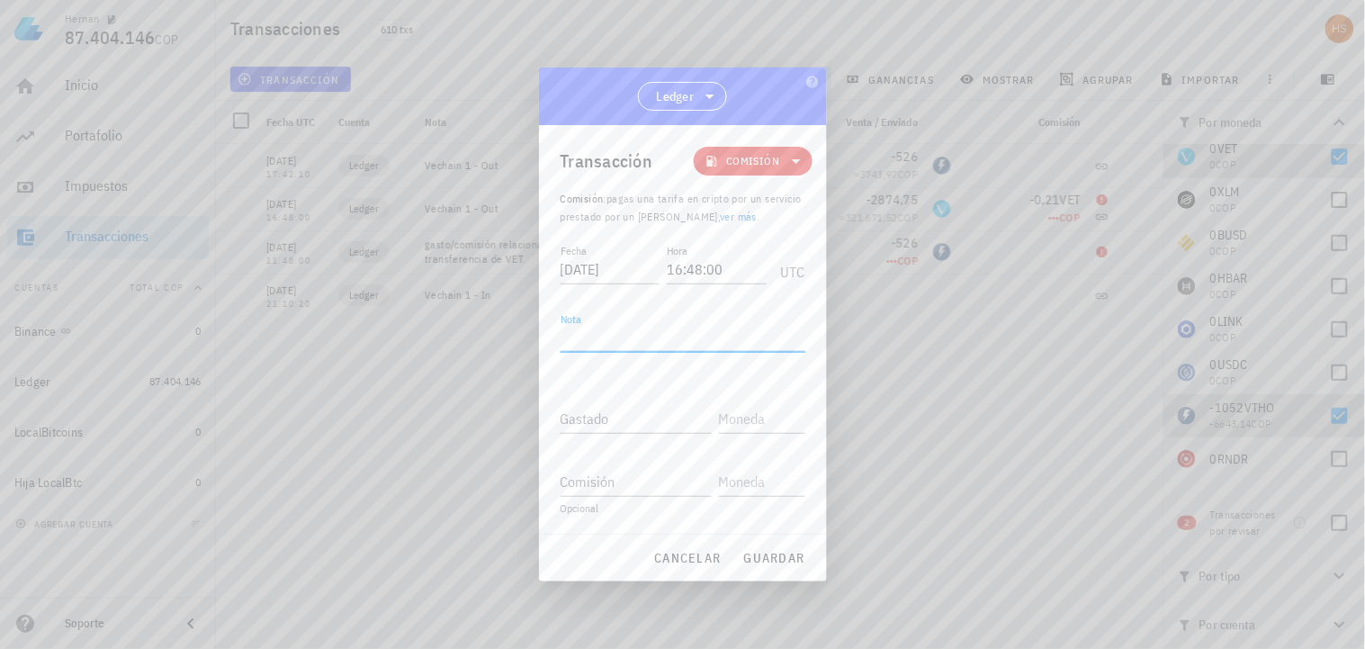
click at [588, 342] on textarea "Nota" at bounding box center [683, 337] width 245 height 29
paste textarea "omisión vinculada a la transacción de salida de 2874.75 VET."
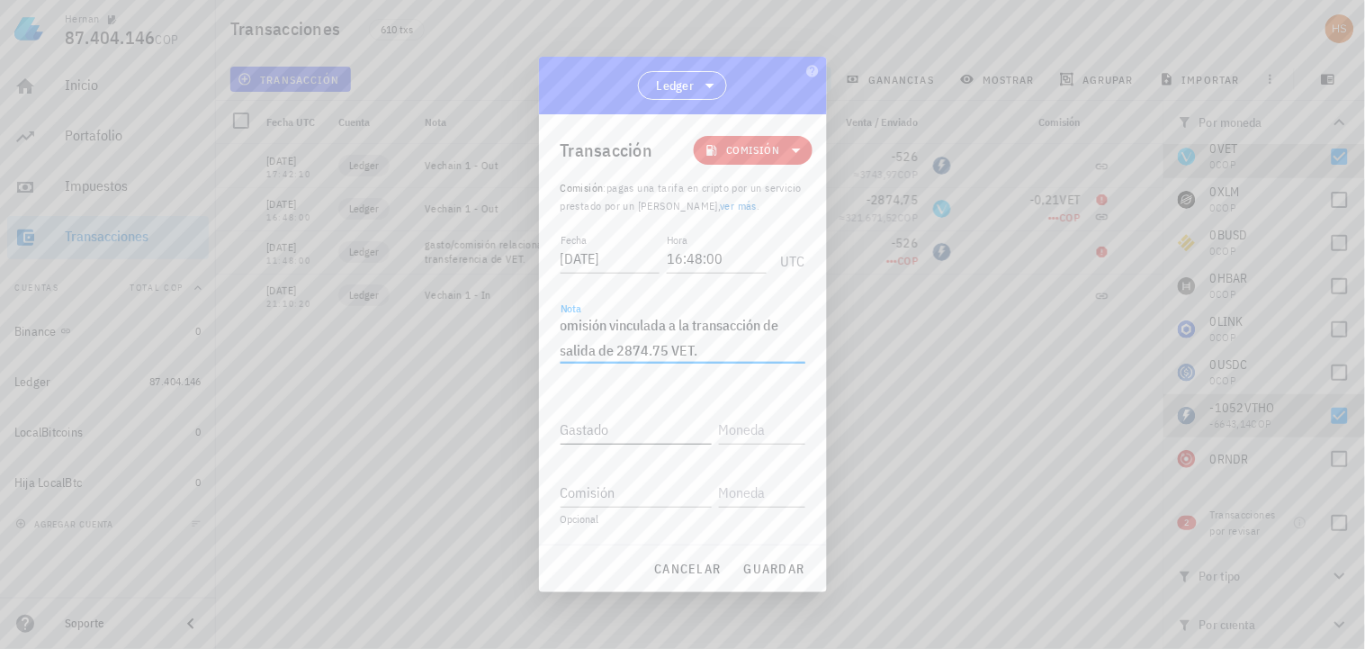
type textarea "omisión vinculada a la transacción de salida de 2874.75 VET."
click at [614, 427] on input "Gastado" at bounding box center [636, 429] width 151 height 29
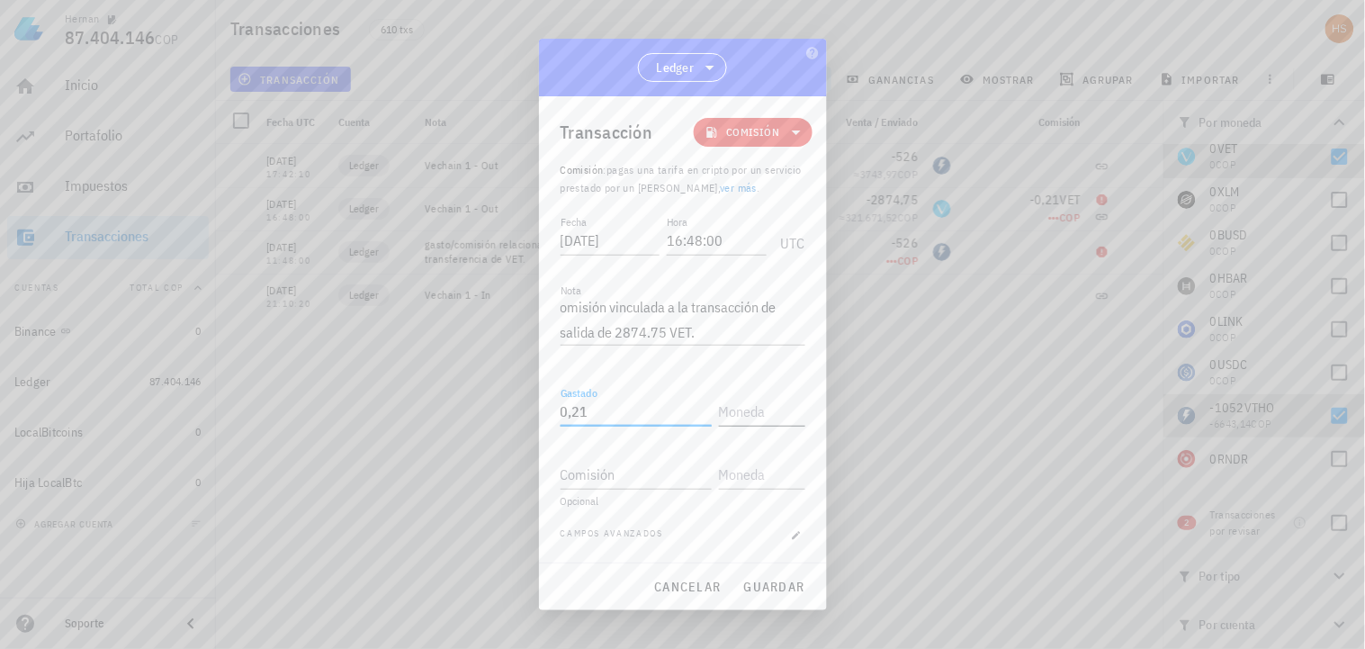
type input "0,21"
click at [758, 407] on input "text" at bounding box center [760, 411] width 83 height 29
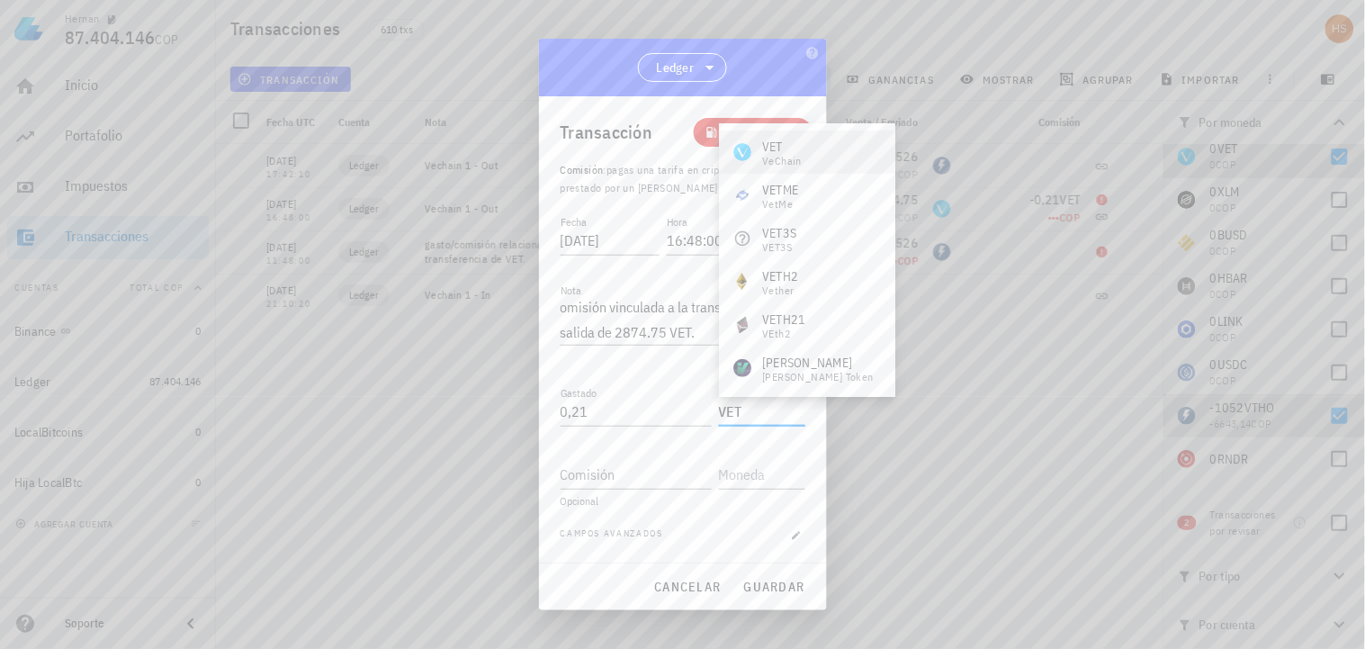
click at [810, 153] on div "VET VeChain" at bounding box center [807, 151] width 176 height 43
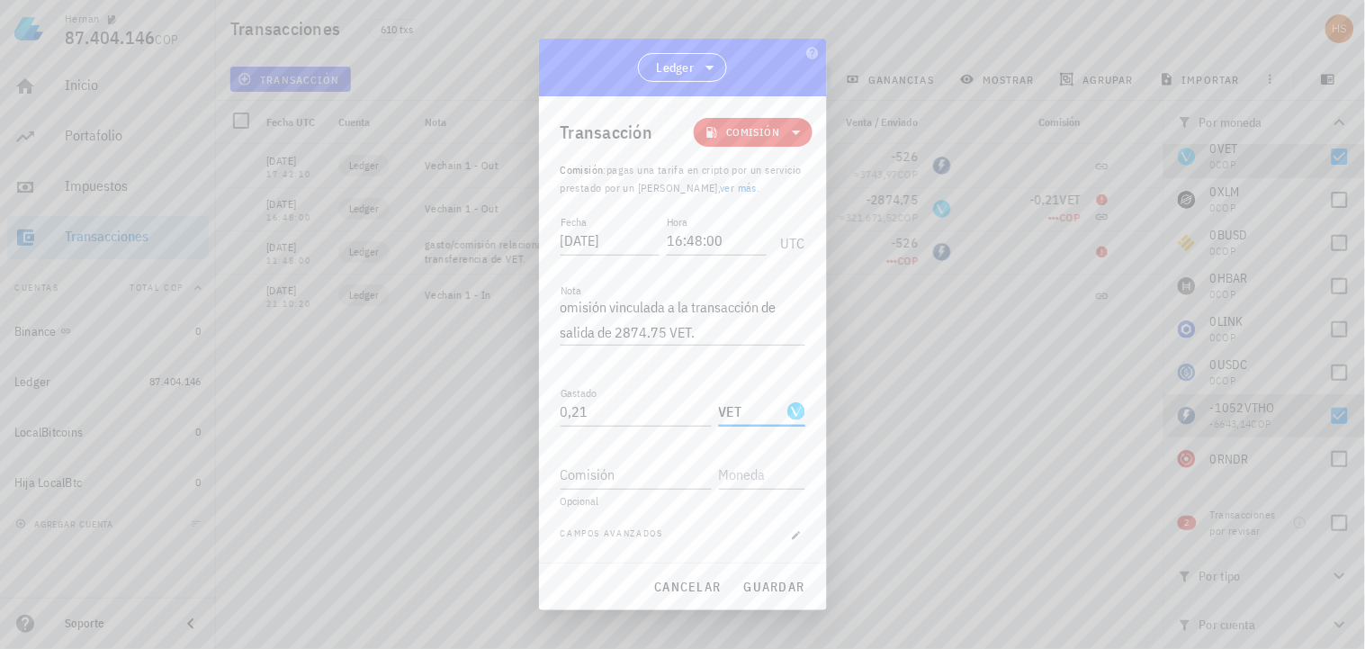
type input "VET"
click at [777, 590] on span "guardar" at bounding box center [774, 587] width 62 height 16
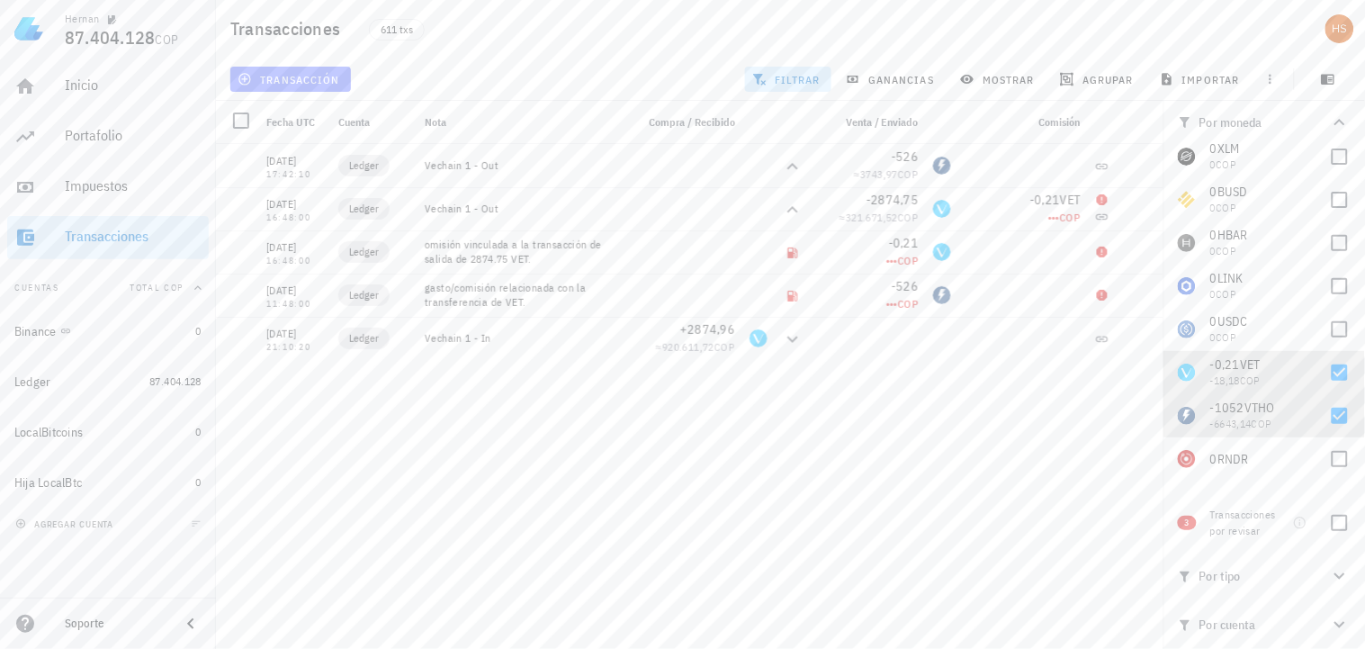
click at [311, 73] on span "transacción" at bounding box center [290, 79] width 98 height 14
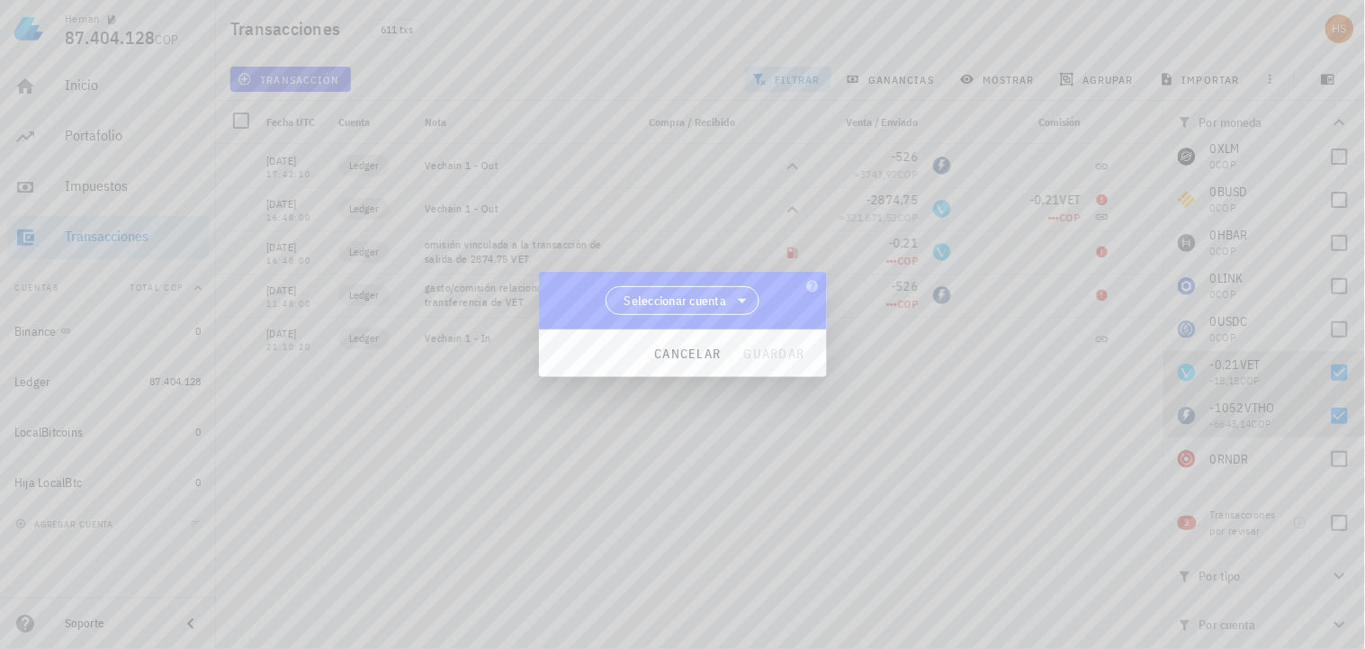
click at [657, 289] on span "Seleccionar cuenta" at bounding box center [682, 300] width 131 height 27
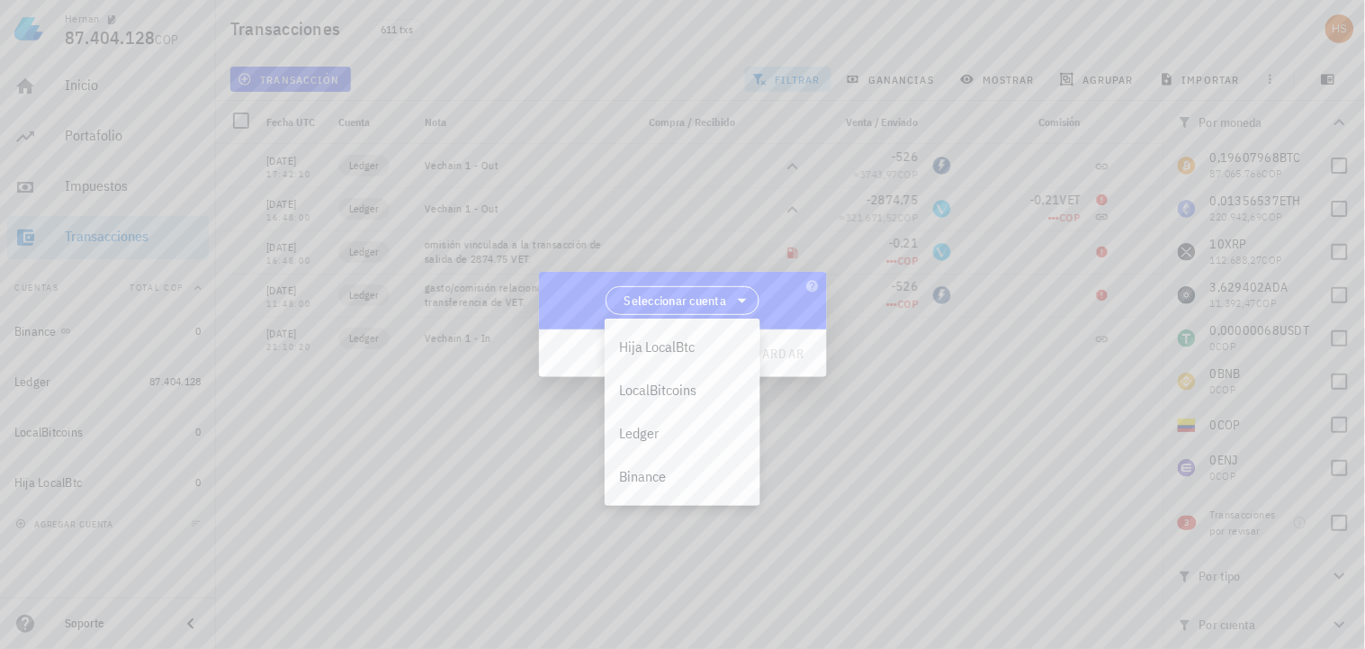
scroll to position [398, 0]
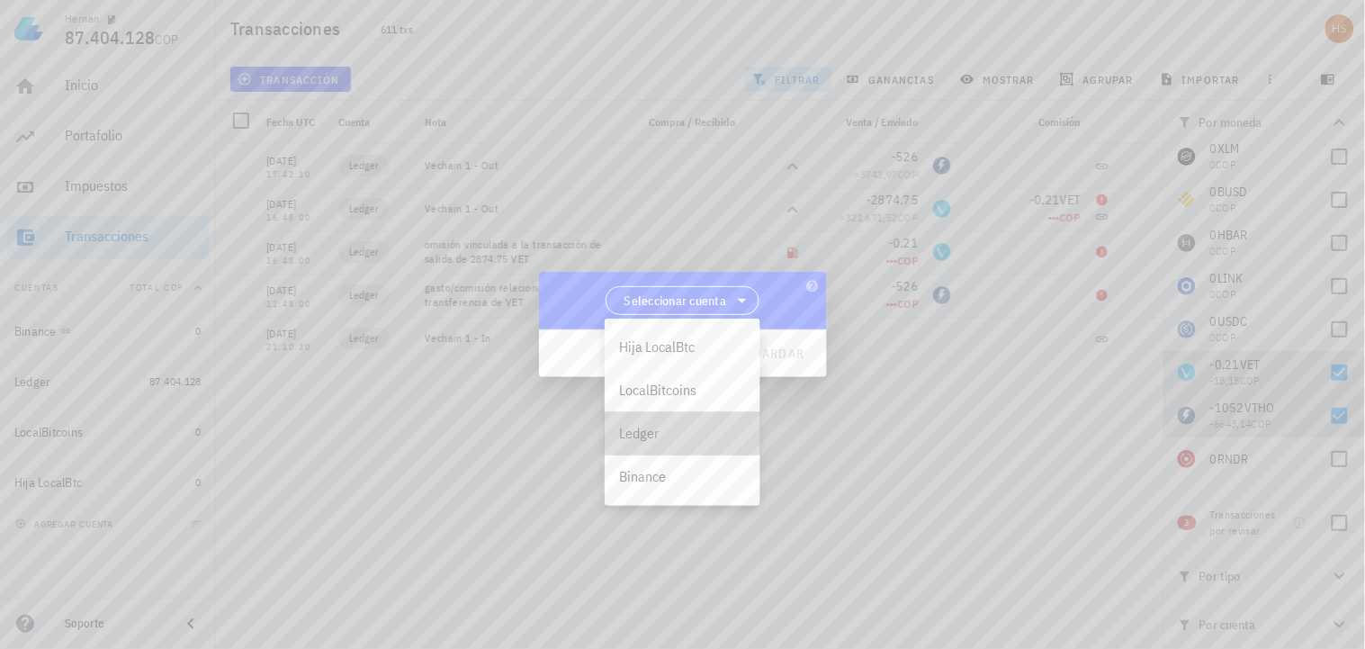
click at [633, 436] on div "Ledger" at bounding box center [682, 433] width 127 height 17
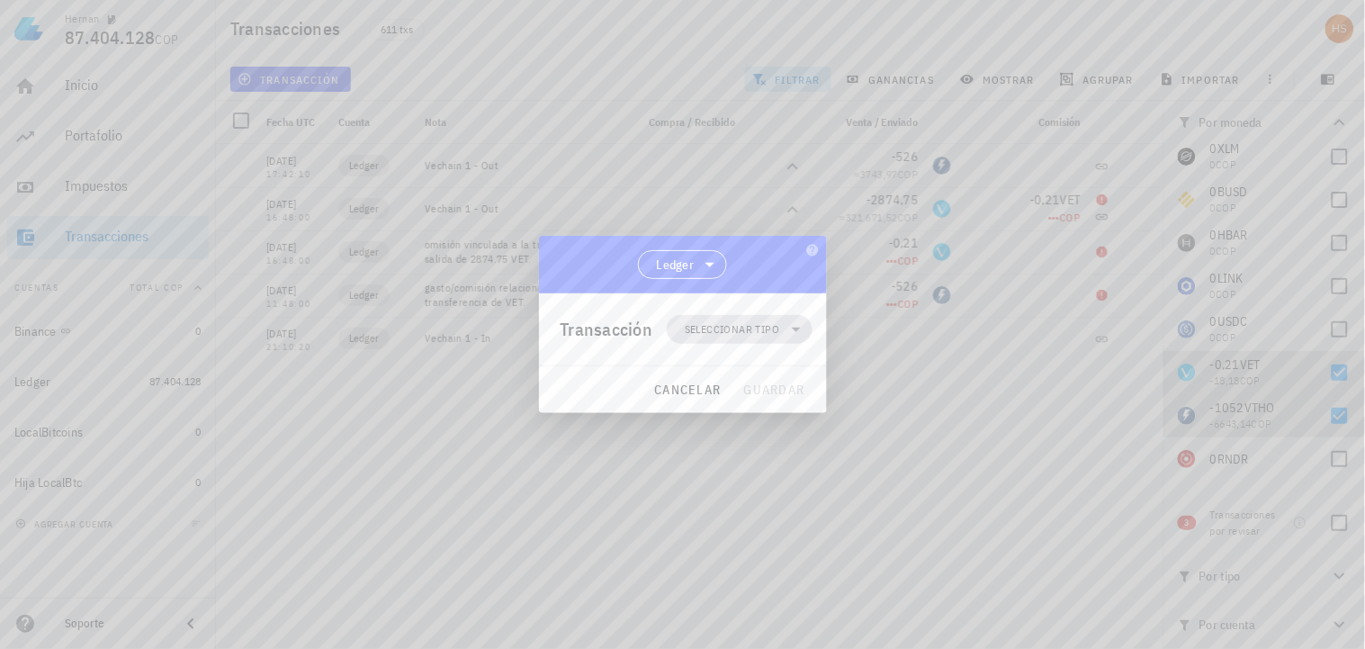
click at [696, 331] on span "Seleccionar tipo" at bounding box center [732, 329] width 94 height 18
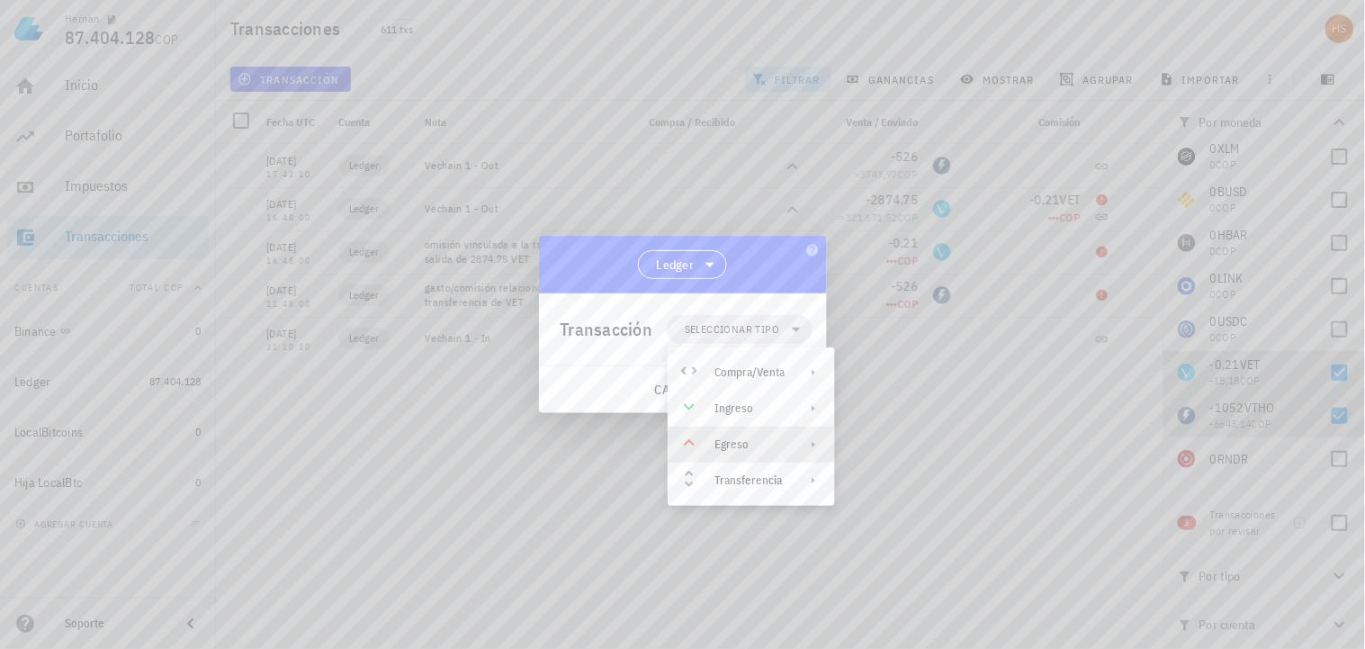
click at [784, 446] on div "Egreso" at bounding box center [749, 444] width 70 height 14
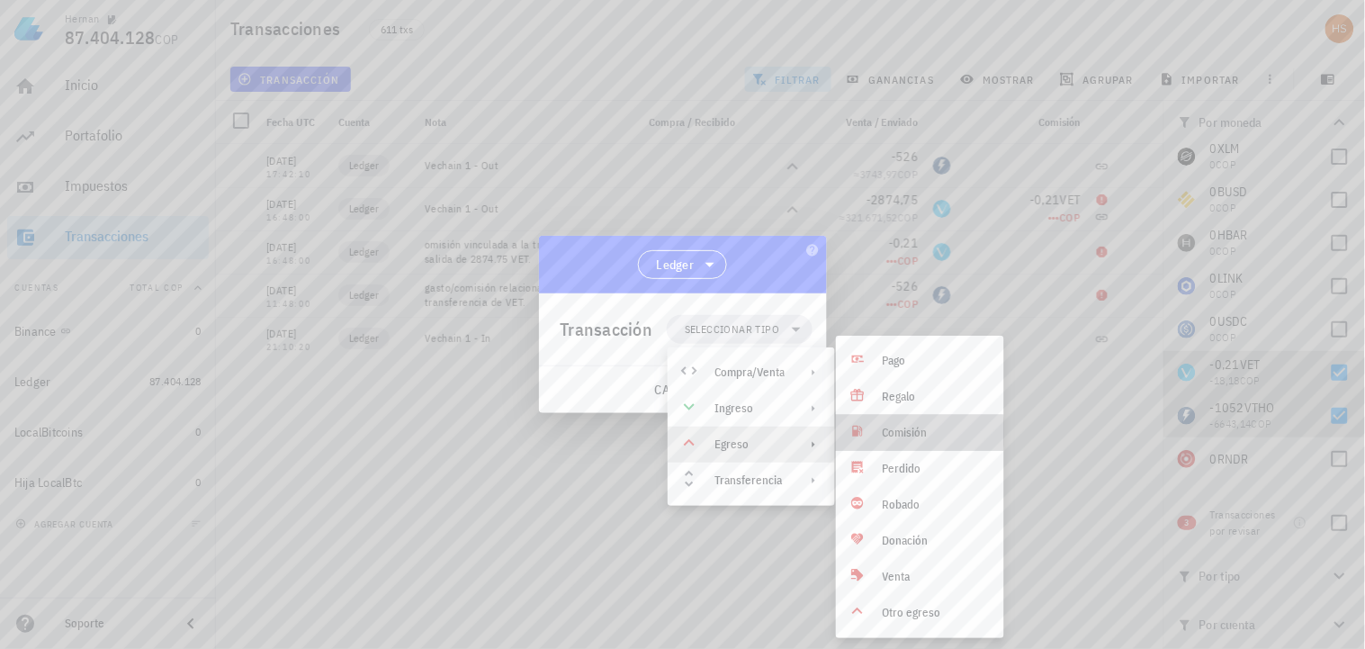
click at [897, 430] on div "Comisión" at bounding box center [936, 433] width 107 height 14
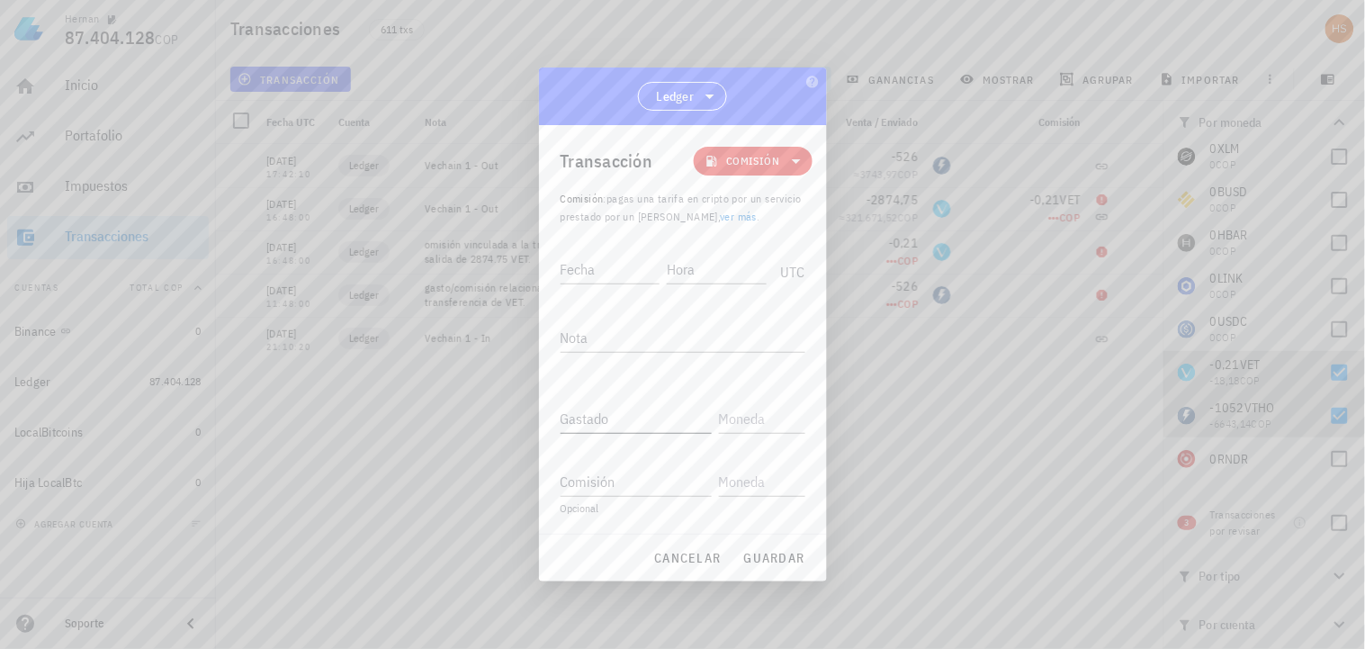
click at [583, 418] on input "Gastado" at bounding box center [636, 418] width 151 height 29
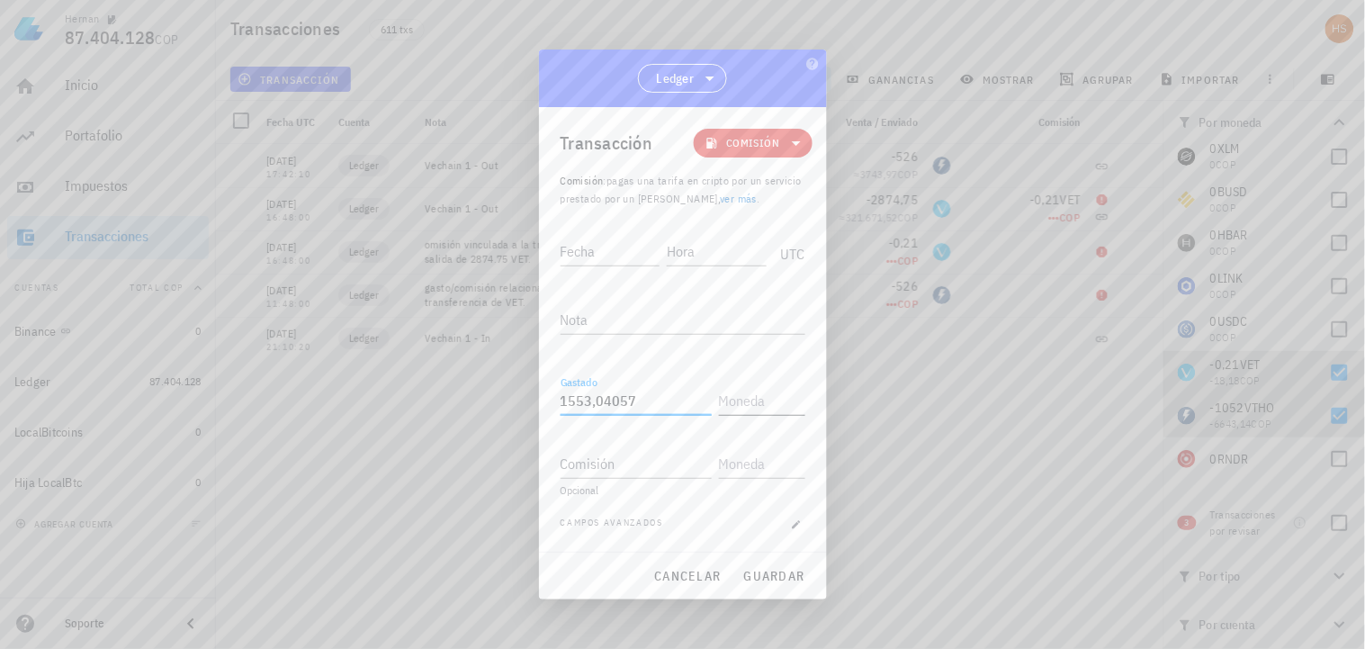
type input "1.553,04057"
click at [774, 401] on input "text" at bounding box center [760, 400] width 83 height 29
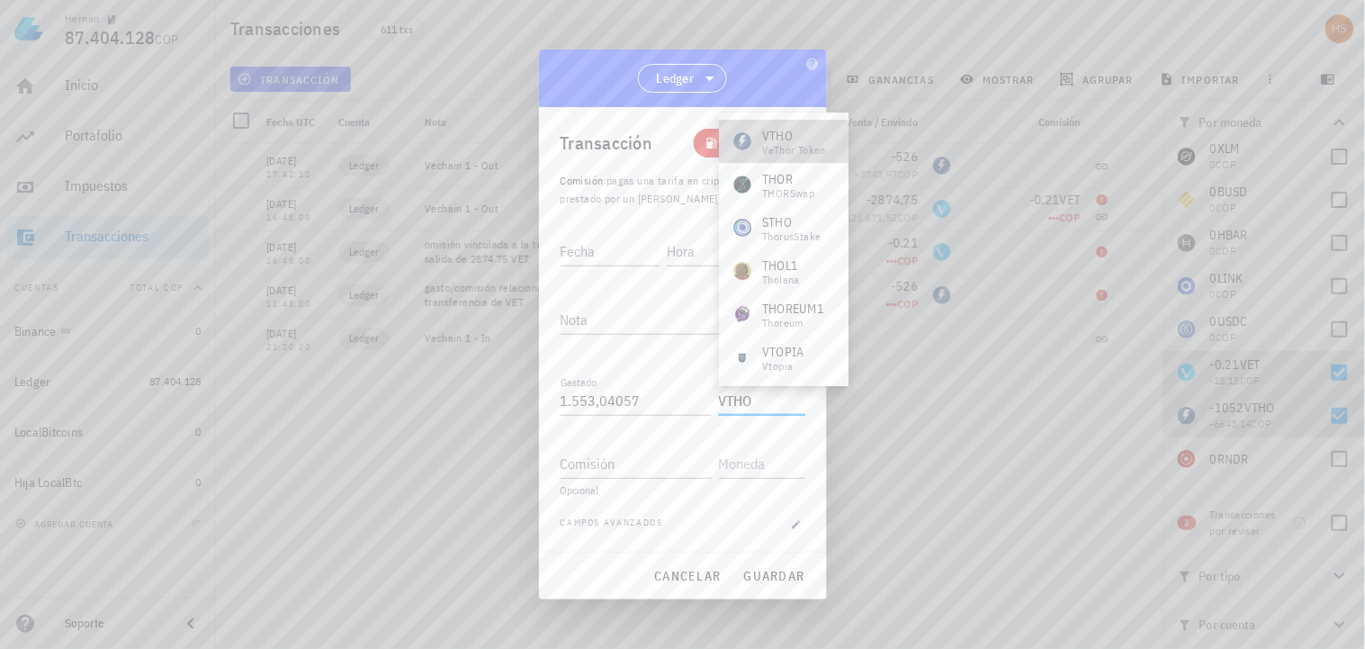
click at [816, 149] on div "VeThor Token" at bounding box center [794, 150] width 64 height 11
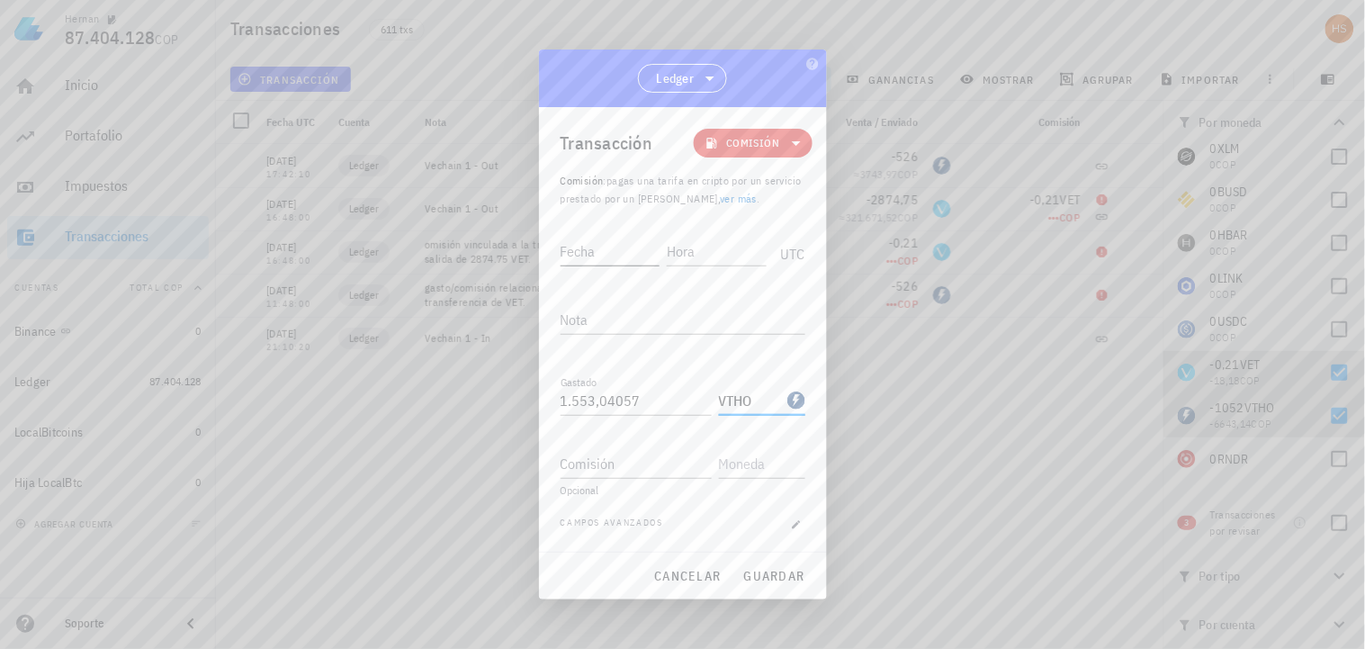
type input "VTHO"
click at [581, 239] on div "Fecha" at bounding box center [612, 251] width 103 height 29
type input "[DATE]"
click at [726, 252] on input "Hora" at bounding box center [714, 251] width 103 height 29
type input "17:42:10"
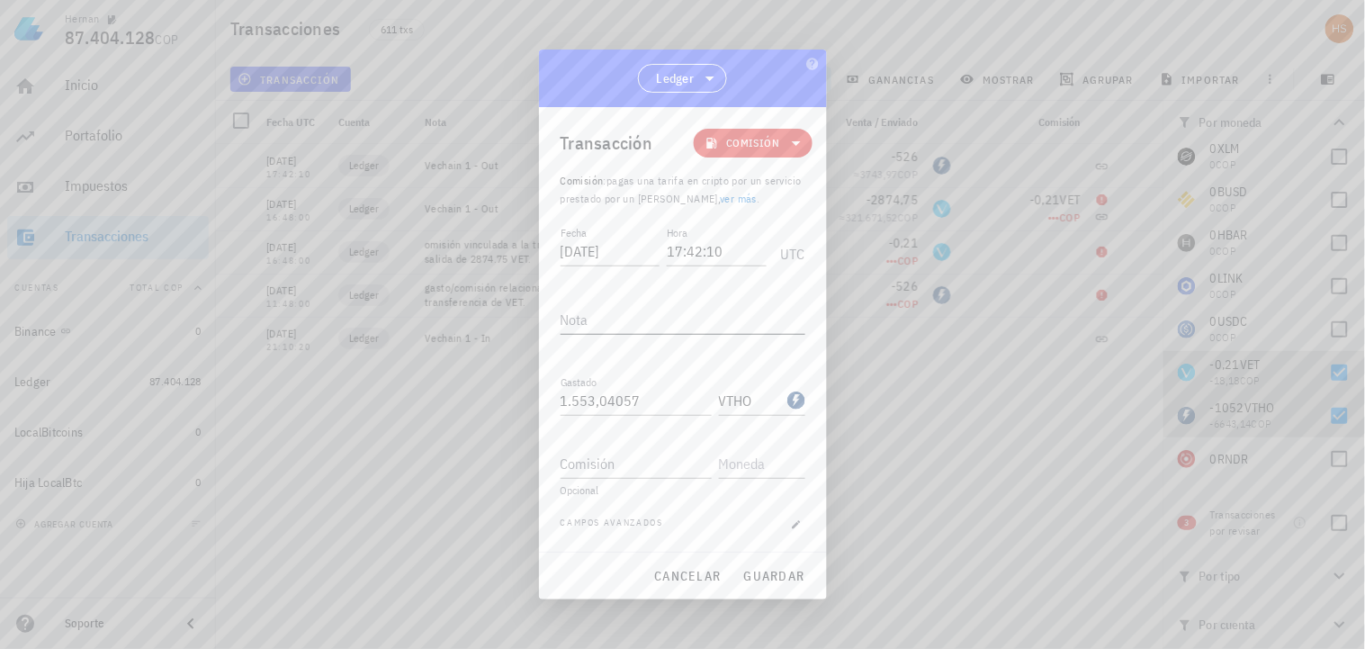
click at [608, 312] on textarea "Nota" at bounding box center [683, 319] width 245 height 29
paste textarea "Ajustar comisión de VTHO para cuadrar saldo"
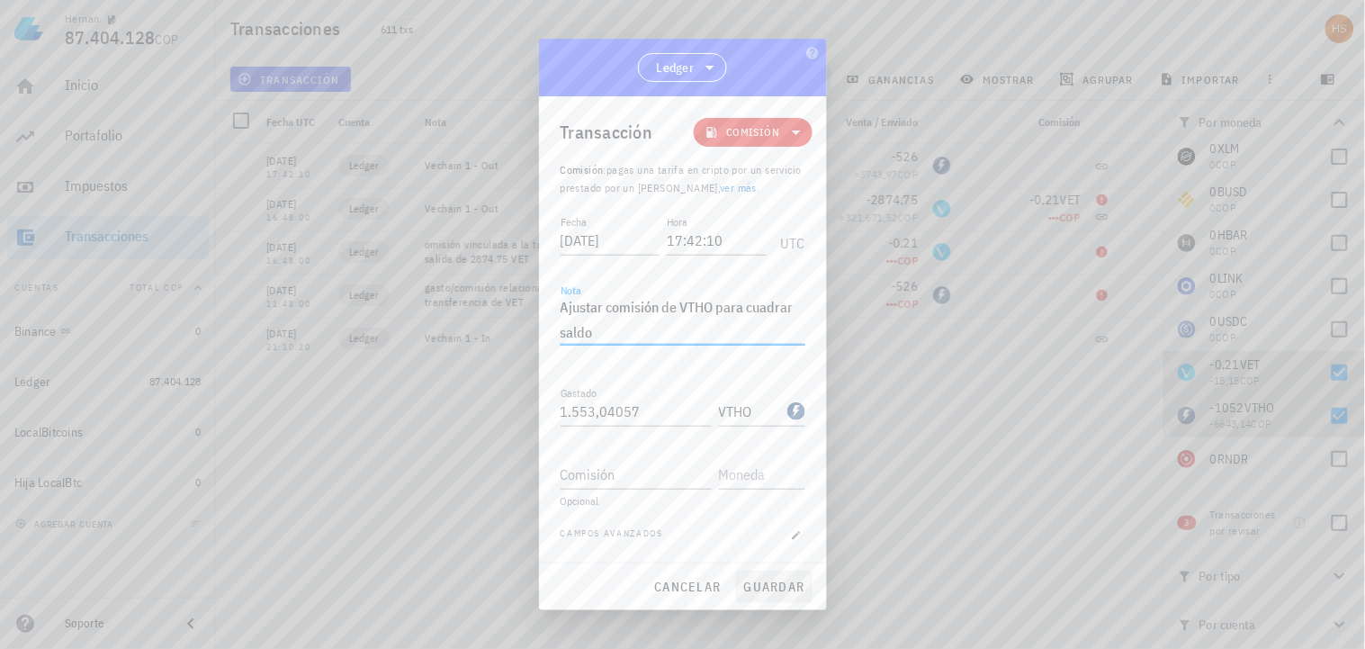
type textarea "Ajustar comisión de VTHO para cuadrar saldo"
click at [790, 588] on span "guardar" at bounding box center [774, 587] width 62 height 16
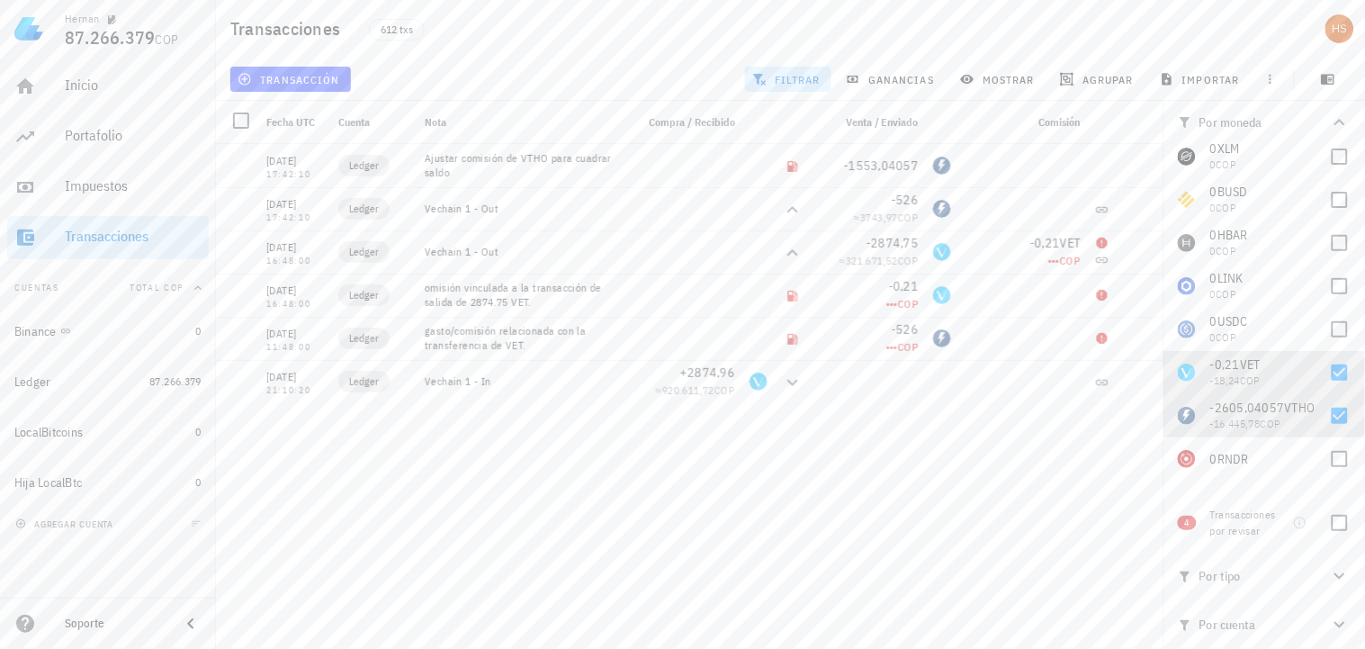
click at [1020, 487] on div "[DATE] 16:11:52 Ledger Ajuste de balance -0,01083668 ≈ 169.614,48 COP [DATE] 00…" at bounding box center [690, 389] width 948 height 490
click at [1064, 465] on div "[DATE] 16:11:52 Ledger Ajuste de balance -0,01083668 ≈ 169.614,48 COP [DATE] 00…" at bounding box center [690, 389] width 948 height 490
click at [231, 337] on div at bounding box center [241, 336] width 31 height 31
click at [239, 166] on div at bounding box center [241, 163] width 31 height 31
click at [283, 84] on span "editar (2)" at bounding box center [279, 79] width 77 height 14
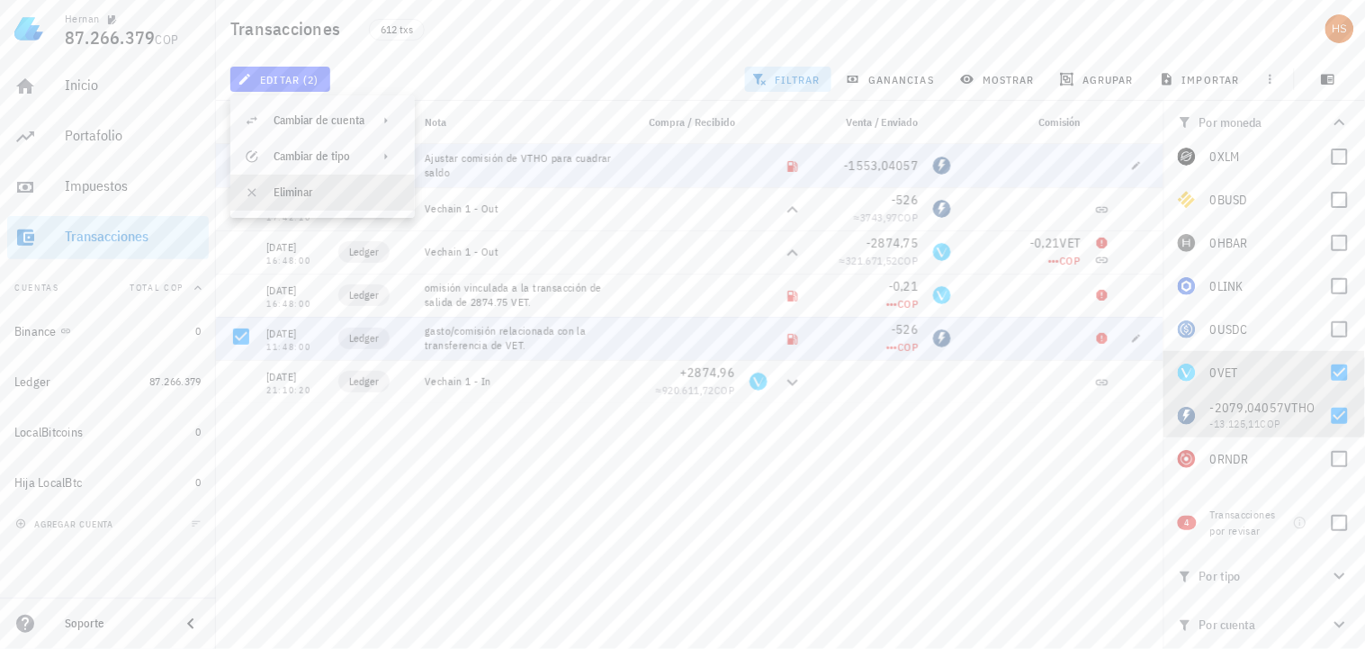
click at [292, 192] on div "Eliminar" at bounding box center [337, 192] width 127 height 14
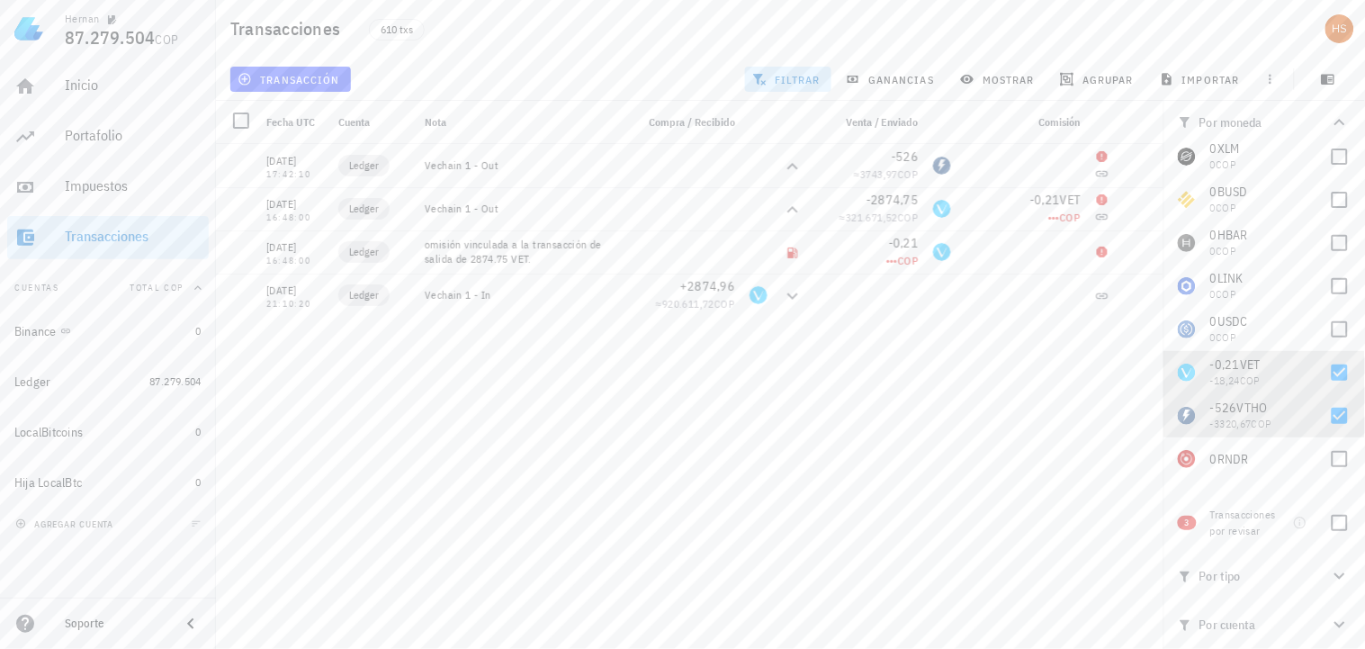
click at [1080, 472] on div "[DATE] 16:11:52 Ledger Ajuste de balance -0,01083668 ≈ 169.614,48 COP [DATE] 00…" at bounding box center [690, 389] width 948 height 490
click at [1116, 411] on div "[DATE] 16:11:52 Ledger Ajuste de balance -0,01083668 ≈ 169.614,48 COP [DATE] 00…" at bounding box center [690, 389] width 948 height 490
click at [310, 76] on span "transacción" at bounding box center [290, 79] width 98 height 14
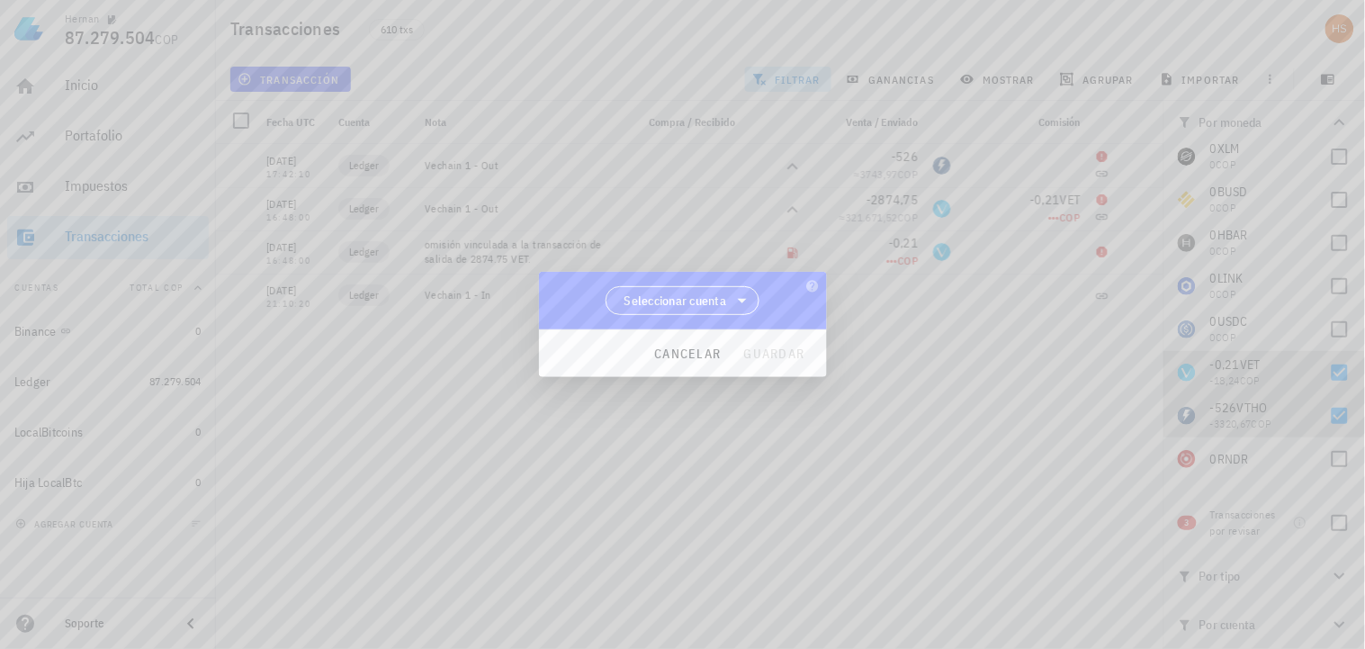
click at [702, 293] on span "Seleccionar cuenta" at bounding box center [675, 301] width 103 height 18
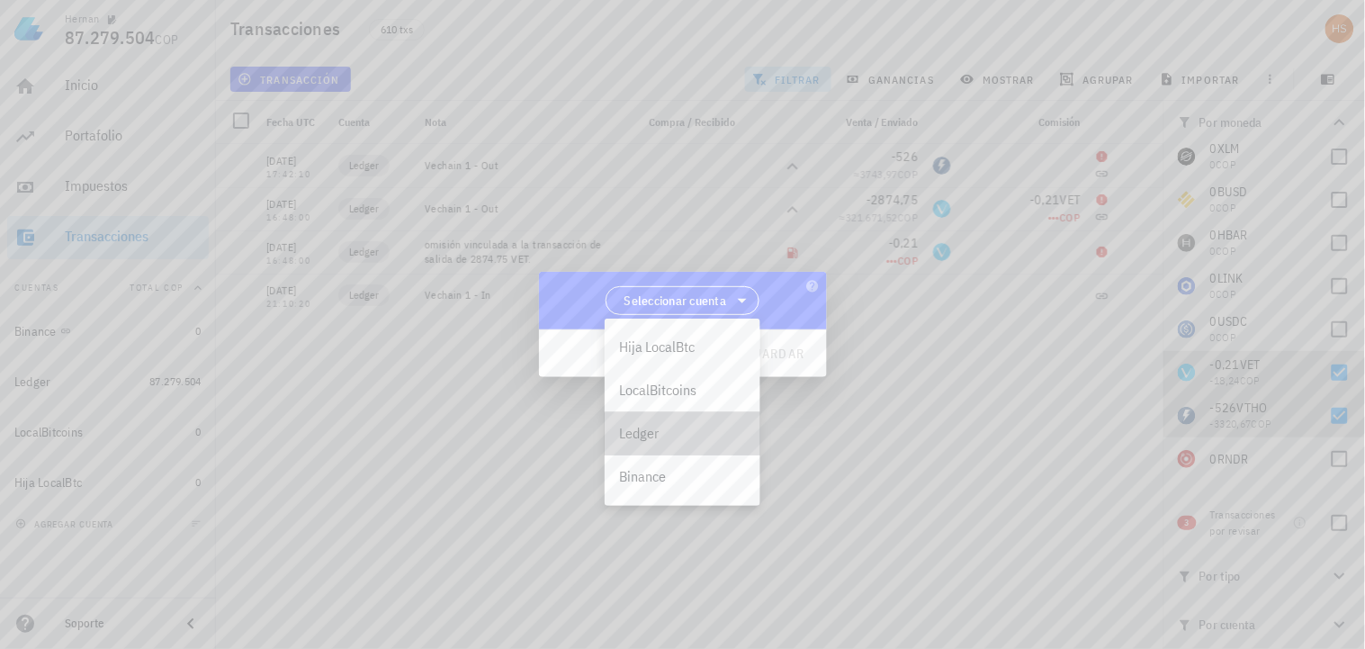
click at [652, 436] on div "Ledger" at bounding box center [682, 433] width 127 height 17
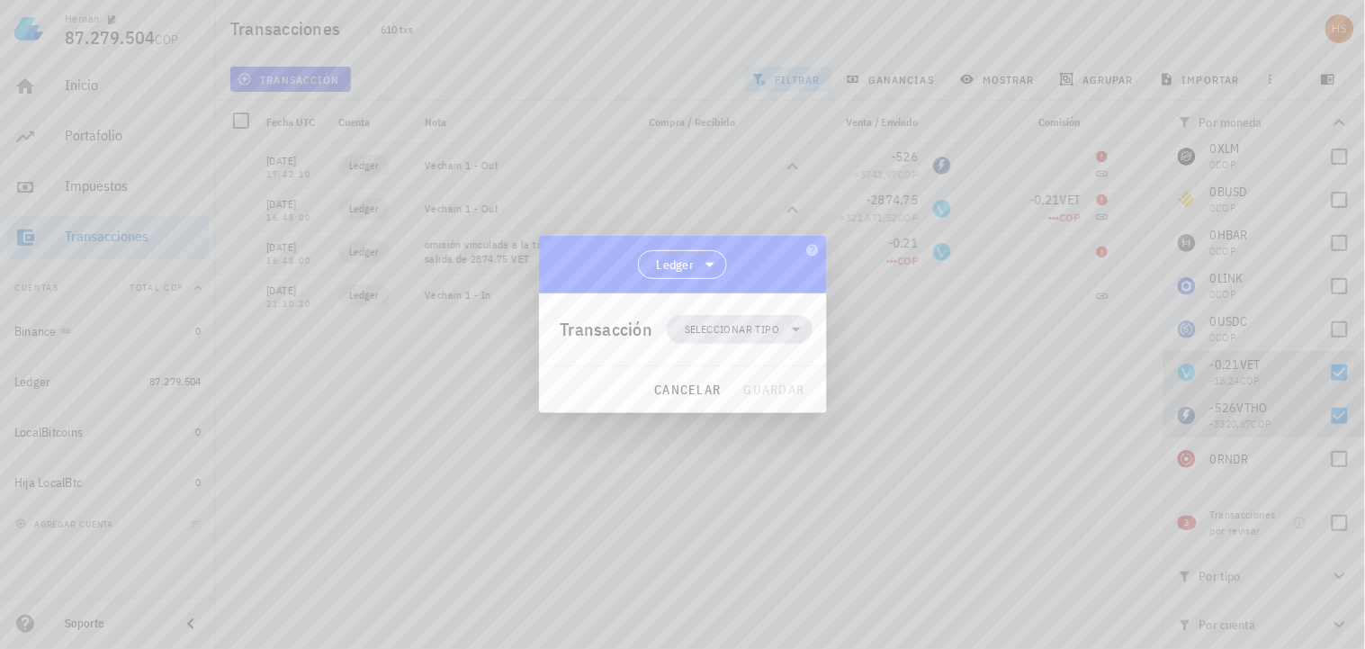
click at [732, 326] on span "Seleccionar tipo" at bounding box center [732, 329] width 94 height 18
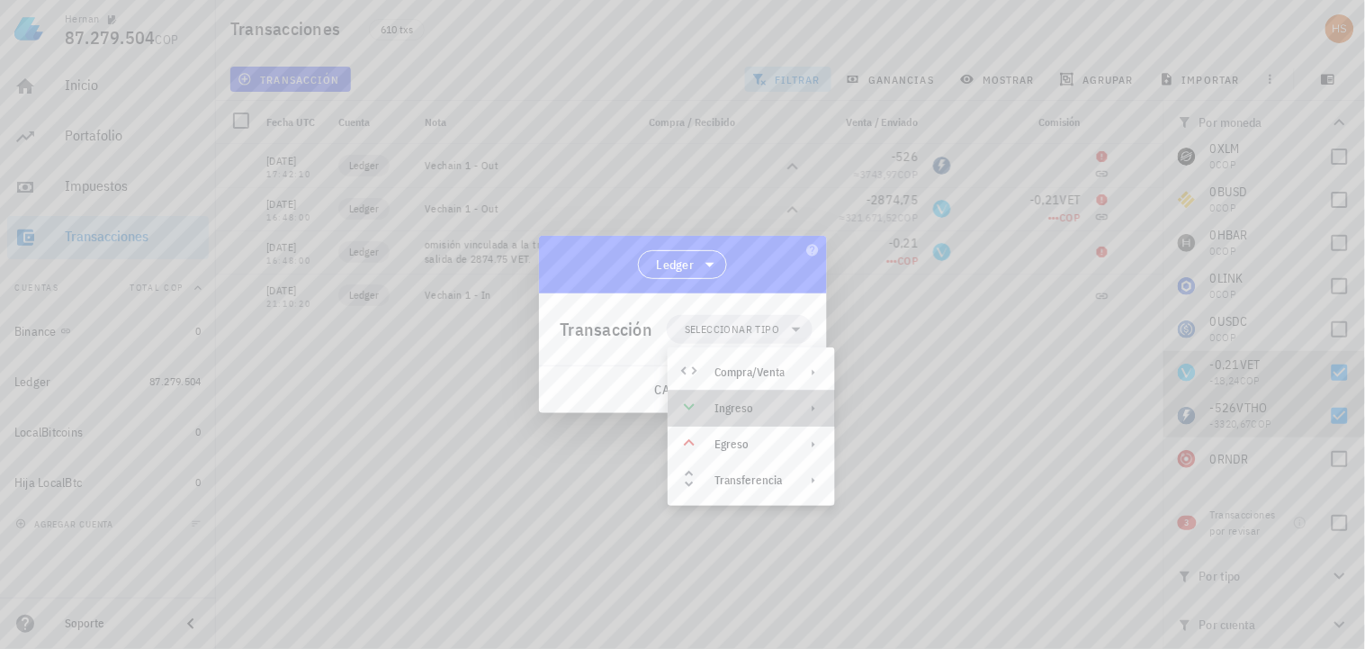
click at [750, 408] on div "Ingreso" at bounding box center [749, 408] width 70 height 14
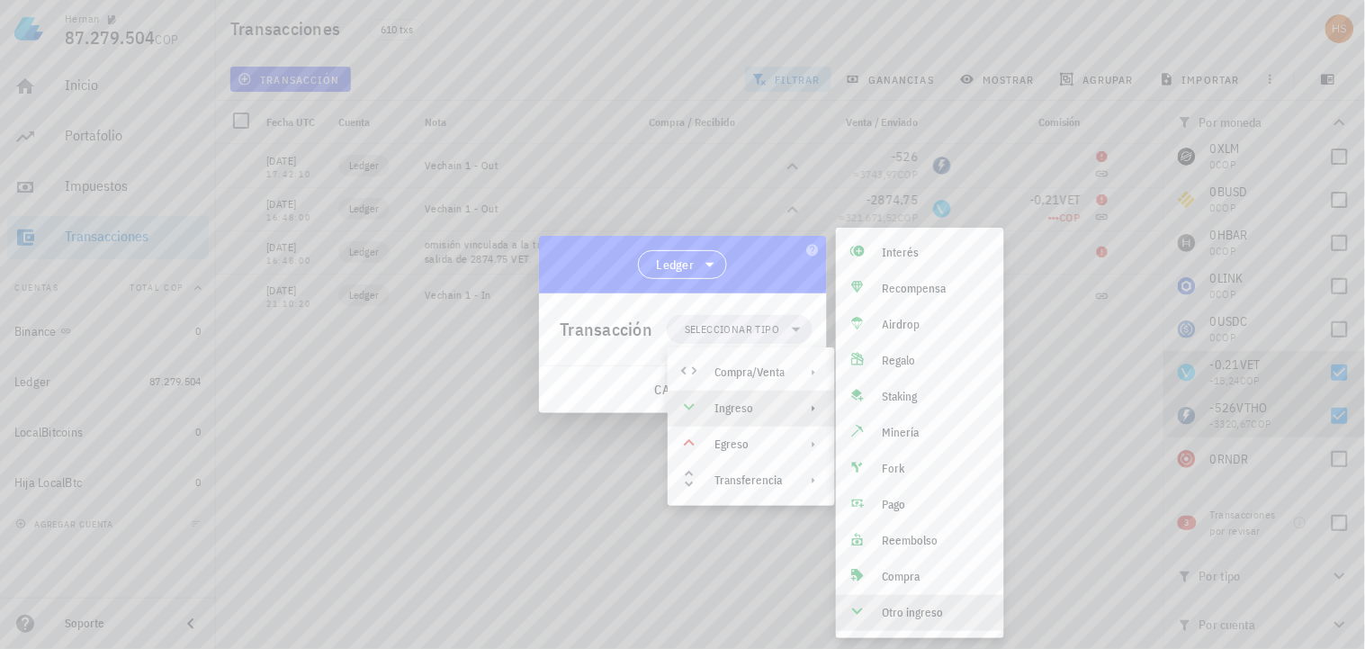
click at [924, 622] on div "Otro ingreso" at bounding box center [920, 613] width 168 height 36
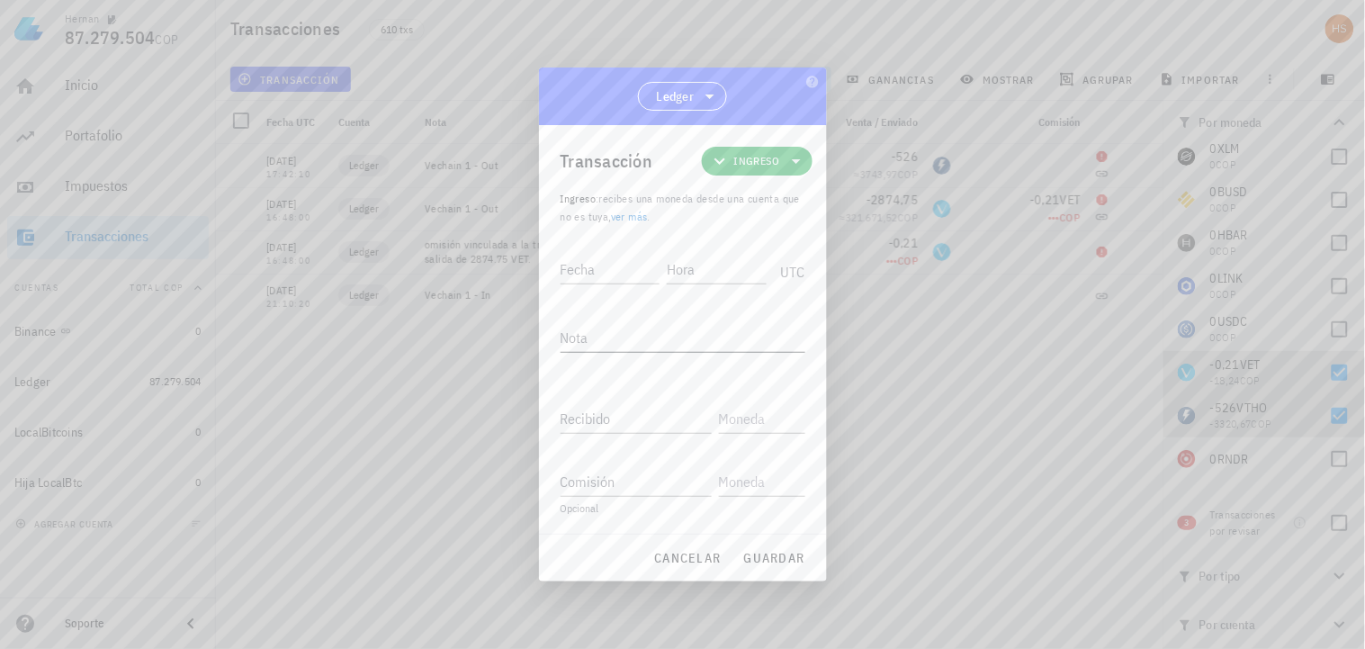
click at [587, 330] on textarea "Nota" at bounding box center [683, 337] width 245 height 29
paste textarea "Ajuste para cuadrar saldo real según Ledger Live"
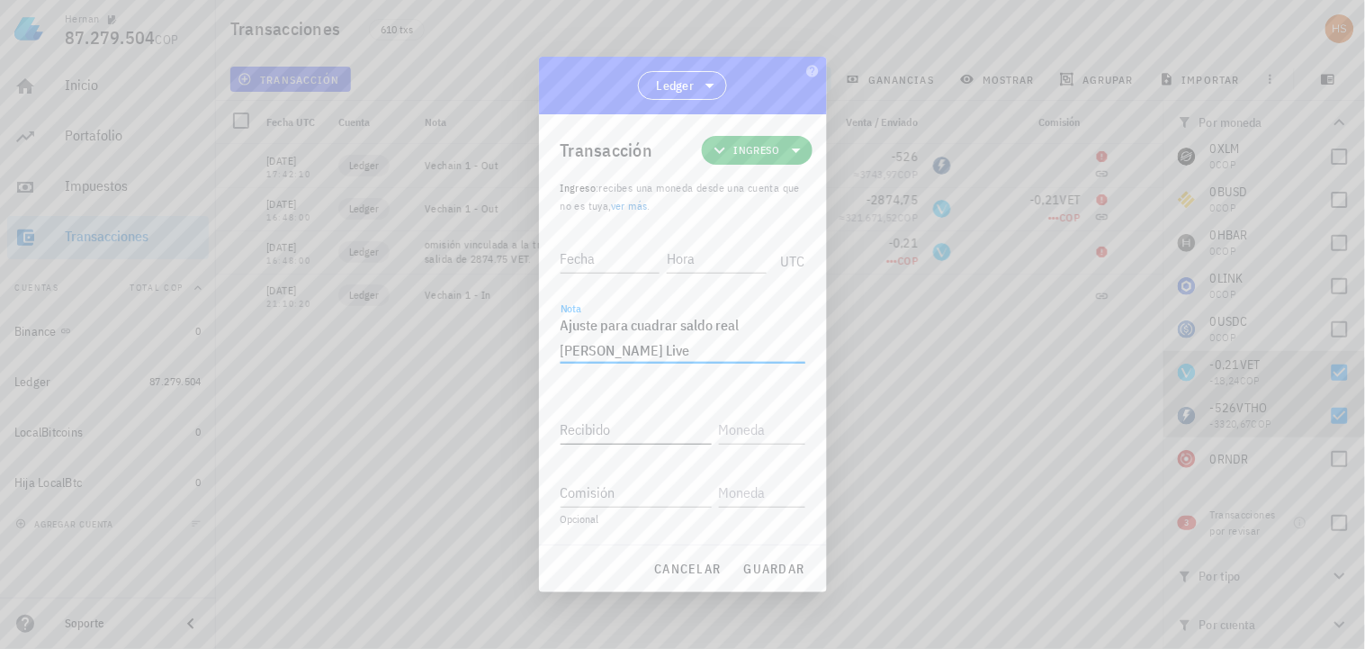
type textarea "Ajuste para cuadrar saldo real según Ledger Live"
click at [565, 428] on input "Recibido" at bounding box center [636, 429] width 151 height 29
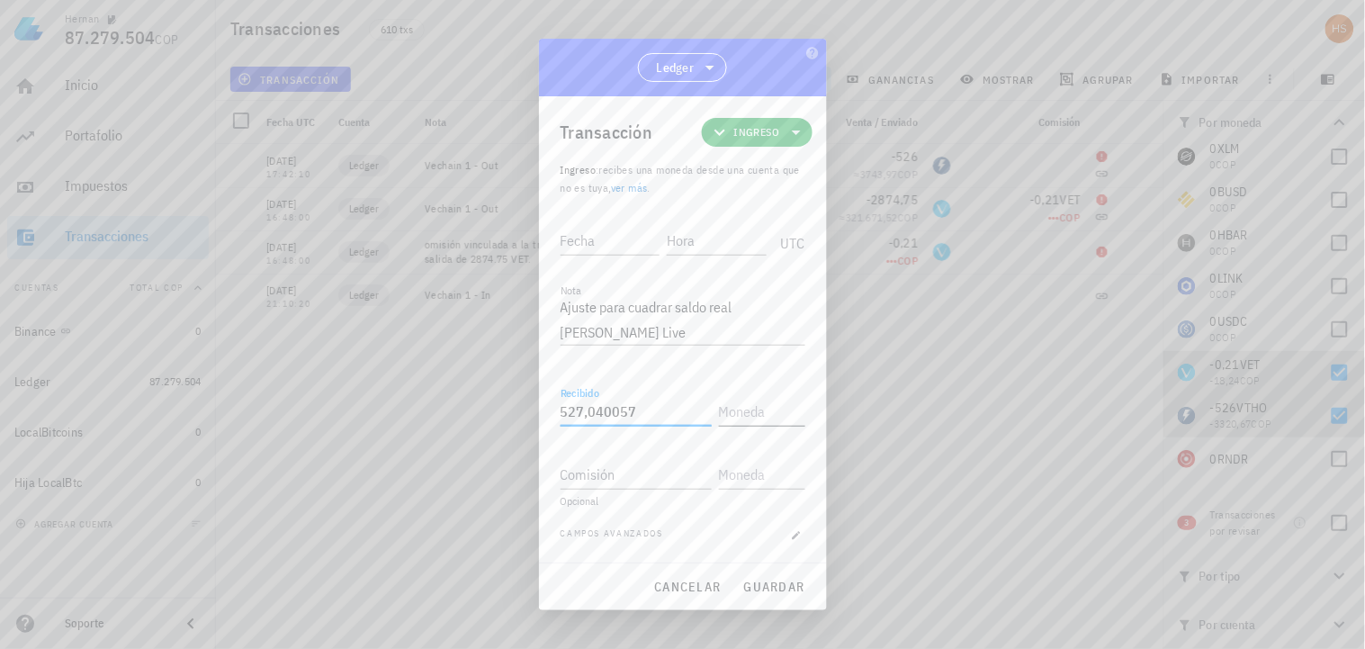
type input "527,040057"
click at [768, 406] on input "text" at bounding box center [760, 411] width 83 height 29
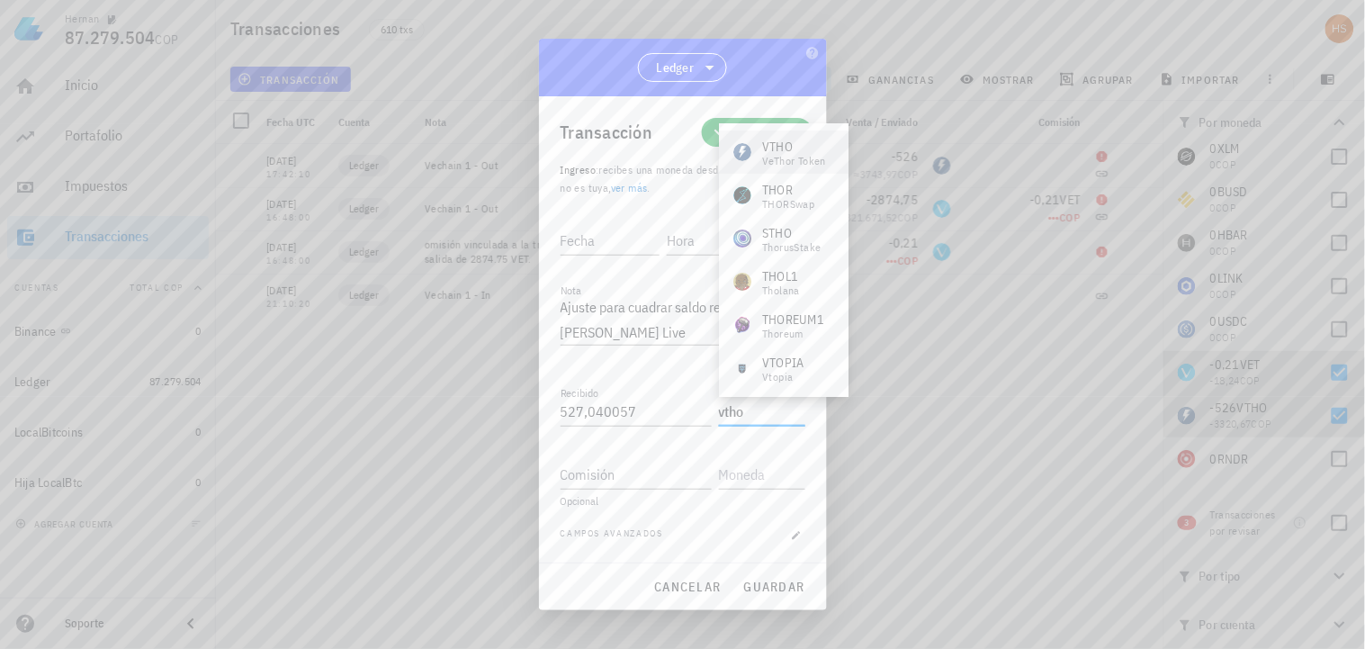
click at [786, 156] on div "VeThor Token" at bounding box center [794, 161] width 64 height 11
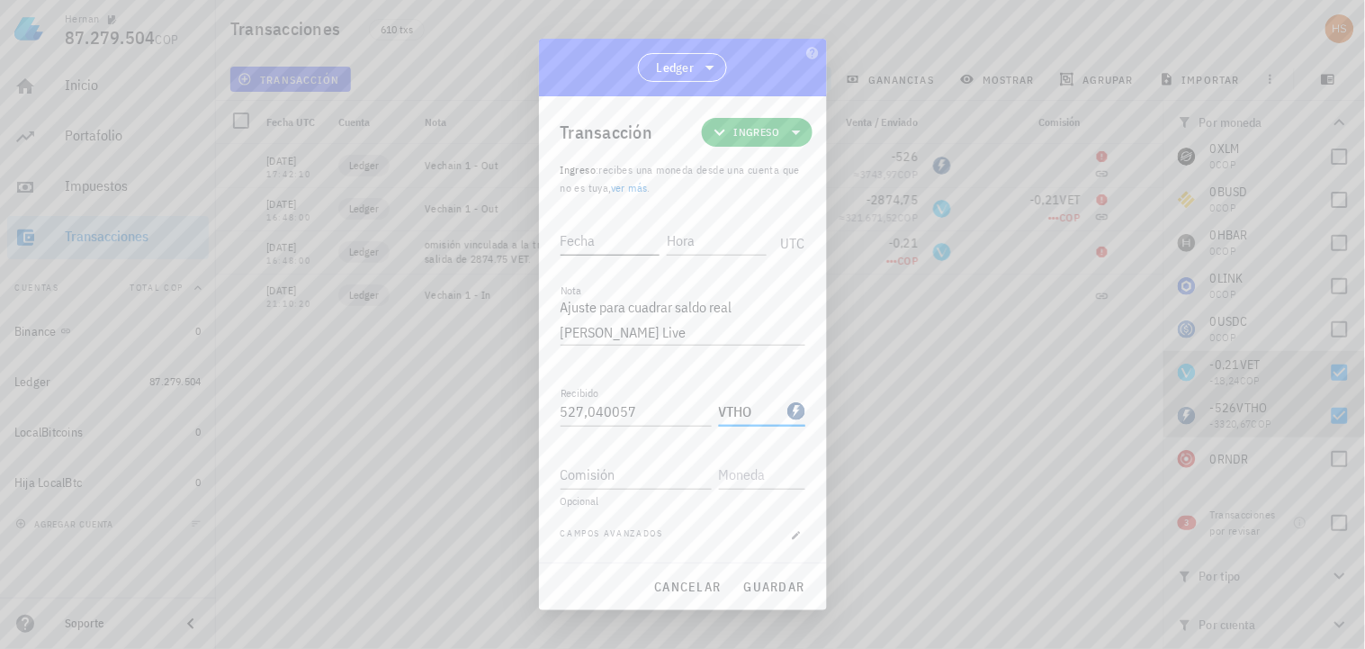
type input "VTHO"
click at [568, 232] on input "Fecha" at bounding box center [612, 240] width 103 height 29
type input "[DATE]"
click at [691, 235] on input "Hora" at bounding box center [714, 240] width 103 height 29
type input "17:42:09"
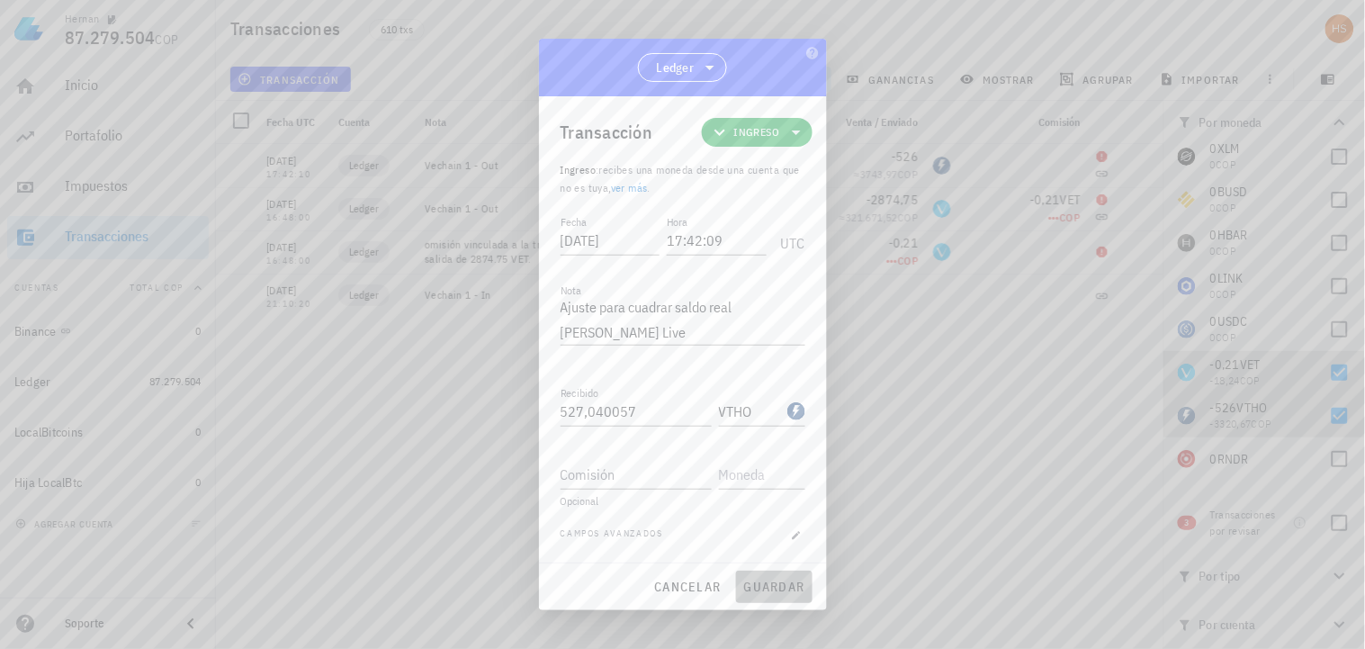
click at [771, 585] on span "guardar" at bounding box center [774, 587] width 62 height 16
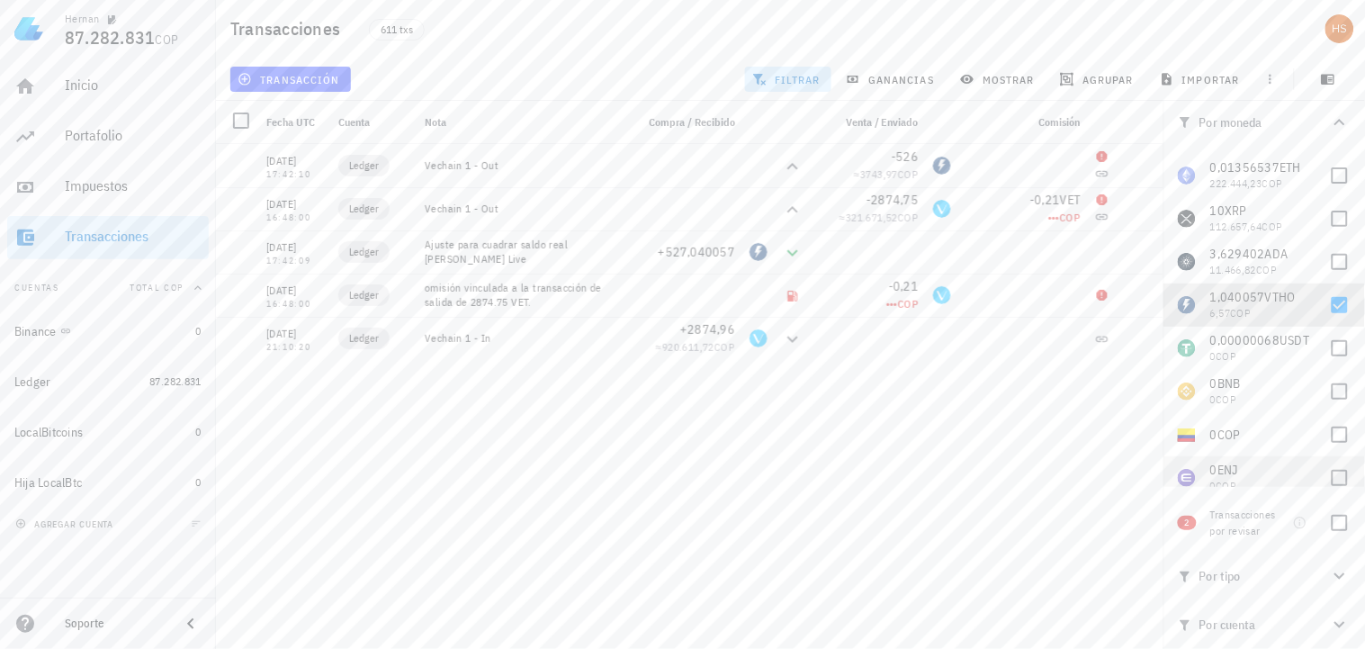
scroll to position [0, 0]
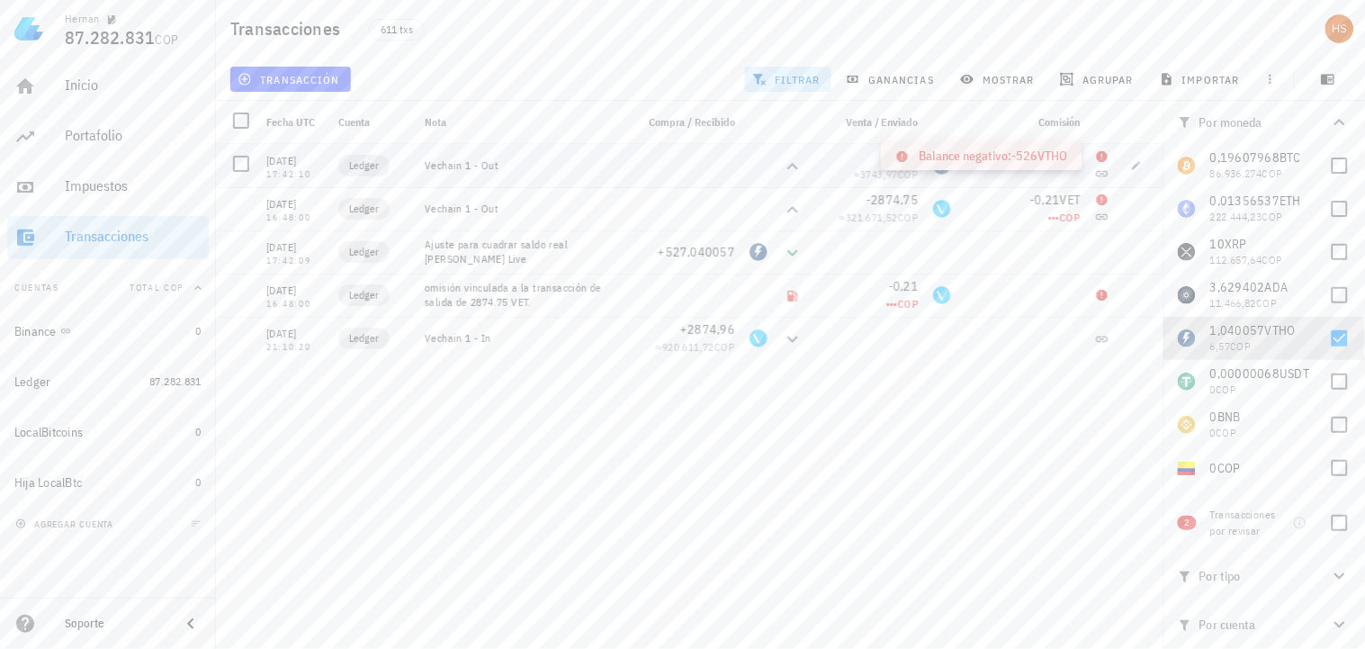
click at [1100, 149] on icon at bounding box center [1102, 156] width 14 height 14
click at [874, 468] on div "[DATE] 16:11:52 Ledger Ajuste de balance -0,01083668 ≈ 169.614,48 COP [DATE] 00…" at bounding box center [690, 389] width 948 height 490
click at [1105, 158] on icon at bounding box center [1102, 156] width 11 height 11
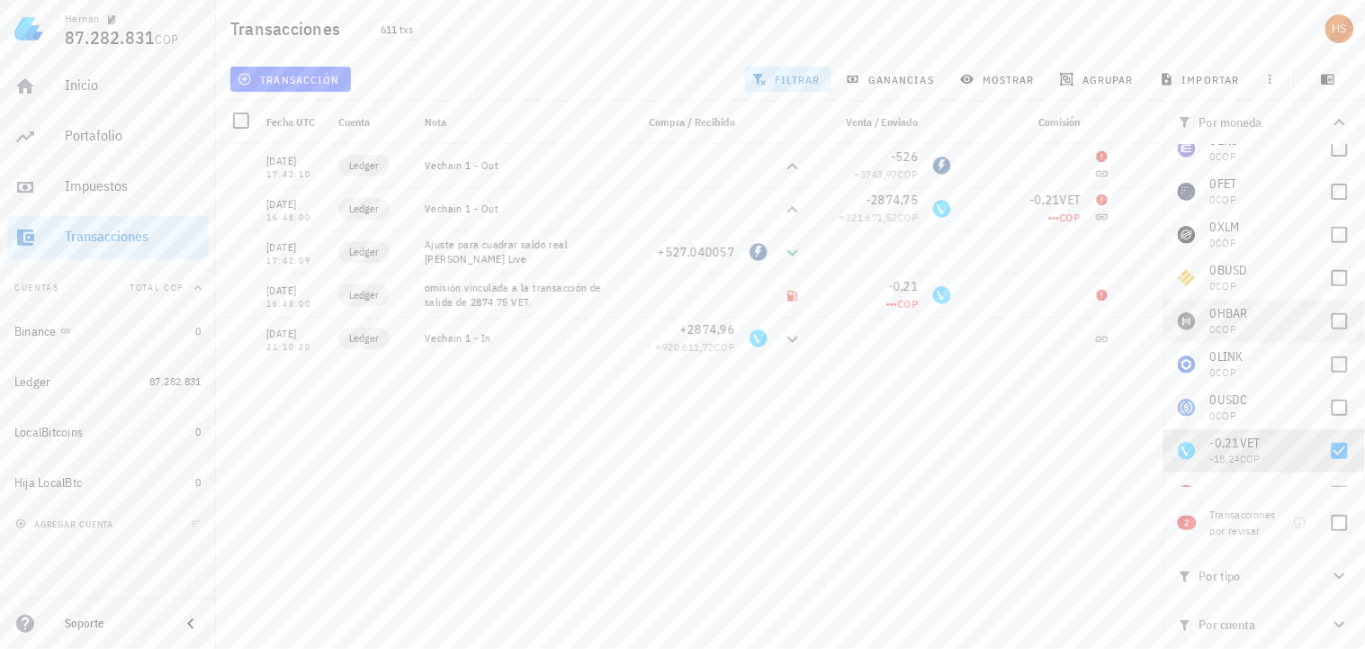
scroll to position [398, 0]
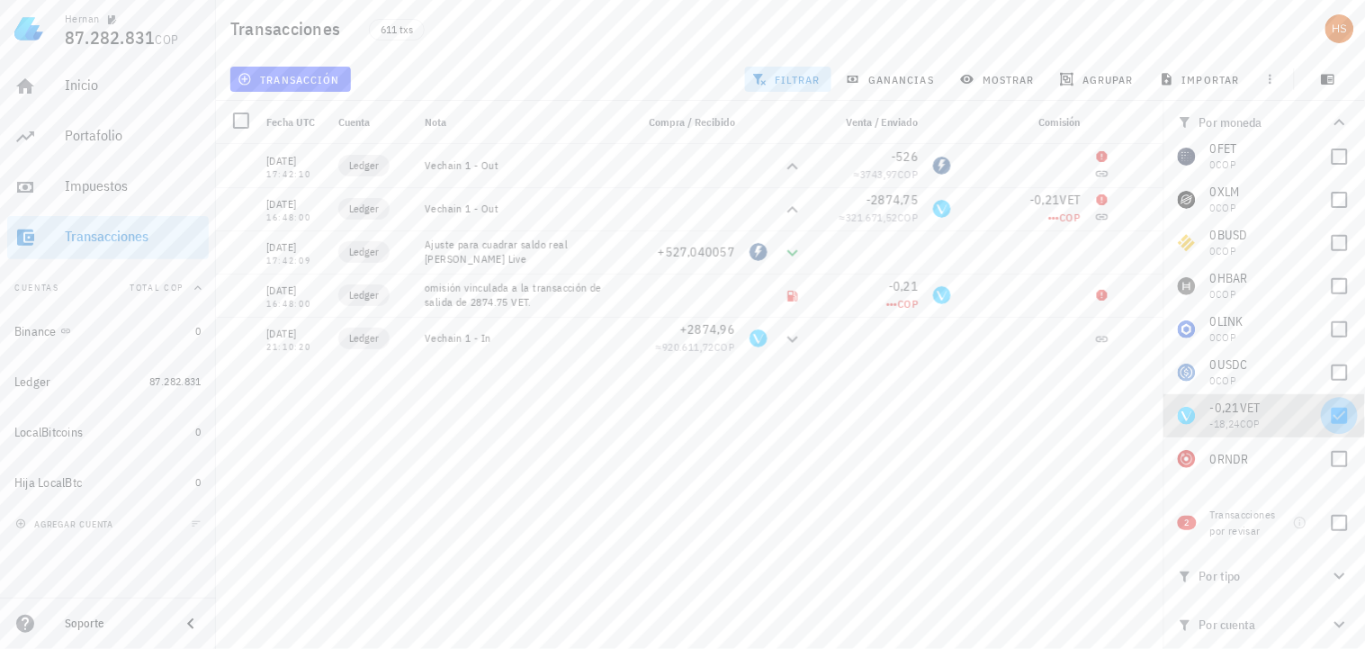
click at [1330, 411] on div at bounding box center [1340, 415] width 31 height 31
checkbox input "false"
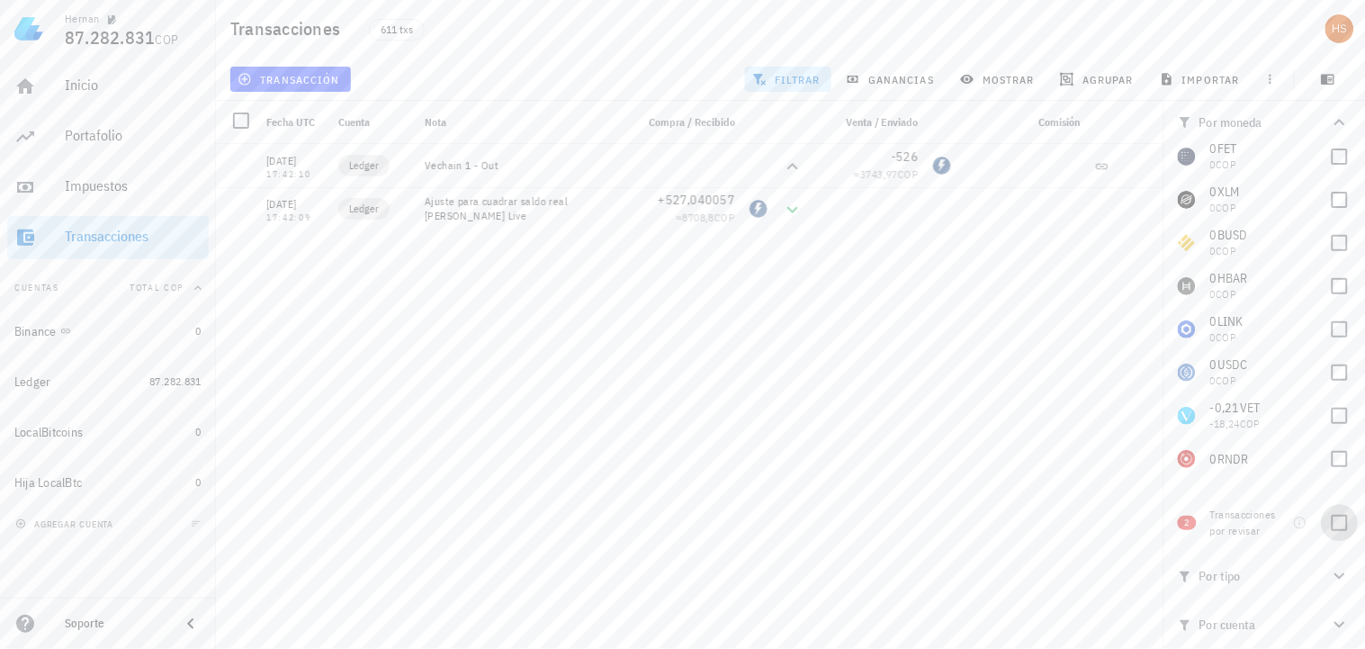
click at [1337, 520] on div at bounding box center [1340, 523] width 31 height 31
checkbox input "true"
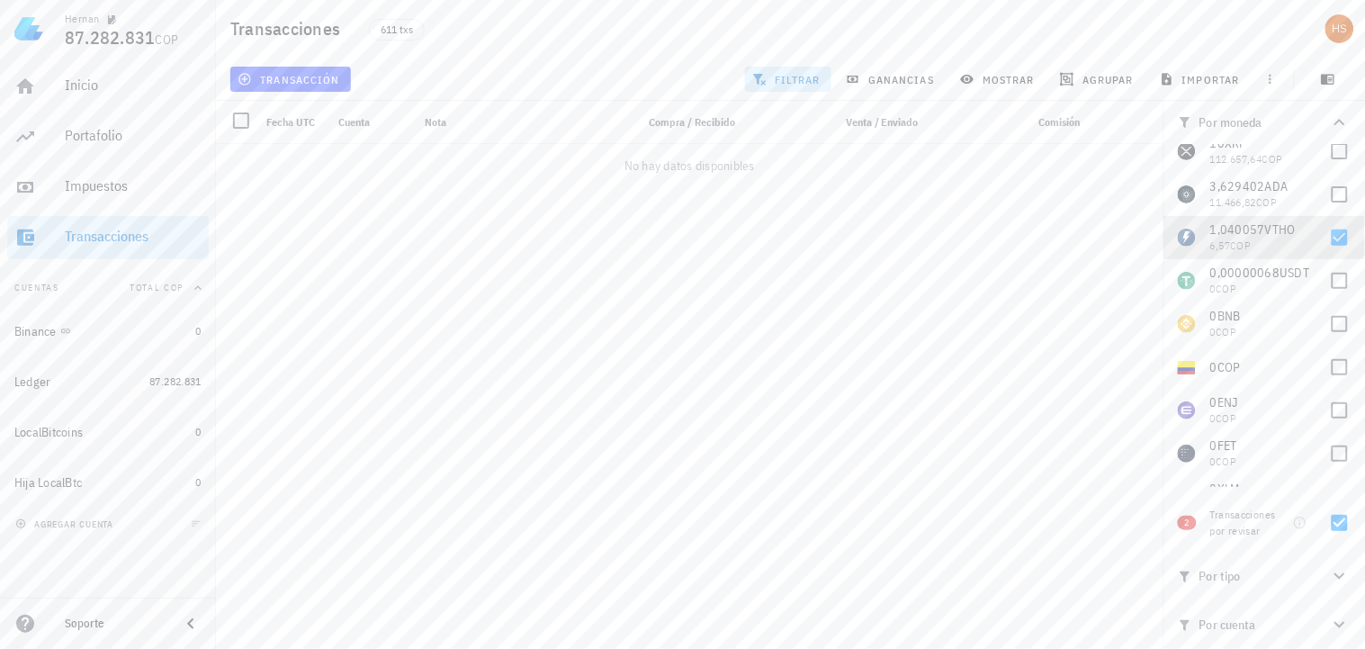
scroll to position [97, 0]
click at [1330, 239] on div at bounding box center [1340, 241] width 31 height 31
checkbox input "false"
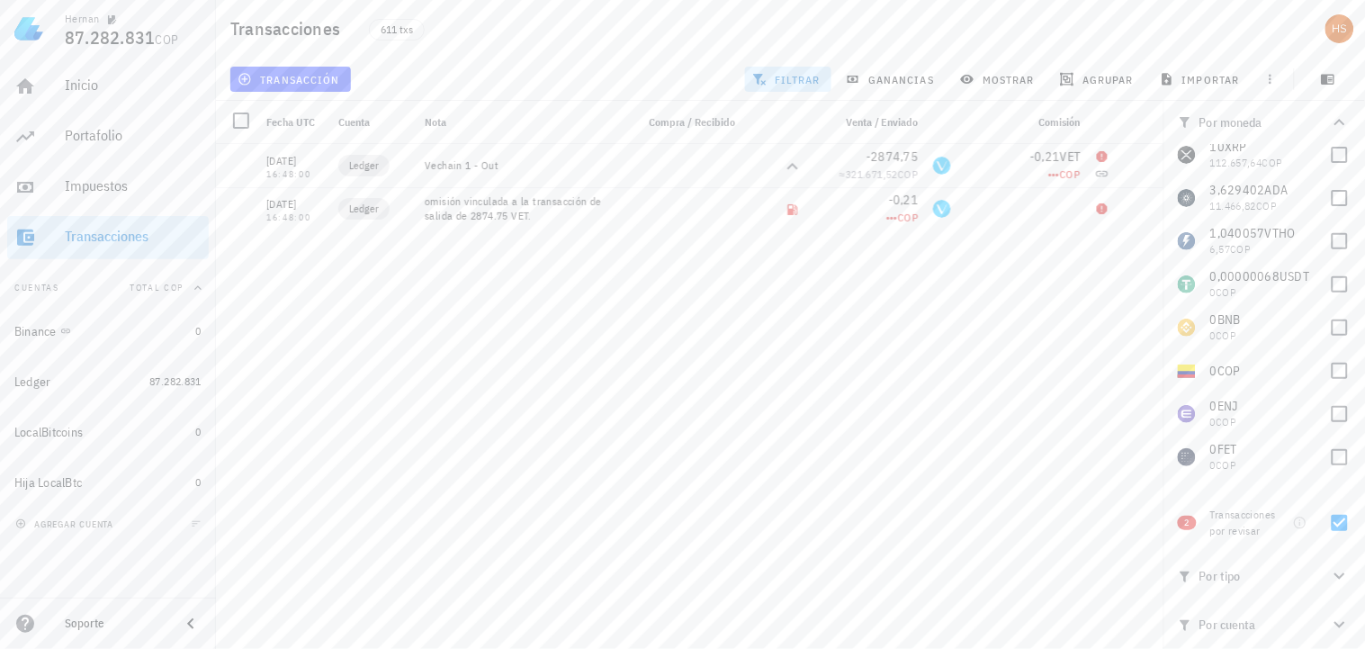
click at [999, 472] on div "04/09/2022 16:48:00 Ledger Vechain 1 - Out -2874,75 ≈ 321.671,52 COP -0,21 VET …" at bounding box center [690, 389] width 948 height 490
click at [1136, 211] on icon "button" at bounding box center [1136, 208] width 11 height 11
type input "[DATE]"
type input "16:48:00"
type textarea "omisión vinculada a la transacción de salida de 2874.75 VET."
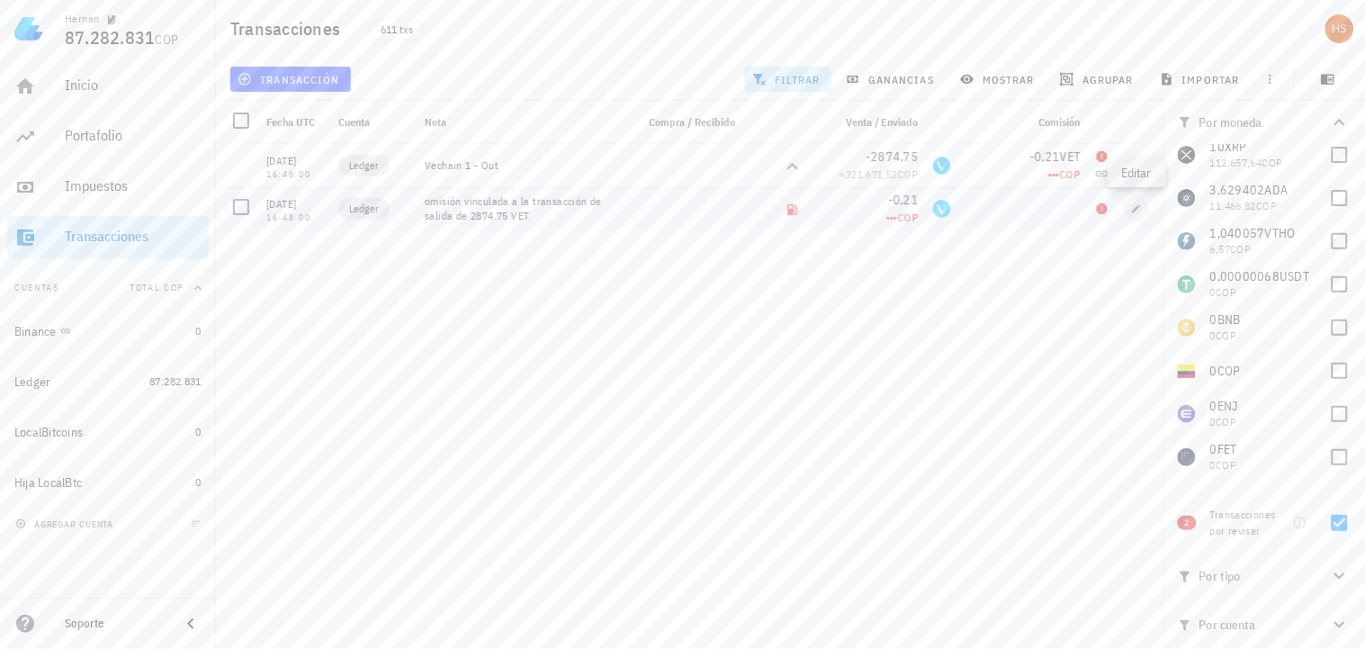
type input "0,21"
type input "VET"
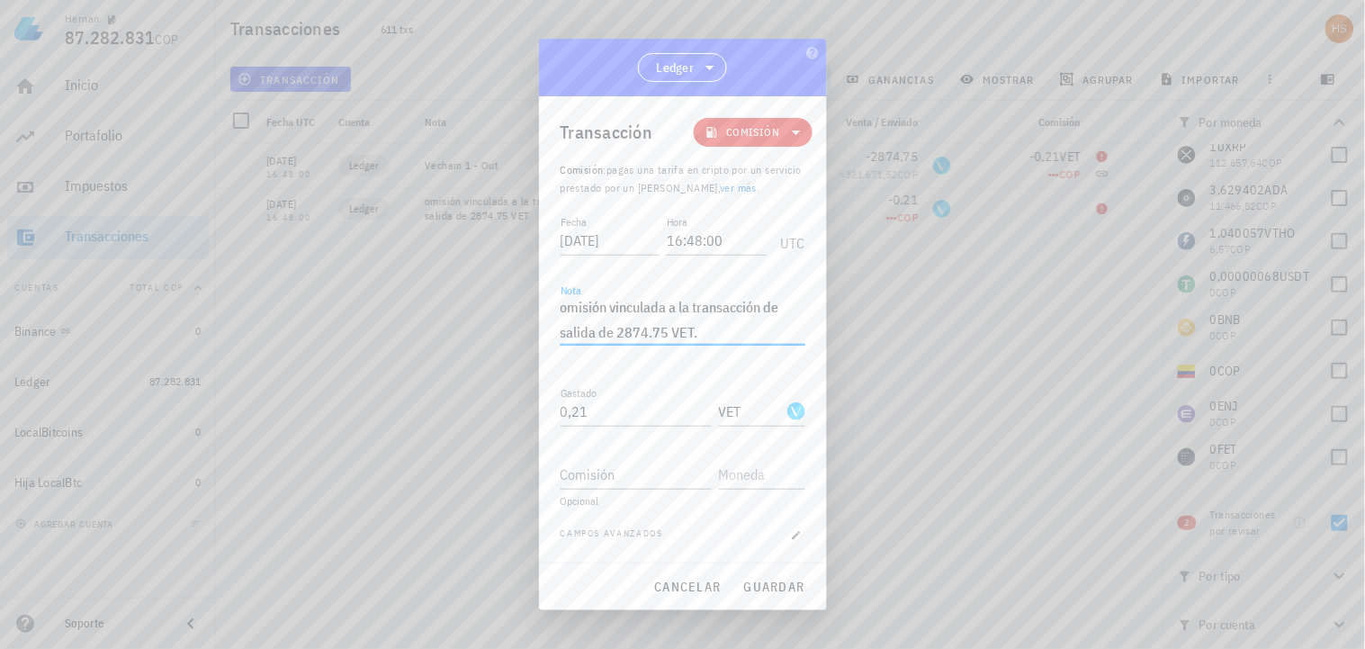
click at [562, 308] on textarea "omisión vinculada a la transacción de salida de 2874.75 VET." at bounding box center [683, 319] width 245 height 50
click at [794, 588] on span "guardar" at bounding box center [774, 587] width 62 height 16
type textarea "omisión vinculada a la transacción de salida de 2874.75 VET."
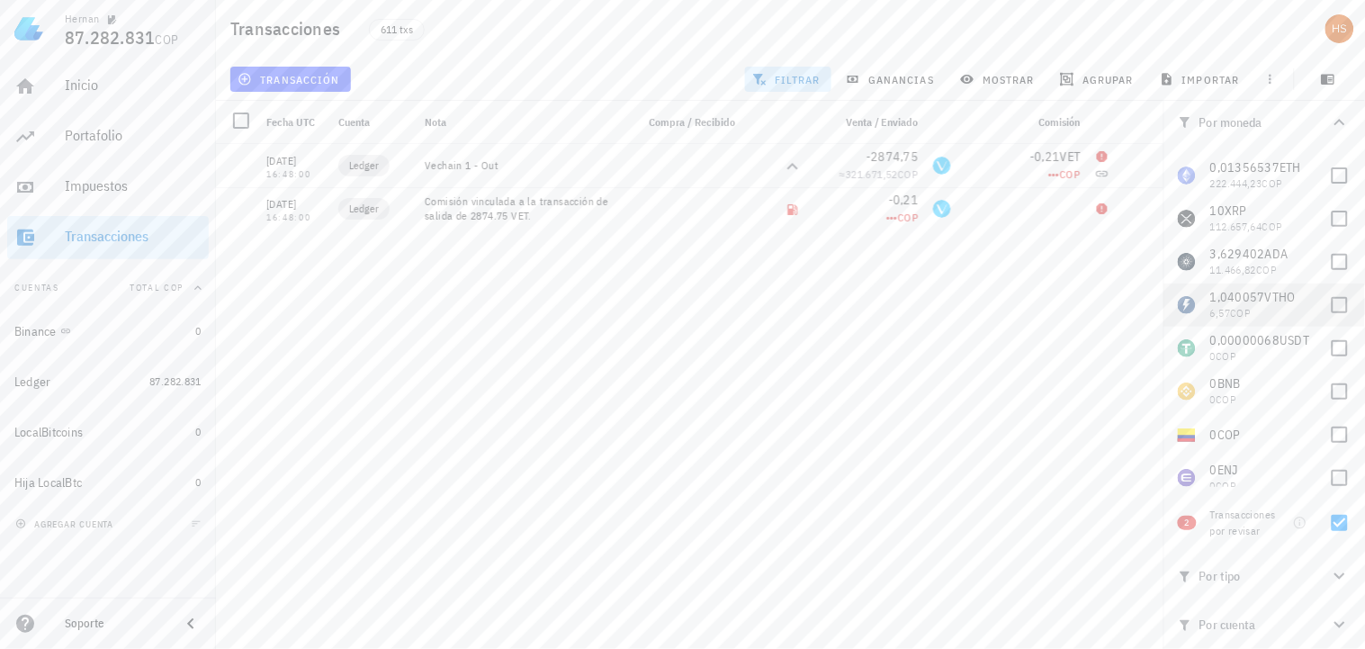
scroll to position [0, 0]
click at [1325, 330] on div at bounding box center [1340, 338] width 31 height 31
checkbox input "true"
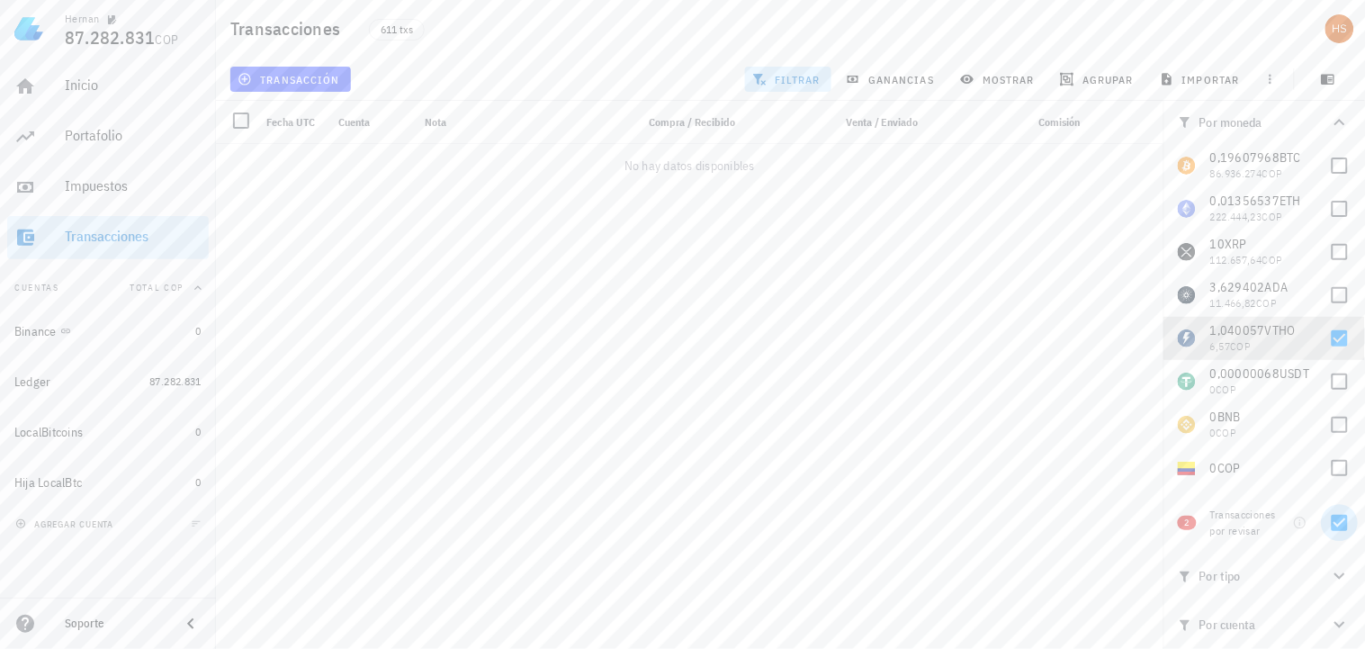
click at [1338, 526] on div at bounding box center [1340, 523] width 31 height 31
checkbox input "false"
click at [1326, 342] on div at bounding box center [1340, 338] width 31 height 31
checkbox input "false"
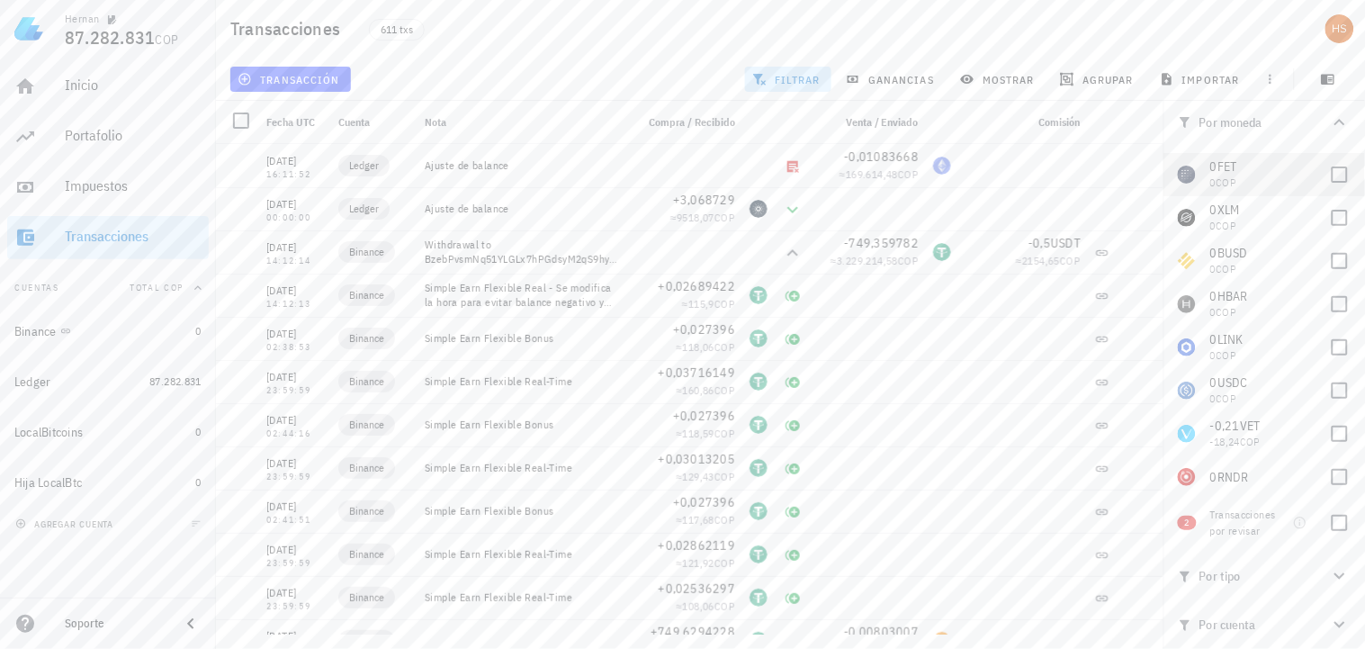
scroll to position [398, 0]
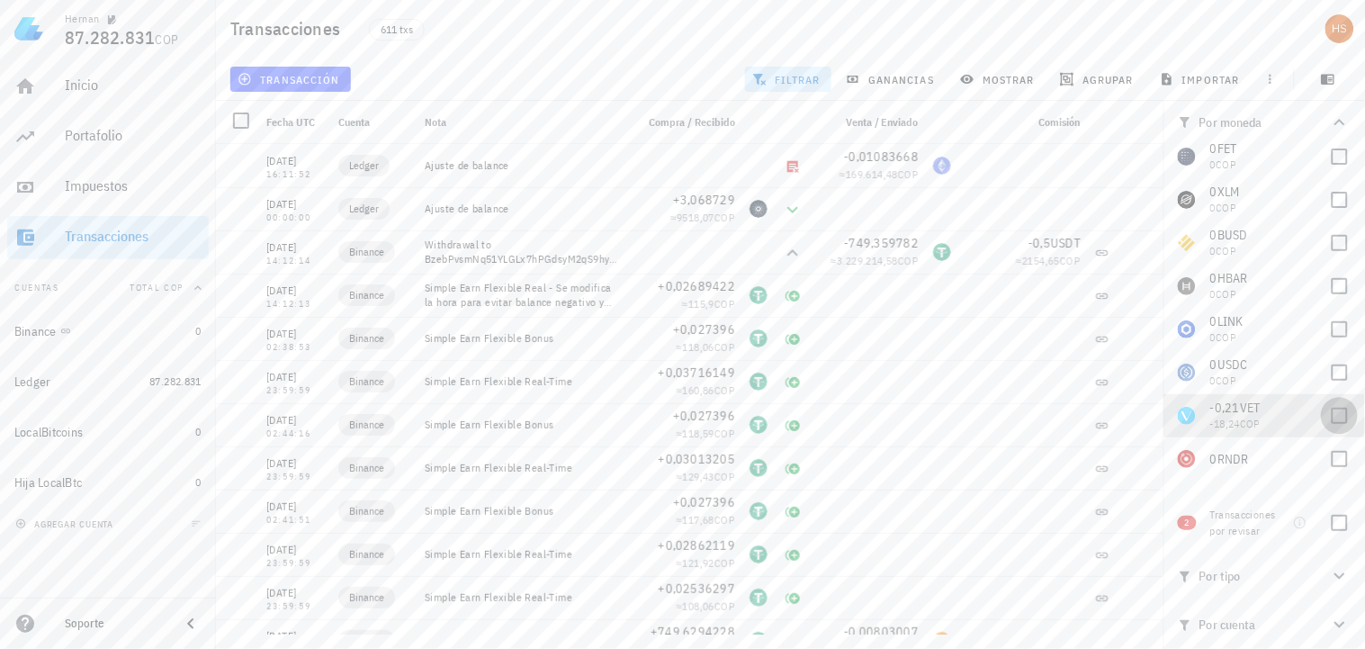
click at [1332, 415] on div at bounding box center [1340, 415] width 31 height 31
checkbox input "true"
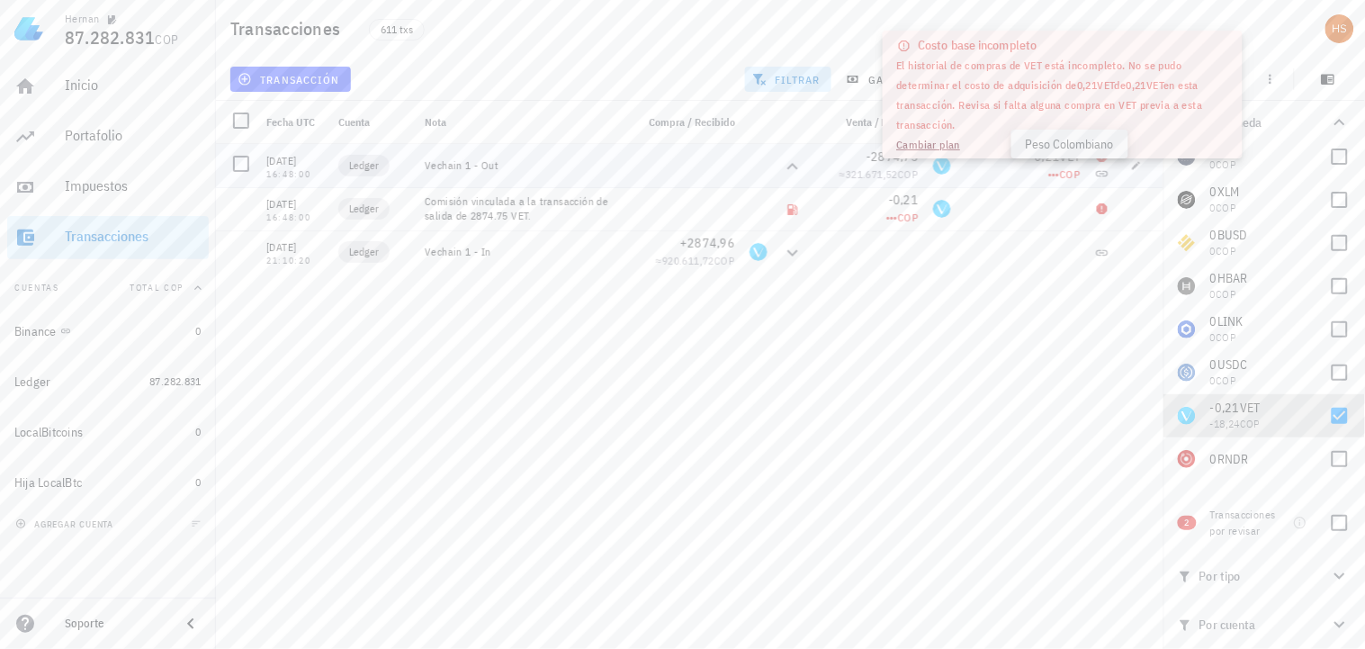
click at [1064, 172] on span "COP" at bounding box center [1070, 173] width 21 height 13
drag, startPoint x: 1064, startPoint y: 172, endPoint x: 1091, endPoint y: 241, distance: 74.4
click at [1091, 241] on div at bounding box center [1102, 251] width 29 height 43
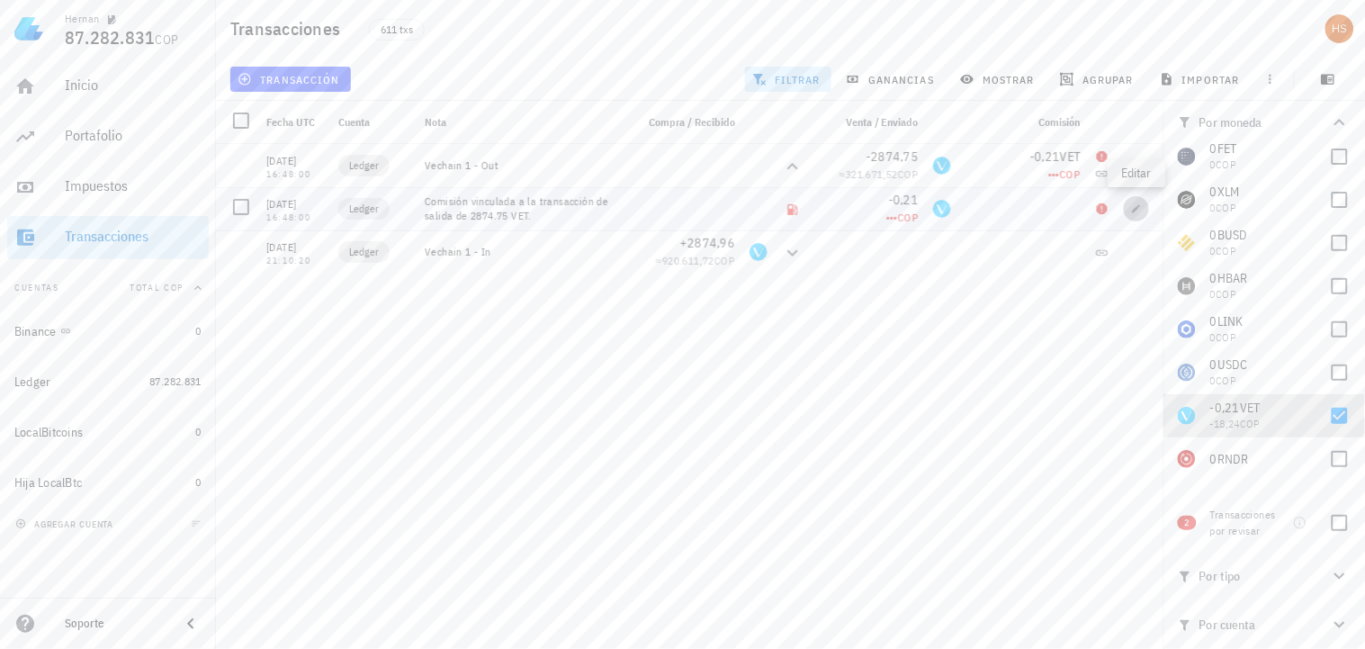
click at [1144, 205] on span "button" at bounding box center [1136, 208] width 25 height 11
type textarea "Comisión vinculada a la transacción de salida de 2874.75 VET."
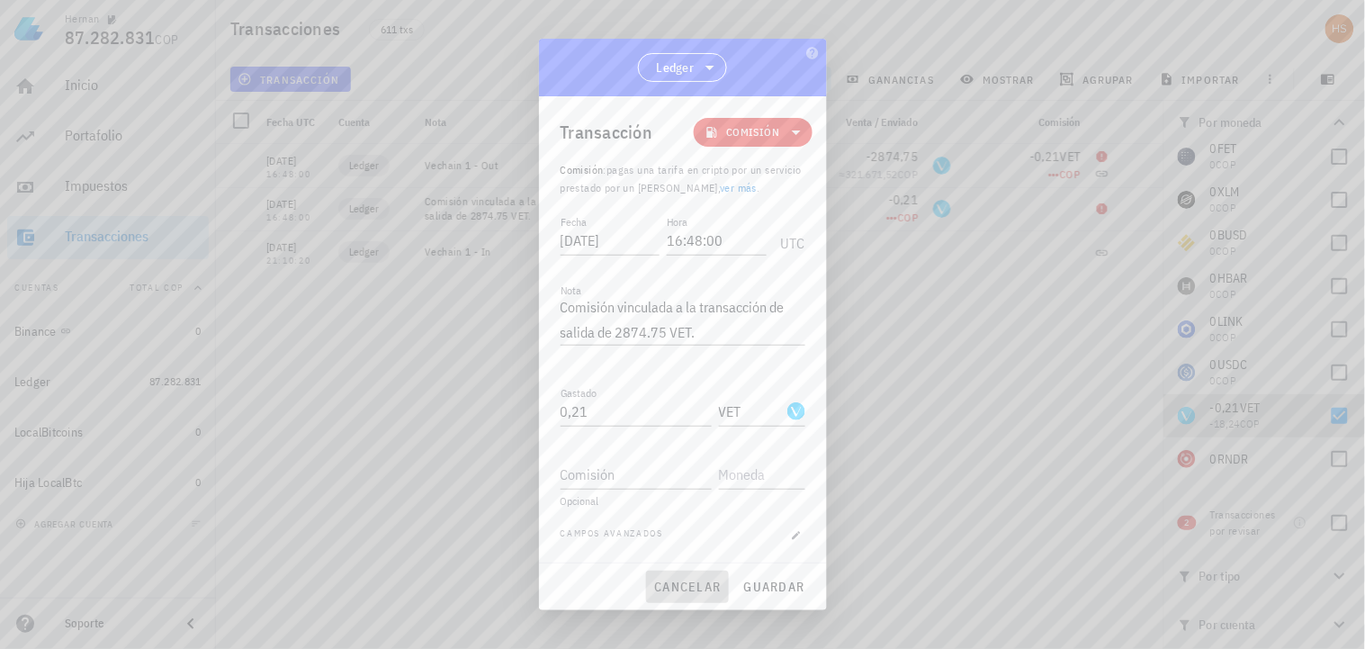
click at [678, 592] on span "cancelar" at bounding box center [686, 587] width 67 height 16
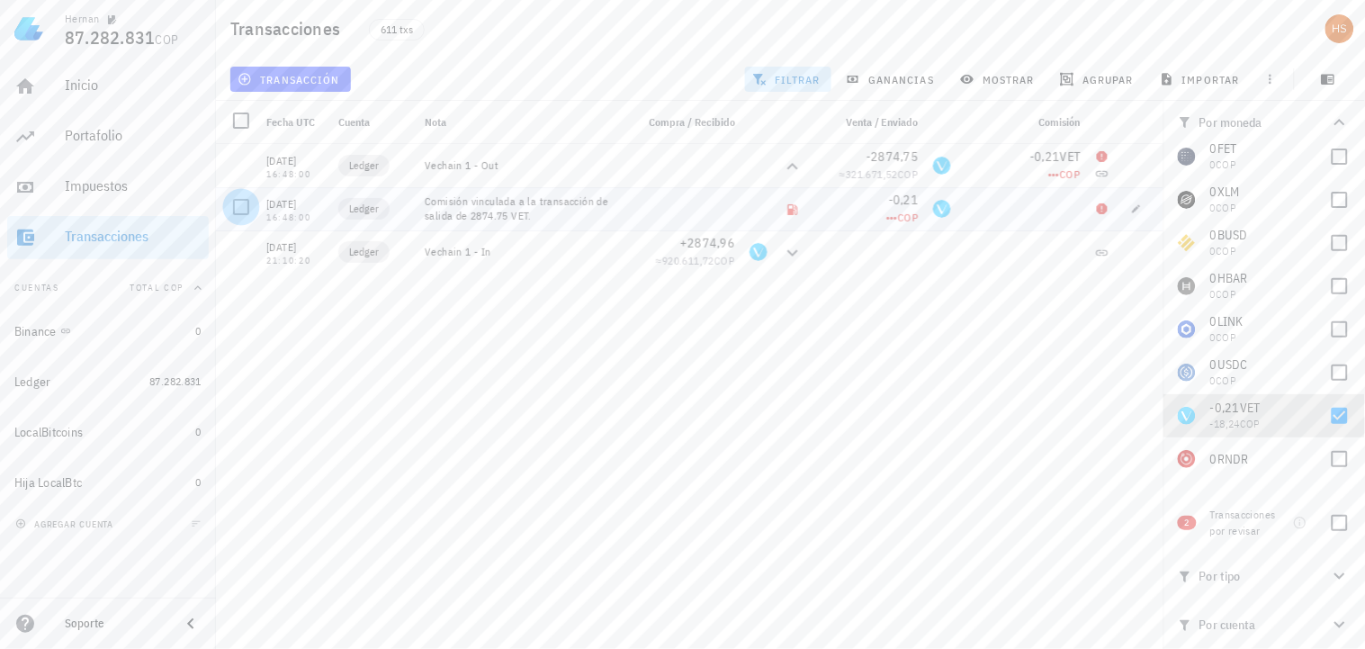
click at [235, 203] on div at bounding box center [241, 207] width 31 height 31
click at [261, 72] on span "editar (1)" at bounding box center [279, 79] width 77 height 14
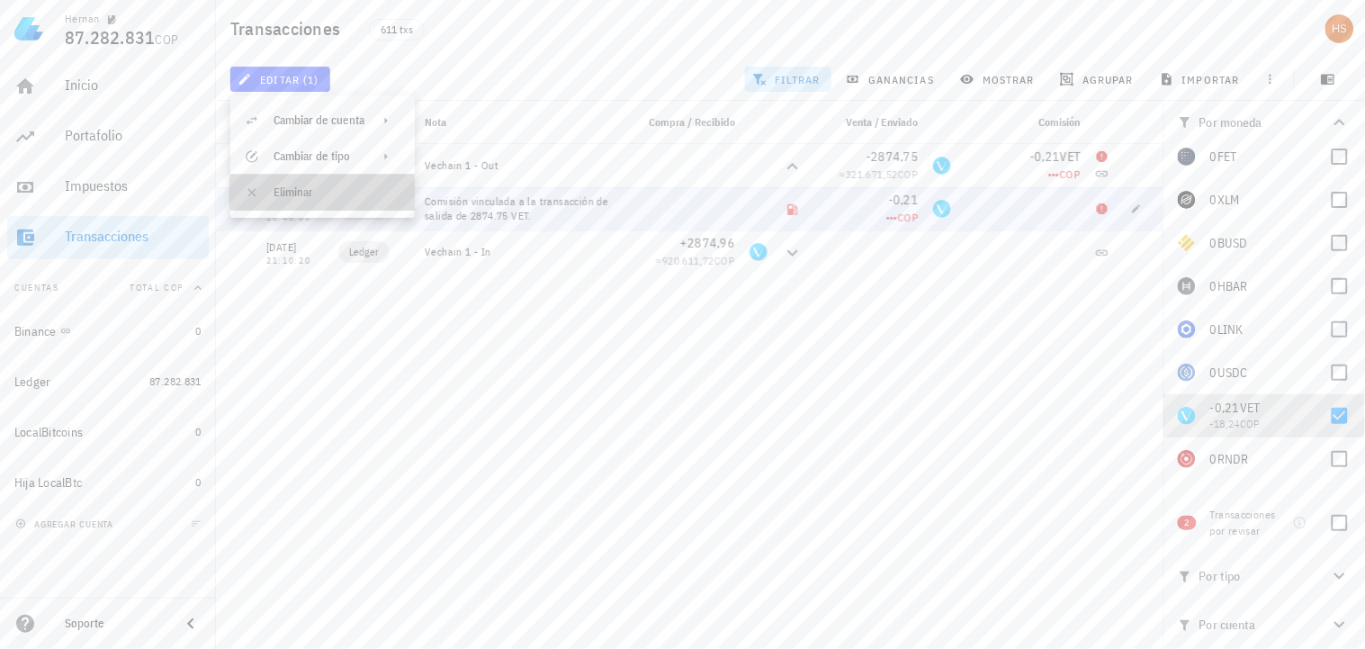
click at [275, 187] on div "Eliminar" at bounding box center [337, 192] width 127 height 14
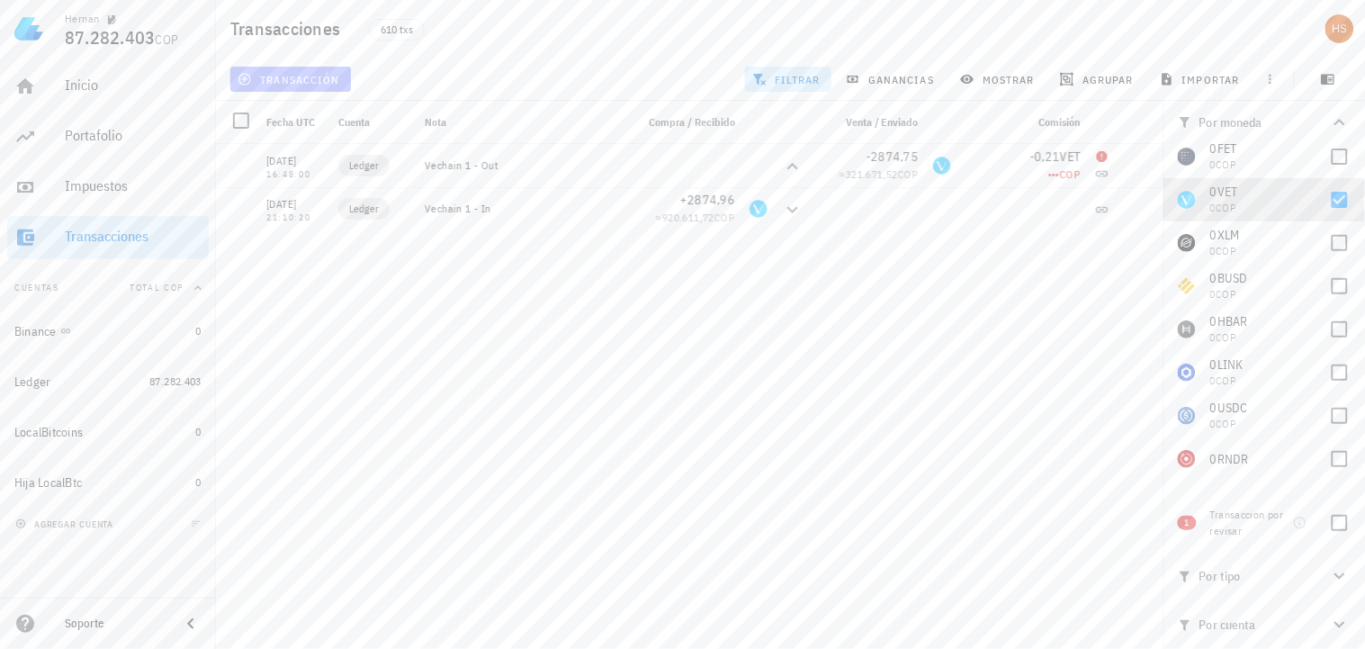
click at [293, 81] on span "transacción" at bounding box center [290, 79] width 98 height 14
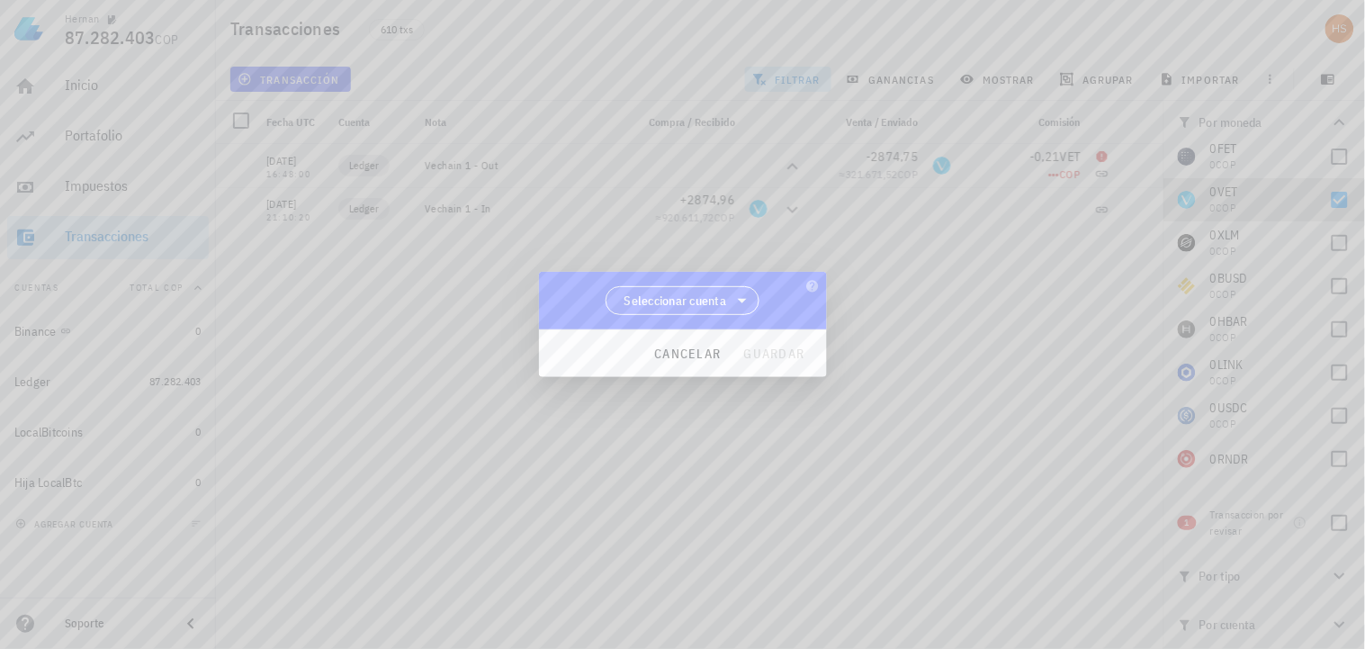
click at [713, 293] on span "Seleccionar cuenta" at bounding box center [675, 301] width 103 height 18
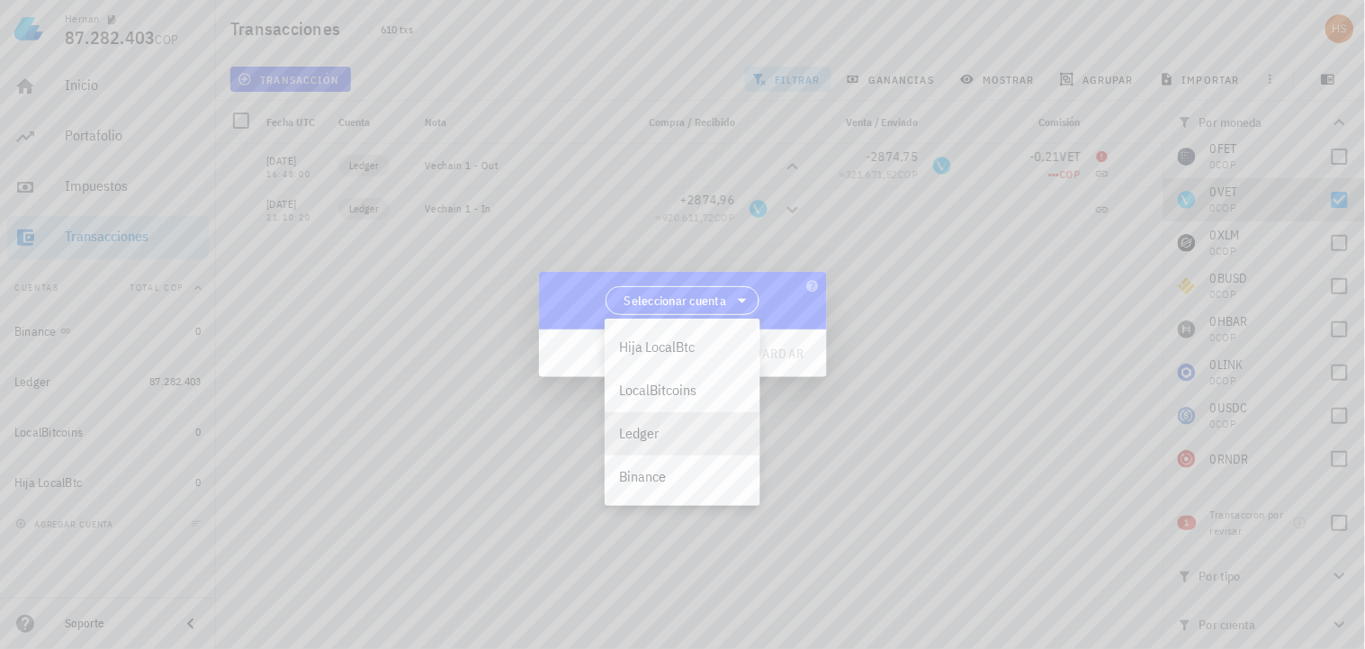
click at [660, 432] on div "Ledger" at bounding box center [682, 433] width 127 height 17
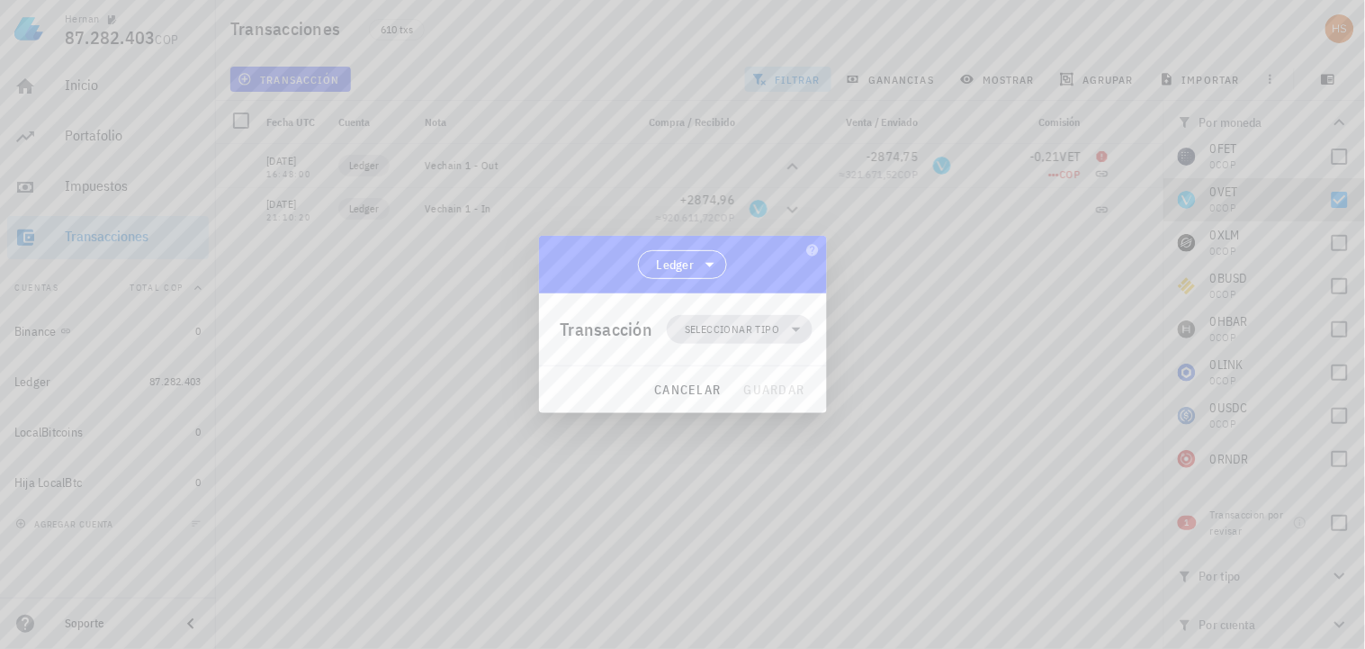
click at [724, 319] on span "Seleccionar tipo" at bounding box center [739, 329] width 123 height 29
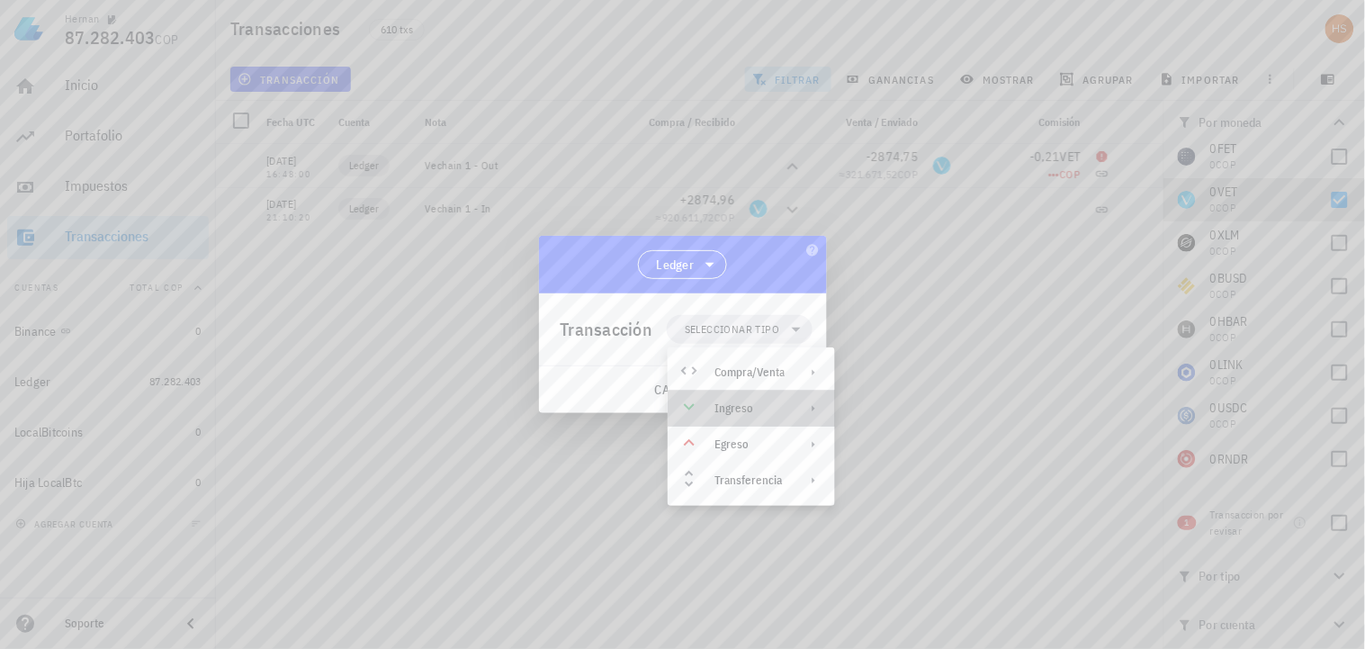
click at [814, 406] on icon at bounding box center [813, 408] width 14 height 14
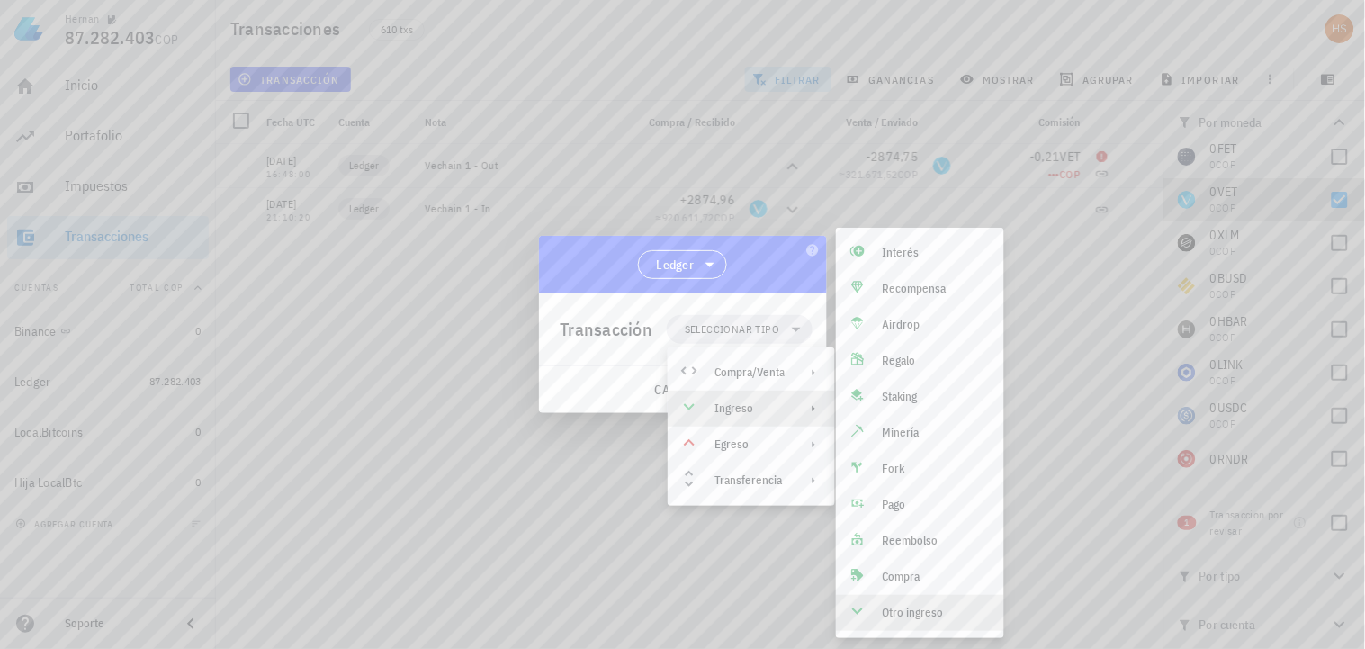
click at [903, 615] on div "Otro ingreso" at bounding box center [936, 613] width 107 height 14
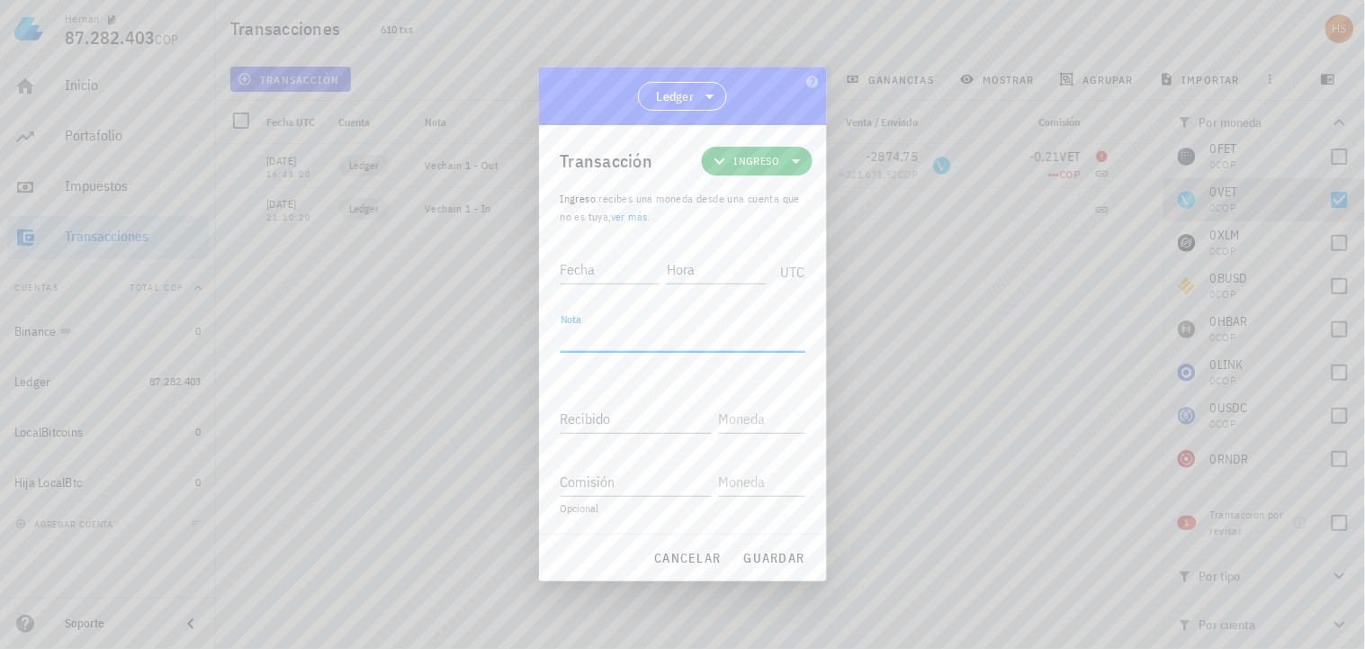
click at [603, 330] on textarea "Nota" at bounding box center [683, 337] width 245 height 29
paste textarea "Ajuste para comisión VET faltante por costo base incompleto"
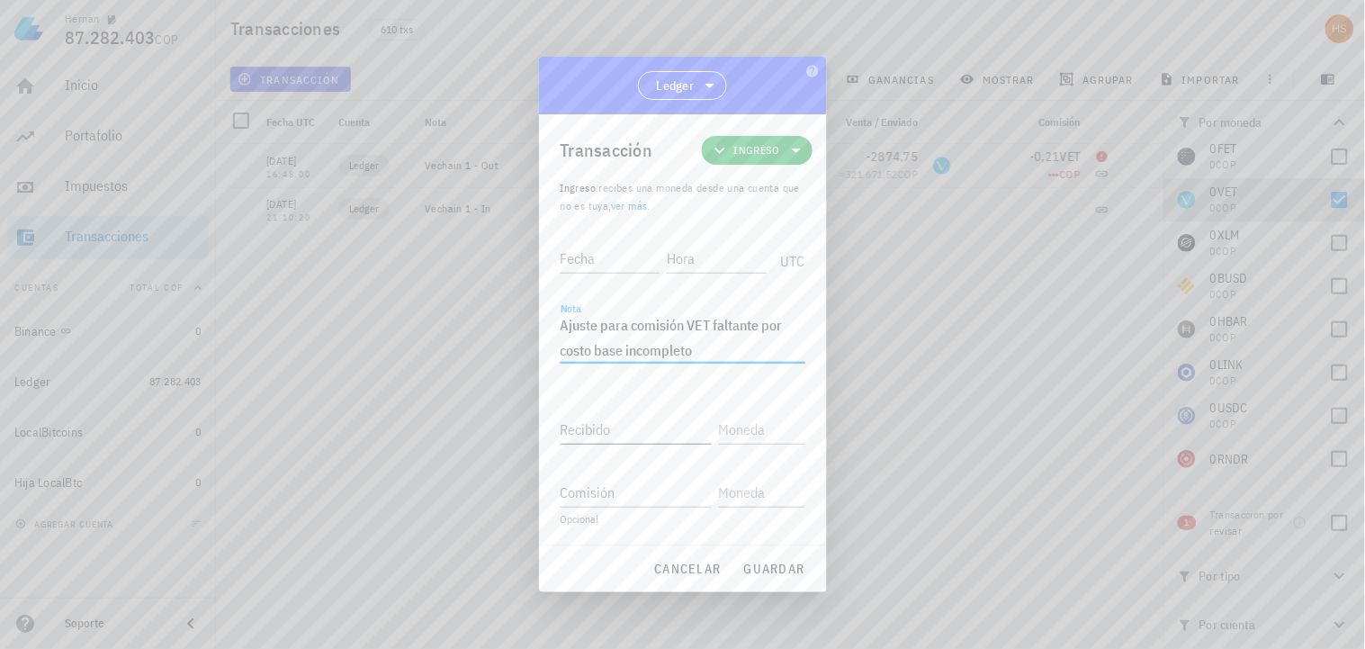
type textarea "Ajuste para comisión VET faltante por costo base incompleto"
click at [606, 427] on input "Recibido" at bounding box center [636, 429] width 151 height 29
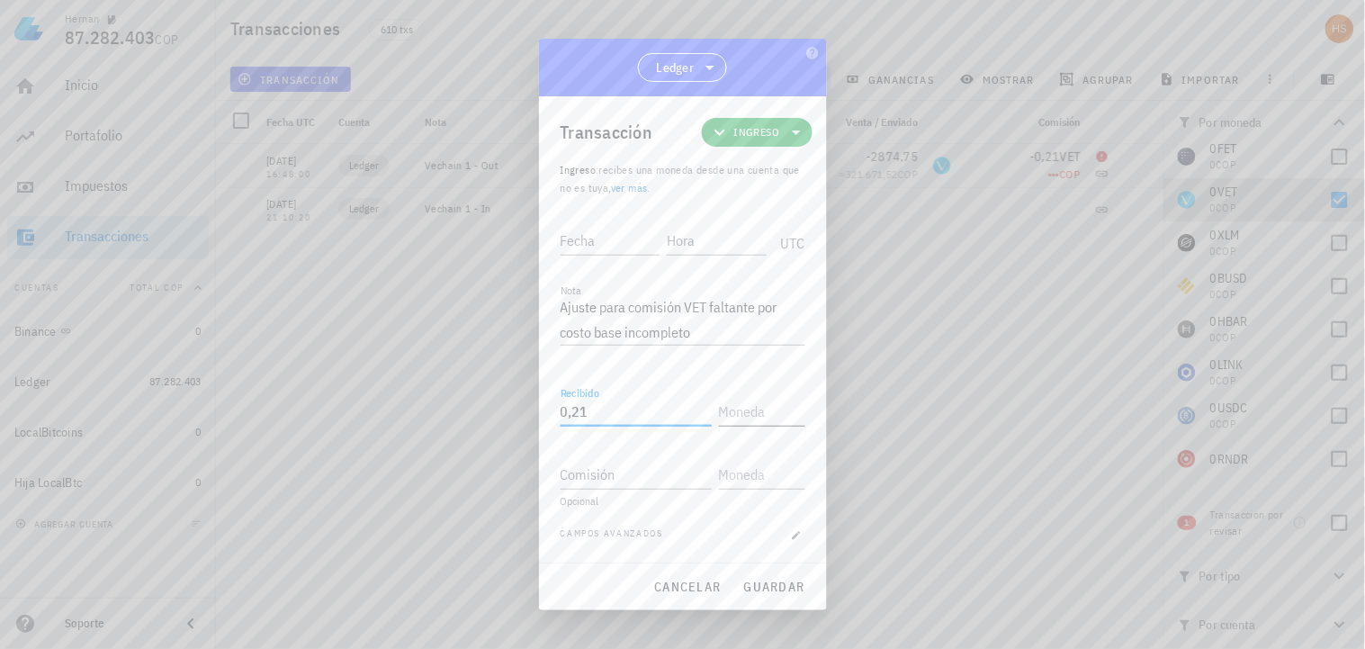
type input "0,21"
click at [765, 416] on input "text" at bounding box center [760, 411] width 83 height 29
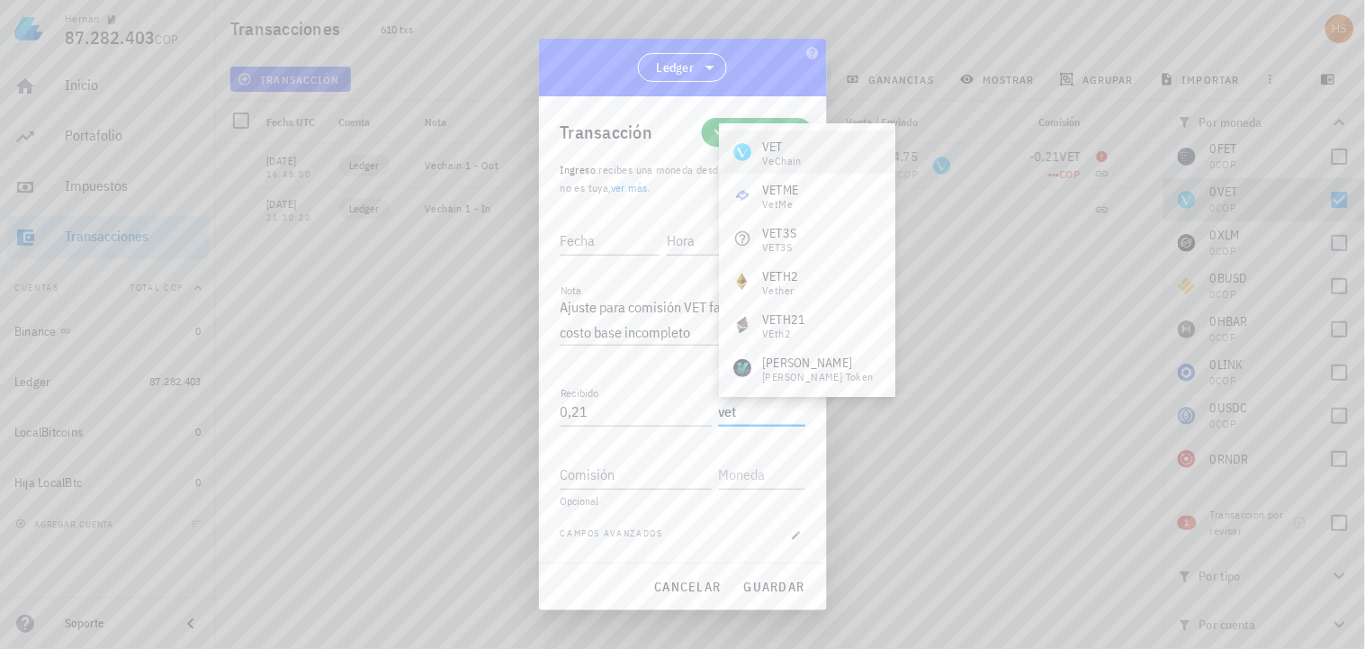
click at [777, 168] on div "VET VeChain" at bounding box center [807, 151] width 176 height 43
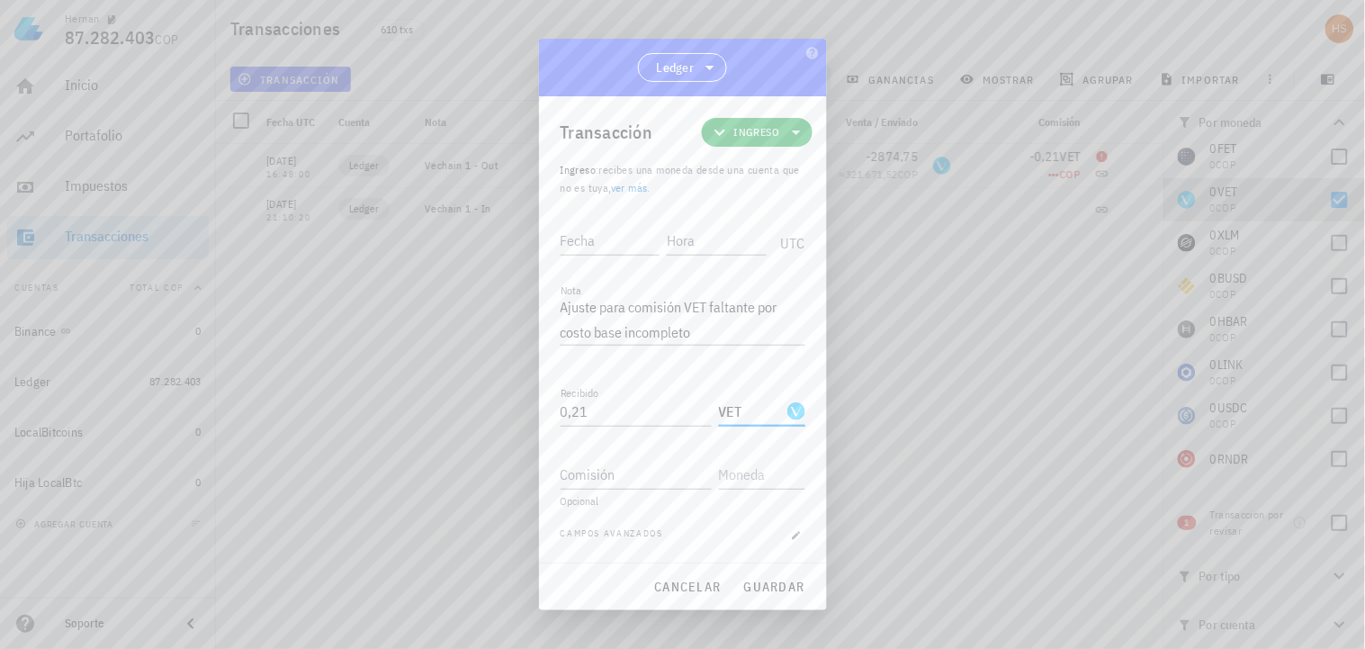
type input "VET"
click at [579, 249] on input "Fecha" at bounding box center [612, 240] width 103 height 29
type input "[DATE]"
click at [703, 237] on input "Hora" at bounding box center [718, 240] width 96 height 29
type input "16:45:05"
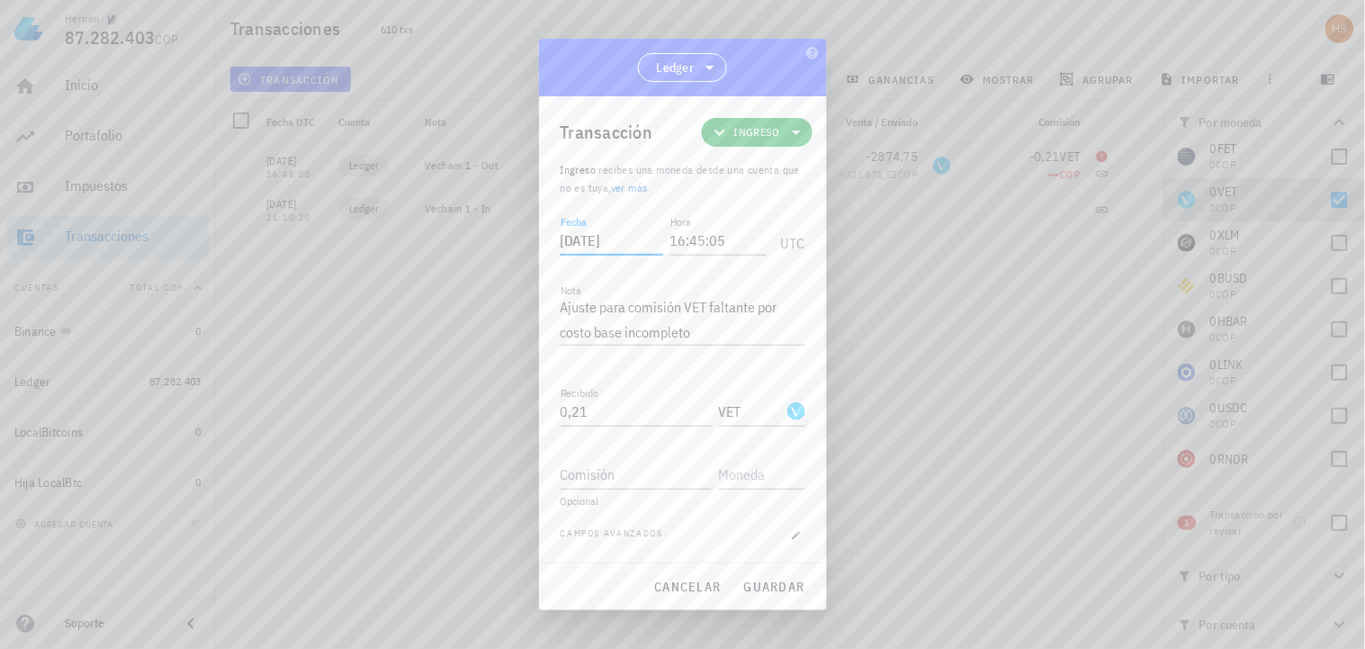
click at [636, 243] on input "[DATE]" at bounding box center [612, 240] width 103 height 29
drag, startPoint x: 636, startPoint y: 243, endPoint x: 535, endPoint y: 241, distance: 100.8
click at [535, 241] on div "Hernan 87.282.403 COP Inicio Portafolio Impuestos Transacciones Cuentas Total C…" at bounding box center [682, 324] width 1365 height 649
drag, startPoint x: 724, startPoint y: 237, endPoint x: 655, endPoint y: 238, distance: 69.3
click at [655, 238] on div "Fecha 2021-07-06 Hora 16:45:05 UTC" at bounding box center [683, 235] width 245 height 49
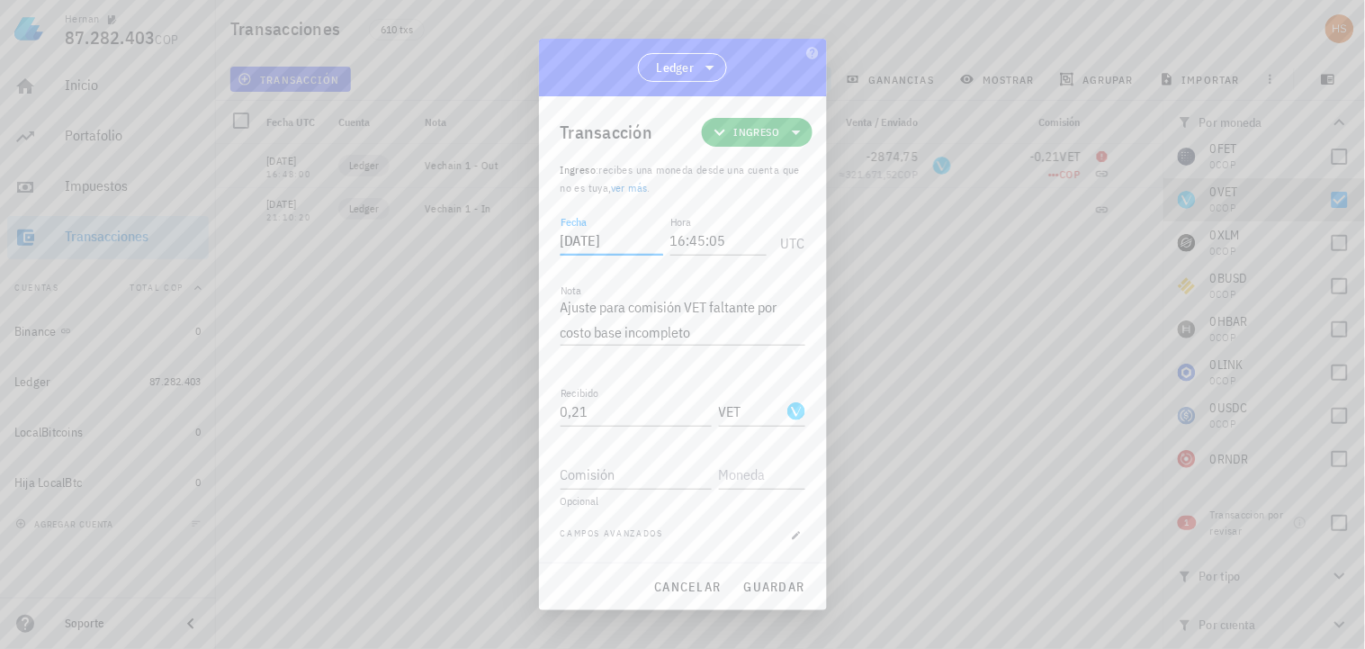
type input "[DATE]"
drag, startPoint x: 730, startPoint y: 234, endPoint x: 650, endPoint y: 237, distance: 80.1
click at [650, 237] on div "Fecha 2021-07-06 Hora 16:45:05 UTC" at bounding box center [683, 235] width 245 height 49
type input "21:10:20"
click at [775, 589] on span "guardar" at bounding box center [774, 587] width 62 height 16
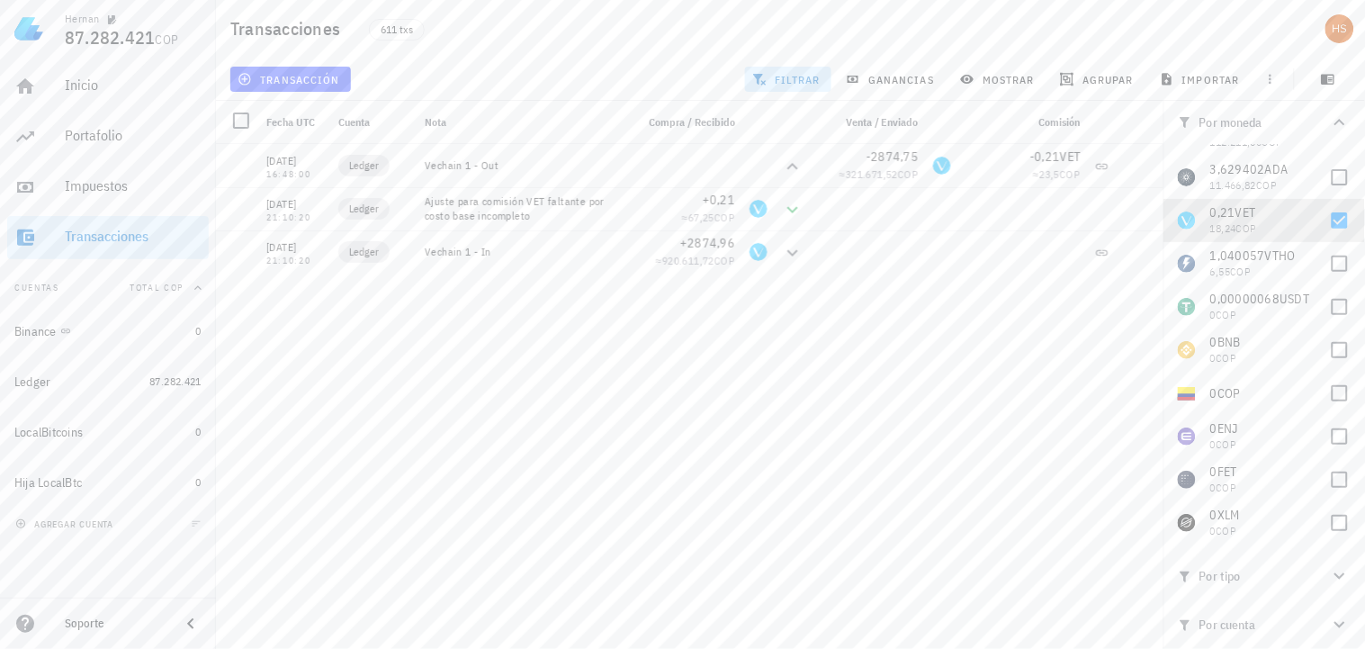
scroll to position [0, 0]
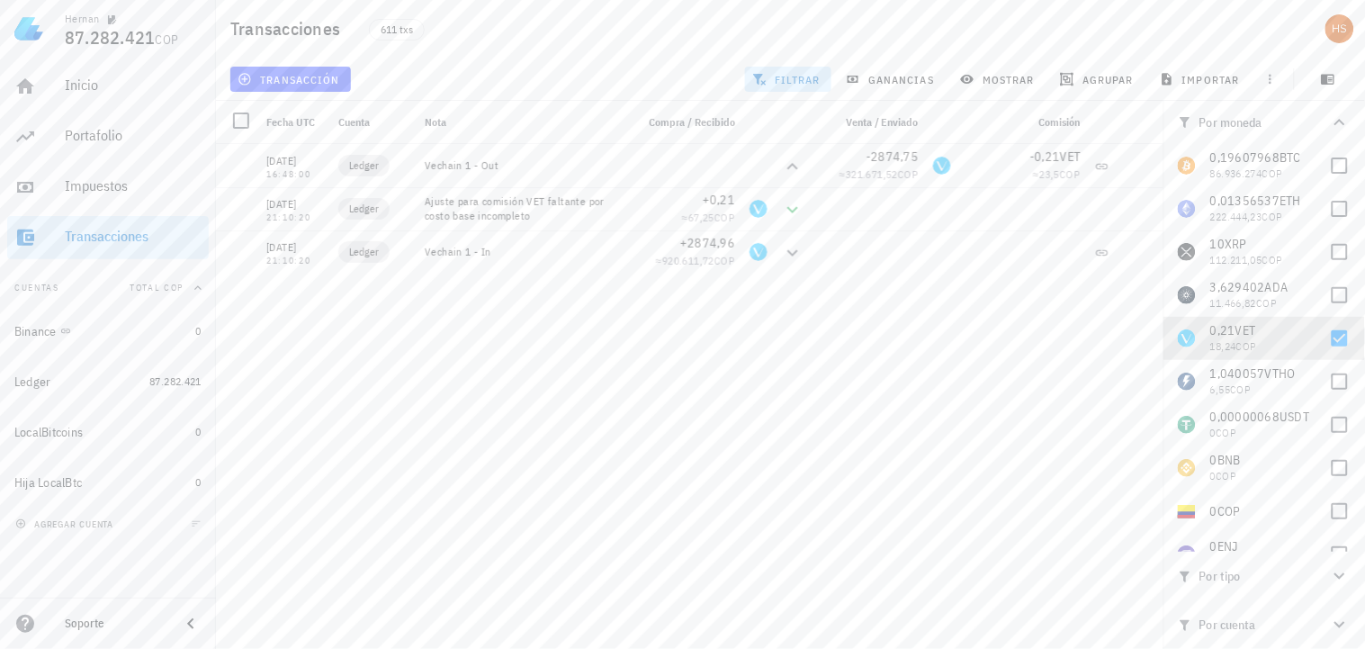
click at [1134, 427] on div "[DATE] 16:11:52 Ledger Ajuste de balance -0,01083668 ≈ 169.614,48 COP [DATE] 00…" at bounding box center [690, 389] width 948 height 490
click at [1334, 335] on div at bounding box center [1340, 338] width 31 height 31
checkbox input "false"
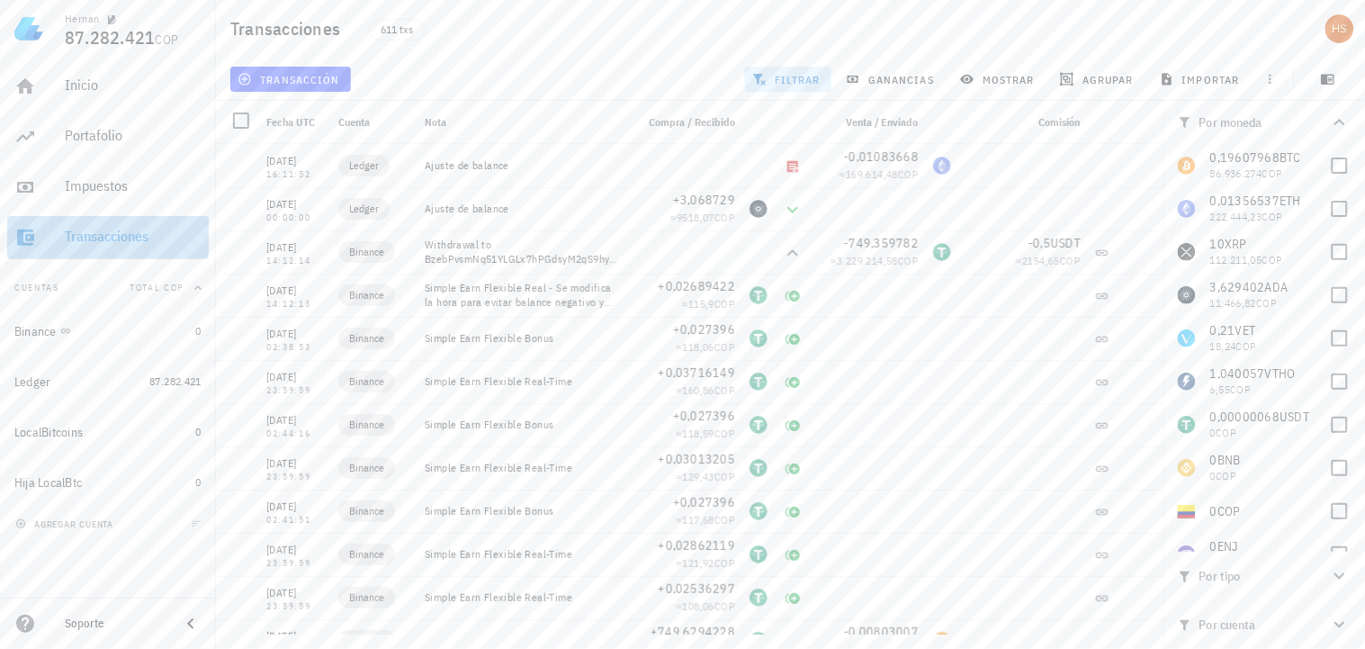
click at [95, 229] on div "Transacciones" at bounding box center [133, 236] width 137 height 17
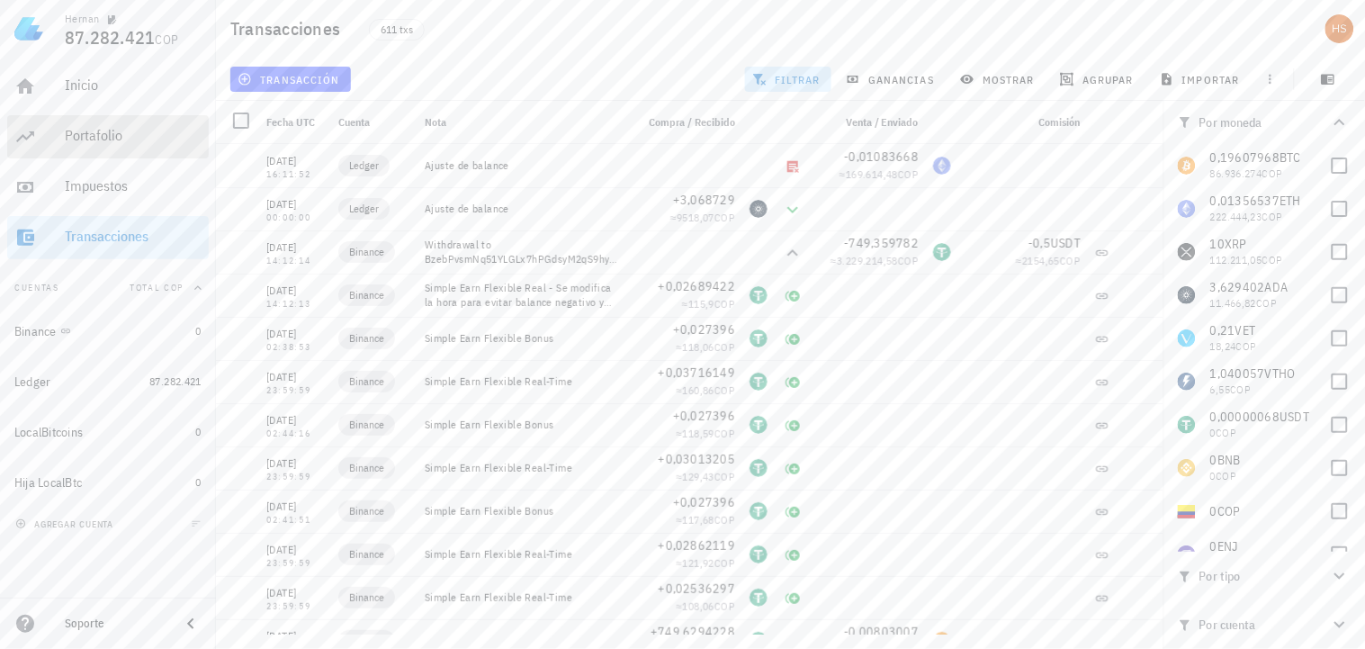
click at [65, 135] on div "Portafolio" at bounding box center [133, 135] width 137 height 17
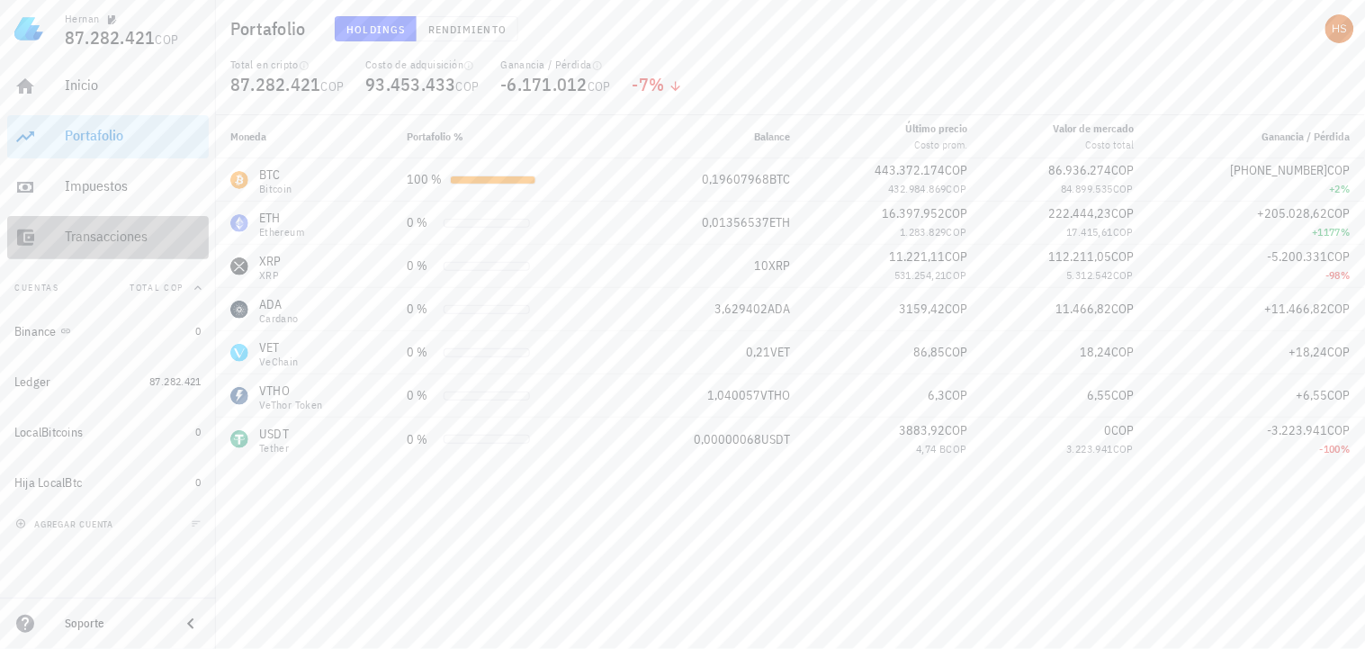
click at [83, 229] on div "Transacciones" at bounding box center [133, 236] width 137 height 17
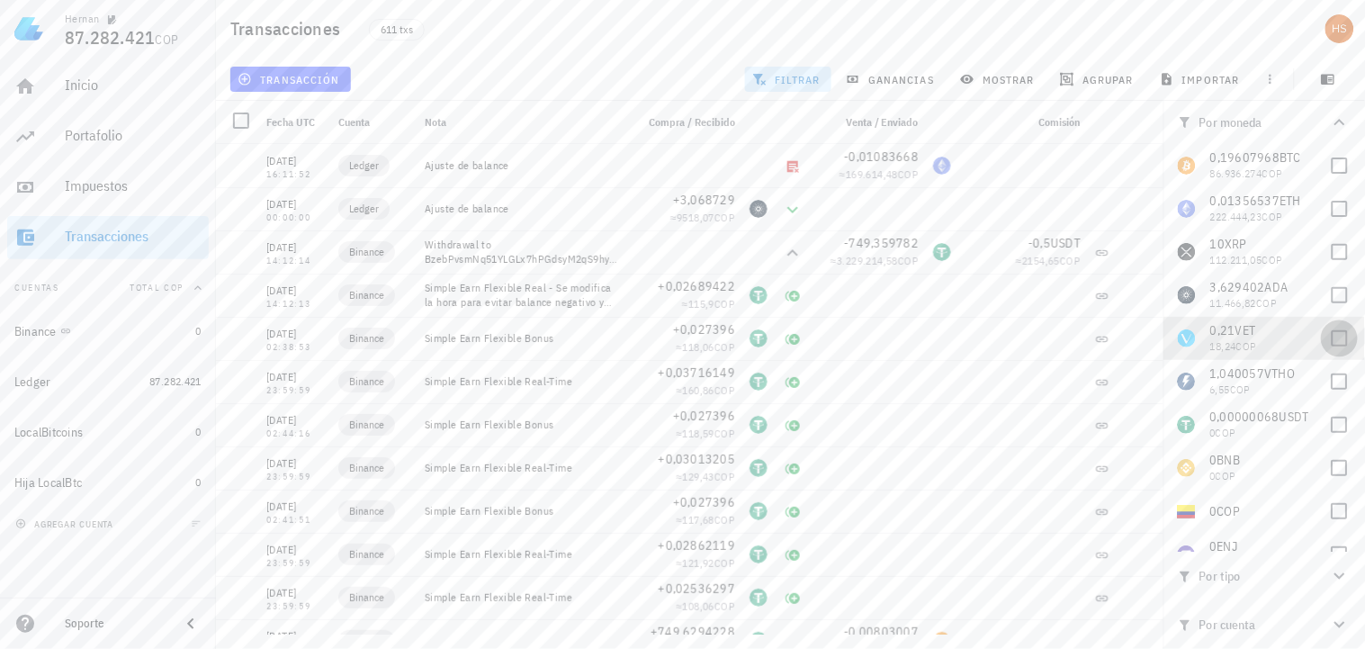
click at [1334, 340] on div at bounding box center [1340, 338] width 31 height 31
checkbox input "true"
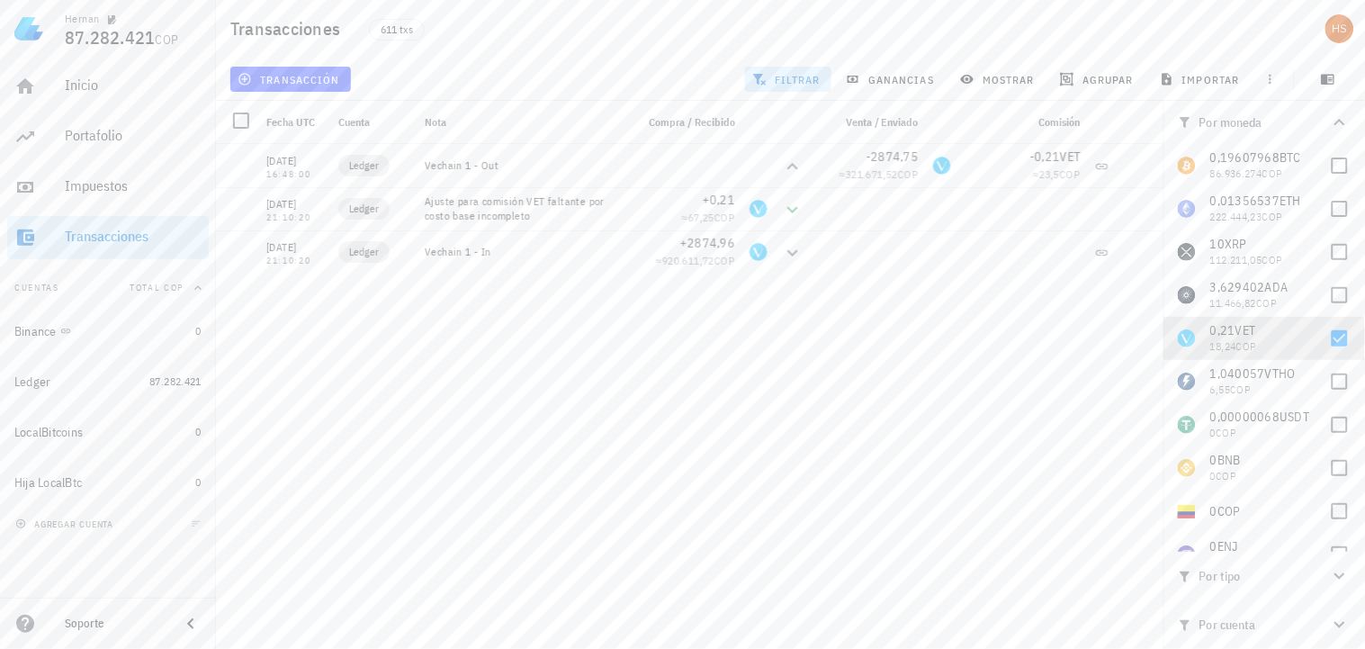
click at [967, 531] on div "[DATE] 16:11:52 Ledger Ajuste de balance -0,01083668 ≈ 169.614,48 COP [DATE] 00…" at bounding box center [690, 389] width 948 height 490
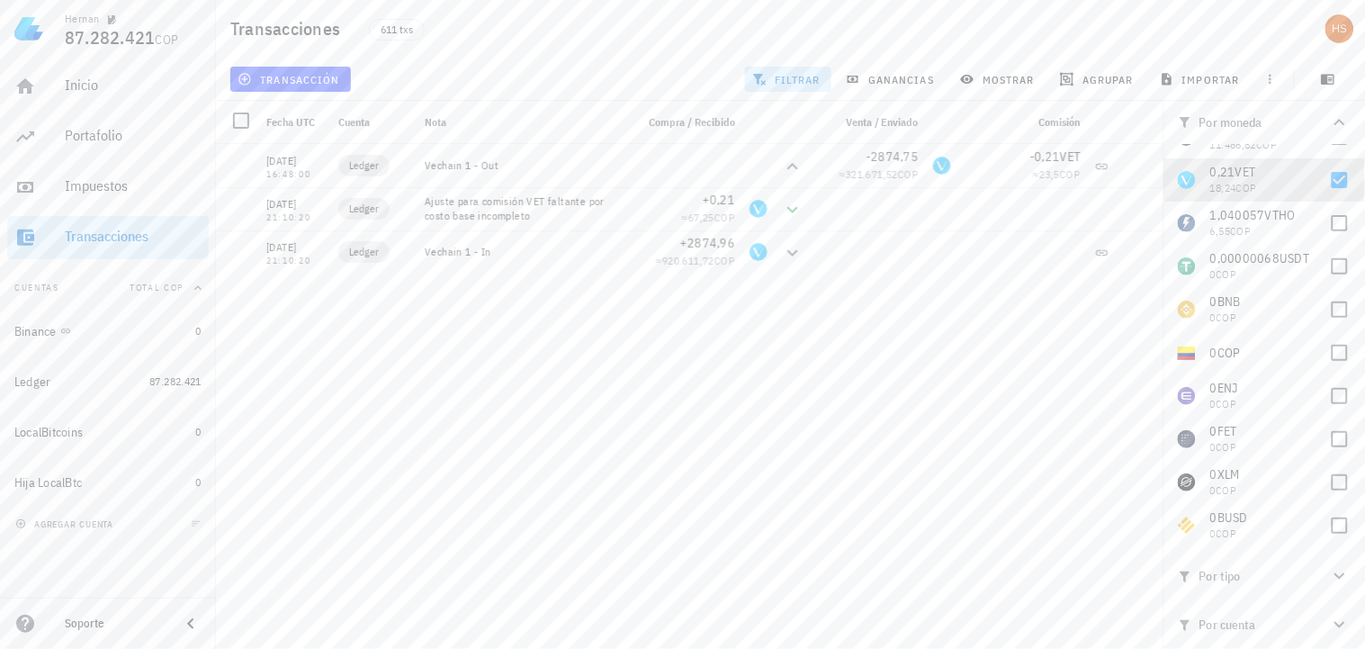
scroll to position [162, 0]
